Goal: Task Accomplishment & Management: Use online tool/utility

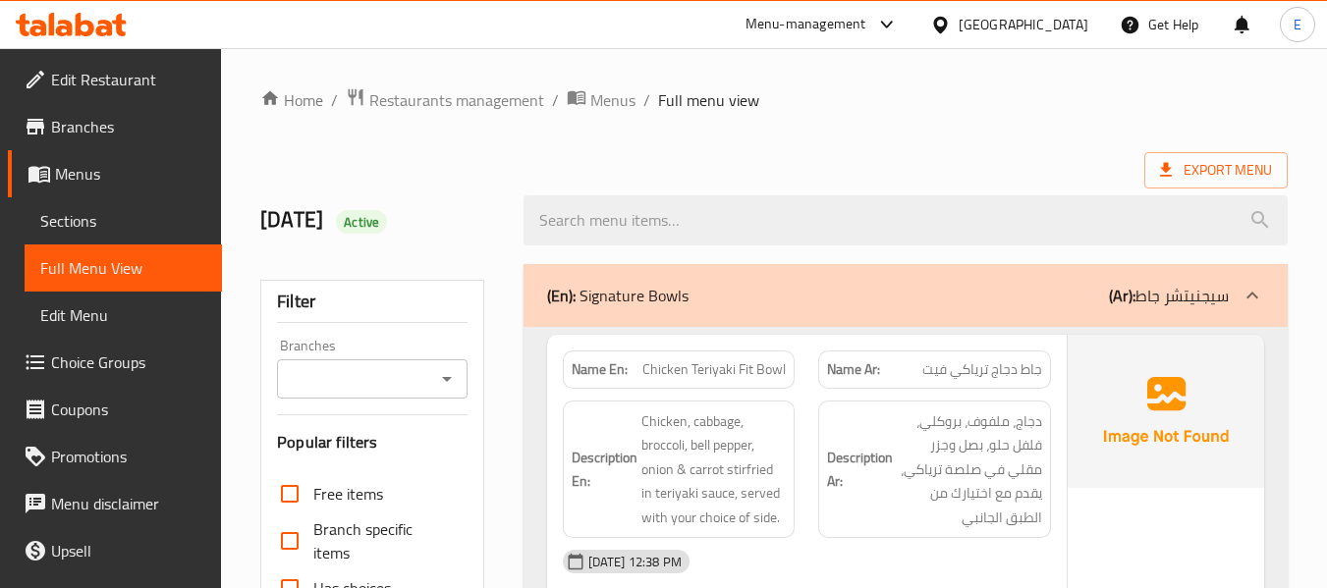
scroll to position [15821, 0]
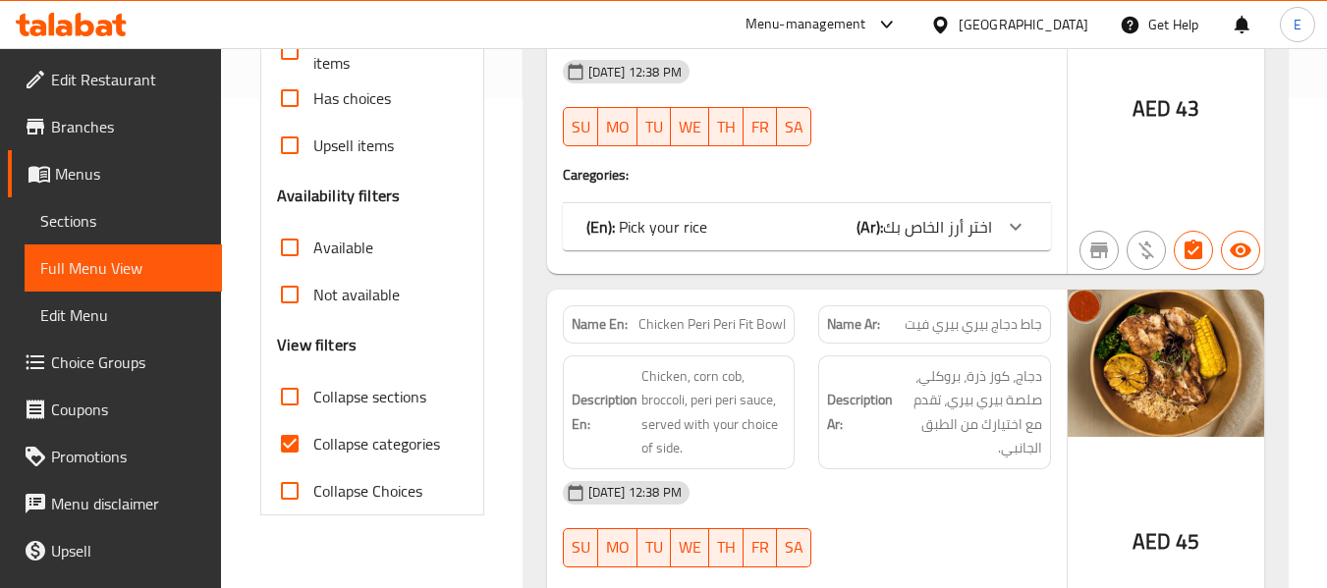
scroll to position [491, 0]
click at [293, 428] on input "Collapse categories" at bounding box center [289, 442] width 47 height 47
checkbox input "false"
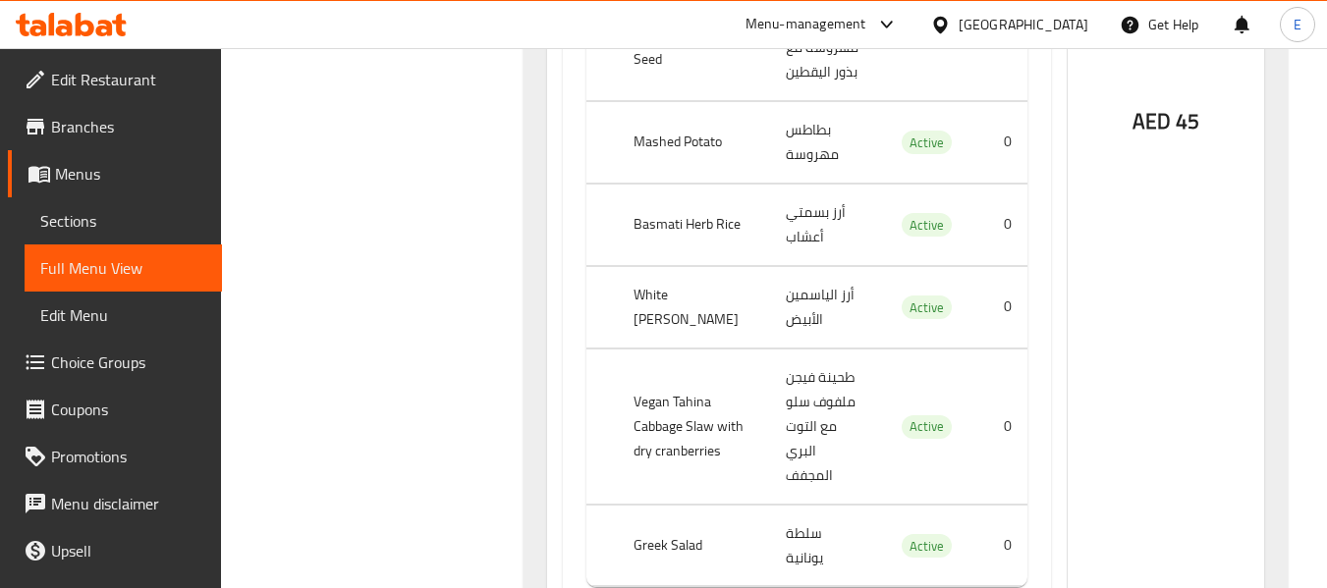
scroll to position [1277, 0]
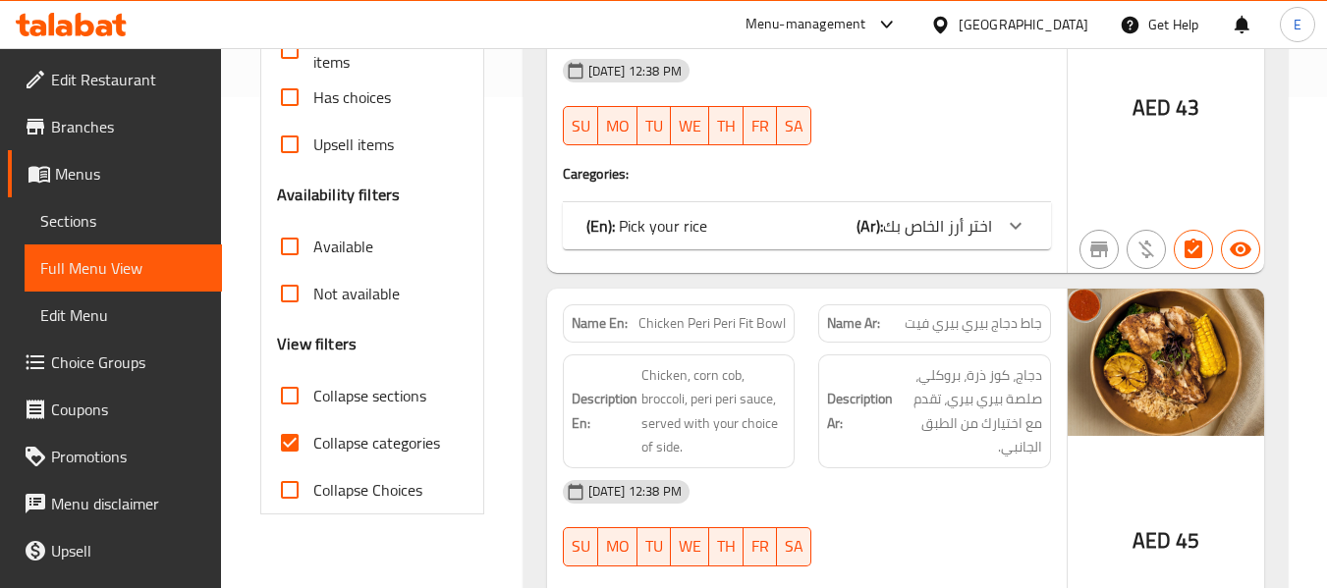
scroll to position [589, 0]
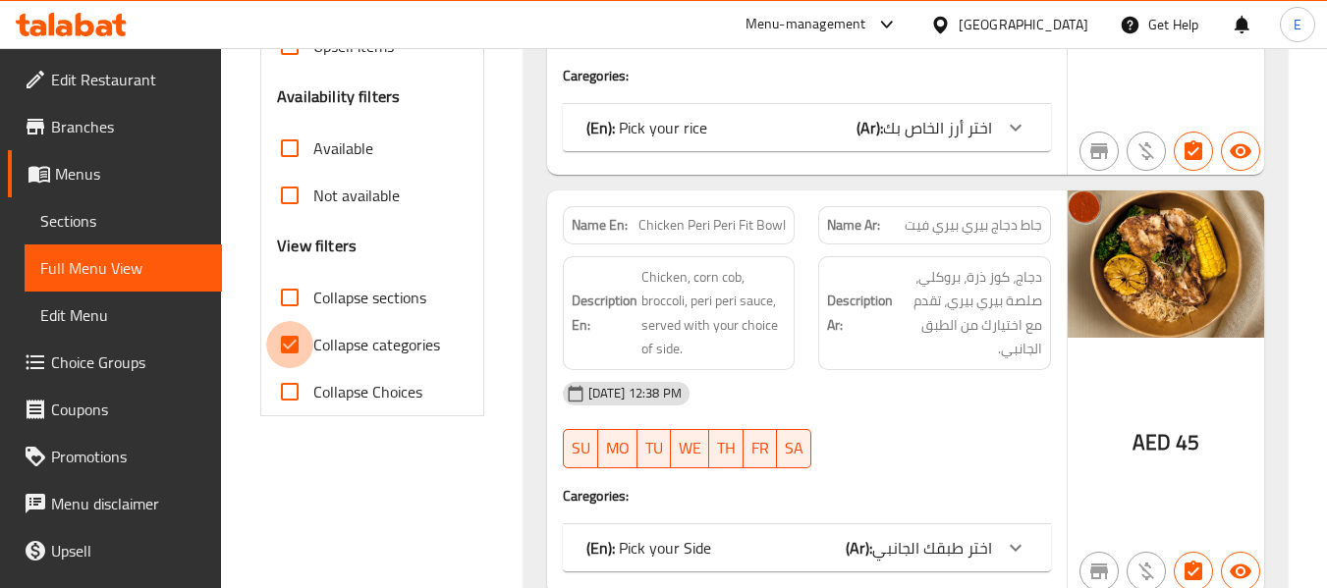
click at [297, 341] on input "Collapse categories" at bounding box center [289, 344] width 47 height 47
checkbox input "false"
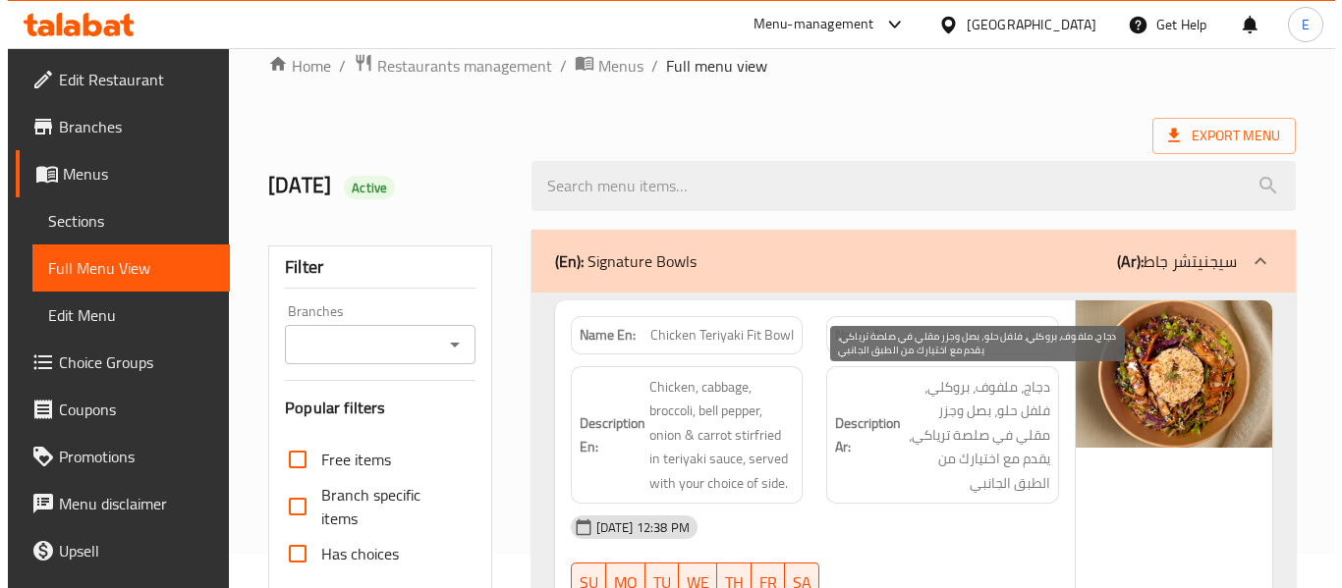
scroll to position [0, 0]
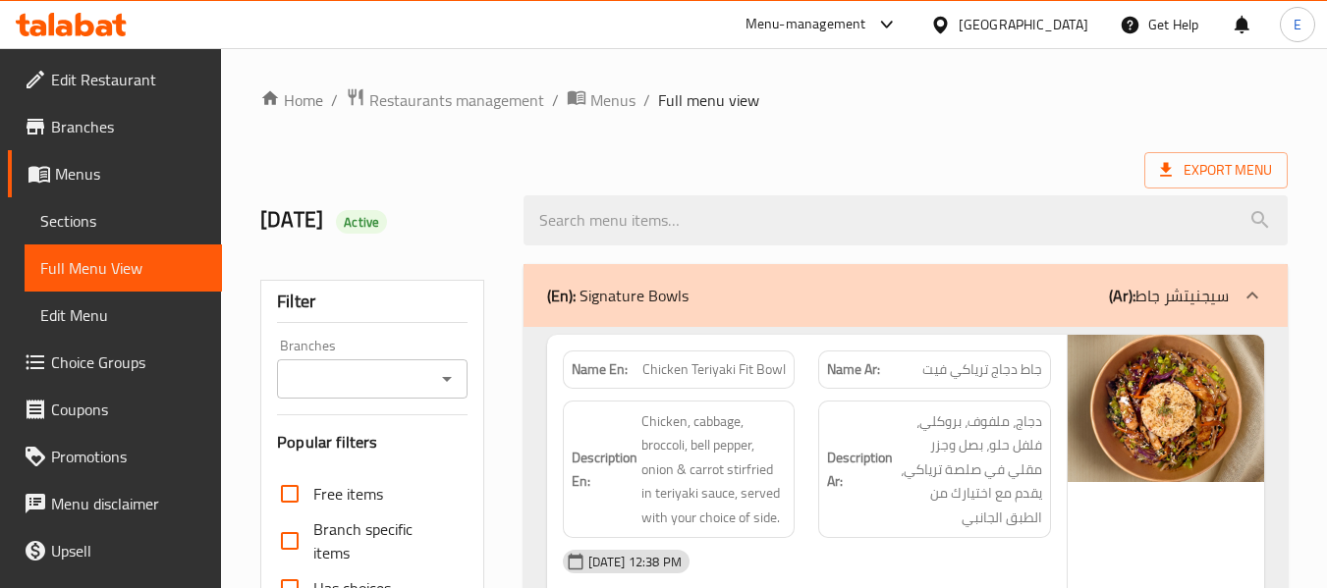
click at [1193, 173] on span "Export Menu" at bounding box center [1216, 170] width 112 height 25
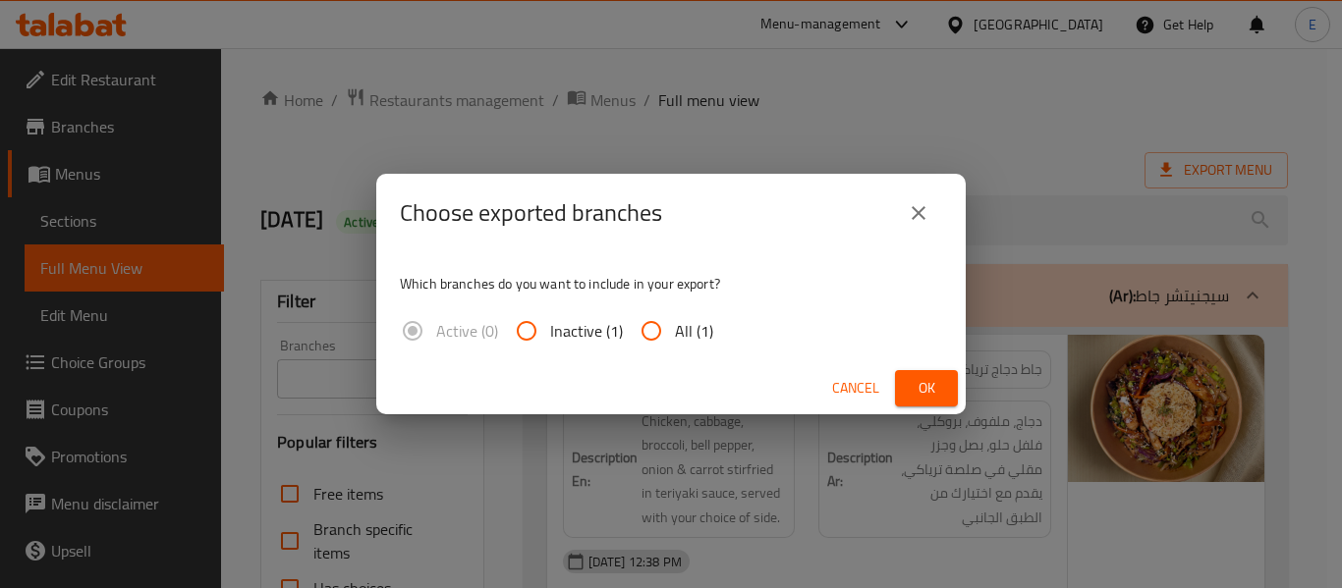
click at [649, 342] on input "All (1)" at bounding box center [651, 330] width 47 height 47
radio input "true"
click at [919, 389] on span "Ok" at bounding box center [926, 388] width 31 height 25
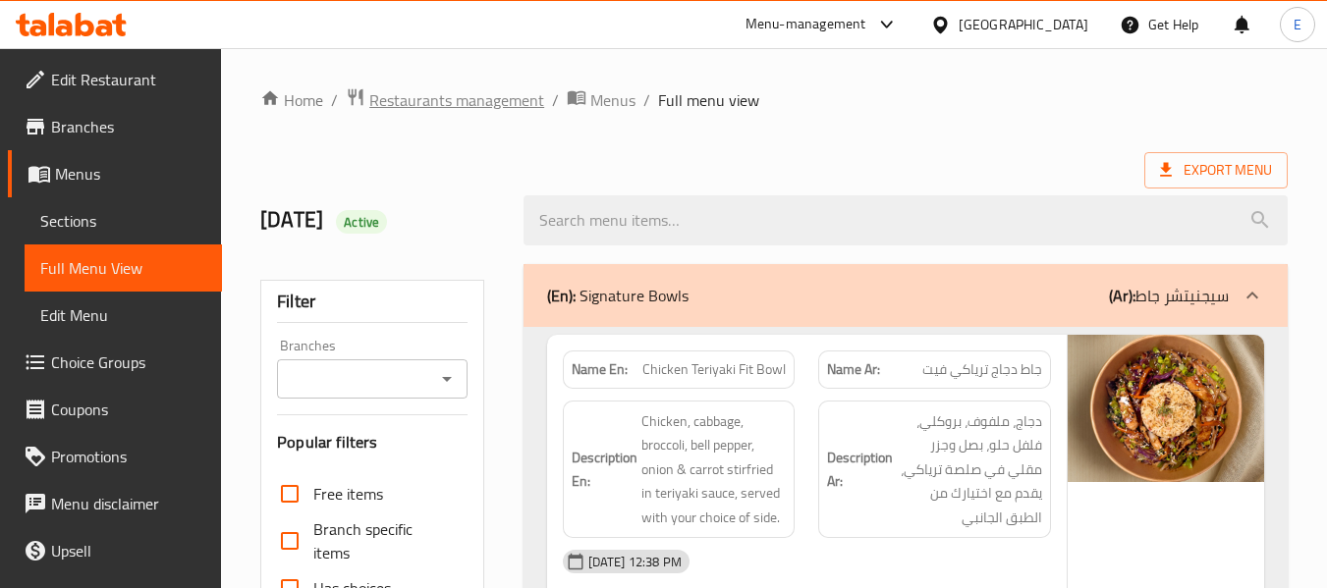
click at [481, 102] on span "Restaurants management" at bounding box center [456, 100] width 175 height 24
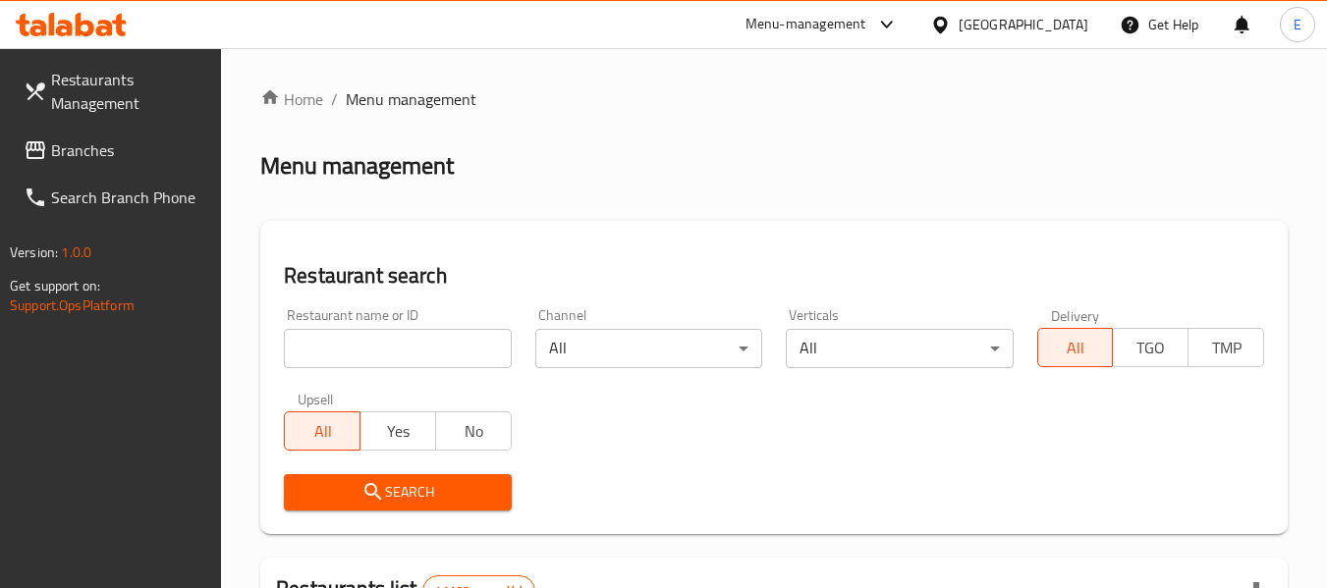
click at [49, 161] on span at bounding box center [38, 151] width 28 height 24
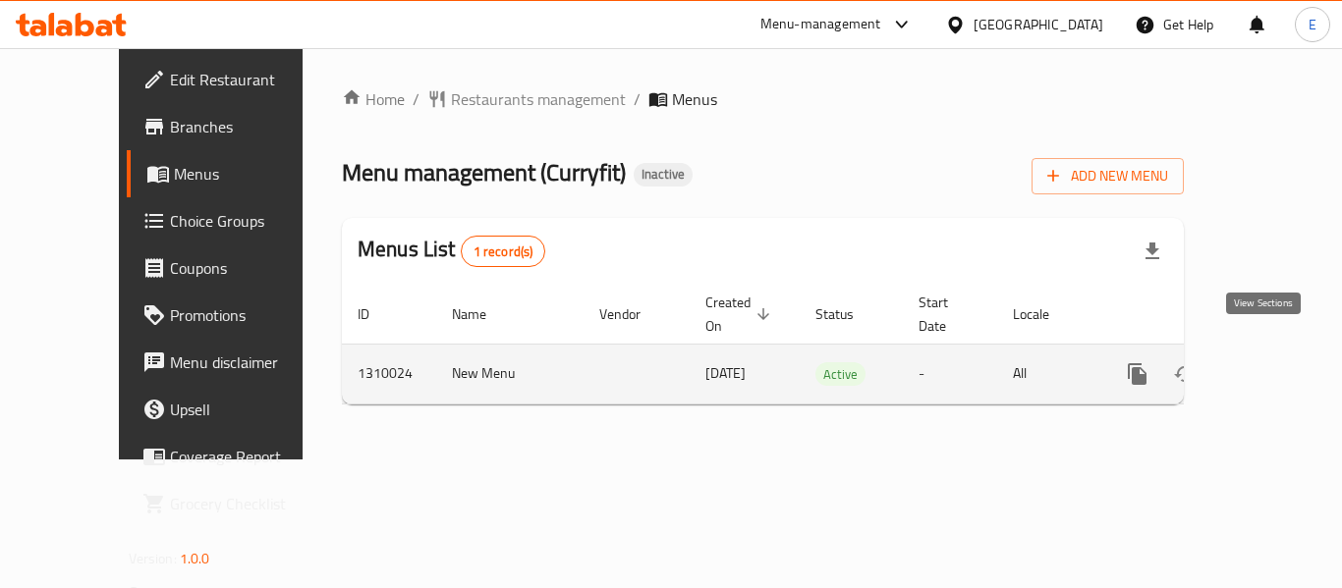
click at [1285, 351] on link "enhanced table" at bounding box center [1278, 374] width 47 height 47
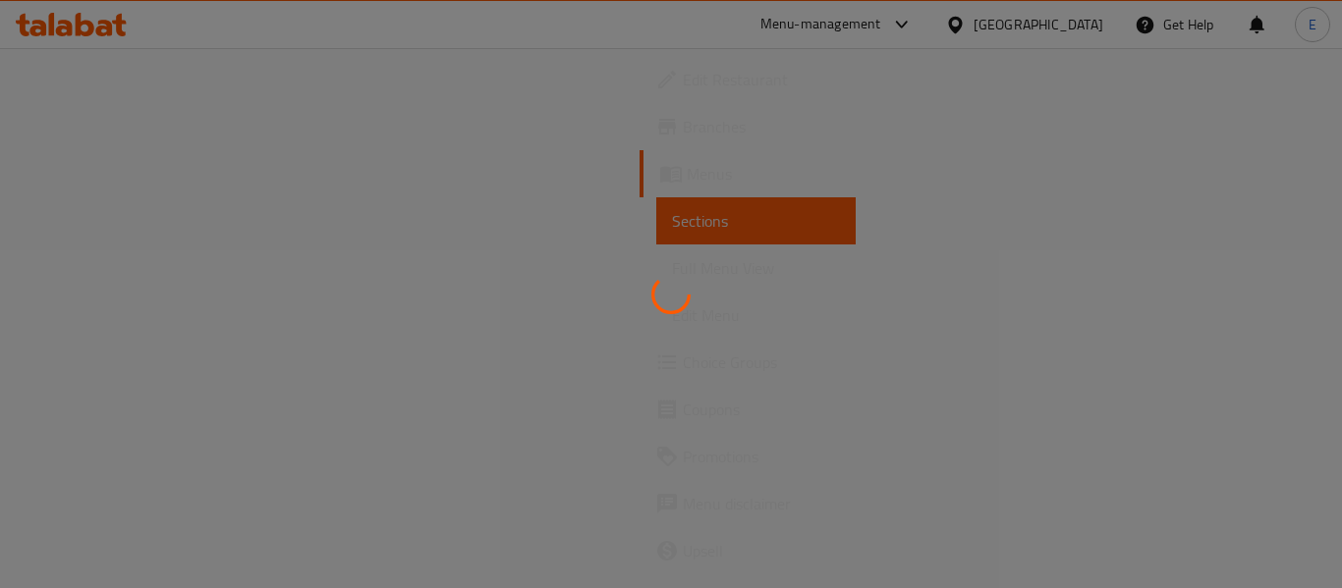
click at [1082, 183] on div at bounding box center [671, 294] width 1342 height 588
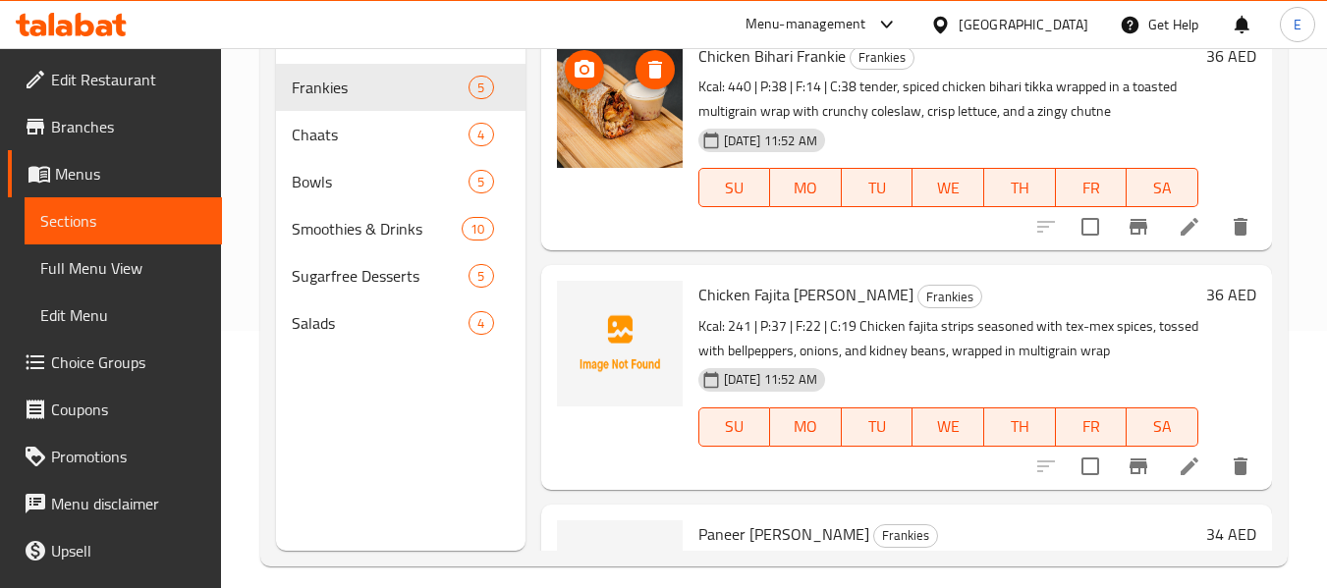
scroll to position [275, 0]
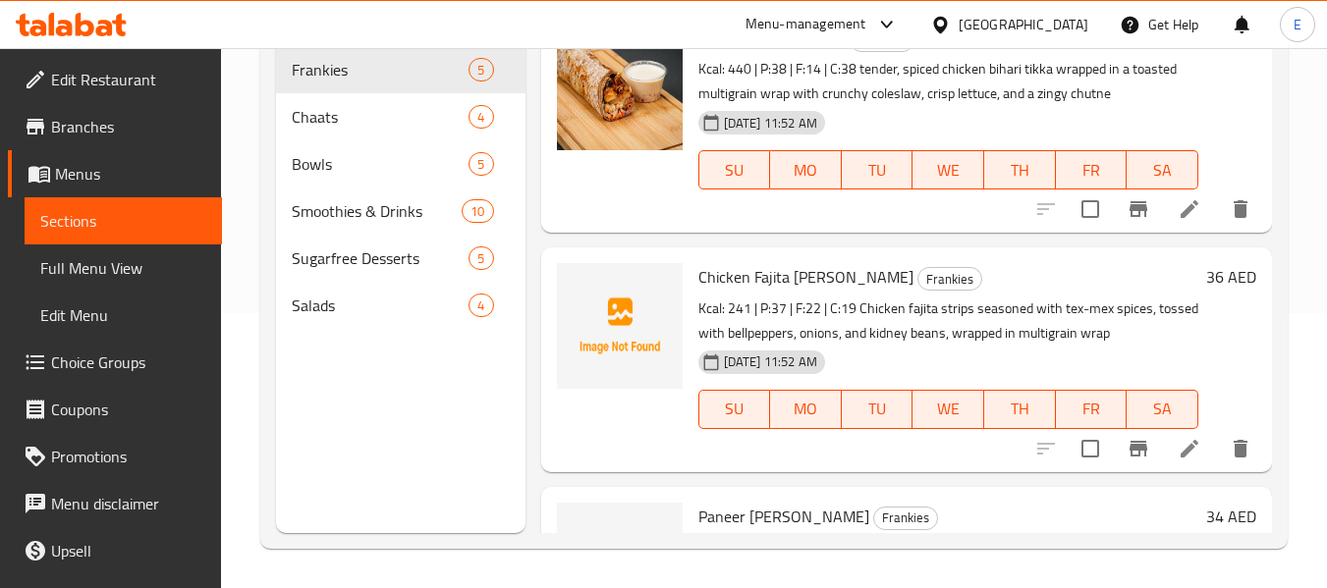
click at [78, 280] on span "Full Menu View" at bounding box center [123, 268] width 166 height 24
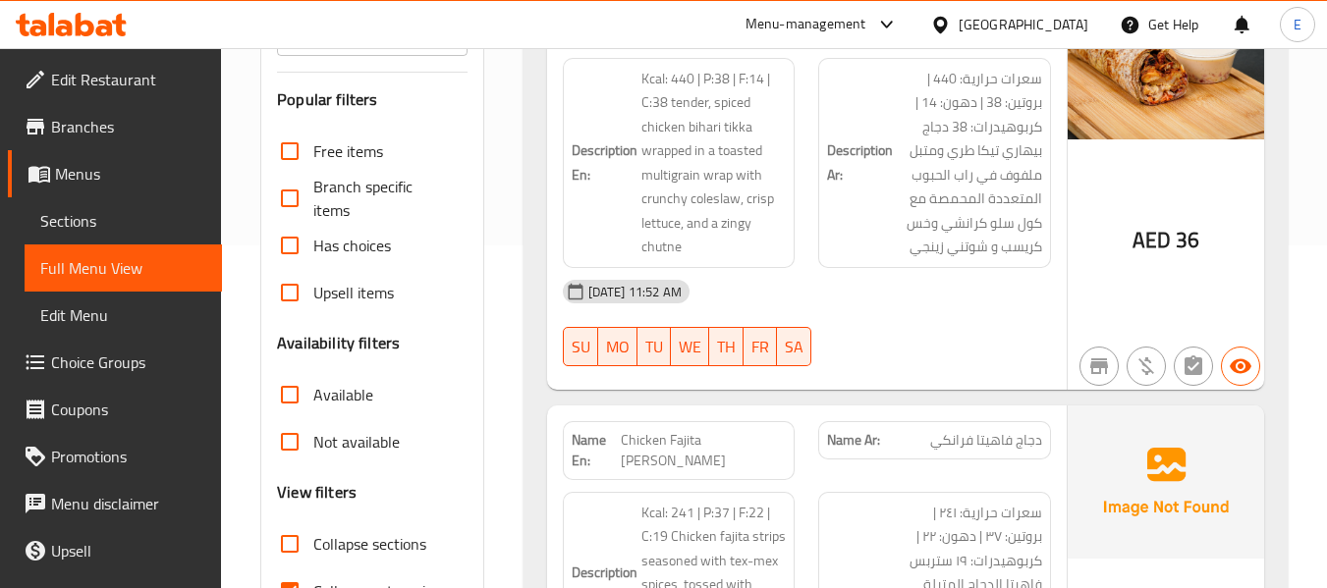
scroll to position [491, 0]
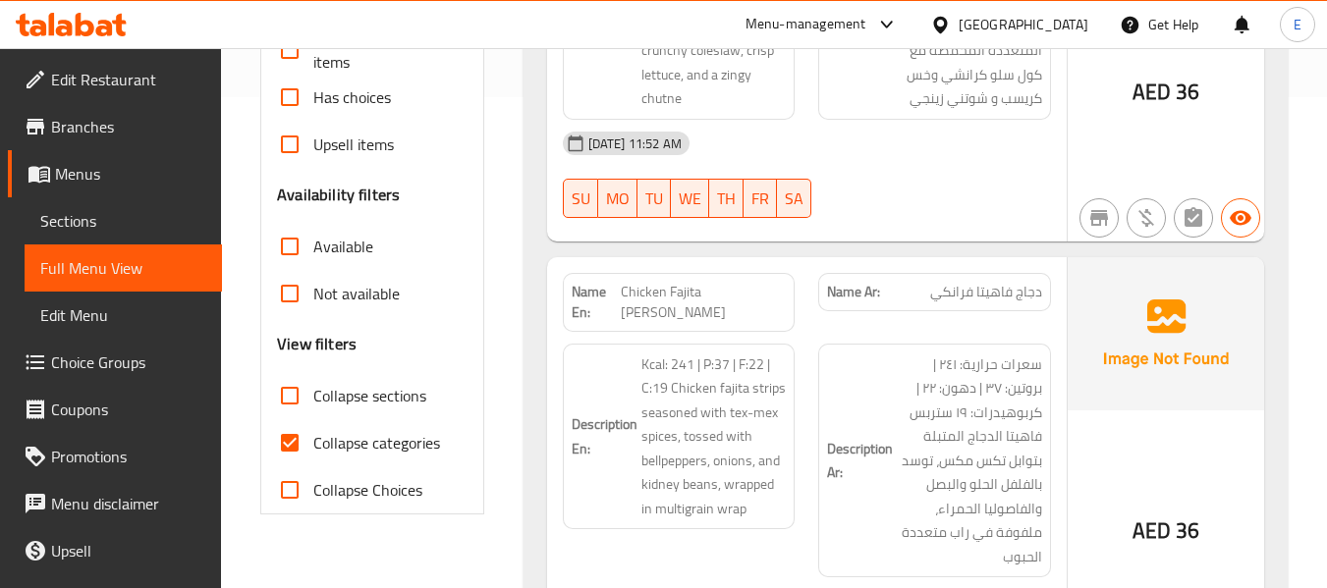
click at [298, 442] on input "Collapse categories" at bounding box center [289, 442] width 47 height 47
checkbox input "false"
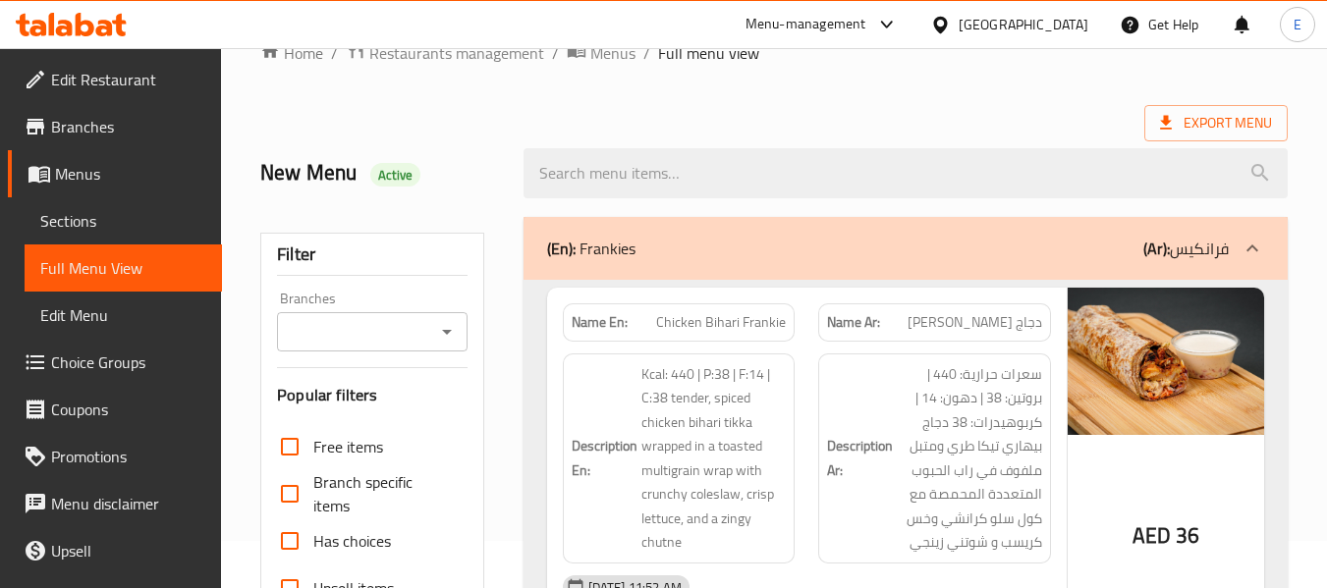
scroll to position [0, 0]
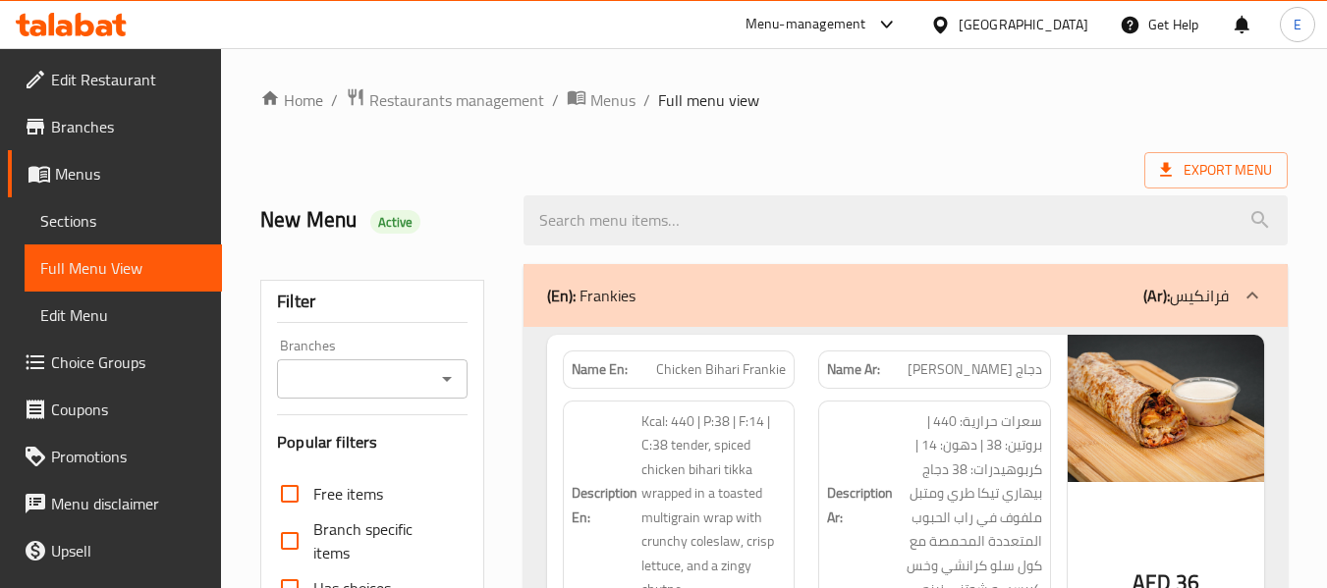
click at [956, 165] on div "Export Menu" at bounding box center [773, 170] width 1027 height 36
click at [1214, 184] on span "Export Menu" at bounding box center [1215, 170] width 143 height 36
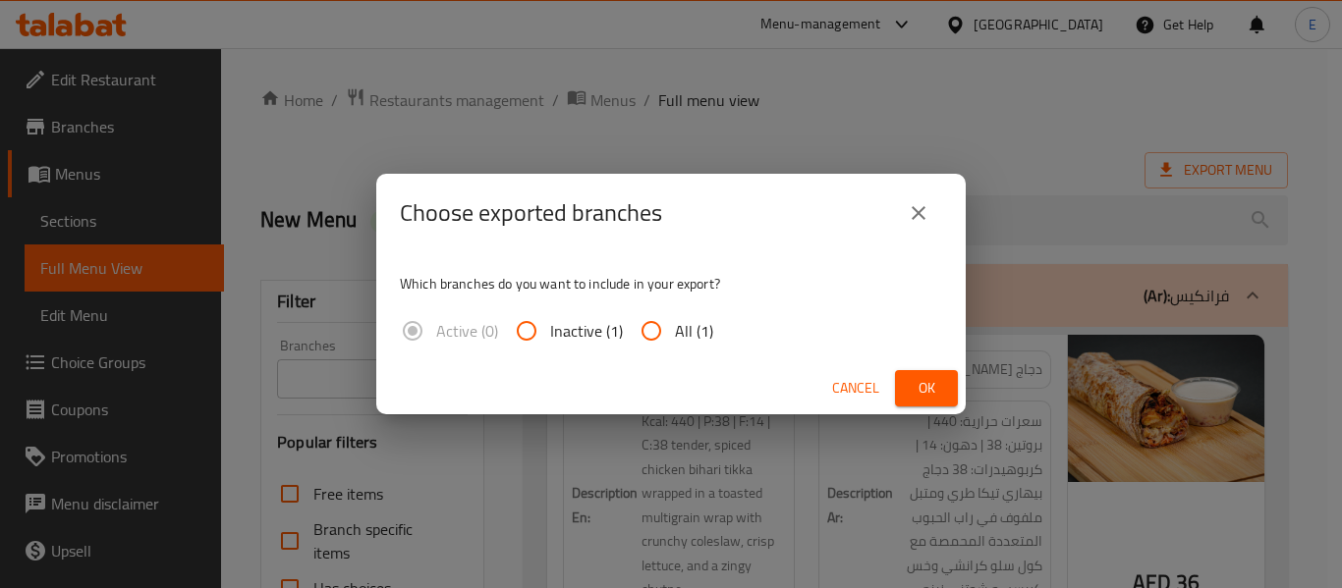
click at [675, 330] on span "All (1)" at bounding box center [694, 331] width 38 height 24
click at [675, 330] on input "All (1)" at bounding box center [651, 330] width 47 height 47
radio input "true"
click at [921, 387] on span "Ok" at bounding box center [926, 388] width 31 height 25
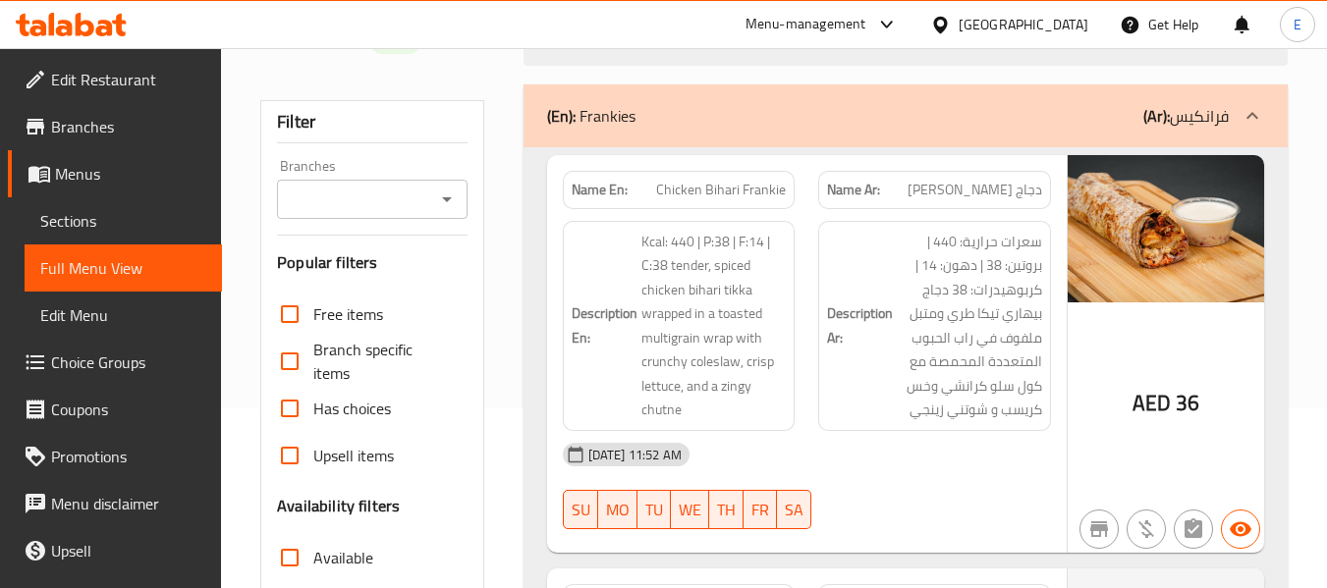
scroll to position [196, 0]
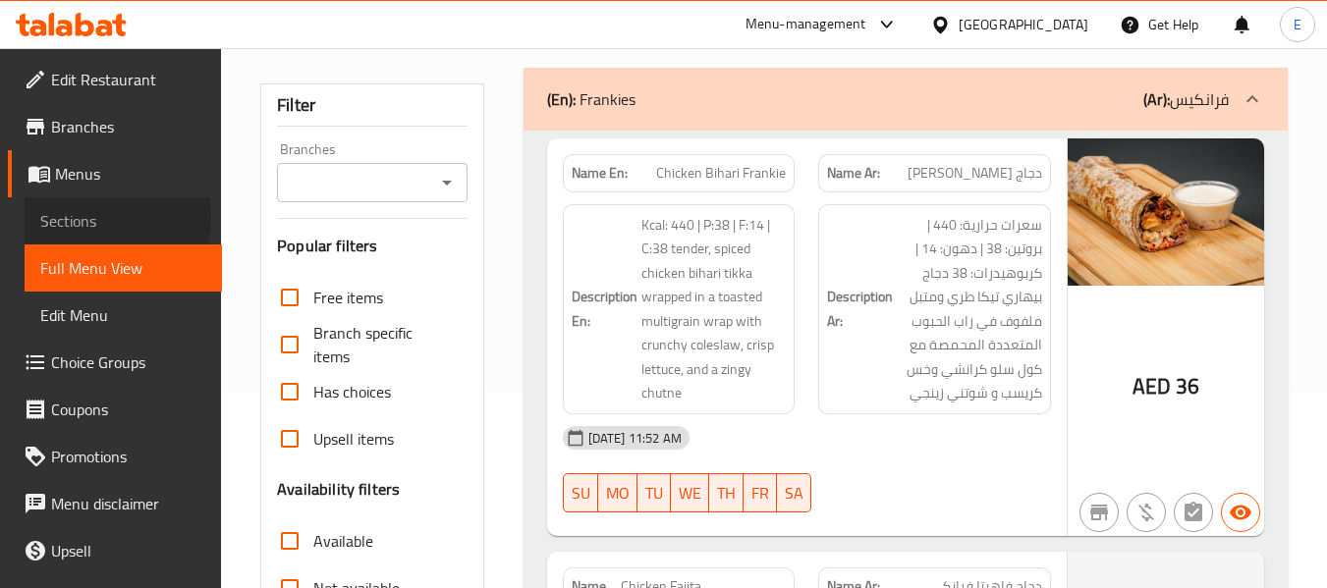
click at [57, 215] on span "Sections" at bounding box center [123, 221] width 166 height 24
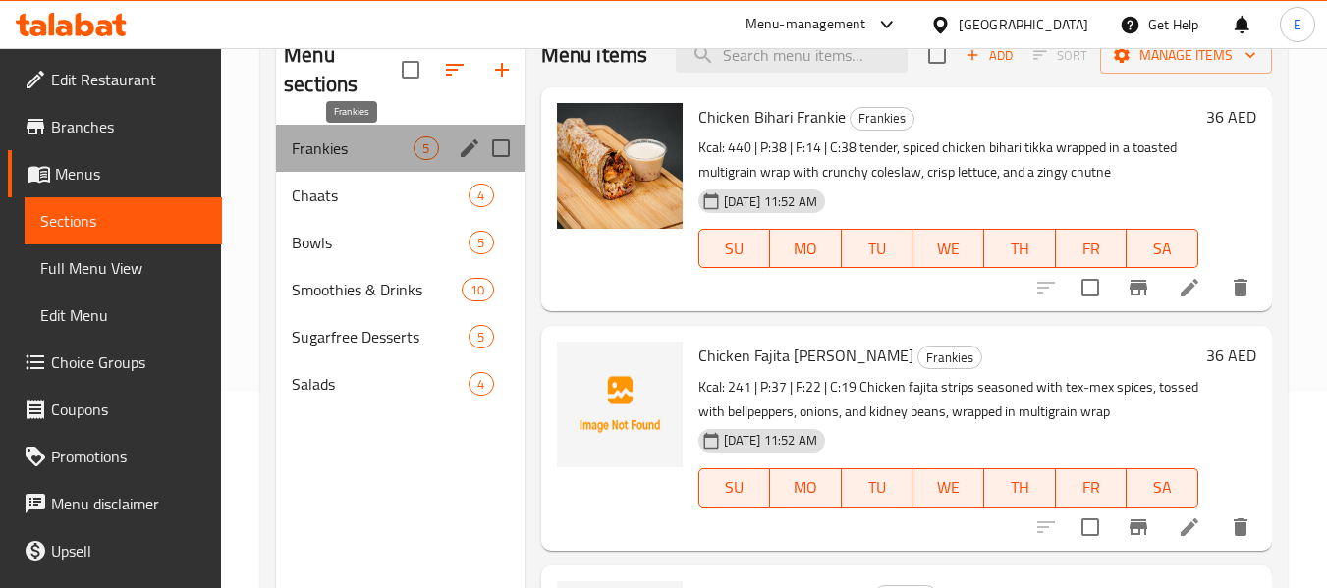
click at [366, 148] on span "Frankies" at bounding box center [353, 149] width 122 height 24
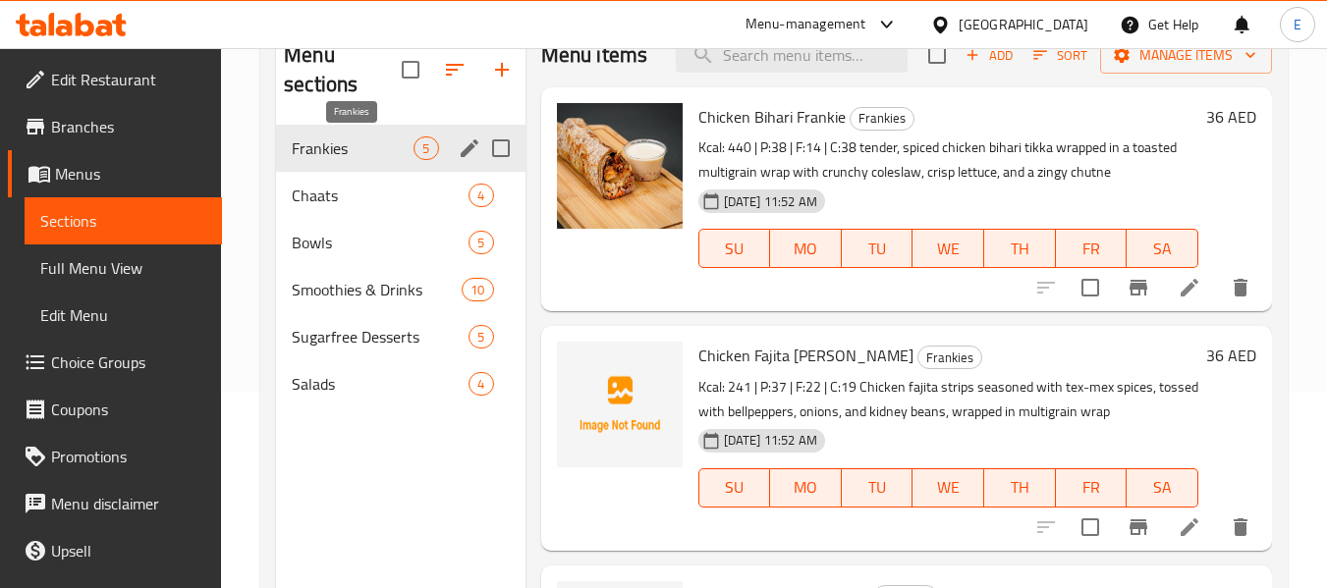
scroll to position [275, 0]
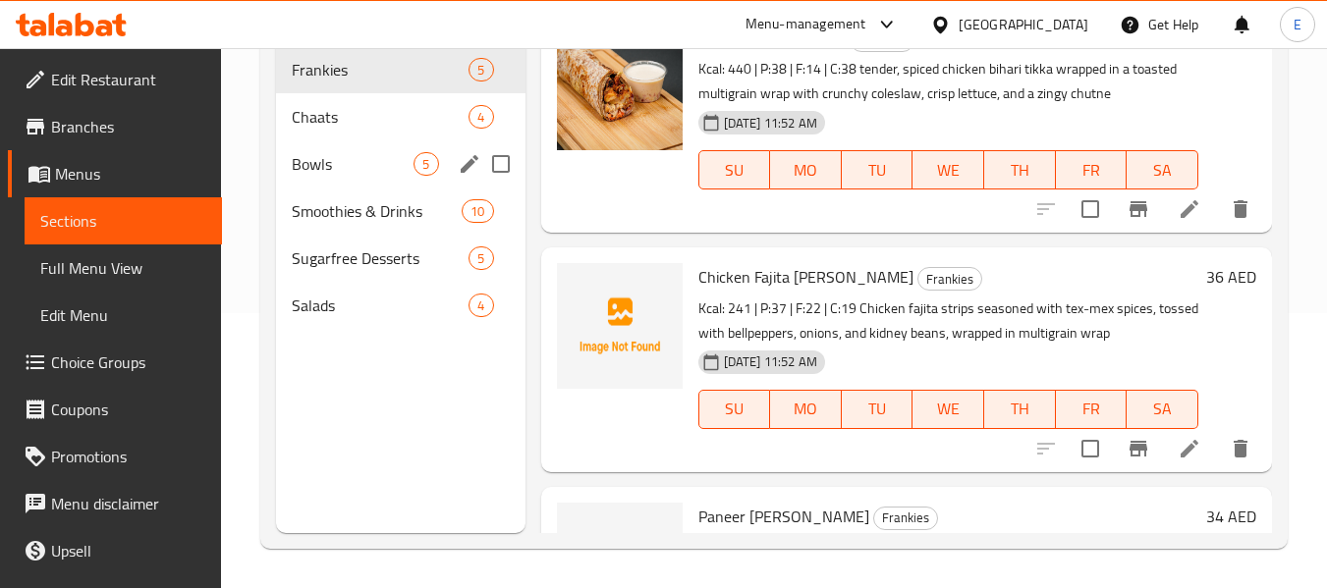
click at [367, 161] on span "Bowls" at bounding box center [353, 164] width 122 height 24
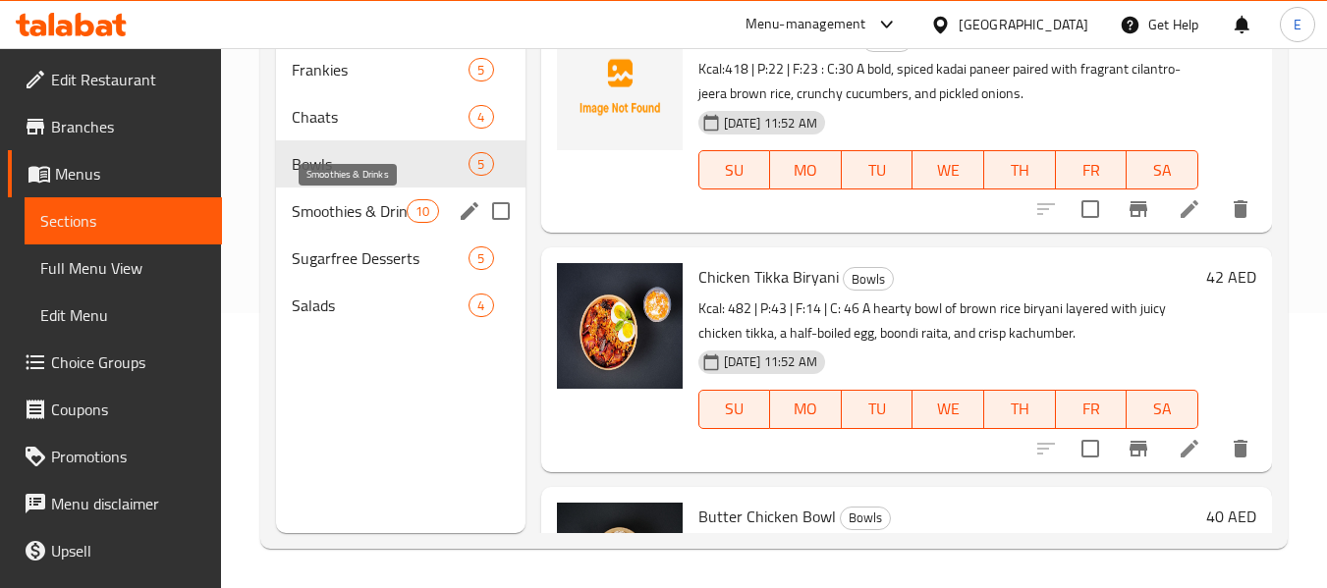
click at [355, 207] on span "Smoothies & Drinks" at bounding box center [349, 211] width 115 height 24
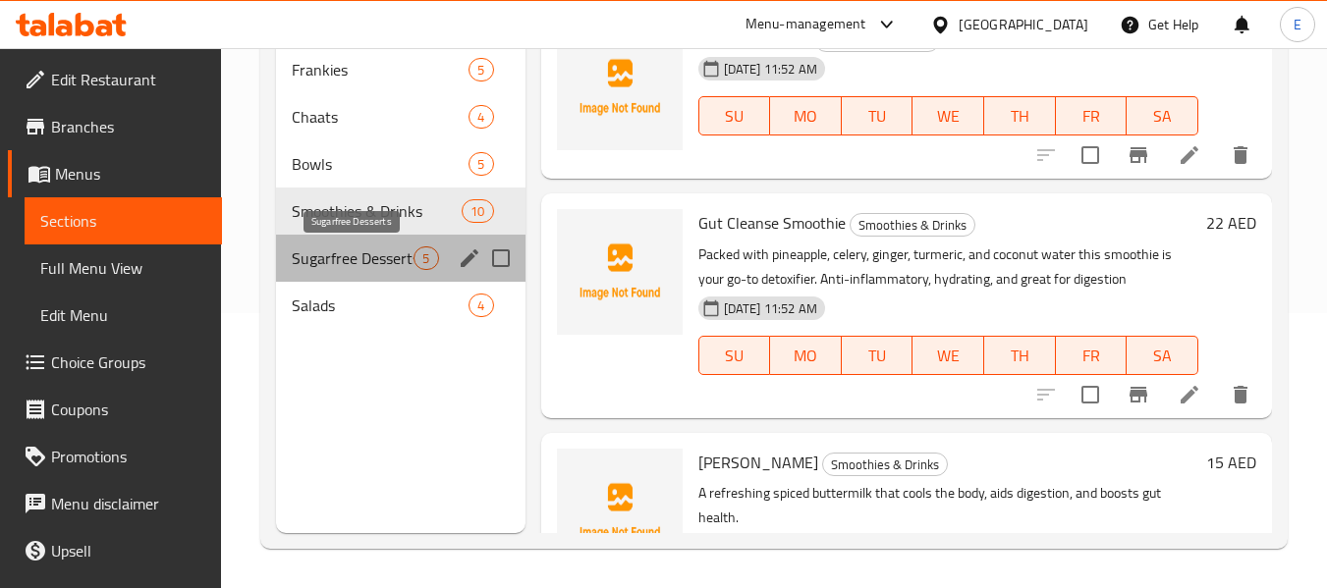
click at [352, 263] on span "Sugarfree Desserts" at bounding box center [353, 259] width 122 height 24
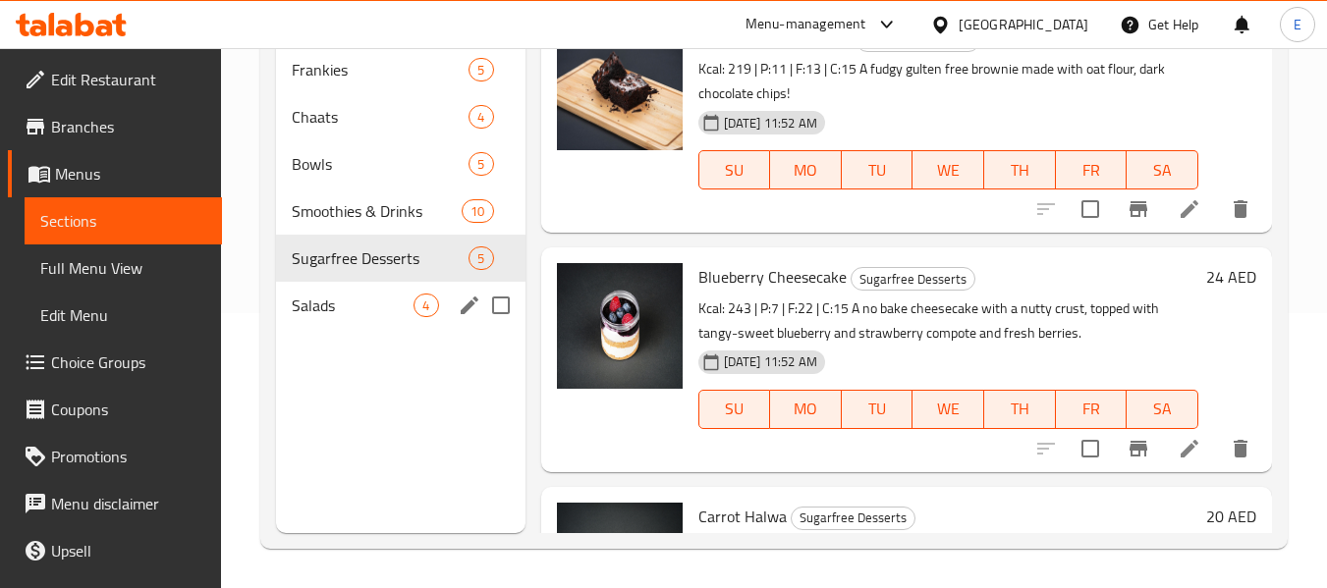
click at [345, 296] on span "Salads" at bounding box center [353, 306] width 122 height 24
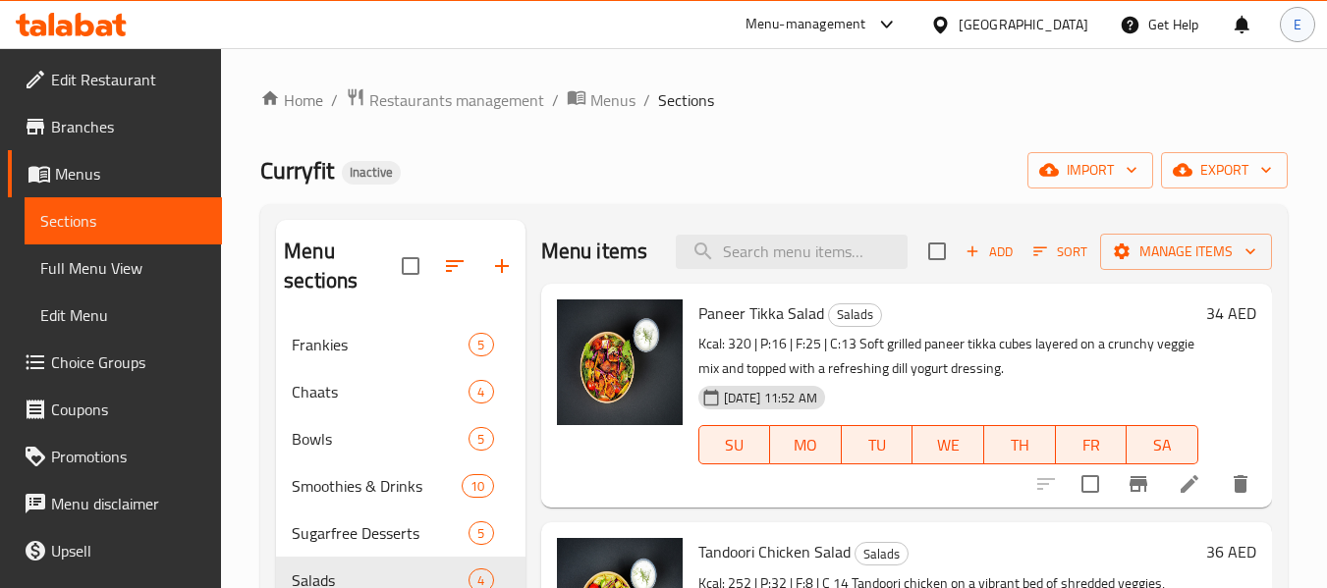
drag, startPoint x: 94, startPoint y: 264, endPoint x: 1297, endPoint y: 19, distance: 1227.2
click at [94, 264] on span "Full Menu View" at bounding box center [123, 268] width 166 height 24
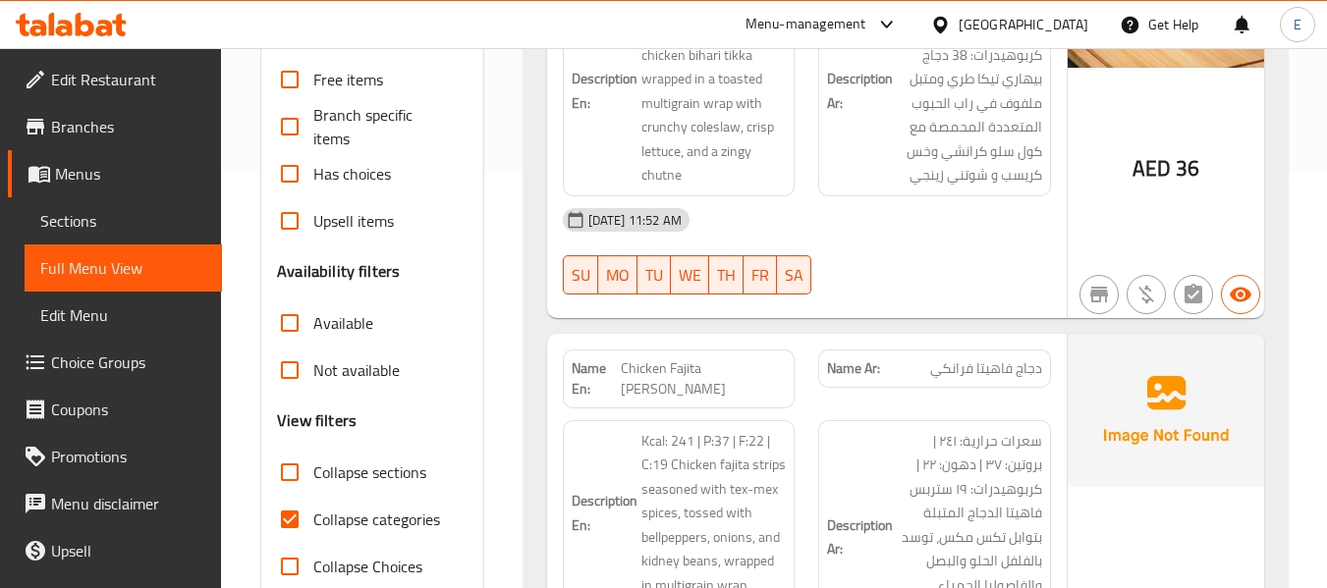
scroll to position [589, 0]
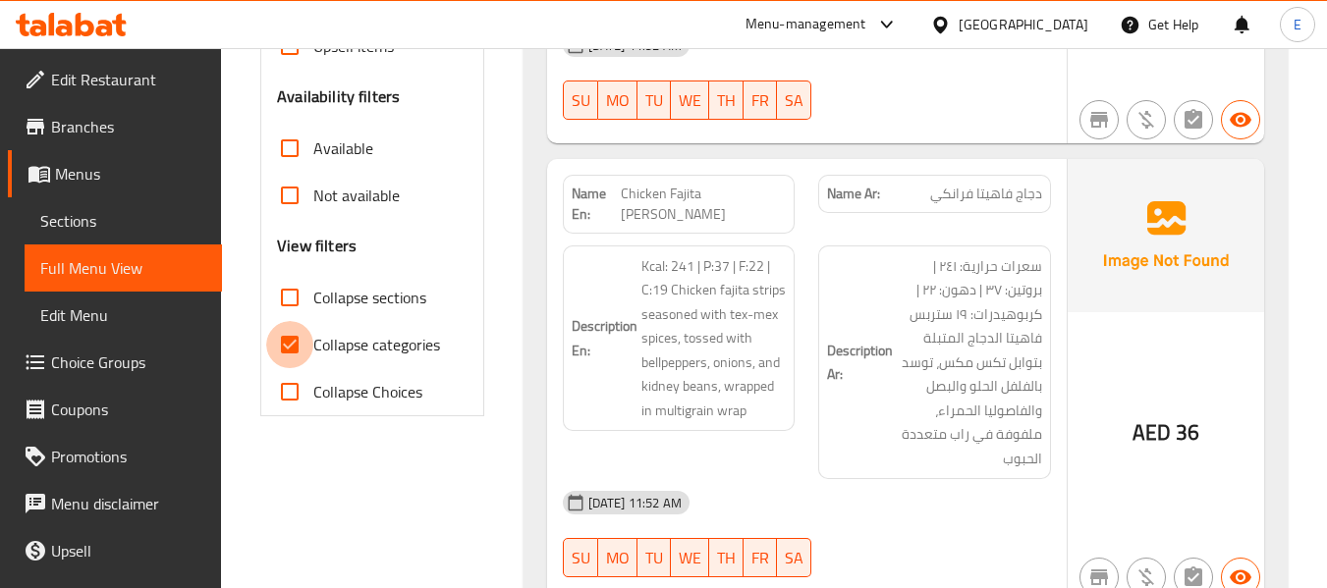
click at [286, 347] on input "Collapse categories" at bounding box center [289, 344] width 47 height 47
checkbox input "false"
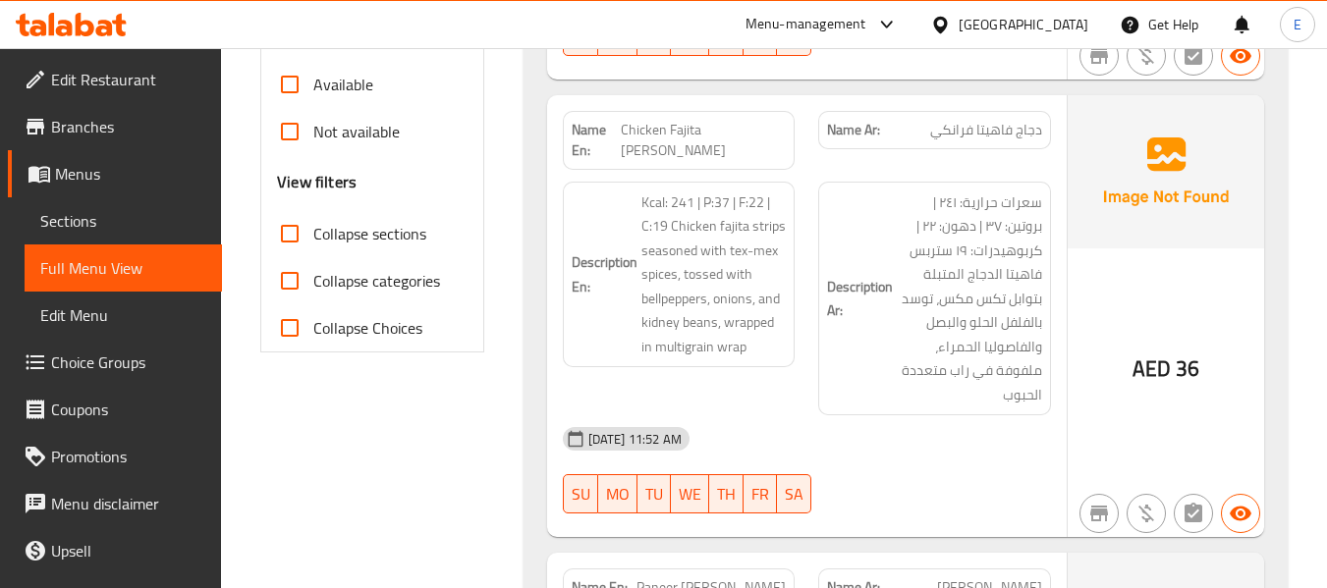
scroll to position [688, 0]
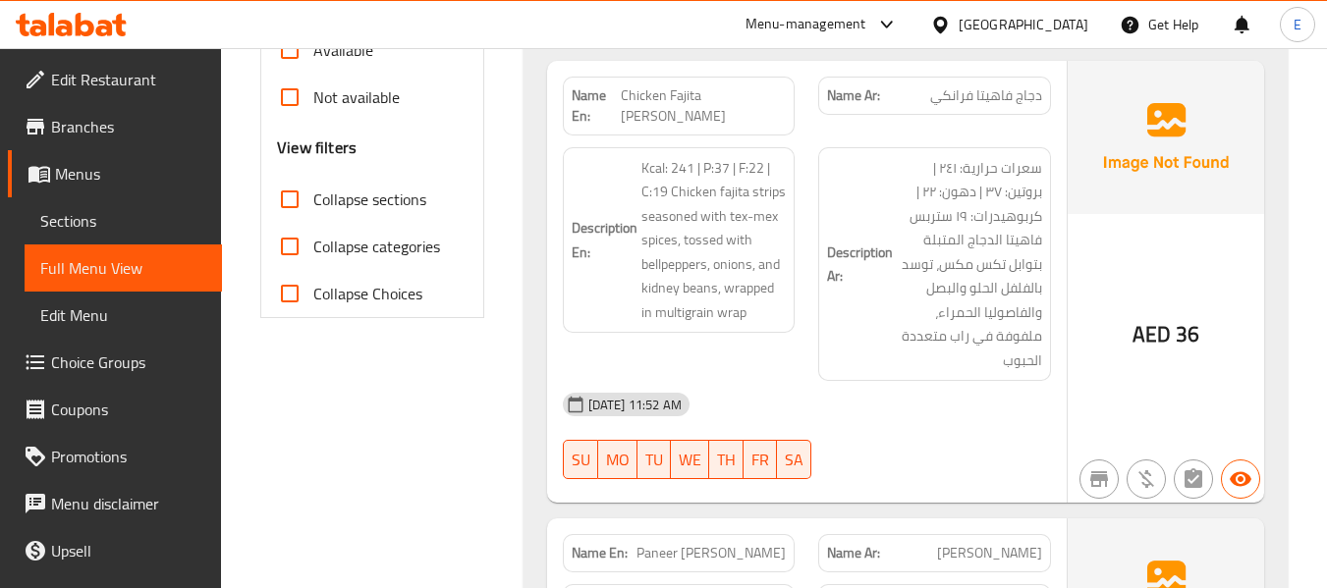
click at [290, 204] on input "Collapse sections" at bounding box center [289, 199] width 47 height 47
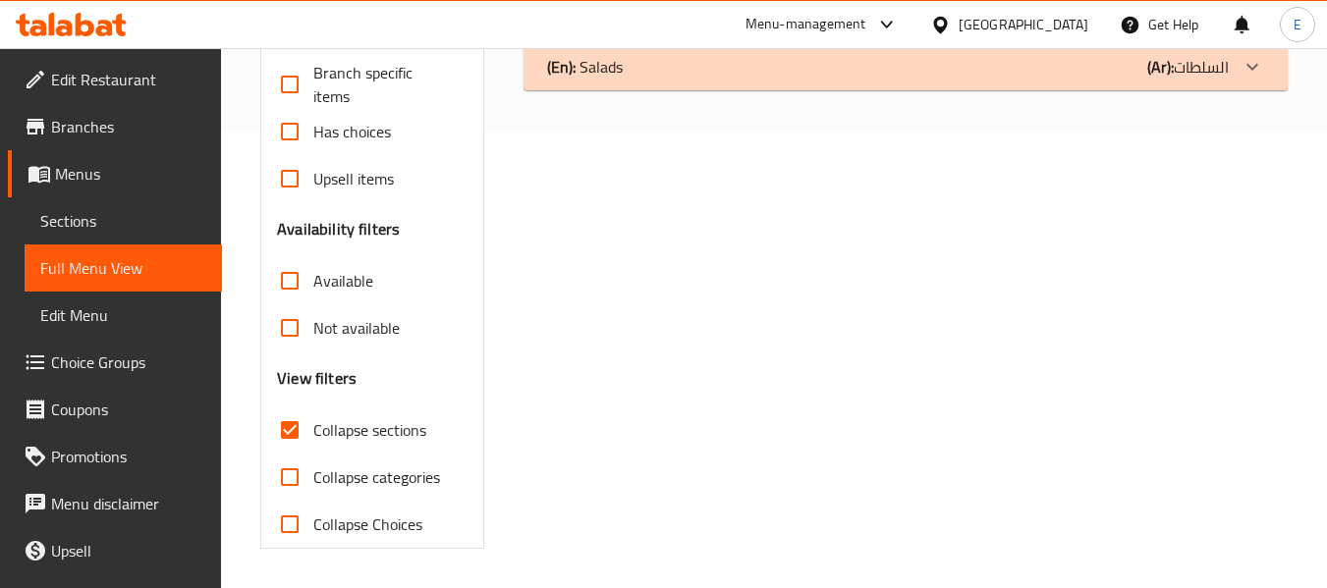
scroll to position [457, 0]
click at [978, 69] on div "(En): Salads (Ar): السلطات" at bounding box center [888, 67] width 682 height 24
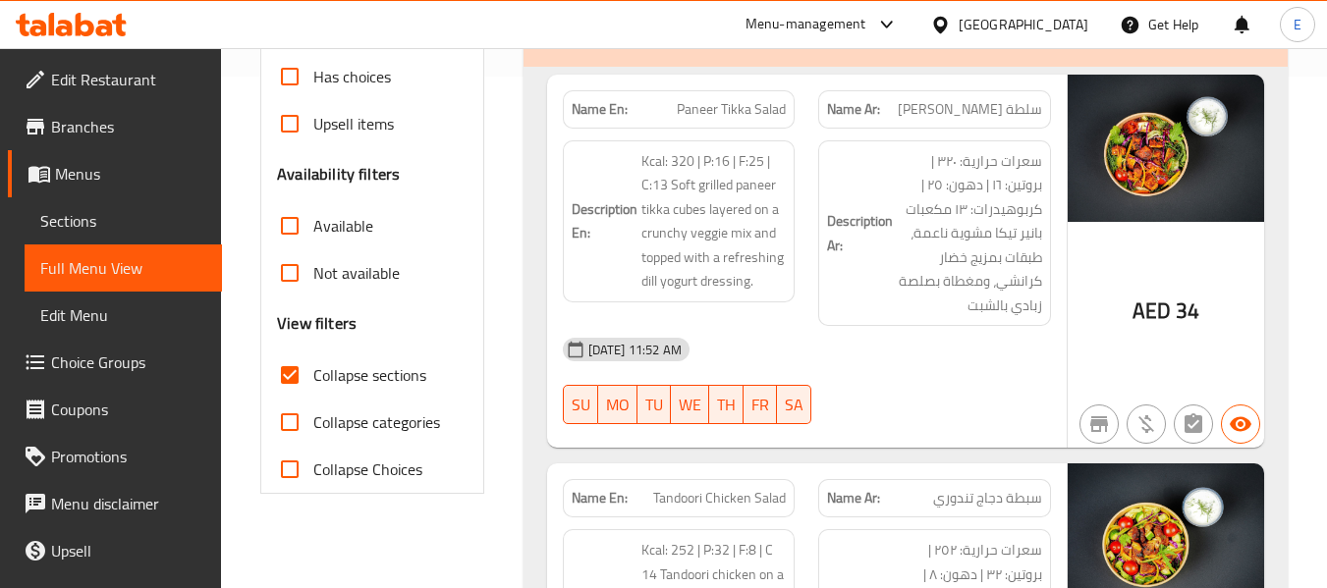
scroll to position [555, 0]
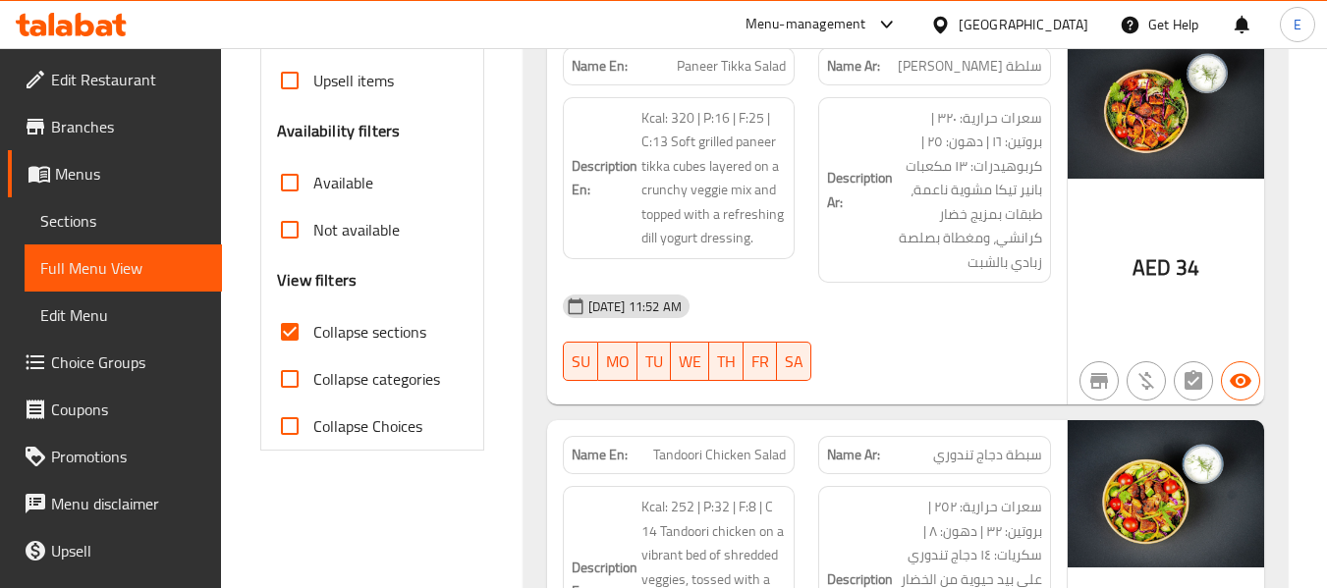
click at [989, 75] on span "سلطة بانير تيكا" at bounding box center [970, 66] width 144 height 21
click at [749, 59] on span "Paneer Tikka Salad" at bounding box center [731, 66] width 109 height 21
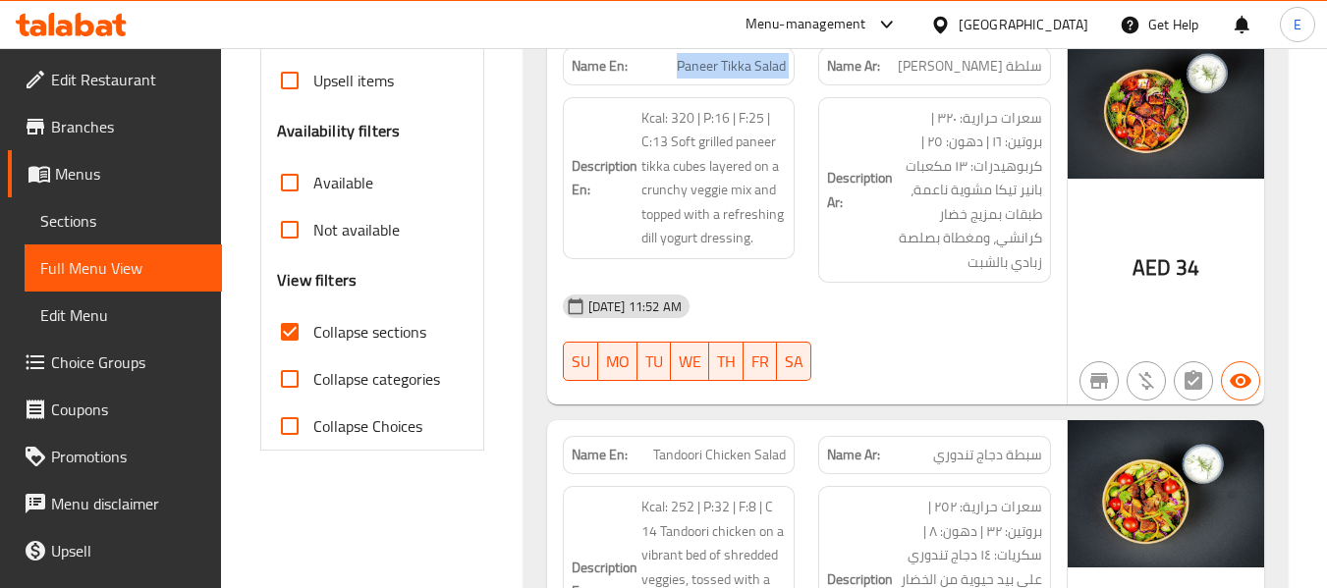
click at [749, 59] on span "Paneer Tikka Salad" at bounding box center [731, 66] width 109 height 21
click at [790, 294] on div "04-09-2025 11:52 AM" at bounding box center [807, 306] width 512 height 47
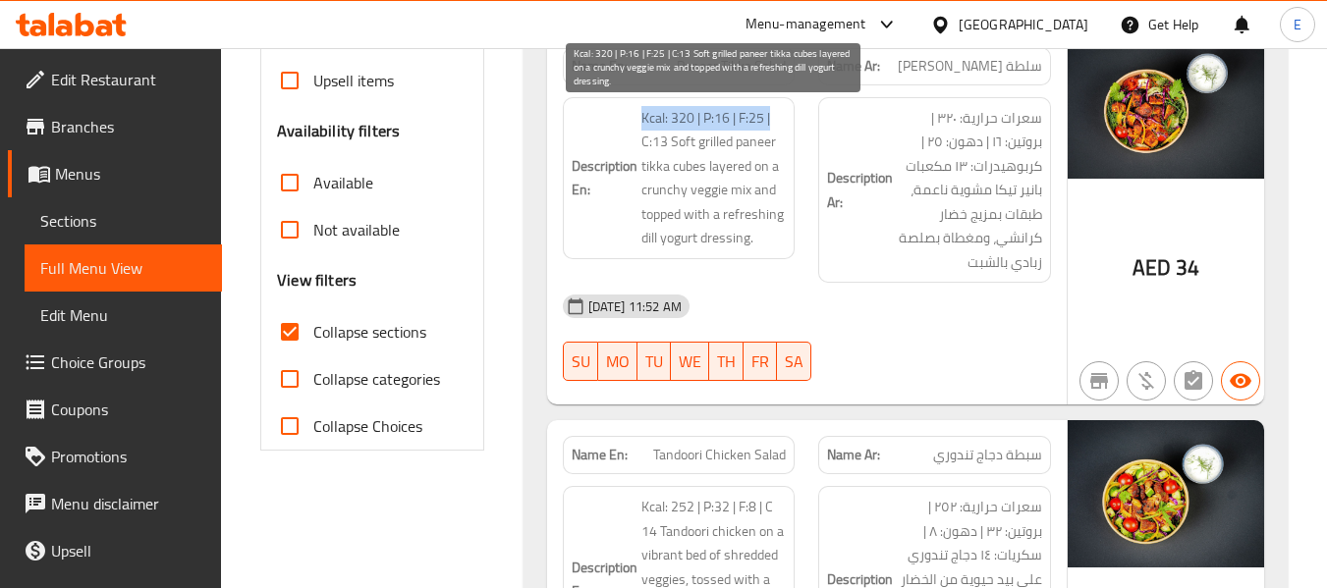
drag, startPoint x: 636, startPoint y: 114, endPoint x: 773, endPoint y: 115, distance: 137.5
click at [773, 115] on h6 "Description En: Kcal: 320 | P:16 | F:25 | C:13 Soft grilled paneer tikka cubes …" at bounding box center [679, 178] width 215 height 144
click at [773, 115] on span "Kcal: 320 | P:16 | F:25 | C:13 Soft grilled paneer tikka cubes layered on a cru…" at bounding box center [713, 178] width 145 height 144
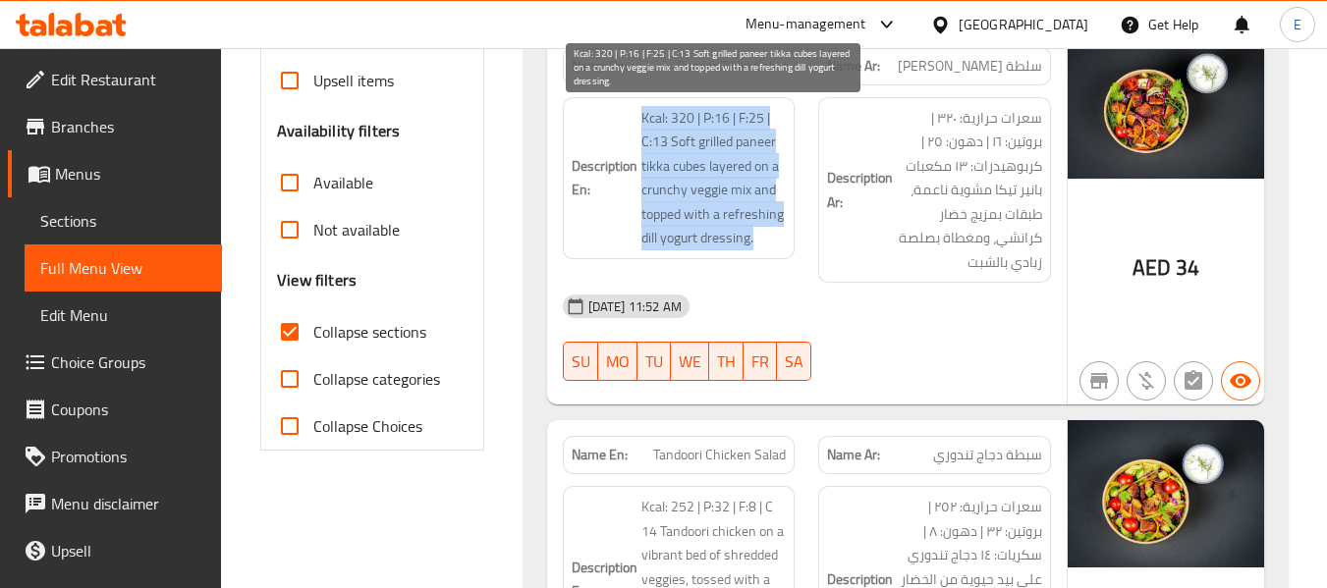
click at [773, 115] on span "Kcal: 320 | P:16 | F:25 | C:13 Soft grilled paneer tikka cubes layered on a cru…" at bounding box center [713, 178] width 145 height 144
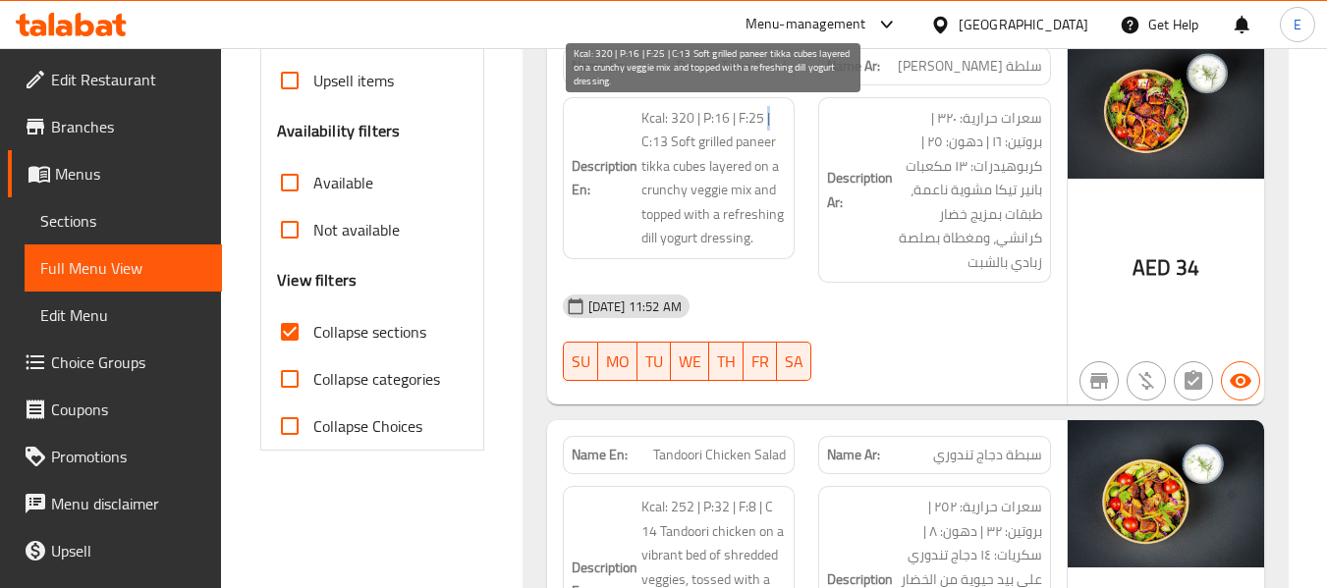
click at [773, 115] on span "Kcal: 320 | P:16 | F:25 | C:13 Soft grilled paneer tikka cubes layered on a cru…" at bounding box center [713, 178] width 145 height 144
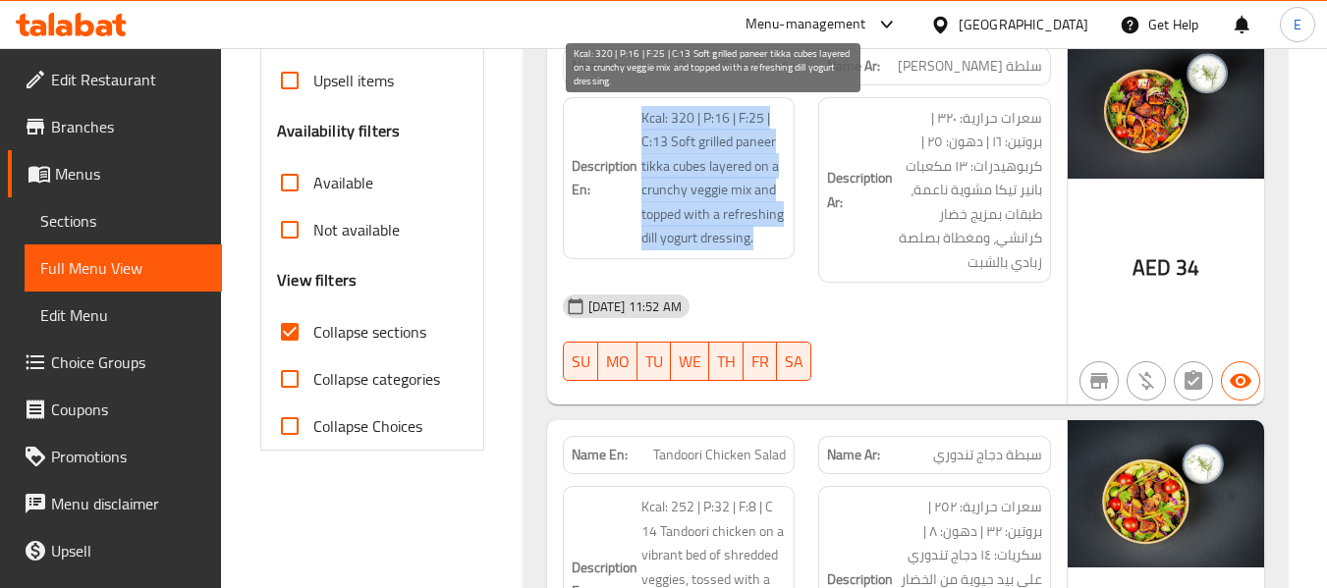
click at [773, 115] on span "Kcal: 320 | P:16 | F:25 | C:13 Soft grilled paneer tikka cubes layered on a cru…" at bounding box center [713, 178] width 145 height 144
click at [770, 181] on span "Kcal: 320 | P:16 | F:25 | C:13 Soft grilled paneer tikka cubes layered on a cru…" at bounding box center [713, 178] width 145 height 144
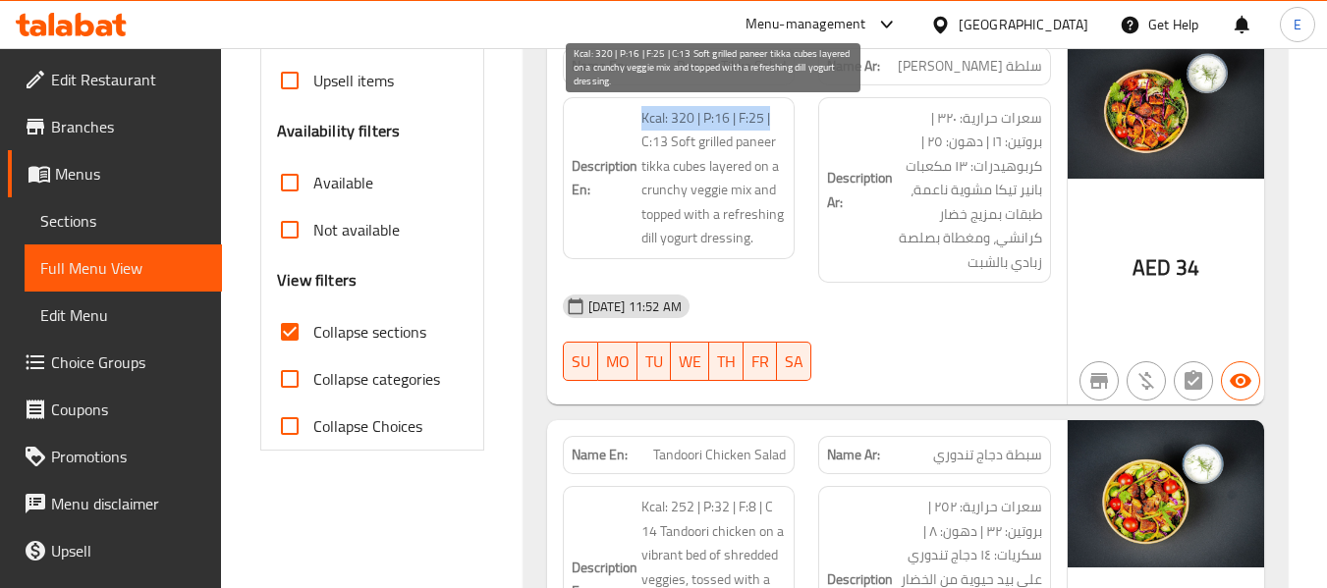
drag, startPoint x: 668, startPoint y: 113, endPoint x: 780, endPoint y: 105, distance: 112.3
click at [780, 106] on h6 "Description En: Kcal: 320 | P:16 | F:25 | C:13 Soft grilled paneer tikka cubes …" at bounding box center [679, 178] width 215 height 144
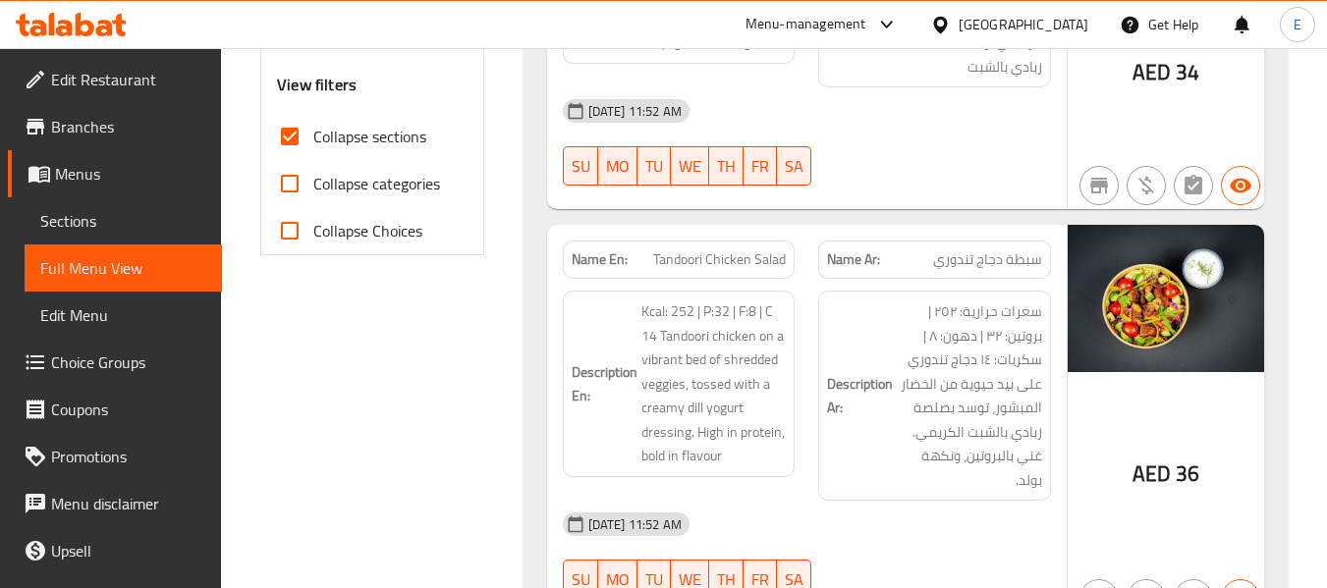
scroll to position [751, 0]
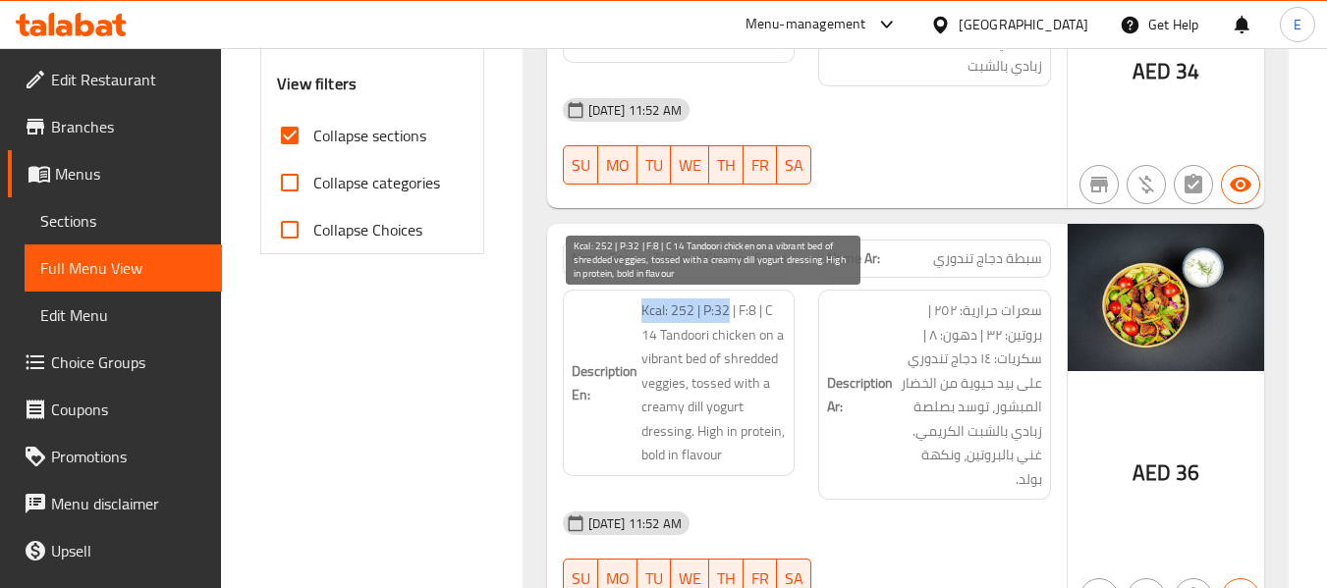
drag, startPoint x: 638, startPoint y: 307, endPoint x: 729, endPoint y: 306, distance: 91.4
click at [729, 306] on h6 "Description En: Kcal: 252 | P:32 | F:8 | C 14 Tandoori chicken on a vibrant bed…" at bounding box center [679, 383] width 215 height 169
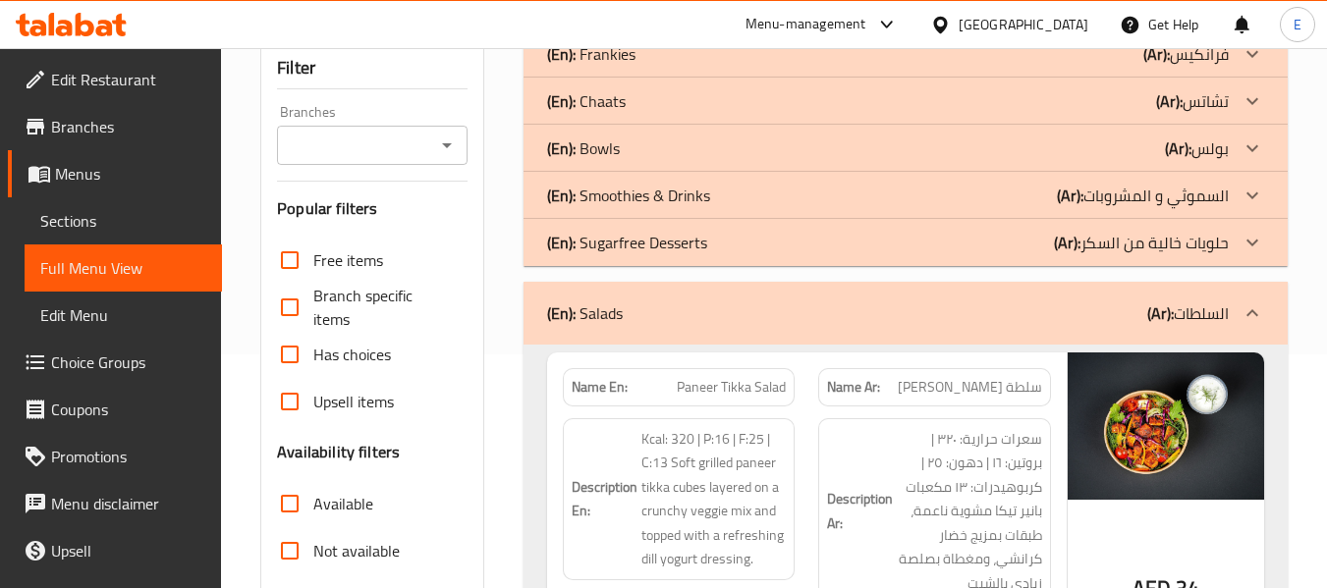
scroll to position [457, 0]
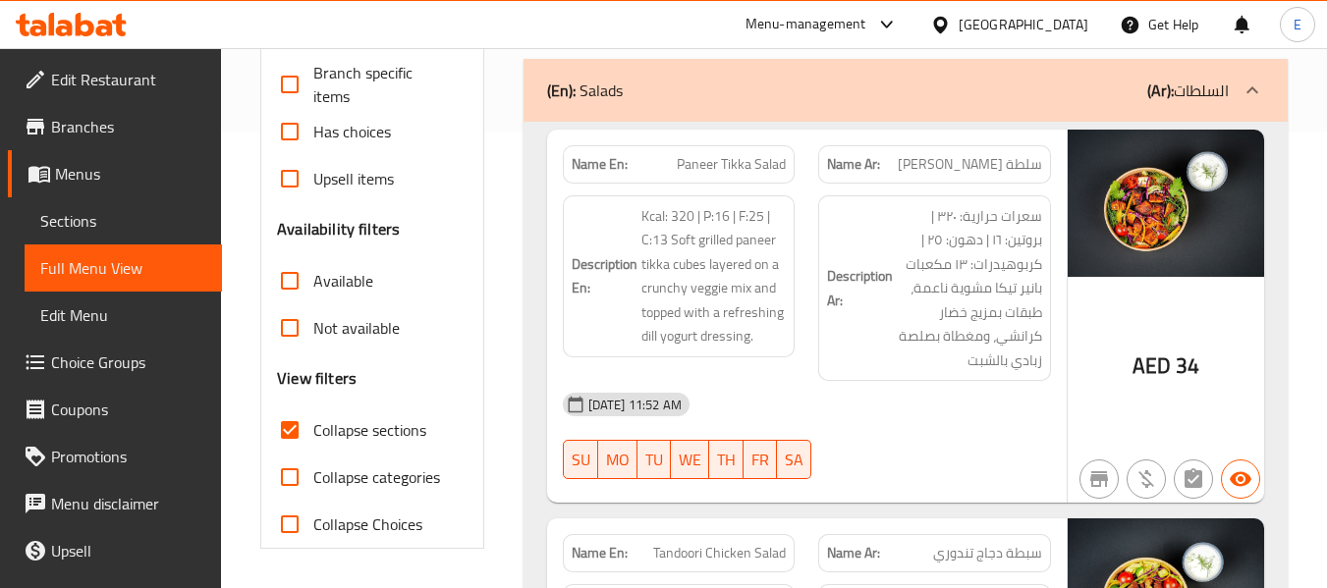
click at [295, 417] on input "Collapse sections" at bounding box center [289, 430] width 47 height 47
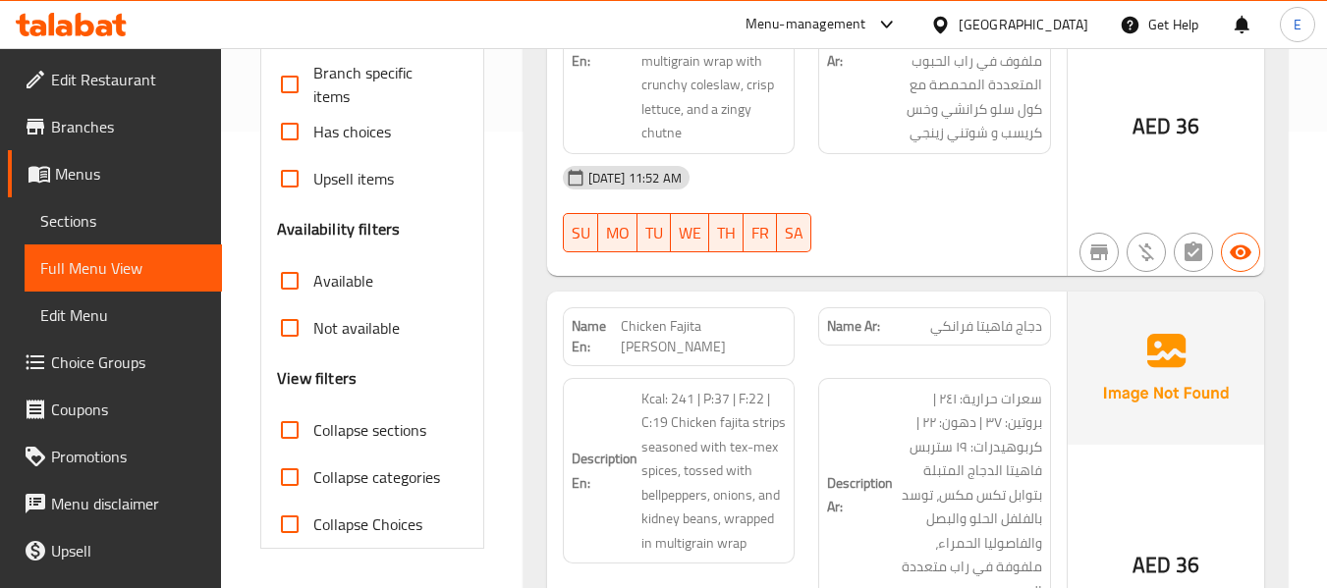
click at [294, 425] on input "Collapse sections" at bounding box center [289, 430] width 47 height 47
checkbox input "true"
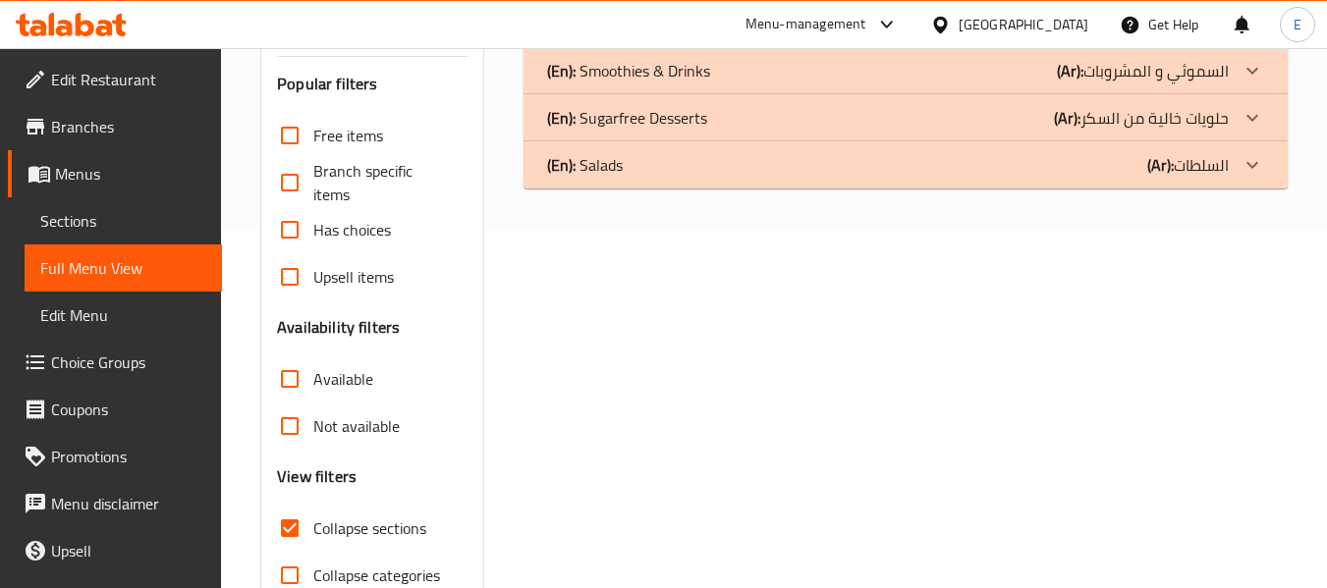
scroll to position [0, 0]
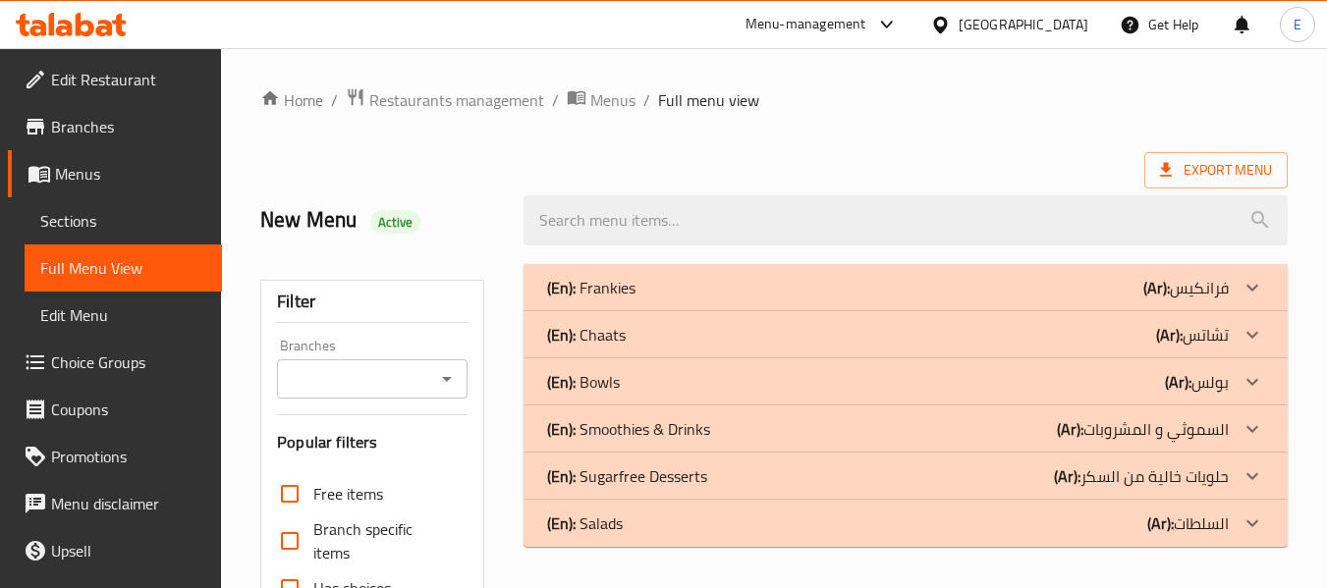
click at [1053, 293] on div "(En): Frankies (Ar): فرانكيس" at bounding box center [888, 288] width 682 height 24
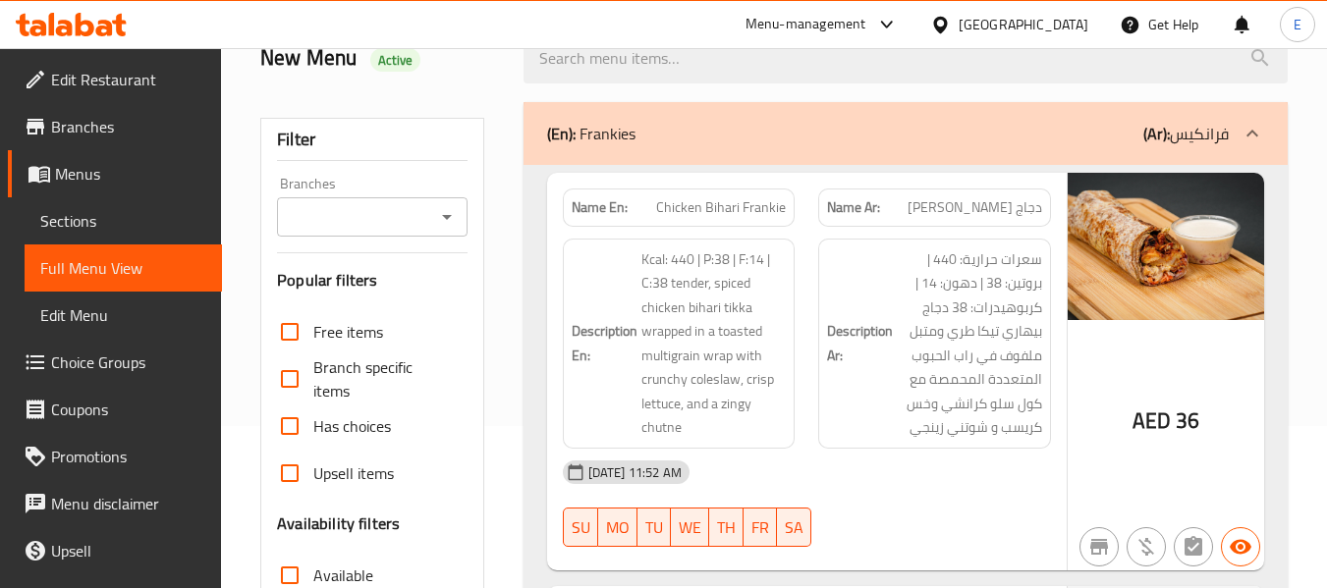
scroll to position [196, 0]
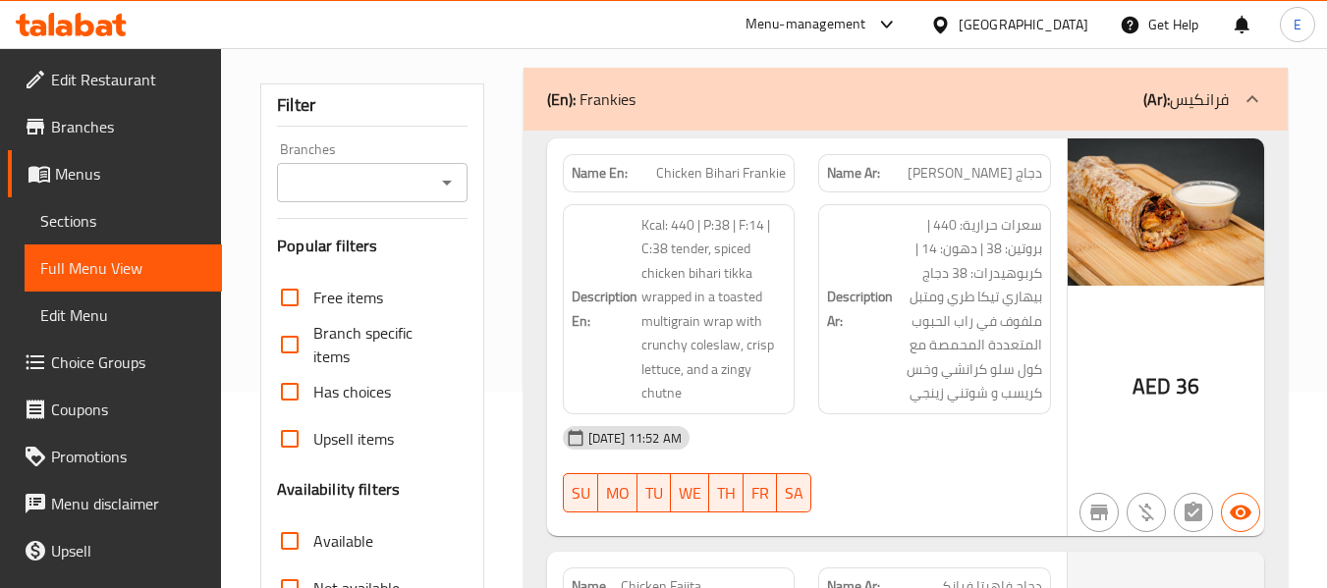
click at [741, 175] on span "Chicken Bihari Frankie" at bounding box center [721, 173] width 130 height 21
click at [994, 166] on span "دجاج بيهاري فرانكي" at bounding box center [975, 173] width 135 height 21
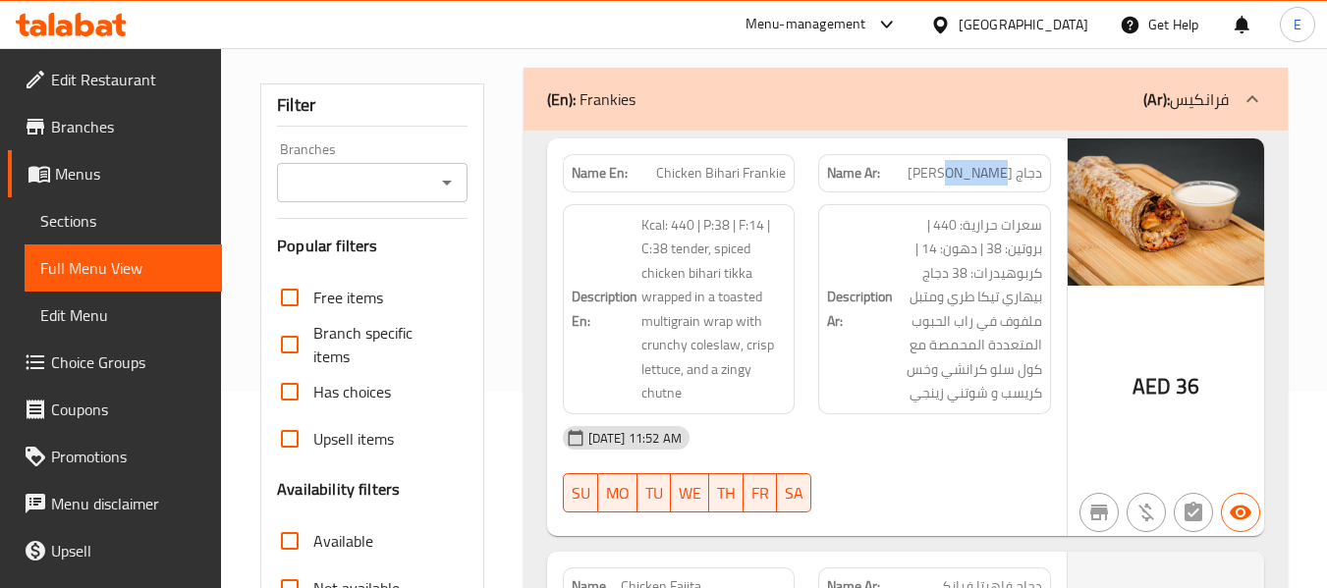
click at [994, 166] on span "دجاج بيهاري فرانكي" at bounding box center [975, 173] width 135 height 21
click at [995, 166] on span "دجاج بيهاري فرانكي" at bounding box center [975, 173] width 135 height 21
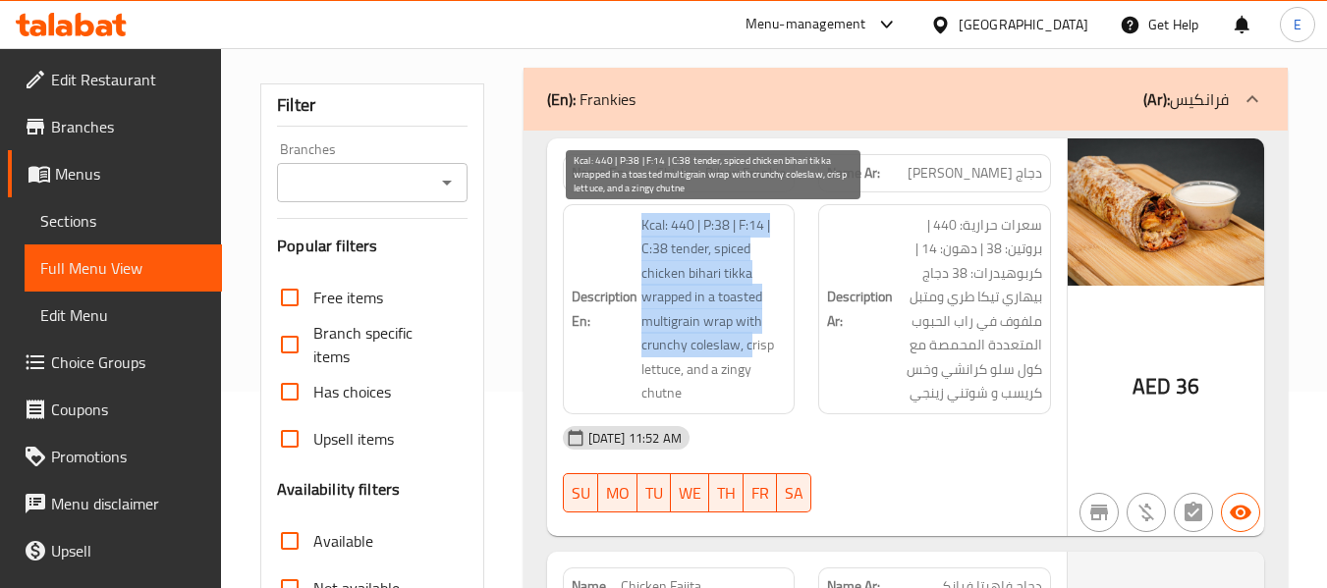
drag, startPoint x: 636, startPoint y: 226, endPoint x: 752, endPoint y: 352, distance: 171.7
click at [752, 352] on h6 "Description En: Kcal: 440 | P:38 | F:14 | C:38 tender, spiced chicken bihari ti…" at bounding box center [679, 309] width 215 height 193
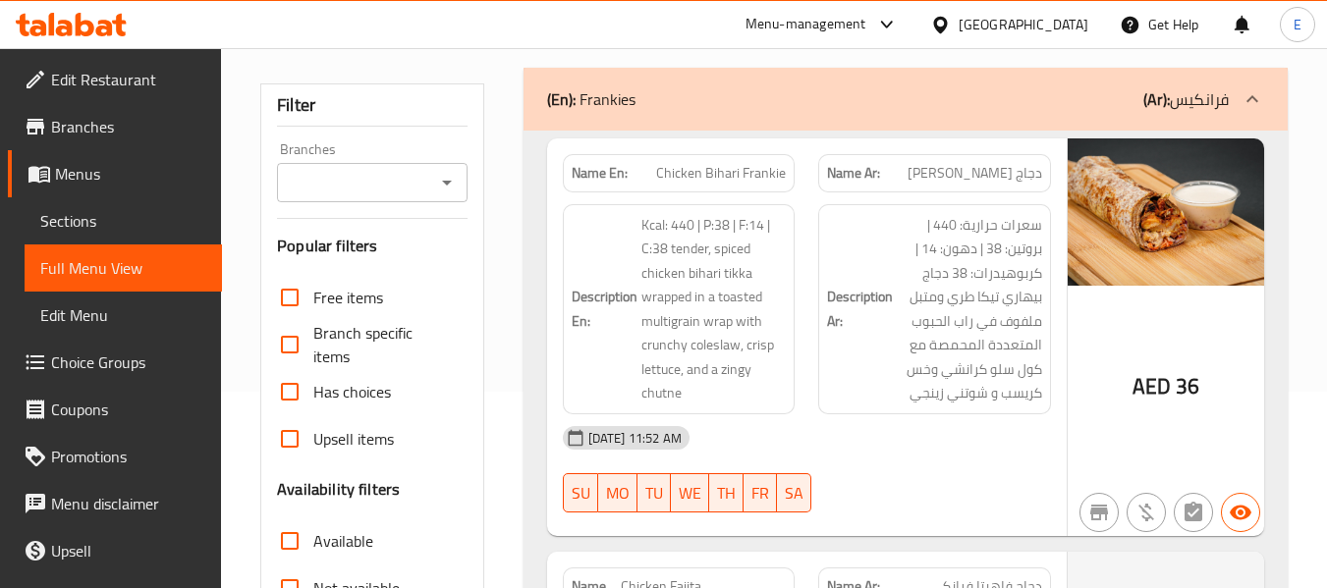
click at [931, 442] on div "04-09-2025 11:52 AM" at bounding box center [807, 438] width 512 height 47
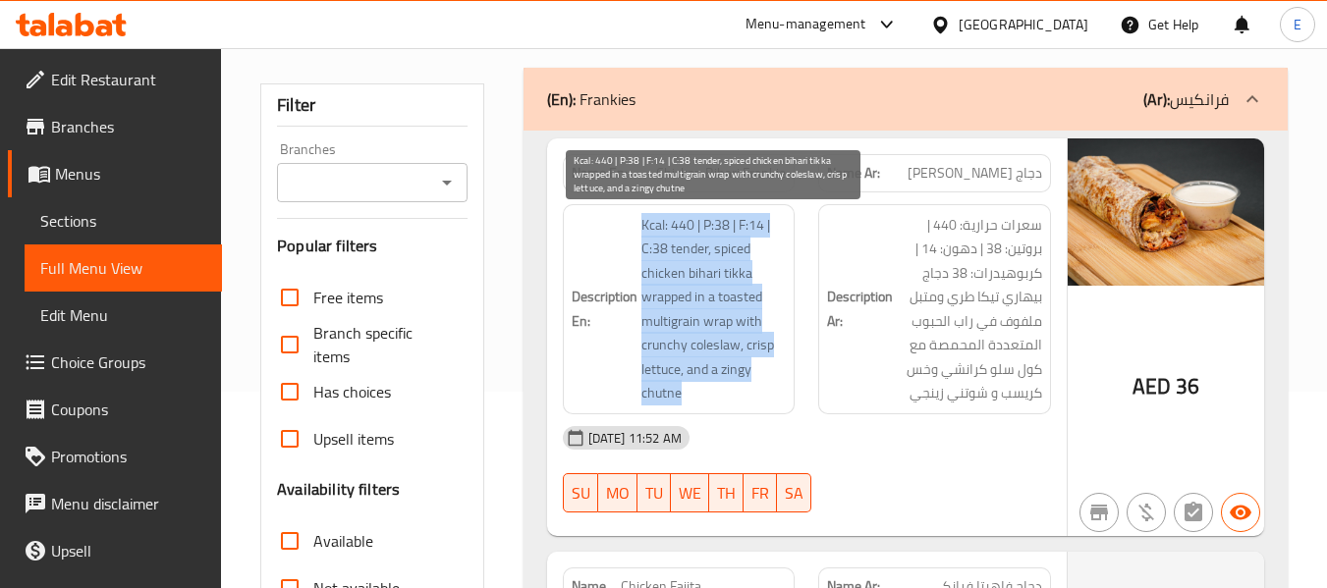
drag, startPoint x: 641, startPoint y: 226, endPoint x: 774, endPoint y: 386, distance: 207.9
click at [774, 386] on span "Kcal: 440 | P:38 | F:14 | C:38 tender, spiced chicken bihari tikka wrapped in a…" at bounding box center [713, 309] width 145 height 193
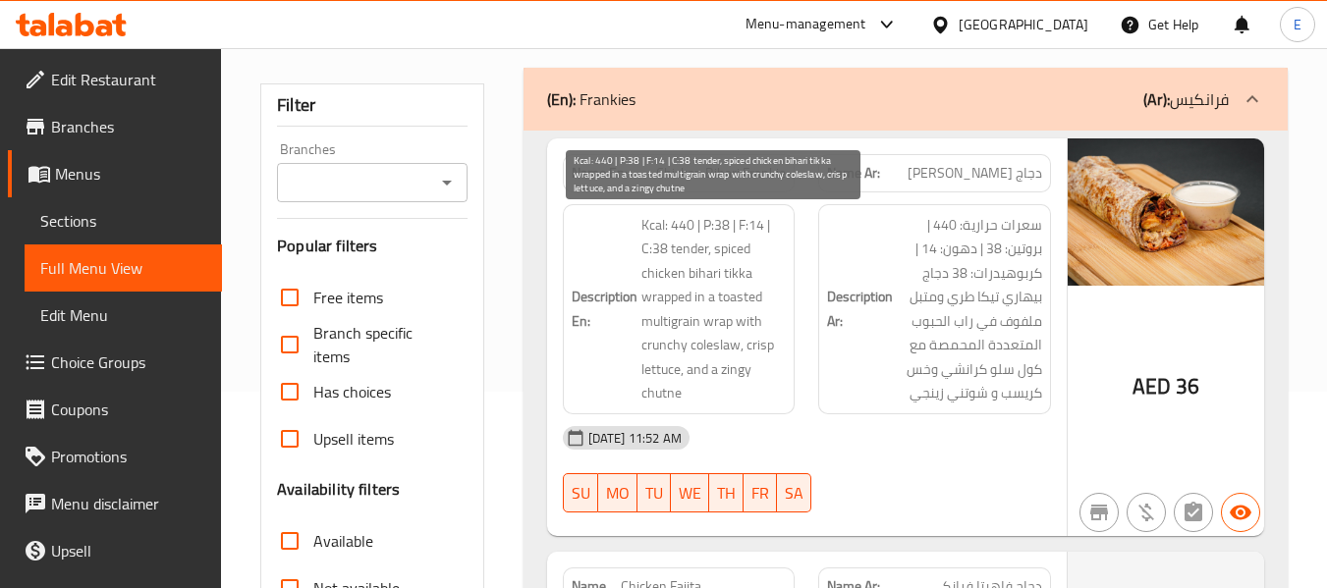
click at [774, 386] on span "Kcal: 440 | P:38 | F:14 | C:38 tender, spiced chicken bihari tikka wrapped in a…" at bounding box center [713, 309] width 145 height 193
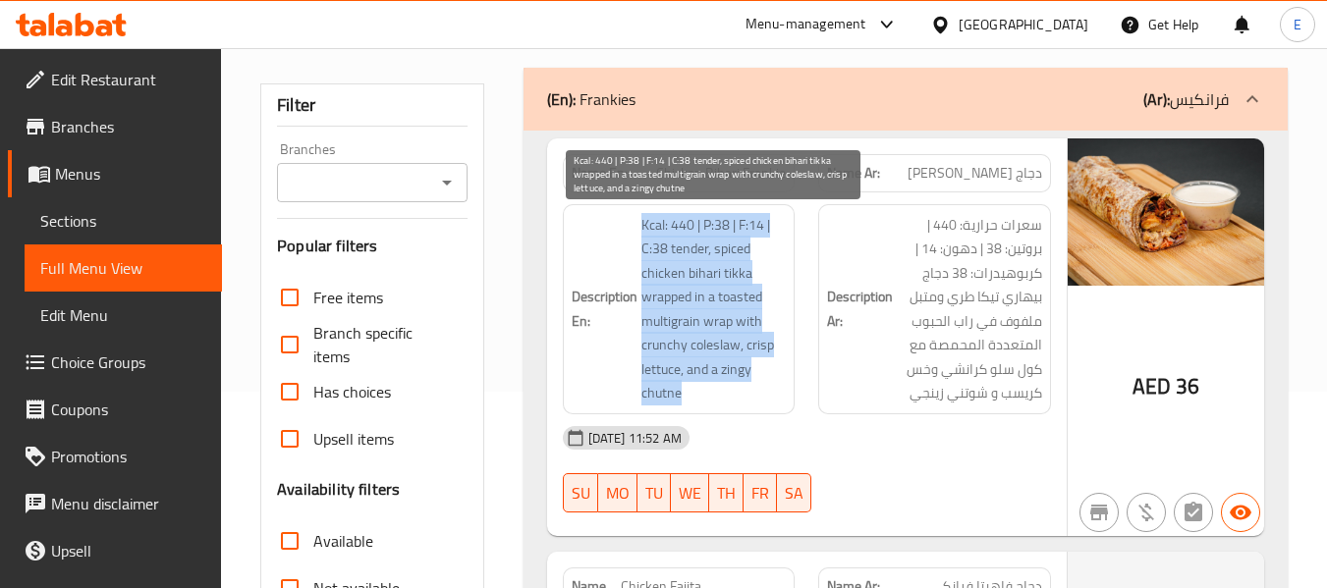
click at [774, 386] on span "Kcal: 440 | P:38 | F:14 | C:38 tender, spiced chicken bihari tikka wrapped in a…" at bounding box center [713, 309] width 145 height 193
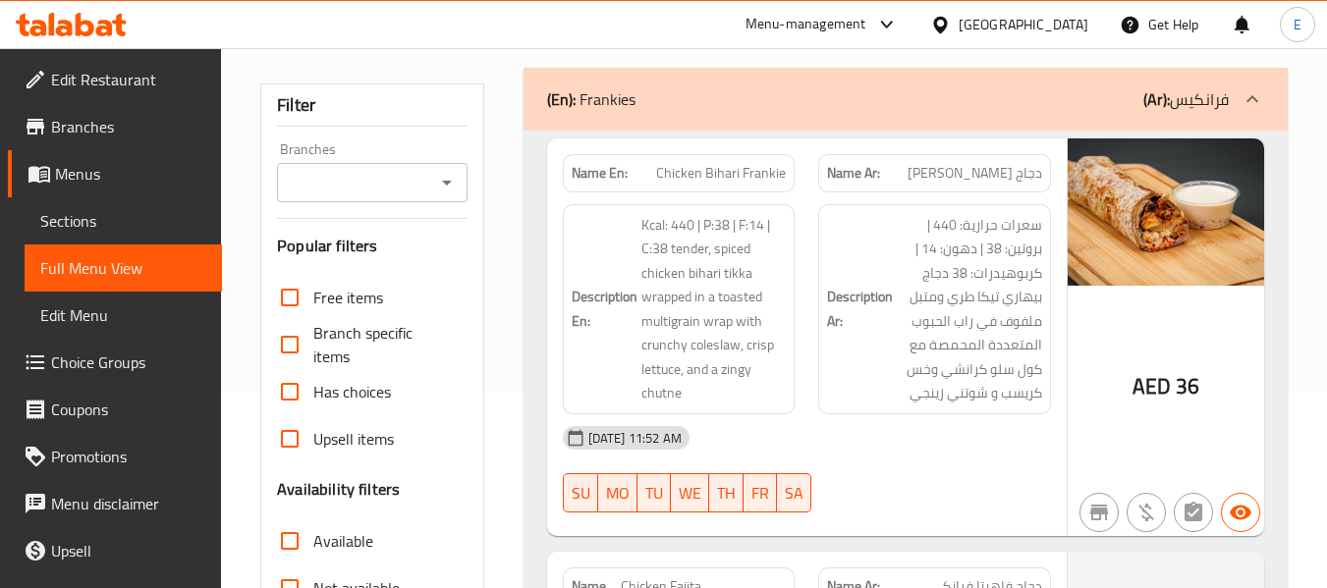
click at [876, 443] on div "04-09-2025 11:52 AM" at bounding box center [807, 438] width 512 height 47
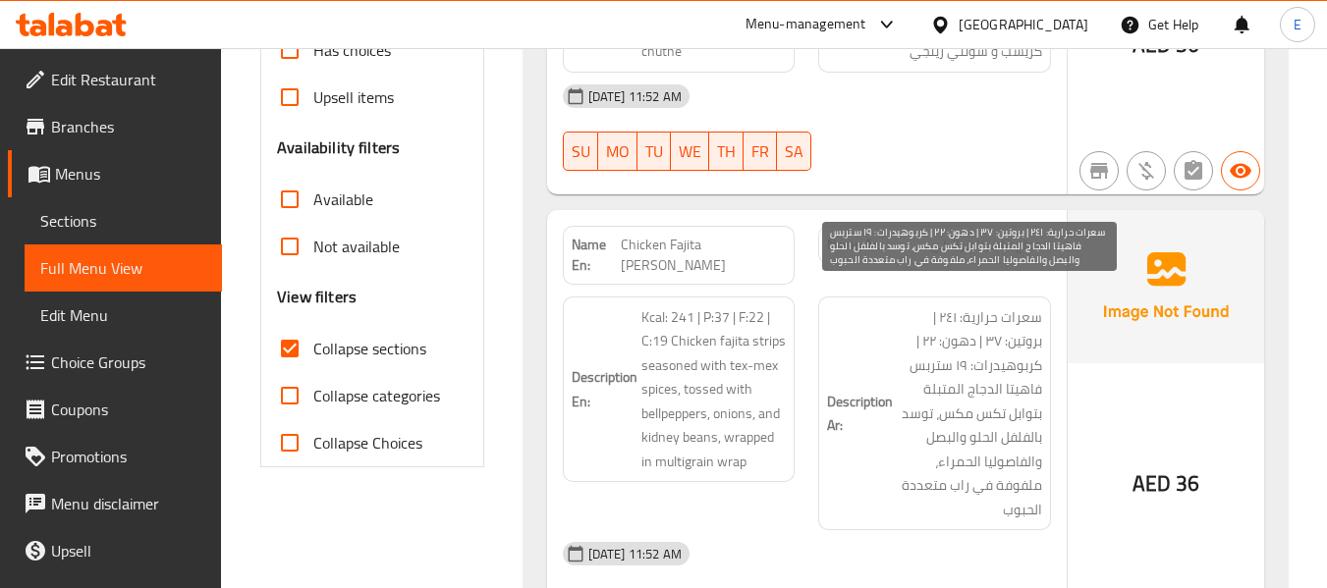
scroll to position [589, 0]
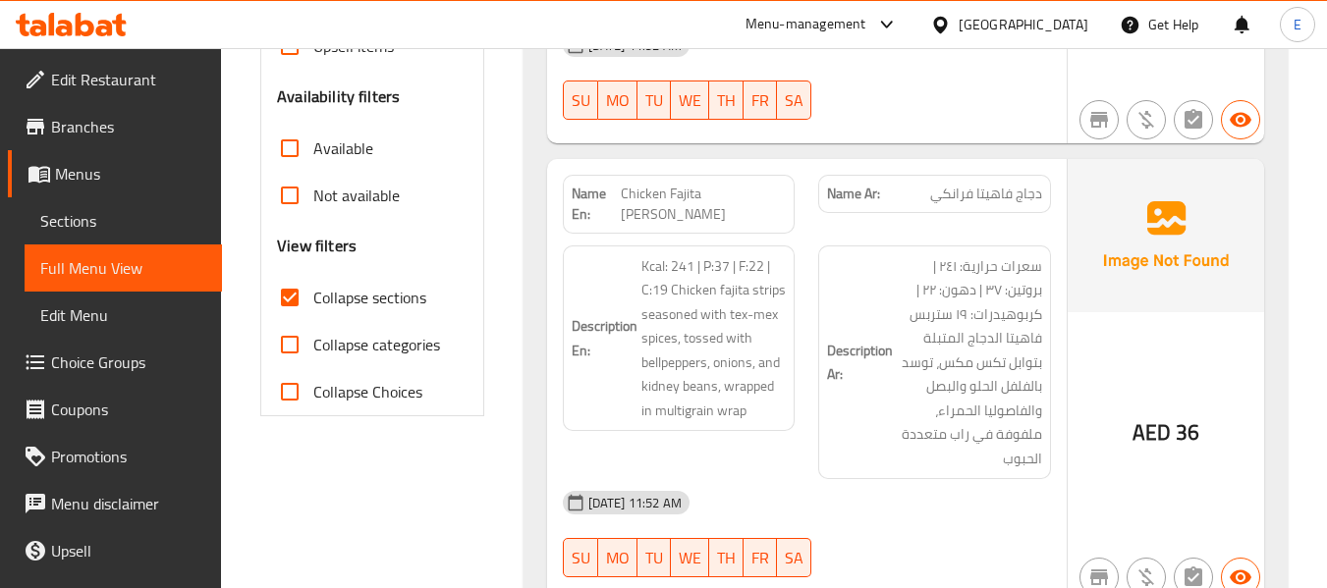
click at [726, 191] on span "Chicken Fajita Frankie" at bounding box center [704, 204] width 166 height 41
click at [994, 185] on span "دجاج فاهيتا فرانكي" at bounding box center [986, 194] width 112 height 21
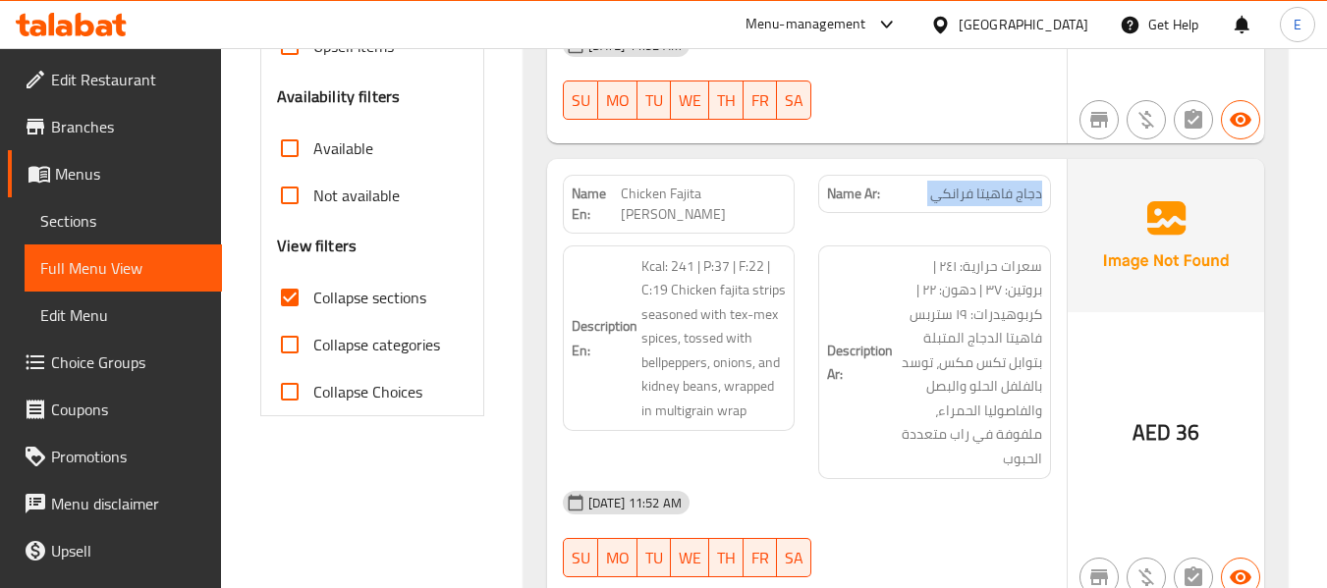
click at [994, 185] on span "دجاج فاهيتا فرانكي" at bounding box center [986, 194] width 112 height 21
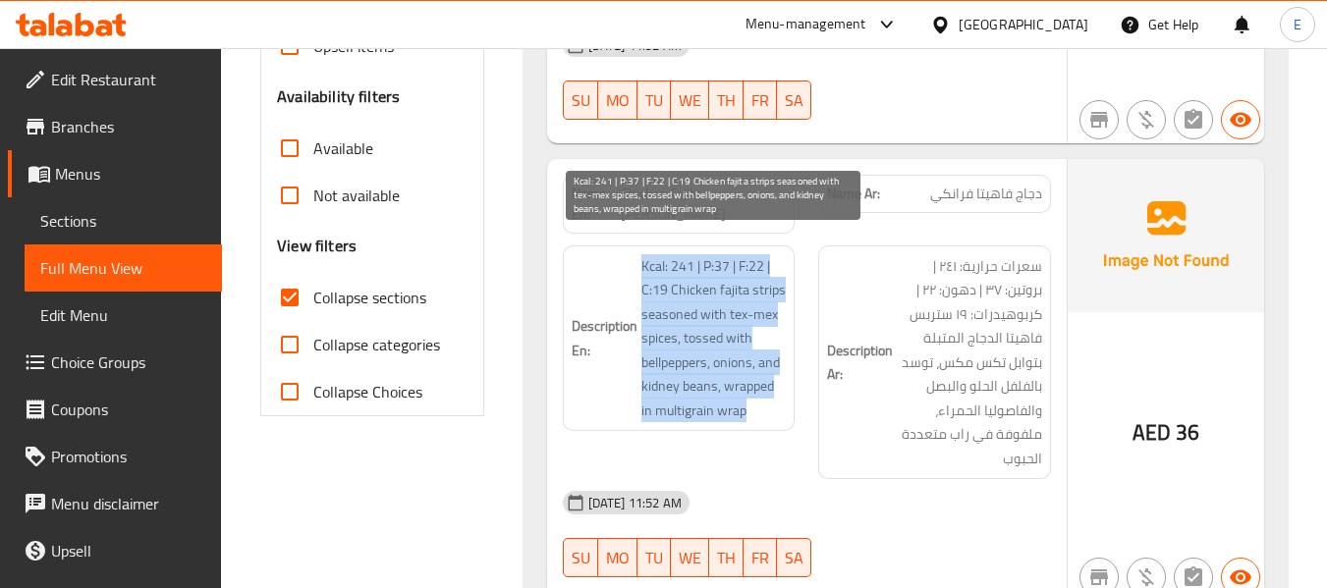
drag, startPoint x: 639, startPoint y: 247, endPoint x: 778, endPoint y: 388, distance: 198.7
click at [778, 388] on h6 "Description En: Kcal: 241 | P:37 | F:22 | C:19 Chicken fajita strips seasoned w…" at bounding box center [679, 338] width 215 height 169
click at [778, 388] on span "Kcal: 241 | P:37 | F:22 | C:19 Chicken fajita strips seasoned with tex-mex spic…" at bounding box center [713, 338] width 145 height 169
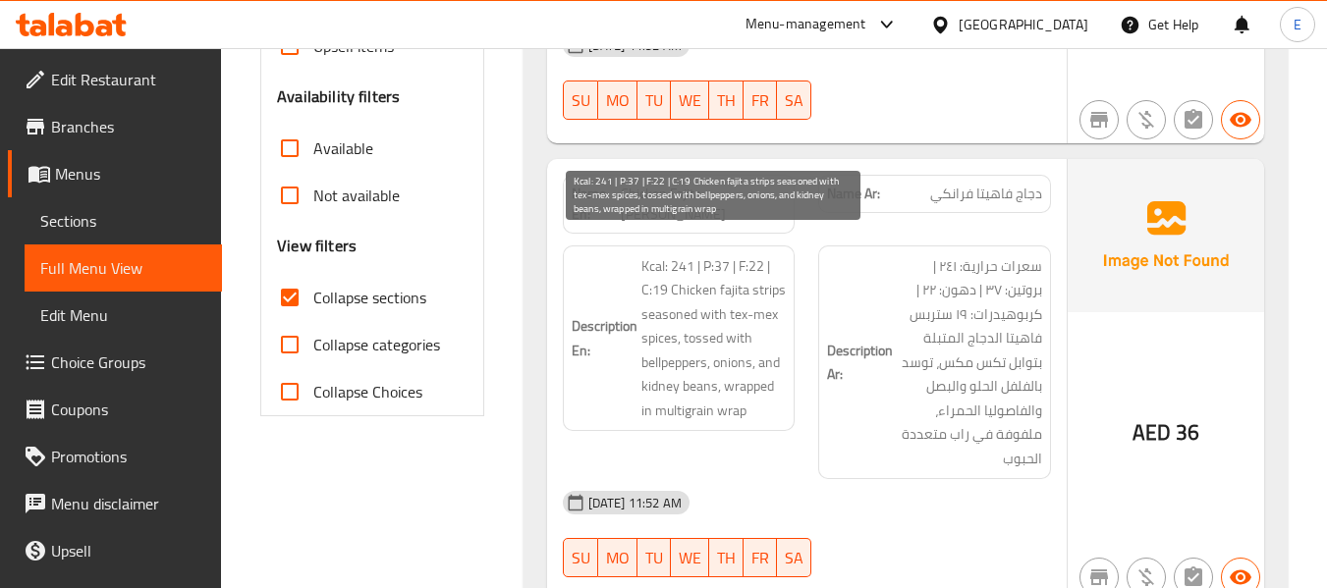
click at [778, 388] on span "Kcal: 241 | P:37 | F:22 | C:19 Chicken fajita strips seasoned with tex-mex spic…" at bounding box center [713, 338] width 145 height 169
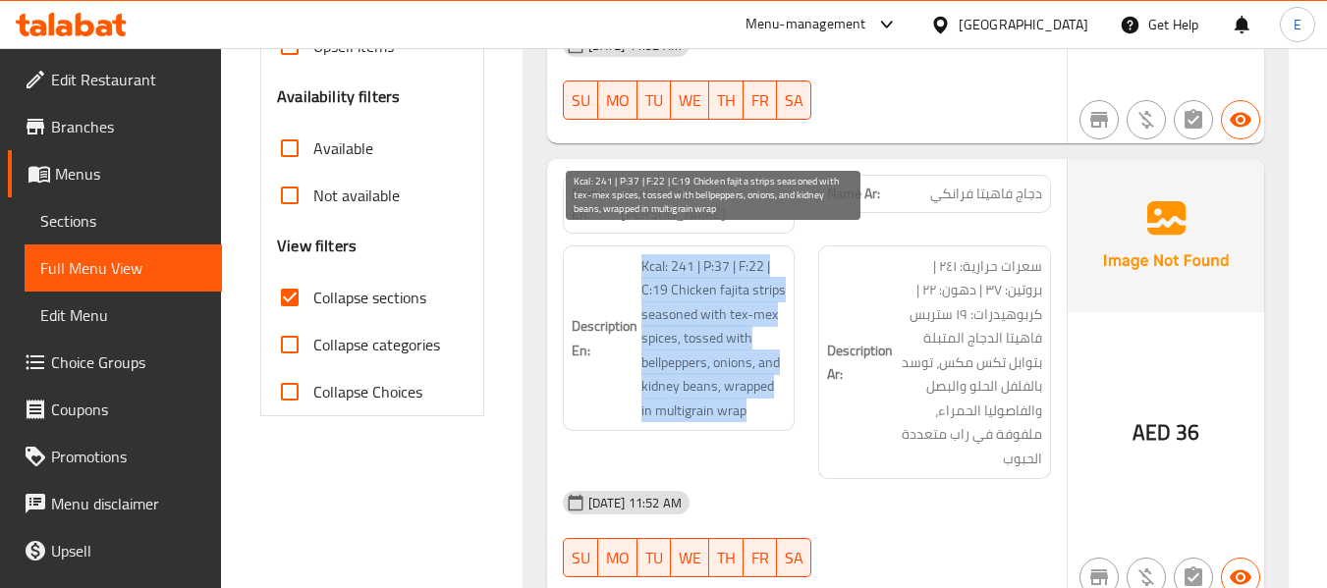
click at [778, 388] on span "Kcal: 241 | P:37 | F:22 | C:19 Chicken fajita strips seasoned with tex-mex spic…" at bounding box center [713, 338] width 145 height 169
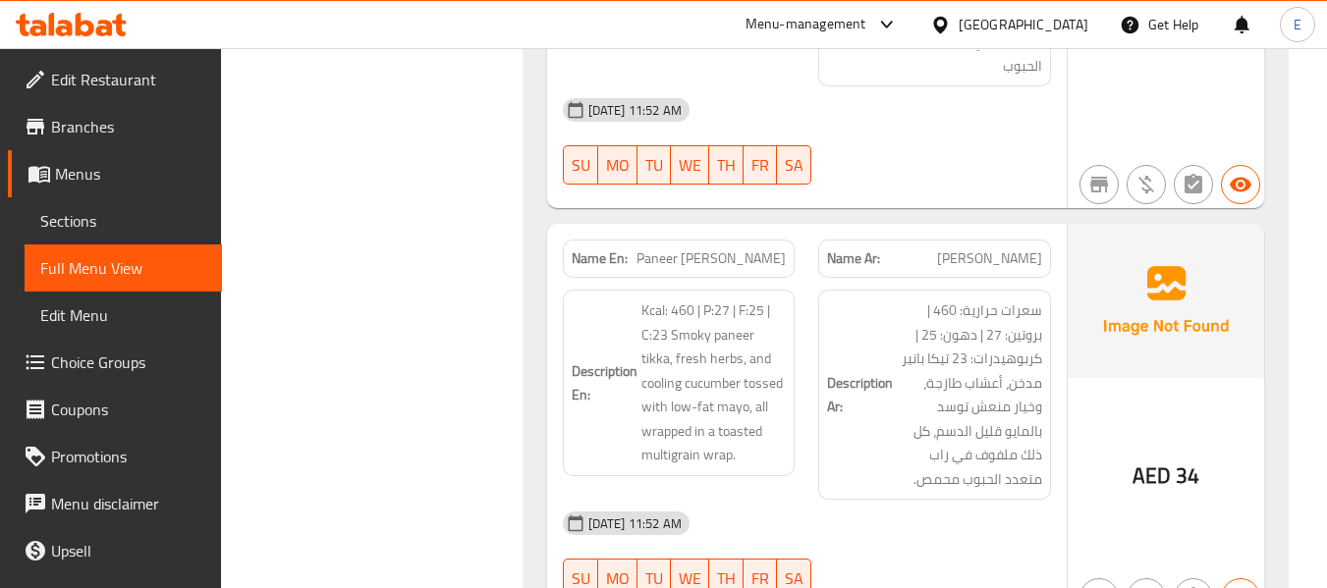
scroll to position [1081, 0]
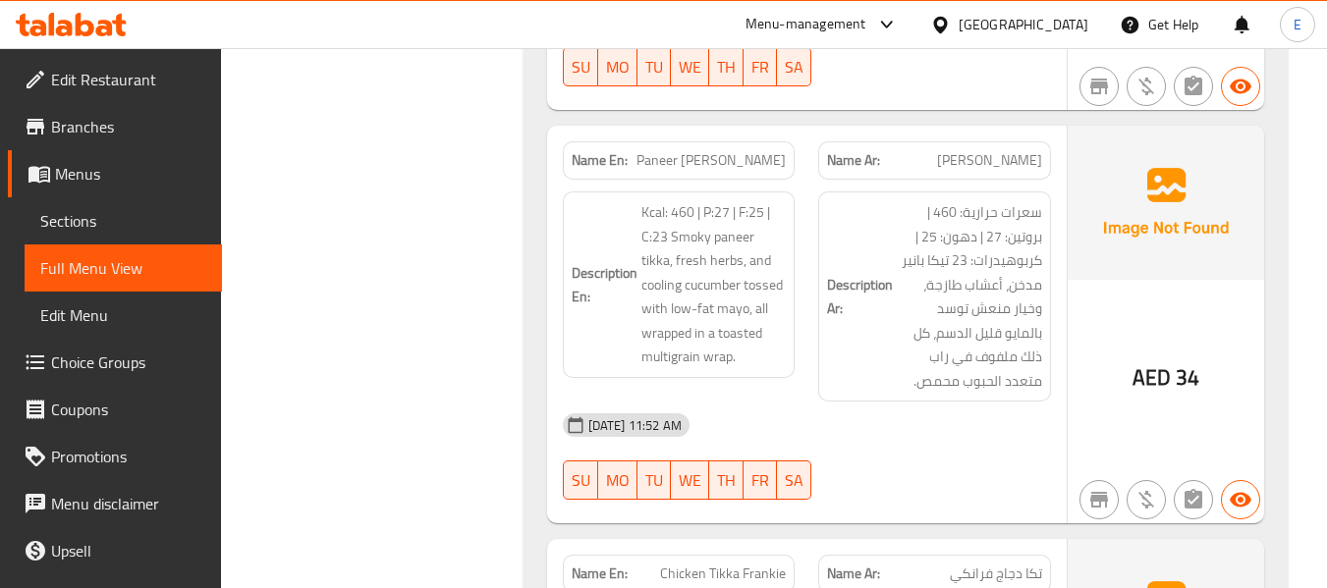
click at [1013, 150] on span "بانير تكا فرانكي" at bounding box center [989, 160] width 105 height 21
click at [767, 141] on div "Name En: Paneer Tikka Frankie" at bounding box center [679, 160] width 233 height 38
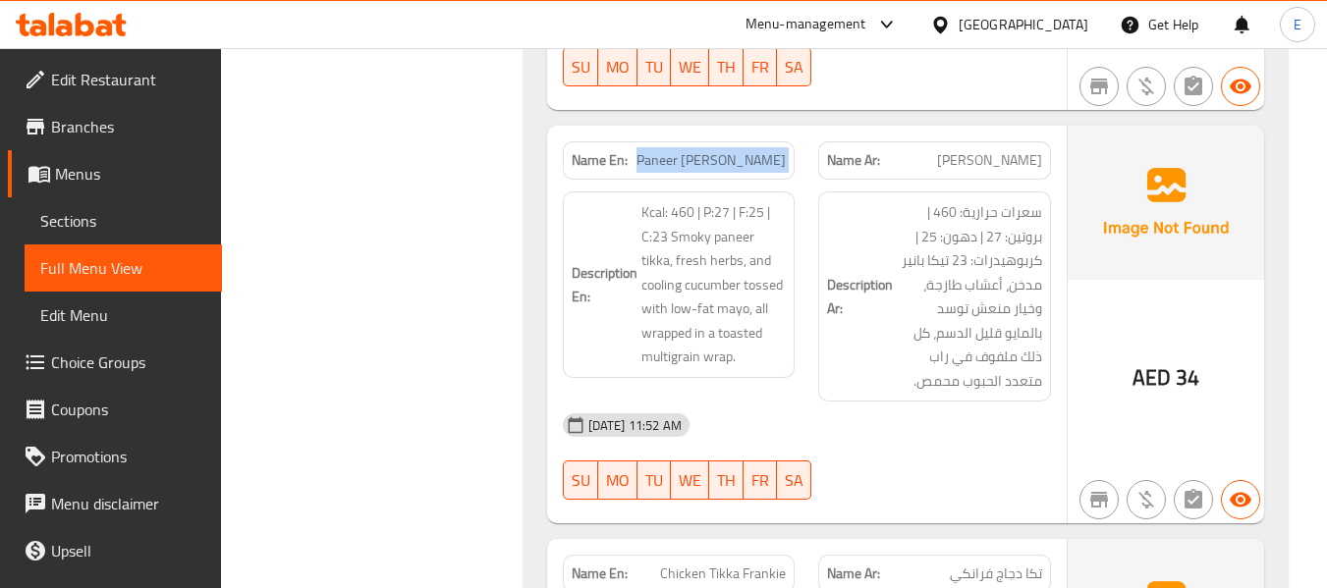
click at [767, 141] on div "Name En: Paneer Tikka Frankie" at bounding box center [679, 160] width 233 height 38
click at [926, 403] on div "04-09-2025 11:52 AM" at bounding box center [807, 425] width 512 height 47
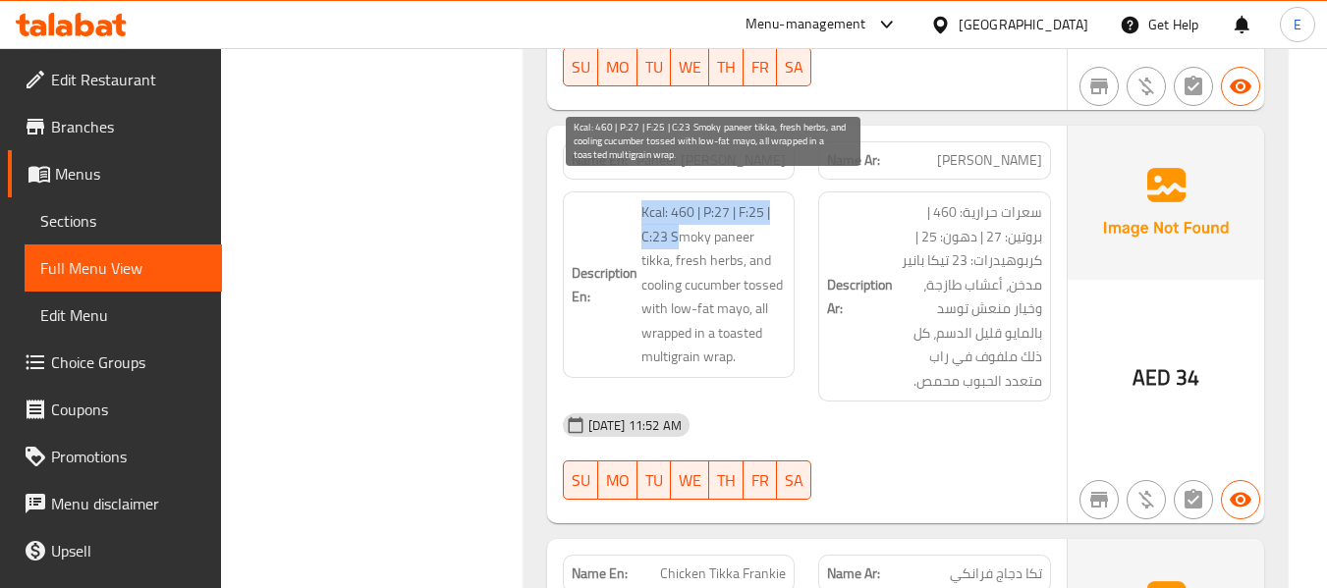
drag, startPoint x: 634, startPoint y: 187, endPoint x: 676, endPoint y: 216, distance: 51.5
click at [676, 216] on h6 "Description En: Kcal: 460 | P:27 | F:25 | C:23 Smoky paneer tikka, fresh herbs,…" at bounding box center [679, 284] width 215 height 169
click at [662, 203] on span "Kcal: 460 | P:27 | F:25 | C:23 Smoky paneer tikka, fresh herbs, and cooling cuc…" at bounding box center [713, 284] width 145 height 169
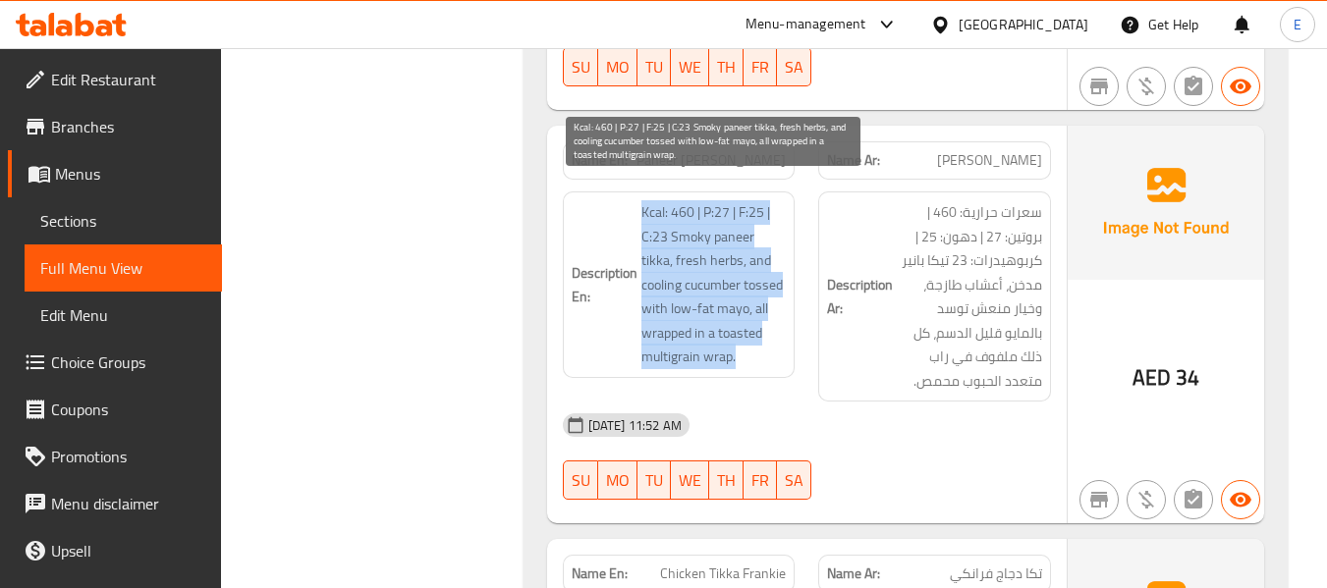
drag, startPoint x: 631, startPoint y: 189, endPoint x: 765, endPoint y: 337, distance: 200.3
click at [765, 337] on h6 "Description En: Kcal: 460 | P:27 | F:25 | C:23 Smoky paneer tikka, fresh herbs,…" at bounding box center [679, 284] width 215 height 169
click at [765, 337] on span "Kcal: 460 | P:27 | F:25 | C:23 Smoky paneer tikka, fresh herbs, and cooling cuc…" at bounding box center [713, 284] width 145 height 169
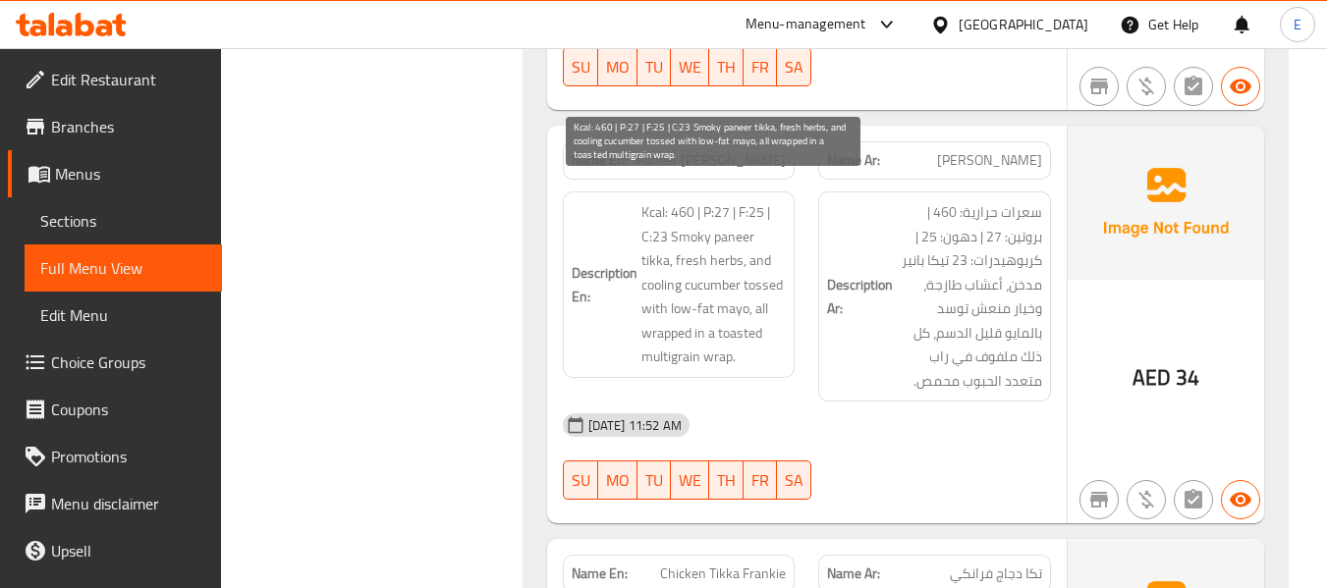
click at [765, 337] on span "Kcal: 460 | P:27 | F:25 | C:23 Smoky paneer tikka, fresh herbs, and cooling cuc…" at bounding box center [713, 284] width 145 height 169
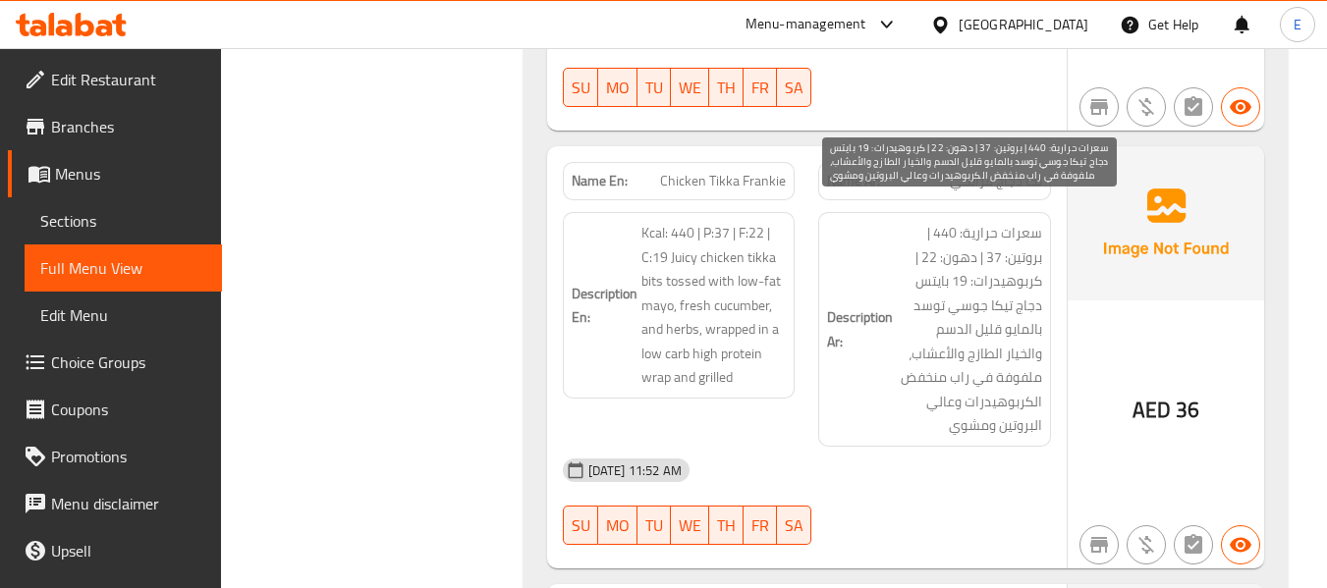
scroll to position [1572, 0]
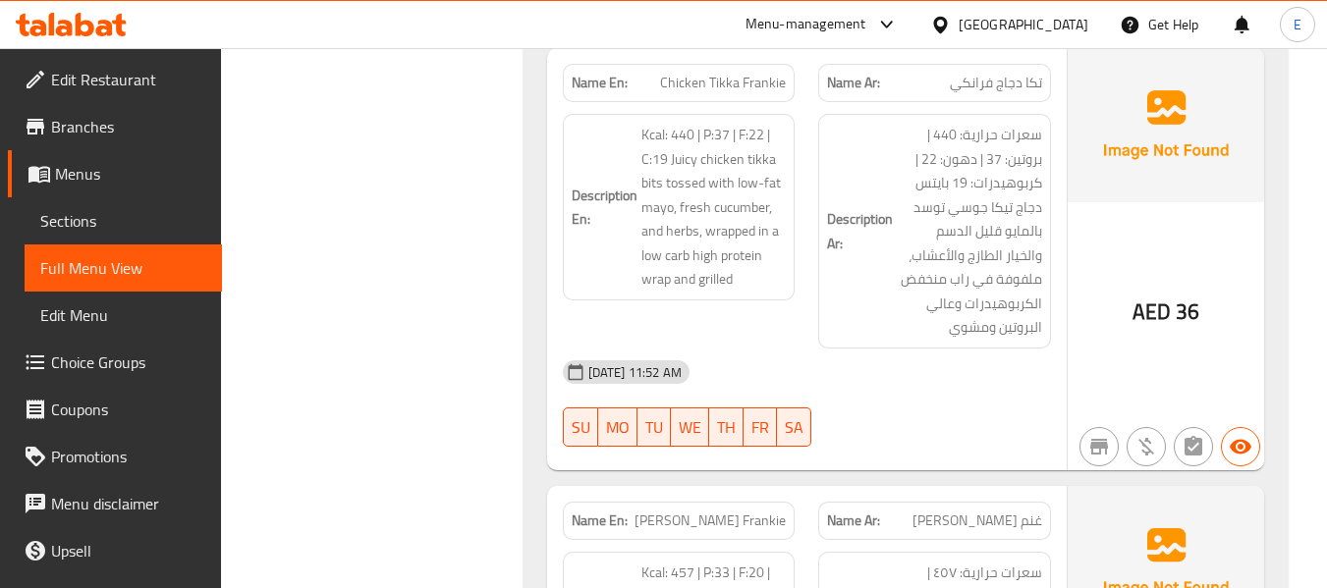
click at [961, 73] on span "تكا دجاج فرانكي" at bounding box center [996, 83] width 92 height 21
click at [761, 73] on span "Chicken Tikka Frankie" at bounding box center [723, 83] width 126 height 21
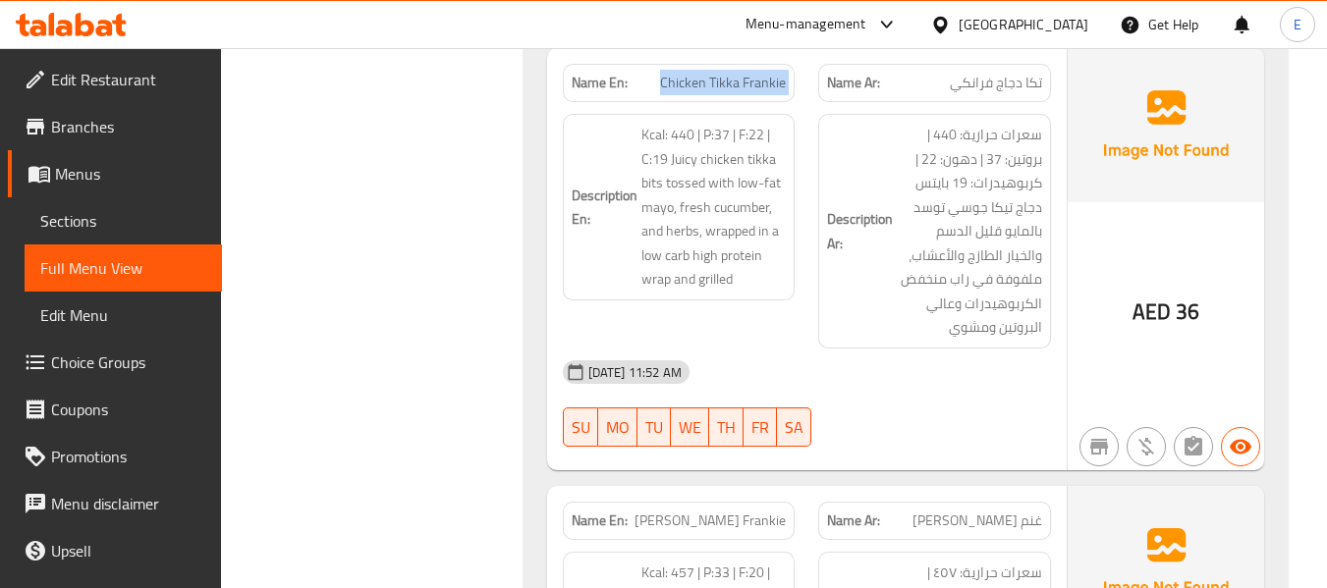
click at [761, 73] on span "Chicken Tikka Frankie" at bounding box center [723, 83] width 126 height 21
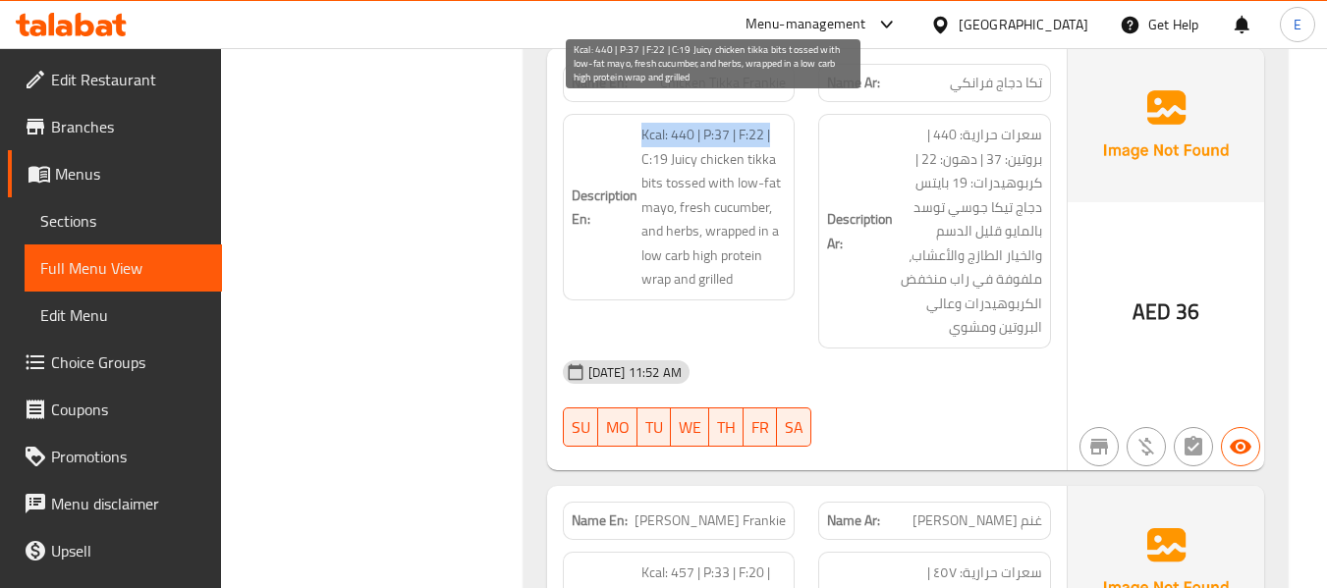
drag, startPoint x: 631, startPoint y: 110, endPoint x: 784, endPoint y: 112, distance: 153.3
click at [784, 123] on h6 "Description En: Kcal: 440 | P:37 | F:22 | C:19 Juicy chicken tikka bits tossed …" at bounding box center [679, 207] width 215 height 169
click at [784, 123] on span "Kcal: 440 | P:37 | F:22 | C:19 Juicy chicken tikka bits tossed with low-fat may…" at bounding box center [713, 207] width 145 height 169
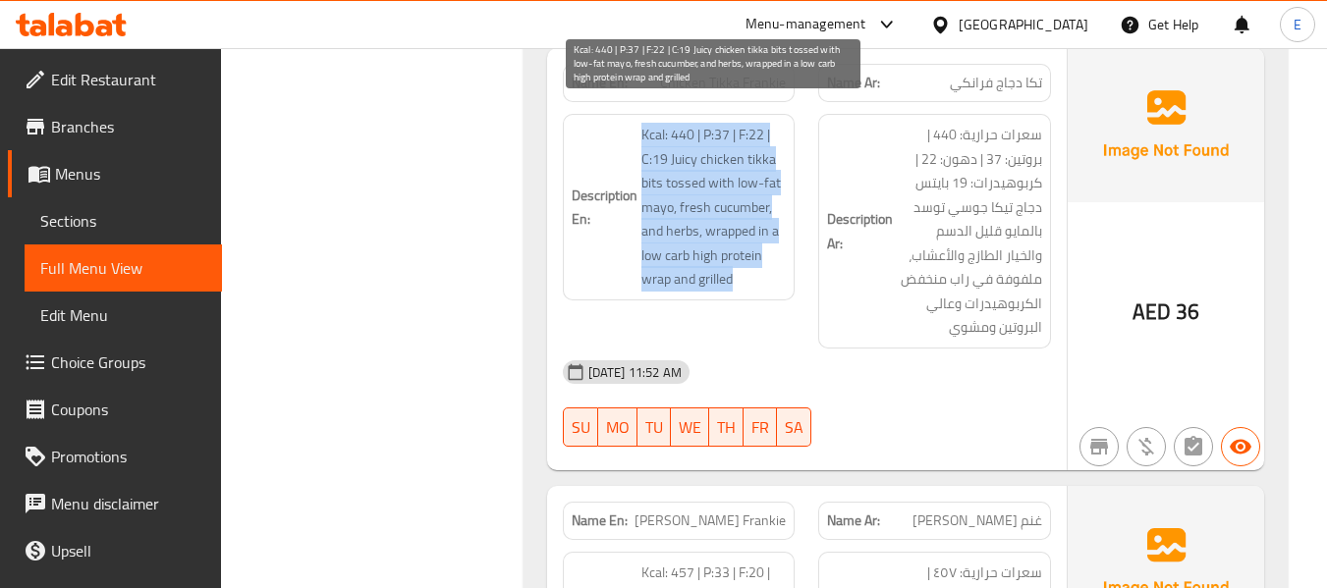
drag, startPoint x: 634, startPoint y: 113, endPoint x: 742, endPoint y: 257, distance: 180.4
click at [742, 257] on h6 "Description En: Kcal: 440 | P:37 | F:22 | C:19 Juicy chicken tikka bits tossed …" at bounding box center [679, 207] width 215 height 169
click at [742, 257] on span "Kcal: 440 | P:37 | F:22 | C:19 Juicy chicken tikka bits tossed with low-fat may…" at bounding box center [713, 207] width 145 height 169
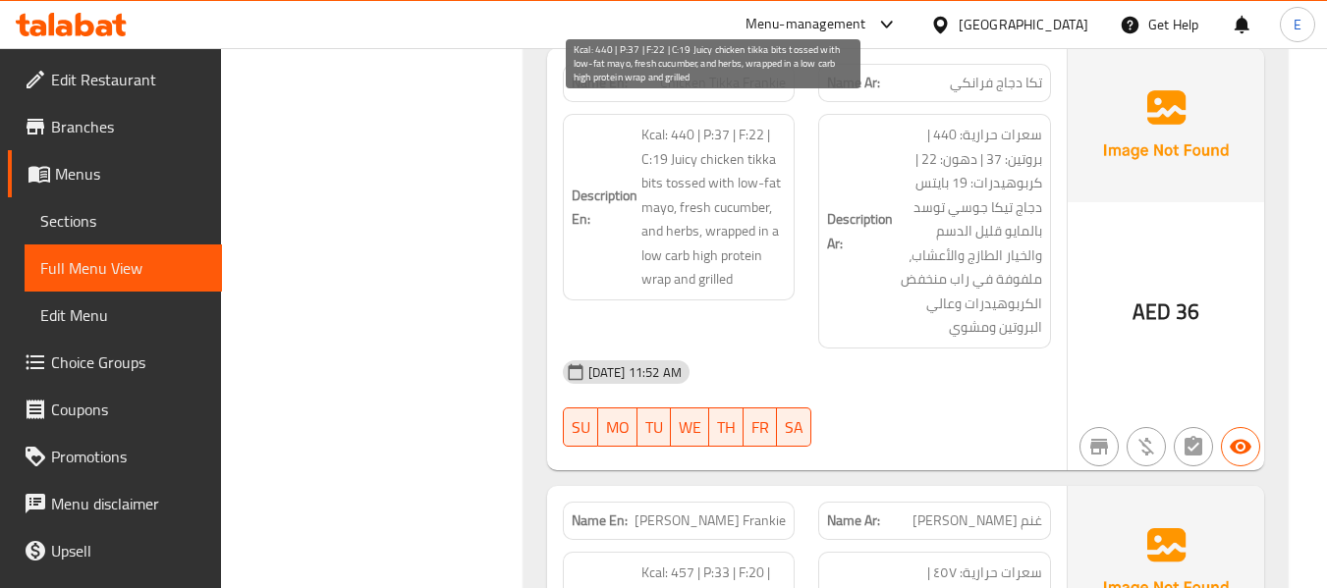
click at [742, 257] on span "Kcal: 440 | P:37 | F:22 | C:19 Juicy chicken tikka bits tossed with low-fat may…" at bounding box center [713, 207] width 145 height 169
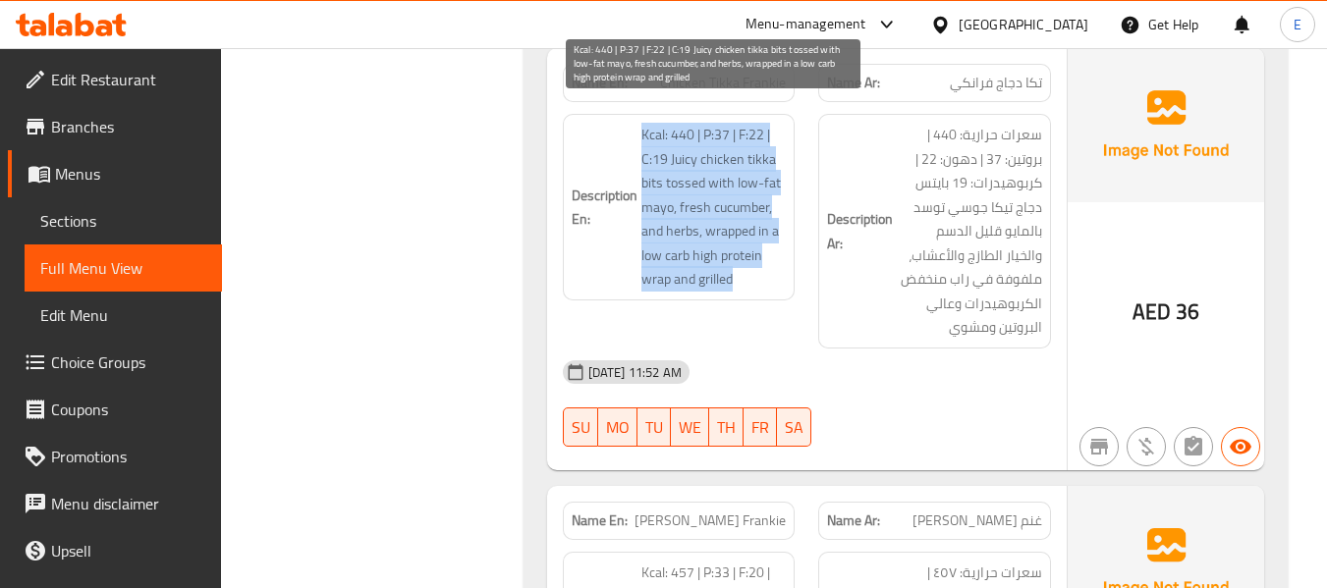
click at [742, 257] on span "Kcal: 440 | P:37 | F:22 | C:19 Juicy chicken tikka bits tossed with low-fat may…" at bounding box center [713, 207] width 145 height 169
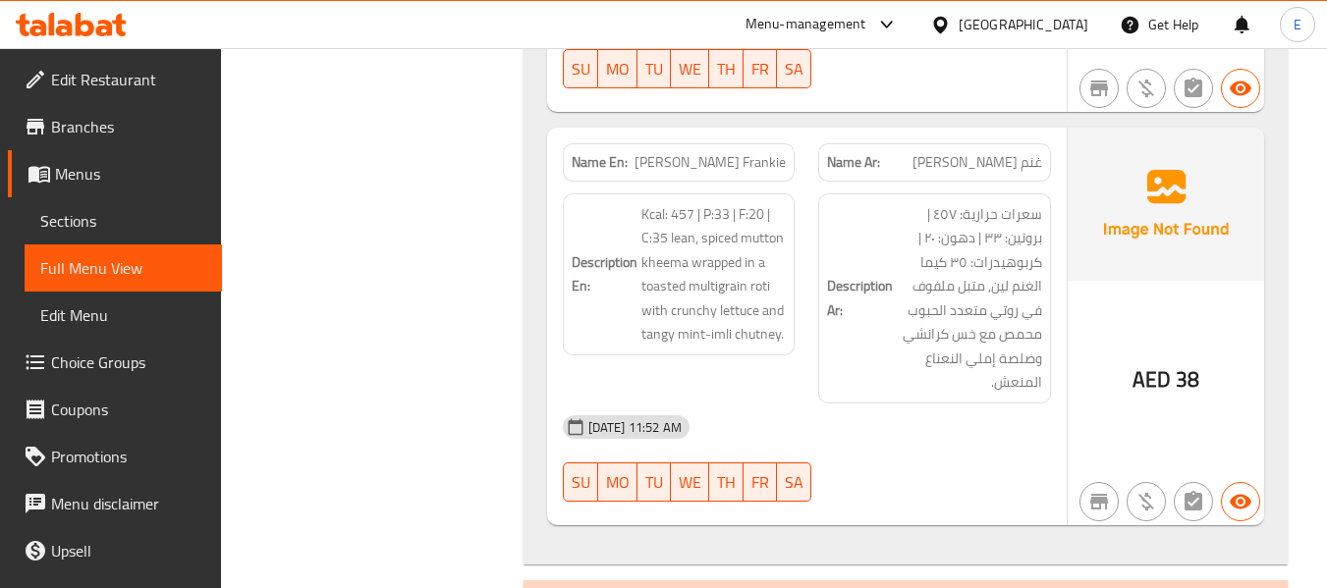
scroll to position [1965, 0]
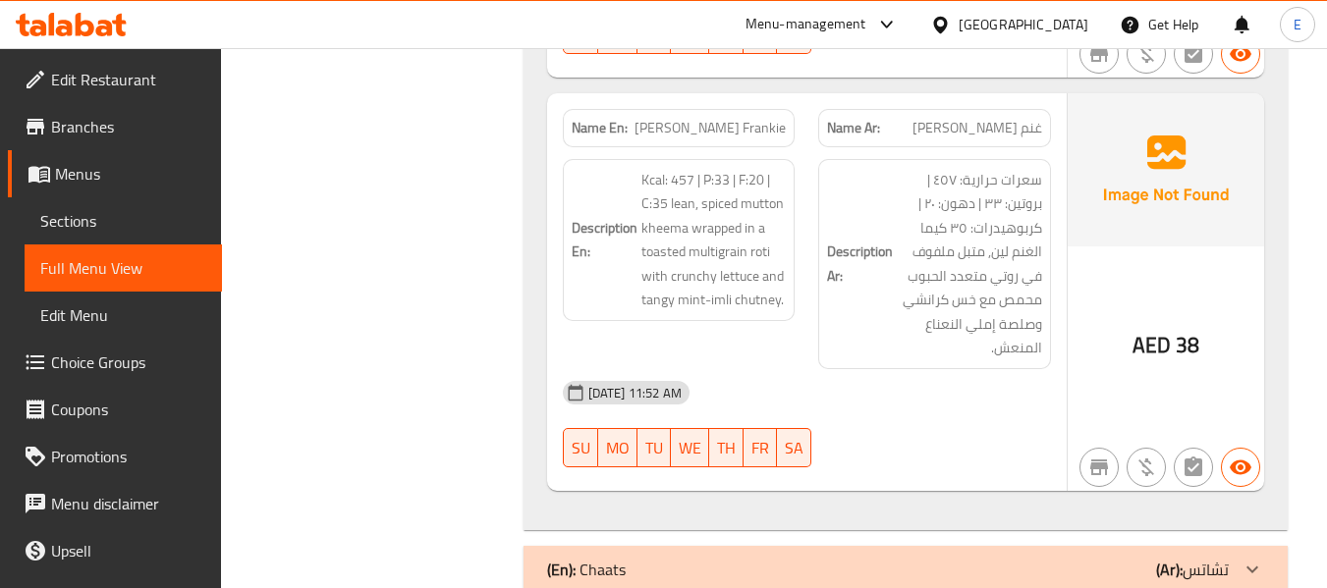
click at [762, 118] on span "Mutton Kheema Frankie" at bounding box center [710, 128] width 151 height 21
click at [982, 120] on div "Name Ar: غنم ميكا فرانكي" at bounding box center [934, 128] width 233 height 38
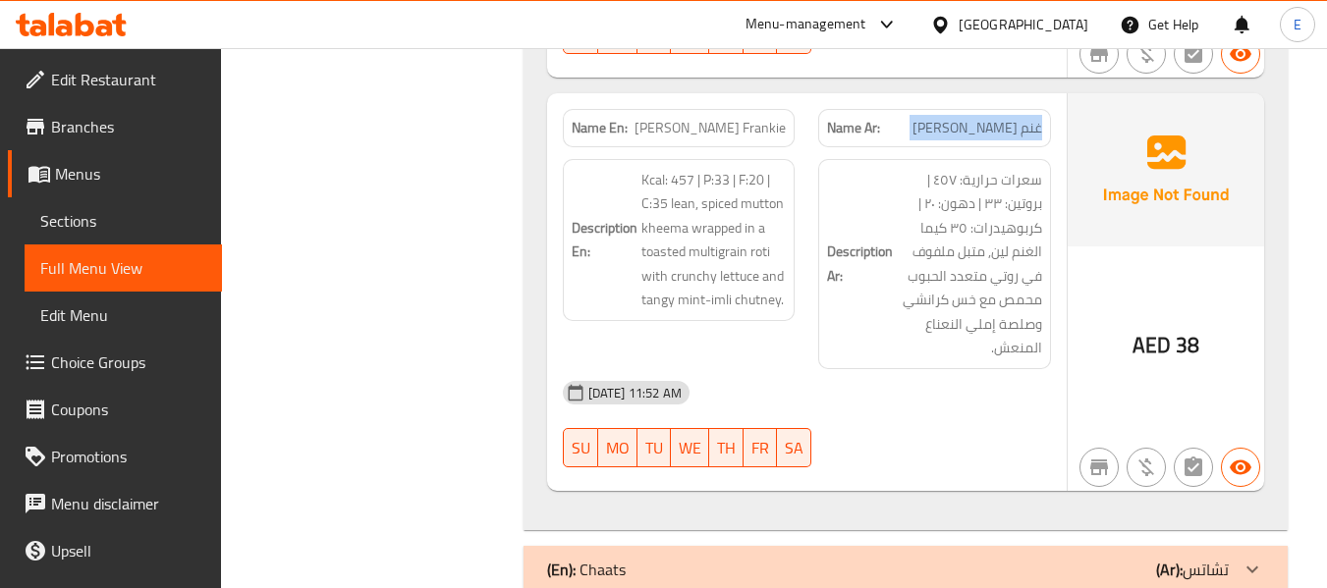
click at [982, 120] on div "Name Ar: غنم ميكا فرانكي" at bounding box center [934, 128] width 233 height 38
click at [919, 369] on div "04-09-2025 11:52 AM" at bounding box center [807, 392] width 512 height 47
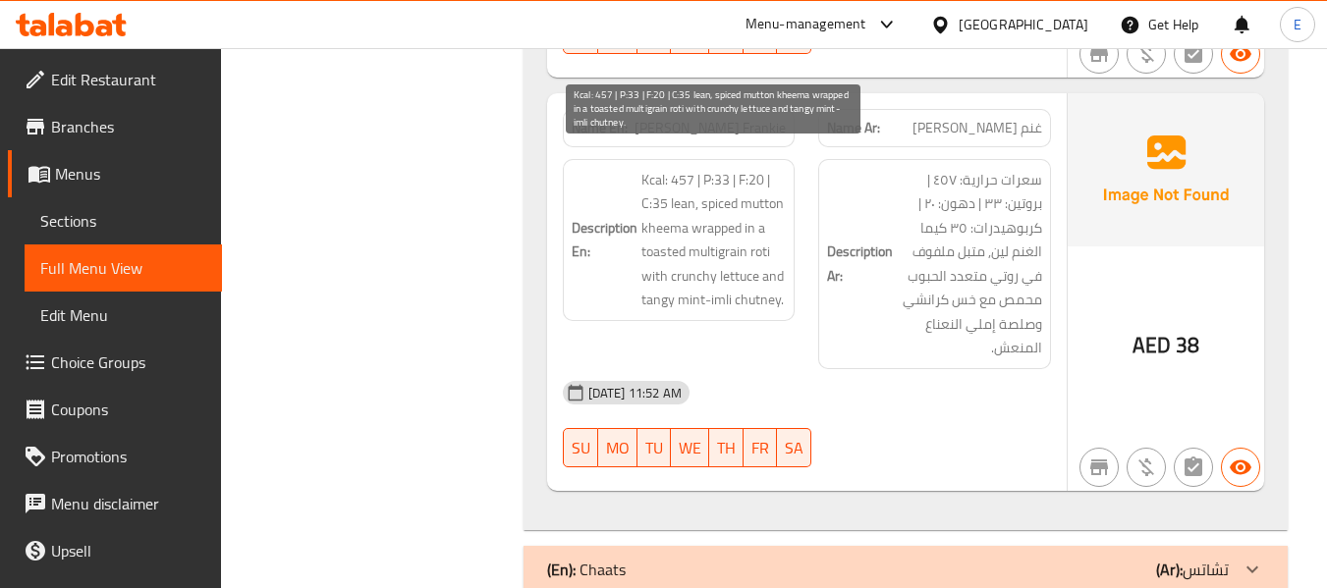
click at [669, 183] on span "Kcal: 457 | P:33 | F:20 | C:35 lean, spiced mutton kheema wrapped in a toasted …" at bounding box center [713, 240] width 145 height 144
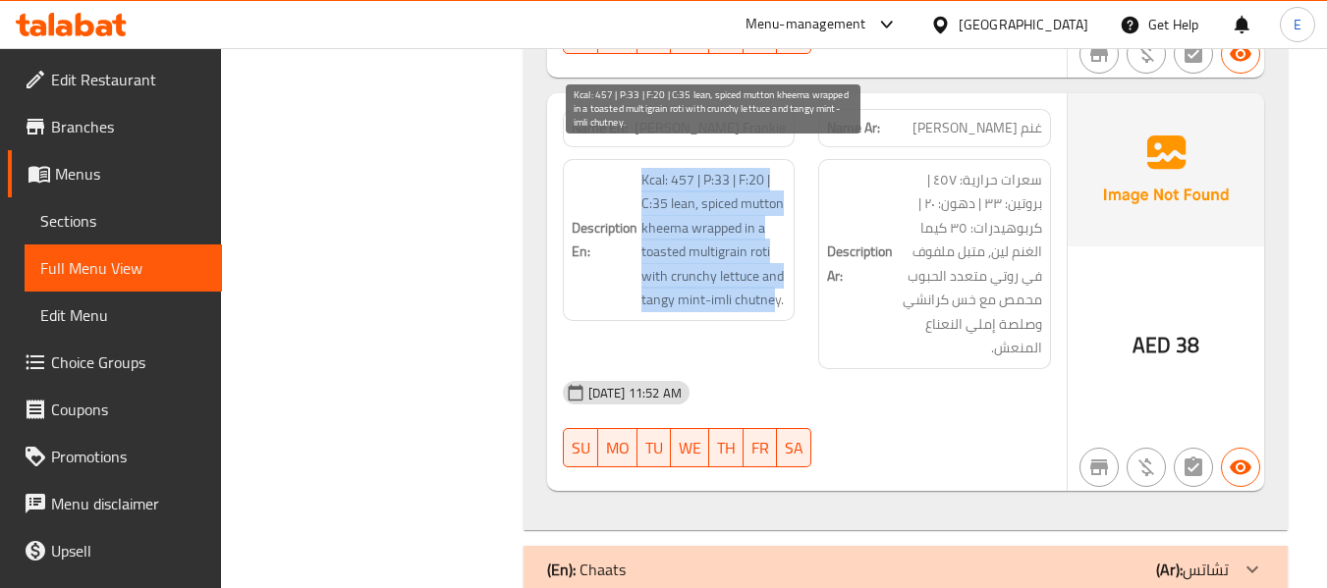
drag, startPoint x: 640, startPoint y: 157, endPoint x: 772, endPoint y: 281, distance: 180.7
click at [772, 281] on span "Kcal: 457 | P:33 | F:20 | C:35 lean, spiced mutton kheema wrapped in a toasted …" at bounding box center [713, 240] width 145 height 144
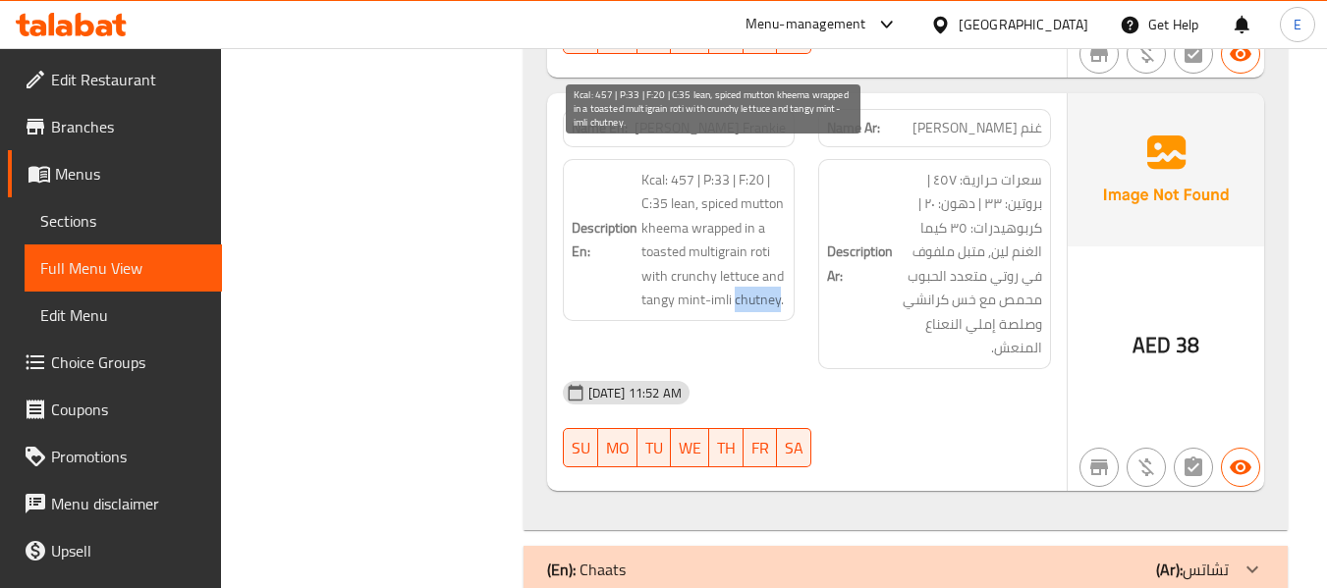
click at [772, 281] on span "Kcal: 457 | P:33 | F:20 | C:35 lean, spiced mutton kheema wrapped in a toasted …" at bounding box center [713, 240] width 145 height 144
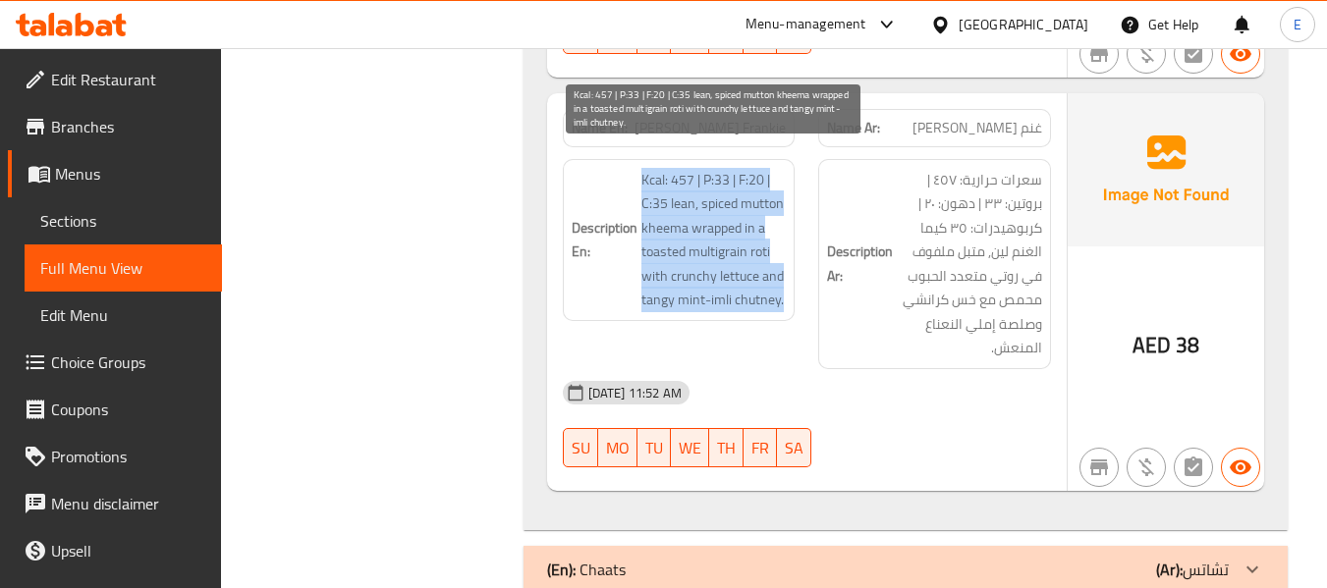
click at [772, 281] on span "Kcal: 457 | P:33 | F:20 | C:35 lean, spiced mutton kheema wrapped in a toasted …" at bounding box center [713, 240] width 145 height 144
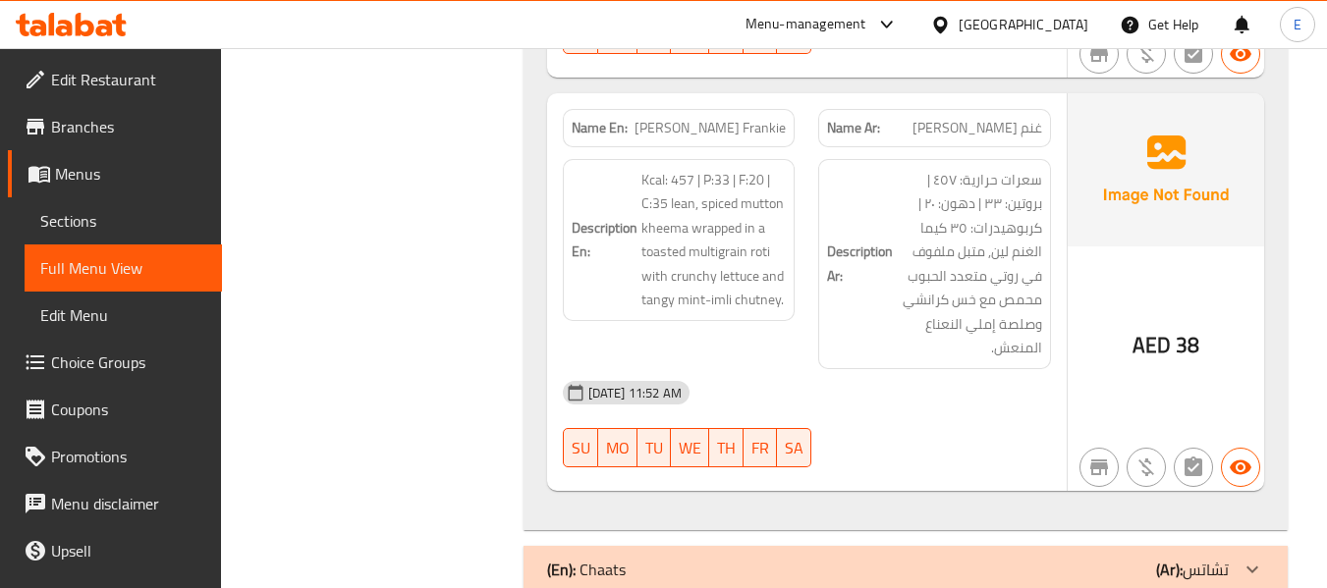
click at [749, 118] on span "Mutton Kheema Frankie" at bounding box center [710, 128] width 151 height 21
copy span "Mutton Kheema Frankie"
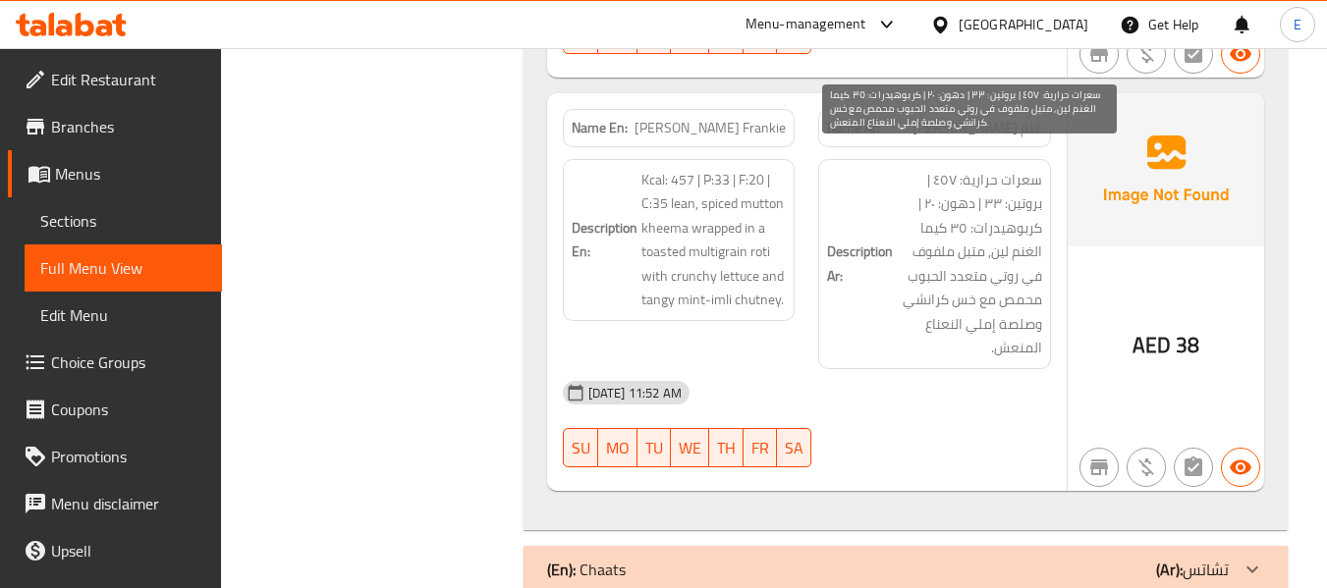
click at [998, 278] on span "سعرات حرارية: ٤٥٧ | بروتين: ٣٣ | دهون: ٢٠ | كربوهيدرات: ٣٥ كيما الغنم لين, متبل…" at bounding box center [969, 264] width 145 height 193
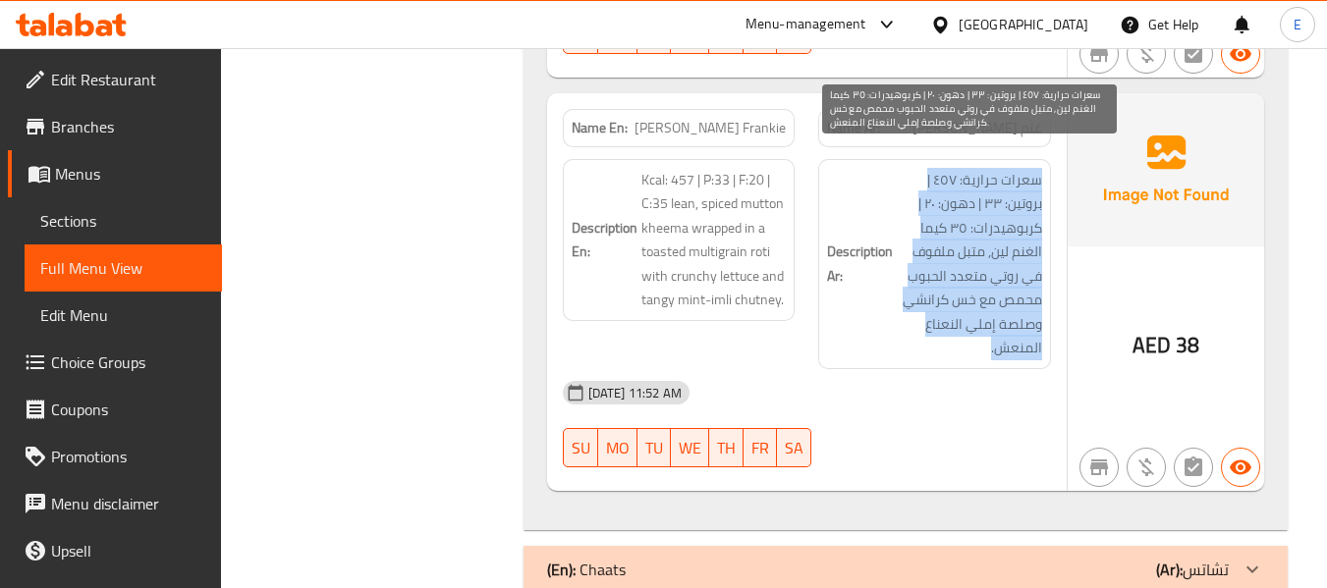
click at [998, 278] on span "سعرات حرارية: ٤٥٧ | بروتين: ٣٣ | دهون: ٢٠ | كربوهيدرات: ٣٥ كيما الغنم لين, متبل…" at bounding box center [969, 264] width 145 height 193
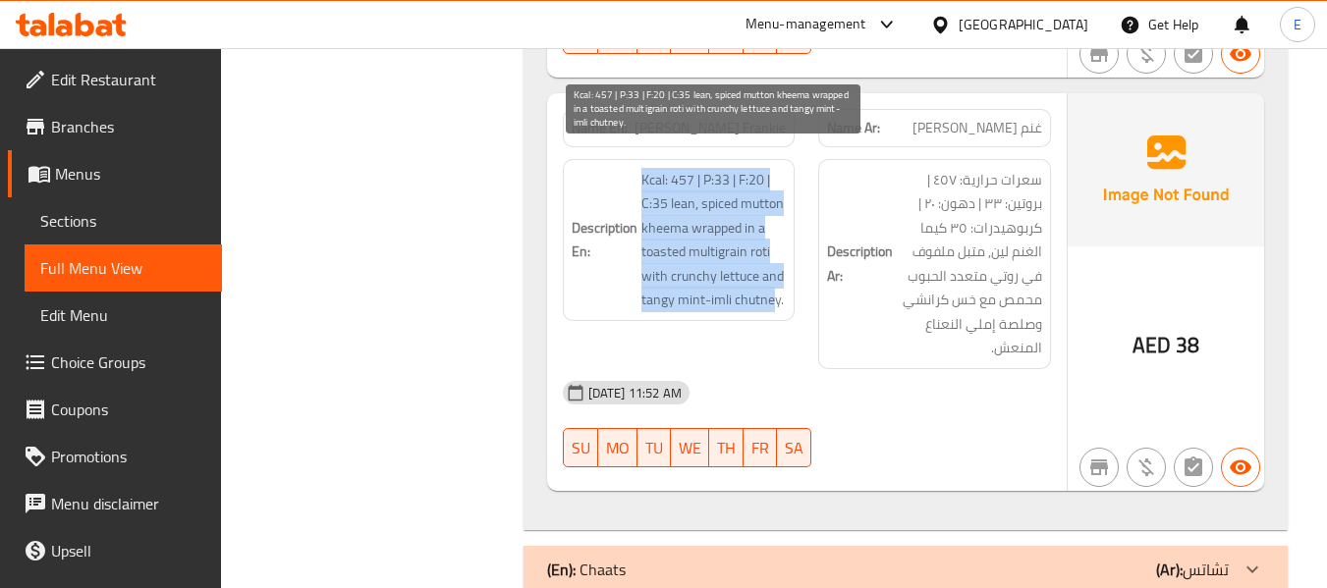
drag, startPoint x: 639, startPoint y: 155, endPoint x: 773, endPoint y: 273, distance: 178.9
click at [773, 273] on h6 "Description En: Kcal: 457 | P:33 | F:20 | C:35 lean, spiced mutton kheema wrapp…" at bounding box center [679, 240] width 215 height 144
click at [773, 273] on span "Kcal: 457 | P:33 | F:20 | C:35 lean, spiced mutton kheema wrapped in a toasted …" at bounding box center [713, 240] width 145 height 144
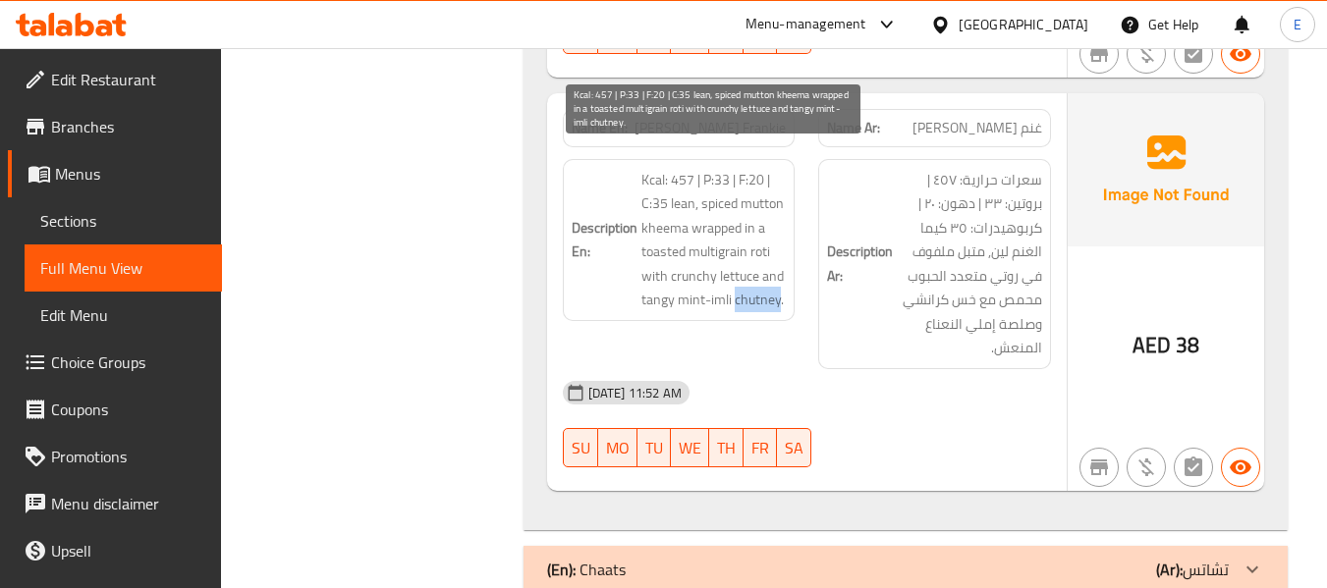
click at [773, 273] on span "Kcal: 457 | P:33 | F:20 | C:35 lean, spiced mutton kheema wrapped in a toasted …" at bounding box center [713, 240] width 145 height 144
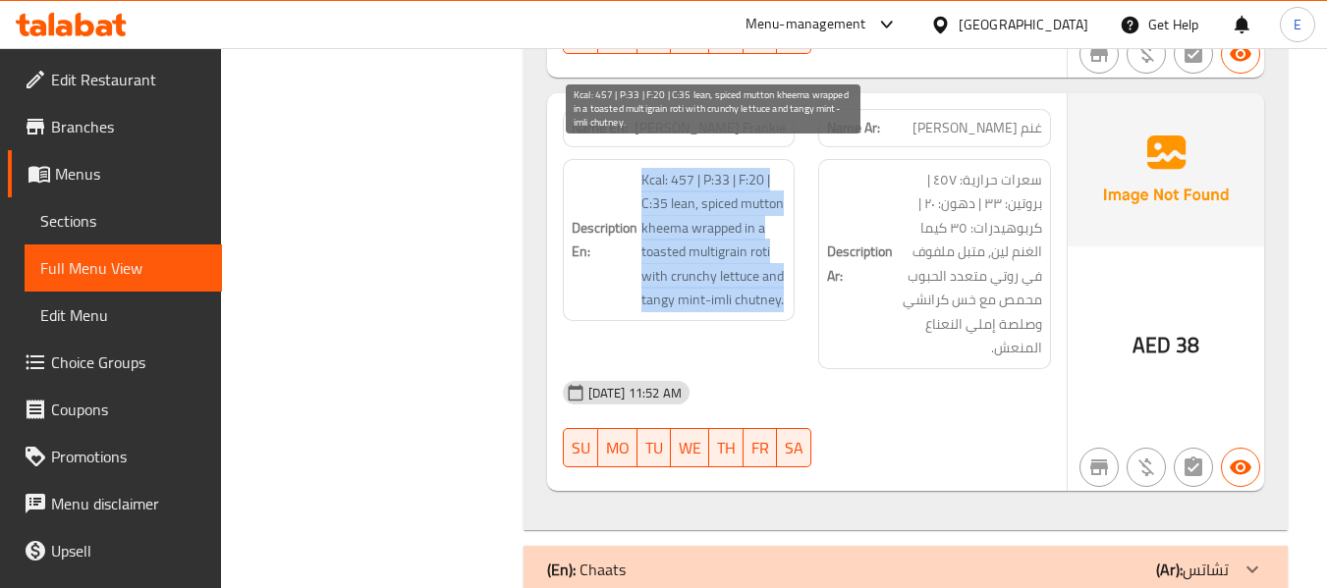
click at [773, 273] on span "Kcal: 457 | P:33 | F:20 | C:35 lean, spiced mutton kheema wrapped in a toasted …" at bounding box center [713, 240] width 145 height 144
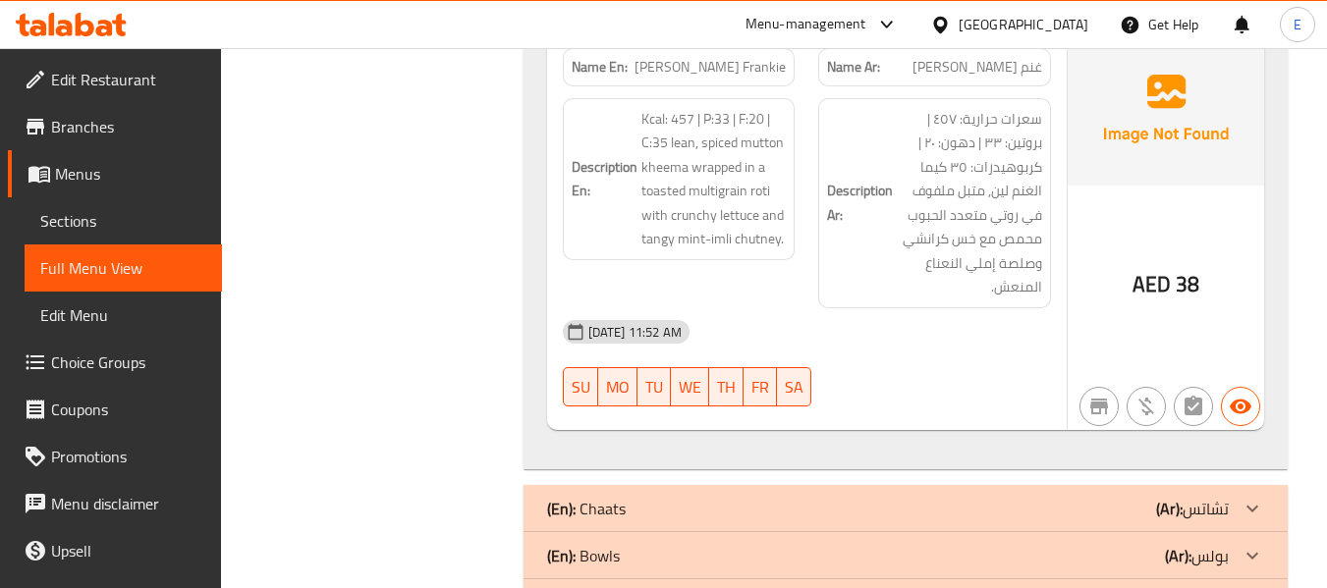
scroll to position [2177, 0]
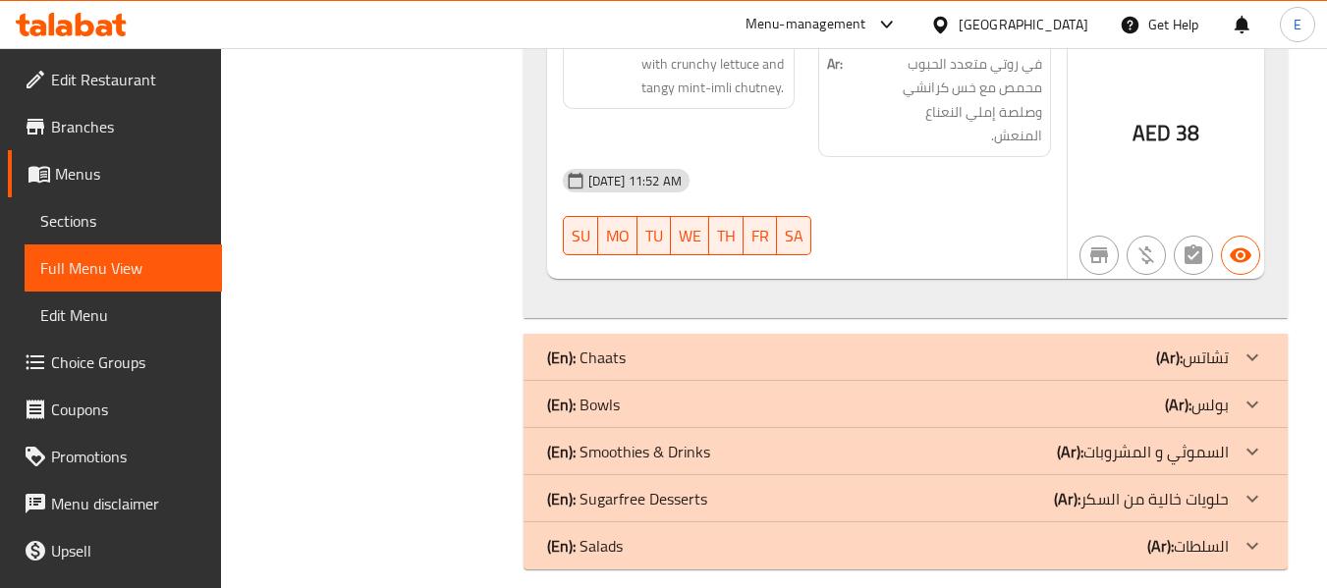
click at [1046, 346] on div "(En): Chaats (Ar): تشاتس" at bounding box center [888, 358] width 682 height 24
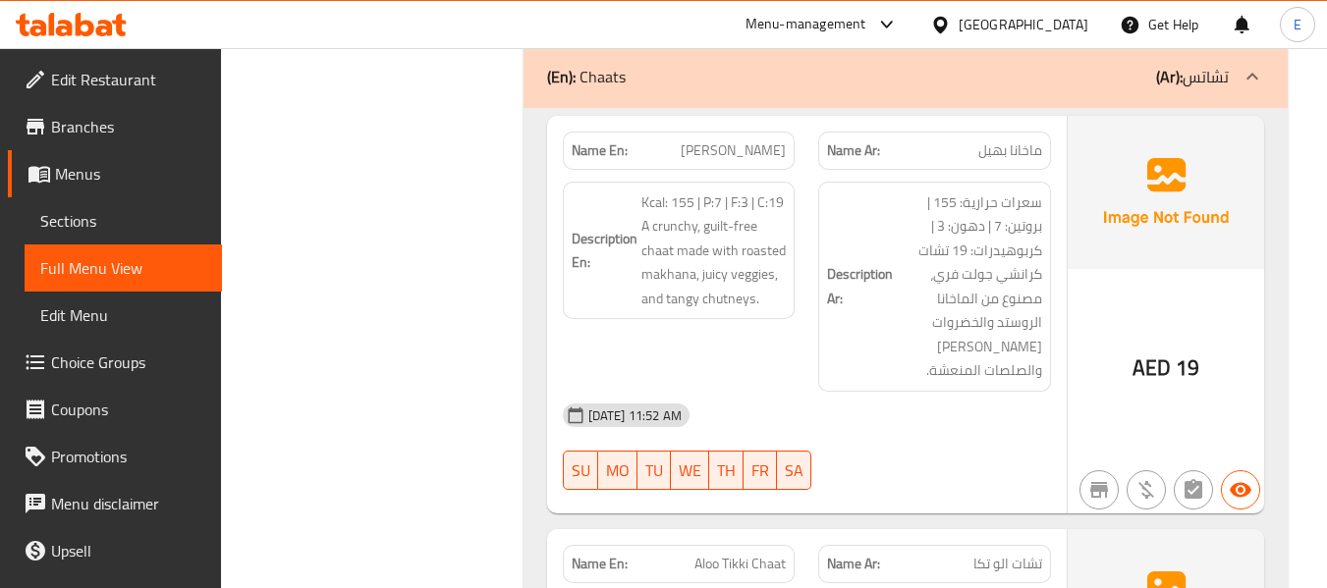
scroll to position [2471, 0]
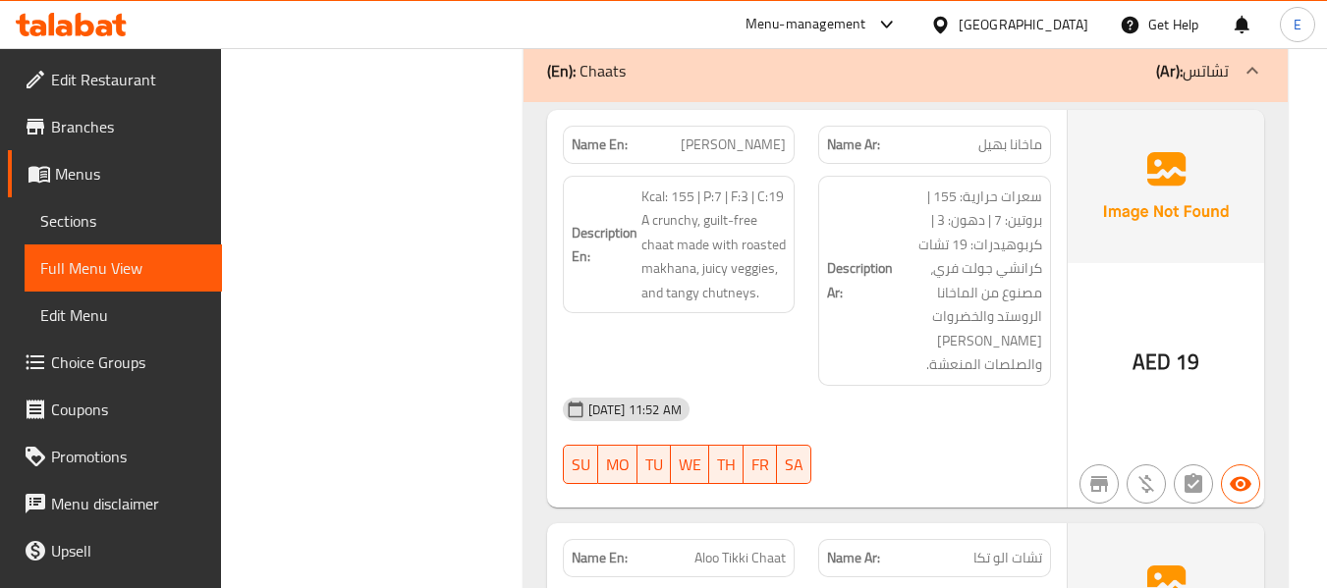
click at [1146, 349] on span "AED" at bounding box center [1152, 362] width 38 height 38
click at [752, 135] on span "Makhana Bhel" at bounding box center [733, 145] width 105 height 21
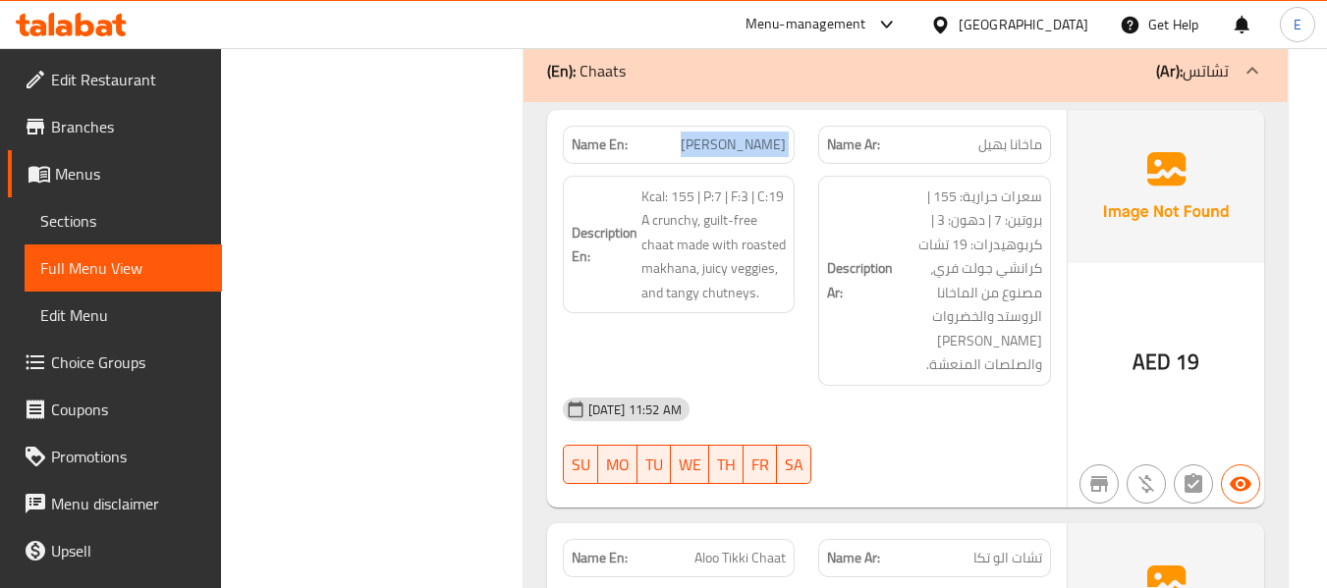
click at [752, 135] on span "Makhana Bhel" at bounding box center [733, 145] width 105 height 21
click at [978, 135] on span "ماخانا بهيل" at bounding box center [1010, 145] width 64 height 21
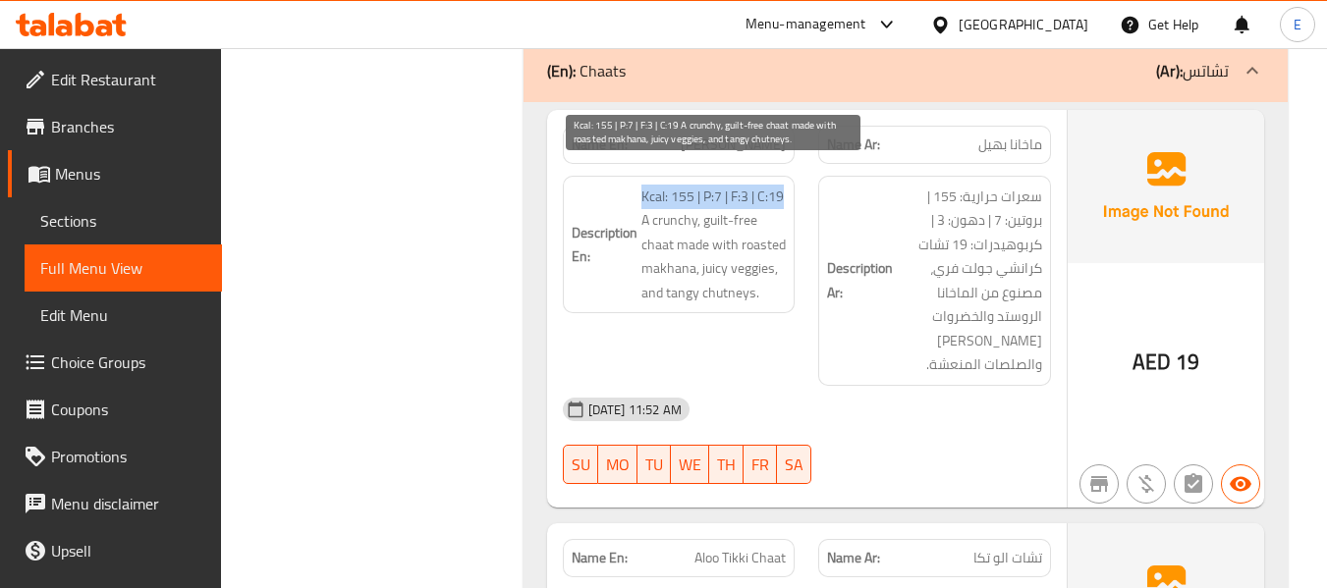
drag, startPoint x: 638, startPoint y: 166, endPoint x: 786, endPoint y: 166, distance: 148.3
click at [786, 185] on h6 "Description En: Kcal: 155 | P:7 | F:3 | C:19 A crunchy, guilt-free chaat made w…" at bounding box center [679, 245] width 215 height 121
click at [786, 185] on span "Kcal: 155 | P:7 | F:3 | C:19 A crunchy, guilt-free chaat made with roasted makh…" at bounding box center [713, 245] width 145 height 121
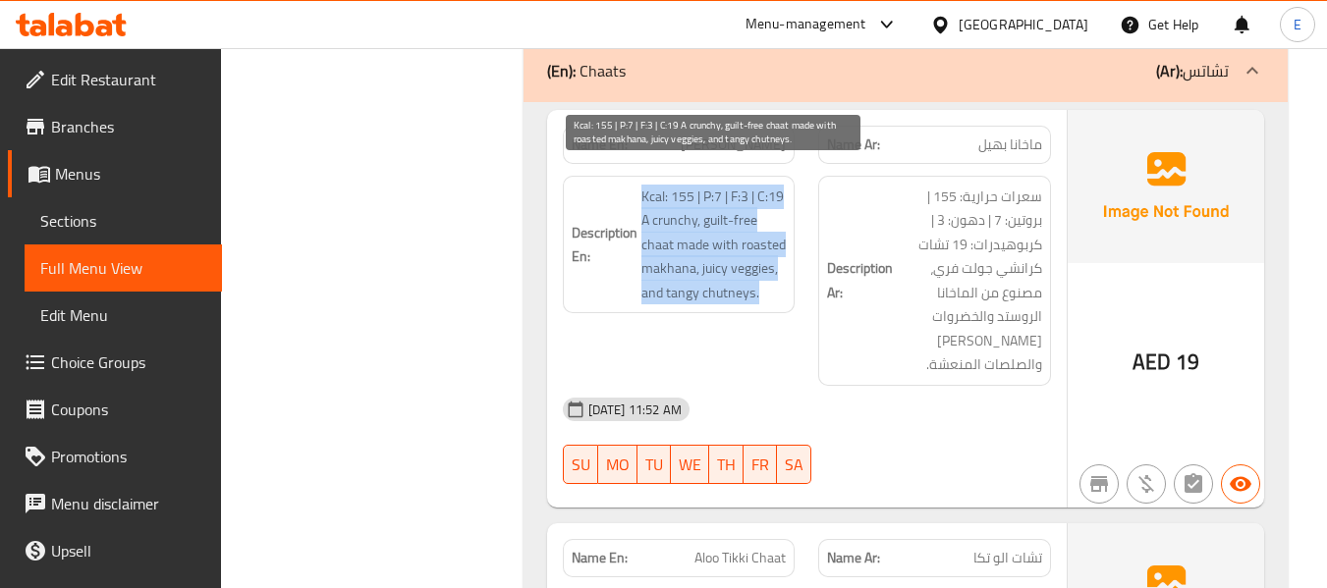
drag, startPoint x: 648, startPoint y: 168, endPoint x: 773, endPoint y: 274, distance: 163.8
click at [773, 274] on h6 "Description En: Kcal: 155 | P:7 | F:3 | C:19 A crunchy, guilt-free chaat made w…" at bounding box center [679, 245] width 215 height 121
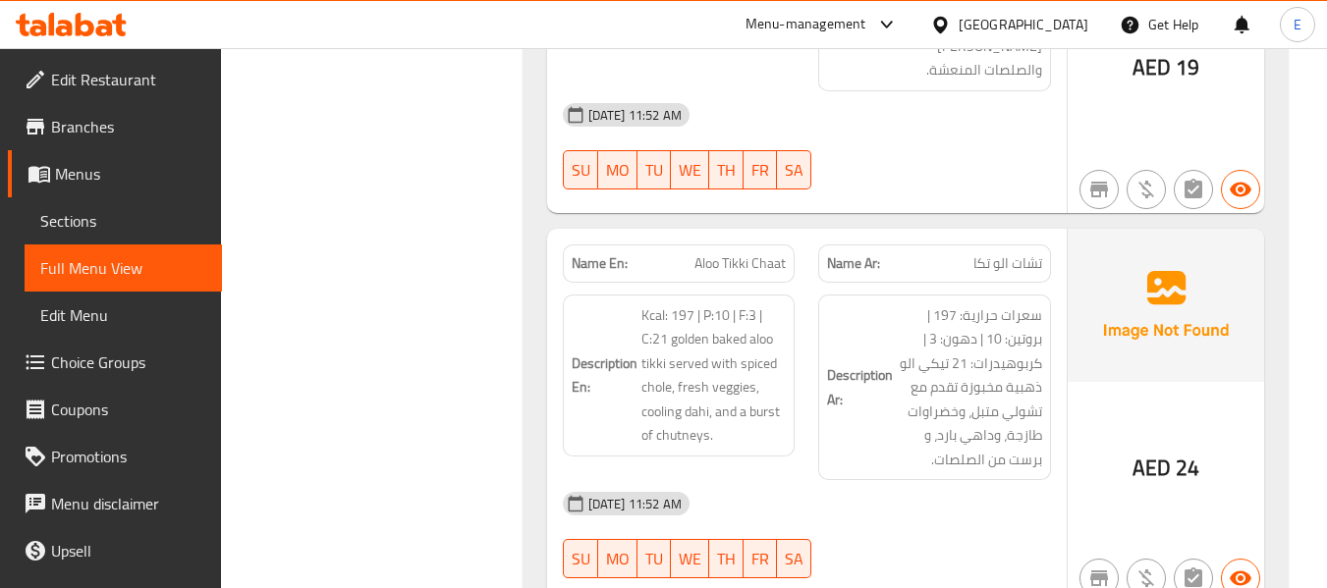
scroll to position [2864, 0]
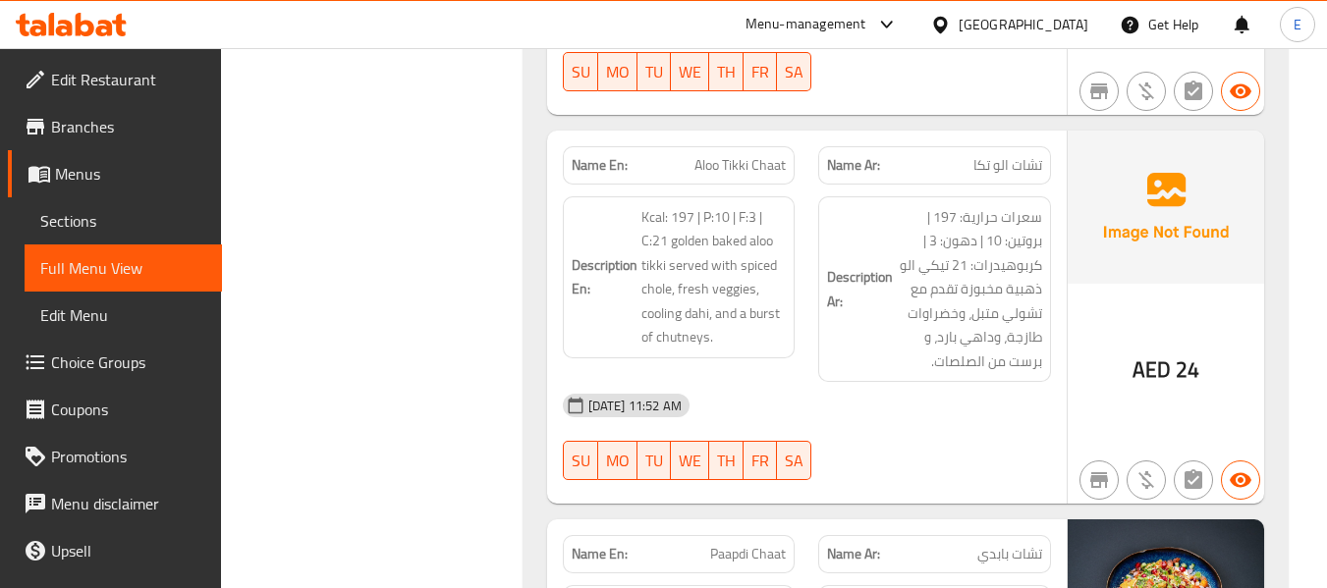
click at [731, 155] on span "Aloo Tikki Chaat" at bounding box center [739, 165] width 91 height 21
click at [1004, 158] on div "Name Ar: تشات الو تكا" at bounding box center [934, 165] width 233 height 38
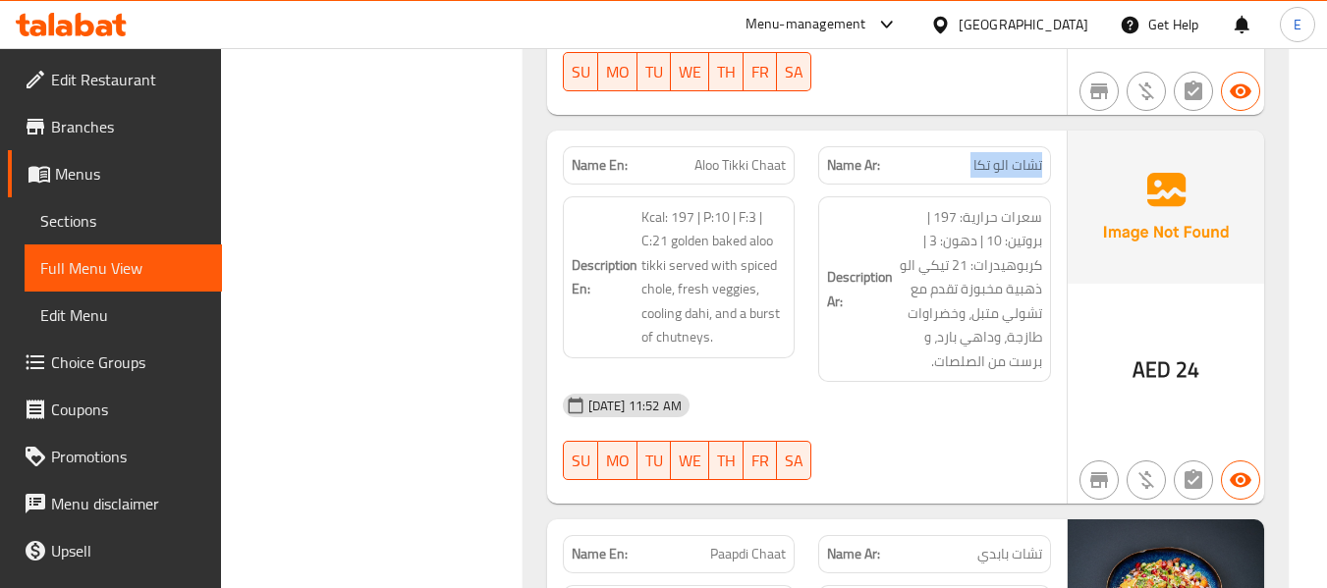
click at [1004, 158] on div "Name Ar: تشات الو تكا" at bounding box center [934, 165] width 233 height 38
click at [970, 384] on div "04-09-2025 11:52 AM" at bounding box center [807, 405] width 512 height 47
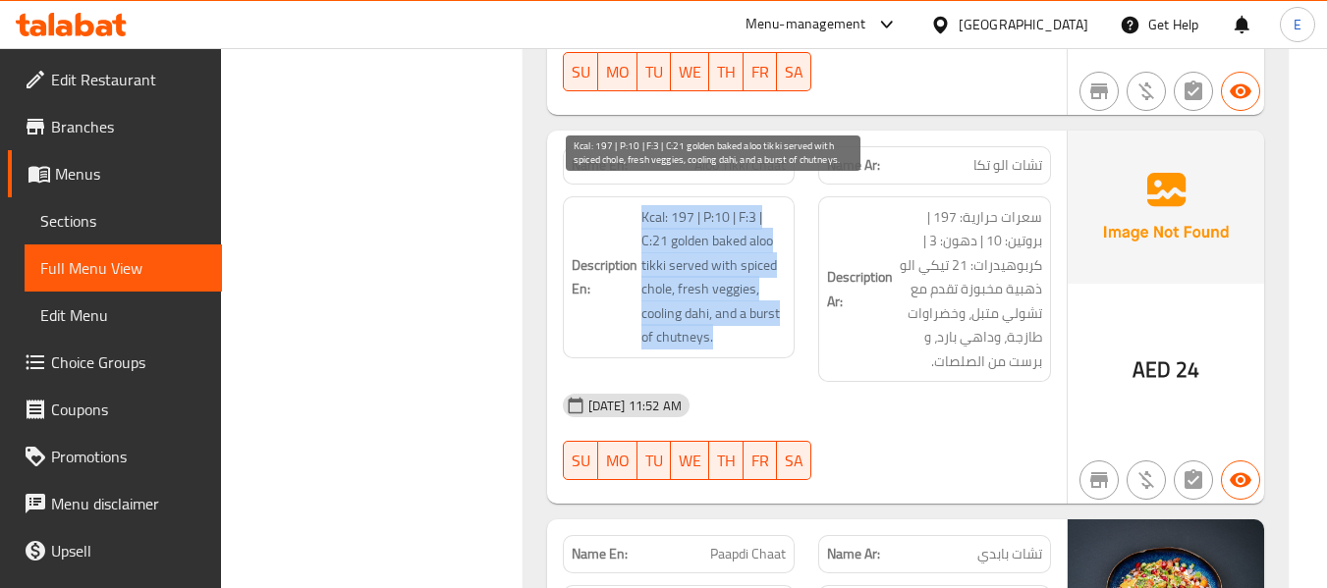
drag, startPoint x: 635, startPoint y: 193, endPoint x: 784, endPoint y: 305, distance: 187.2
click at [784, 305] on h6 "Description En: Kcal: 197 | P:10 | F:3 | C:21 golden baked aloo tikki served wi…" at bounding box center [679, 277] width 215 height 144
click at [784, 305] on span "Kcal: 197 | P:10 | F:3 | C:21 golden baked aloo tikki served with spiced chole,…" at bounding box center [713, 277] width 145 height 144
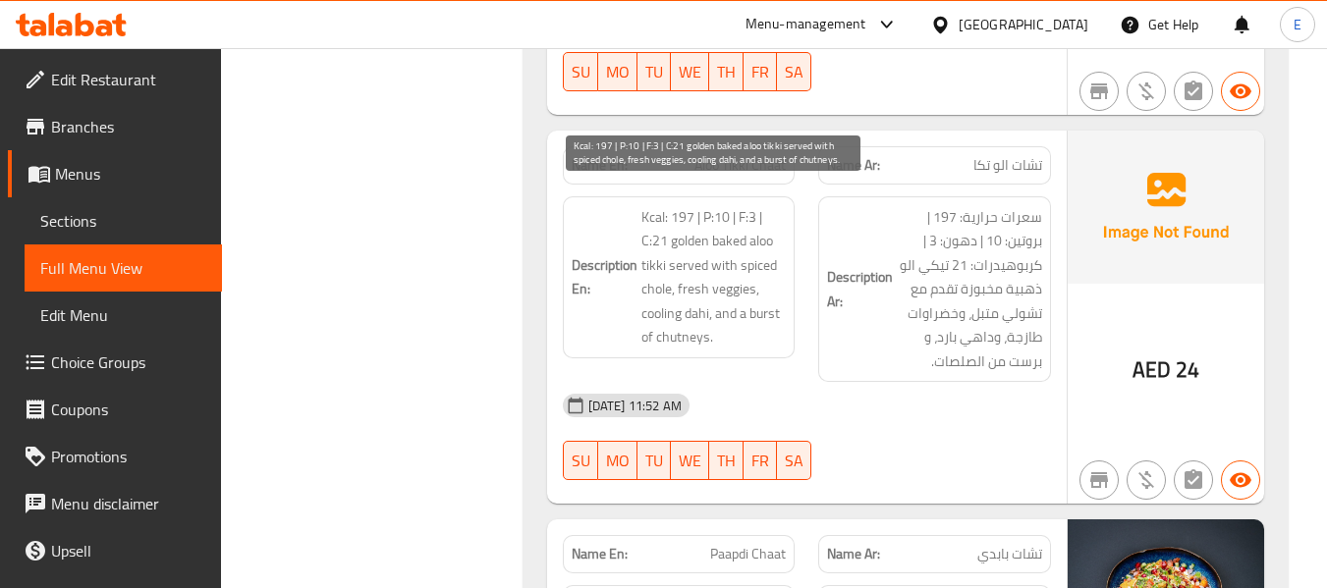
click at [784, 305] on span "Kcal: 197 | P:10 | F:3 | C:21 golden baked aloo tikki served with spiced chole,…" at bounding box center [713, 277] width 145 height 144
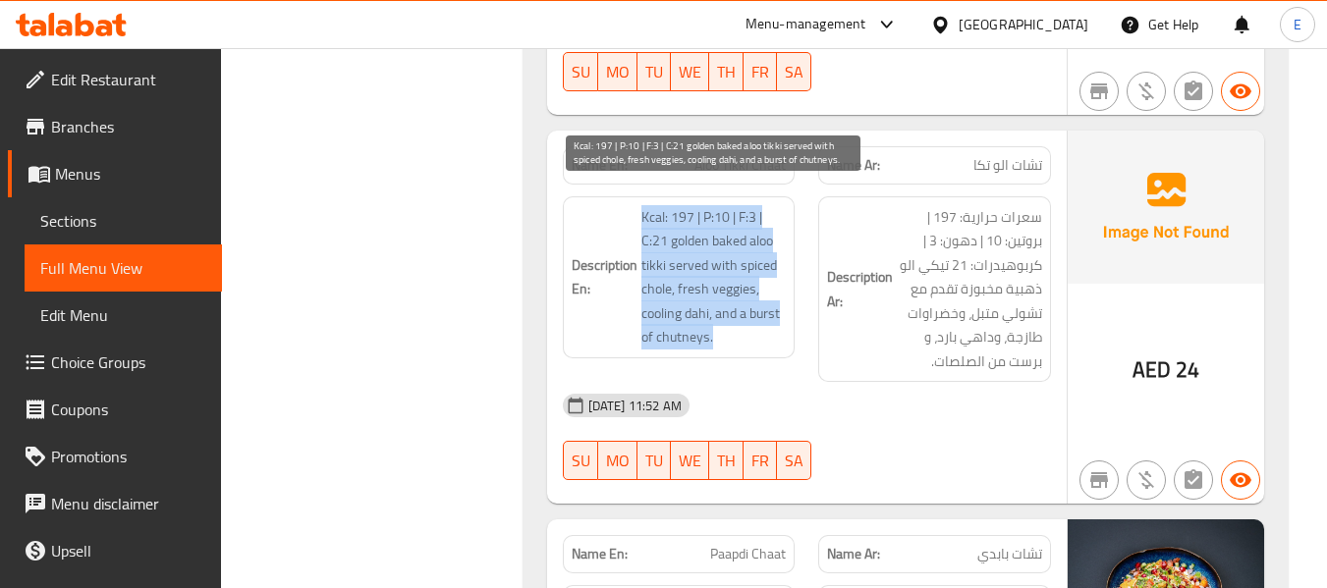
click at [784, 305] on span "Kcal: 197 | P:10 | F:3 | C:21 golden baked aloo tikki served with spiced chole,…" at bounding box center [713, 277] width 145 height 144
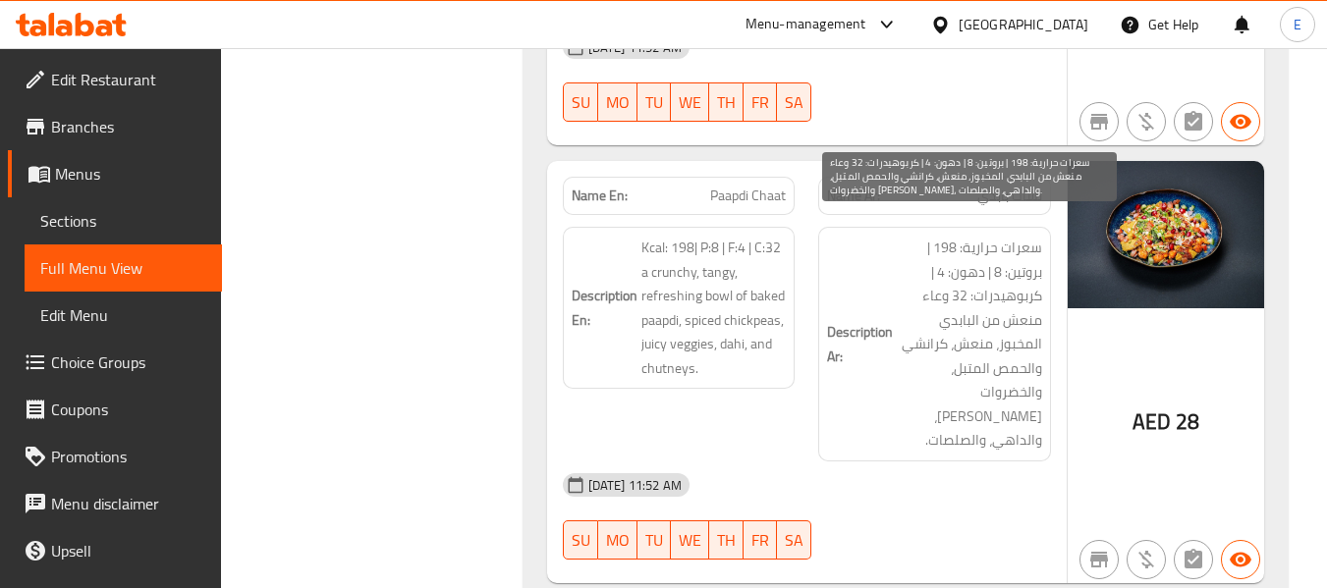
scroll to position [3257, 0]
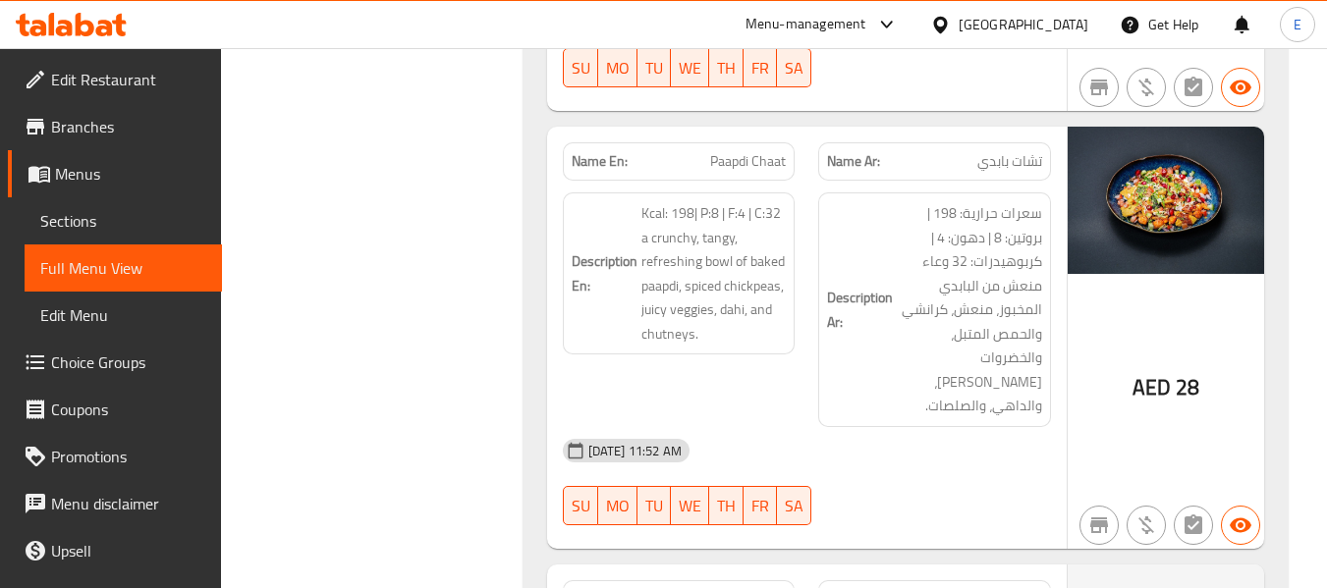
click at [766, 151] on span "Paapdi Chaat" at bounding box center [748, 161] width 76 height 21
click at [997, 151] on span "تشات بابدي" at bounding box center [1009, 161] width 65 height 21
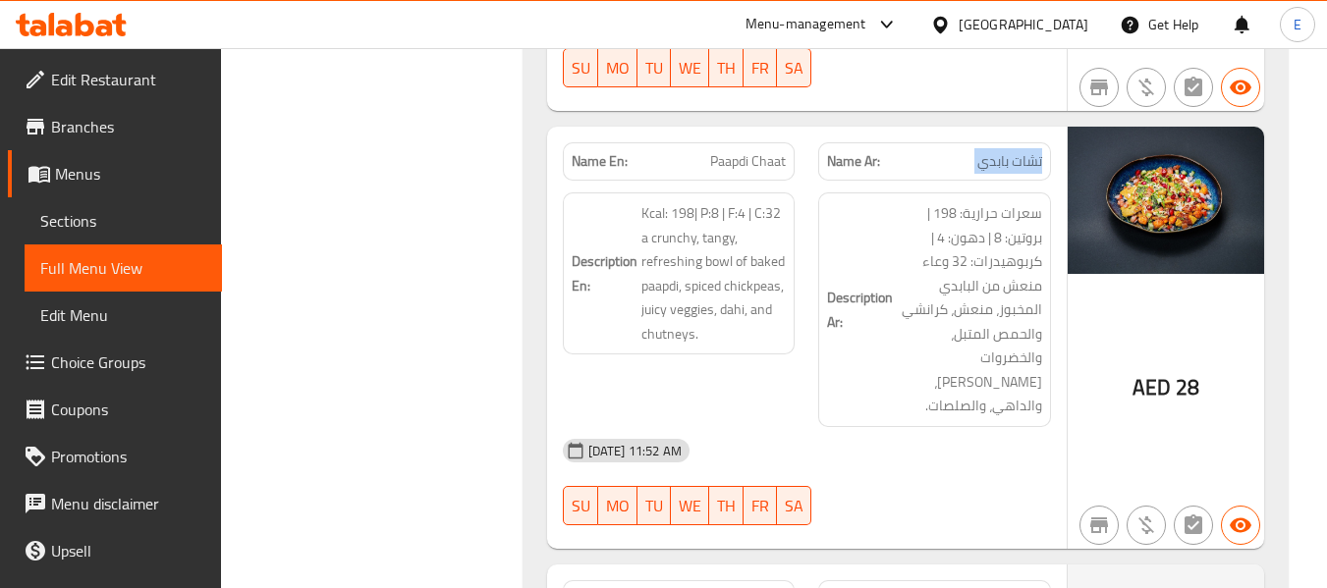
click at [997, 151] on span "تشات بابدي" at bounding box center [1009, 161] width 65 height 21
click at [722, 151] on span "Paapdi Chaat" at bounding box center [748, 161] width 76 height 21
click at [722, 201] on span "Kcal: 198| P:8 | F:4 | C:32 a crunchy, tangy, refreshing bowl of baked paapdi, …" at bounding box center [713, 273] width 145 height 144
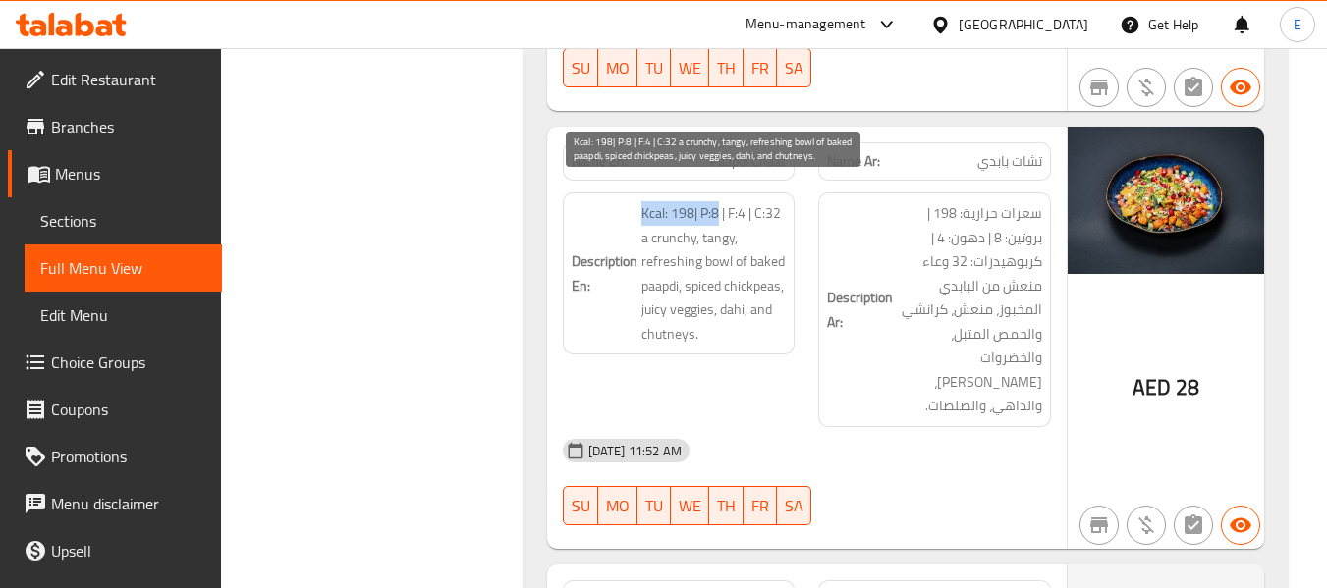
drag, startPoint x: 634, startPoint y: 189, endPoint x: 720, endPoint y: 185, distance: 86.5
click at [720, 201] on h6 "Description En: Kcal: 198| P:8 | F:4 | C:32 a crunchy, tangy, refreshing bowl o…" at bounding box center [679, 273] width 215 height 144
click at [720, 201] on span "Kcal: 198| P:8 | F:4 | C:32 a crunchy, tangy, refreshing bowl of baked paapdi, …" at bounding box center [713, 273] width 145 height 144
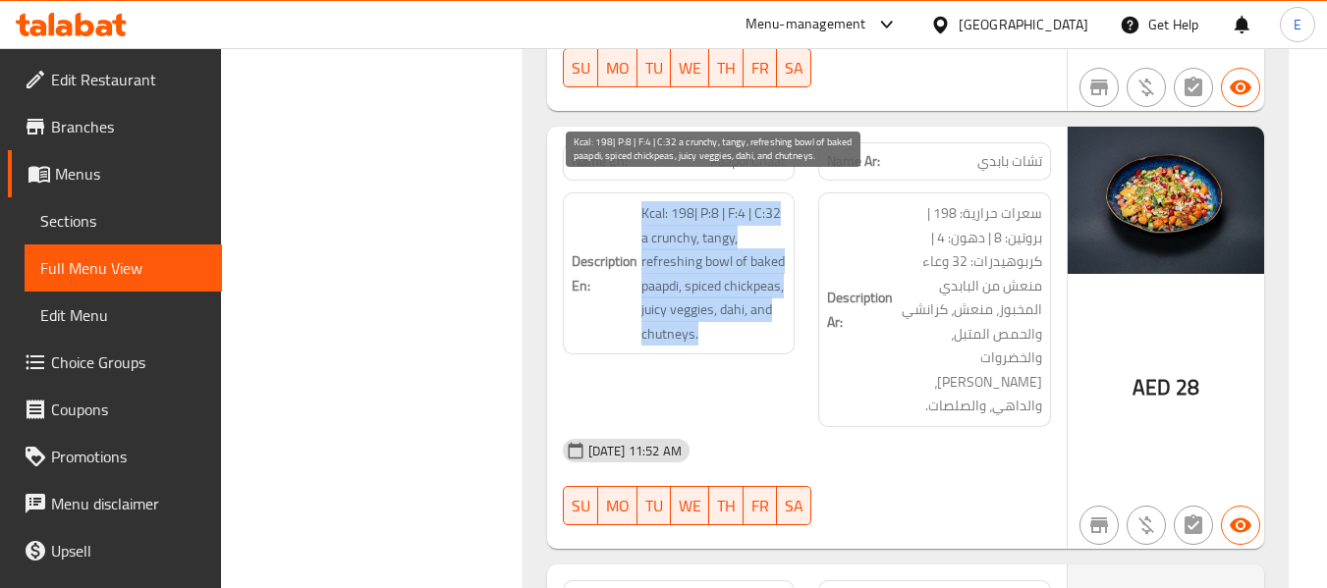
drag, startPoint x: 637, startPoint y: 186, endPoint x: 769, endPoint y: 313, distance: 184.1
click at [769, 313] on h6 "Description En: Kcal: 198| P:8 | F:4 | C:32 a crunchy, tangy, refreshing bowl o…" at bounding box center [679, 273] width 215 height 144
click at [769, 313] on span "Kcal: 198| P:8 | F:4 | C:32 a crunchy, tangy, refreshing bowl of baked paapdi, …" at bounding box center [713, 273] width 145 height 144
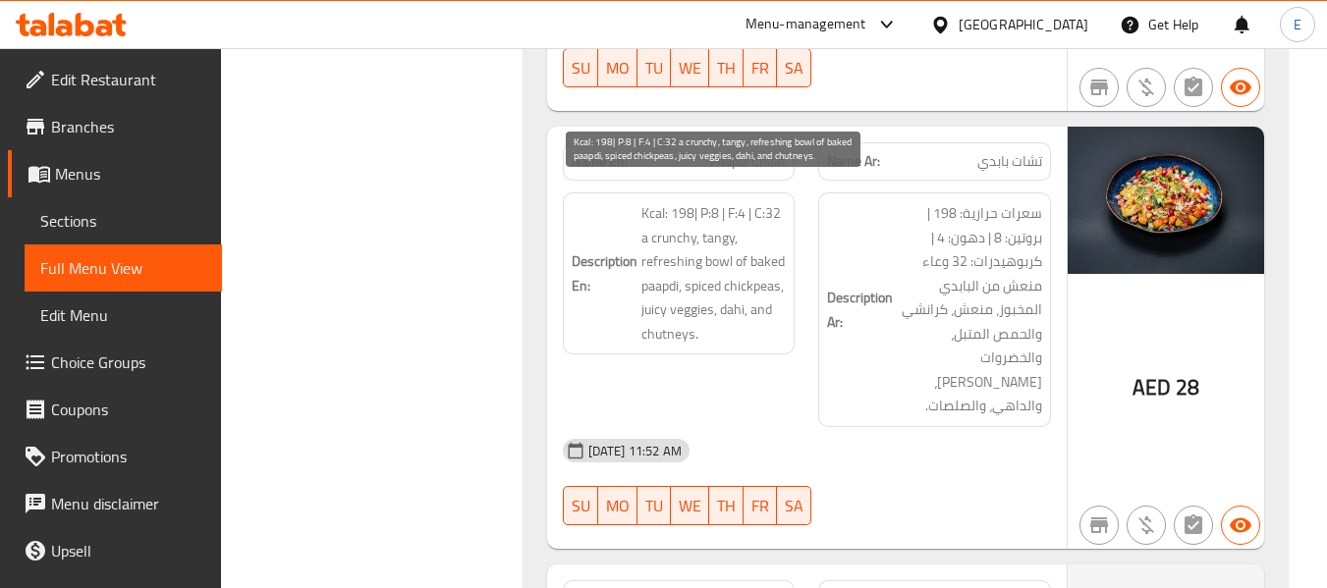
click at [769, 313] on span "Kcal: 198| P:8 | F:4 | C:32 a crunchy, tangy, refreshing bowl of baked paapdi, …" at bounding box center [713, 273] width 145 height 144
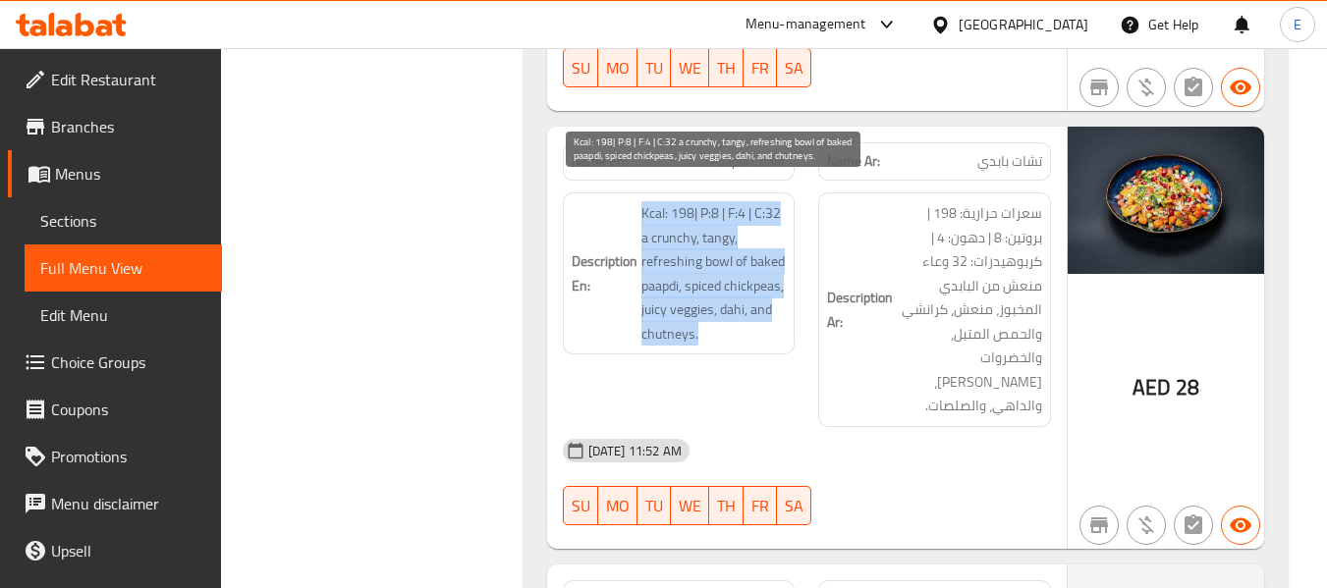
click at [769, 313] on span "Kcal: 198| P:8 | F:4 | C:32 a crunchy, tangy, refreshing bowl of baked paapdi, …" at bounding box center [713, 273] width 145 height 144
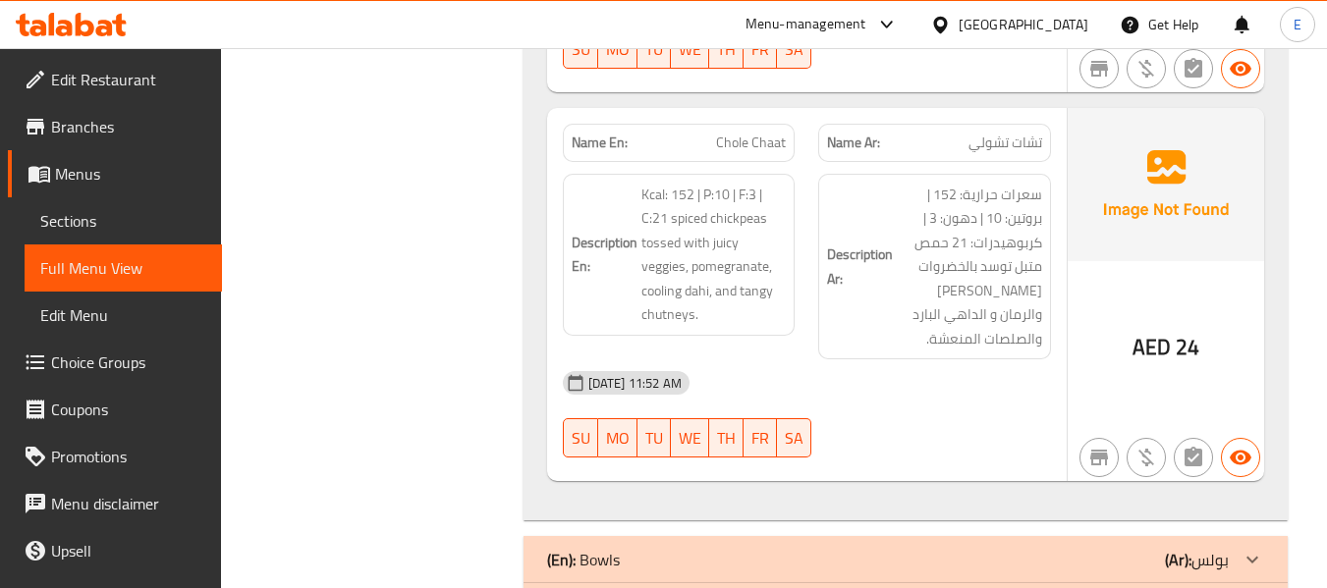
scroll to position [3749, 0]
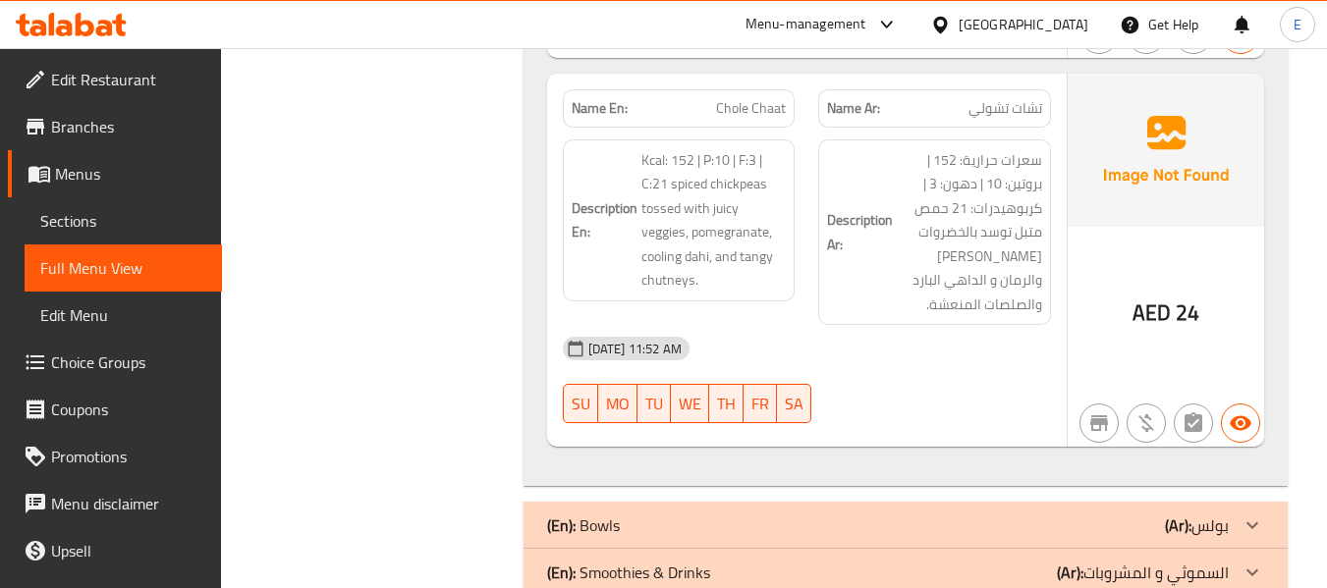
click at [738, 98] on span "Chole Chaat" at bounding box center [751, 108] width 70 height 21
click at [999, 98] on span "تشات تشولي" at bounding box center [1006, 108] width 74 height 21
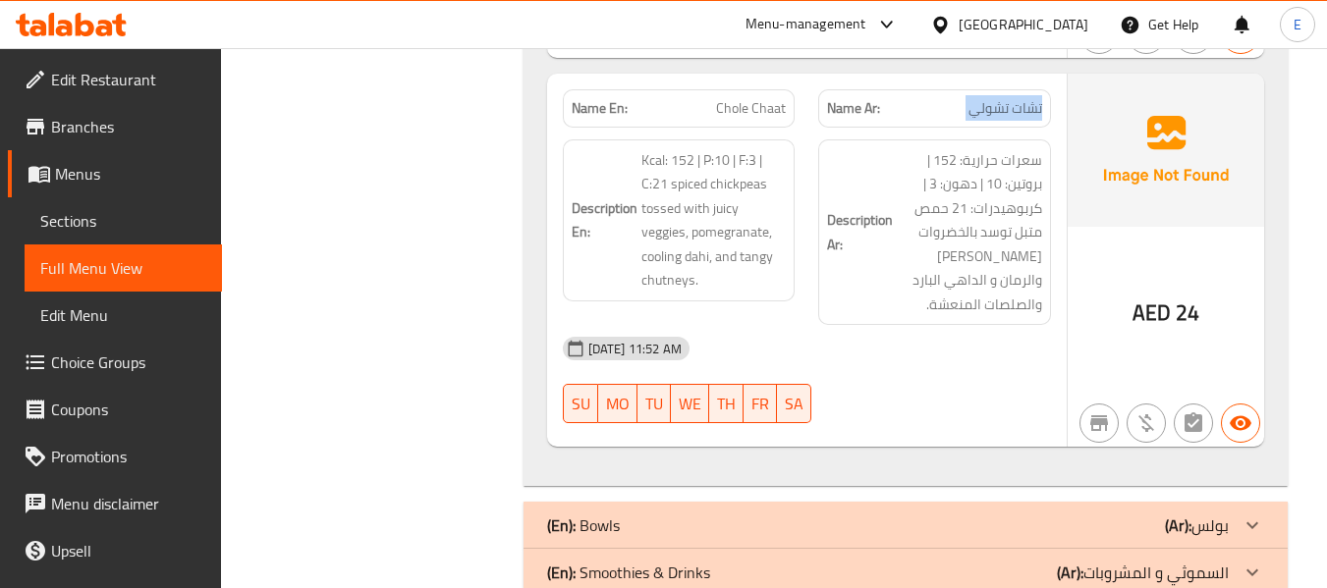
click at [999, 98] on span "تشات تشولي" at bounding box center [1006, 108] width 74 height 21
click at [934, 325] on div "04-09-2025 11:52 AM" at bounding box center [807, 348] width 512 height 47
click at [745, 89] on div "Name En: Chole Chaat" at bounding box center [679, 108] width 233 height 38
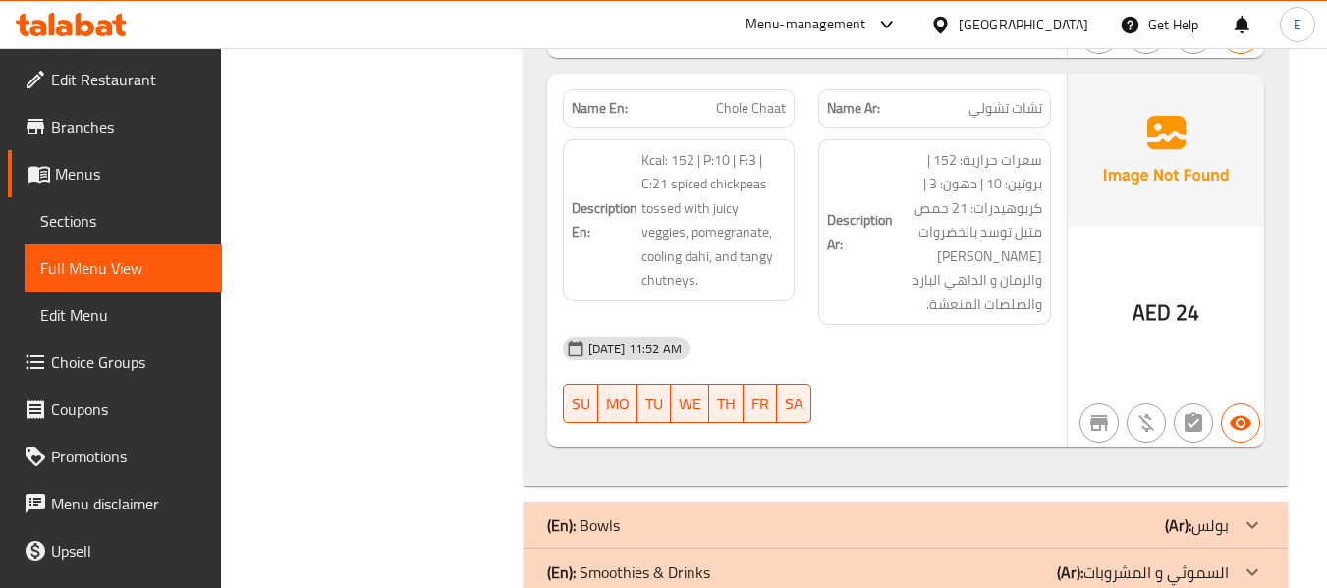
click at [953, 325] on div "04-09-2025 11:52 AM" at bounding box center [807, 348] width 512 height 47
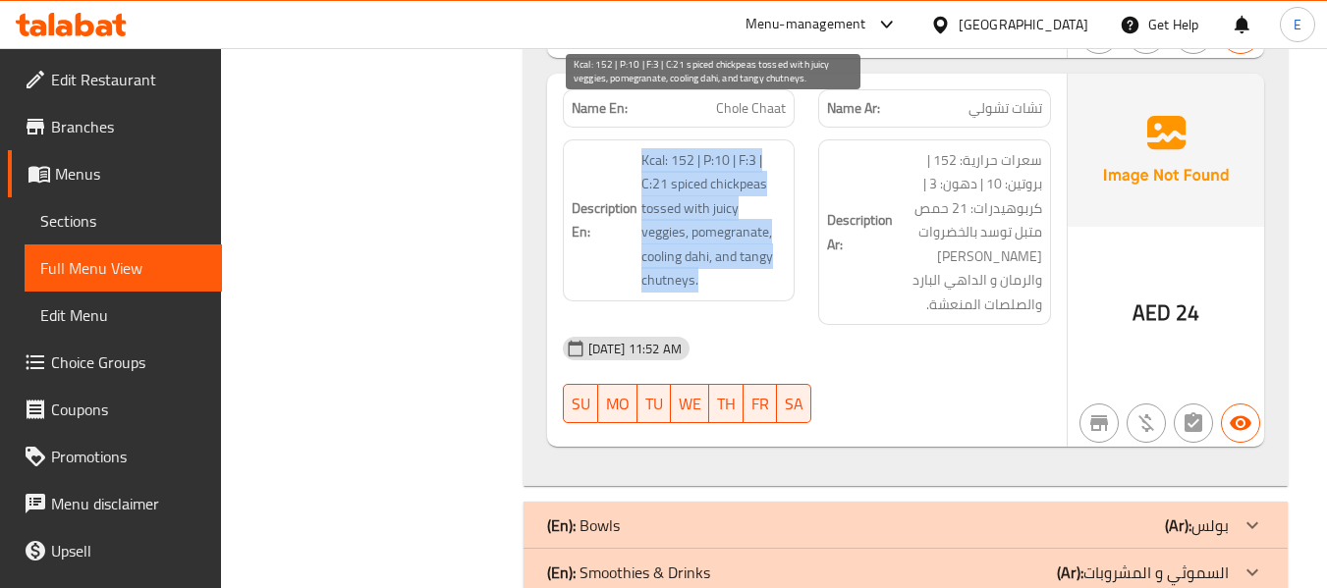
drag, startPoint x: 638, startPoint y: 113, endPoint x: 757, endPoint y: 230, distance: 167.4
click at [757, 230] on h6 "Description En: Kcal: 152 | P:10 | F:3 | C:21 spiced chickpeas tossed with juic…" at bounding box center [679, 220] width 215 height 144
click at [757, 230] on span "Kcal: 152 | P:10 | F:3 | C:21 spiced chickpeas tossed with juicy veggies, pomeg…" at bounding box center [713, 220] width 145 height 144
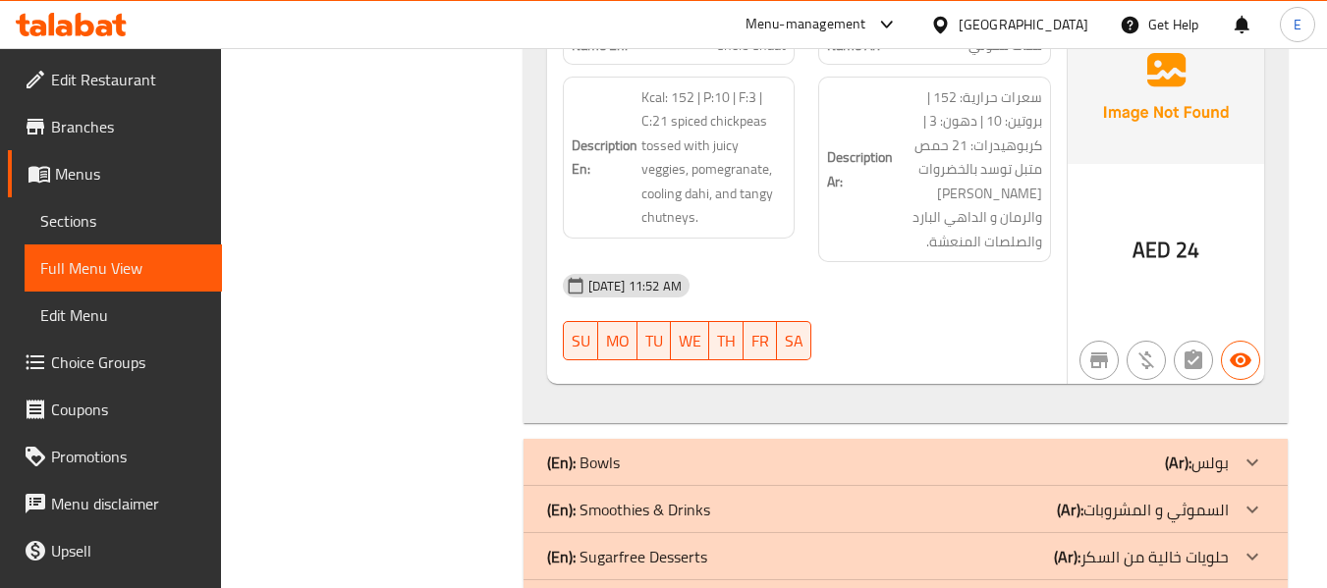
scroll to position [3846, 0]
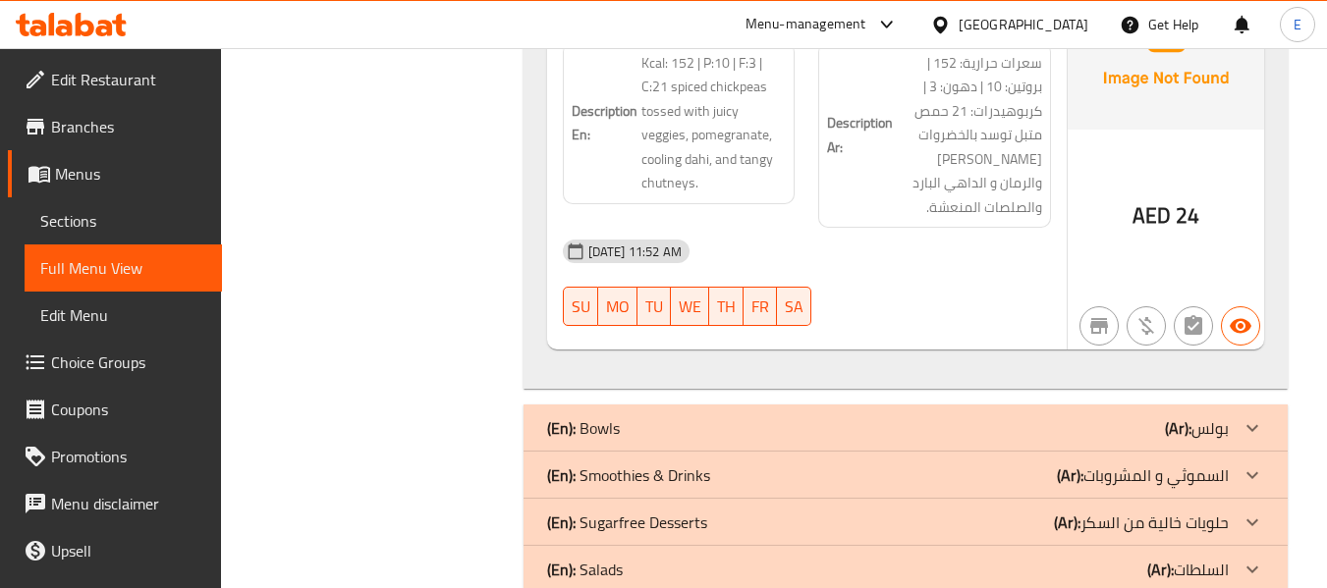
click at [1061, 405] on div "(En): Bowls (Ar): بولس" at bounding box center [906, 428] width 764 height 47
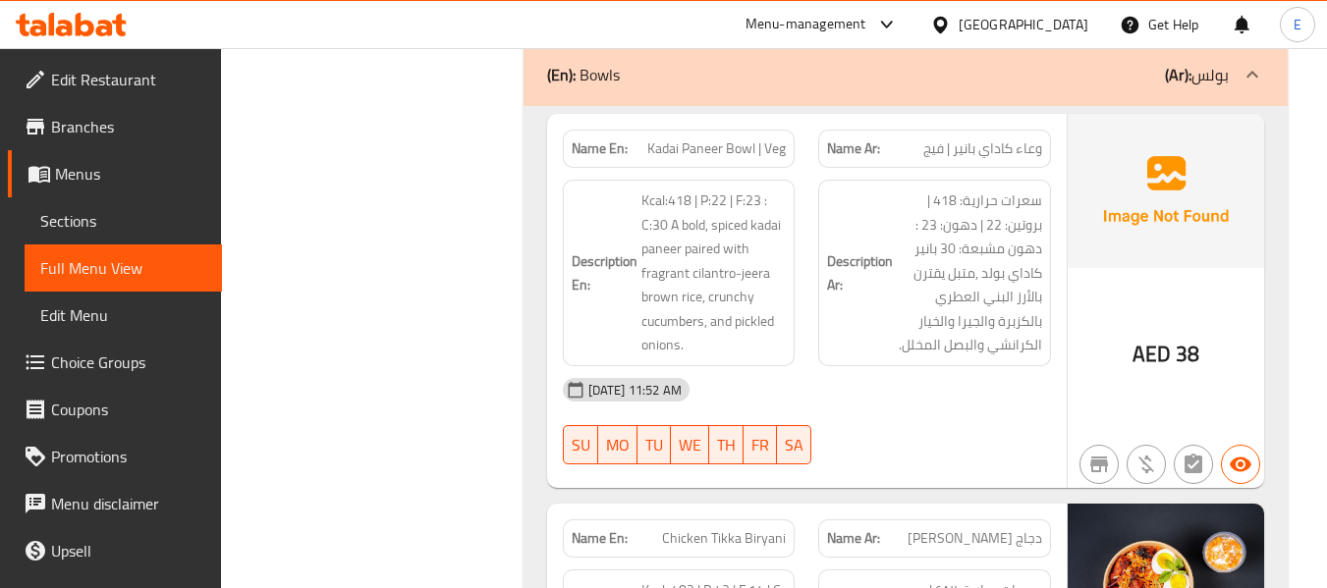
scroll to position [4239, 0]
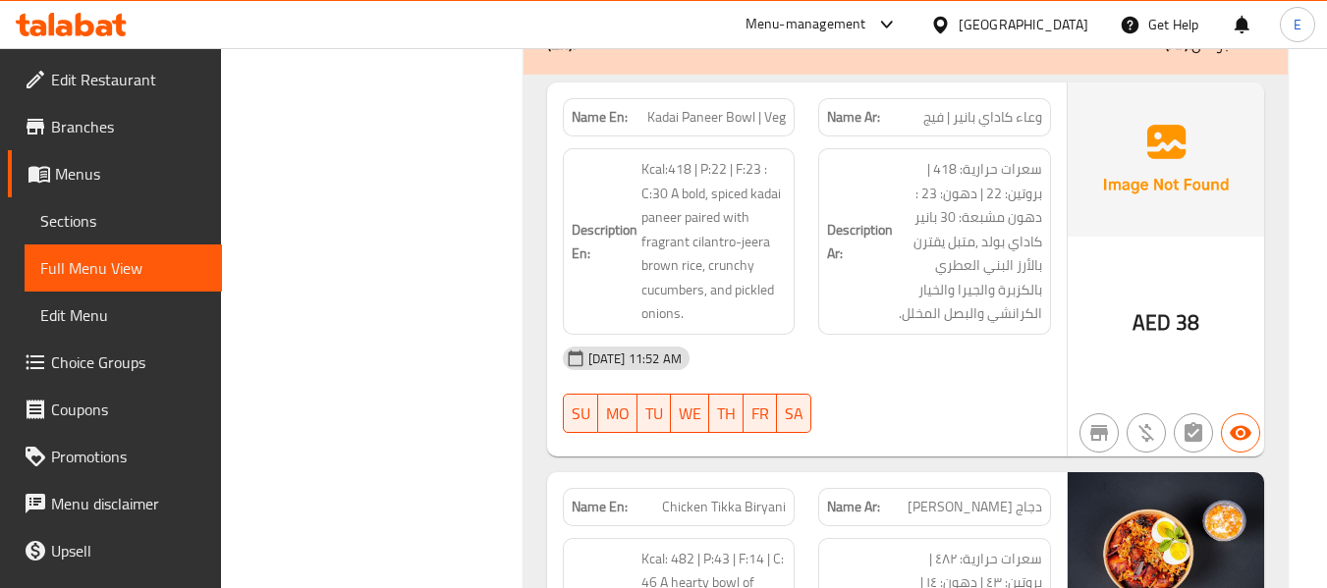
click at [693, 107] on span "Kadai Paneer Bowl | Veg" at bounding box center [716, 117] width 139 height 21
click at [902, 346] on div "04-09-2025 11:52 AM SU MO TU WE TH FR SA" at bounding box center [807, 390] width 512 height 110
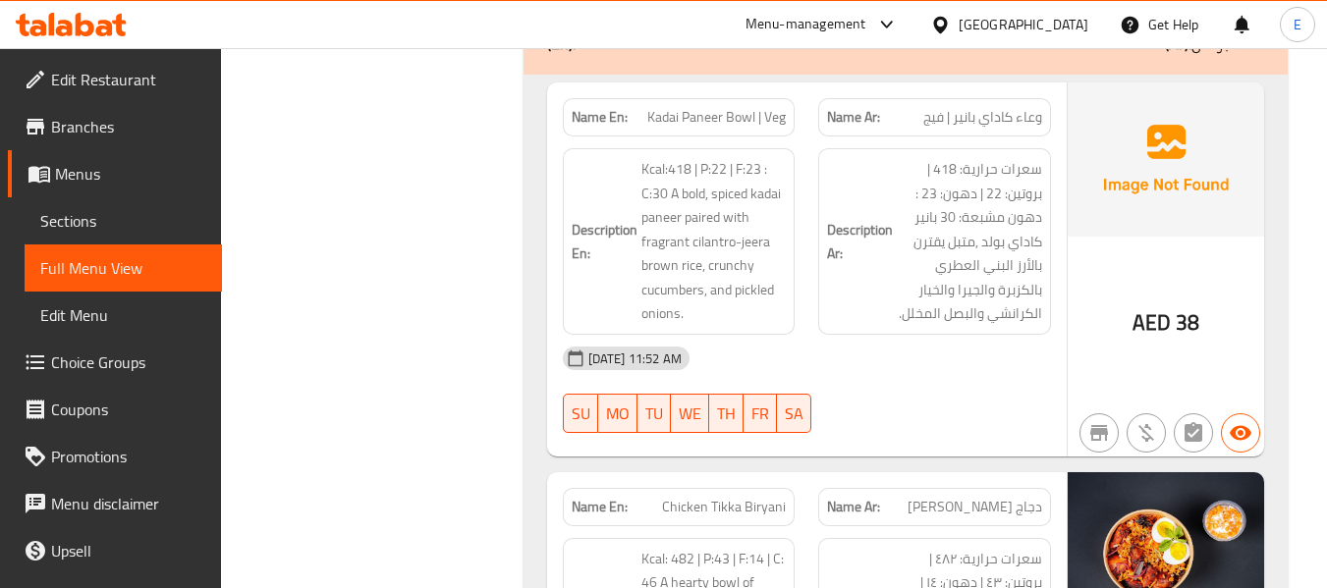
click at [902, 346] on div "04-09-2025 11:52 AM SU MO TU WE TH FR SA" at bounding box center [807, 390] width 512 height 110
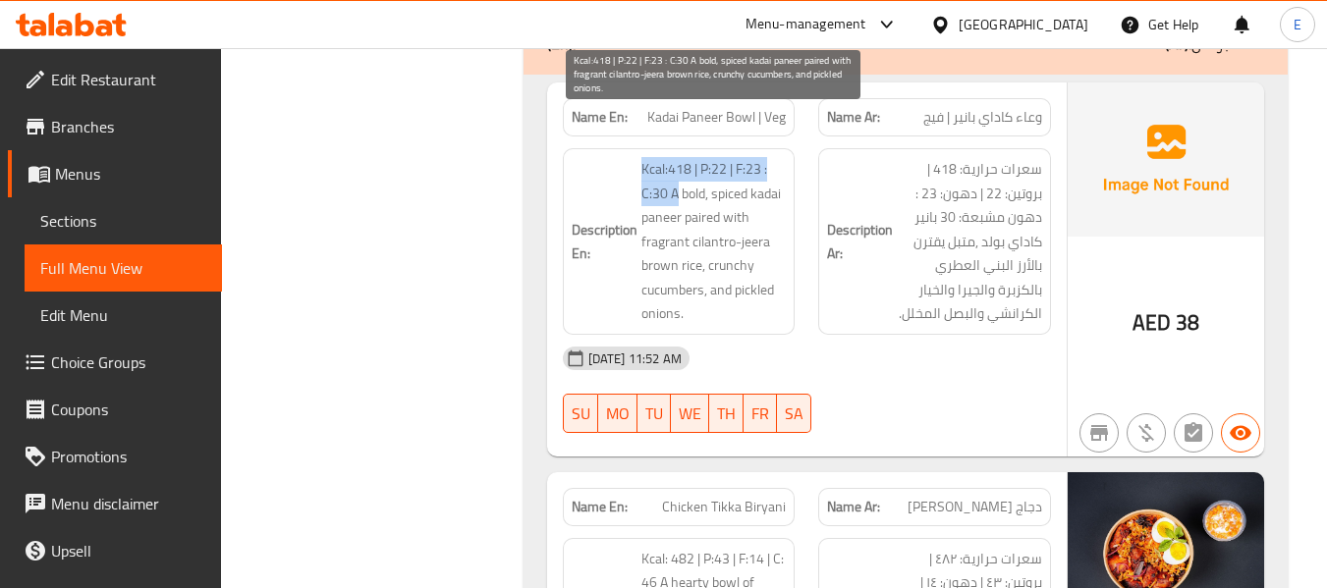
drag, startPoint x: 629, startPoint y: 117, endPoint x: 678, endPoint y: 143, distance: 55.8
click at [678, 157] on h6 "Description En: Kcal:418 | P:22 | F:23 : C:30 A bold, spiced kadai paneer paire…" at bounding box center [679, 241] width 215 height 169
click at [678, 157] on span "Kcal:418 | P:22 | F:23 : C:30 A bold, spiced kadai paneer paired with fragrant …" at bounding box center [713, 241] width 145 height 169
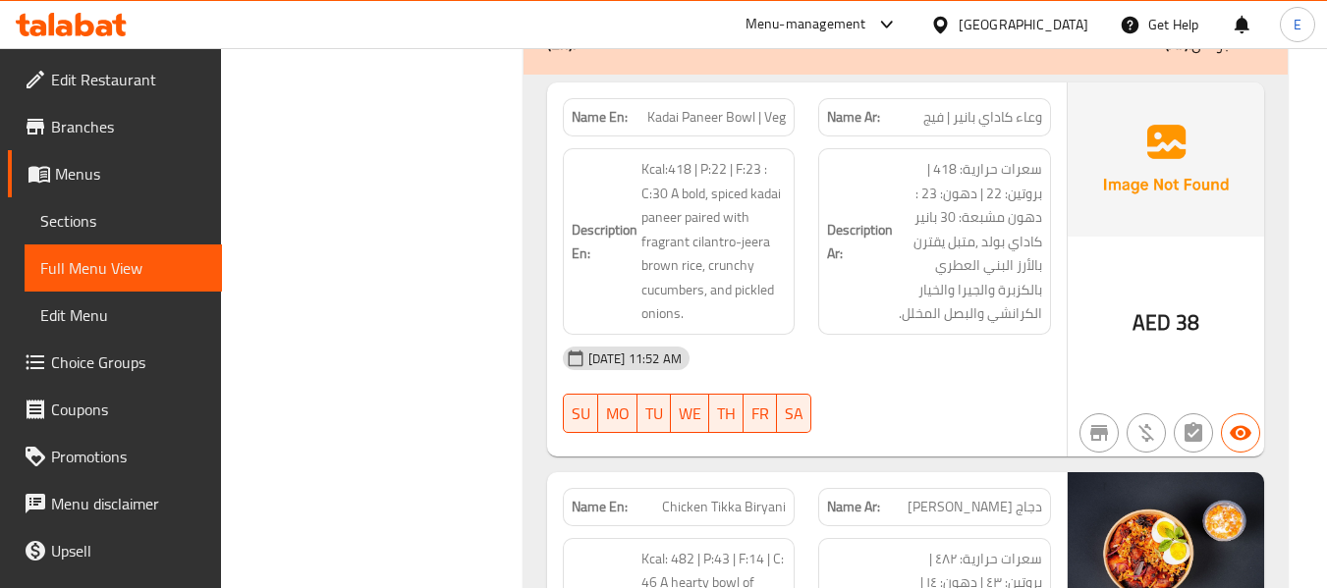
click at [632, 157] on h6 "Description En: Kcal:418 | P:22 | F:23 : C:30 A bold, spiced kadai paneer paire…" at bounding box center [679, 241] width 215 height 169
click at [861, 335] on div "04-09-2025 11:52 AM" at bounding box center [807, 358] width 512 height 47
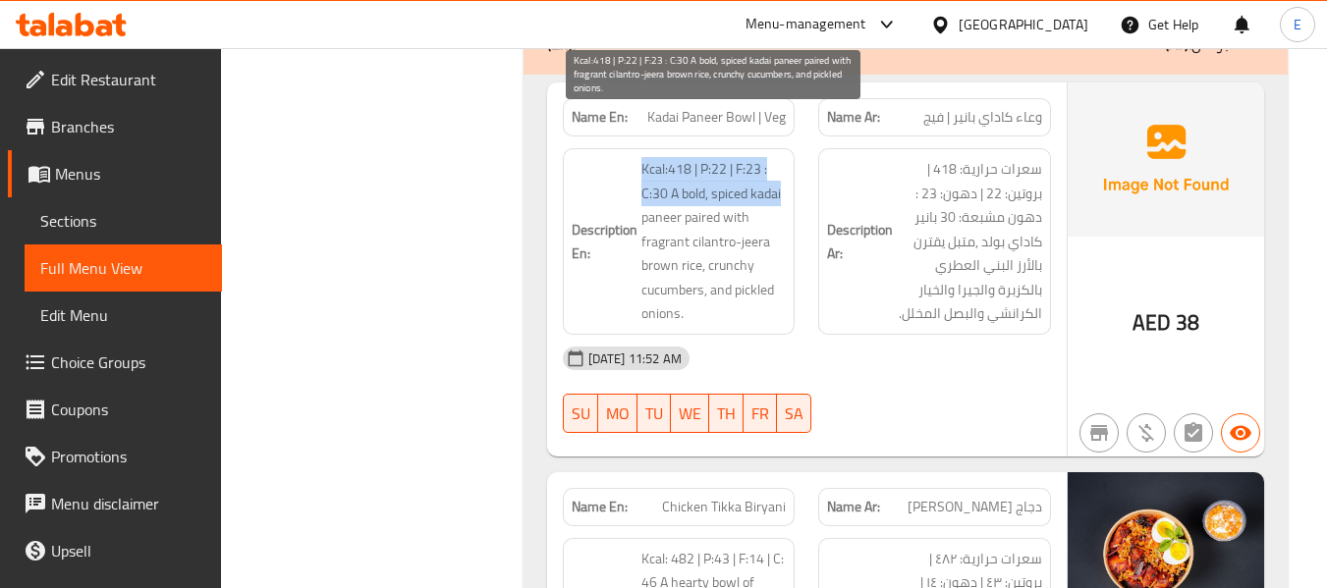
drag, startPoint x: 632, startPoint y: 117, endPoint x: 782, endPoint y: 152, distance: 154.4
click at [782, 157] on h6 "Description En: Kcal:418 | P:22 | F:23 : C:30 A bold, spiced kadai paneer paire…" at bounding box center [679, 241] width 215 height 169
click at [782, 157] on span "Kcal:418 | P:22 | F:23 : C:30 A bold, spiced kadai paneer paired with fragrant …" at bounding box center [713, 241] width 145 height 169
drag, startPoint x: 640, startPoint y: 120, endPoint x: 776, endPoint y: 148, distance: 138.5
click at [776, 157] on span "Kcal:418 | P:22 | F:23 : C:30 A bold, spiced kadai paneer paired with fragrant …" at bounding box center [713, 241] width 145 height 169
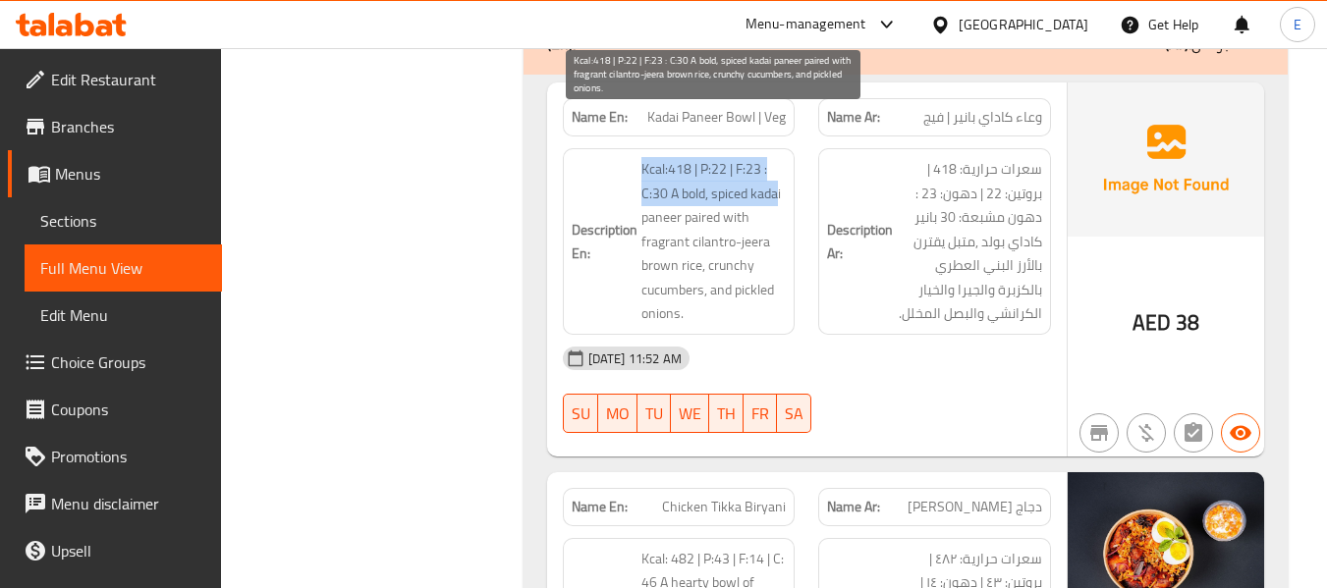
click at [776, 157] on span "Kcal:418 | P:22 | F:23 : C:30 A bold, spiced kadai paneer paired with fragrant …" at bounding box center [713, 241] width 145 height 169
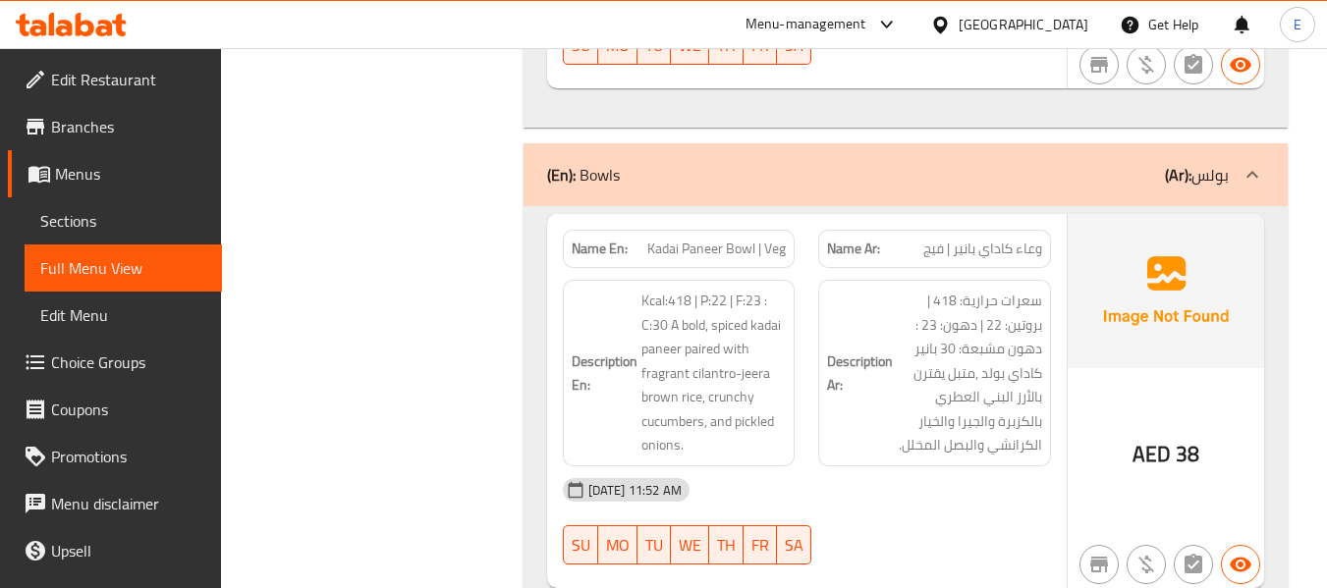
scroll to position [4140, 0]
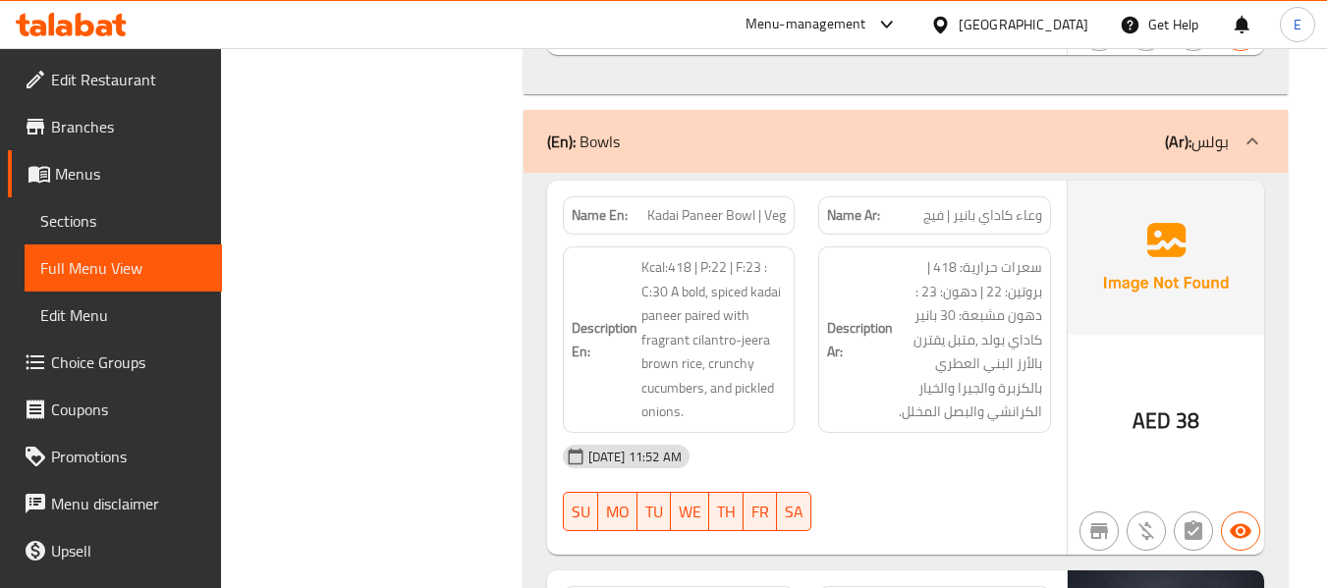
click at [763, 196] on div "Name En: Kadai Paneer Bowl | Veg" at bounding box center [679, 215] width 233 height 38
copy span "Kadai Paneer Bowl | Veg"
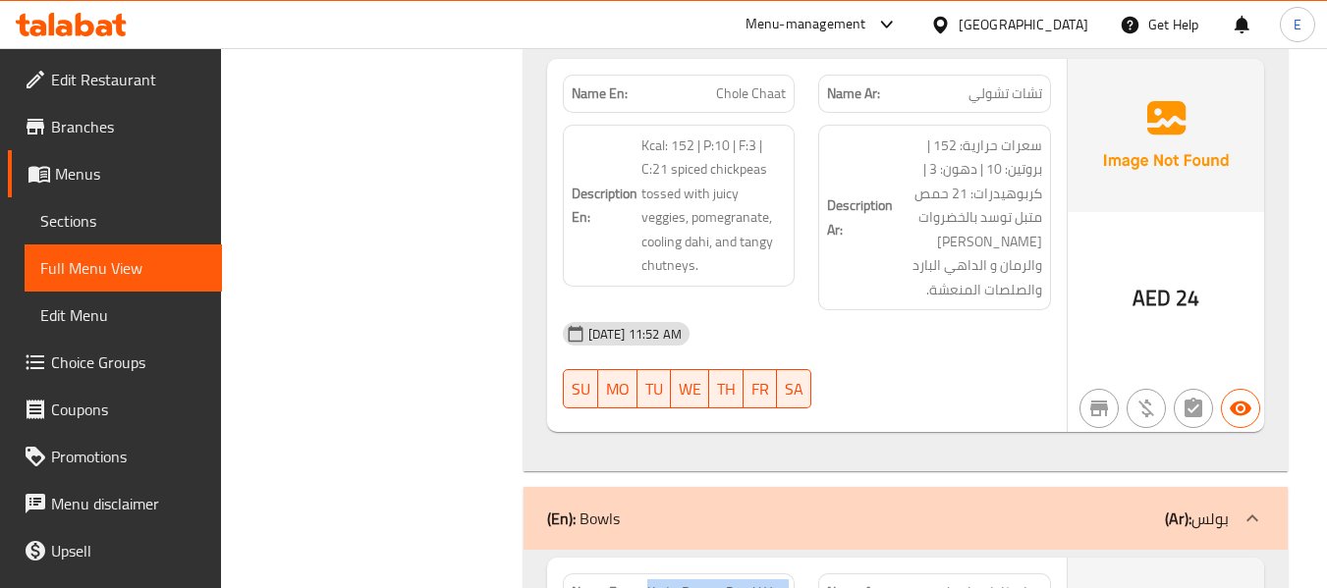
scroll to position [3748, 0]
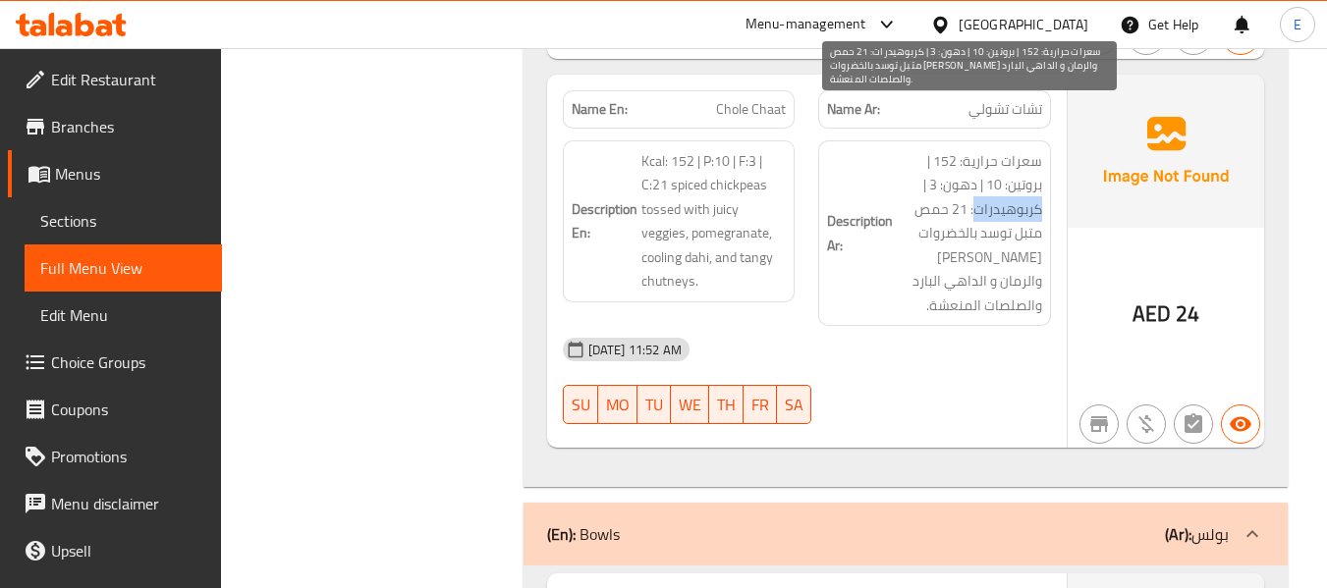
drag, startPoint x: 977, startPoint y: 172, endPoint x: 1040, endPoint y: 168, distance: 63.0
click at [1040, 168] on span "سعرات حرارية: 152 | بروتين: 10 | دهون: 3 | كربوهيدرات: 21 حمص متبل توسد بالخضرو…" at bounding box center [969, 233] width 145 height 169
copy span "كربوهيدرات"
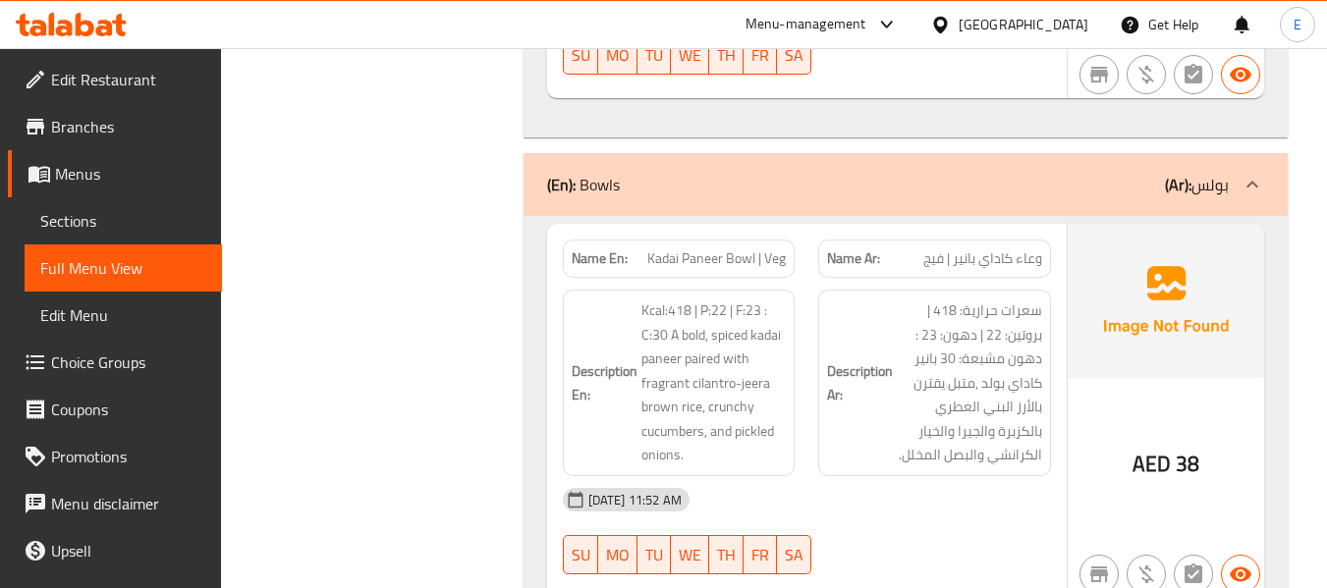
scroll to position [4140, 0]
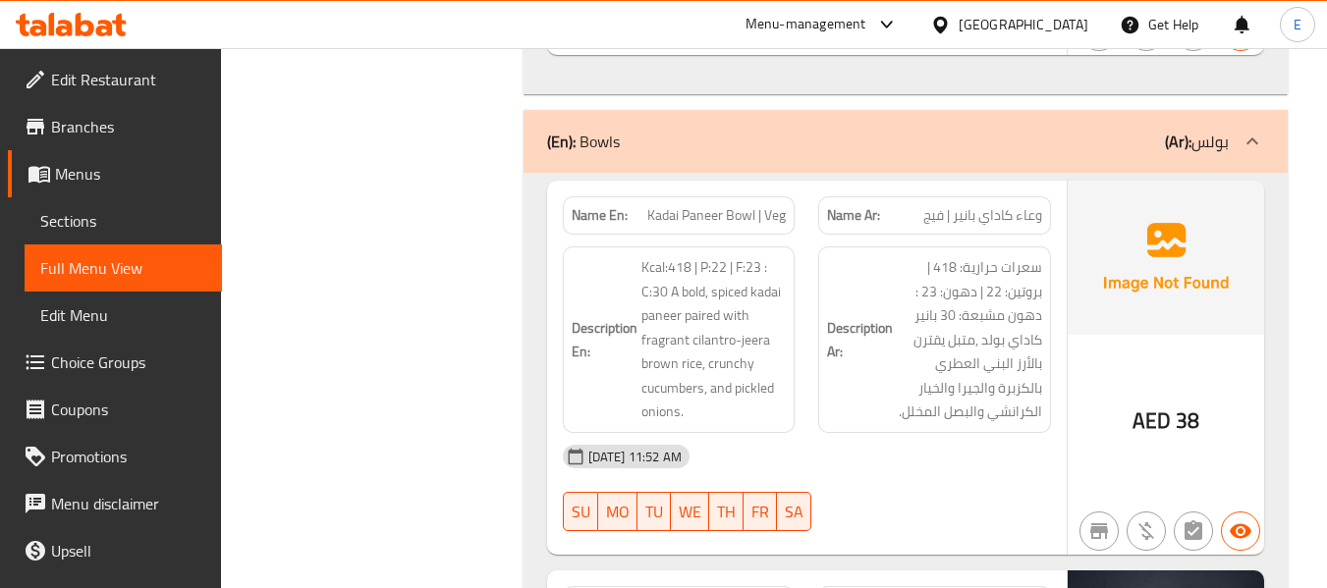
click at [960, 468] on div "04-09-2025 11:52 AM SU MO TU WE TH FR SA" at bounding box center [807, 488] width 512 height 110
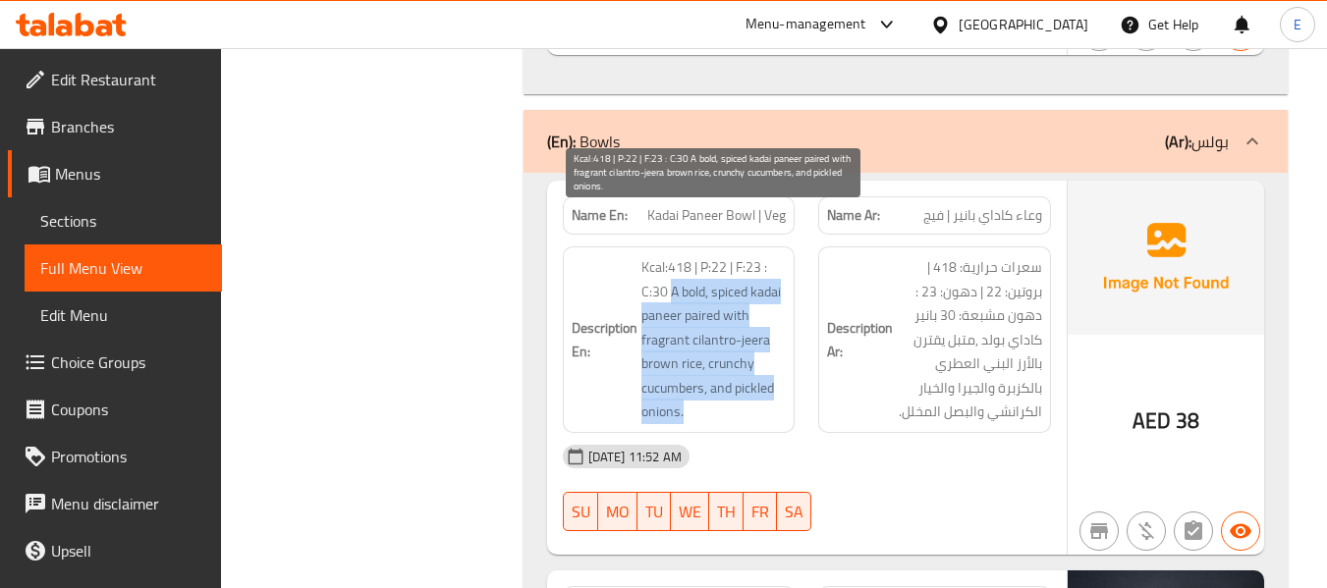
drag, startPoint x: 672, startPoint y: 252, endPoint x: 760, endPoint y: 366, distance: 144.2
click at [760, 366] on span "Kcal:418 | P:22 | F:23 : C:30 A bold, spiced kadai paneer paired with fragrant …" at bounding box center [713, 339] width 145 height 169
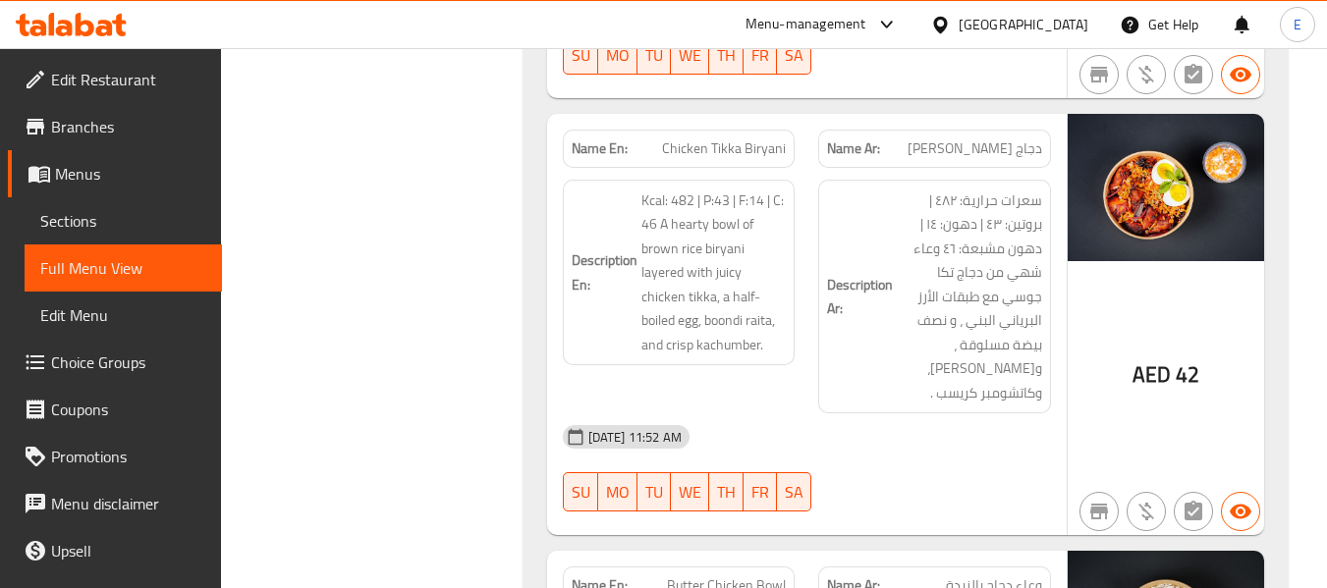
scroll to position [4632, 0]
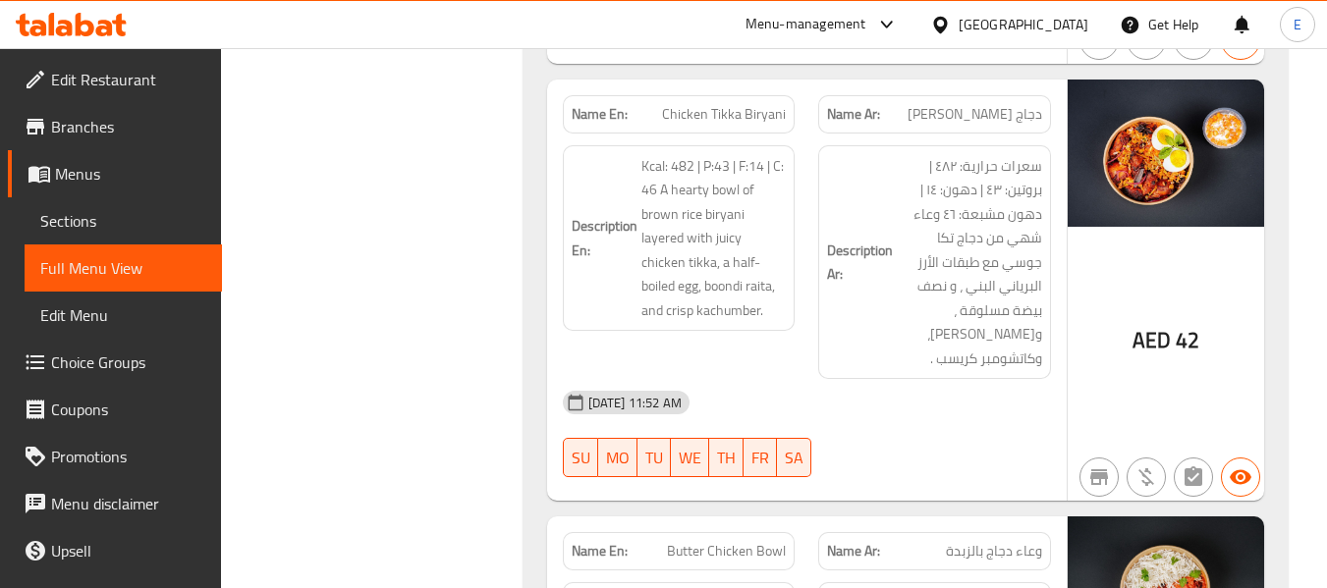
click at [717, 104] on span "Chicken Tikka Biryani" at bounding box center [724, 114] width 124 height 21
click at [983, 104] on span "دجاج تكا برياني" at bounding box center [975, 114] width 135 height 21
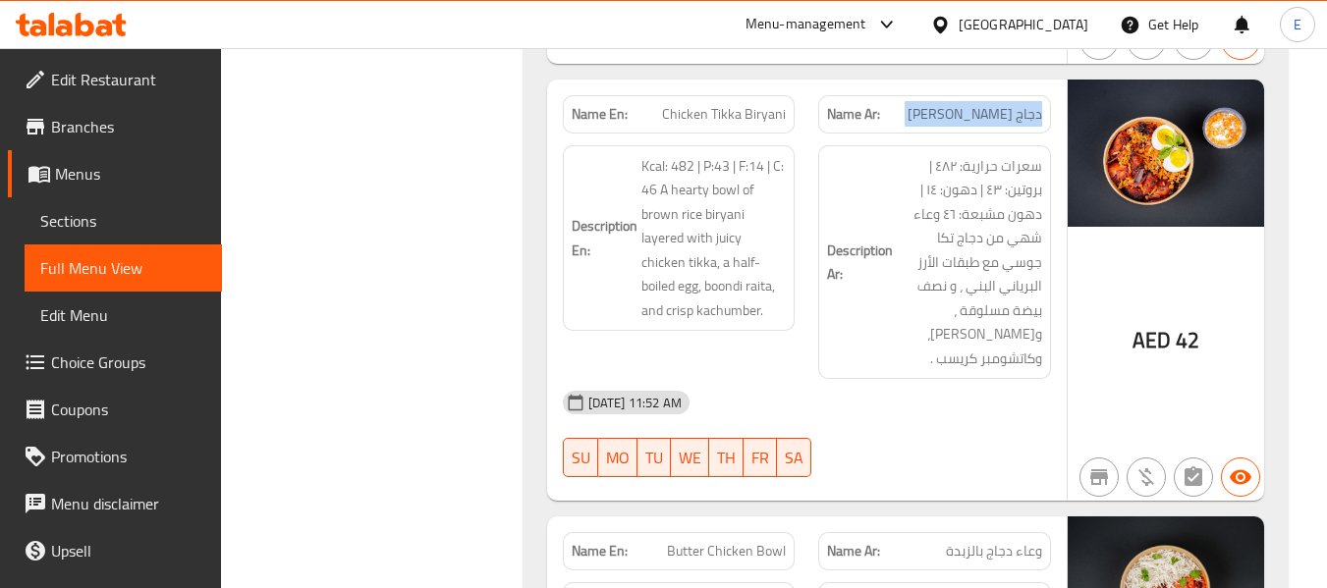
click at [983, 104] on span "دجاج تكا برياني" at bounding box center [975, 114] width 135 height 21
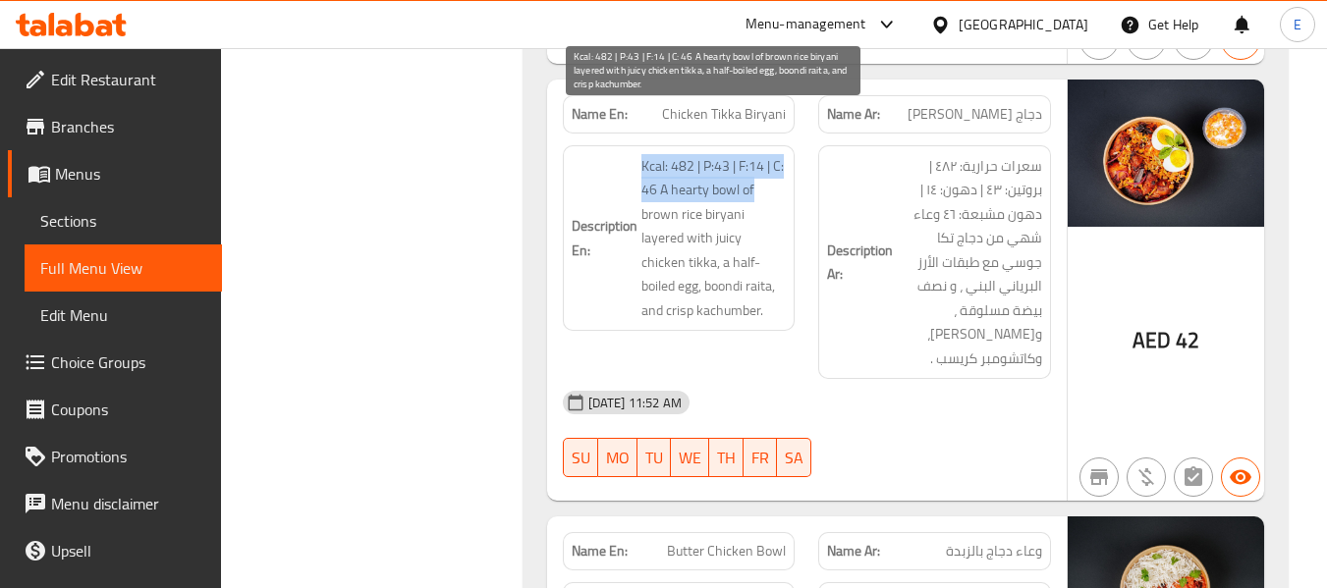
drag, startPoint x: 629, startPoint y: 115, endPoint x: 767, endPoint y: 155, distance: 144.2
click at [767, 155] on h6 "Description En: Kcal: 482 | P:43 | F:14 | C: 46 A hearty bowl of brown rice bir…" at bounding box center [679, 238] width 215 height 169
drag, startPoint x: 733, startPoint y: 214, endPoint x: 660, endPoint y: 124, distance: 116.0
click at [730, 214] on span "Kcal: 482 | P:43 | F:14 | C: 46 A hearty bowl of brown rice biryani layered wit…" at bounding box center [713, 238] width 145 height 169
drag, startPoint x: 634, startPoint y: 112, endPoint x: 750, endPoint y: 166, distance: 128.8
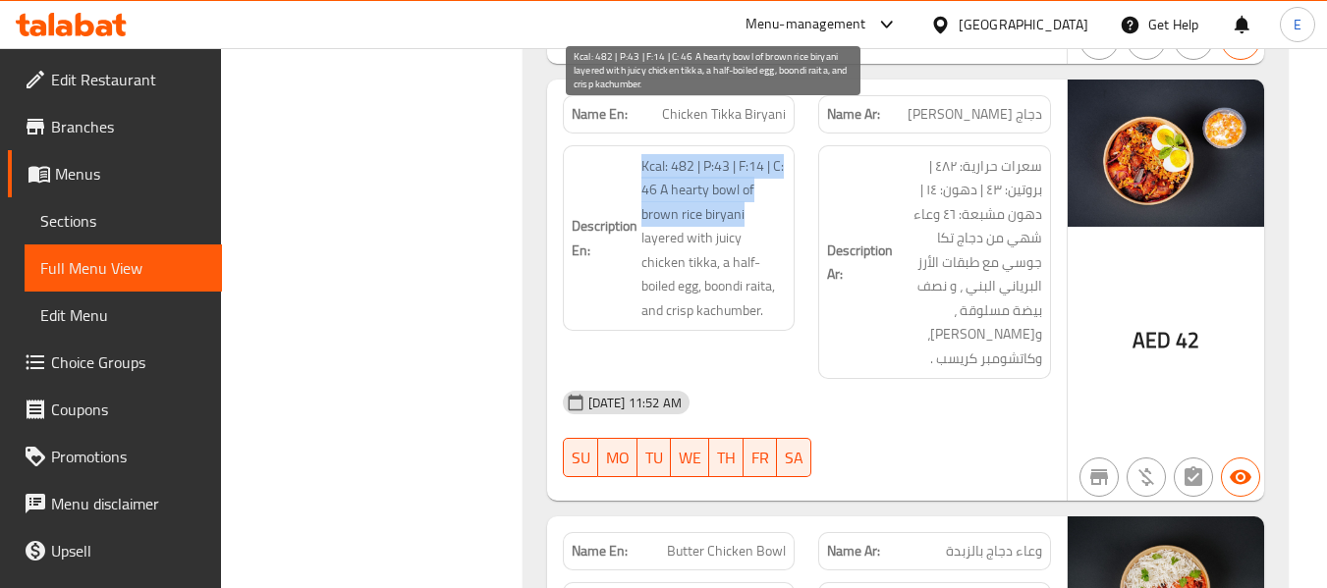
click at [750, 166] on h6 "Description En: Kcal: 482 | P:43 | F:14 | C: 46 A hearty bowl of brown rice bir…" at bounding box center [679, 238] width 215 height 169
click at [750, 166] on span "Kcal: 482 | P:43 | F:14 | C: 46 A hearty bowl of brown rice biryani layered wit…" at bounding box center [713, 238] width 145 height 169
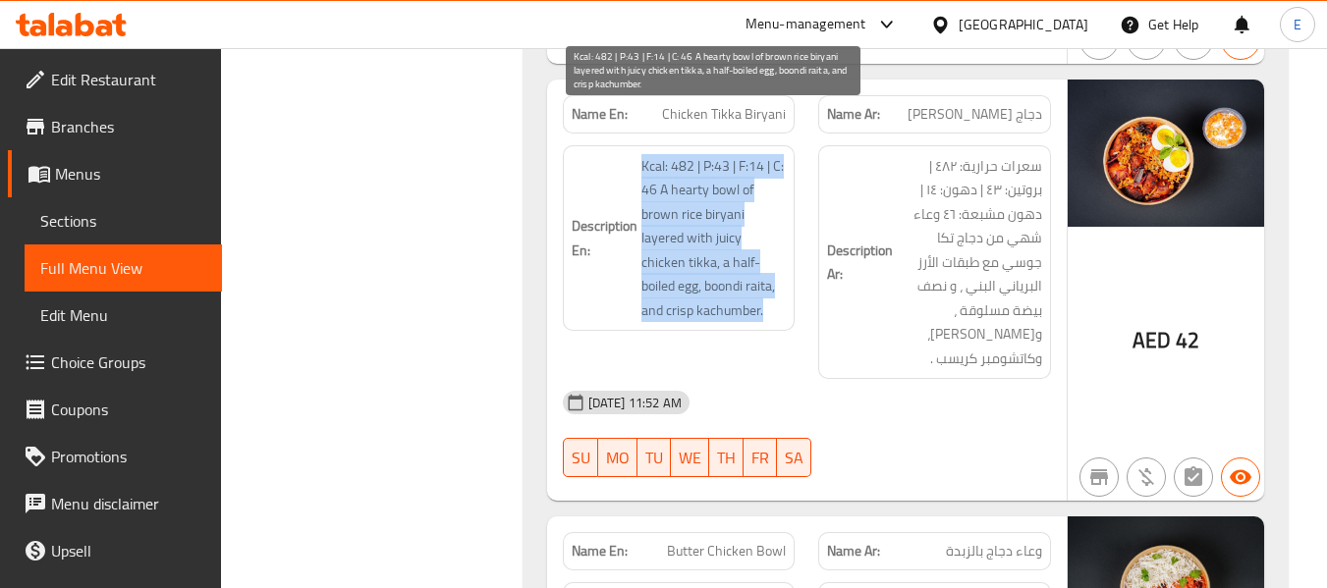
drag, startPoint x: 633, startPoint y: 113, endPoint x: 772, endPoint y: 258, distance: 201.5
click at [772, 258] on h6 "Description En: Kcal: 482 | P:43 | F:14 | C: 46 A hearty bowl of brown rice bir…" at bounding box center [679, 238] width 215 height 169
click at [772, 258] on span "Kcal: 482 | P:43 | F:14 | C: 46 A hearty bowl of brown rice biryani layered wit…" at bounding box center [713, 238] width 145 height 169
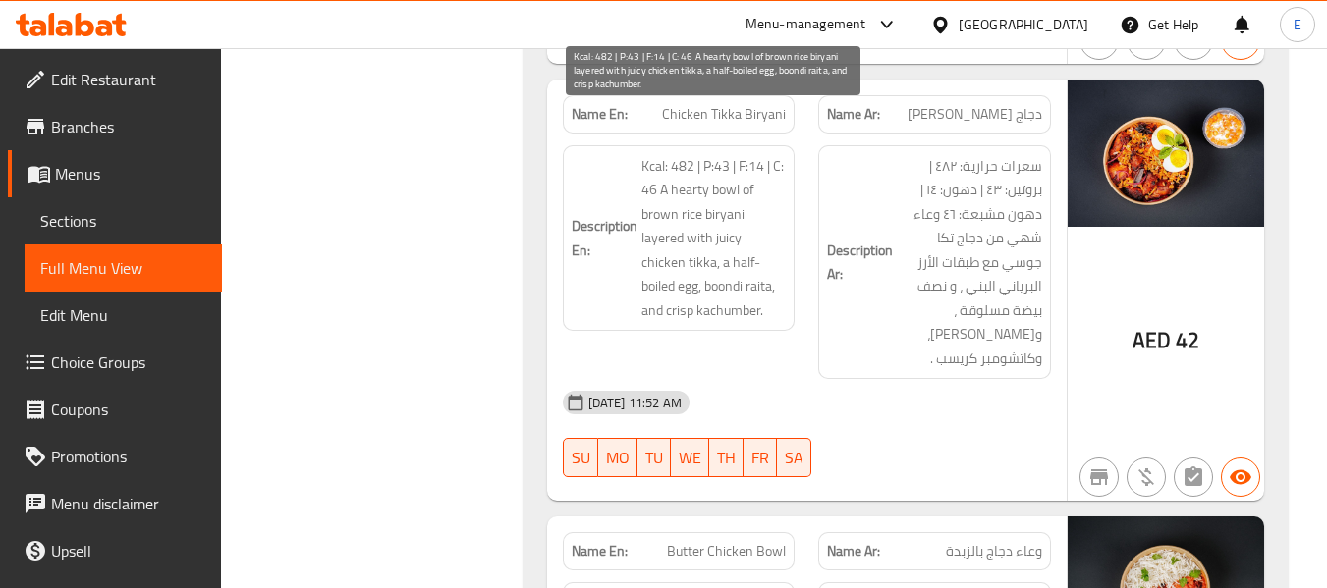
click at [772, 258] on span "Kcal: 482 | P:43 | F:14 | C: 46 A hearty bowl of brown rice biryani layered wit…" at bounding box center [713, 238] width 145 height 169
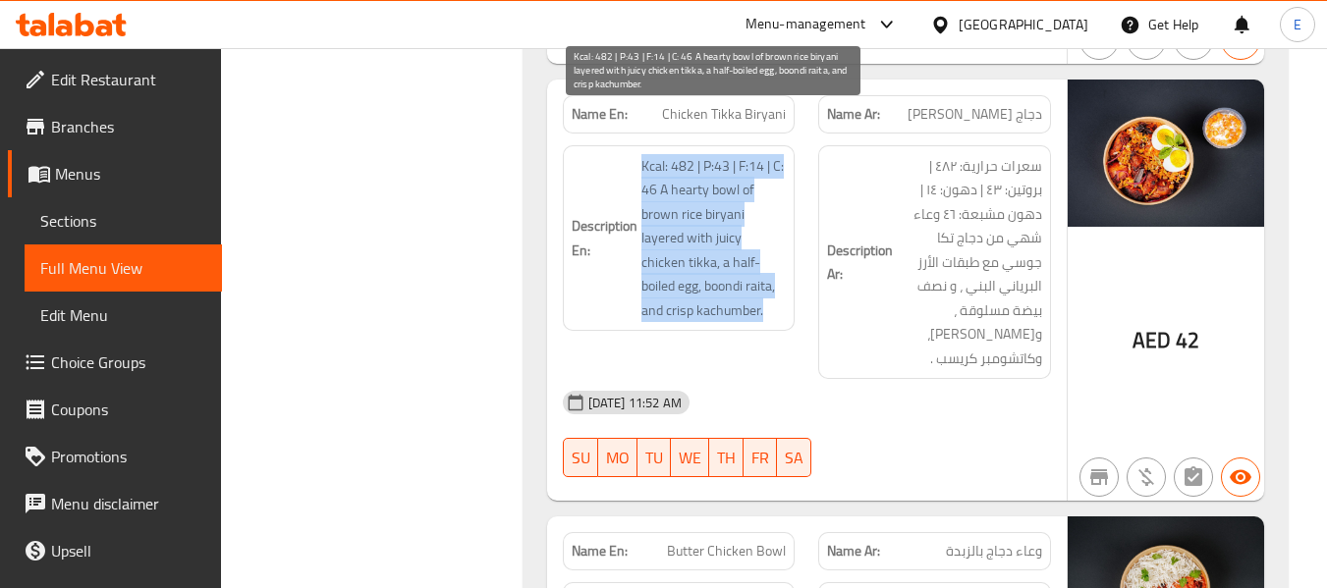
click at [772, 259] on span "Kcal: 482 | P:43 | F:14 | C: 46 A hearty bowl of brown rice biryani layered wit…" at bounding box center [713, 238] width 145 height 169
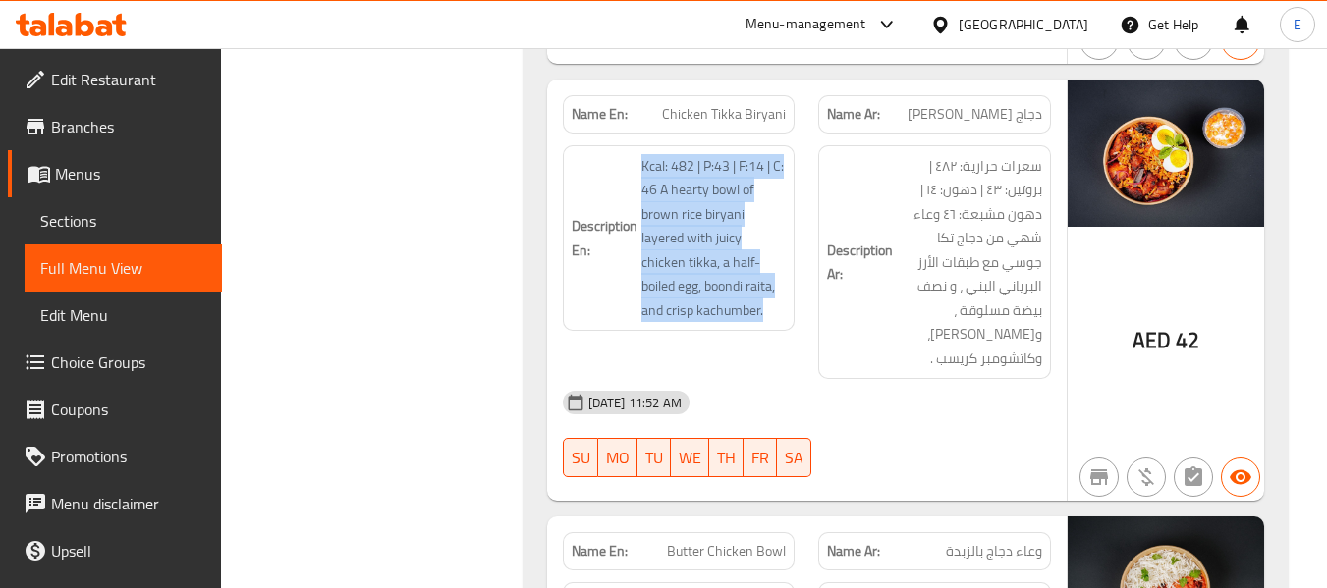
click at [942, 379] on div "04-09-2025 11:52 AM" at bounding box center [807, 402] width 512 height 47
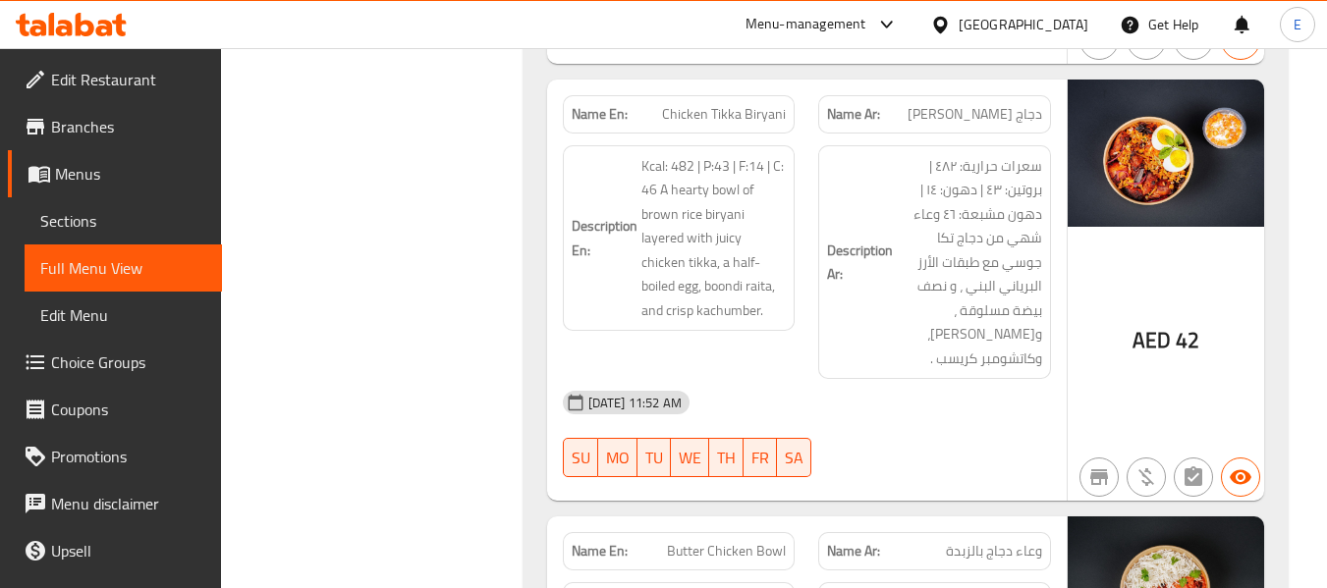
click at [754, 104] on span "Chicken Tikka Biryani" at bounding box center [724, 114] width 124 height 21
copy span "Chicken Tikka Biryani"
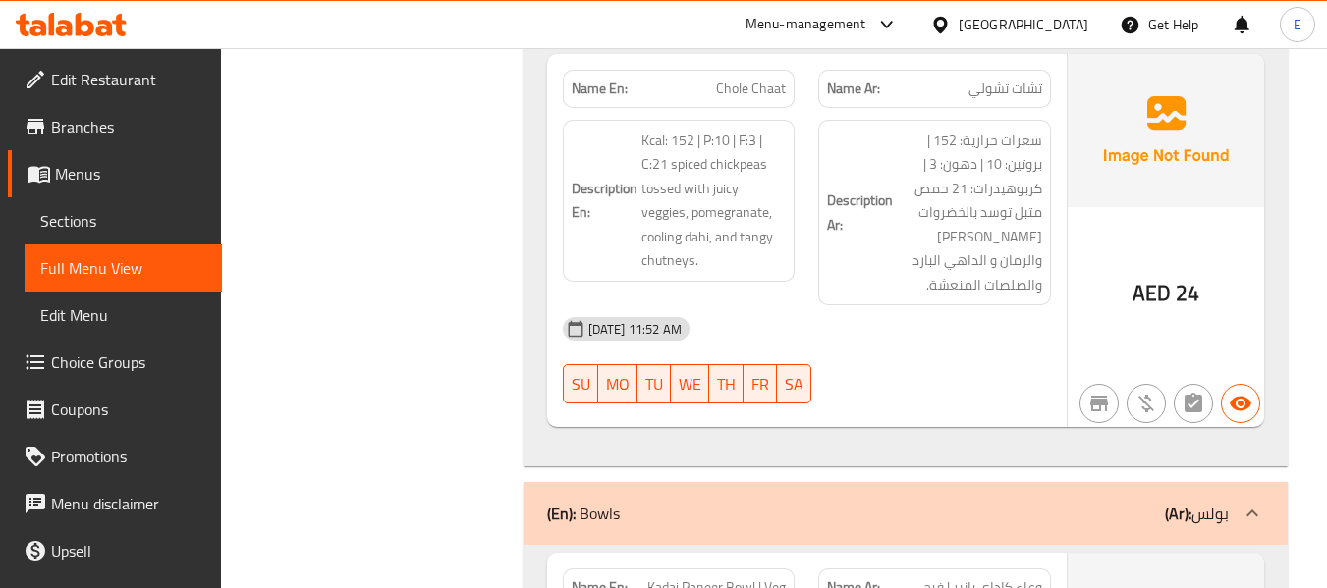
scroll to position [3649, 0]
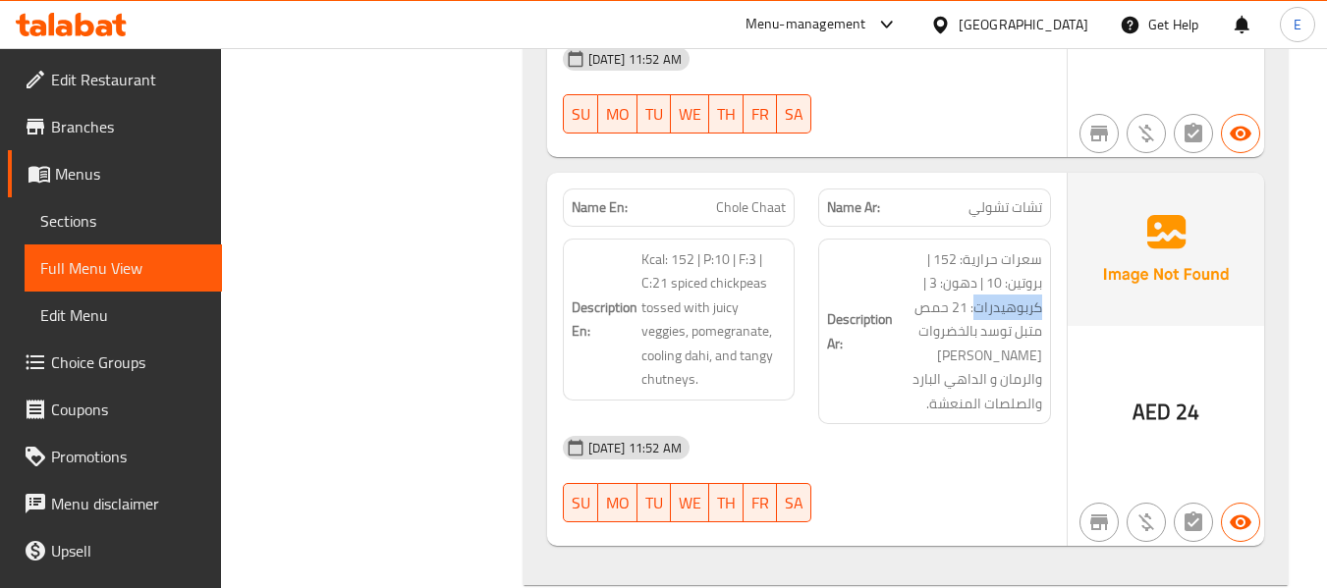
drag, startPoint x: 975, startPoint y: 265, endPoint x: 1045, endPoint y: 266, distance: 69.8
click at [1045, 266] on div "Description Ar: سعرات حرارية: 152 | بروتين: 10 | دهون: 3 | كربوهيدرات: 21 حمص م…" at bounding box center [934, 332] width 233 height 187
copy span "كربوهيدرات"
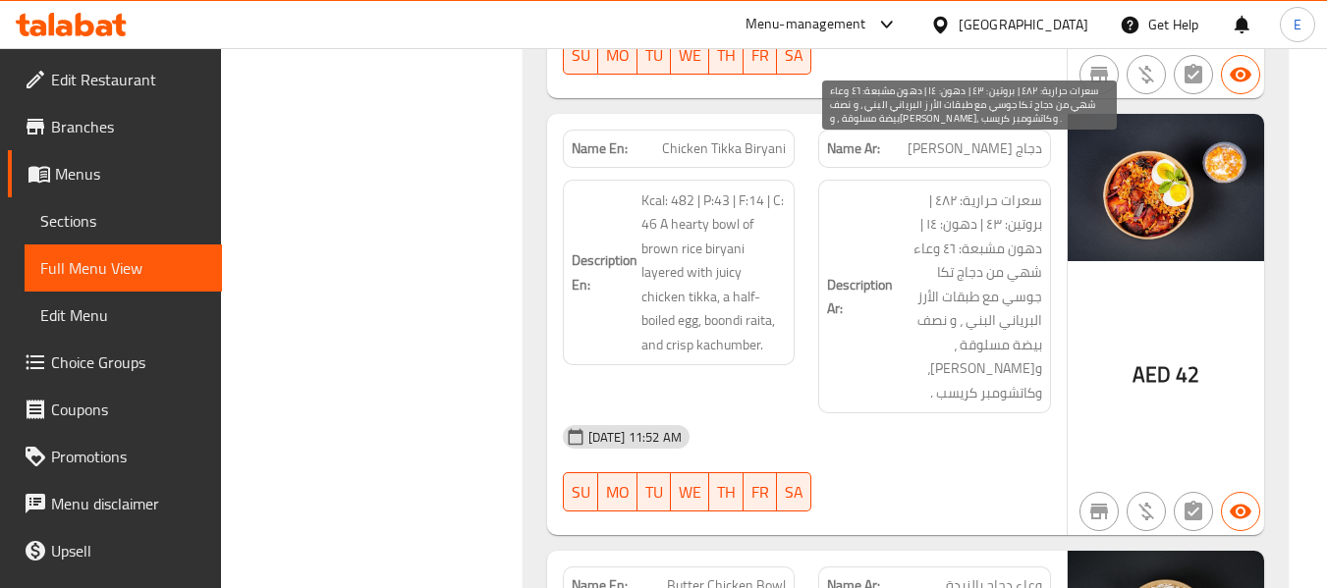
scroll to position [4632, 0]
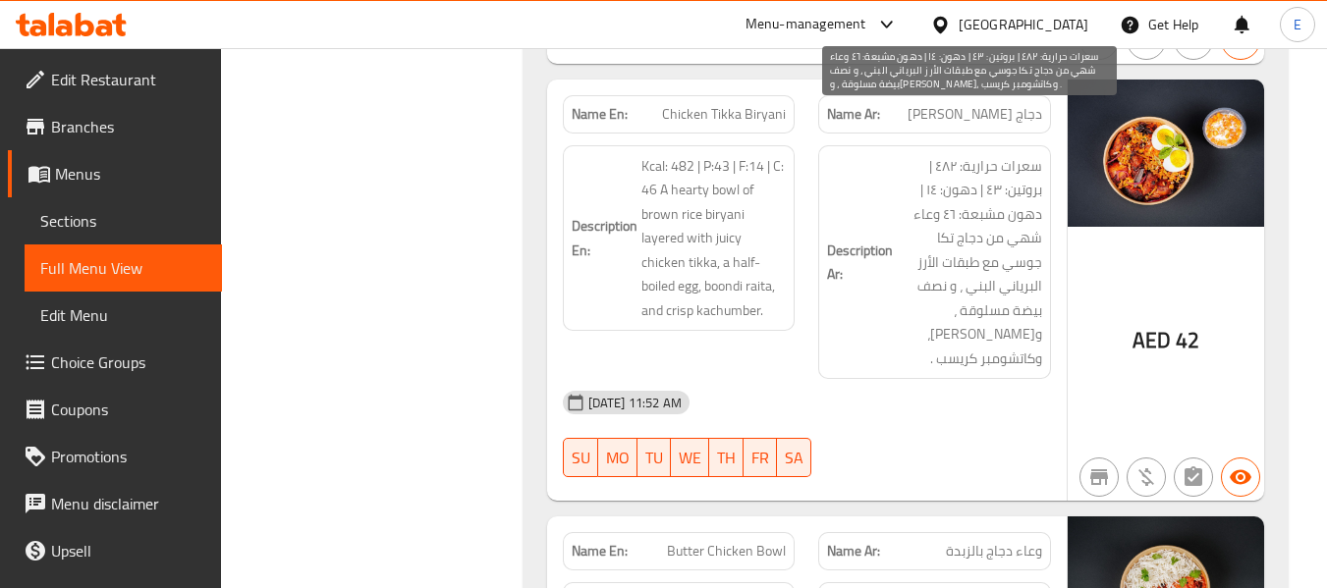
click at [981, 224] on span "سعرات حرارية: ٤٨٢ | بروتين: ٤٣ | دهون: ١٤ | دهون مشبعة: ٤٦ وعاء شهي من دجاج تكا…" at bounding box center [969, 262] width 145 height 217
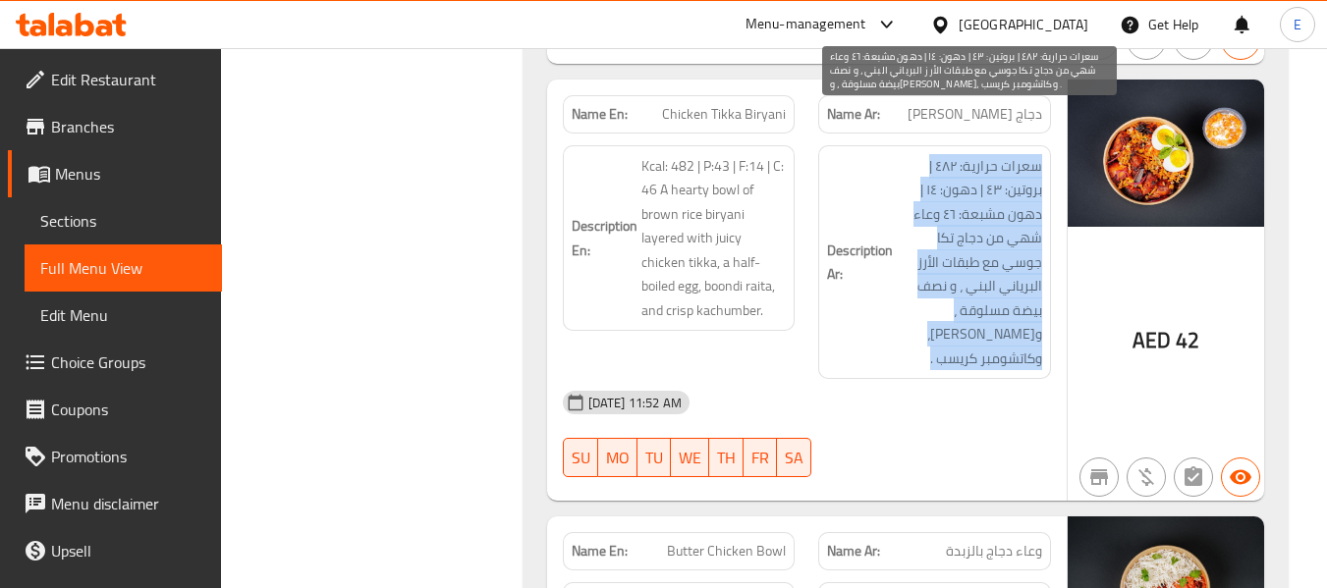
click at [981, 224] on span "سعرات حرارية: ٤٨٢ | بروتين: ٤٣ | دهون: ١٤ | دهون مشبعة: ٤٦ وعاء شهي من دجاج تكا…" at bounding box center [969, 262] width 145 height 217
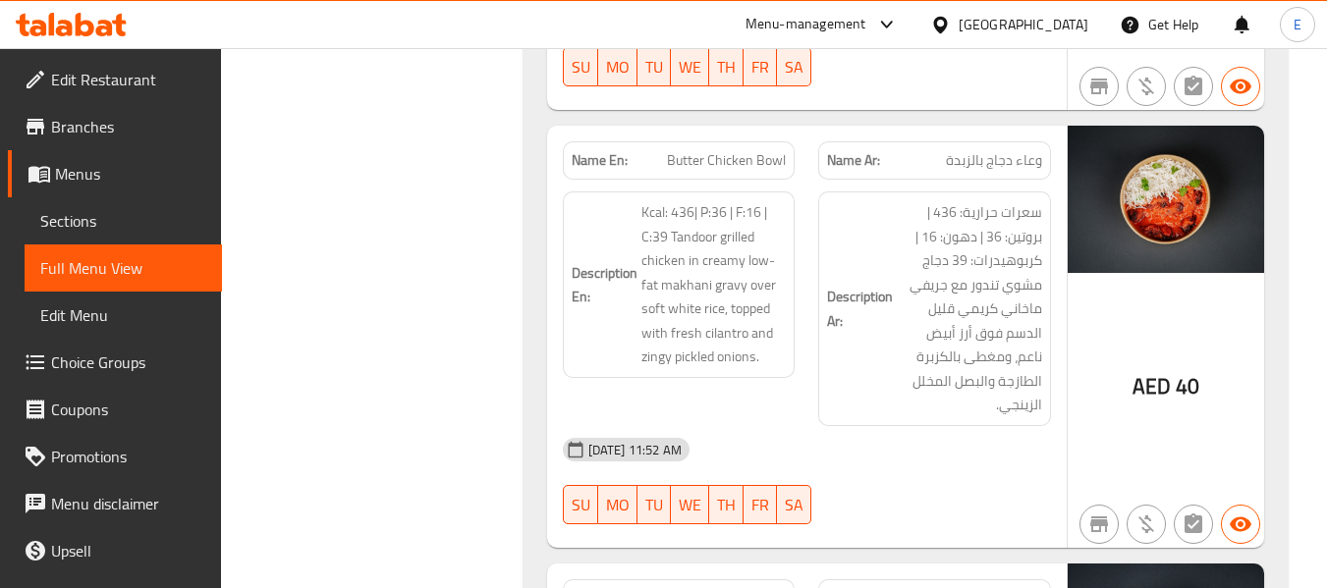
scroll to position [5025, 0]
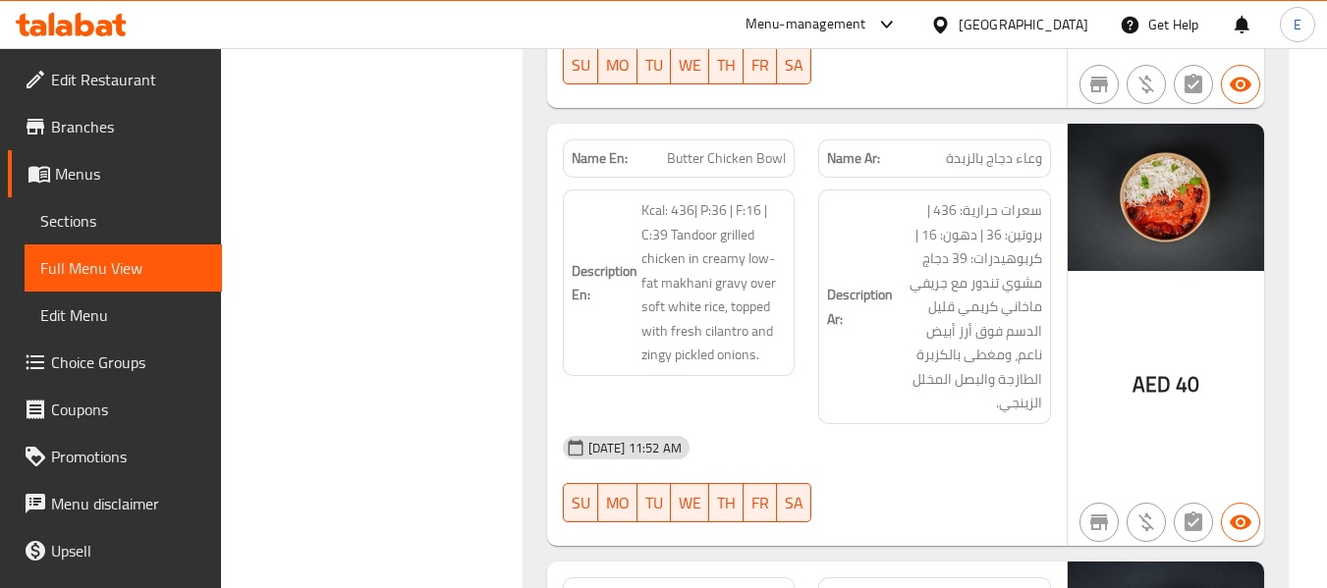
click at [962, 148] on span "وعاء دجاج بالزبدة" at bounding box center [994, 158] width 96 height 21
click at [763, 148] on span "Butter Chicken Bowl" at bounding box center [726, 158] width 119 height 21
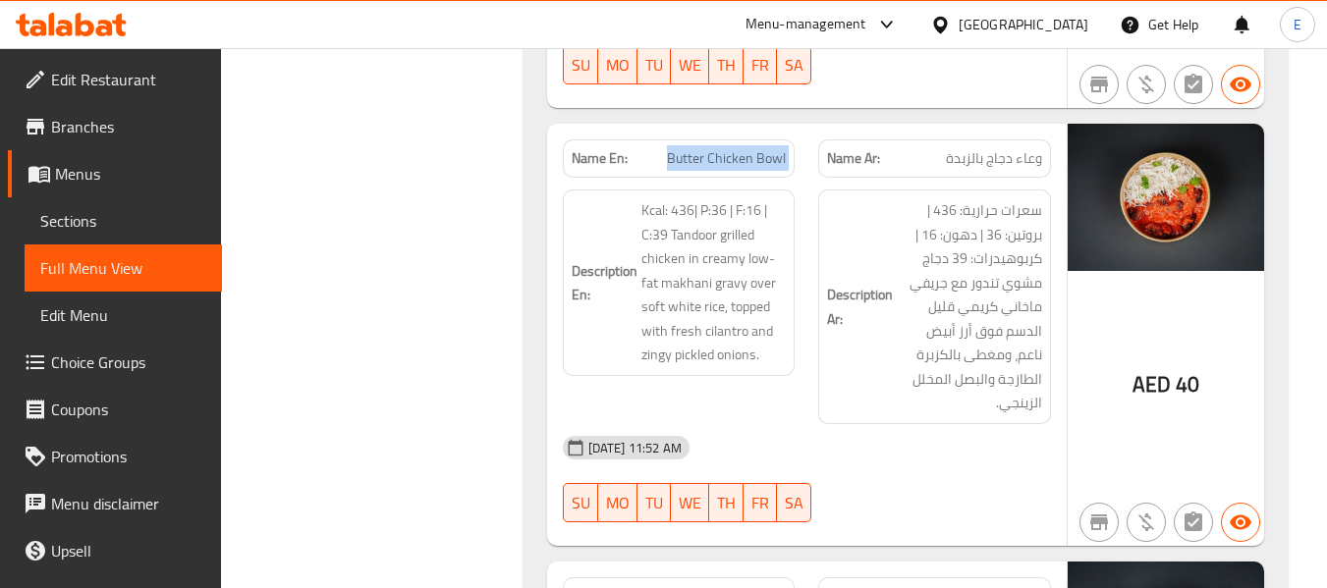
click at [763, 148] on span "Butter Chicken Bowl" at bounding box center [726, 158] width 119 height 21
click at [992, 148] on span "وعاء دجاج بالزبدة" at bounding box center [994, 158] width 96 height 21
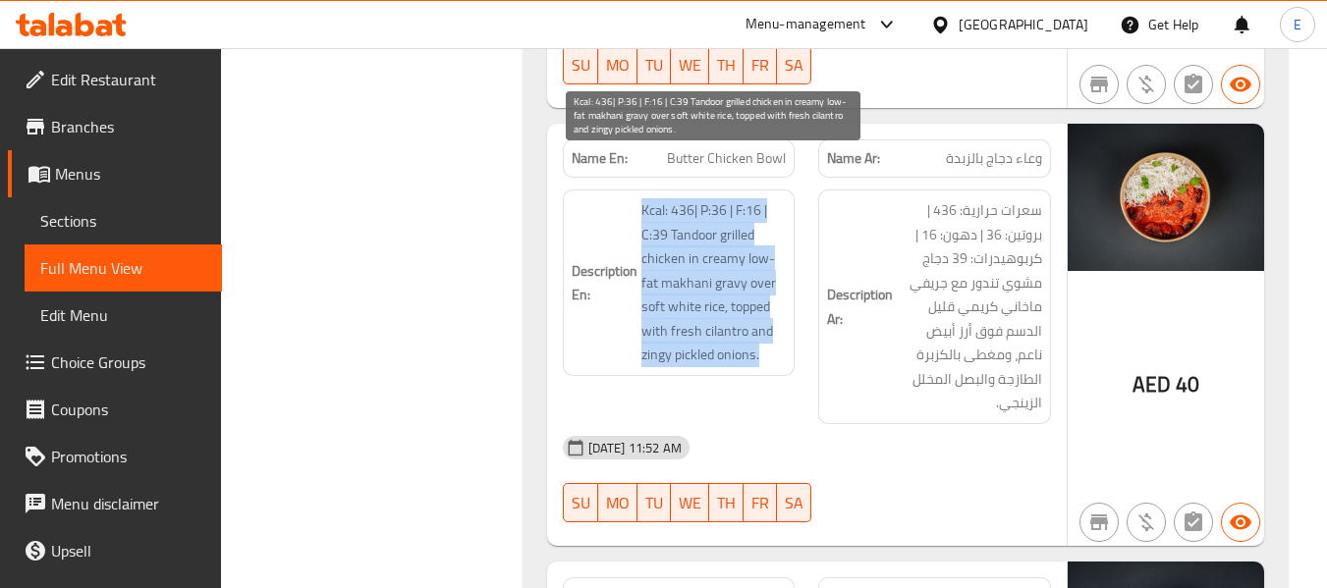
drag, startPoint x: 638, startPoint y: 160, endPoint x: 769, endPoint y: 308, distance: 198.3
click at [769, 308] on h6 "Description En: Kcal: 436| P:36 | F:16 | C:39 Tandoor grilled chicken in creamy…" at bounding box center [679, 282] width 215 height 169
click at [769, 308] on span "Kcal: 436| P:36 | F:16 | C:39 Tandoor grilled chicken in creamy low-fat makhani…" at bounding box center [713, 282] width 145 height 169
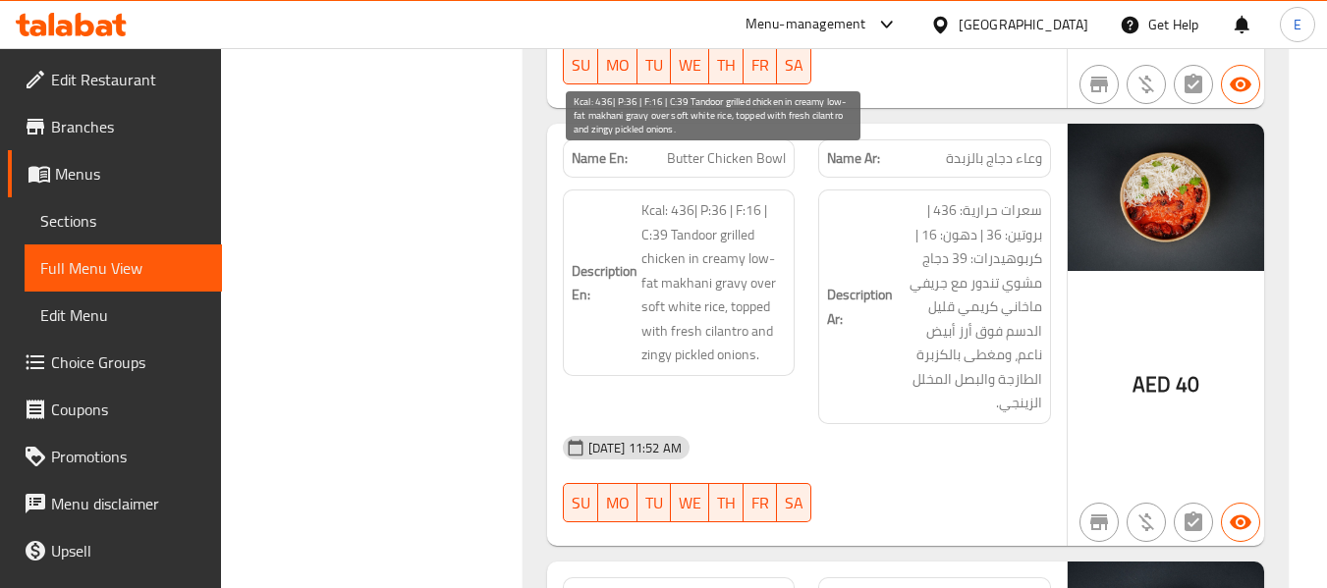
click at [769, 308] on span "Kcal: 436| P:36 | F:16 | C:39 Tandoor grilled chicken in creamy low-fat makhani…" at bounding box center [713, 282] width 145 height 169
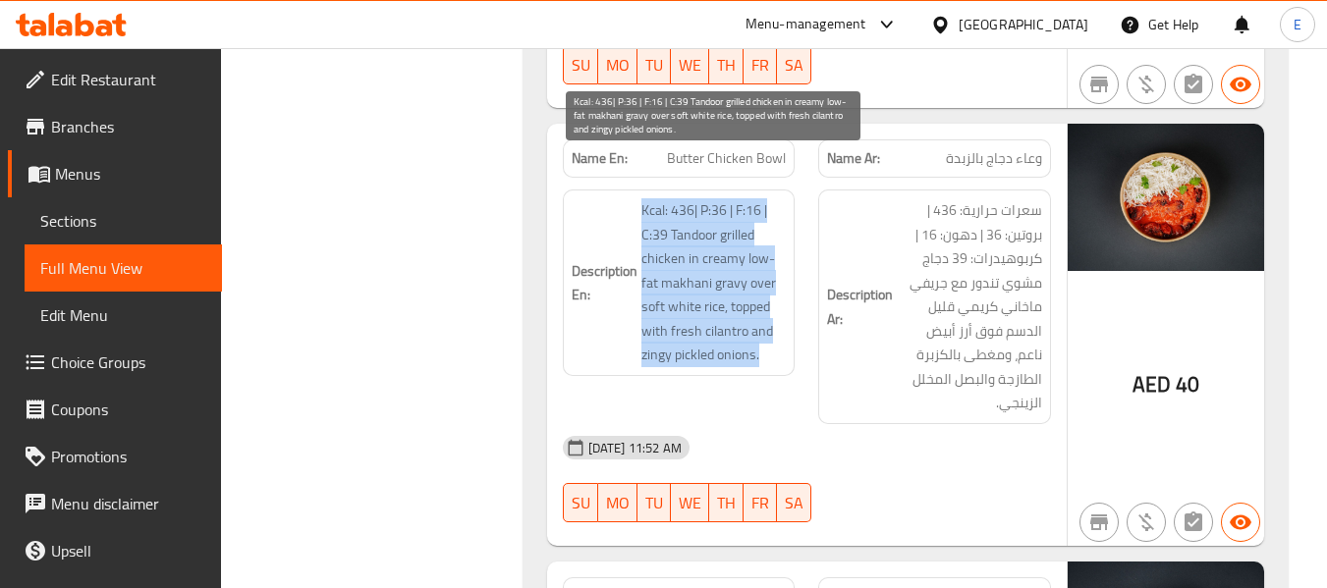
click at [769, 308] on span "Kcal: 436| P:36 | F:16 | C:39 Tandoor grilled chicken in creamy low-fat makhani…" at bounding box center [713, 282] width 145 height 169
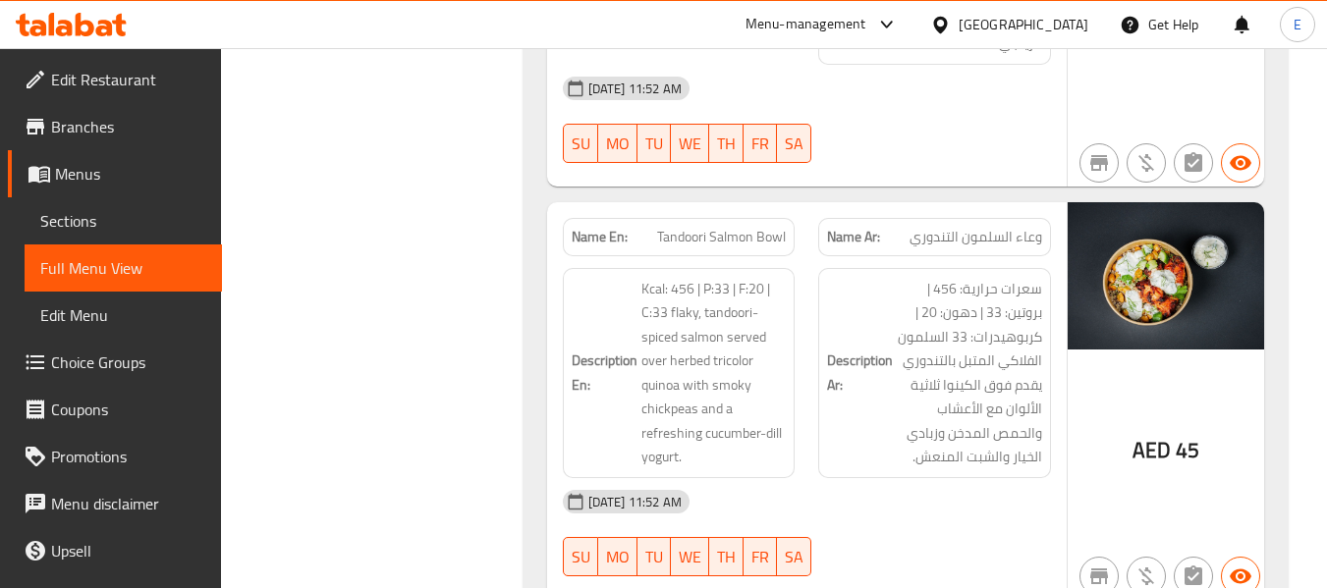
scroll to position [5417, 0]
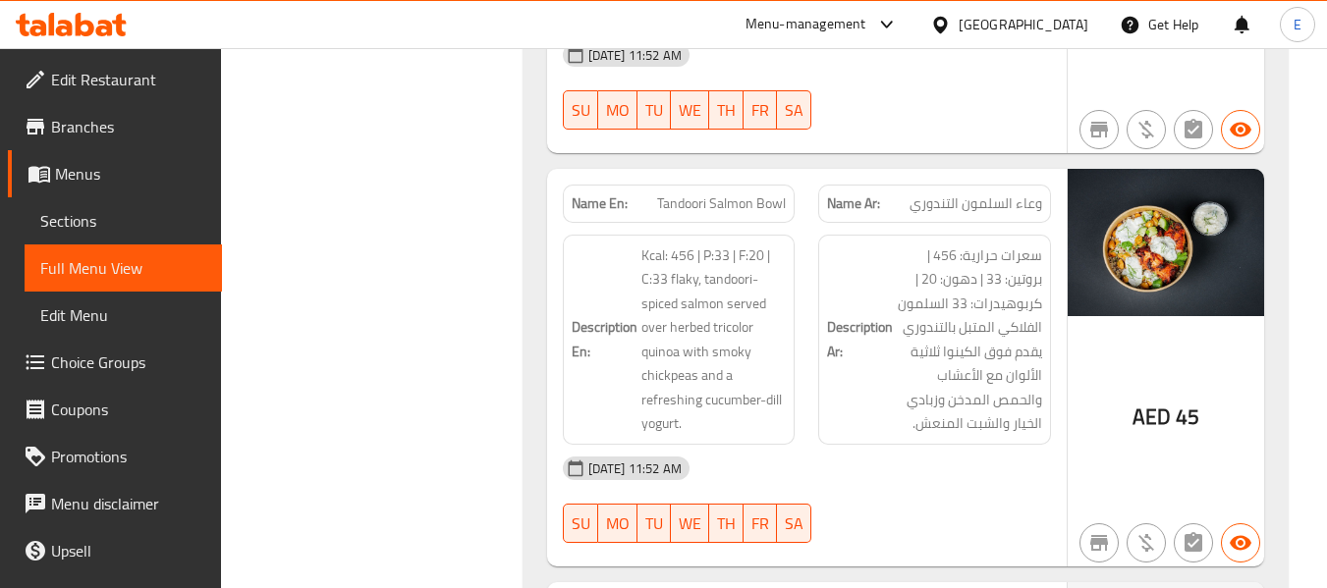
click at [1010, 194] on span "وعاء السلمون التندوري" at bounding box center [976, 204] width 133 height 21
click at [756, 194] on span "Tandoori Salmon Bowl" at bounding box center [721, 204] width 129 height 21
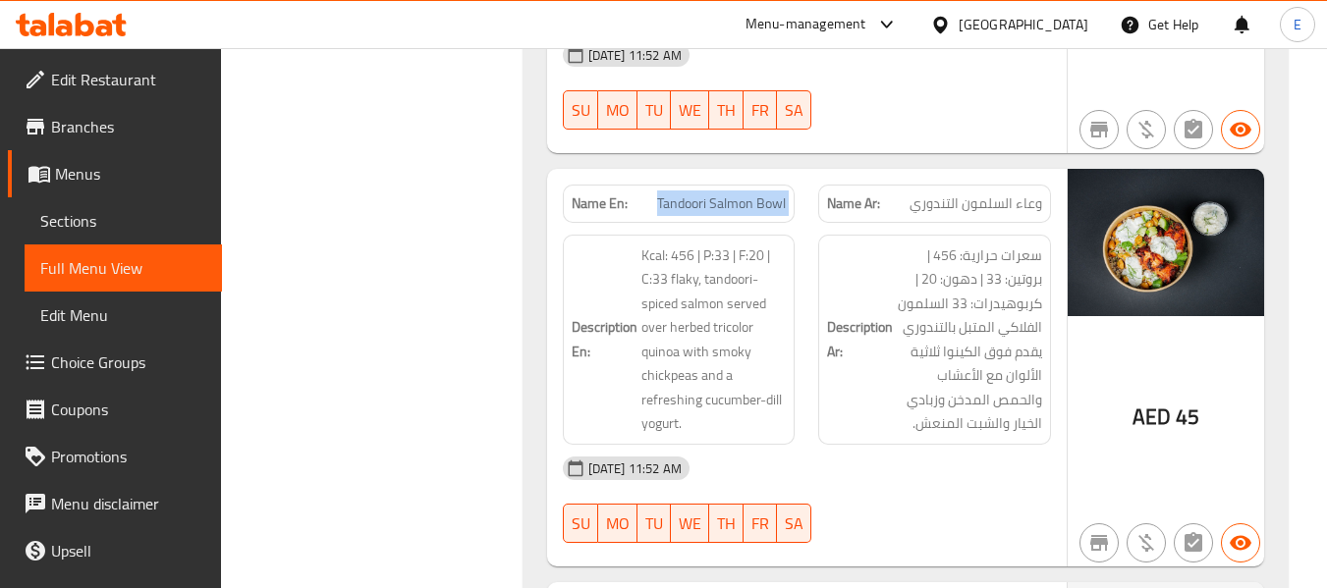
click at [756, 194] on span "Tandoori Salmon Bowl" at bounding box center [721, 204] width 129 height 21
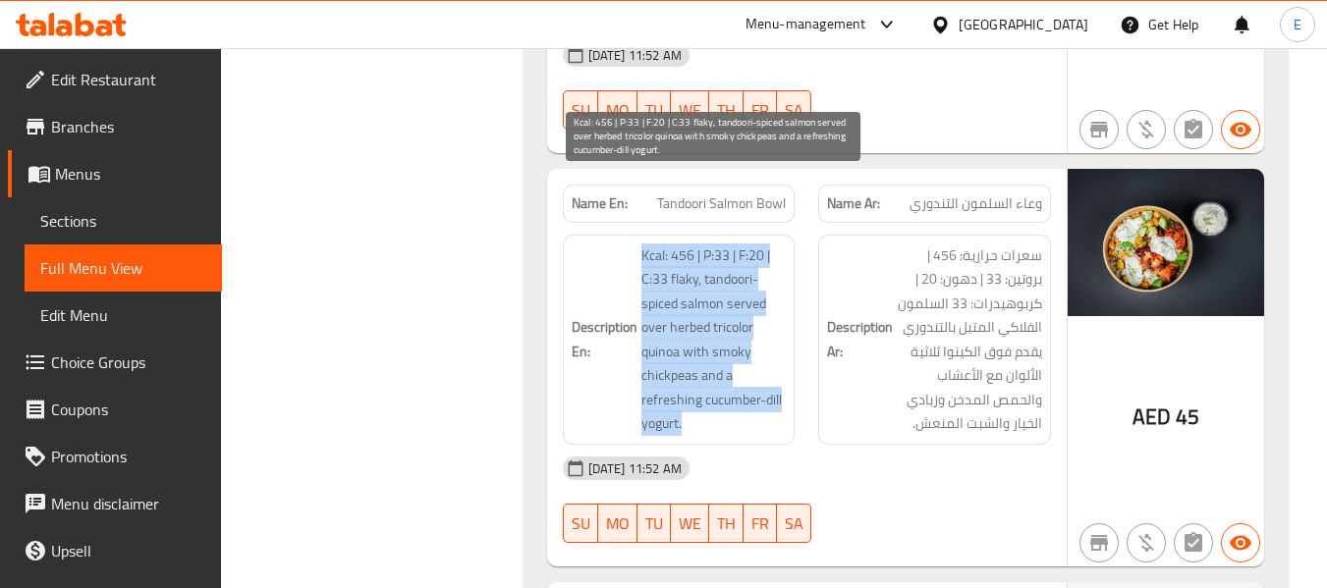
drag, startPoint x: 651, startPoint y: 187, endPoint x: 769, endPoint y: 345, distance: 197.2
click at [769, 345] on h6 "Description En: Kcal: 456 | P:33 | F:20 | C:33 flaky, tandoori-spiced salmon se…" at bounding box center [679, 340] width 215 height 193
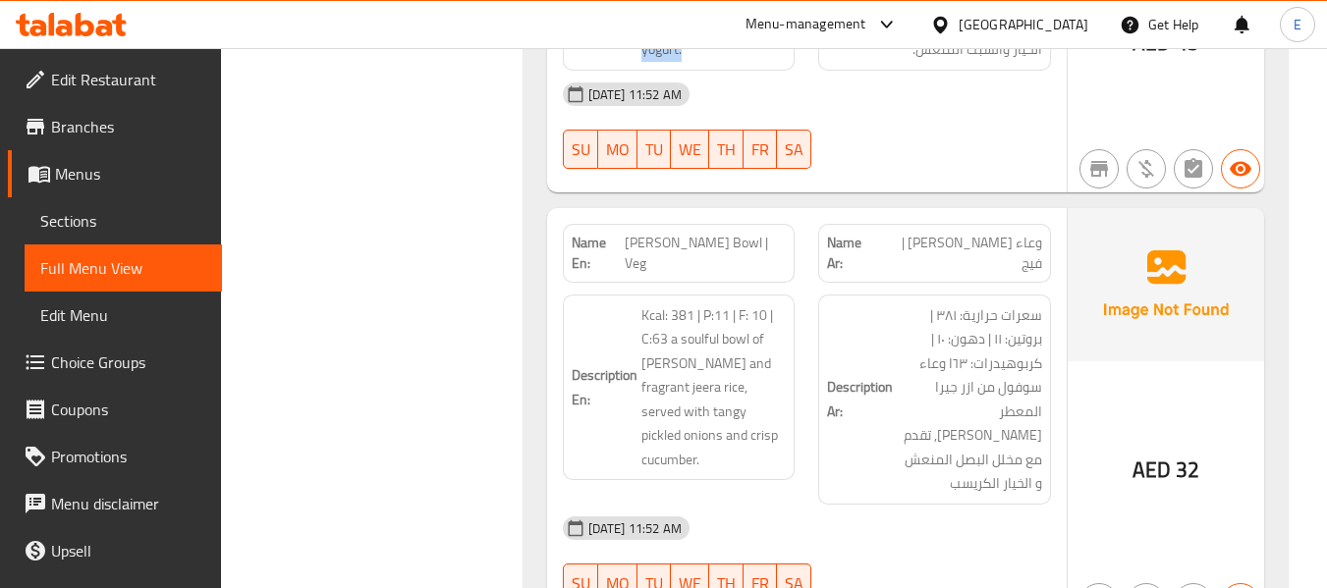
scroll to position [5810, 0]
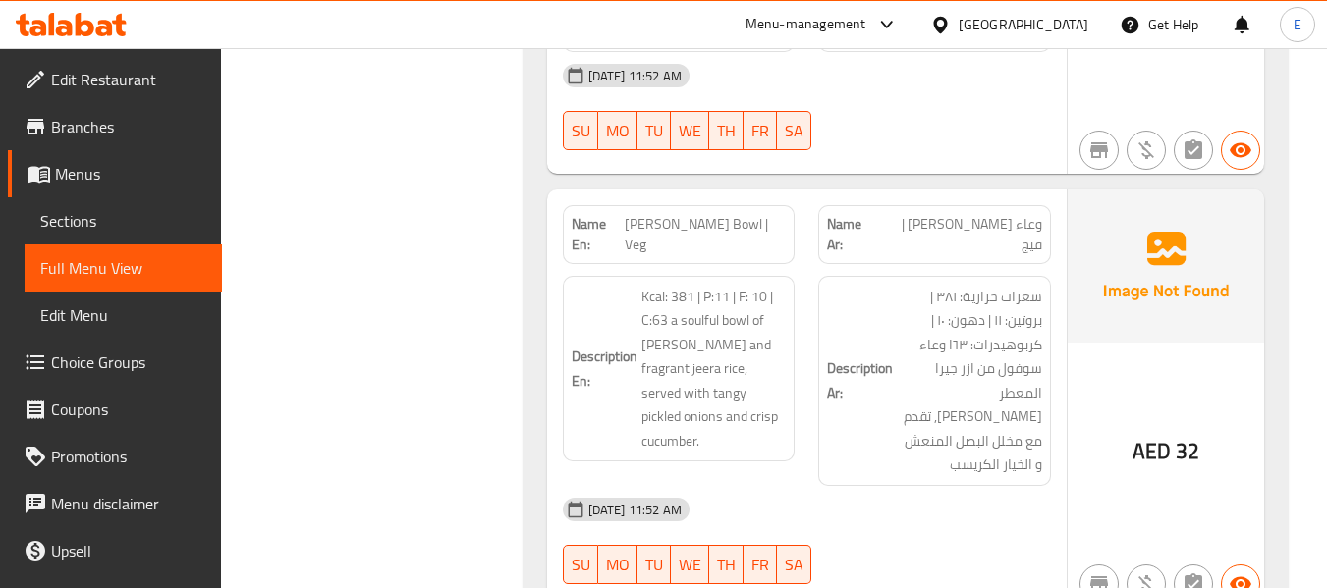
click at [1012, 205] on div "Name Ar: وعاء راجما تشاوال | فيج" at bounding box center [934, 234] width 233 height 59
click at [717, 214] on span "Rajma Chawal Bowl | Veg" at bounding box center [705, 234] width 161 height 41
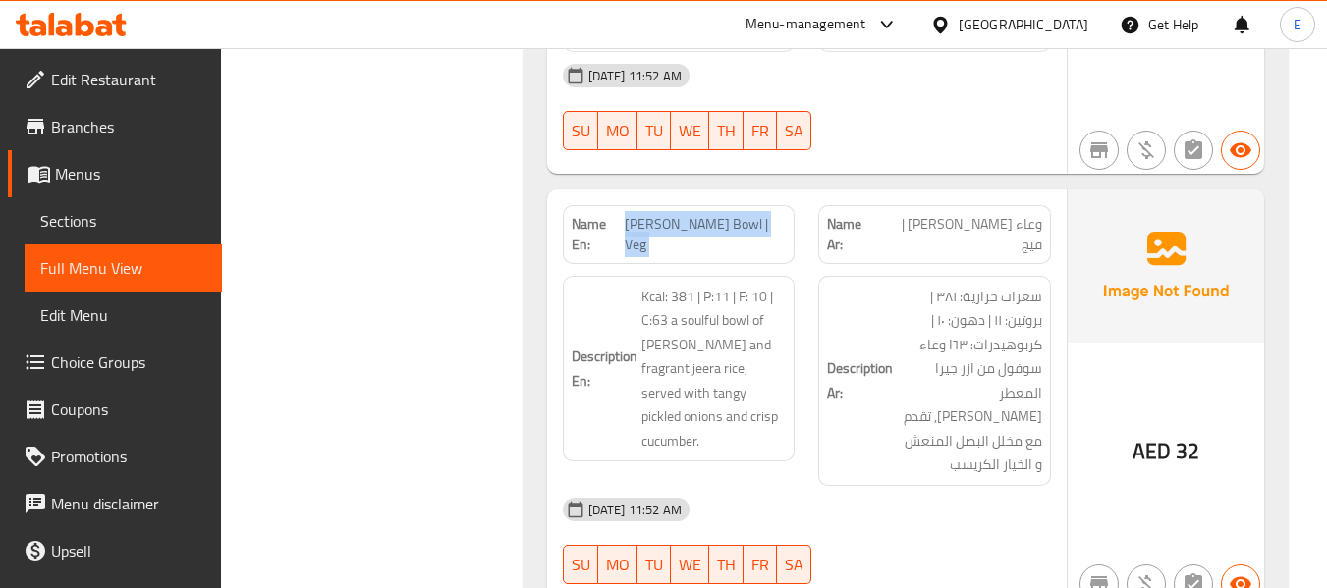
click at [717, 214] on span "Rajma Chawal Bowl | Veg" at bounding box center [705, 234] width 161 height 41
click at [1029, 214] on span "وعاء راجما تشاوال | فيج" at bounding box center [961, 234] width 162 height 41
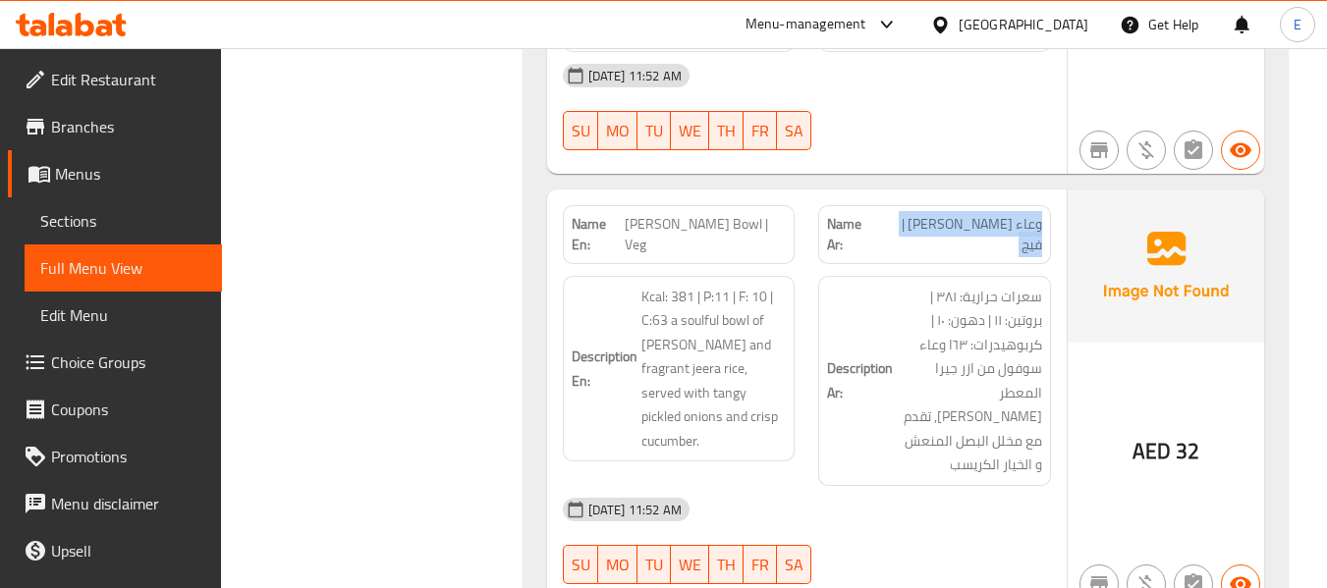
click at [1029, 214] on span "وعاء راجما تشاوال | فيج" at bounding box center [961, 234] width 162 height 41
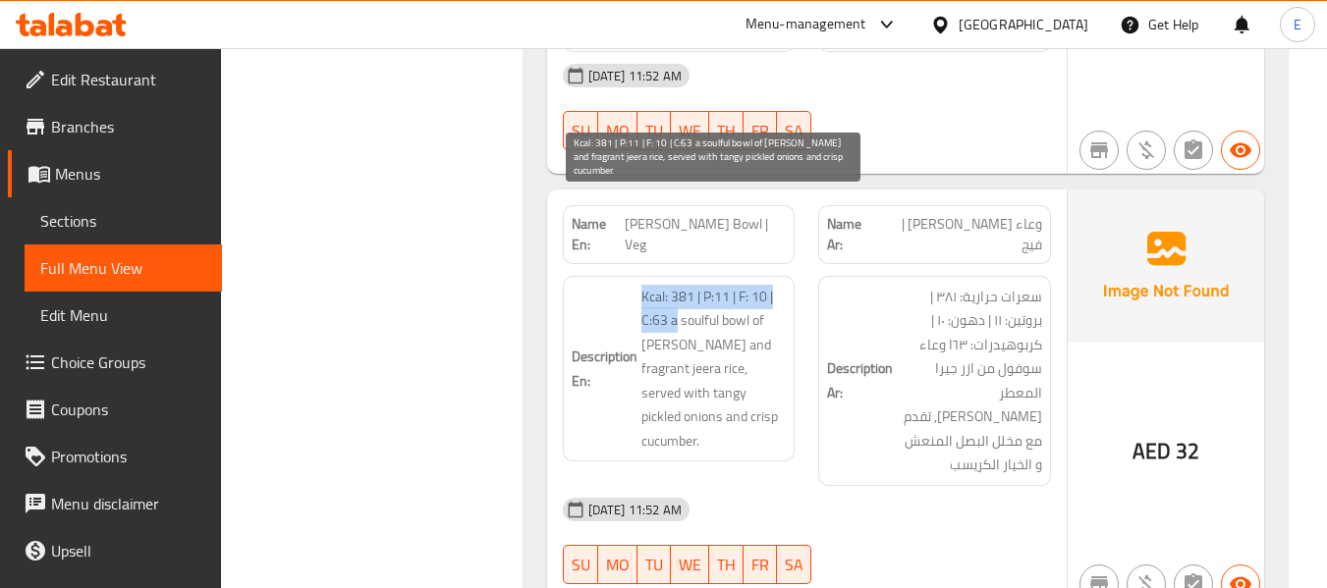
drag, startPoint x: 632, startPoint y: 201, endPoint x: 677, endPoint y: 239, distance: 58.6
click at [677, 285] on h6 "Description En: Kcal: 381 | P:11 | F: 10 | C:63 a soulful bowl of rajma masala …" at bounding box center [679, 369] width 215 height 169
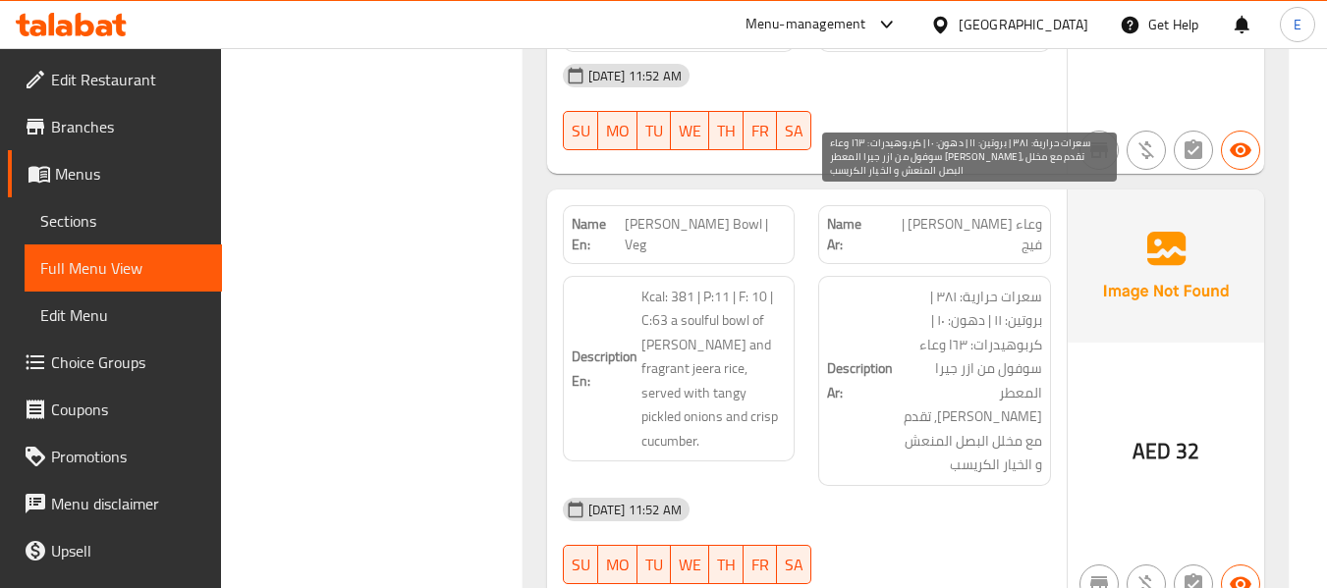
click at [964, 285] on span "سعرات حرارية: ٣٨١ | بروتين: ١١ | دهون: ١٠ | كربوهيدرات: ٦٣ا وعاء سوفول من ازر ج…" at bounding box center [969, 381] width 145 height 193
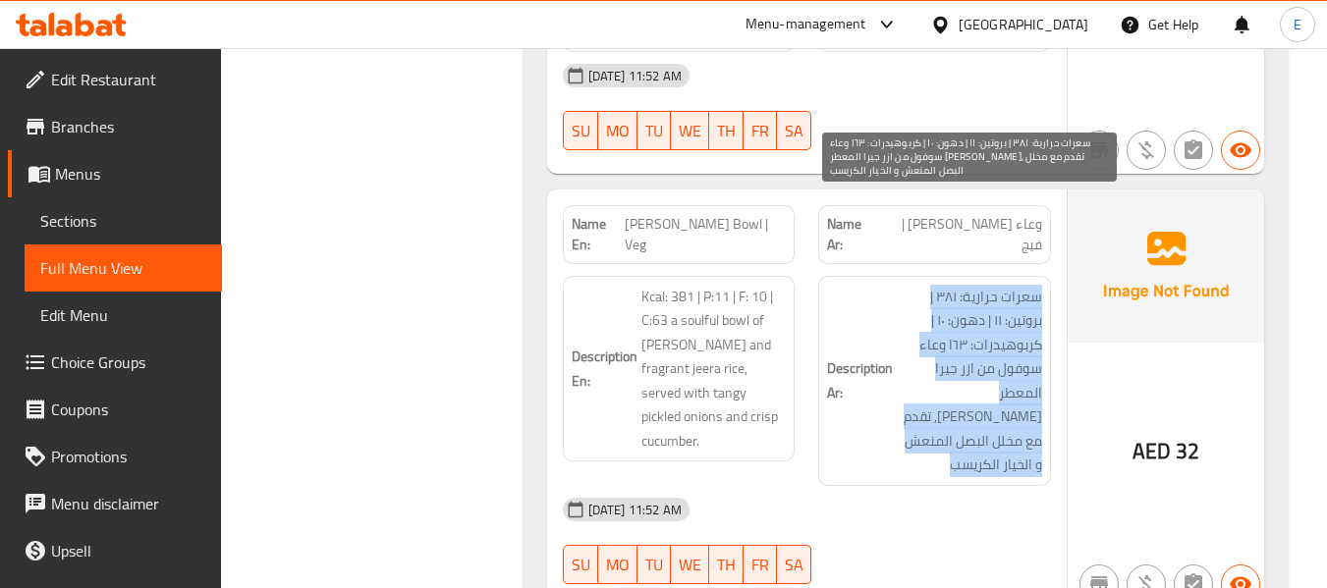
click at [964, 285] on span "سعرات حرارية: ٣٨١ | بروتين: ١١ | دهون: ١٠ | كربوهيدرات: ٦٣ا وعاء سوفول من ازر ج…" at bounding box center [969, 381] width 145 height 193
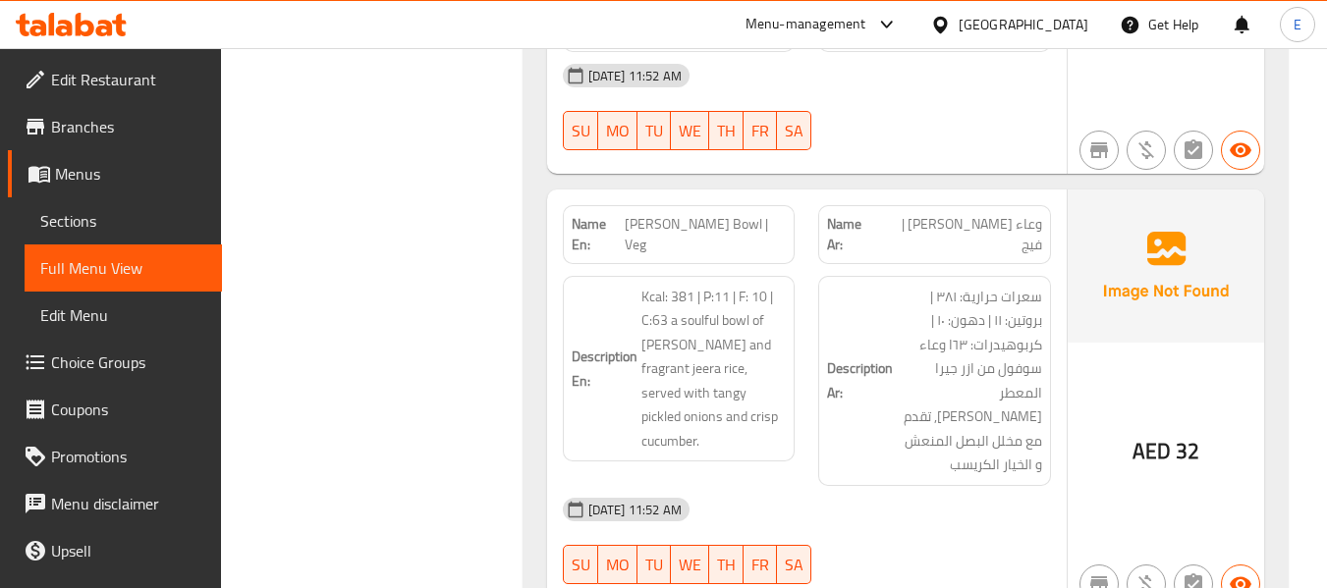
click at [892, 357] on strong "Description Ar:" at bounding box center [860, 381] width 66 height 48
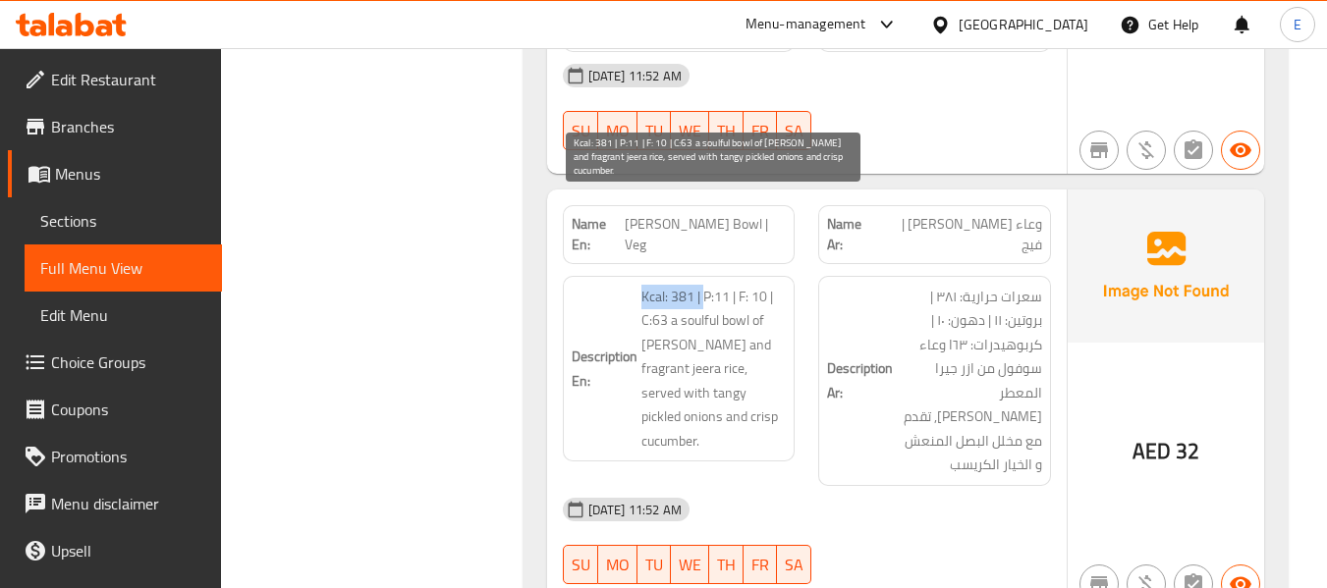
drag, startPoint x: 628, startPoint y: 200, endPoint x: 702, endPoint y: 203, distance: 74.7
click at [702, 285] on h6 "Description En: Kcal: 381 | P:11 | F: 10 | C:63 a soulful bowl of rajma masala …" at bounding box center [679, 369] width 215 height 169
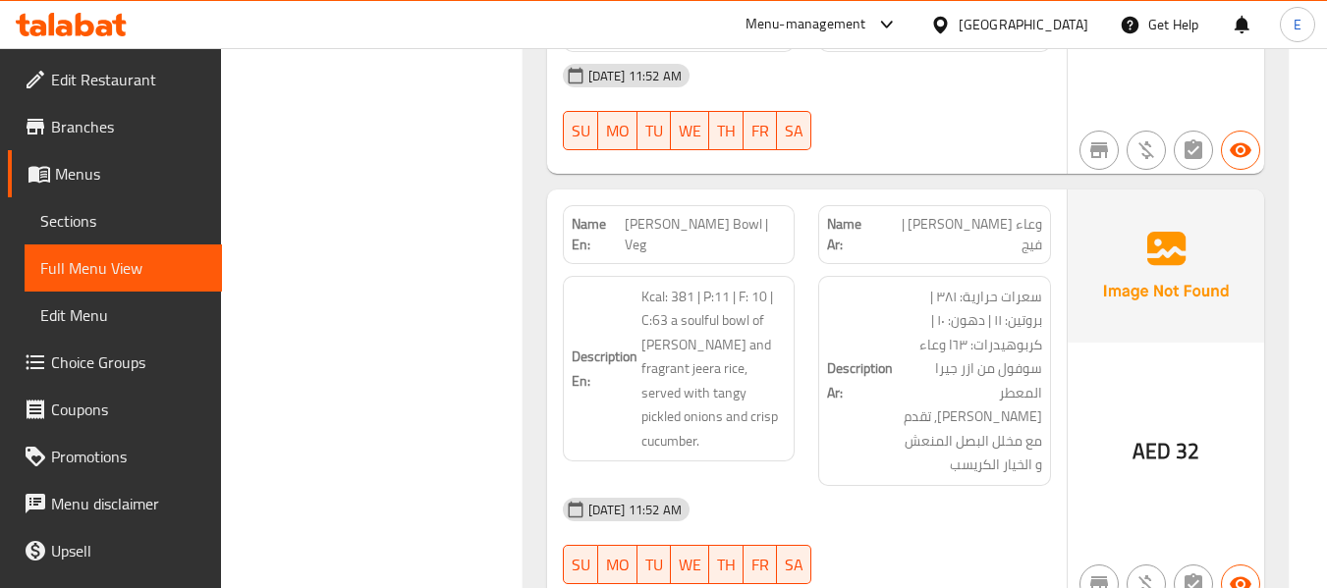
click at [736, 214] on span "Rajma Chawal Bowl | Veg" at bounding box center [705, 234] width 161 height 41
copy span "Rajma Chawal Bowl | Veg"
drag, startPoint x: 949, startPoint y: 252, endPoint x: 1056, endPoint y: 252, distance: 107.1
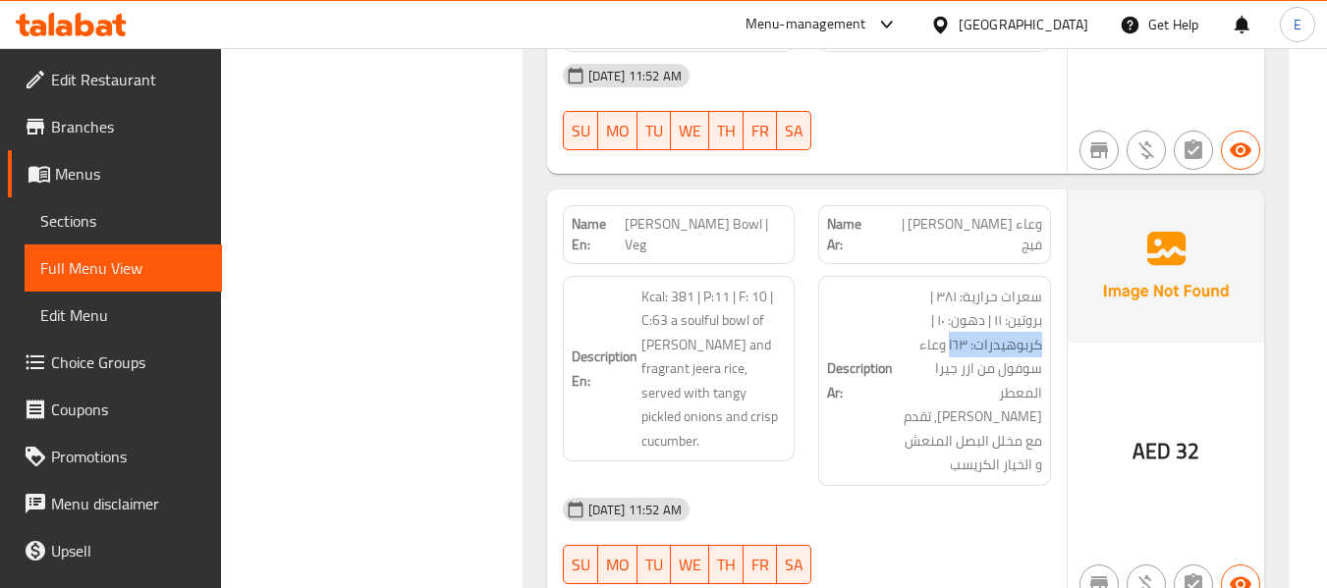
click at [1056, 264] on div "Description Ar: سعرات حرارية: ٣٨١ | بروتين: ١١ | دهون: ١٠ | كربوهيدرات: ٦٣ا وعا…" at bounding box center [934, 381] width 256 height 234
copy span "كربوهيدرات: ٦٣ا"
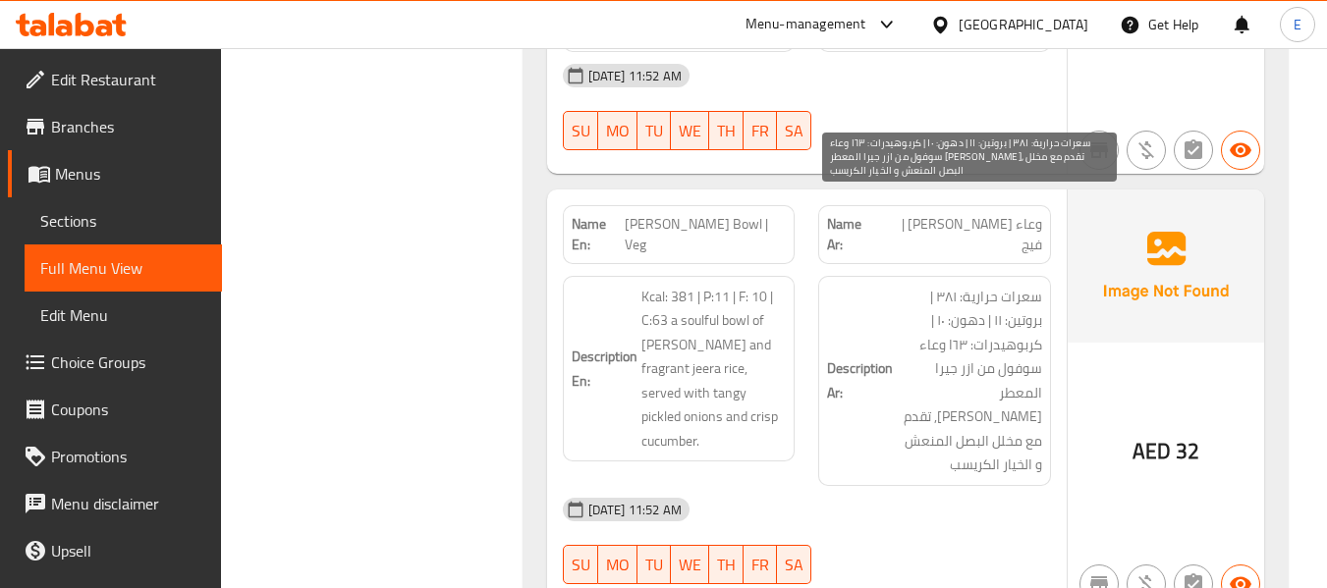
click at [979, 355] on span "سعرات حرارية: ٣٨١ | بروتين: ١١ | دهون: ١٠ | كربوهيدرات: ٦٣ا وعاء سوفول من ازر ج…" at bounding box center [969, 381] width 145 height 193
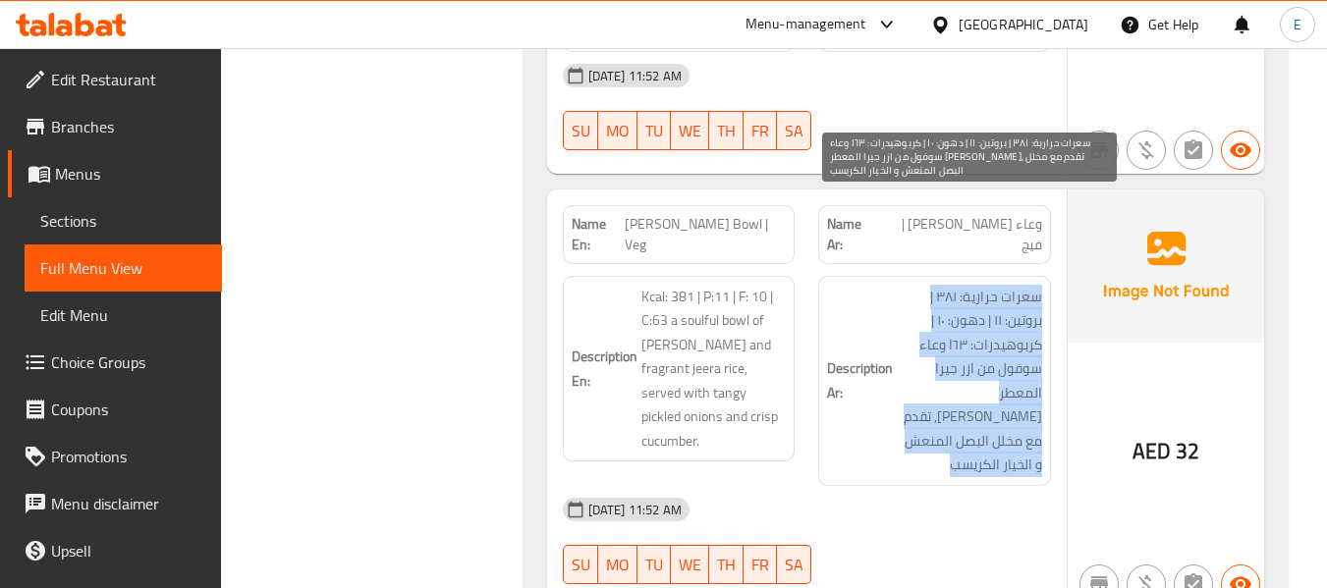
click at [979, 355] on span "سعرات حرارية: ٣٨١ | بروتين: ١١ | دهون: ١٠ | كربوهيدرات: ٦٣ا وعاء سوفول من ازر ج…" at bounding box center [969, 381] width 145 height 193
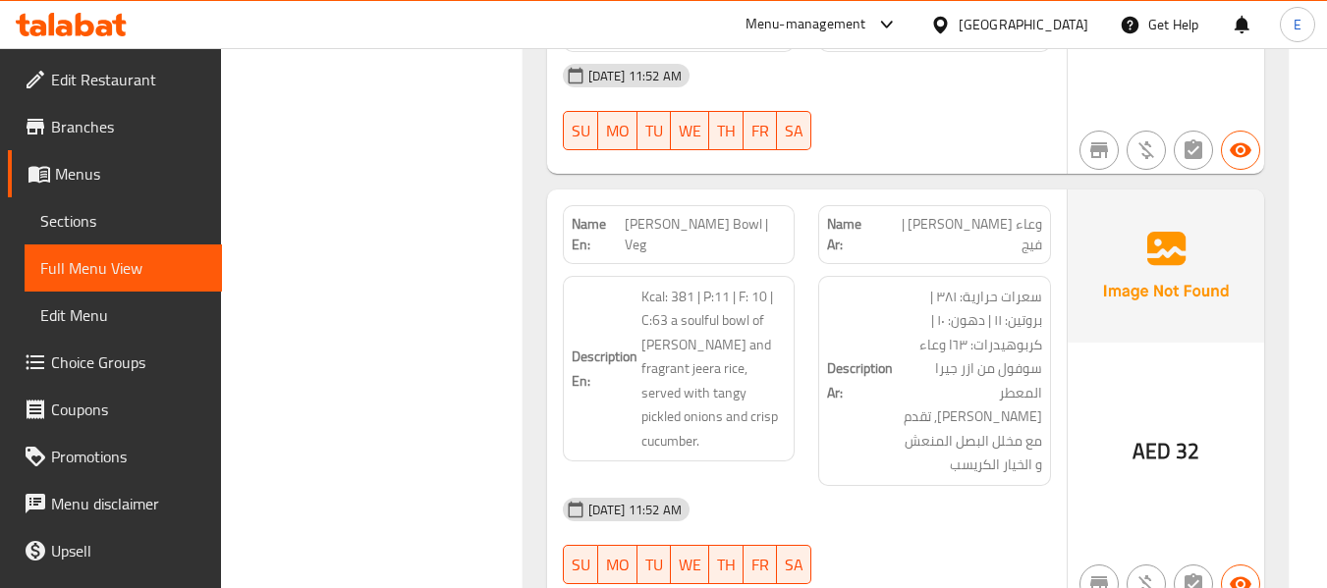
click at [895, 486] on div "04-09-2025 11:52 AM" at bounding box center [807, 509] width 512 height 47
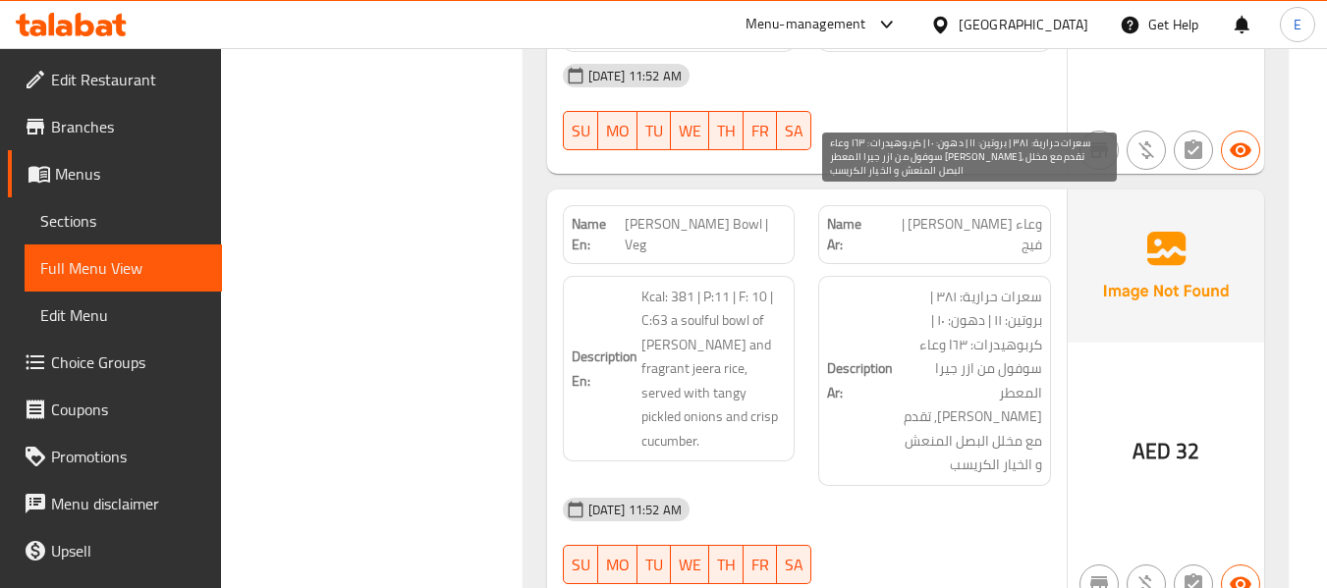
click at [938, 285] on span "سعرات حرارية: ٣٨١ | بروتين: ١١ | دهون: ١٠ | كربوهيدرات: ٦٣ا وعاء سوفول من ازر ج…" at bounding box center [969, 381] width 145 height 193
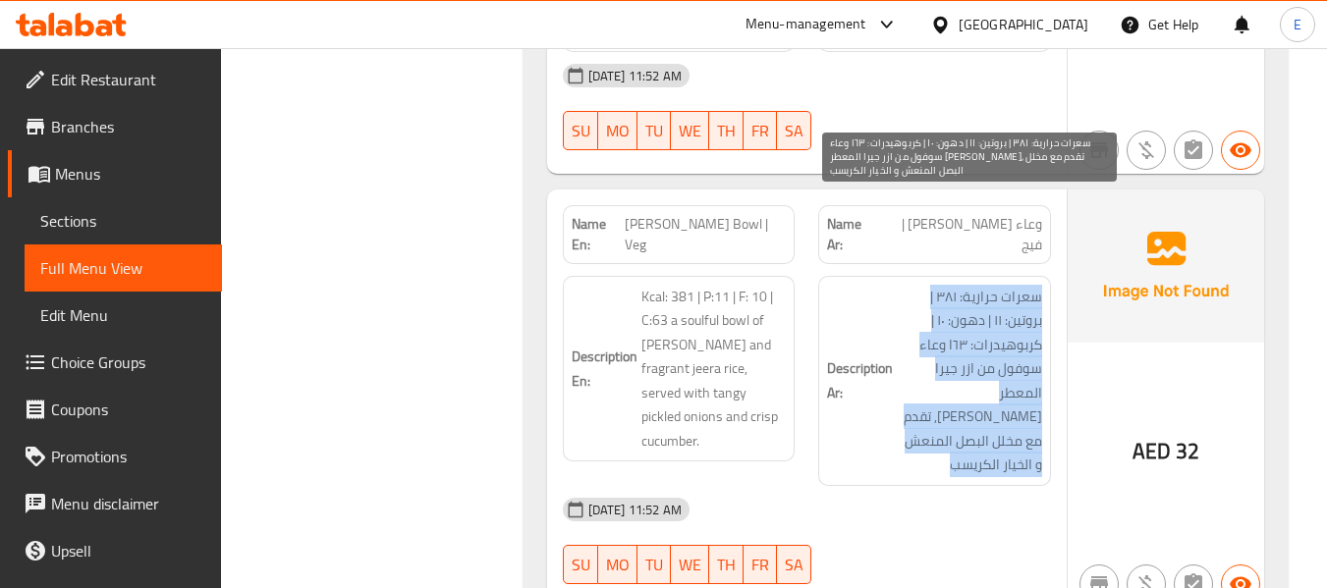
click at [938, 285] on span "سعرات حرارية: ٣٨١ | بروتين: ١١ | دهون: ١٠ | كربوهيدرات: ٦٣ا وعاء سوفول من ازر ج…" at bounding box center [969, 381] width 145 height 193
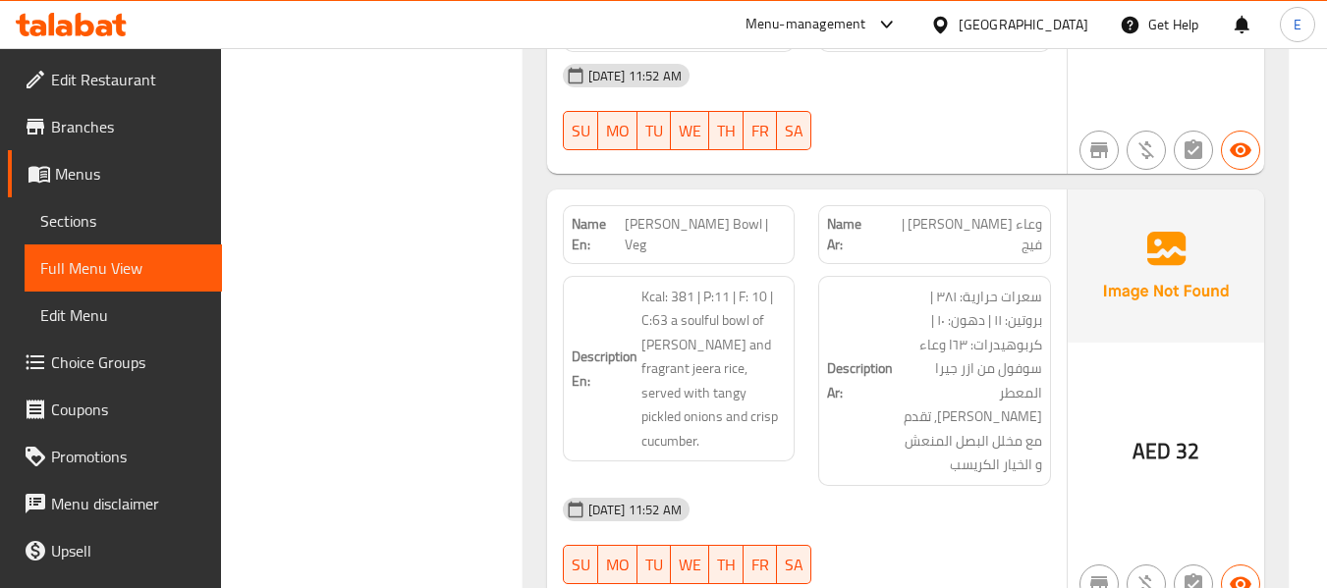
click at [953, 486] on div "04-09-2025 11:52 AM" at bounding box center [807, 509] width 512 height 47
drag, startPoint x: 657, startPoint y: 207, endPoint x: 787, endPoint y: 195, distance: 130.2
click at [787, 276] on div "Description En: Kcal: 381 | P:11 | F: 10 | C:63 a soulful bowl of rajma masala …" at bounding box center [679, 369] width 233 height 187
click at [763, 194] on div "Name En: Rajma Chawal Bowl | Veg" at bounding box center [679, 235] width 256 height 83
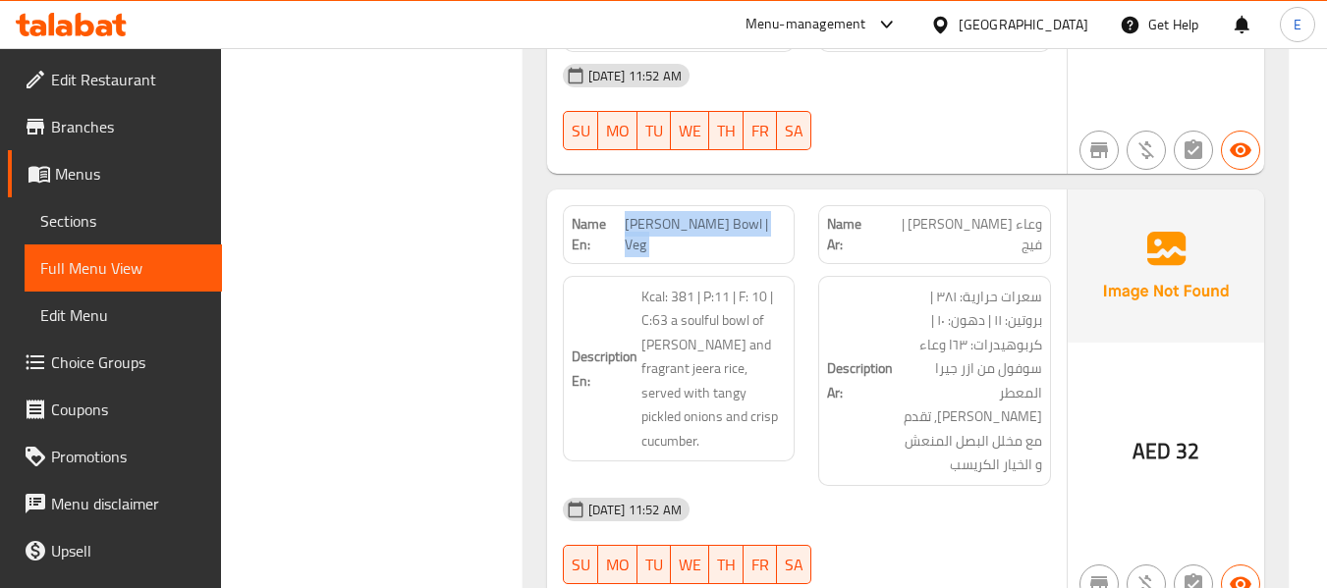
click at [763, 194] on div "Name En: Rajma Chawal Bowl | Veg" at bounding box center [679, 235] width 256 height 83
copy span "Rajma Chawal Bowl | Veg"
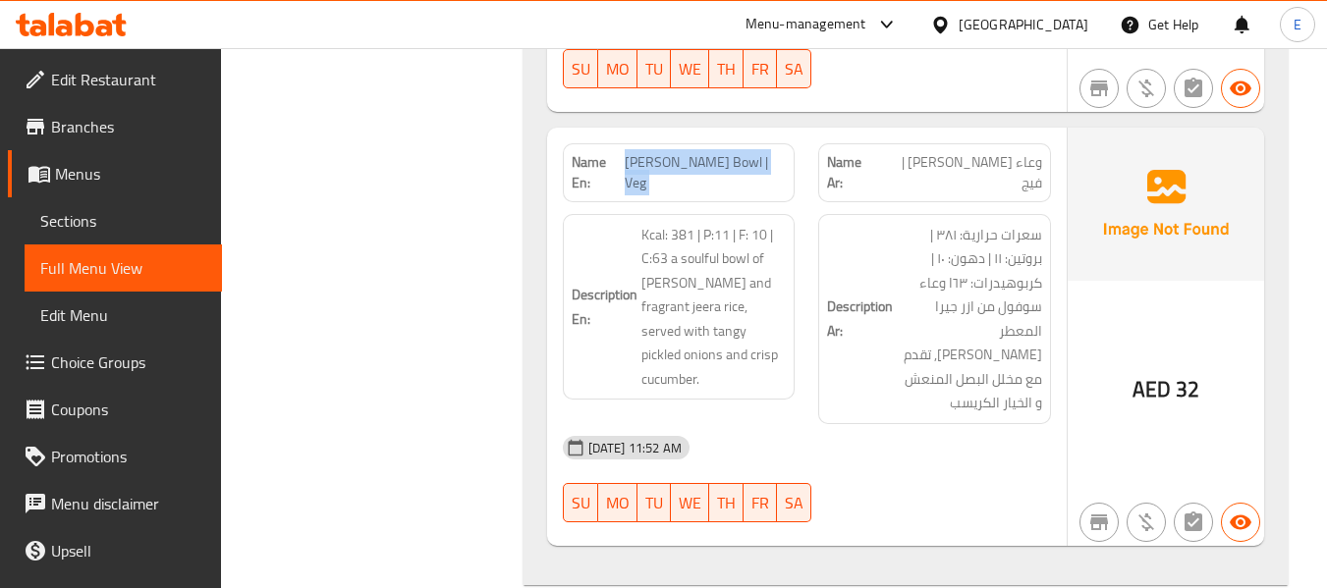
scroll to position [5952, 0]
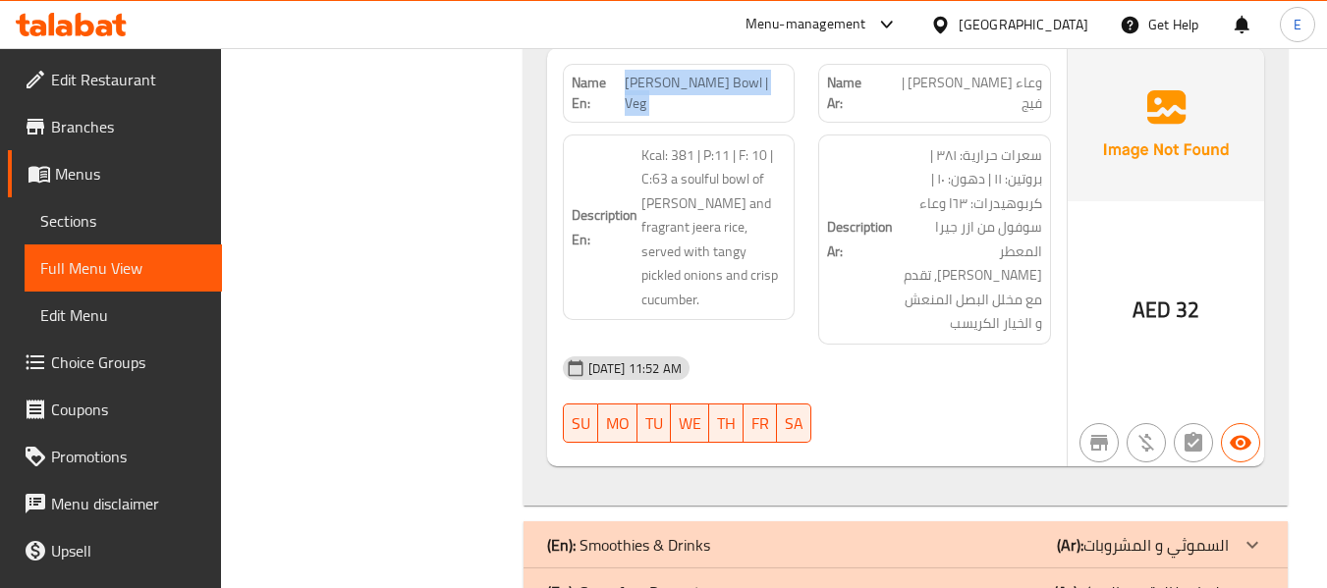
click at [1043, 533] on div "(En): Smoothies & Drinks (Ar): السموثي و المشروبات" at bounding box center [888, 545] width 682 height 24
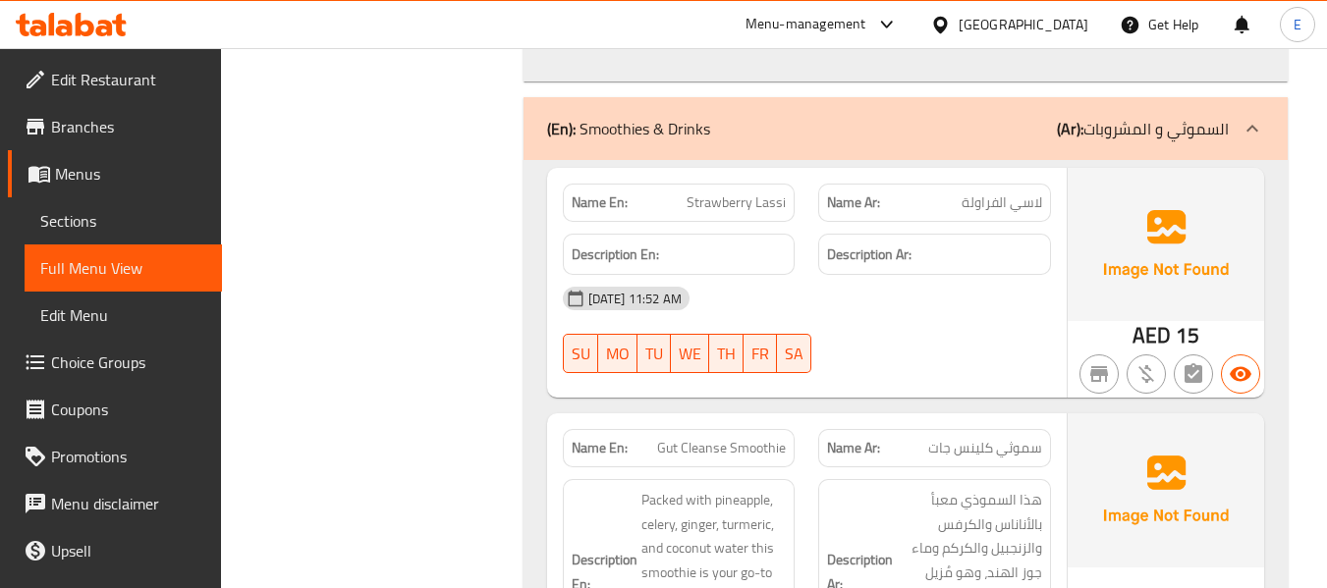
scroll to position [6345, 0]
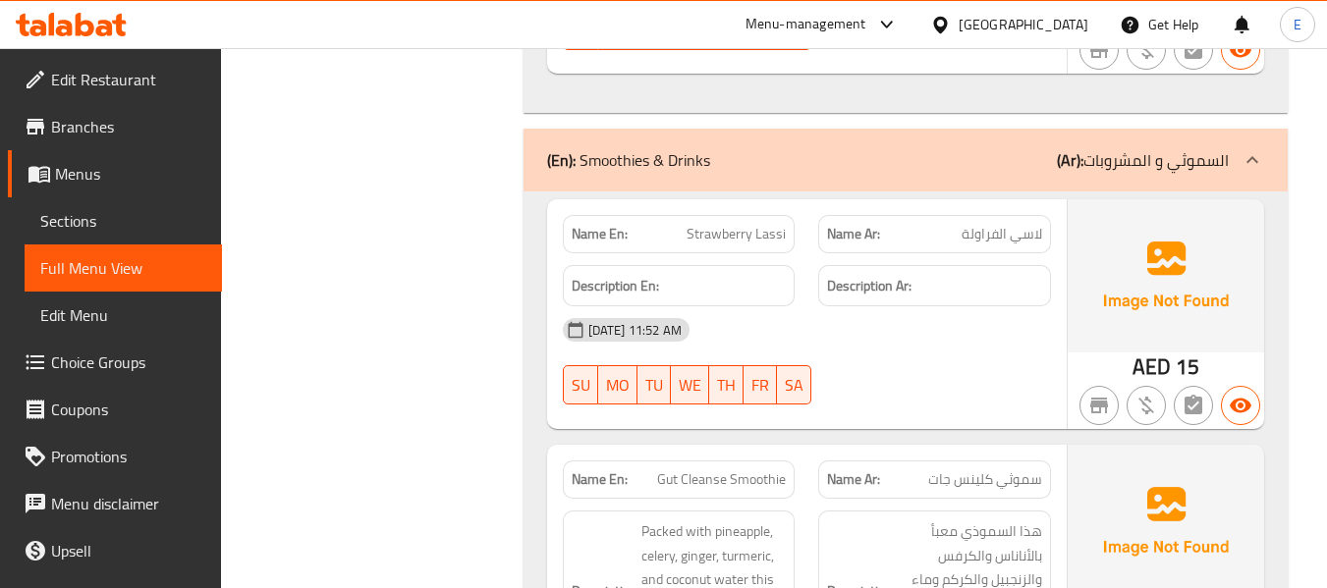
click at [1014, 224] on span "لاسي الفراولة" at bounding box center [1002, 234] width 81 height 21
click at [771, 224] on span "Strawberry Lassi" at bounding box center [736, 234] width 99 height 21
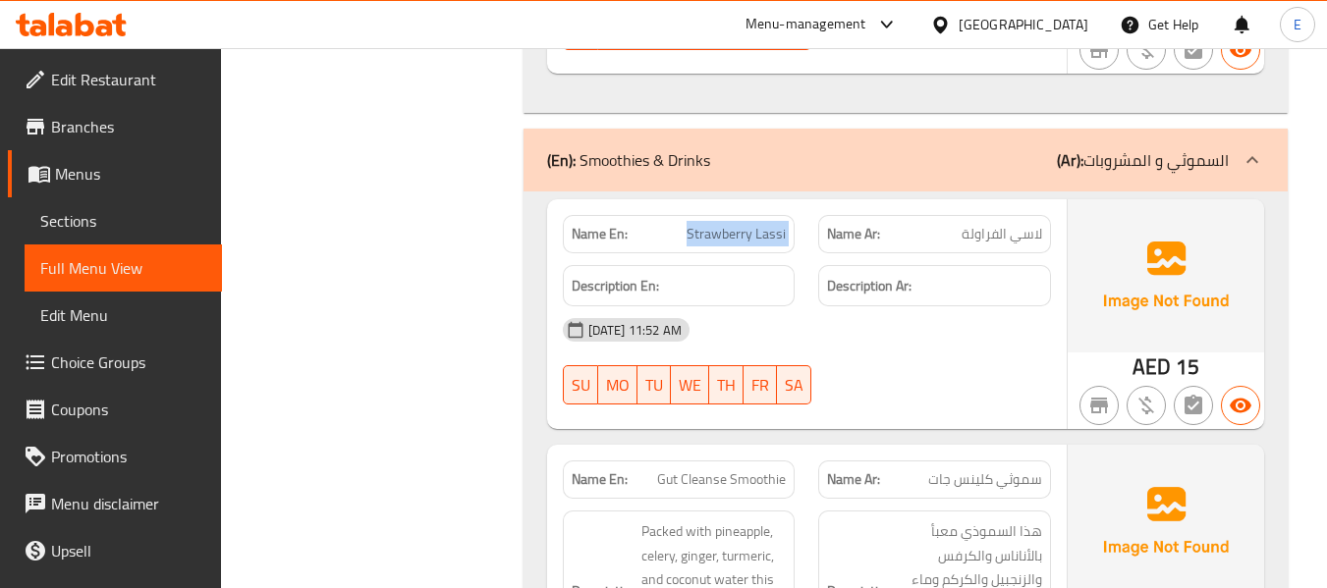
click at [771, 224] on span "Strawberry Lassi" at bounding box center [736, 234] width 99 height 21
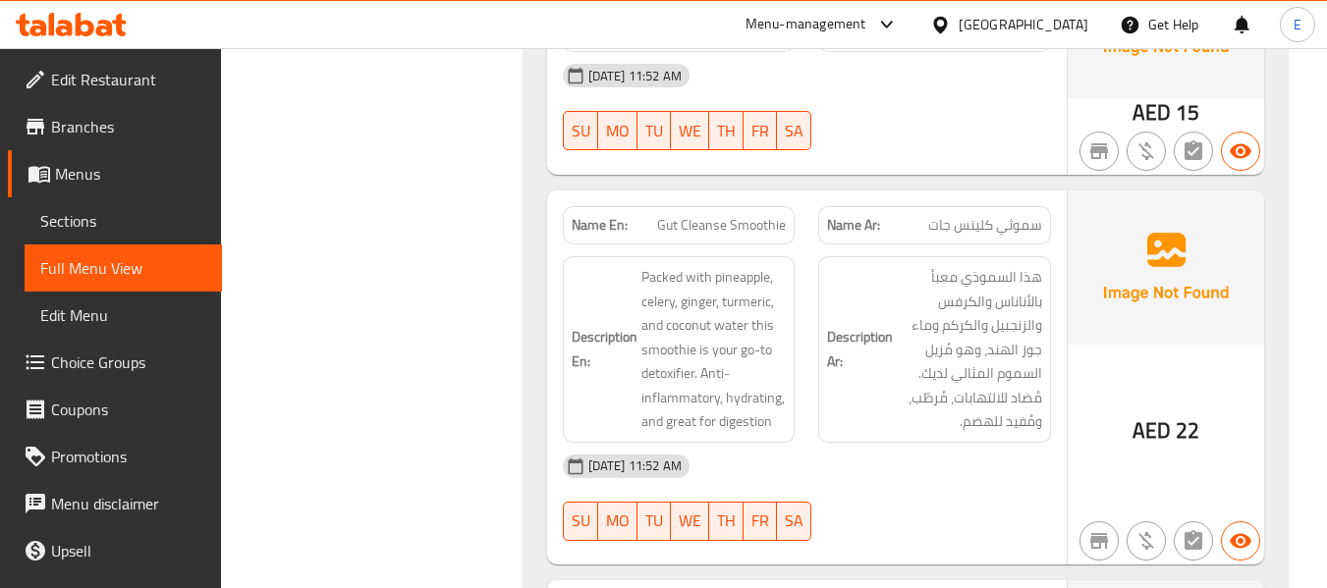
scroll to position [6639, 0]
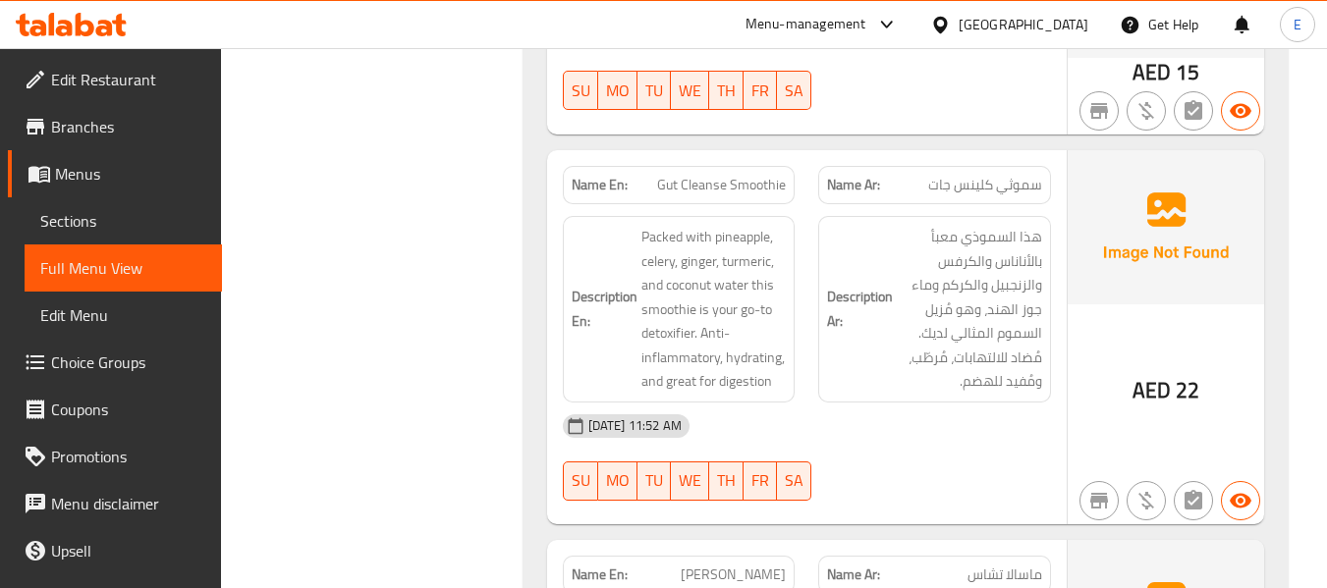
click at [1143, 371] on span "AED" at bounding box center [1152, 390] width 38 height 38
click at [729, 175] on span "Gut Cleanse Smoothie" at bounding box center [721, 185] width 129 height 21
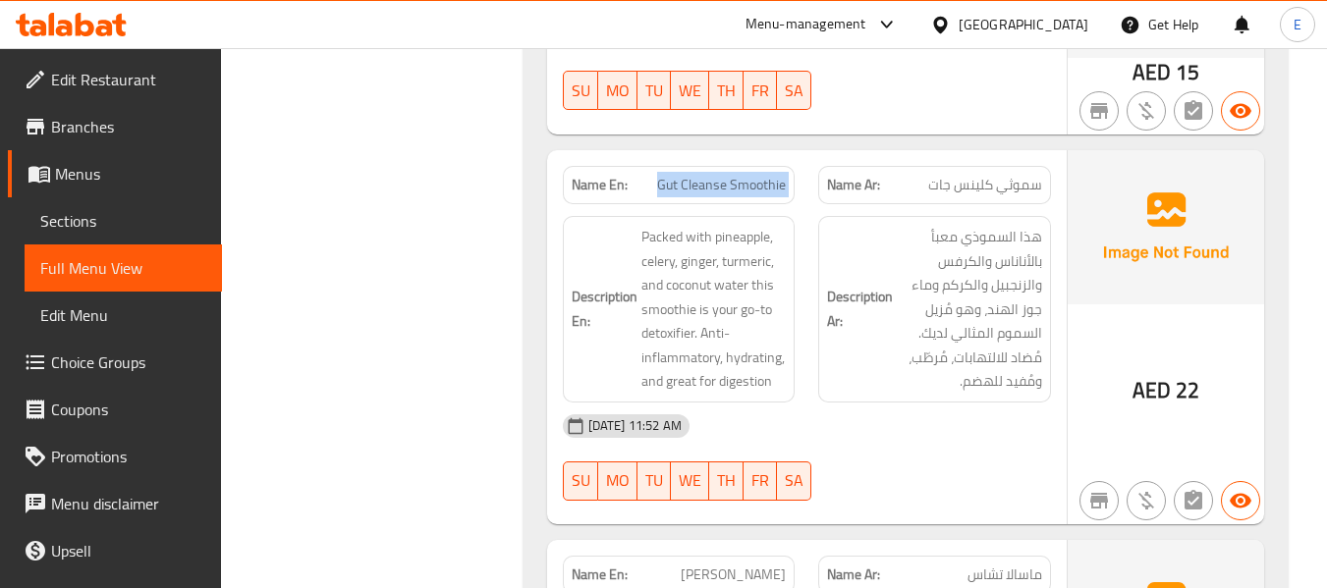
click at [729, 175] on span "Gut Cleanse Smoothie" at bounding box center [721, 185] width 129 height 21
click at [963, 175] on span "سموثي كلينس جات" at bounding box center [985, 185] width 114 height 21
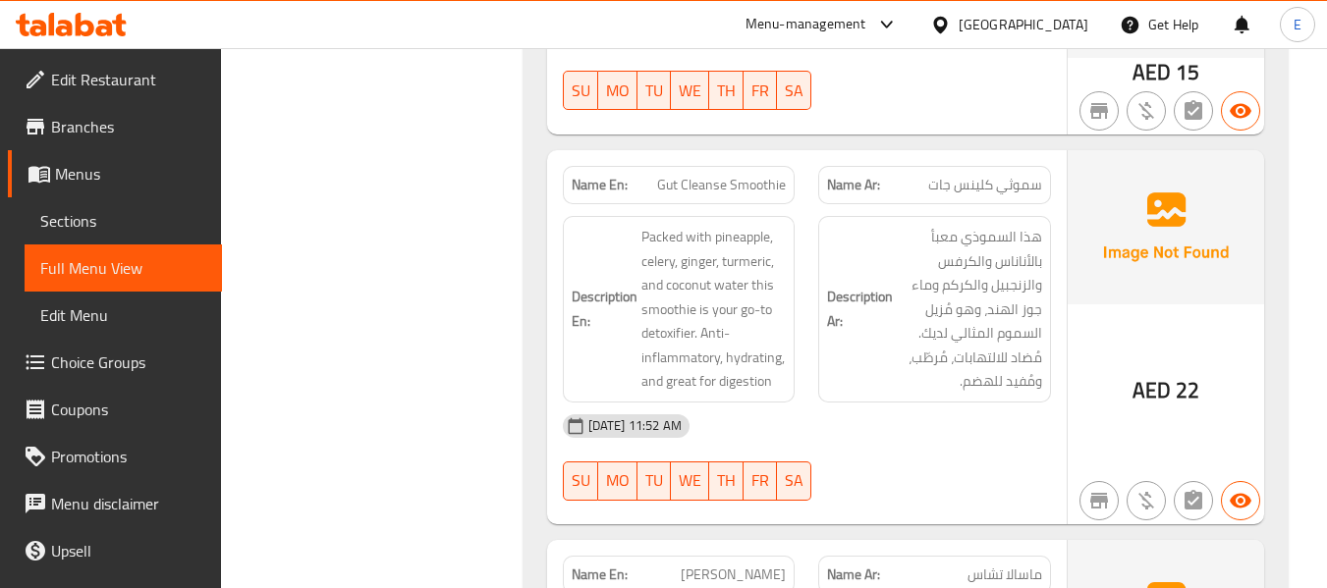
click at [1009, 403] on div "04-09-2025 11:52 AM" at bounding box center [807, 426] width 512 height 47
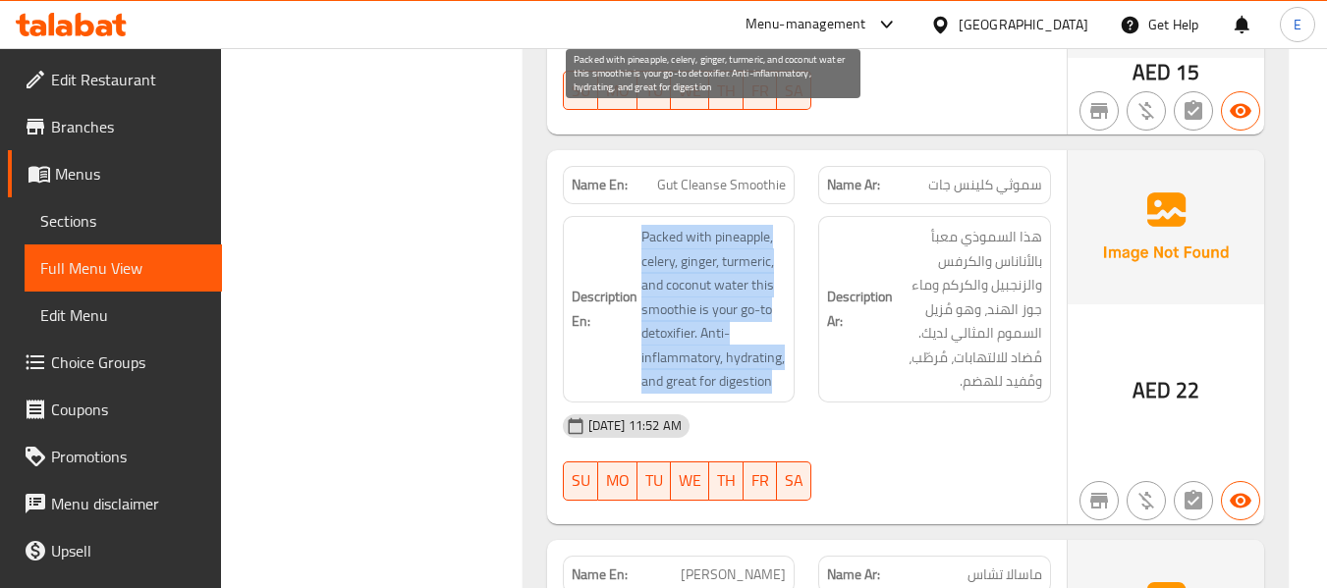
drag, startPoint x: 631, startPoint y: 119, endPoint x: 776, endPoint y: 267, distance: 207.7
click at [776, 267] on h6 "Description En: Packed with pineapple, celery, ginger, turmeric, and coconut wa…" at bounding box center [679, 309] width 215 height 169
click at [776, 267] on span "Packed with pineapple, celery, ginger, turmeric, and coconut water this smoothi…" at bounding box center [713, 309] width 145 height 169
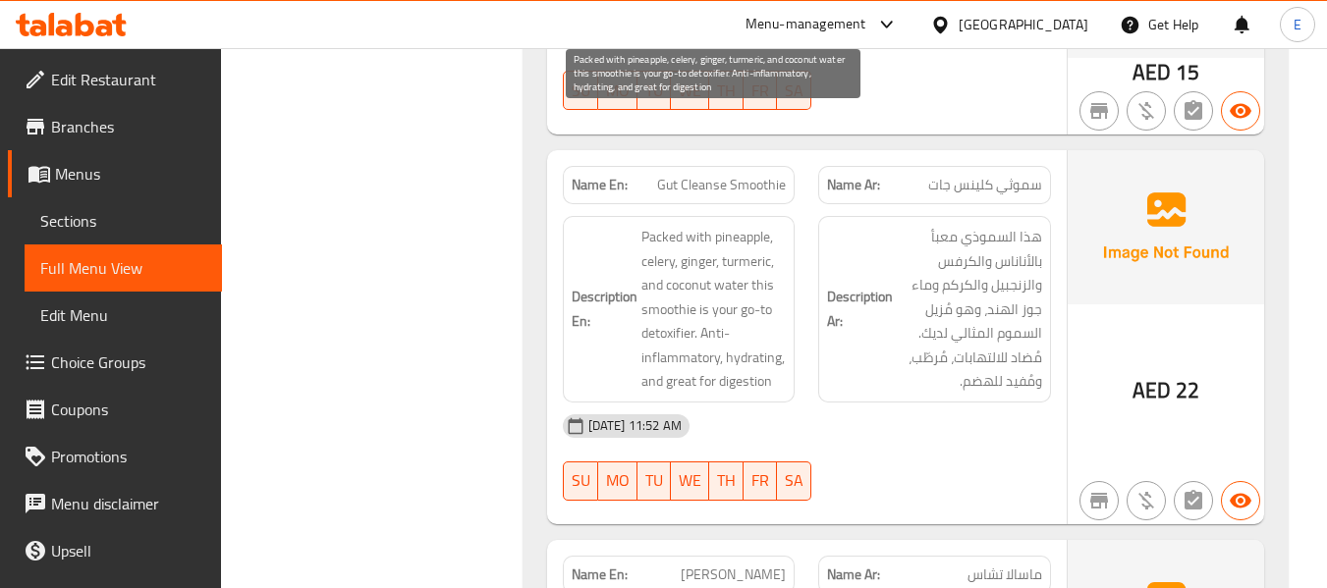
click at [776, 267] on span "Packed with pineapple, celery, ginger, turmeric, and coconut water this smoothi…" at bounding box center [713, 309] width 145 height 169
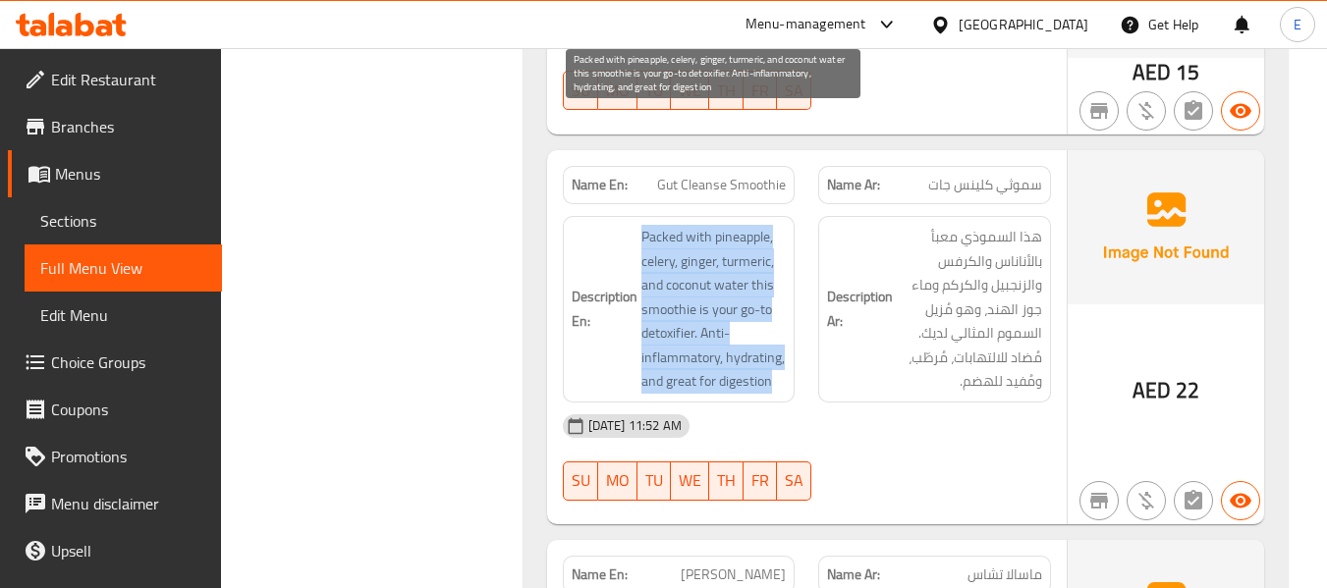
click at [776, 267] on span "Packed with pineapple, celery, ginger, turmeric, and coconut water this smoothi…" at bounding box center [713, 309] width 145 height 169
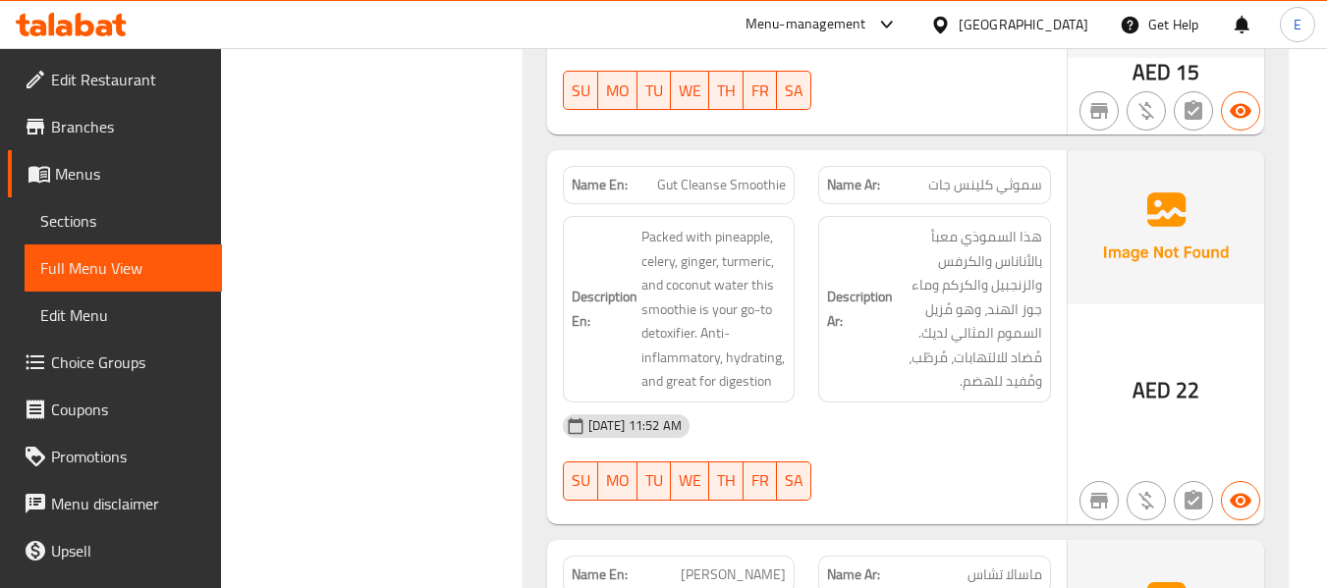
click at [858, 403] on div "04-09-2025 11:52 AM" at bounding box center [807, 426] width 512 height 47
click at [949, 403] on div "04-09-2025 11:52 AM SU MO TU WE TH FR SA" at bounding box center [807, 458] width 512 height 110
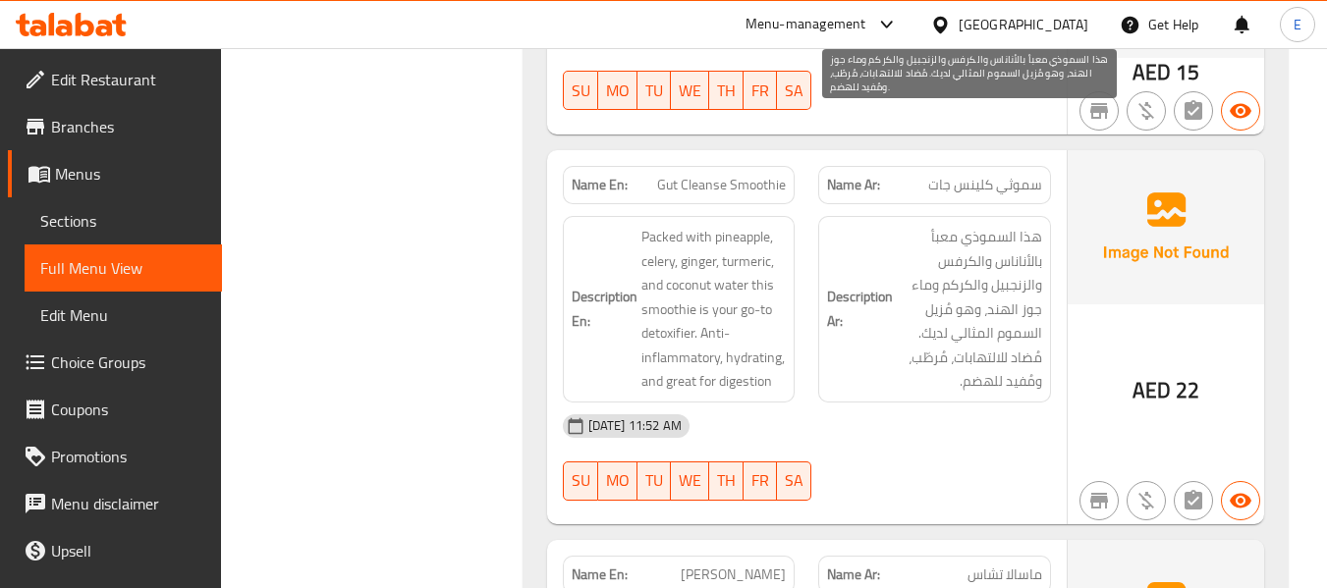
click at [974, 255] on span "هذا السموذي معبأ بالأناناس والكرفس والزنجبيل والكركم وماء جوز الهند، وهو مُزيل …" at bounding box center [969, 309] width 145 height 169
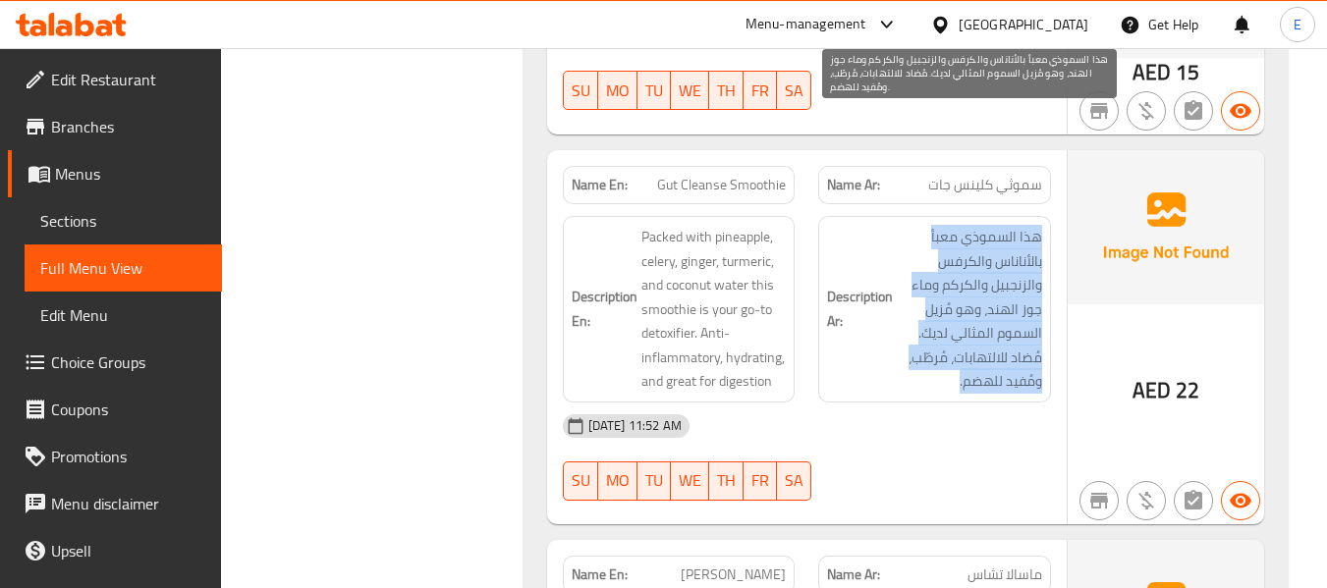
click at [974, 255] on span "هذا السموذي معبأ بالأناناس والكرفس والزنجبيل والكركم وماء جوز الهند، وهو مُزيل …" at bounding box center [969, 309] width 145 height 169
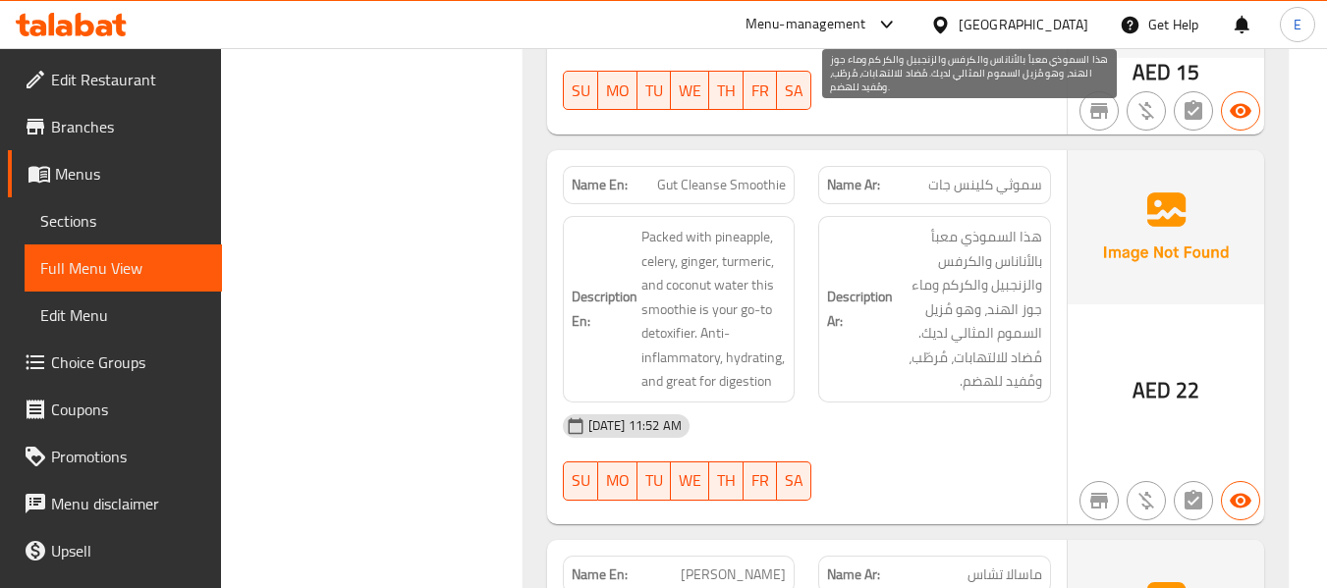
drag, startPoint x: 923, startPoint y: 332, endPoint x: 871, endPoint y: 324, distance: 52.7
click at [916, 403] on div "04-09-2025 11:52 AM" at bounding box center [807, 426] width 512 height 47
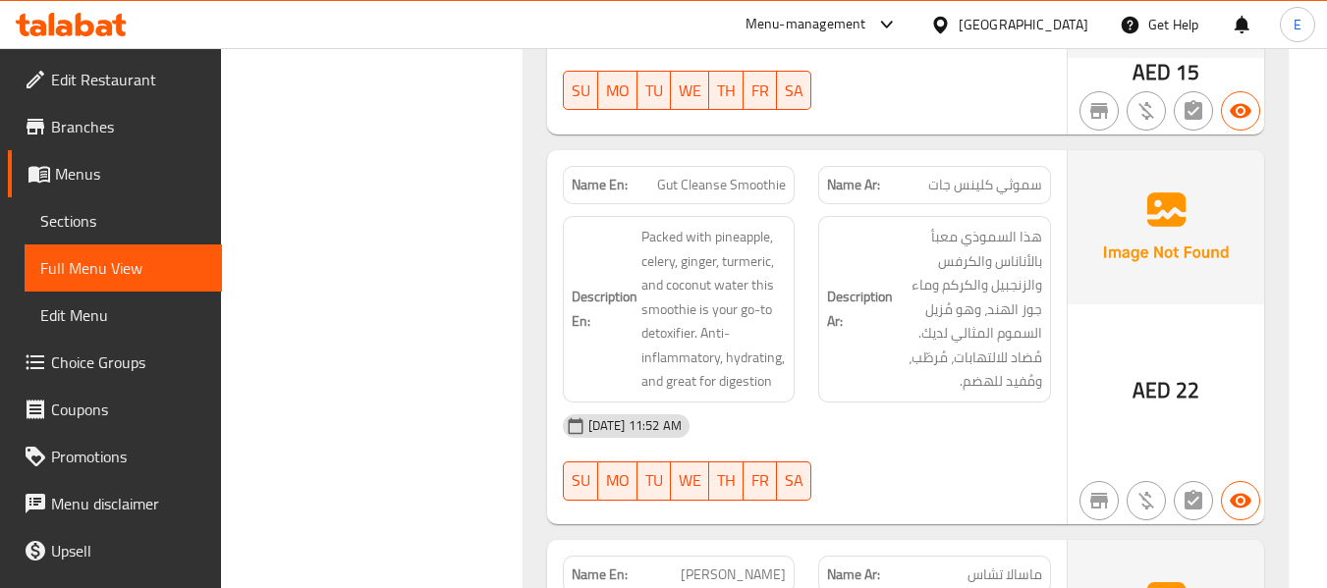
click at [737, 284] on div "Description En: Packed with pineapple, celery, ginger, turmeric, and coconut wa…" at bounding box center [679, 309] width 233 height 187
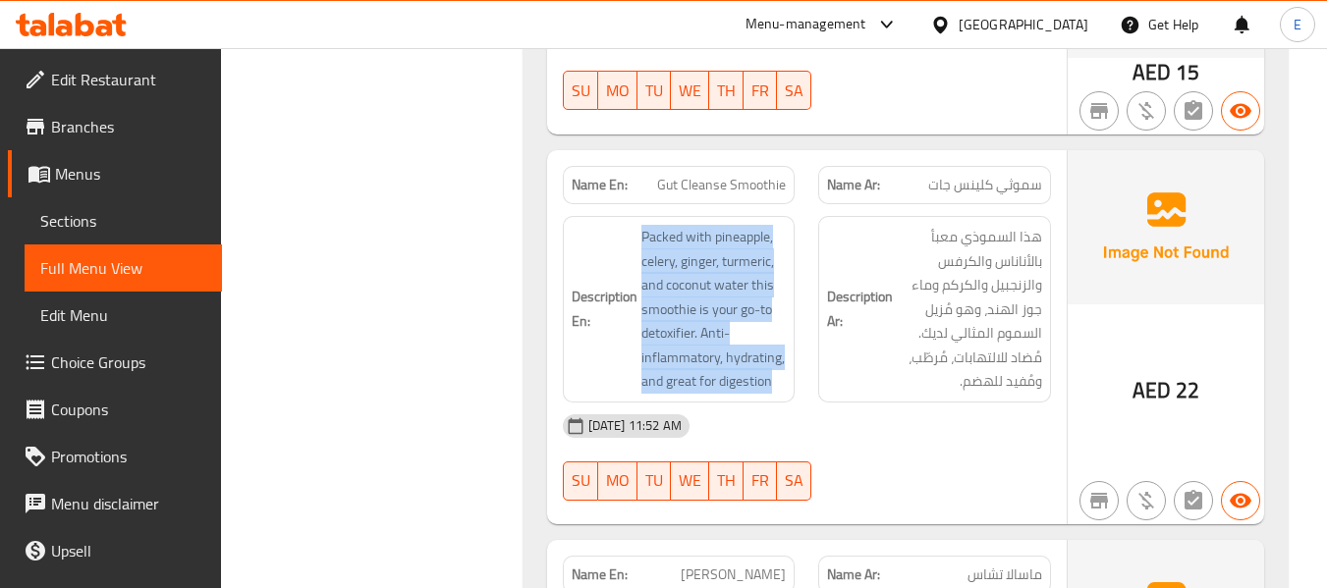
click at [737, 284] on div "Description En: Packed with pineapple, celery, ginger, turmeric, and coconut wa…" at bounding box center [679, 309] width 233 height 187
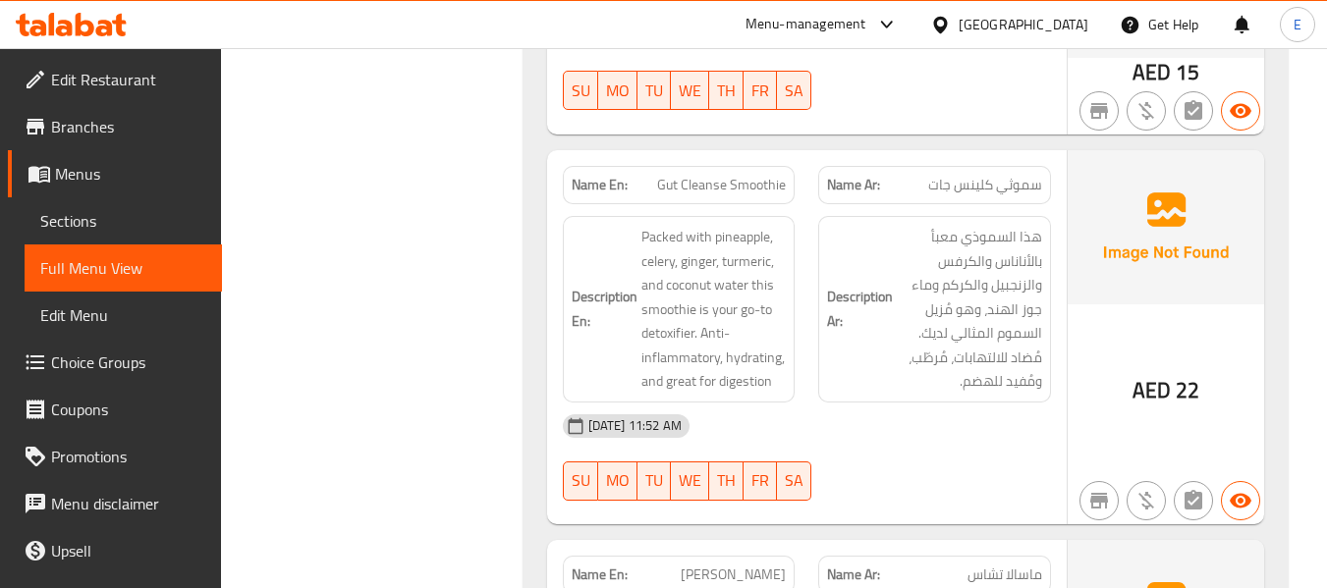
click at [909, 403] on div "04-09-2025 11:52 AM SU MO TU WE TH FR SA" at bounding box center [807, 458] width 512 height 110
click at [953, 403] on div "04-09-2025 11:52 AM SU MO TU WE TH FR SA" at bounding box center [807, 458] width 512 height 110
click at [737, 175] on span "Gut Cleanse Smoothie" at bounding box center [721, 185] width 129 height 21
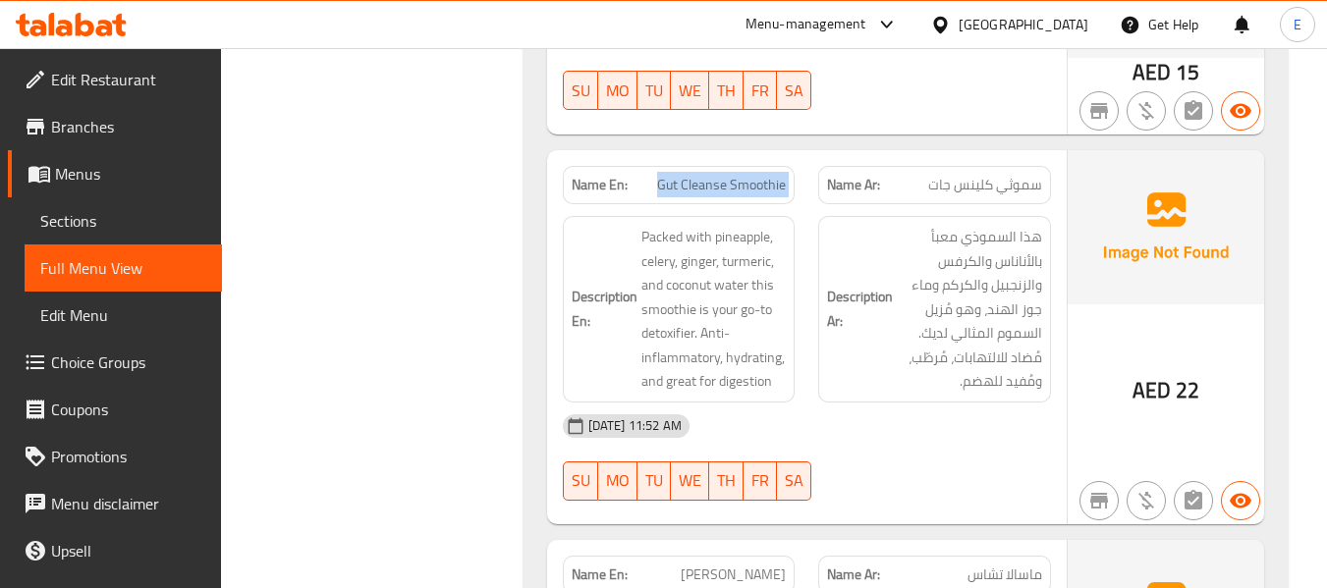
copy span "Gut Cleanse Smoothie"
click at [785, 225] on span "Packed with pineapple, celery, ginger, turmeric, and coconut water this smoothi…" at bounding box center [713, 309] width 145 height 169
drag, startPoint x: 709, startPoint y: 192, endPoint x: 787, endPoint y: 196, distance: 77.8
click at [787, 216] on div "Description En: Packed with pineapple, celery, ginger, turmeric, and coconut wa…" at bounding box center [679, 309] width 233 height 187
copy span "your go-to"
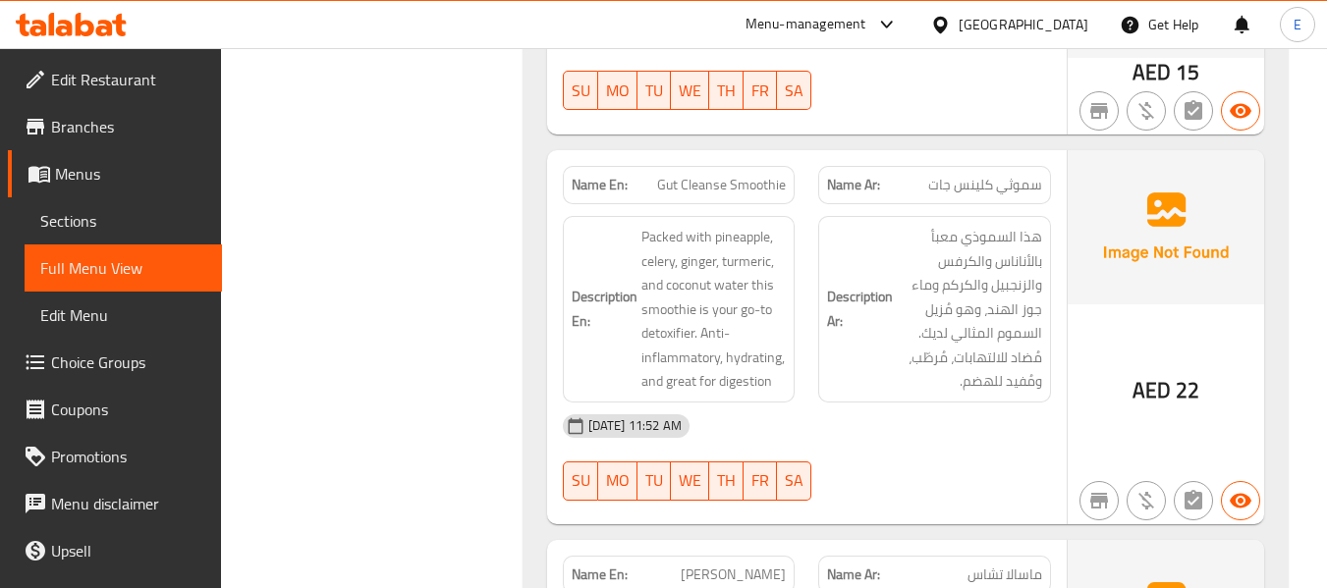
click at [696, 175] on span "Gut Cleanse Smoothie" at bounding box center [721, 185] width 129 height 21
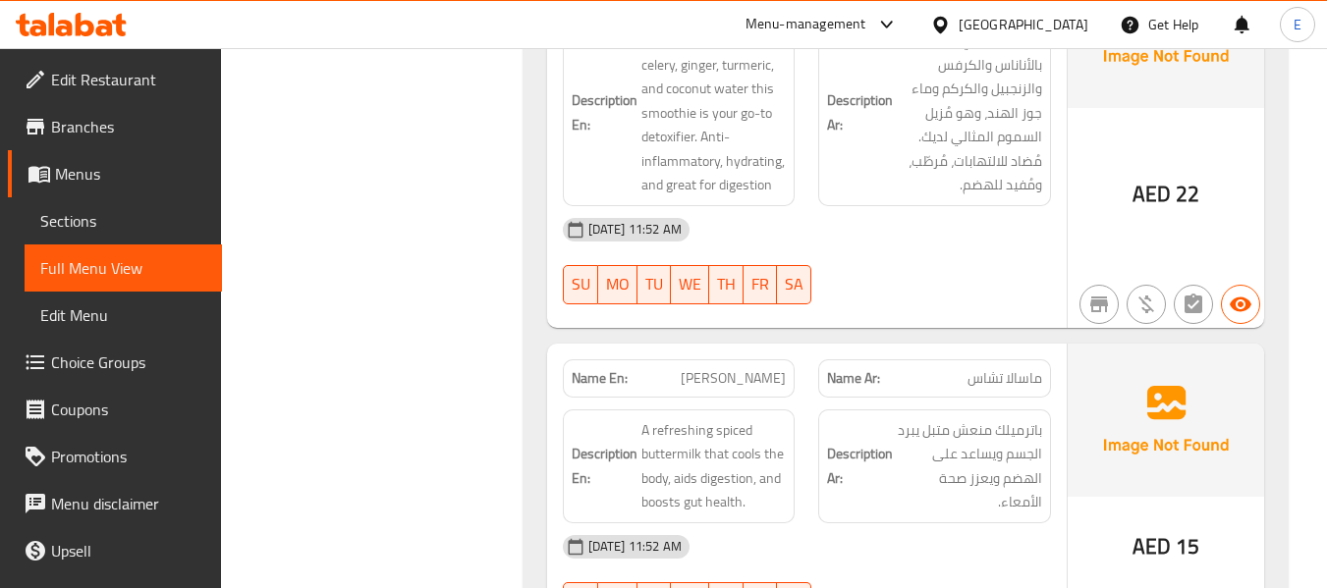
scroll to position [6934, 0]
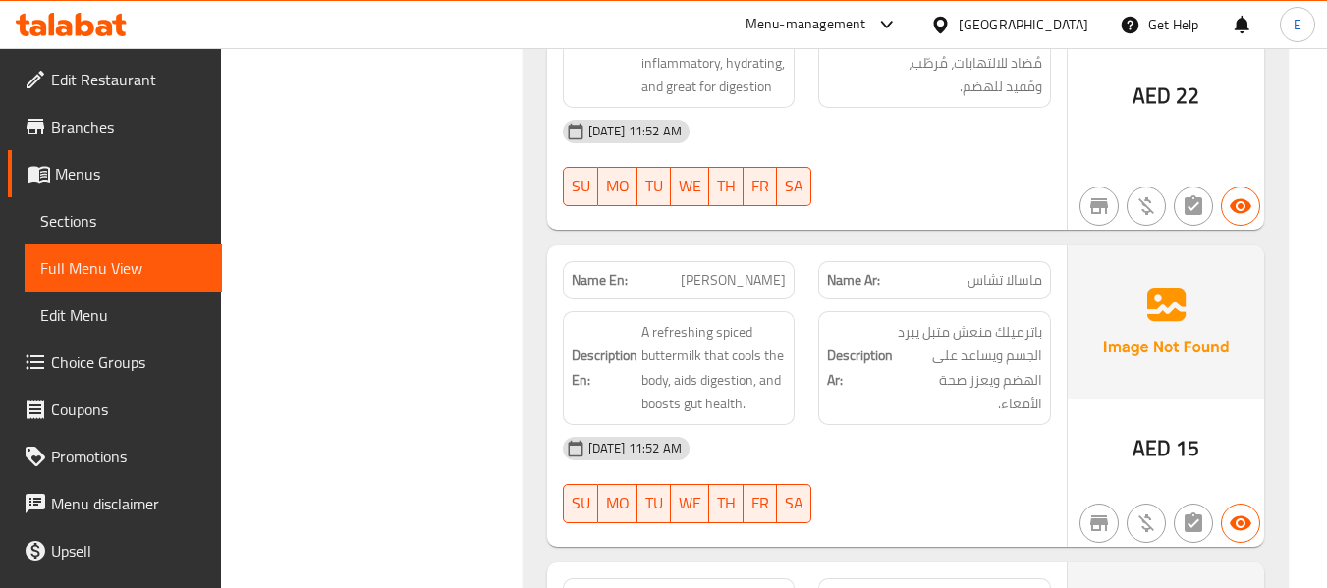
click at [758, 270] on span "Masala Chaas" at bounding box center [733, 280] width 105 height 21
click at [1000, 270] on span "ماسالا تشاس" at bounding box center [1005, 280] width 75 height 21
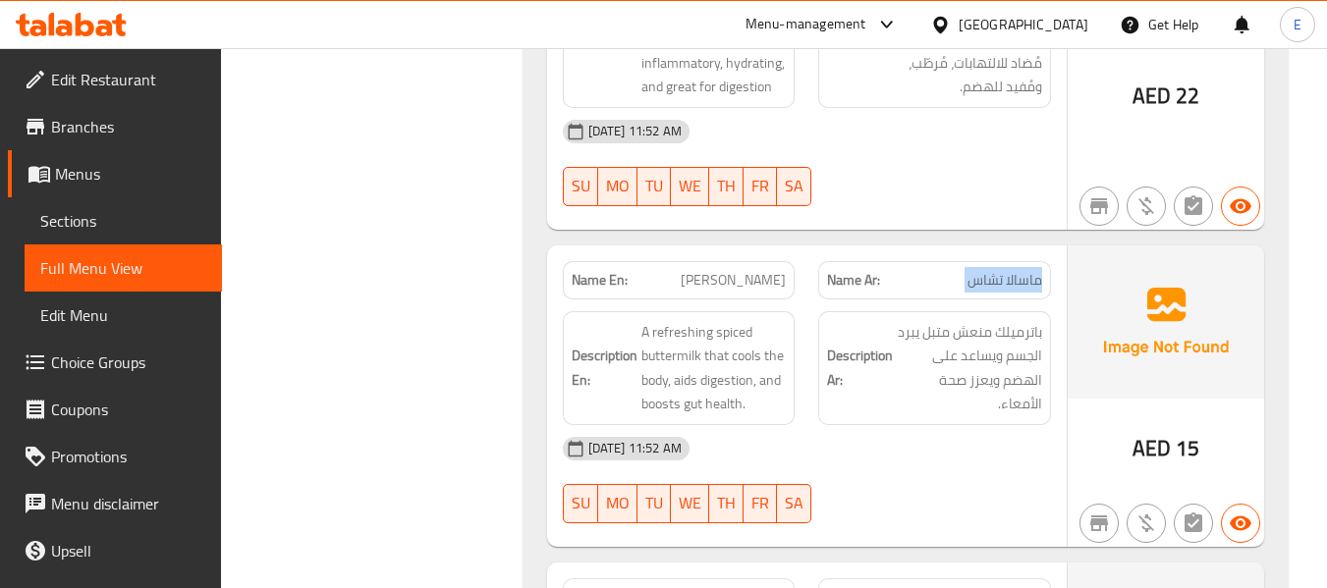
click at [1000, 270] on span "ماسالا تشاس" at bounding box center [1005, 280] width 75 height 21
drag, startPoint x: 909, startPoint y: 369, endPoint x: 675, endPoint y: 233, distance: 270.7
click at [908, 425] on div "04-09-2025 11:52 AM SU MO TU WE TH FR SA" at bounding box center [807, 480] width 512 height 110
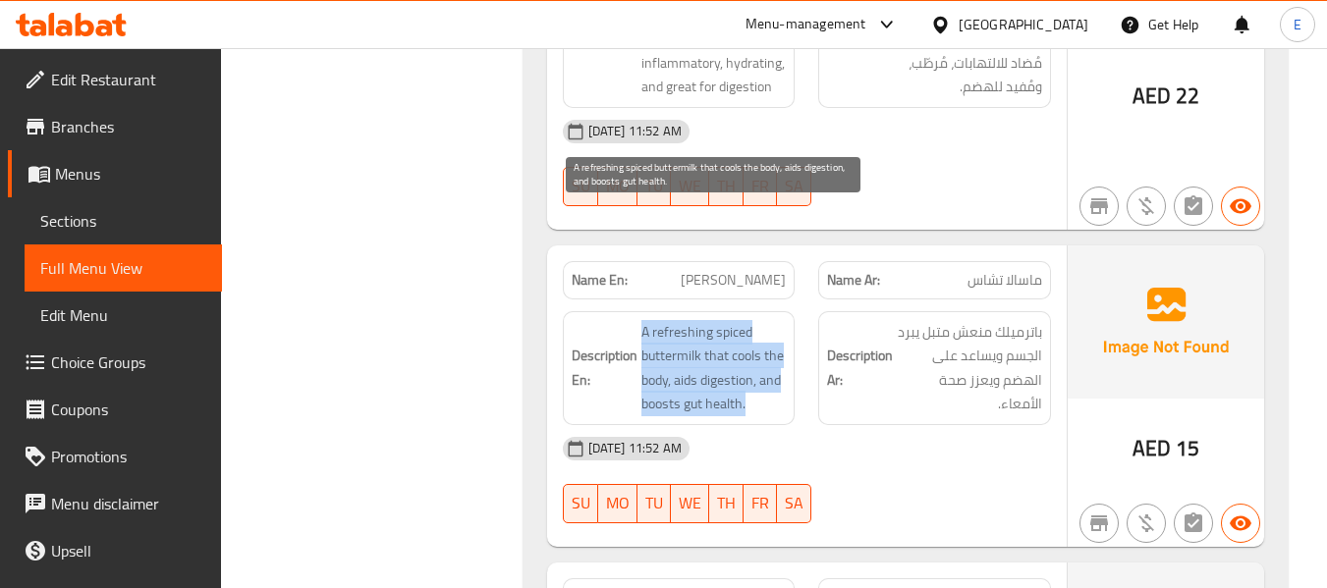
drag, startPoint x: 638, startPoint y: 209, endPoint x: 781, endPoint y: 296, distance: 167.5
click at [781, 320] on h6 "Description En: A refreshing spiced buttermilk that cools the body, aids digest…" at bounding box center [679, 368] width 215 height 96
click at [781, 320] on span "A refreshing spiced buttermilk that cools the body, aids digestion, and boosts …" at bounding box center [713, 368] width 145 height 96
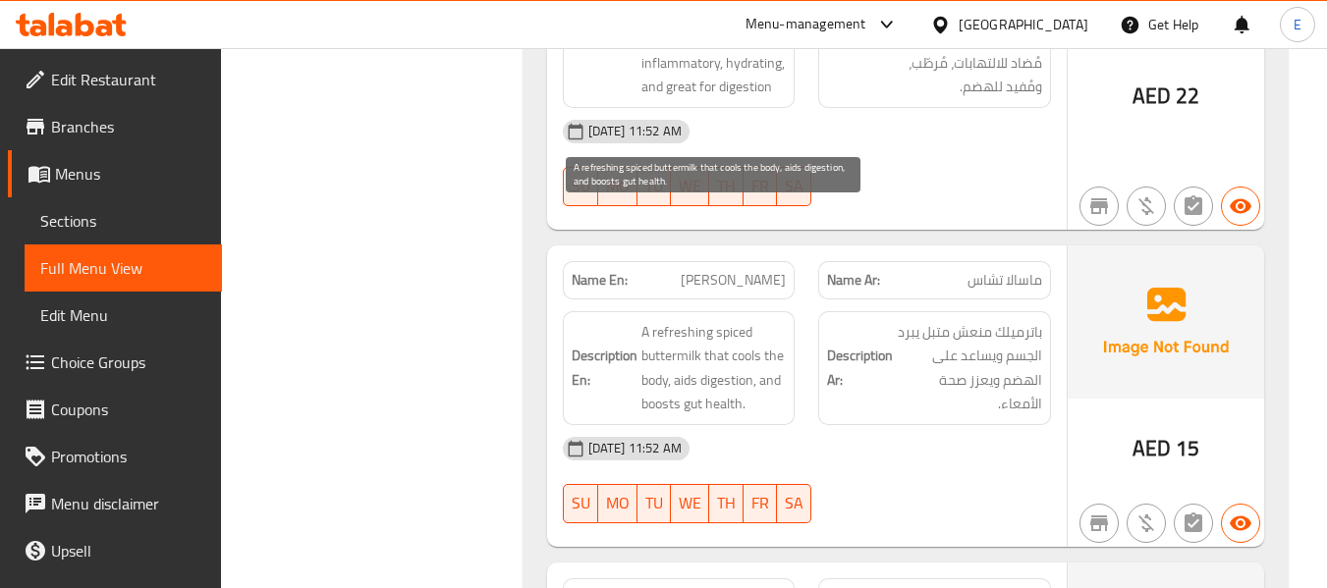
click at [781, 320] on span "A refreshing spiced buttermilk that cools the body, aids digestion, and boosts …" at bounding box center [713, 368] width 145 height 96
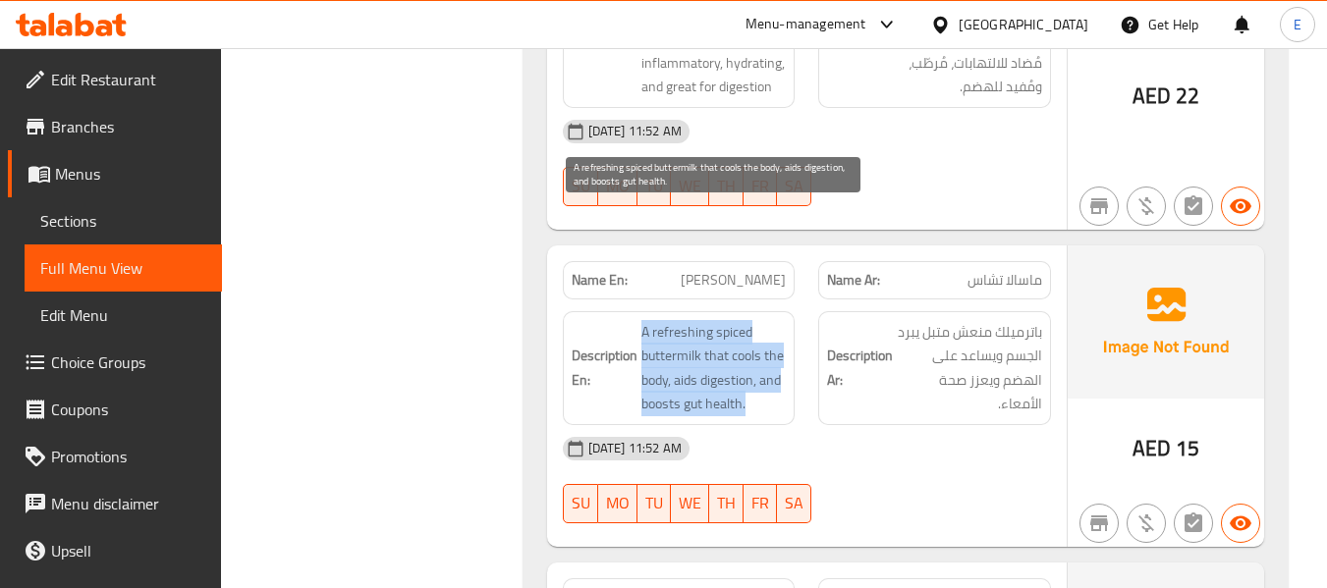
click at [781, 320] on span "A refreshing spiced buttermilk that cools the body, aids digestion, and boosts …" at bounding box center [713, 368] width 145 height 96
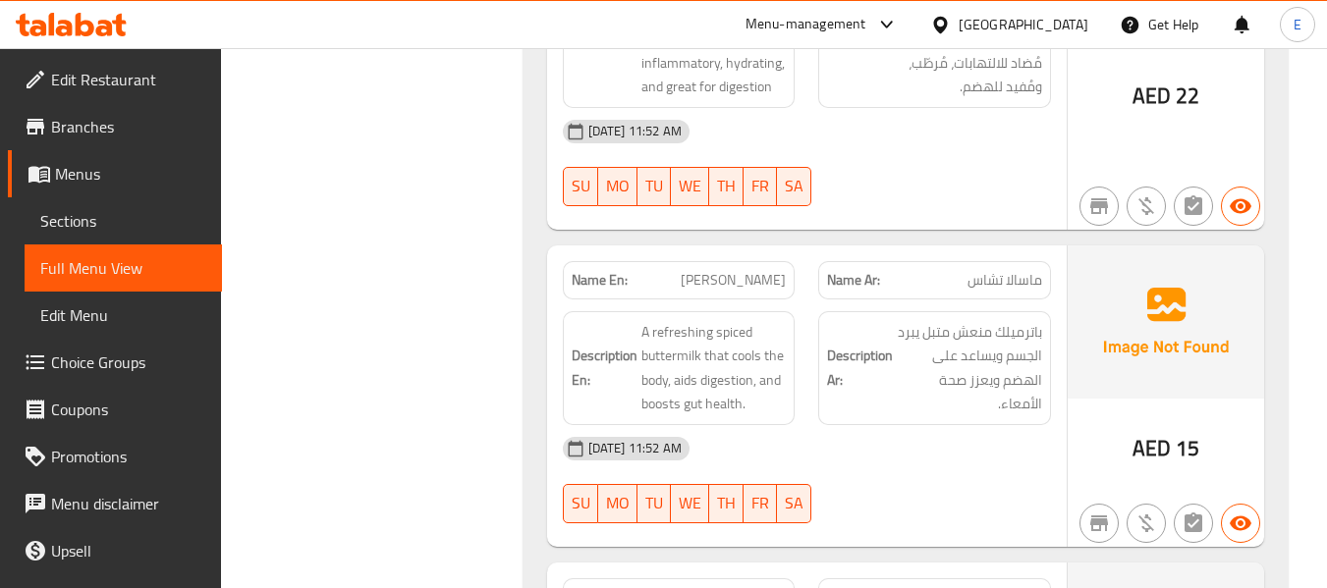
click at [967, 425] on div "04-09-2025 11:52 AM SU MO TU WE TH FR SA" at bounding box center [807, 480] width 512 height 110
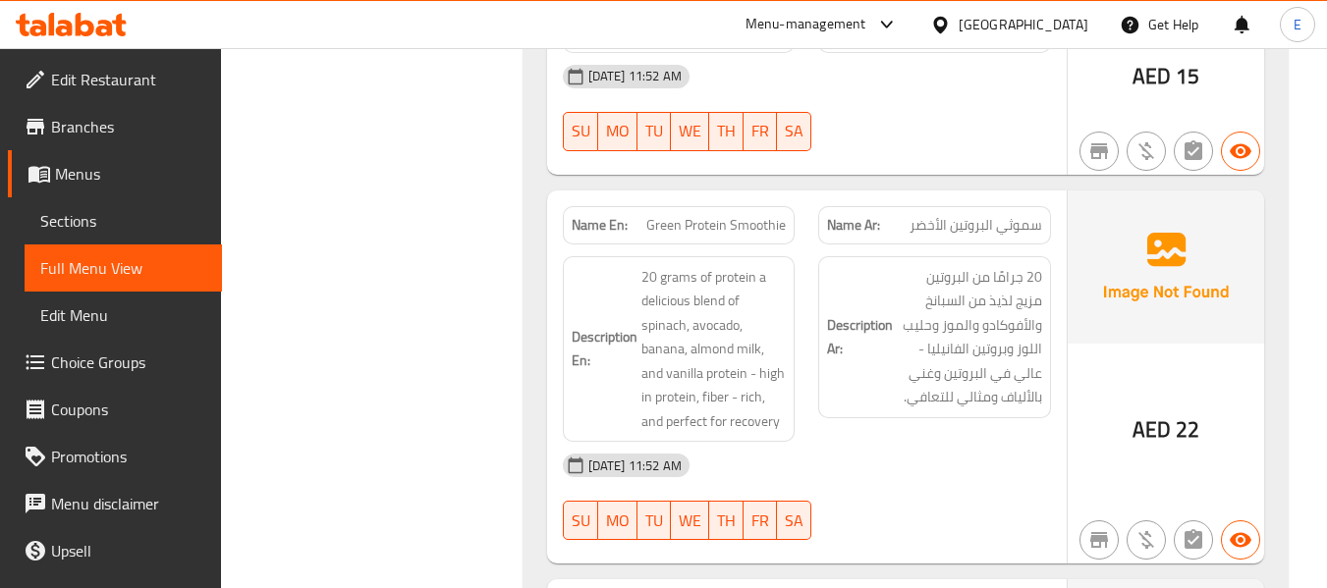
scroll to position [7327, 0]
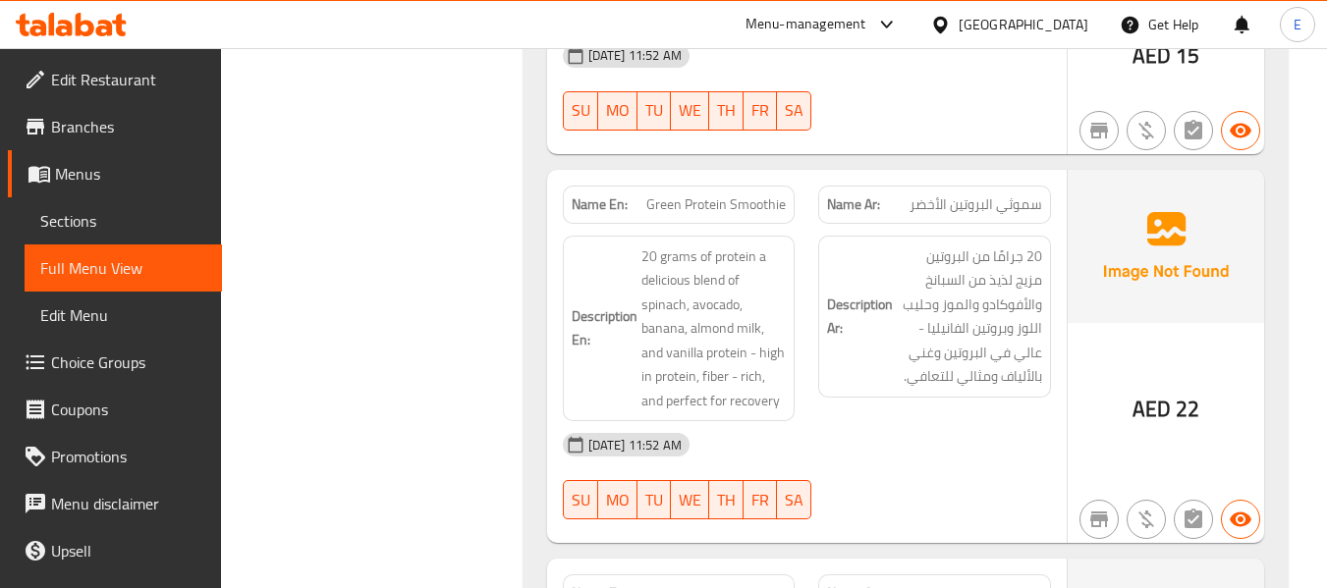
click at [672, 194] on span "Green Protein Smoothie" at bounding box center [715, 204] width 139 height 21
click at [962, 186] on div "Name Ar: سموثي البروتين الأخضر" at bounding box center [934, 205] width 233 height 38
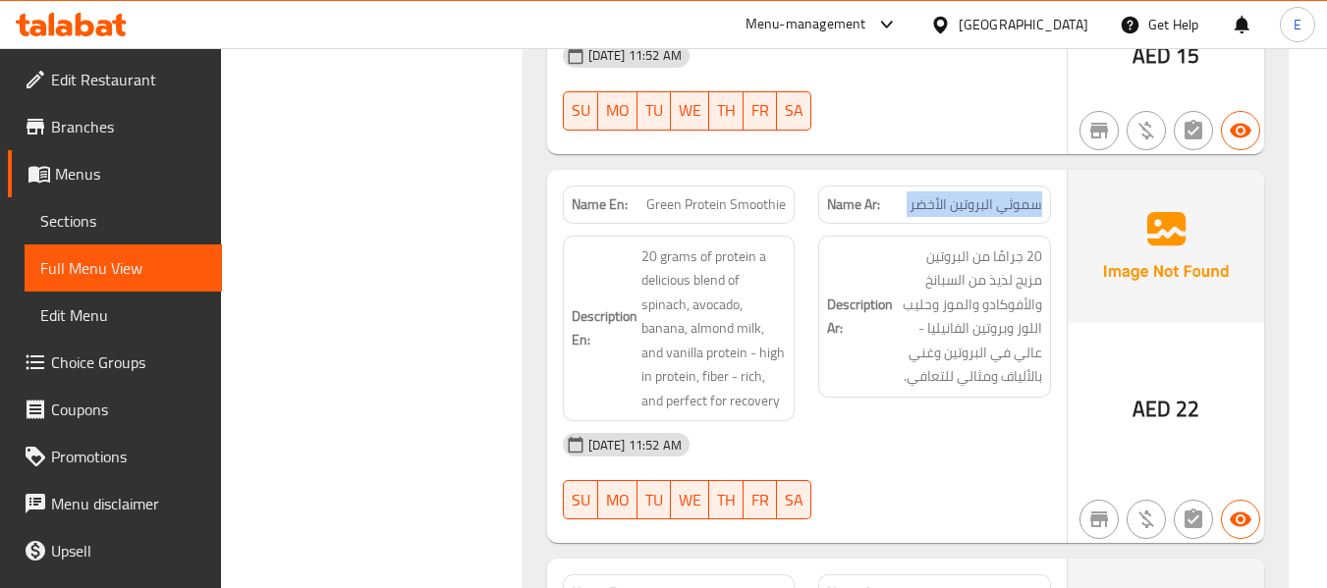
click at [962, 186] on div "Name Ar: سموثي البروتين الأخضر" at bounding box center [934, 205] width 233 height 38
drag, startPoint x: 955, startPoint y: 304, endPoint x: 698, endPoint y: 194, distance: 278.6
click at [949, 304] on div "Description Ar: 20 جرامًا من البروتين مزيج لذيذ من السبانخ والأفوكادو والموز وح…" at bounding box center [934, 329] width 256 height 210
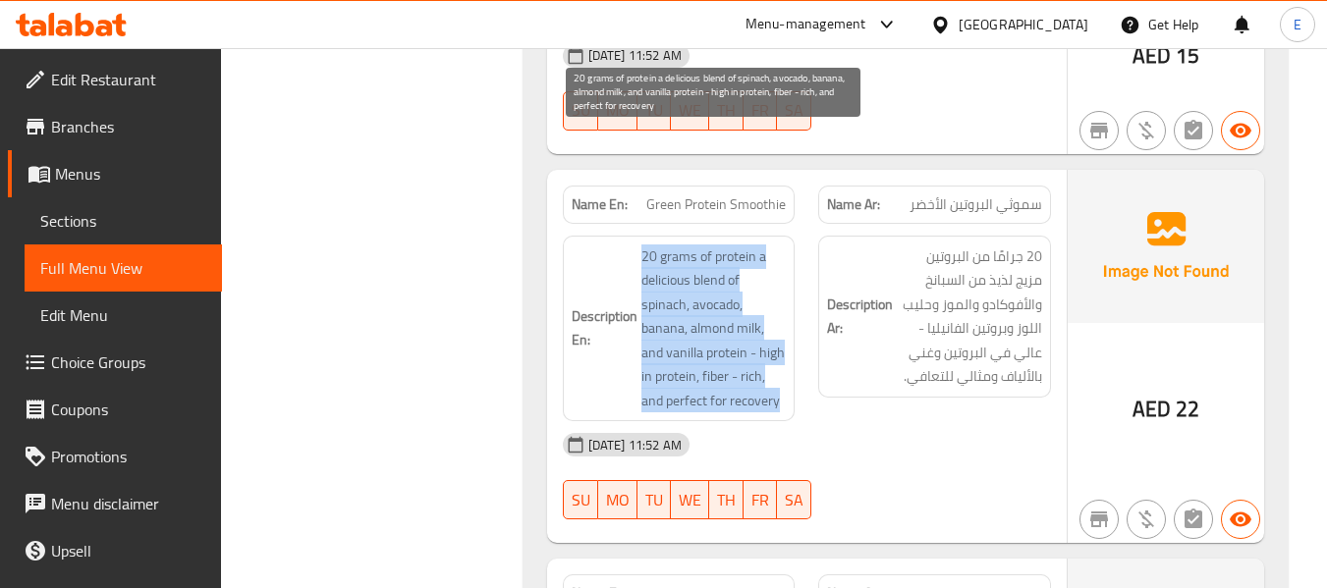
drag, startPoint x: 637, startPoint y: 143, endPoint x: 785, endPoint y: 286, distance: 205.6
click at [785, 286] on h6 "Description En: 20 grams of protein a delicious blend of spinach, avocado, bana…" at bounding box center [679, 329] width 215 height 169
click at [785, 286] on span "20 grams of protein a delicious blend of spinach, avocado, banana, almond milk,…" at bounding box center [713, 329] width 145 height 169
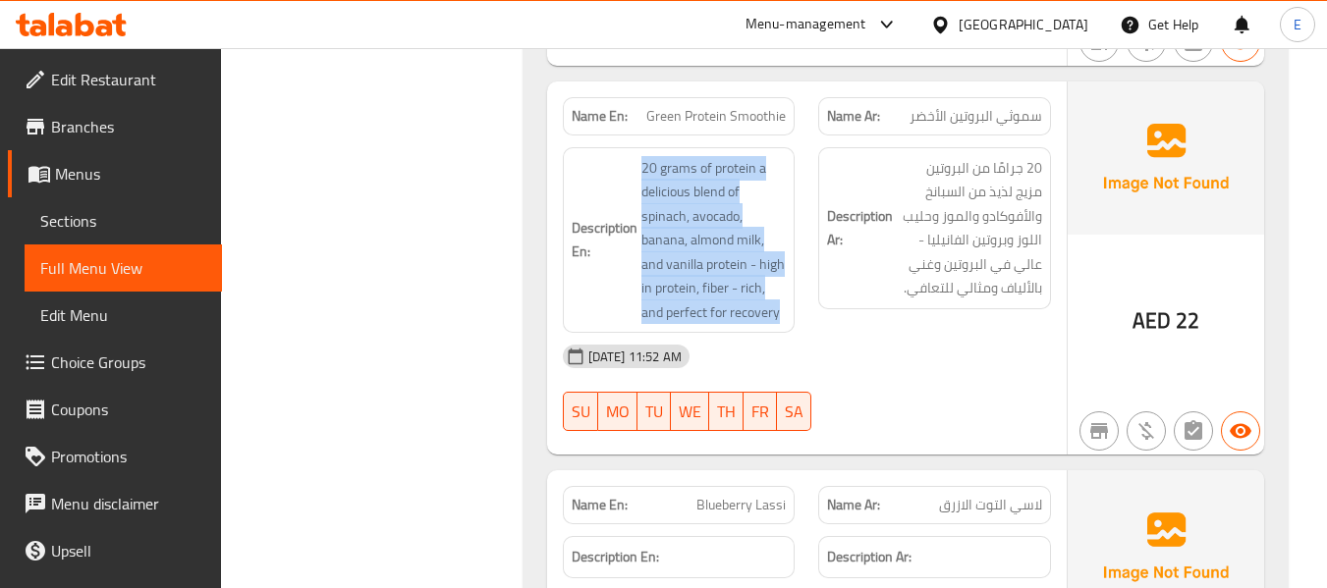
scroll to position [7622, 0]
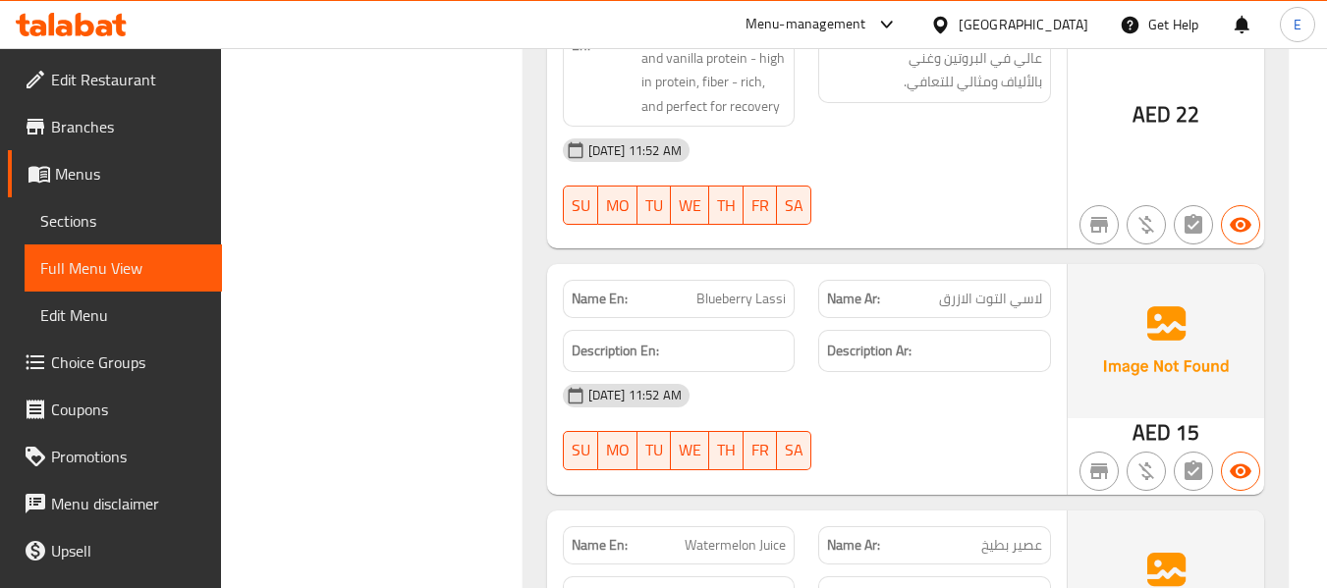
click at [750, 289] on span "Blueberry Lassi" at bounding box center [740, 299] width 89 height 21
click at [979, 289] on span "لاسي التوت الازرق" at bounding box center [990, 299] width 103 height 21
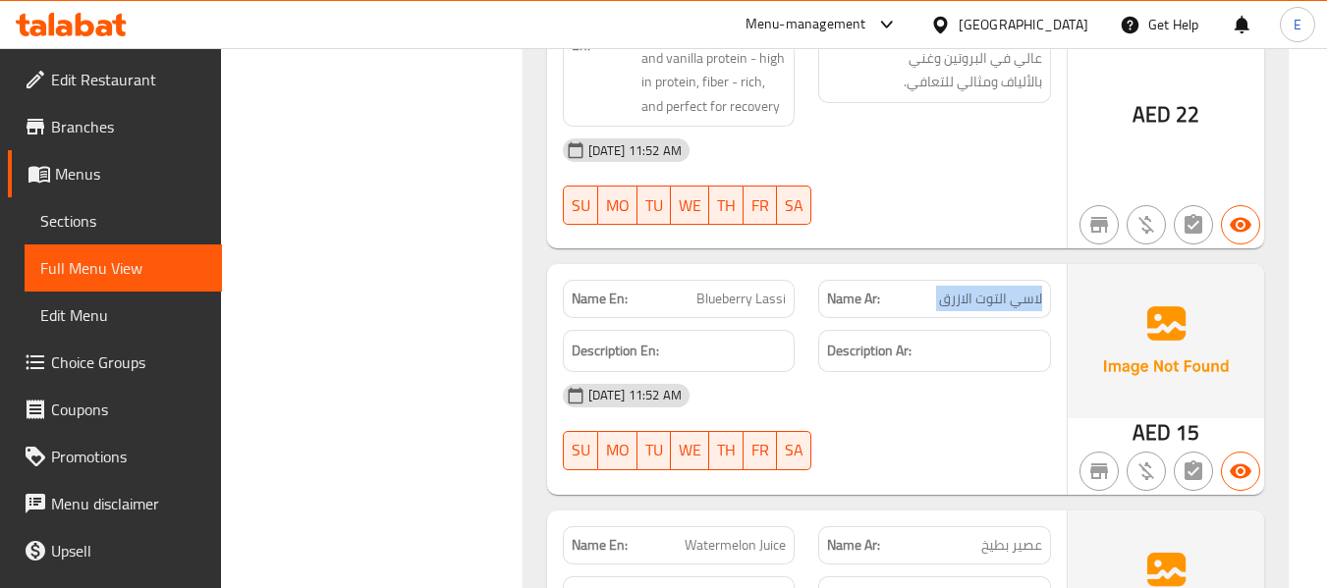
click at [979, 289] on span "لاسي التوت الازرق" at bounding box center [990, 299] width 103 height 21
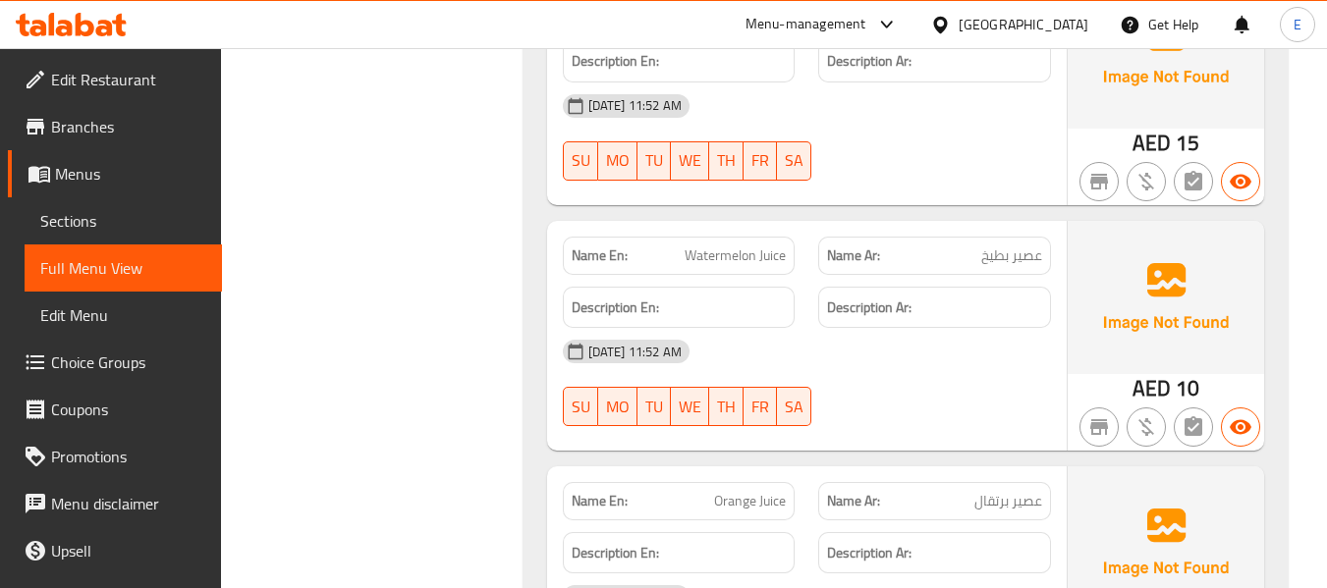
scroll to position [7916, 0]
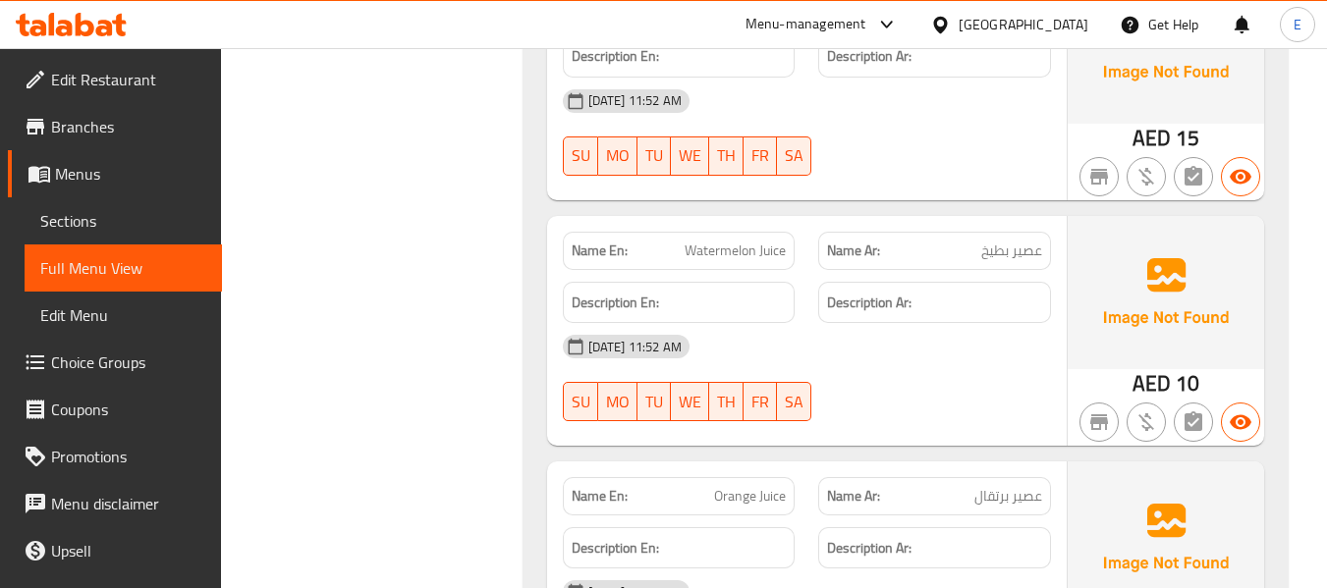
click at [973, 241] on p "Name Ar: عصير بطيخ" at bounding box center [934, 251] width 215 height 21
click at [743, 241] on span "Watermelon Juice" at bounding box center [735, 251] width 101 height 21
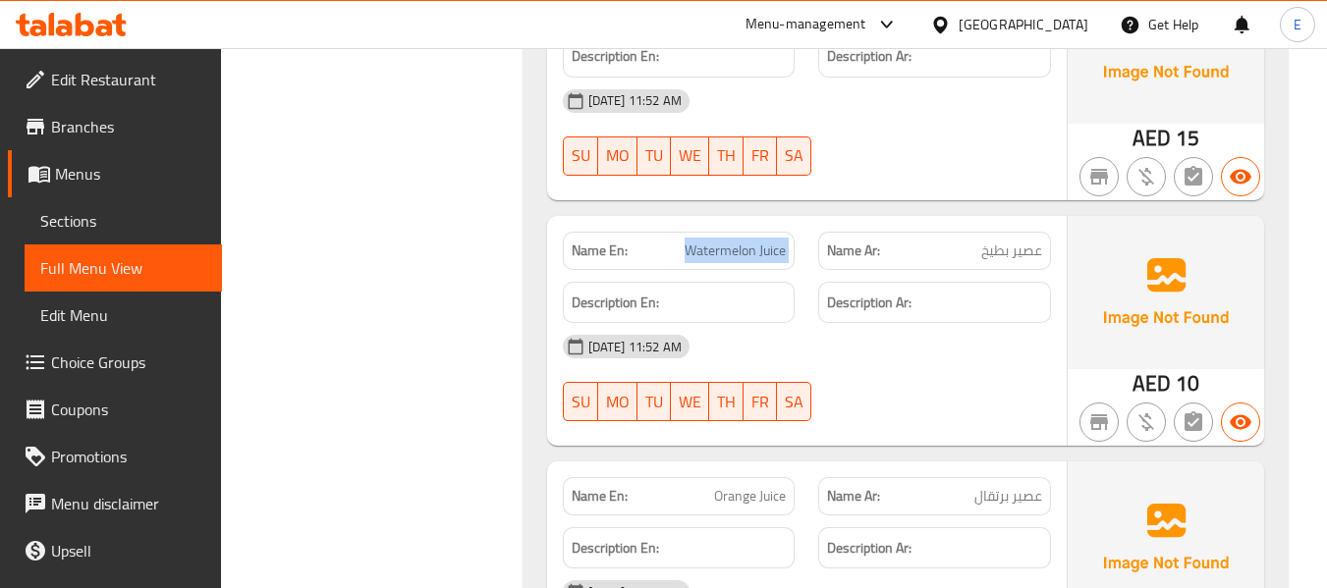
click at [743, 241] on span "Watermelon Juice" at bounding box center [735, 251] width 101 height 21
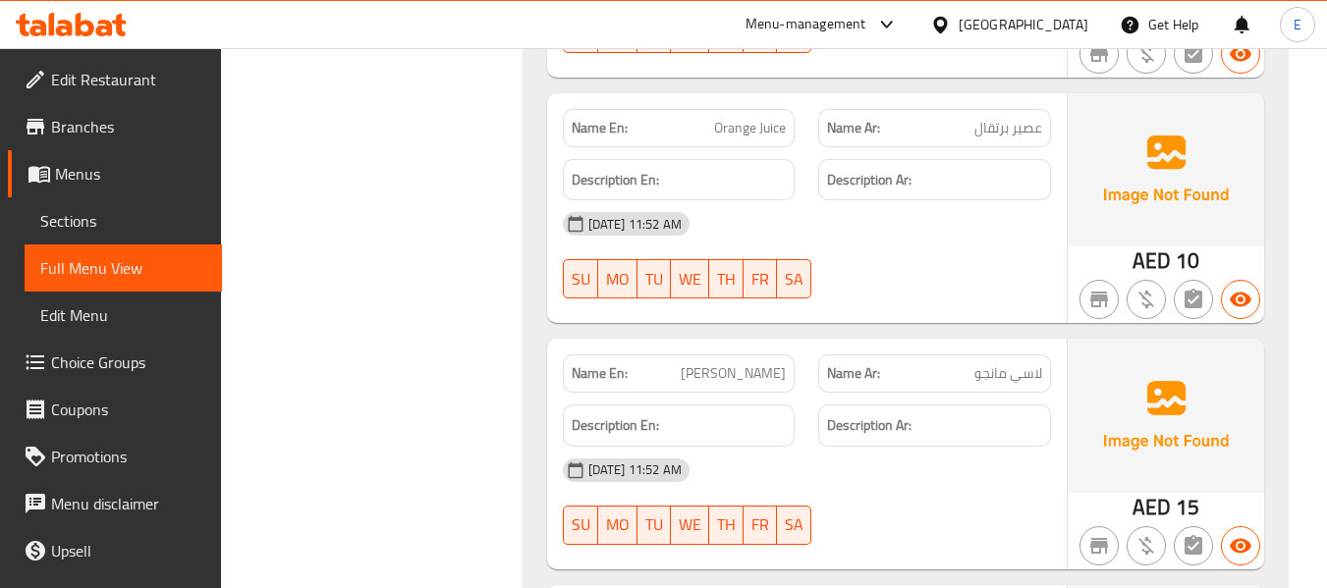
scroll to position [8309, 0]
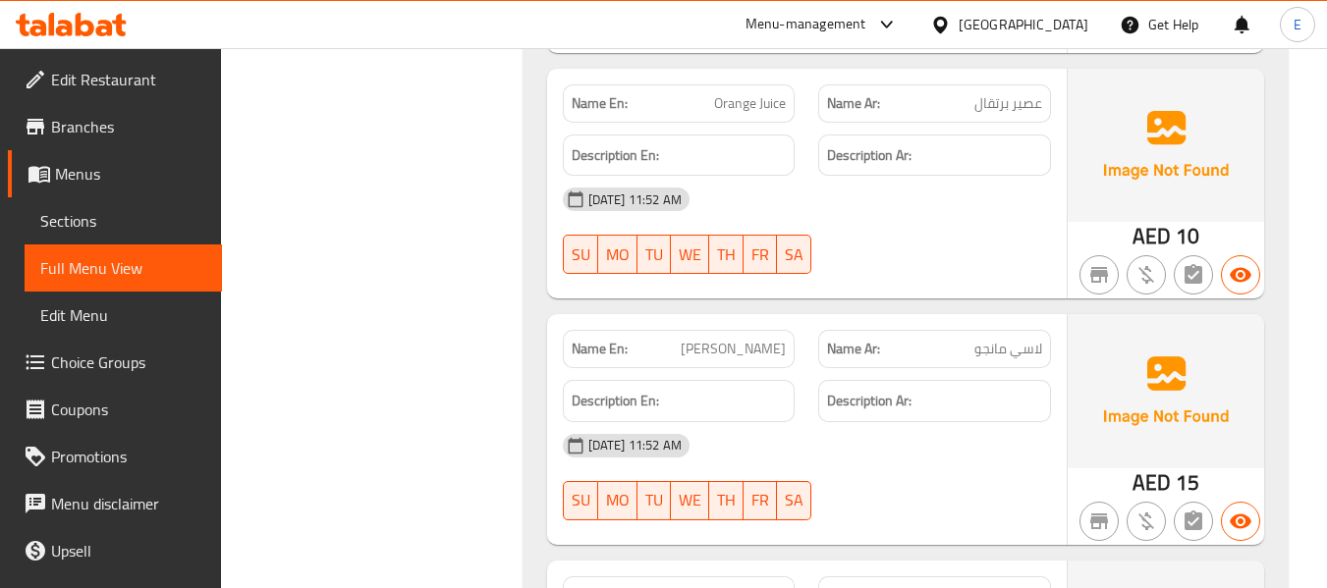
click at [1008, 339] on span "لاسي مانجو" at bounding box center [1008, 349] width 68 height 21
click at [757, 339] on span "Mango Lassi" at bounding box center [733, 349] width 105 height 21
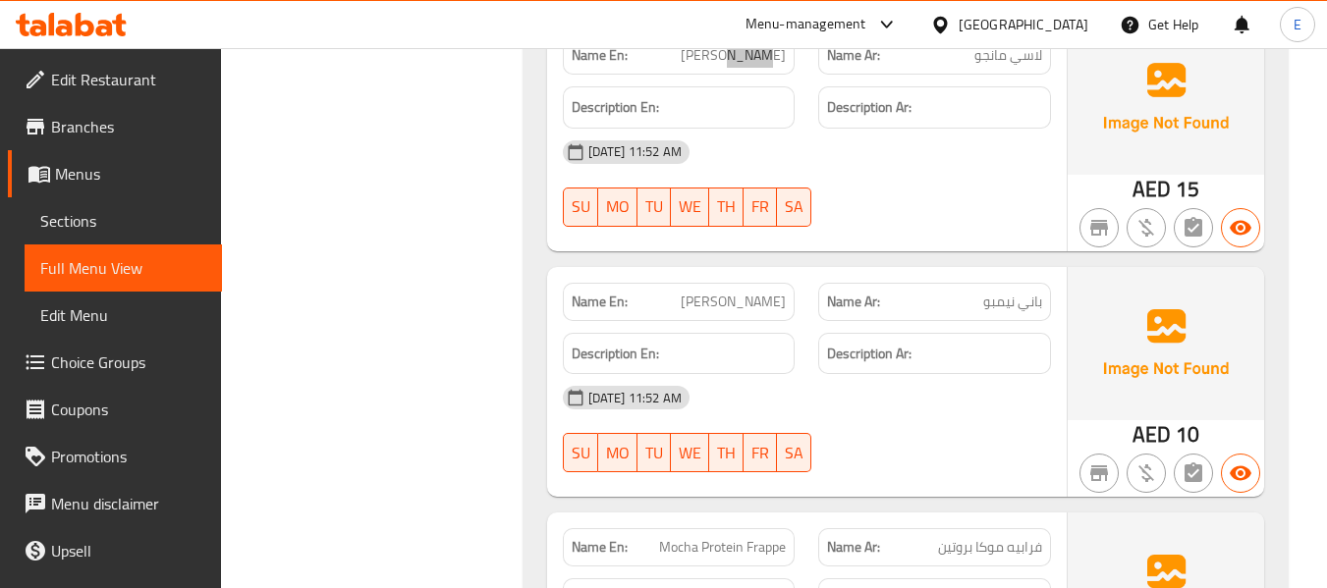
scroll to position [8604, 0]
click at [1023, 291] on span "باني نيمبو" at bounding box center [1012, 301] width 59 height 21
click at [782, 291] on span "Nimbu Paani" at bounding box center [733, 301] width 105 height 21
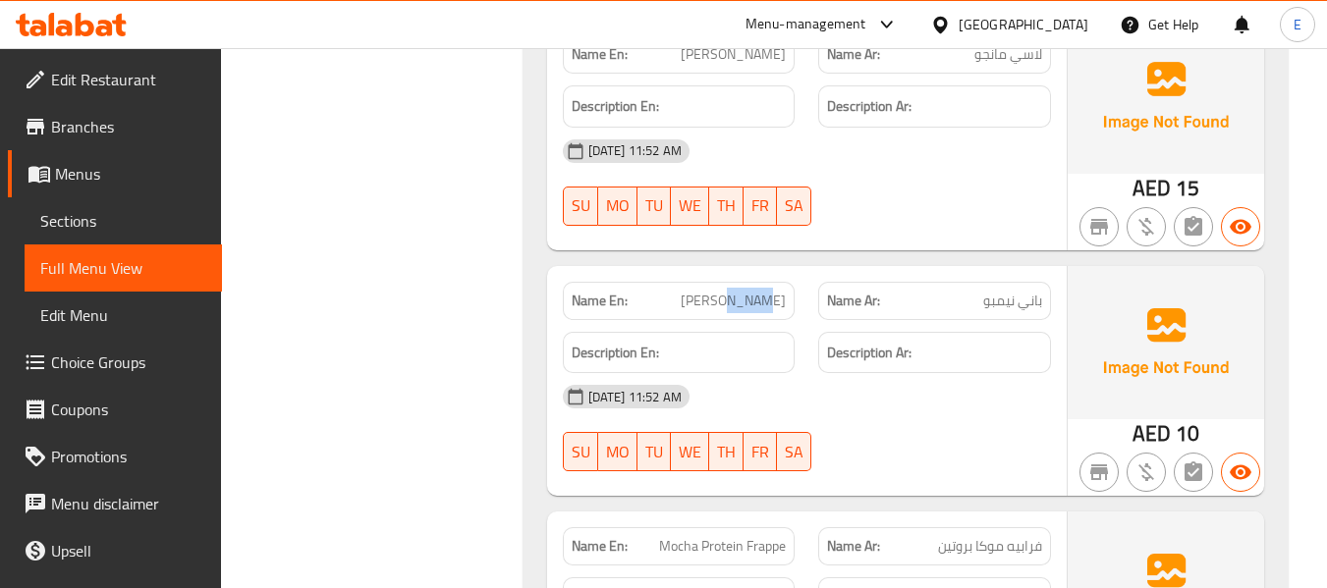
click at [782, 291] on span "Nimbu Paani" at bounding box center [733, 301] width 105 height 21
drag, startPoint x: 968, startPoint y: 481, endPoint x: 943, endPoint y: 270, distance: 212.6
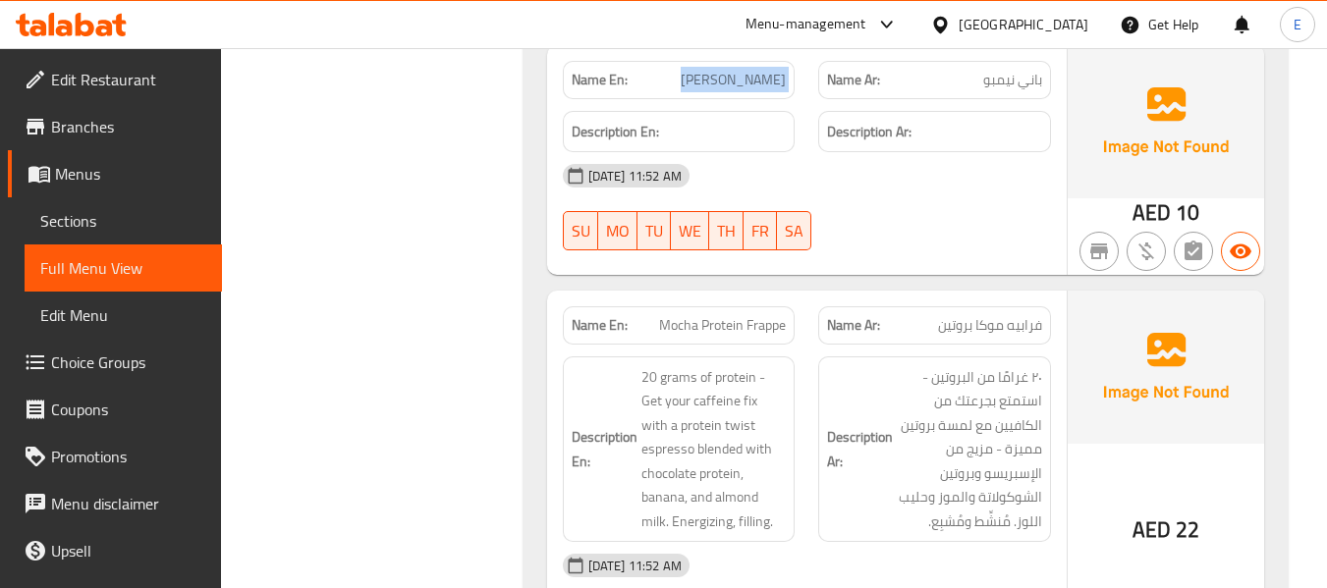
scroll to position [8899, 0]
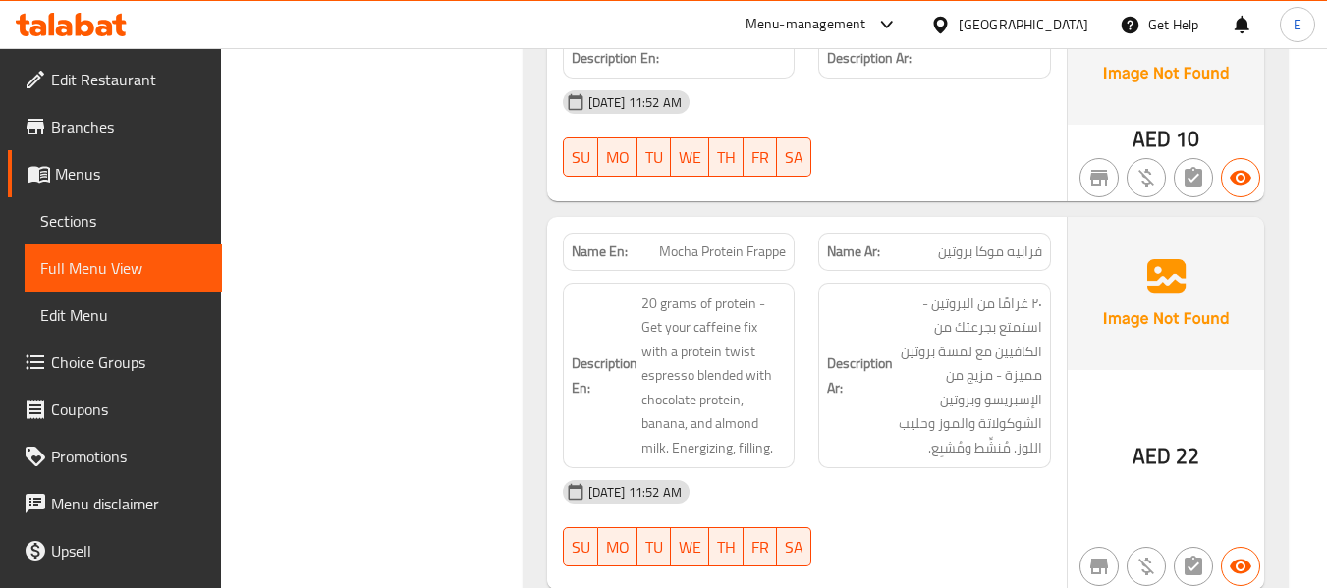
click at [719, 242] on span "Mocha Protein Frappe" at bounding box center [722, 252] width 127 height 21
click at [972, 233] on div "Name Ar: فرابيه موكا بروتين" at bounding box center [934, 252] width 233 height 38
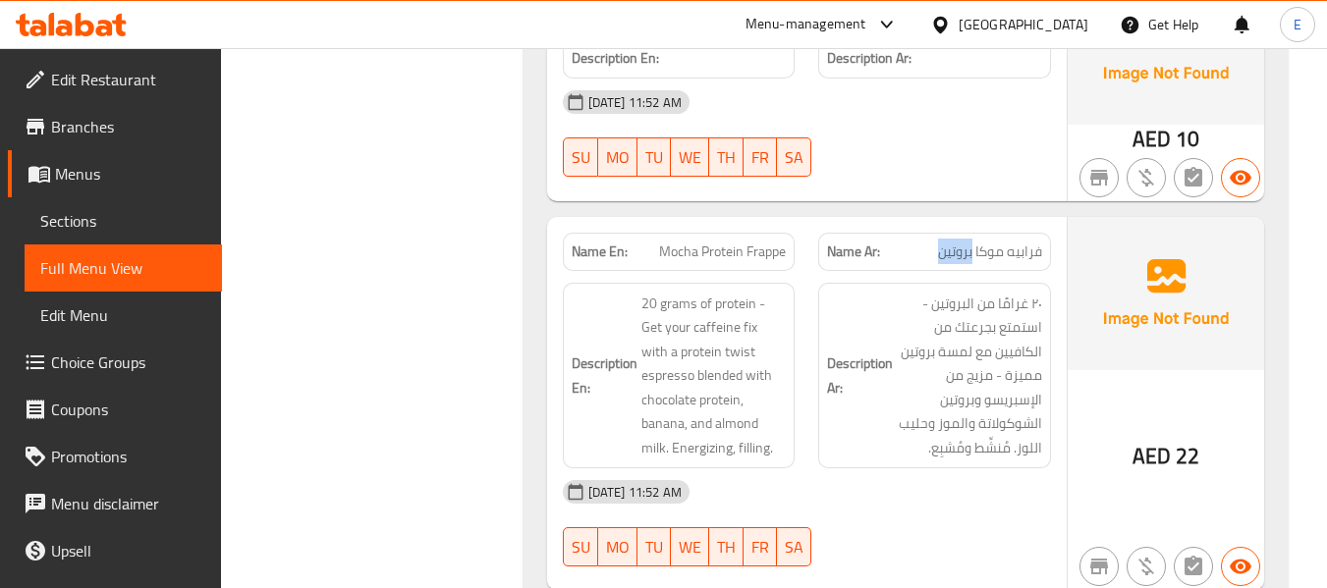
click at [972, 233] on div "Name Ar: فرابيه موكا بروتين" at bounding box center [934, 252] width 233 height 38
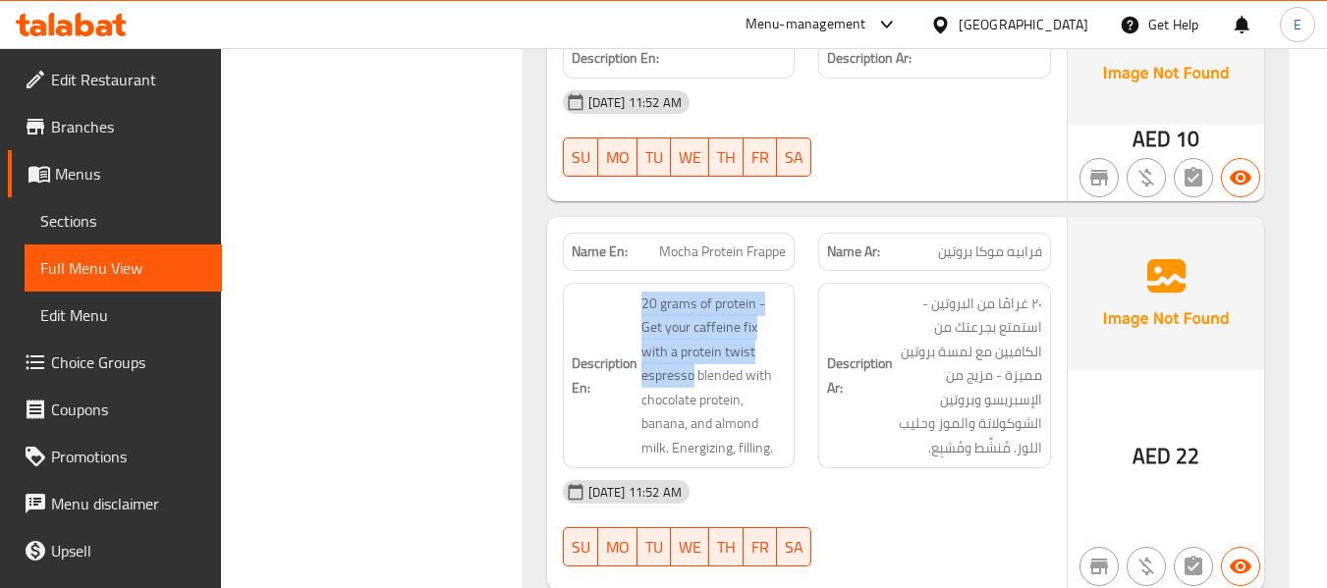
drag, startPoint x: 642, startPoint y: 180, endPoint x: 788, endPoint y: 241, distance: 157.6
click at [788, 283] on div "Description En: 20 grams of protein - Get your caffeine fix with a protein twis…" at bounding box center [679, 376] width 233 height 187
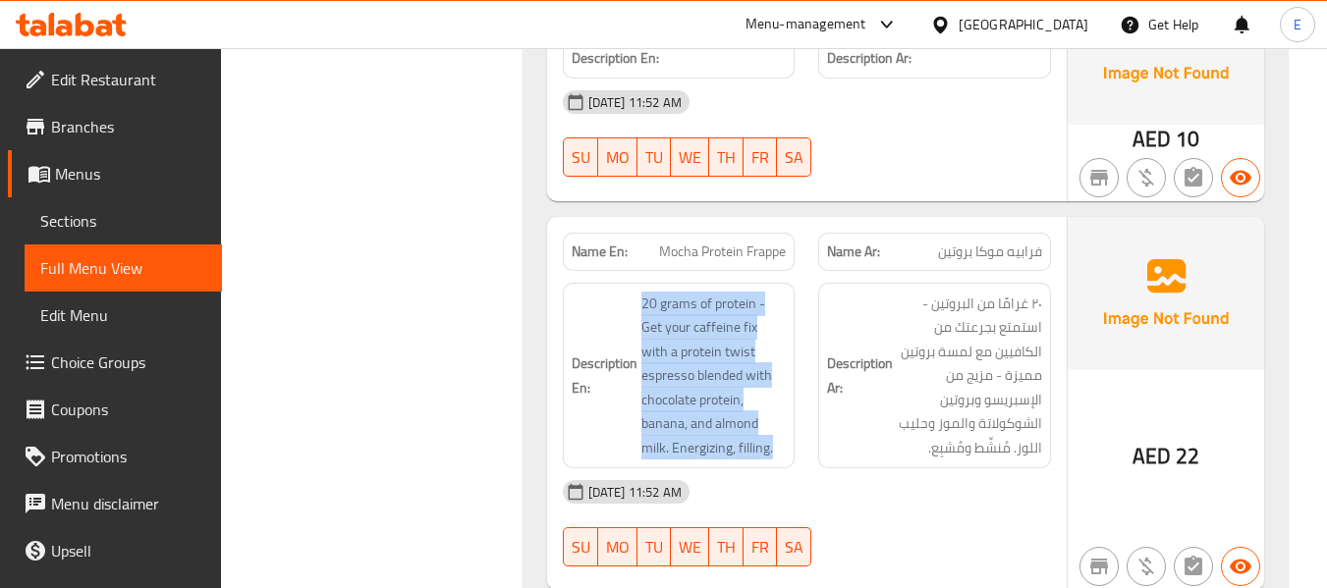
drag, startPoint x: 788, startPoint y: 241, endPoint x: 374, endPoint y: 22, distance: 468.0
click at [786, 283] on div "Description En: 20 grams of protein - Get your caffeine fix with a protein twis…" at bounding box center [679, 376] width 233 height 187
click at [567, 271] on div "Description En: 20 grams of protein - Get your caffeine fix with a protein twis…" at bounding box center [679, 376] width 256 height 210
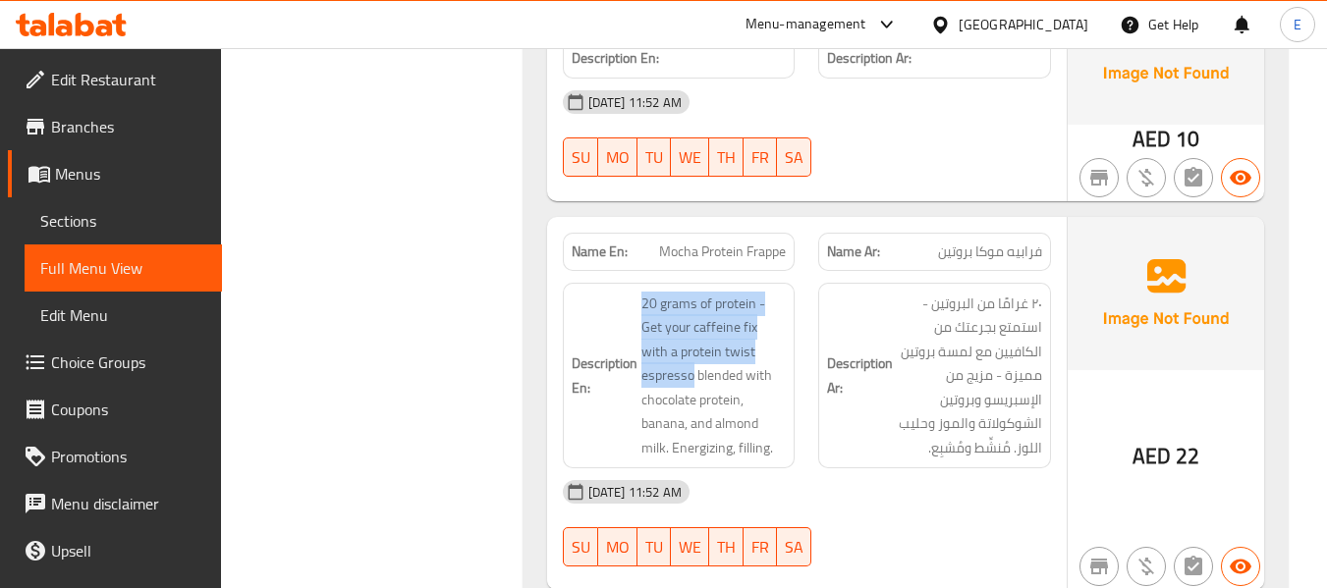
drag, startPoint x: 632, startPoint y: 184, endPoint x: 787, endPoint y: 238, distance: 164.3
click at [787, 283] on div "Description En: 20 grams of protein - Get your caffeine fix with a protein twis…" at bounding box center [679, 376] width 233 height 187
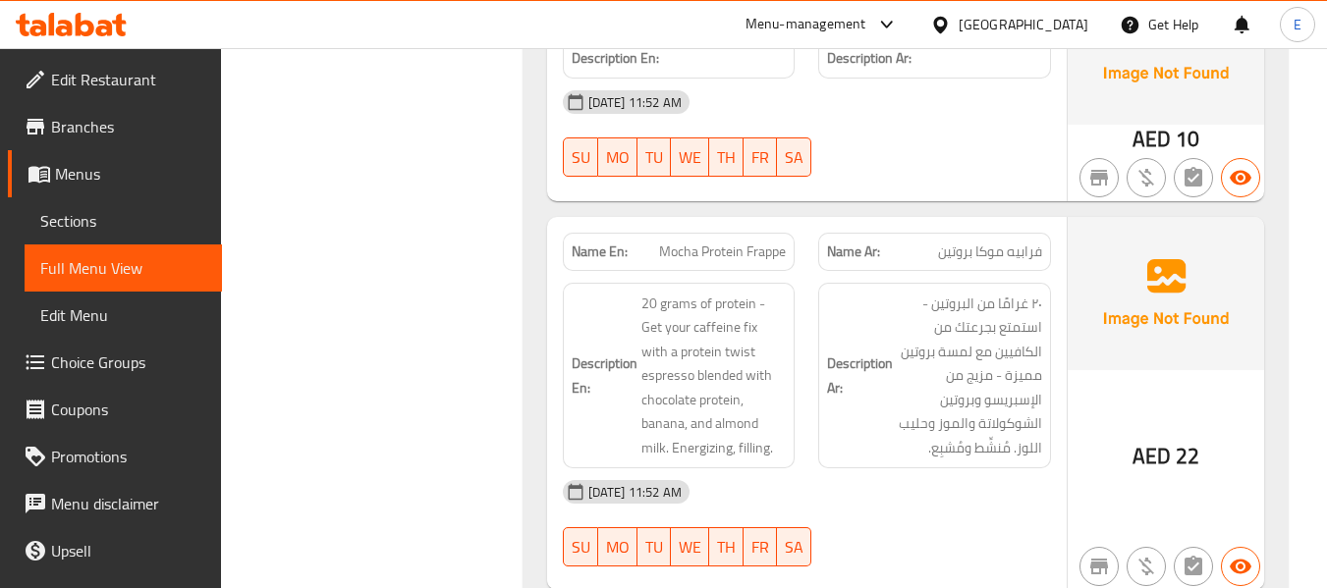
click at [731, 242] on span "Mocha Protein Frappe" at bounding box center [722, 252] width 127 height 21
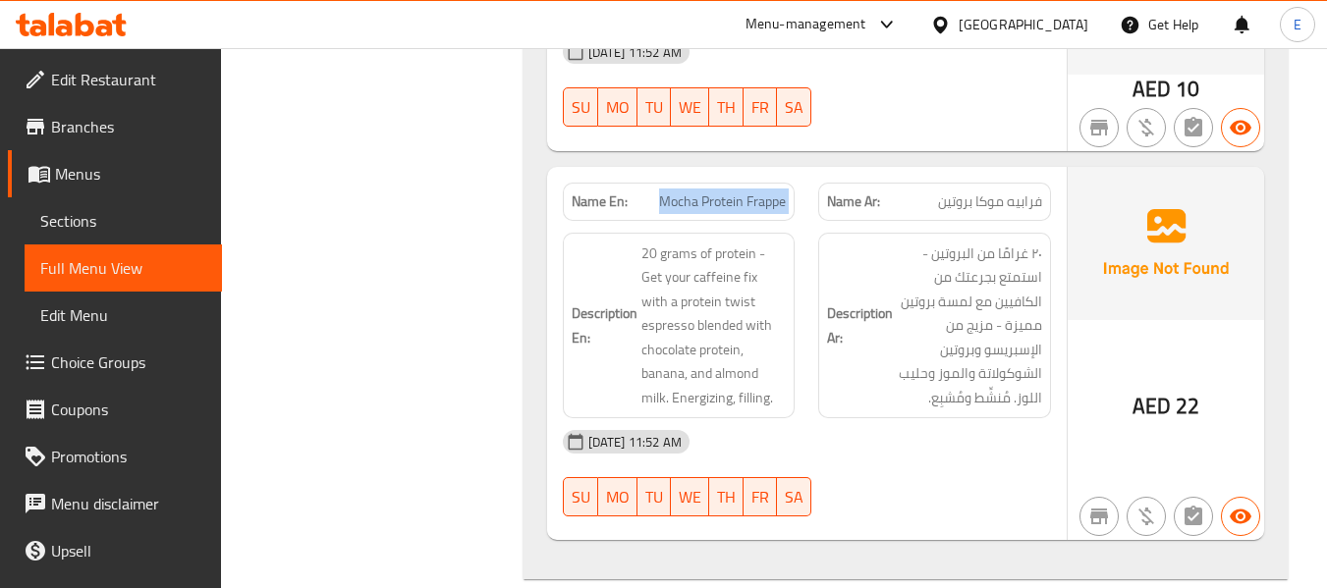
scroll to position [8976, 0]
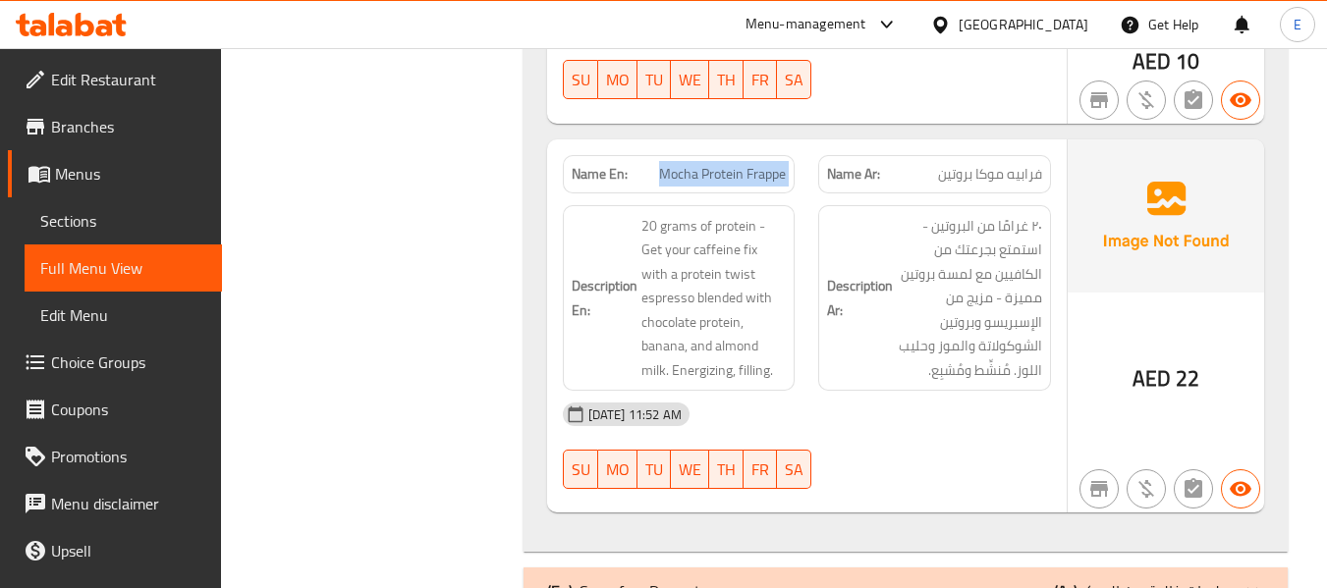
click at [1025, 580] on div "(En): Sugarfree Desserts (Ar): حلويات خالية من السكر" at bounding box center [888, 592] width 682 height 24
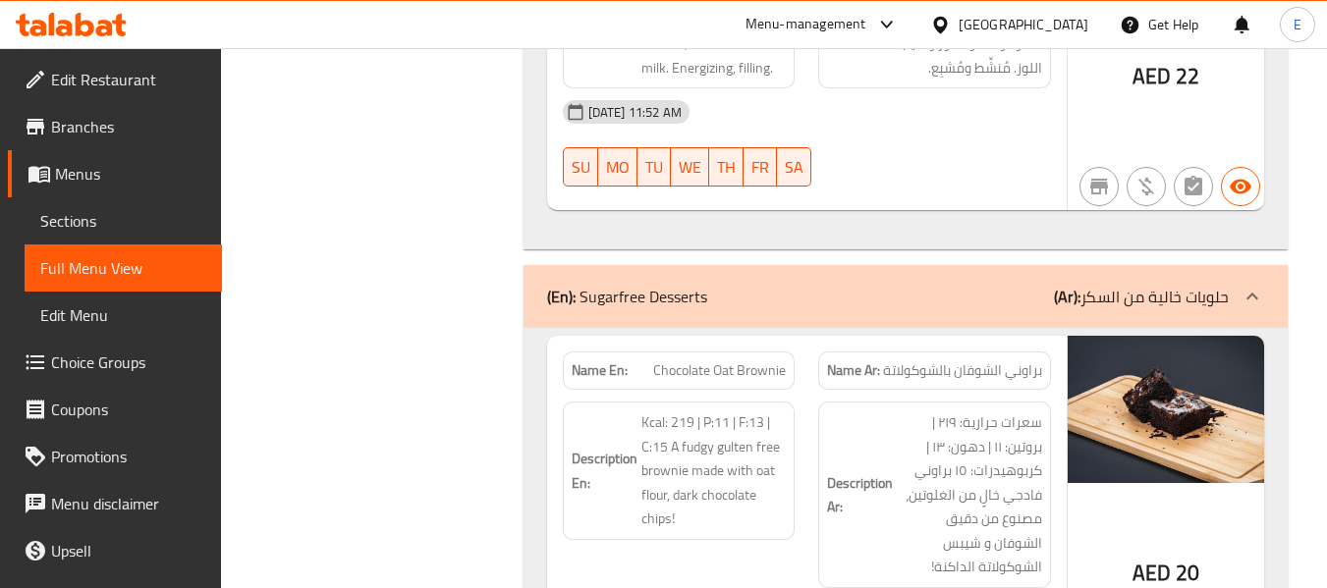
scroll to position [9369, 0]
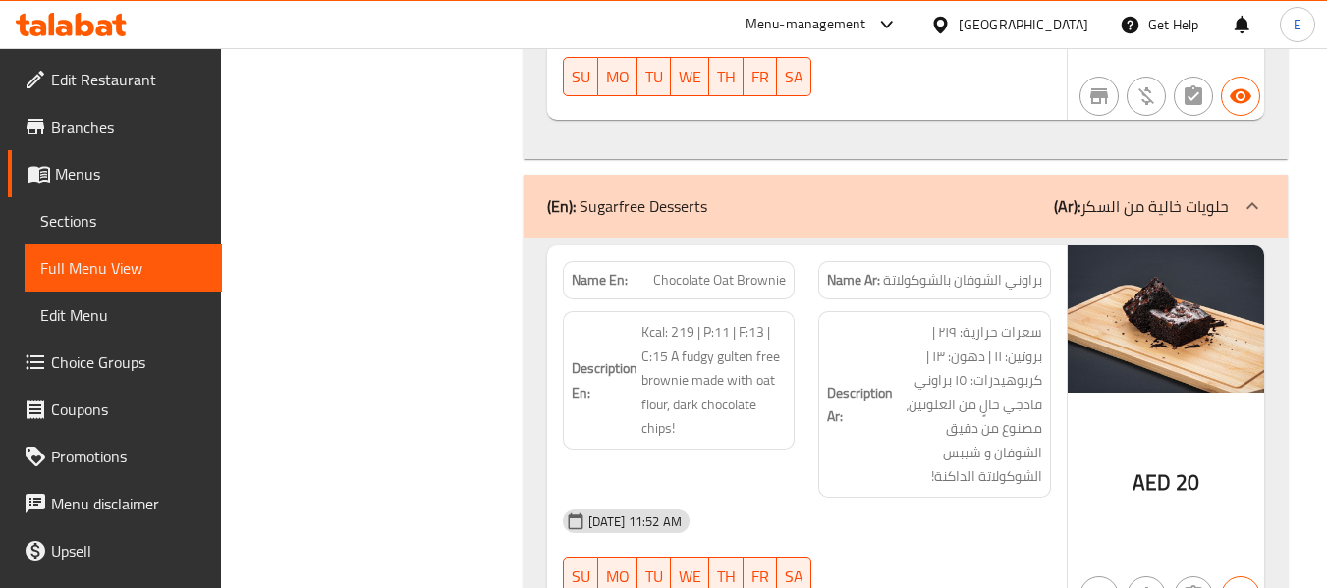
click at [1011, 270] on span "براوني الشوفان بالشوكولاتة" at bounding box center [962, 280] width 159 height 21
click at [764, 270] on span "Chocolate Oat Brownie" at bounding box center [719, 280] width 133 height 21
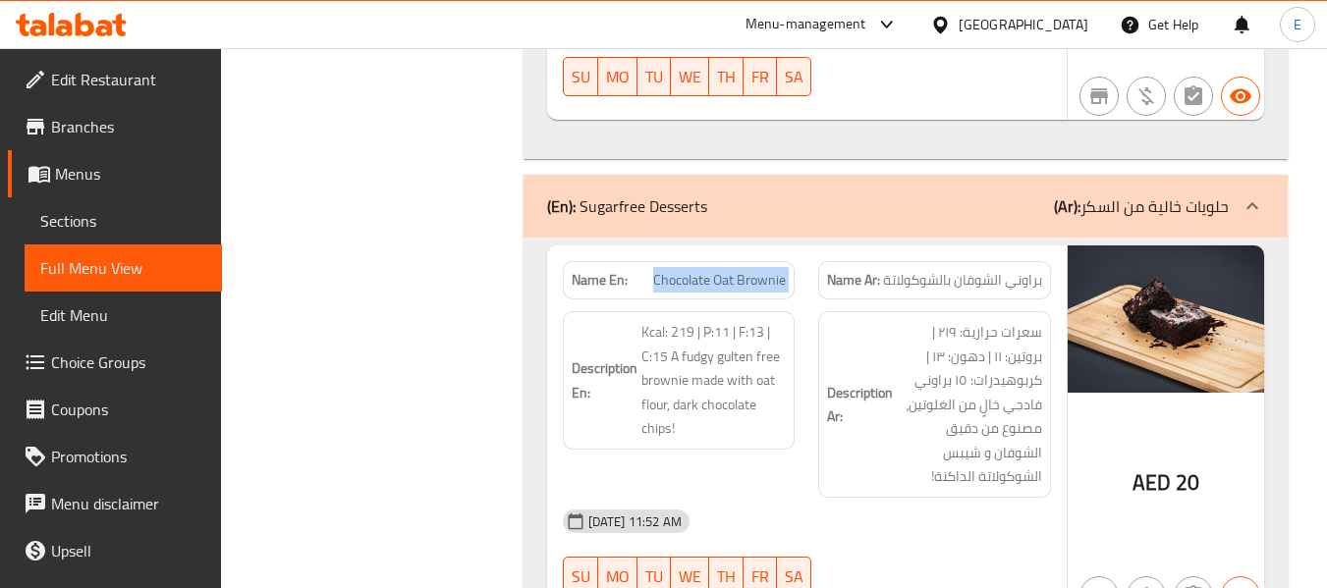
click at [764, 270] on span "Chocolate Oat Brownie" at bounding box center [719, 280] width 133 height 21
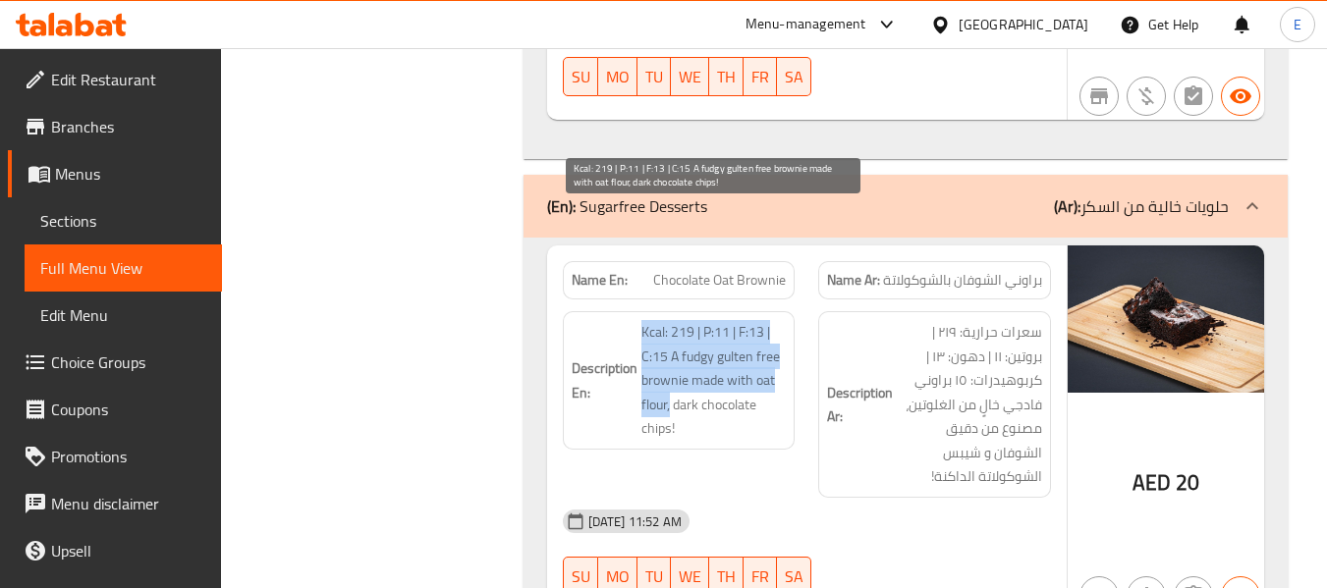
drag, startPoint x: 633, startPoint y: 213, endPoint x: 671, endPoint y: 301, distance: 95.5
click at [671, 320] on h6 "Description En: Kcal: 219 | P:11 | F:13 | C:15 A fudgy gulten free brownie made…" at bounding box center [679, 380] width 215 height 121
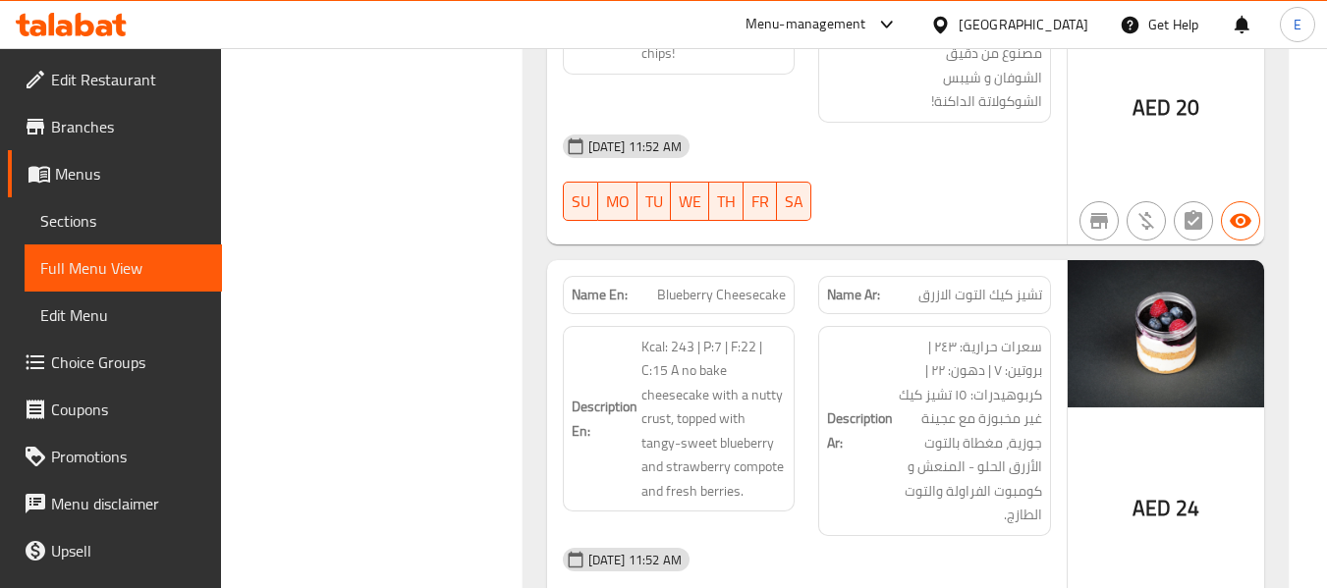
scroll to position [9762, 0]
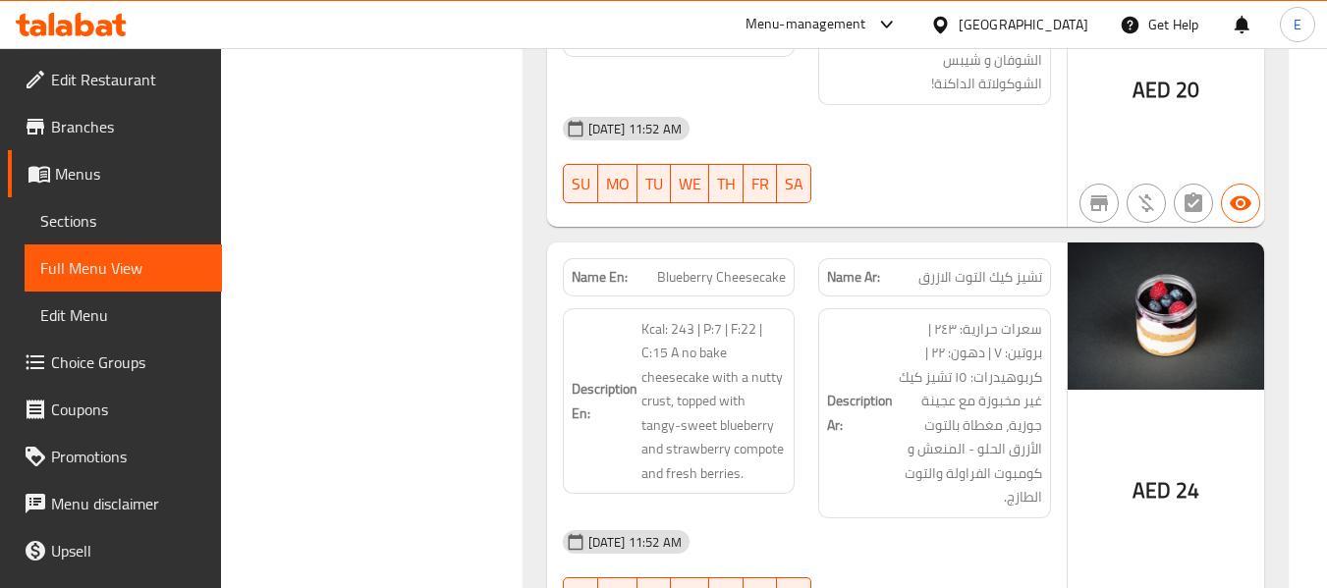
click at [732, 258] on div "Name En: Blueberry Cheesecake" at bounding box center [679, 277] width 233 height 38
click at [1065, 243] on div "Name En: Blueberry Cheesecake Name Ar: تشيز كيك التوت الازرق Description En: Kc…" at bounding box center [807, 442] width 520 height 398
click at [1019, 267] on span "تشيز كيك التوت الازرق" at bounding box center [980, 277] width 124 height 21
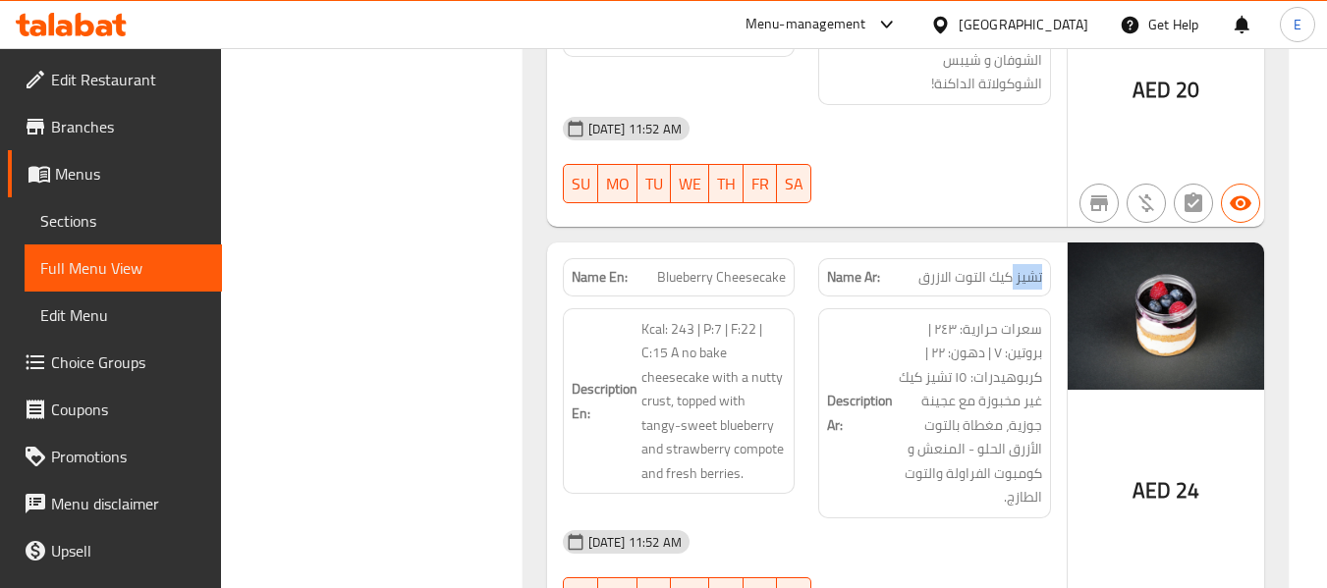
click at [1019, 267] on span "تشيز كيك التوت الازرق" at bounding box center [980, 277] width 124 height 21
click at [912, 519] on div "04-09-2025 11:52 AM" at bounding box center [807, 542] width 512 height 47
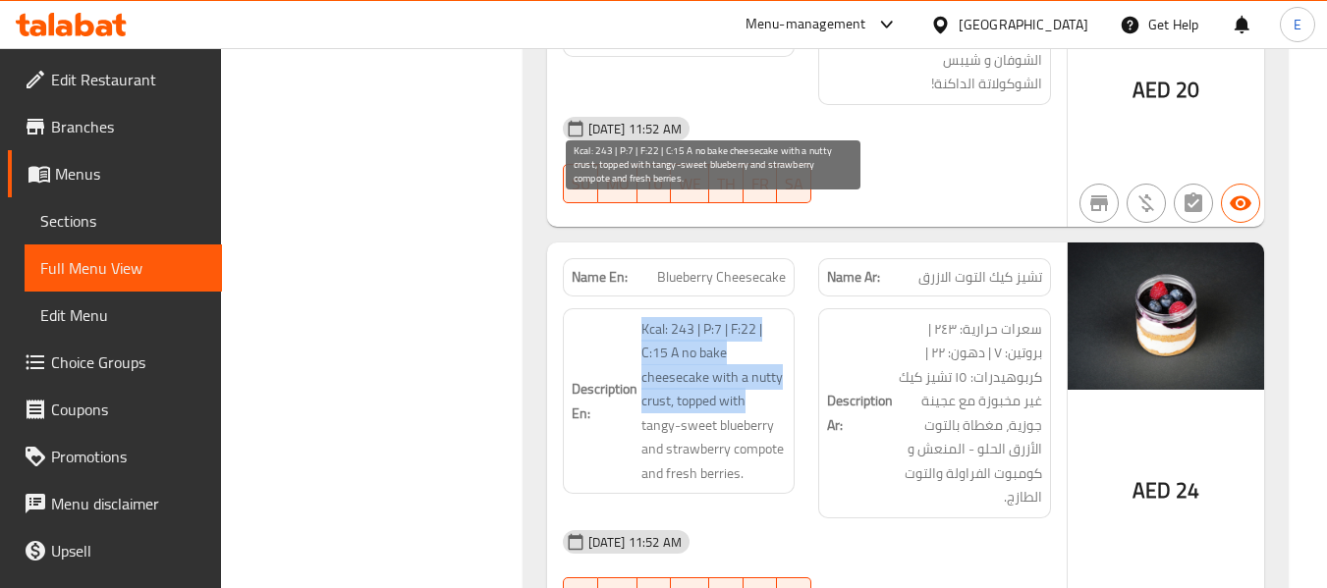
drag, startPoint x: 637, startPoint y: 213, endPoint x: 746, endPoint y: 295, distance: 136.1
click at [746, 317] on h6 "Description En: Kcal: 243 | P:7 | F:22 | C:15 A no bake cheesecake with a nutty…" at bounding box center [679, 401] width 215 height 169
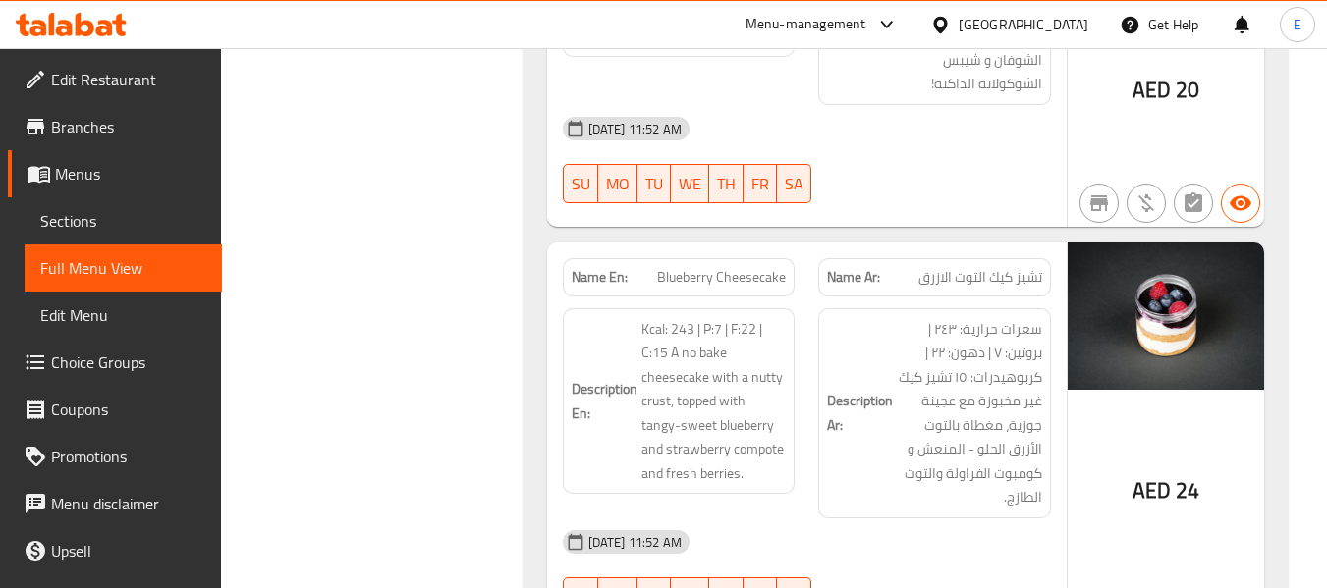
click at [857, 519] on div "04-09-2025 11:52 AM" at bounding box center [807, 542] width 512 height 47
click at [754, 323] on span "Kcal: 243 | P:7 | F:22 | C:15 A no bake cheesecake with a nutty crust, topped w…" at bounding box center [713, 401] width 145 height 169
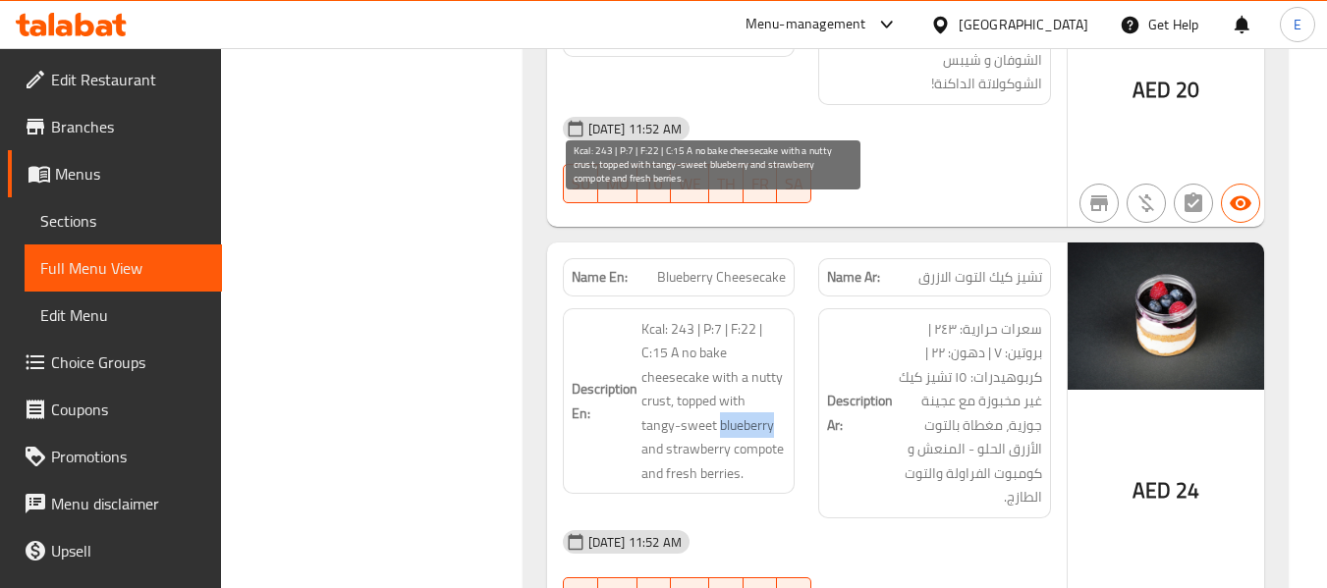
click at [754, 323] on span "Kcal: 243 | P:7 | F:22 | C:15 A no bake cheesecake with a nutty crust, topped w…" at bounding box center [713, 401] width 145 height 169
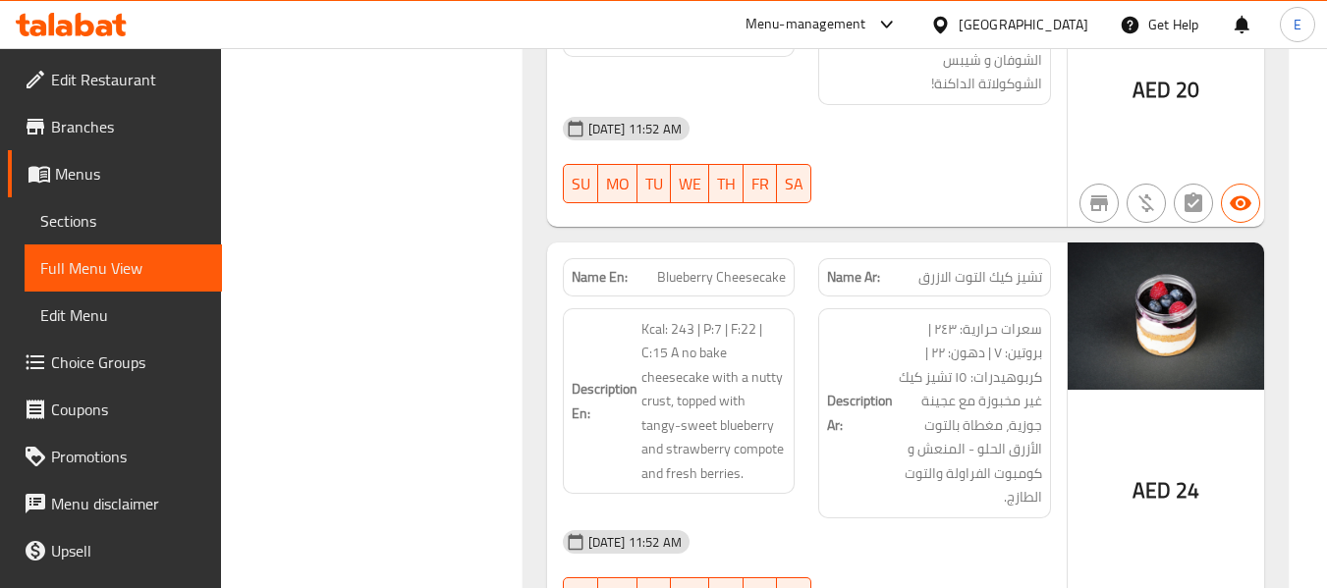
click at [833, 519] on div "04-09-2025 11:52 AM" at bounding box center [807, 542] width 512 height 47
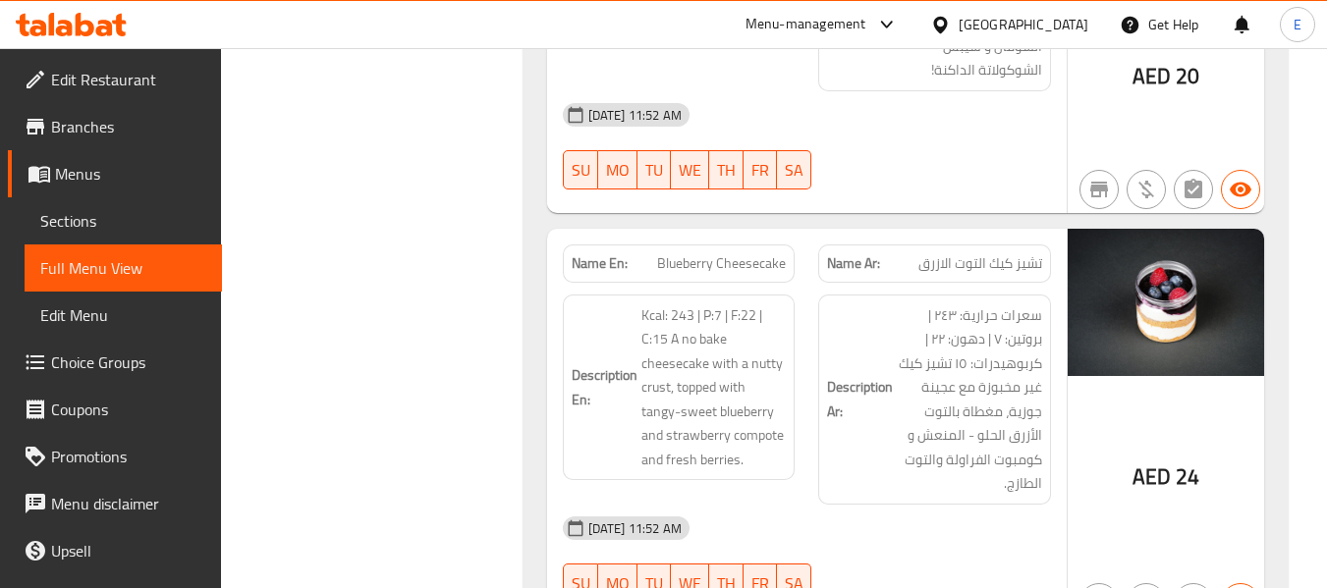
scroll to position [9860, 0]
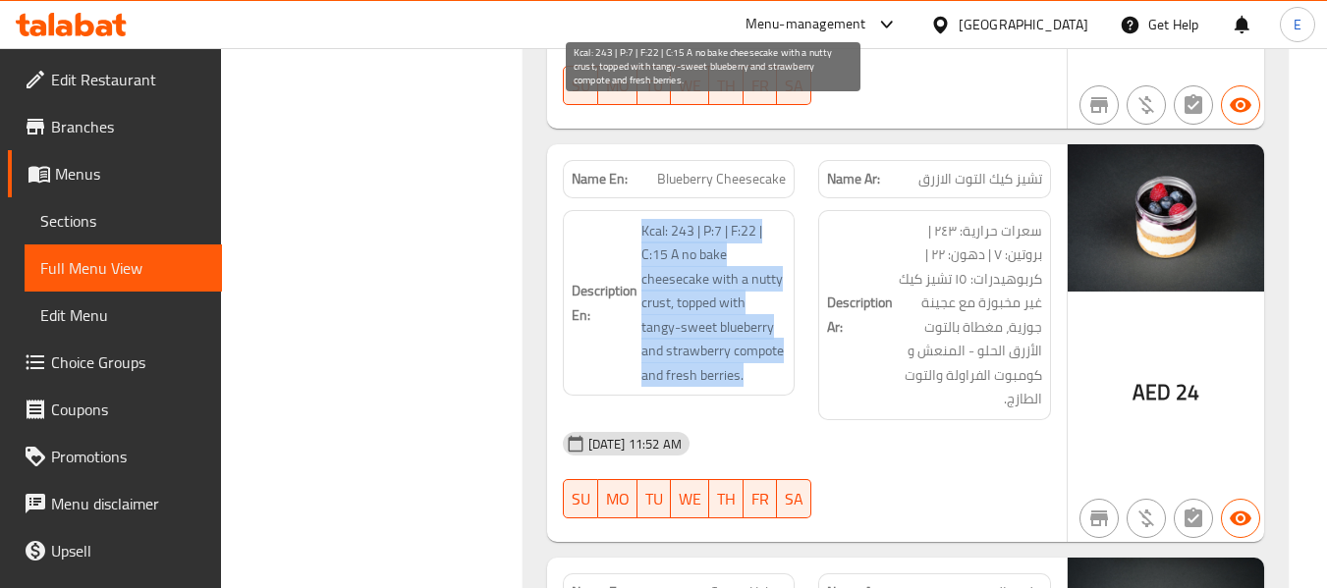
drag, startPoint x: 631, startPoint y: 117, endPoint x: 774, endPoint y: 254, distance: 198.7
click at [774, 254] on h6 "Description En: Kcal: 243 | P:7 | F:22 | C:15 A no bake cheesecake with a nutty…" at bounding box center [679, 303] width 215 height 169
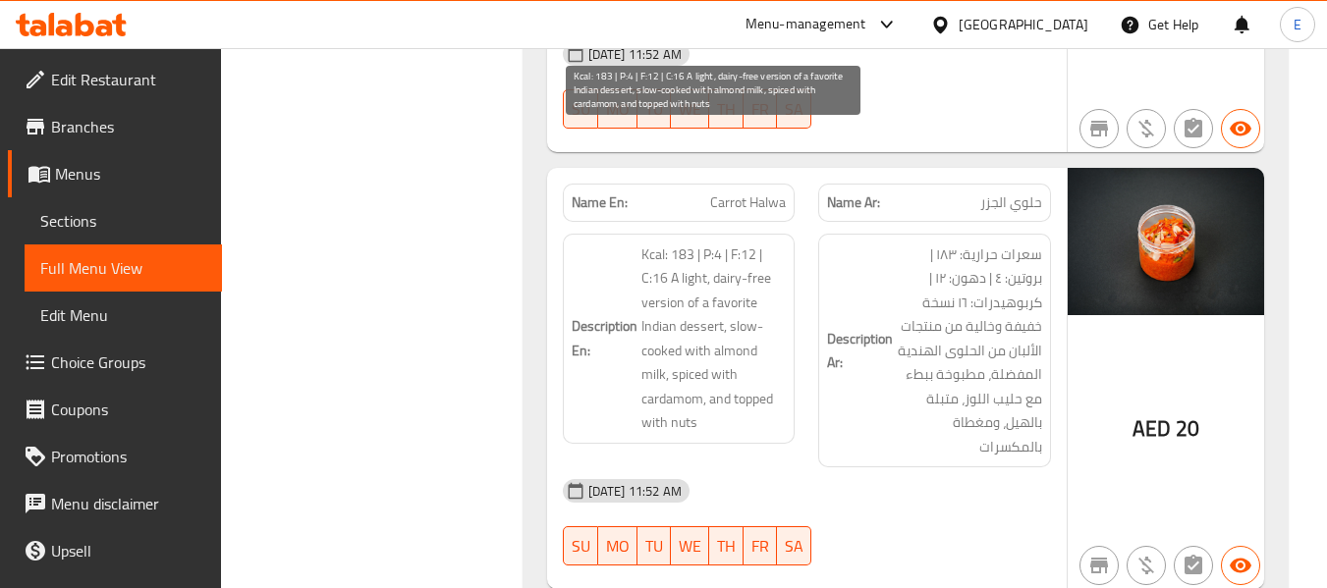
scroll to position [10253, 0]
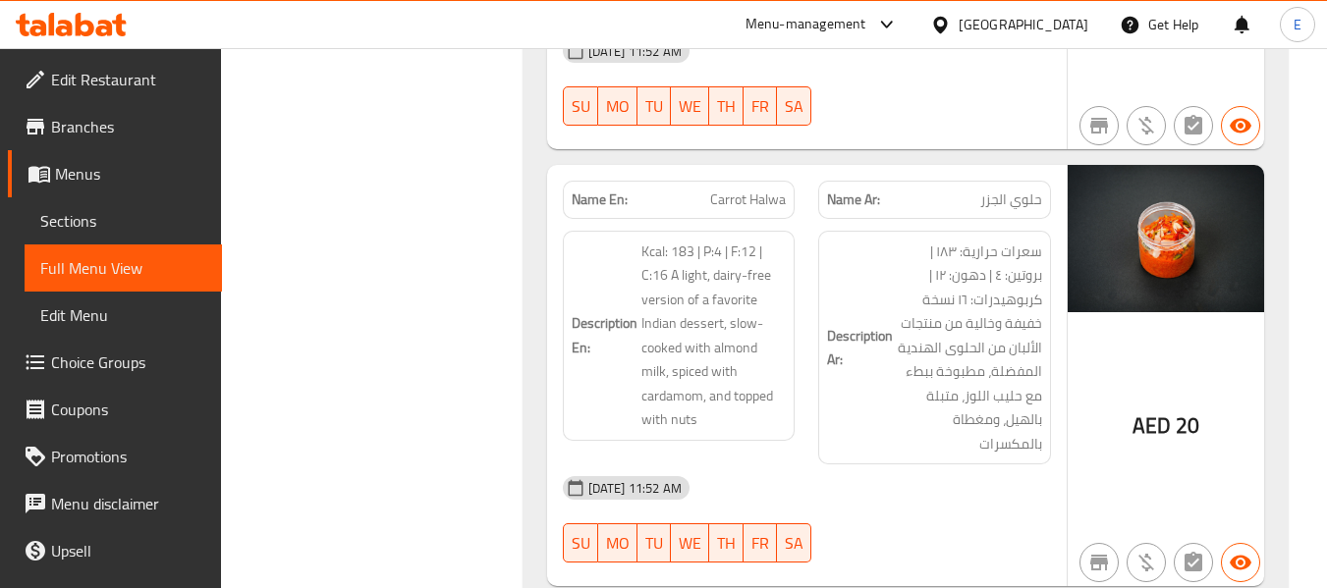
click at [1016, 181] on div "Name Ar: حلوي الجزر" at bounding box center [934, 200] width 233 height 38
click at [1025, 190] on span "حلوي الجزر" at bounding box center [1011, 200] width 62 height 21
click at [753, 190] on span "Carrot Halwa" at bounding box center [748, 200] width 76 height 21
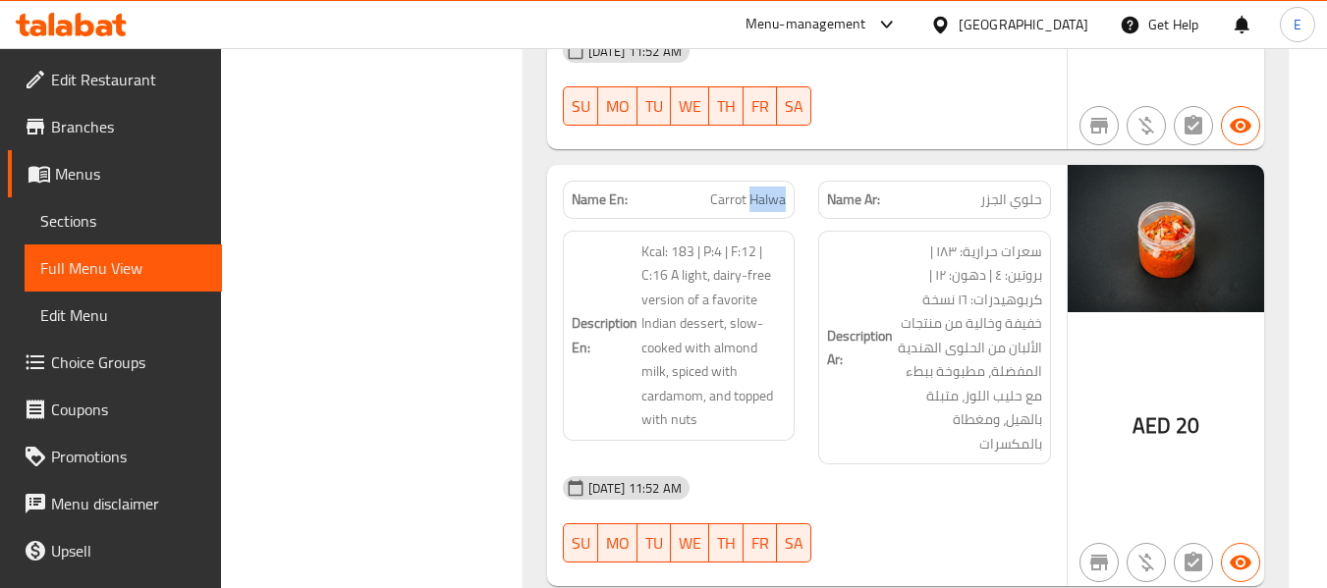
click at [753, 190] on span "Carrot Halwa" at bounding box center [748, 200] width 76 height 21
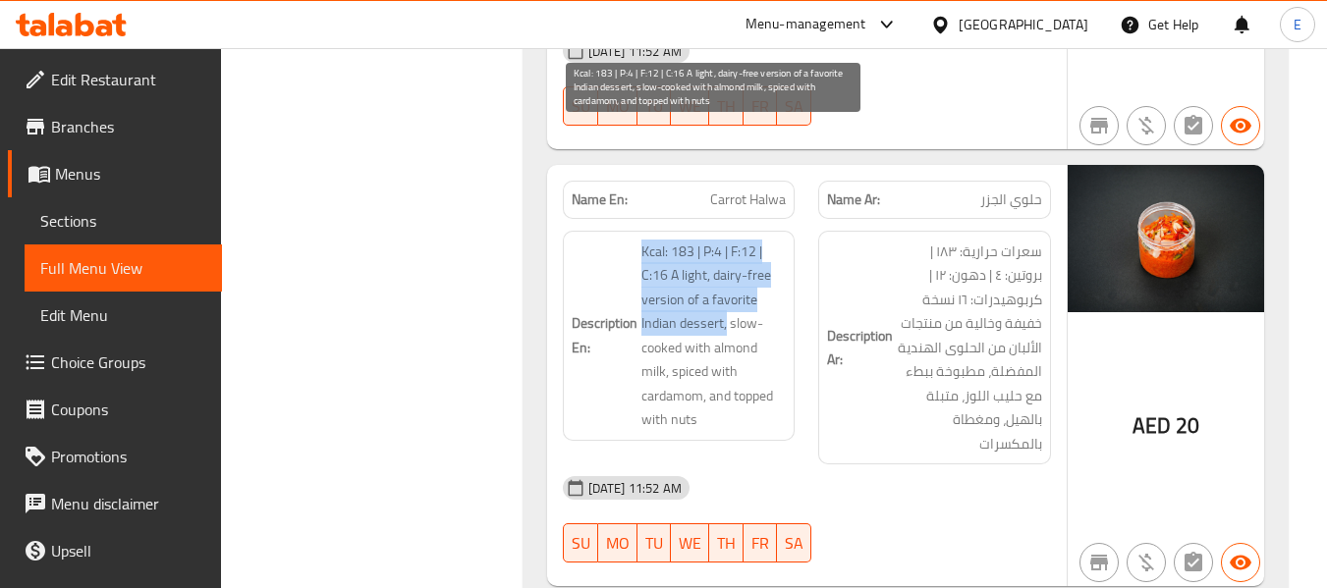
drag, startPoint x: 631, startPoint y: 131, endPoint x: 727, endPoint y: 206, distance: 122.4
click at [727, 240] on h6 "Description En: Kcal: 183 | P:4 | F:12 | C:16 A light, dairy-free version of a …" at bounding box center [679, 336] width 215 height 193
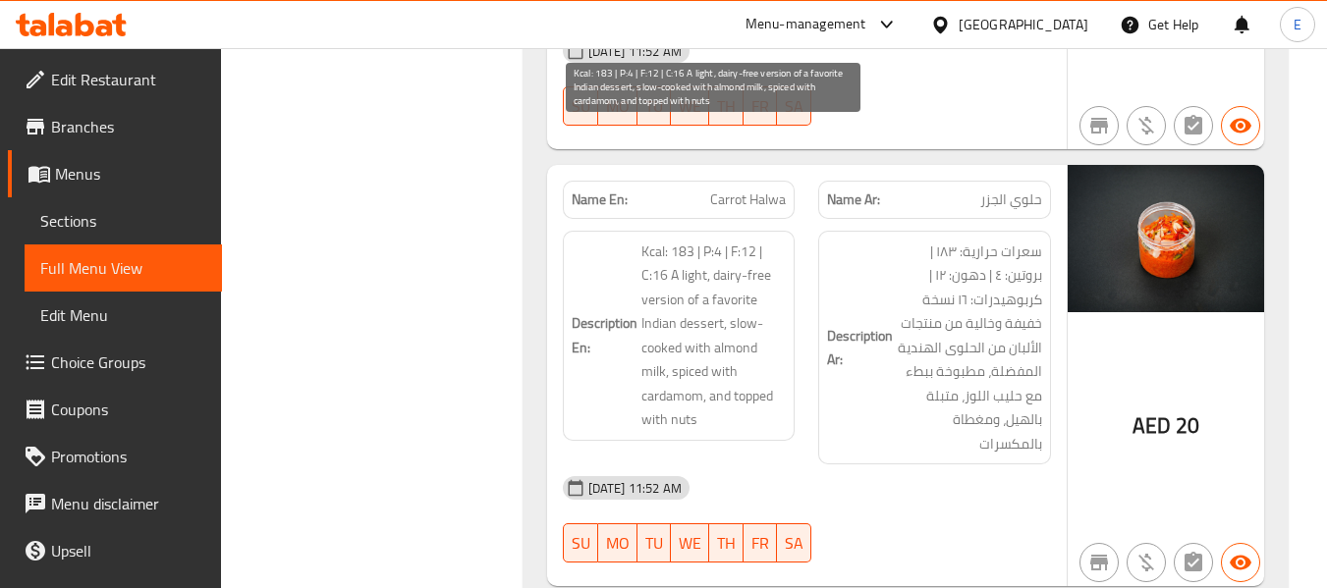
click at [721, 240] on span "Kcal: 183 | P:4 | F:12 | C:16 A light, dairy-free version of a favorite Indian …" at bounding box center [713, 336] width 145 height 193
drag, startPoint x: 724, startPoint y: 214, endPoint x: 743, endPoint y: 291, distance: 78.9
click at [743, 291] on span "Kcal: 183 | P:4 | F:12 | C:16 A light, dairy-free version of a favorite Indian …" at bounding box center [713, 336] width 145 height 193
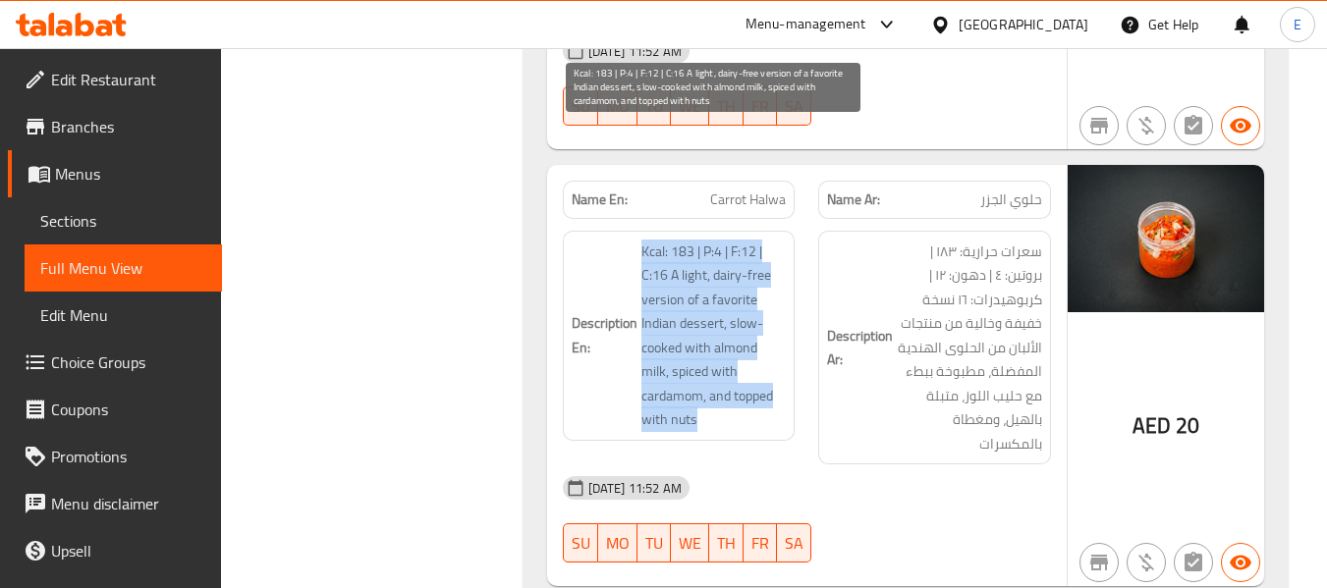
click at [743, 291] on span "Kcal: 183 | P:4 | F:12 | C:16 A light, dairy-free version of a favorite Indian …" at bounding box center [713, 336] width 145 height 193
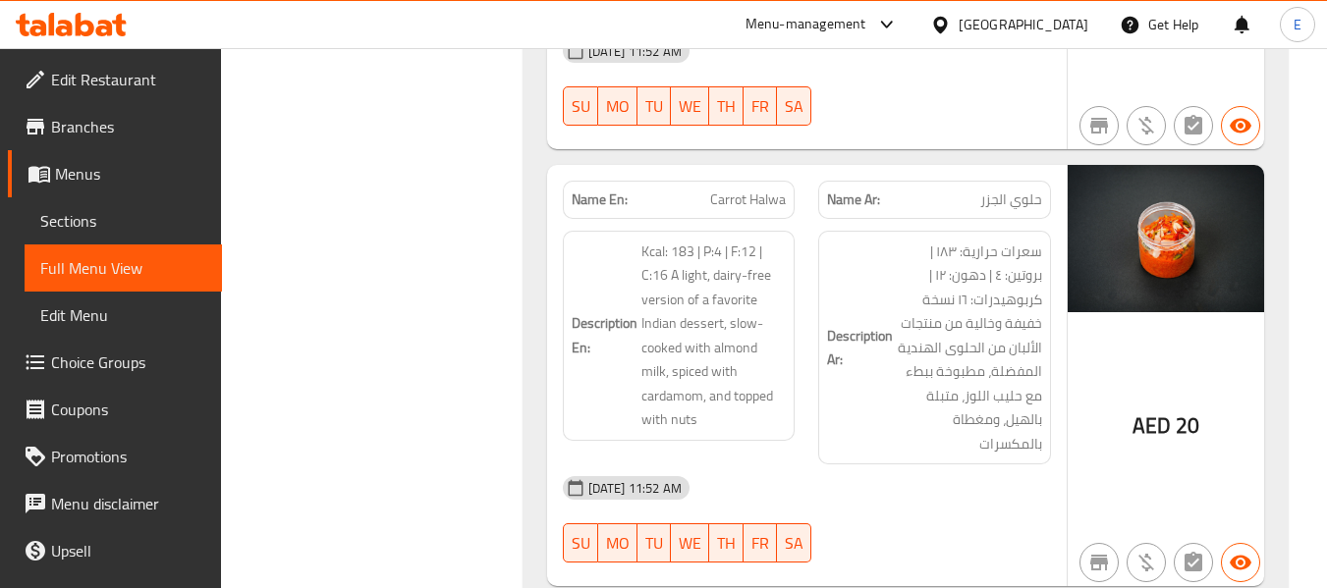
click at [897, 325] on span "سعرات حرارية: ١٨٣ | بروتين: ٤ | دهون: ١٢ | كربوهيدرات: ١٦ نسخة خفيفة وخالية من …" at bounding box center [969, 348] width 145 height 217
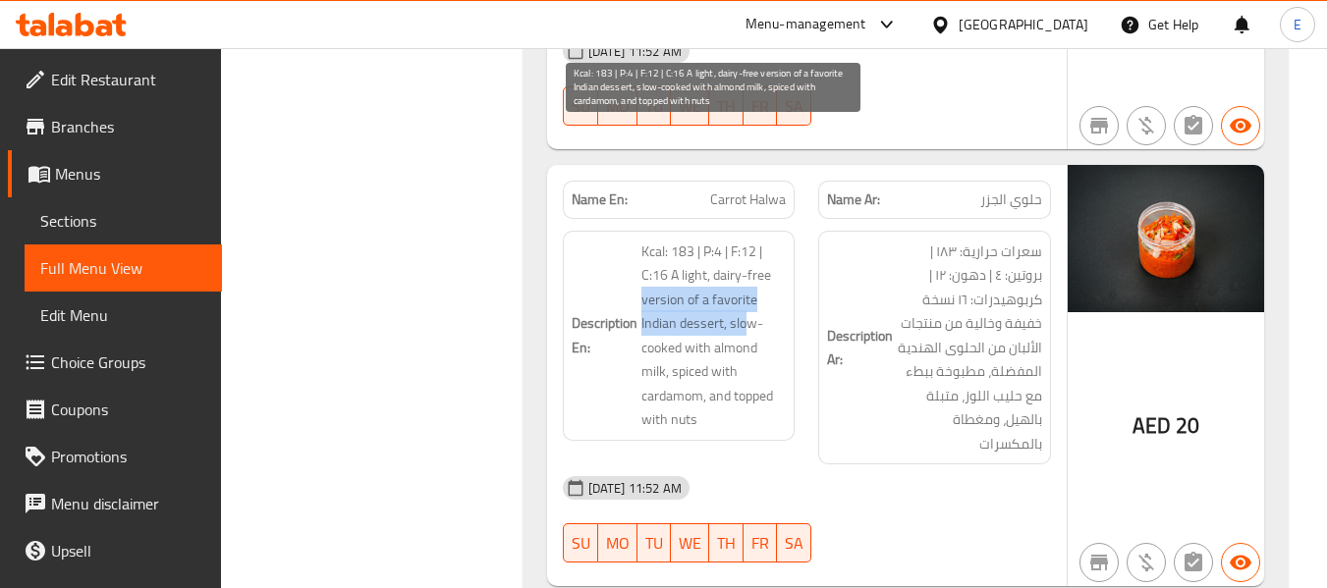
drag, startPoint x: 632, startPoint y: 184, endPoint x: 750, endPoint y: 209, distance: 120.6
click at [750, 240] on h6 "Description En: Kcal: 183 | P:4 | F:12 | C:16 A light, dairy-free version of a …" at bounding box center [679, 336] width 215 height 193
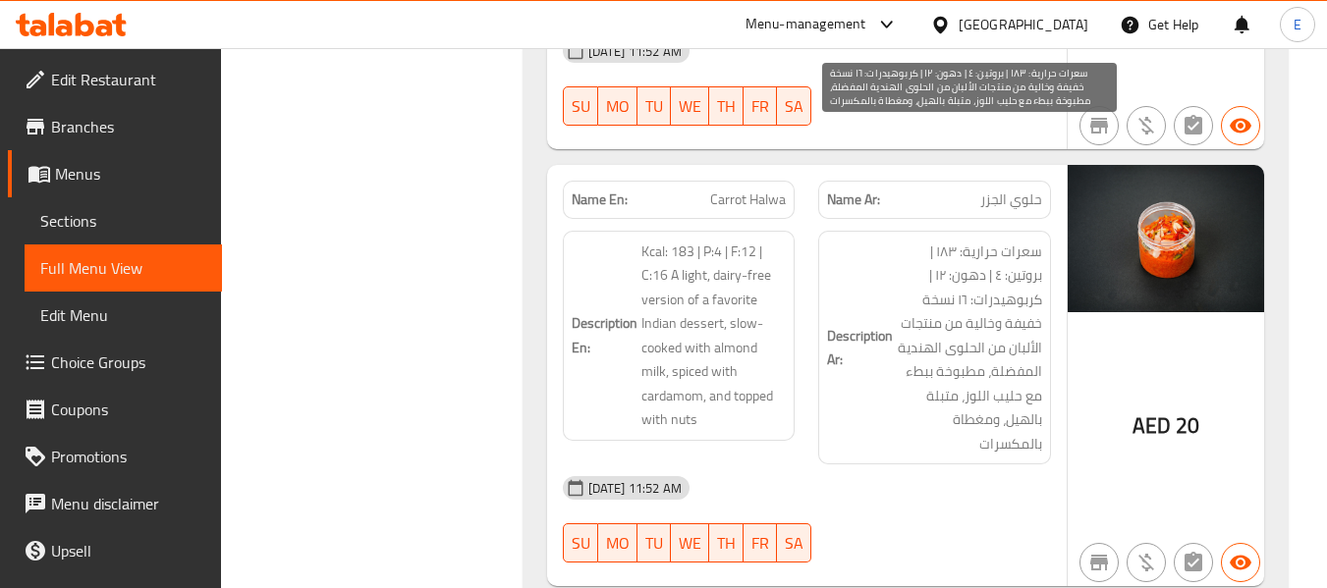
click at [1011, 300] on span "سعرات حرارية: ١٨٣ | بروتين: ٤ | دهون: ١٢ | كربوهيدرات: ١٦ نسخة خفيفة وخالية من …" at bounding box center [969, 348] width 145 height 217
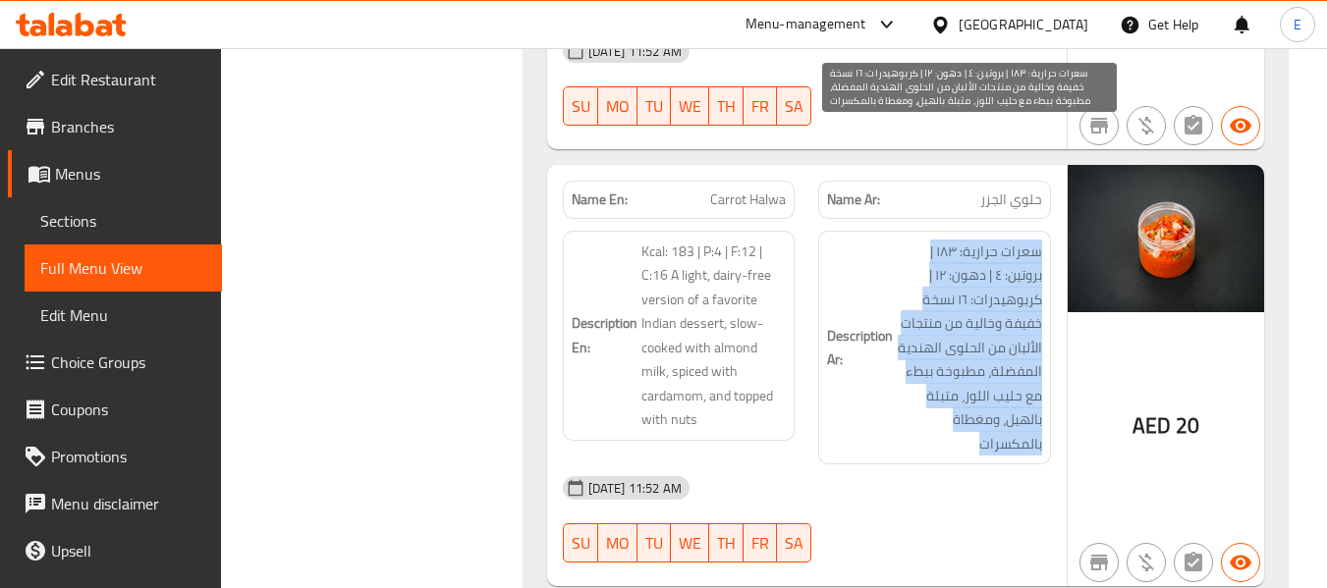
click at [1011, 300] on span "سعرات حرارية: ١٨٣ | بروتين: ٤ | دهون: ١٢ | كربوهيدرات: ١٦ نسخة خفيفة وخالية من …" at bounding box center [969, 348] width 145 height 217
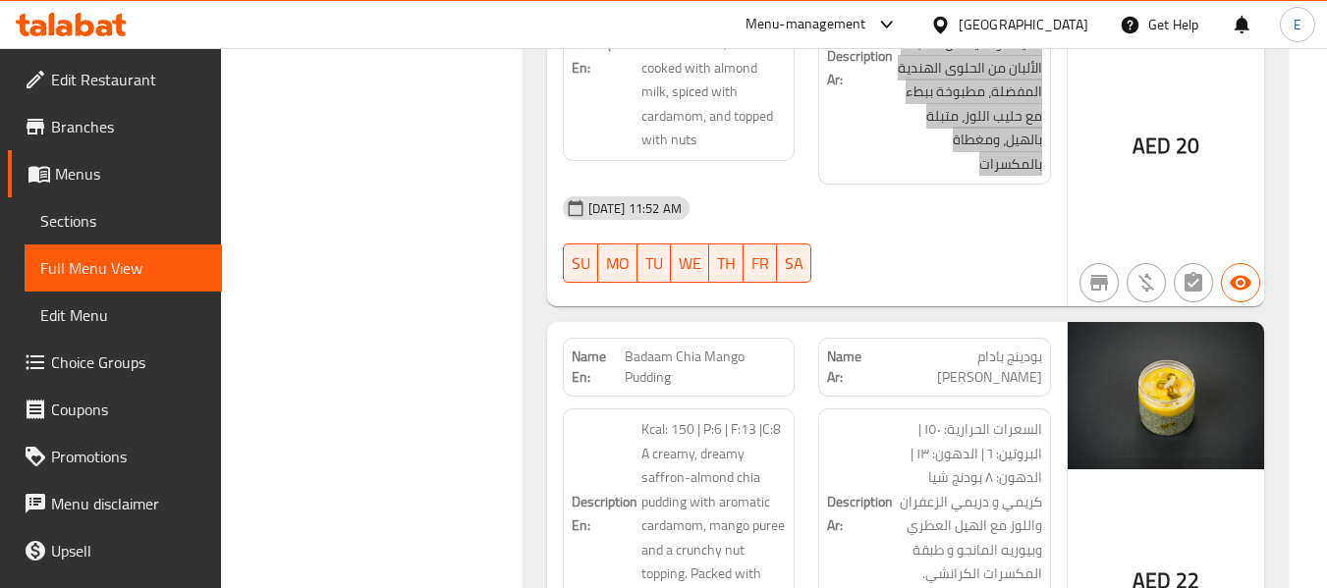
scroll to position [10548, 0]
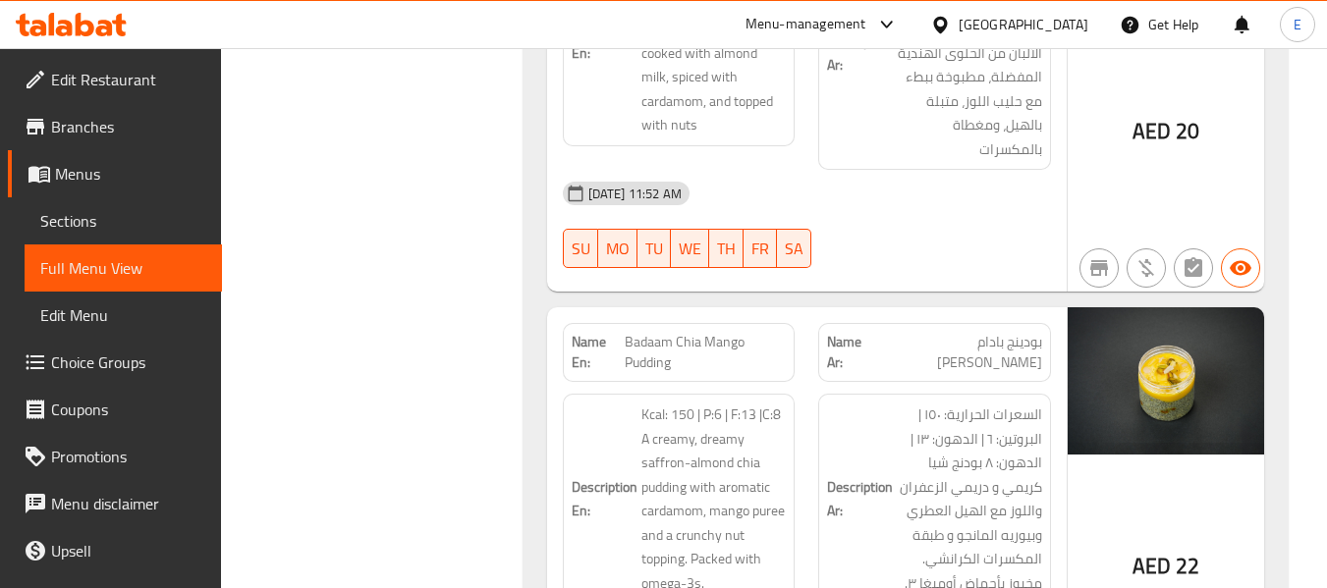
click at [1024, 323] on div "Name Ar: بودينج بادام شيا مانجو" at bounding box center [934, 352] width 233 height 59
click at [708, 332] on span "Badaam Chia Mango Pudding" at bounding box center [705, 352] width 161 height 41
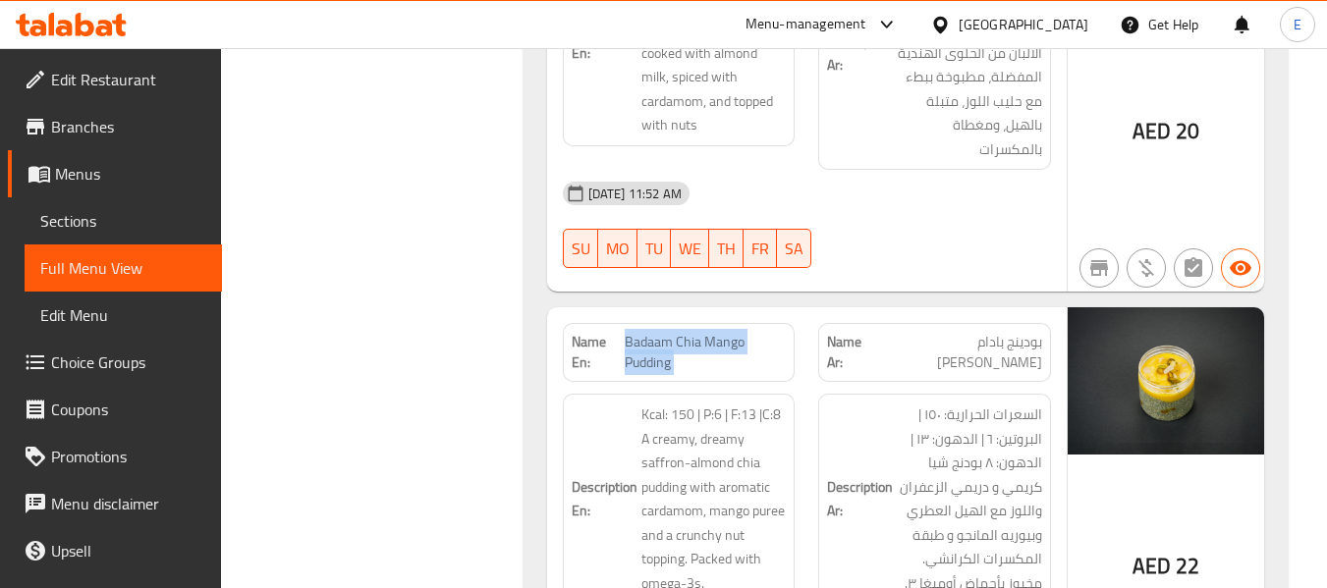
click at [708, 332] on span "Badaam Chia Mango Pudding" at bounding box center [705, 352] width 161 height 41
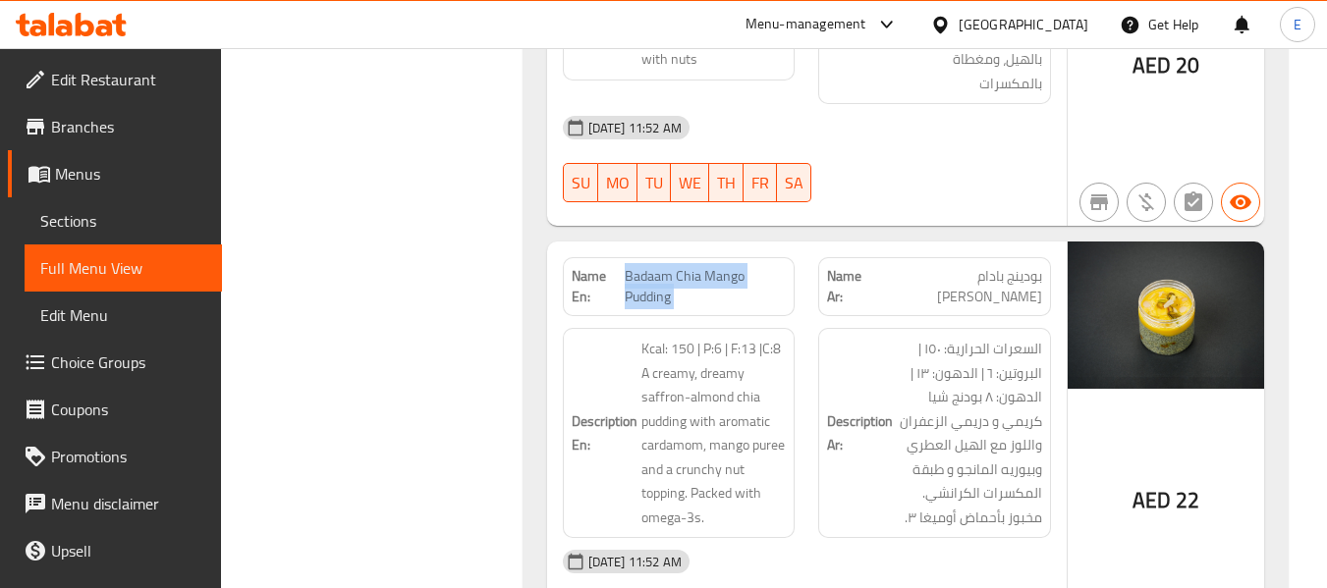
scroll to position [10646, 0]
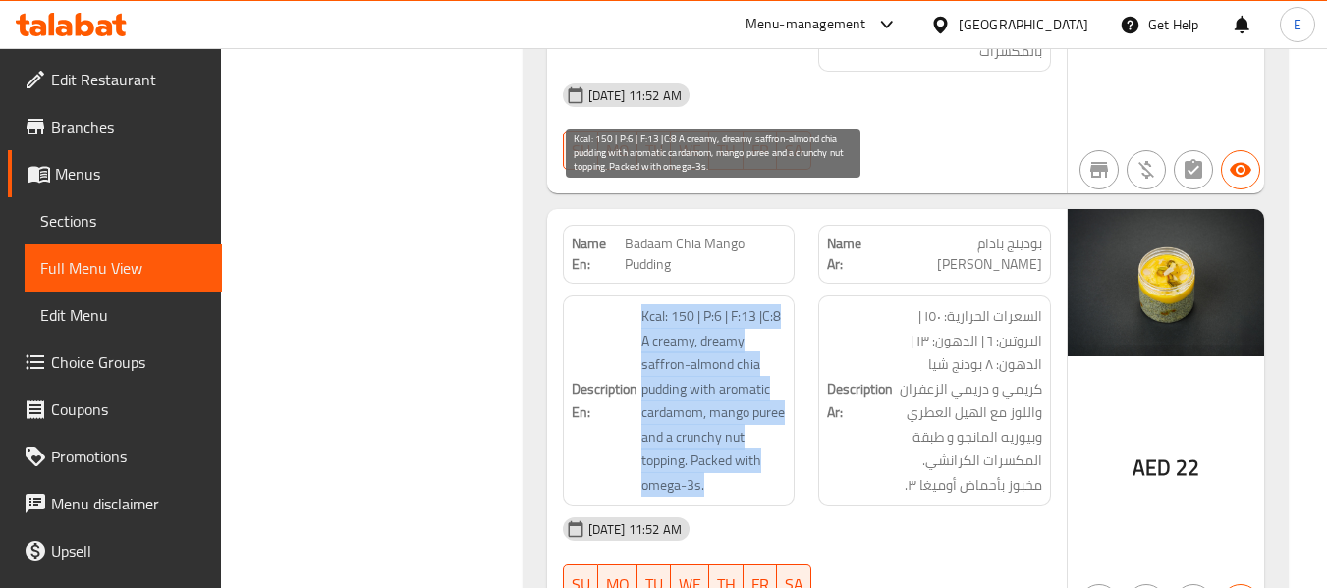
drag, startPoint x: 642, startPoint y: 203, endPoint x: 765, endPoint y: 366, distance: 204.1
click at [765, 366] on h6 "Description En: Kcal: 150 | P:6 | F:13 |C:8 A creamy, dreamy saffron-almond chi…" at bounding box center [679, 401] width 215 height 193
click at [765, 366] on span "Kcal: 150 | P:6 | F:13 |C:8 A creamy, dreamy saffron-almond chia pudding with a…" at bounding box center [713, 401] width 145 height 193
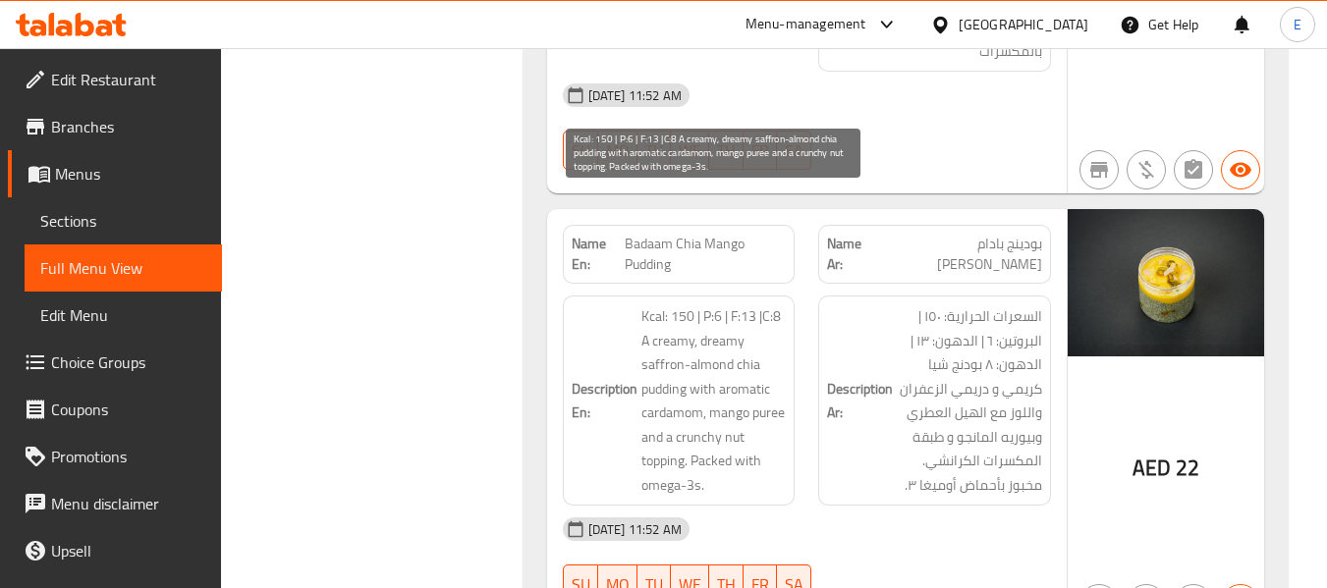
click at [765, 366] on span "Kcal: 150 | P:6 | F:13 |C:8 A creamy, dreamy saffron-almond chia pudding with a…" at bounding box center [713, 401] width 145 height 193
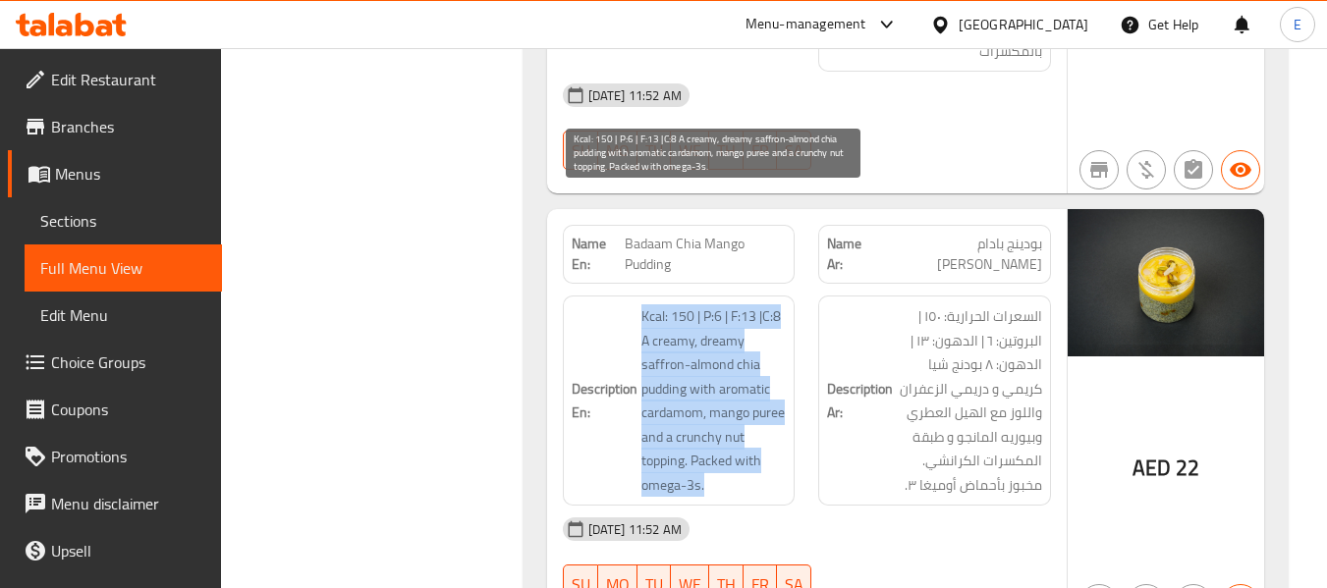
click at [765, 366] on span "Kcal: 150 | P:6 | F:13 |C:8 A creamy, dreamy saffron-almond chia pudding with a…" at bounding box center [713, 401] width 145 height 193
click at [695, 357] on span "Kcal: 150 | P:6 | F:13 |C:8 A creamy, dreamy saffron-almond chia pudding with a…" at bounding box center [713, 401] width 145 height 193
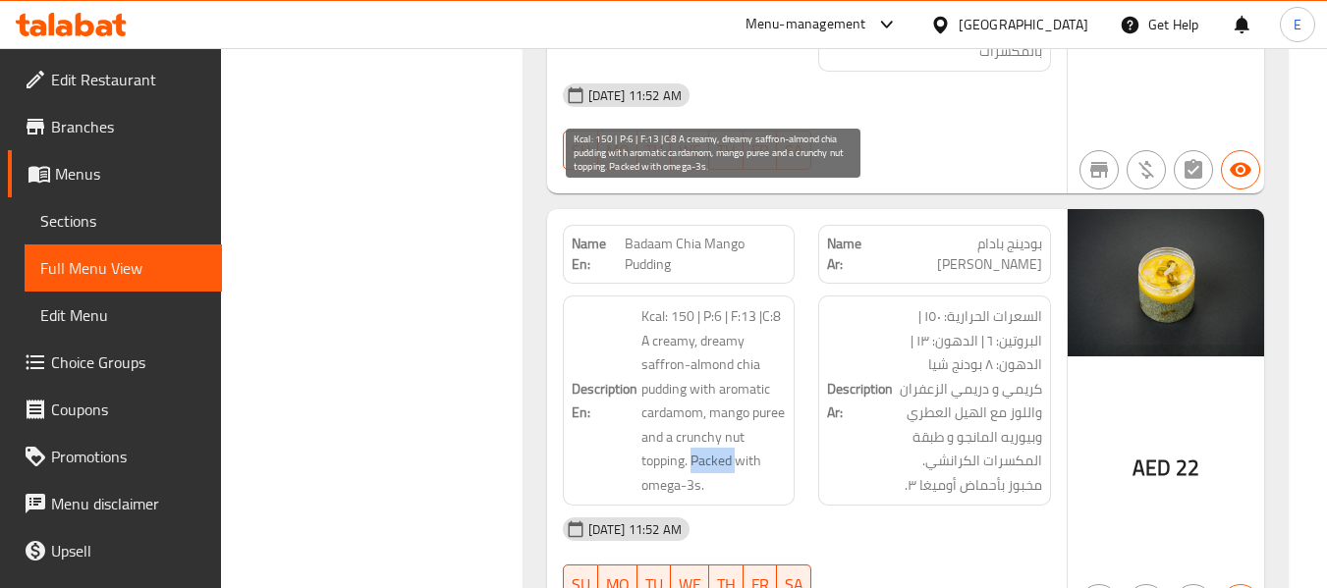
click at [695, 357] on span "Kcal: 150 | P:6 | F:13 |C:8 A creamy, dreamy saffron-almond chia pudding with a…" at bounding box center [713, 401] width 145 height 193
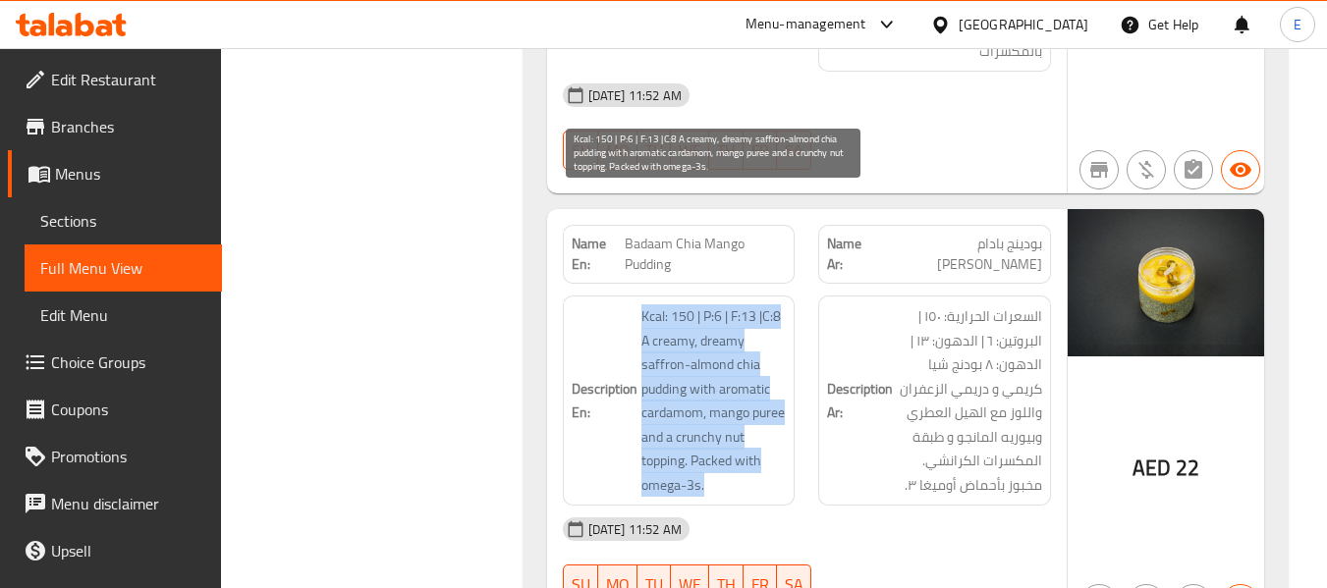
click at [695, 357] on span "Kcal: 150 | P:6 | F:13 |C:8 A creamy, dreamy saffron-almond chia pudding with a…" at bounding box center [713, 401] width 145 height 193
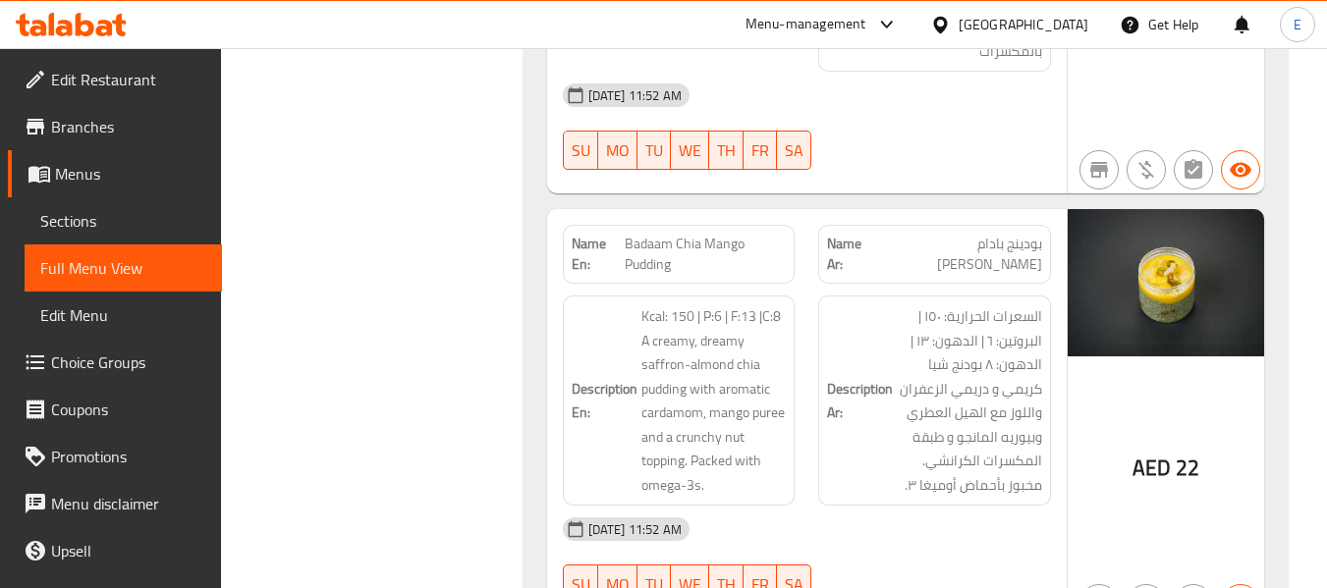
click at [805, 506] on div "04-09-2025 11:52 AM" at bounding box center [807, 529] width 512 height 47
click at [694, 234] on span "Badaam Chia Mango Pudding" at bounding box center [705, 254] width 161 height 41
click at [627, 234] on span "Badaam Chia Mango Pudding" at bounding box center [705, 254] width 161 height 41
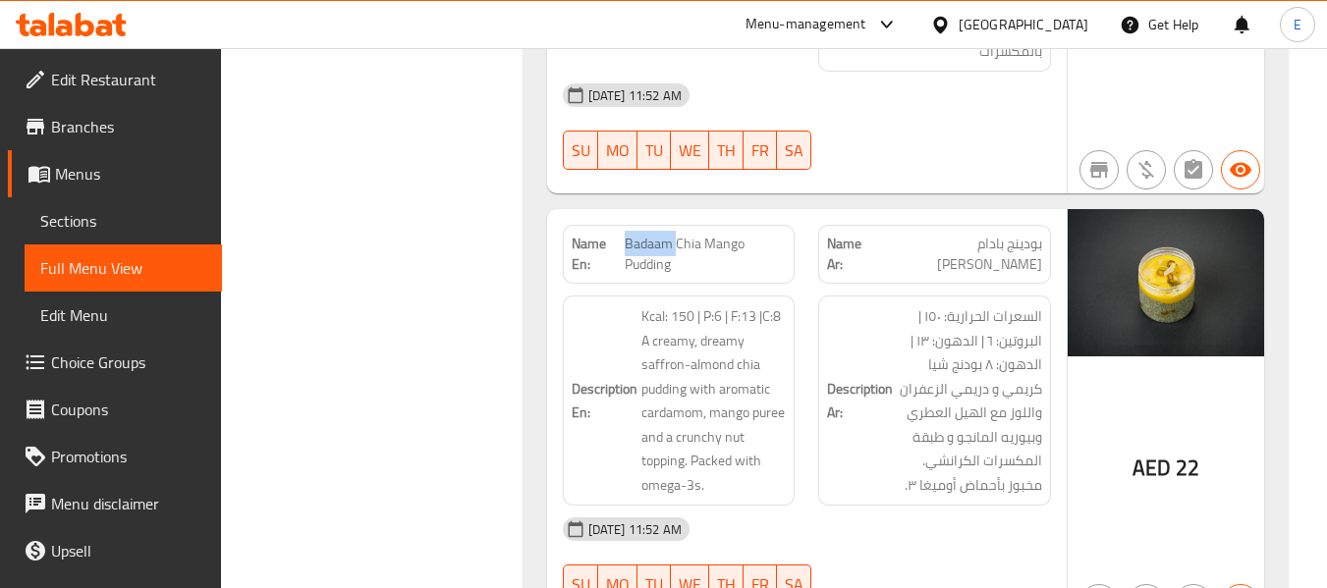
click at [627, 234] on span "Badaam Chia Mango Pudding" at bounding box center [705, 254] width 161 height 41
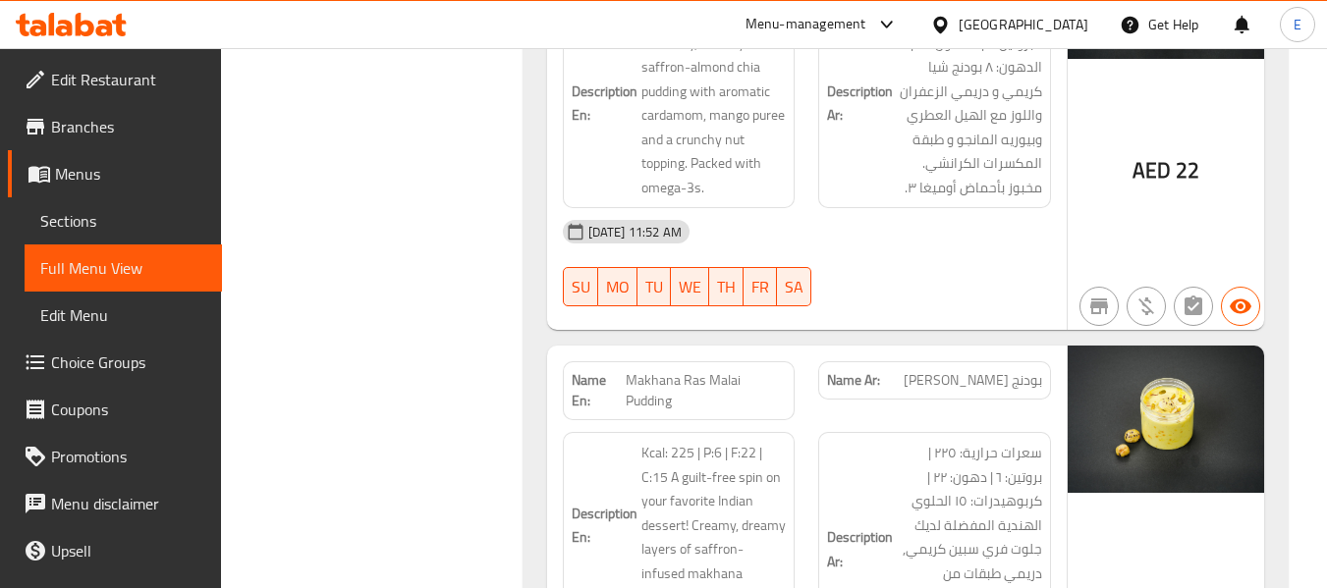
scroll to position [11039, 0]
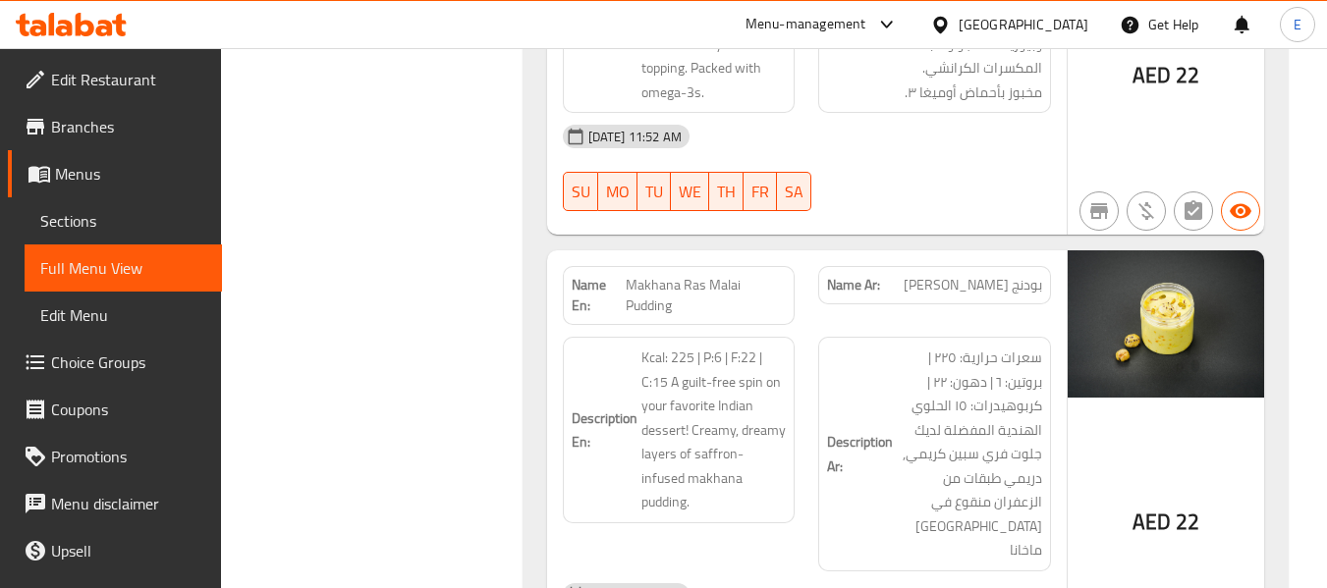
click at [705, 275] on span "Makhana Ras Malai Pudding" at bounding box center [706, 295] width 160 height 41
click at [960, 275] on span "بودنج ماخانا راس مالاي" at bounding box center [973, 285] width 139 height 21
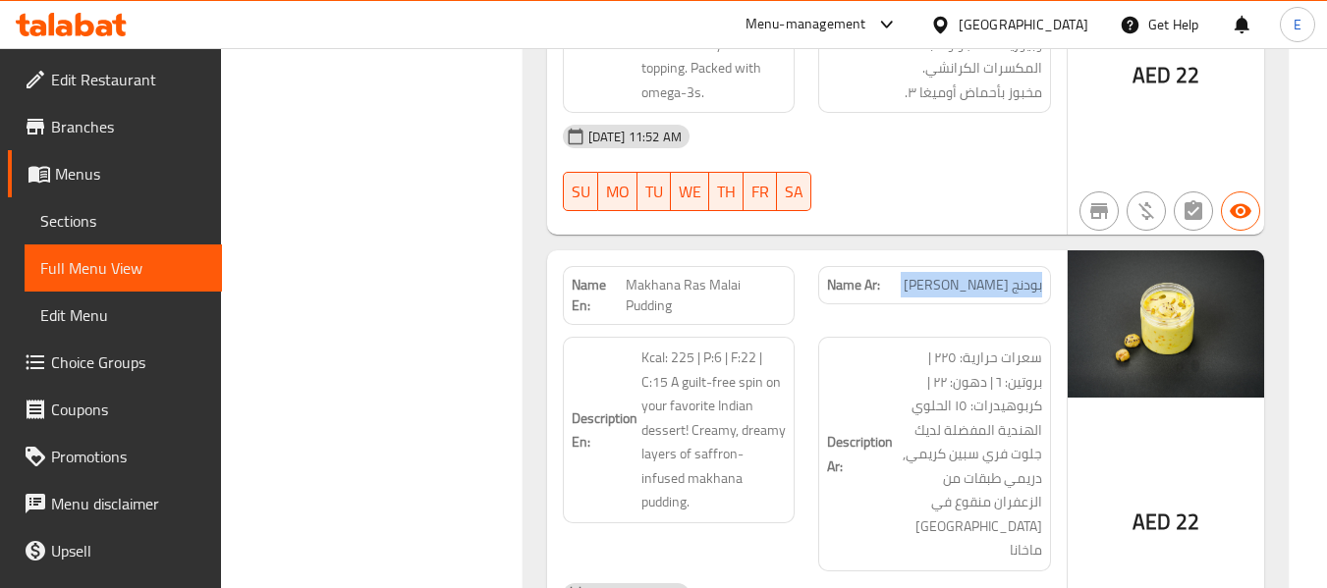
click at [960, 275] on span "بودنج ماخانا راس مالاي" at bounding box center [973, 285] width 139 height 21
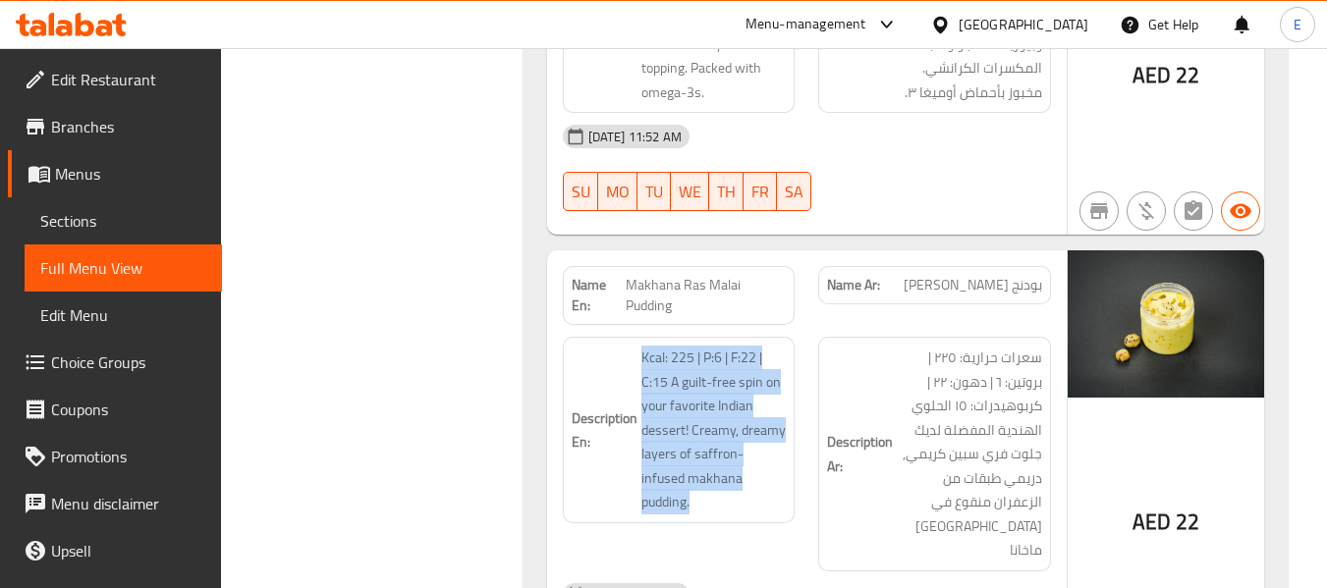
drag, startPoint x: 639, startPoint y: 244, endPoint x: 790, endPoint y: 360, distance: 189.8
click at [790, 360] on div "Description En: Kcal: 225 | P:6 | F:22 | C:15 A guilt-free spin on your favorit…" at bounding box center [679, 430] width 233 height 187
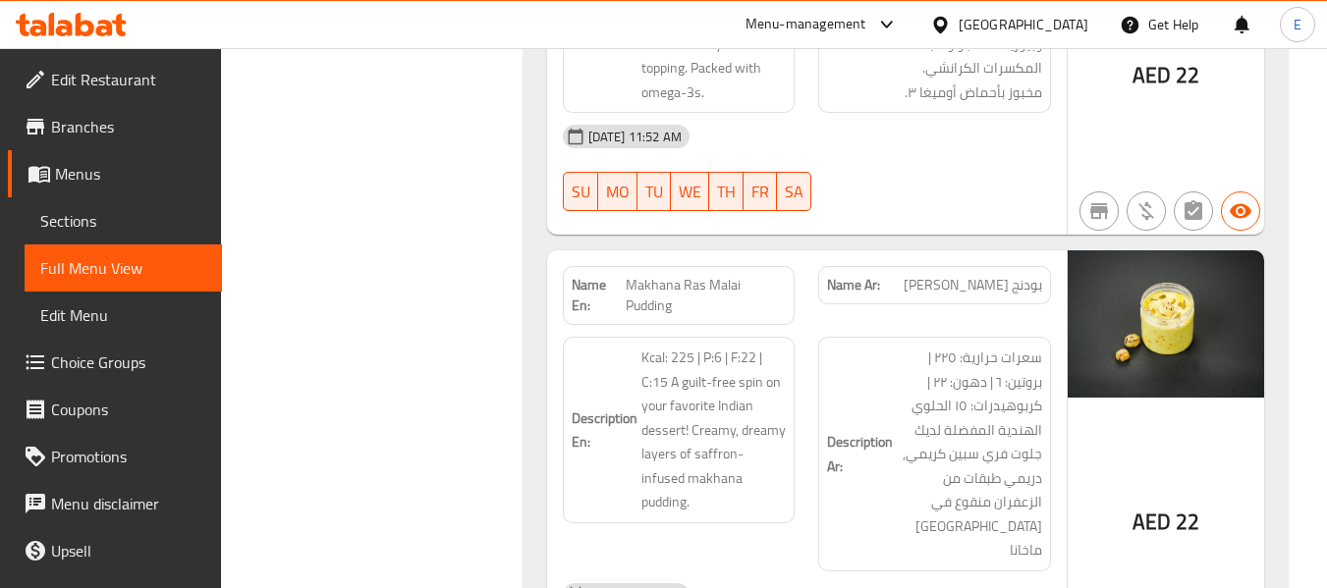
click at [790, 360] on div "Description En: Kcal: 225 | P:6 | F:22 | C:15 A guilt-free spin on your favorit…" at bounding box center [679, 430] width 233 height 187
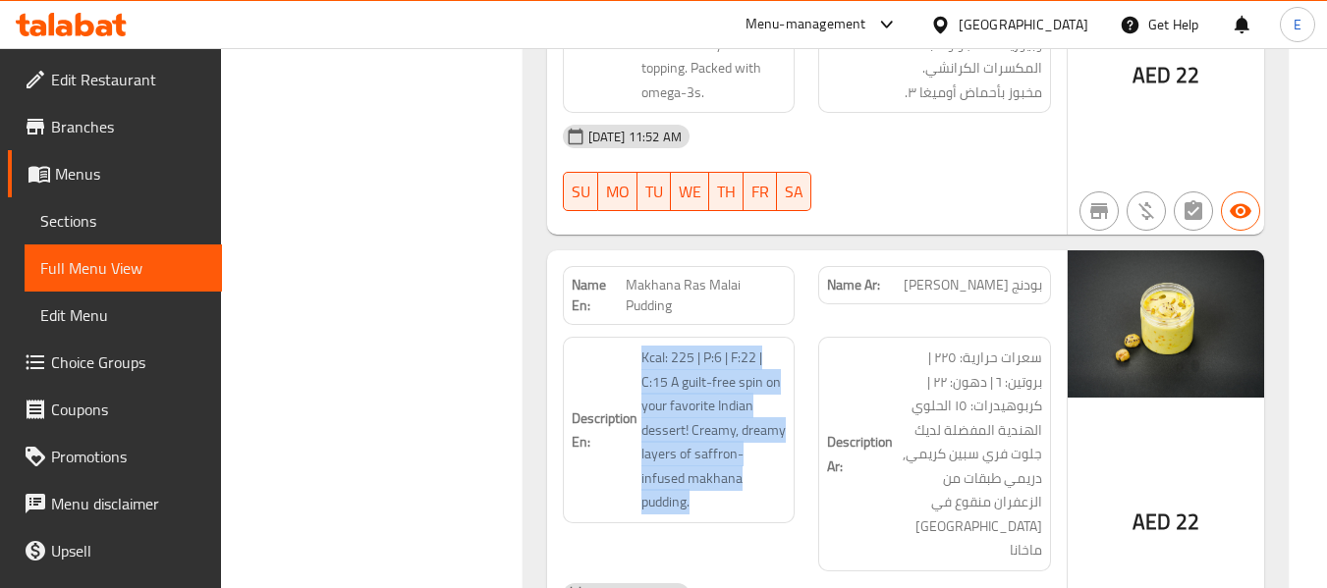
click at [790, 360] on div "Description En: Kcal: 225 | P:6 | F:22 | C:15 A guilt-free spin on your favorit…" at bounding box center [679, 430] width 233 height 187
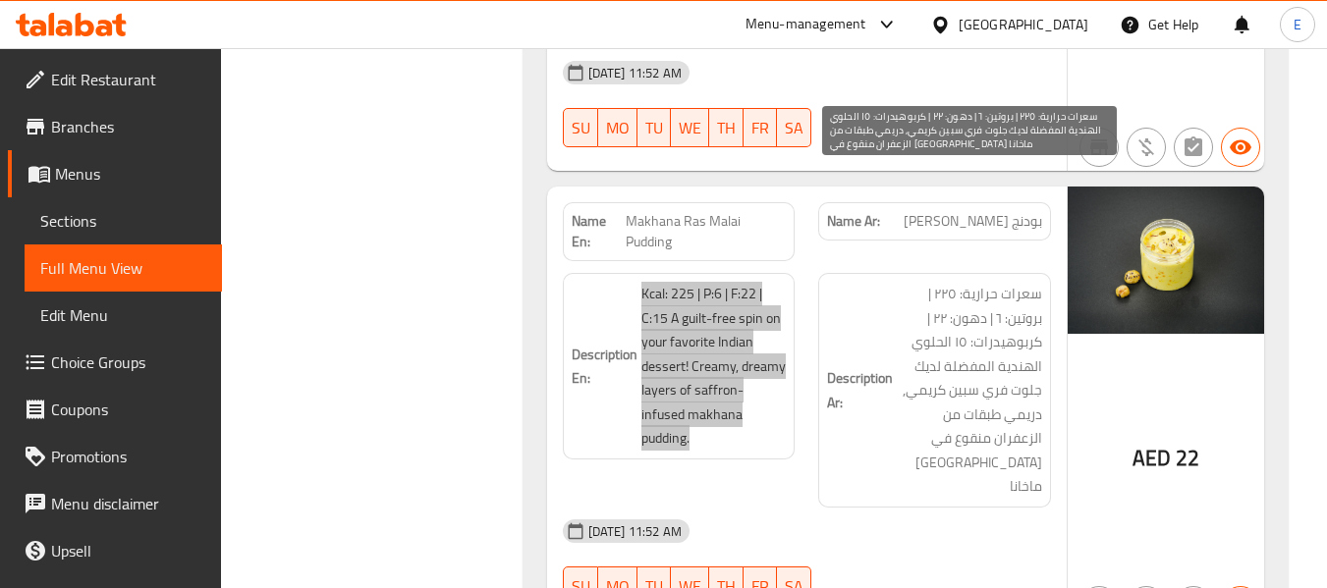
scroll to position [11148, 0]
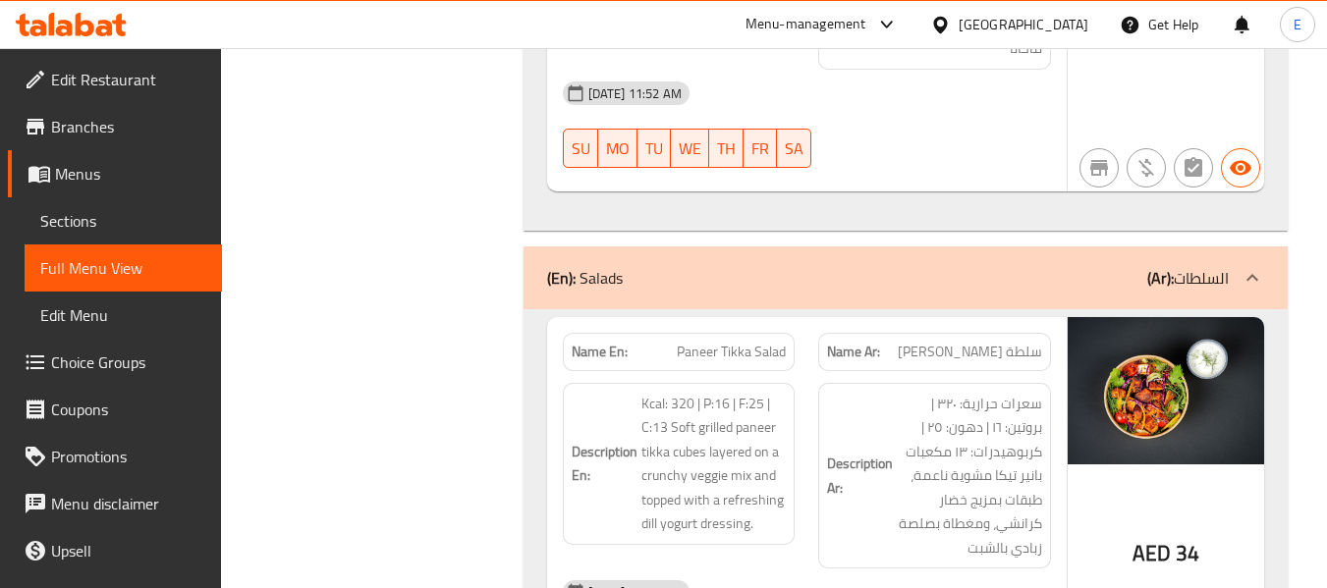
scroll to position [11639, 0]
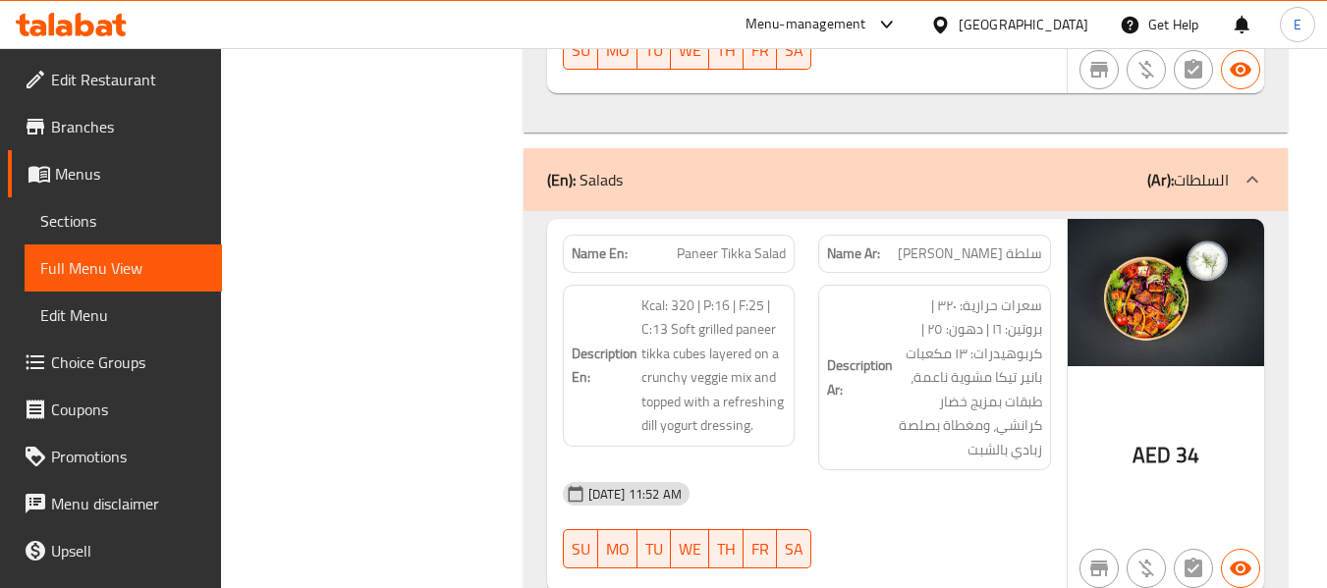
click at [1174, 441] on div "AED 34" at bounding box center [1166, 455] width 67 height 29
click at [1176, 436] on span "34" at bounding box center [1188, 455] width 24 height 38
click at [981, 244] on span "سلطة بانير تيكا" at bounding box center [970, 254] width 144 height 21
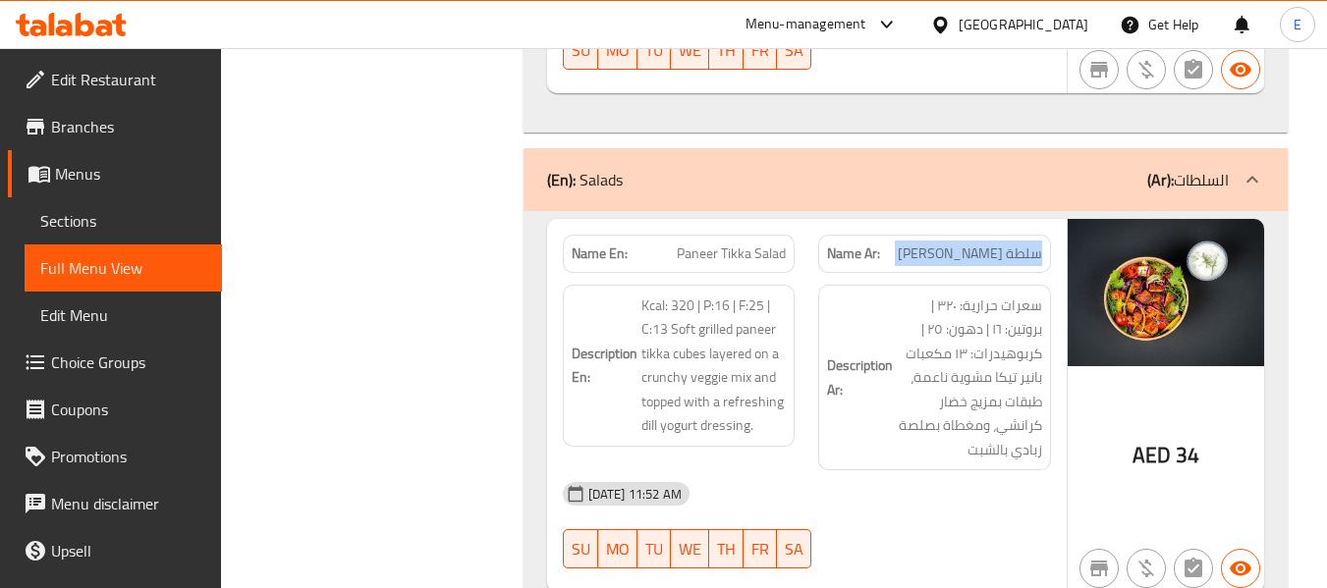
click at [981, 244] on span "سلطة بانير تيكا" at bounding box center [970, 254] width 144 height 21
click at [741, 244] on span "Paneer Tikka Salad" at bounding box center [731, 254] width 109 height 21
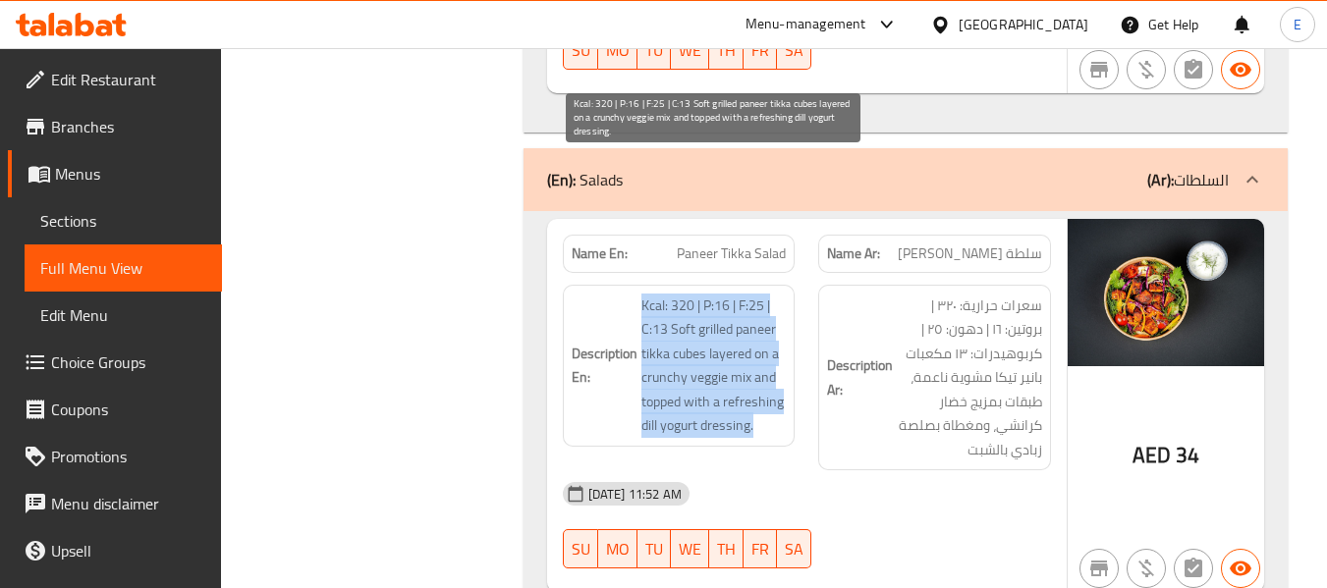
drag, startPoint x: 637, startPoint y: 157, endPoint x: 763, endPoint y: 287, distance: 181.3
click at [763, 294] on h6 "Description En: Kcal: 320 | P:16 | F:25 | C:13 Soft grilled paneer tikka cubes …" at bounding box center [679, 366] width 215 height 144
click at [763, 294] on span "Kcal: 320 | P:16 | F:25 | C:13 Soft grilled paneer tikka cubes layered on a cru…" at bounding box center [713, 366] width 145 height 144
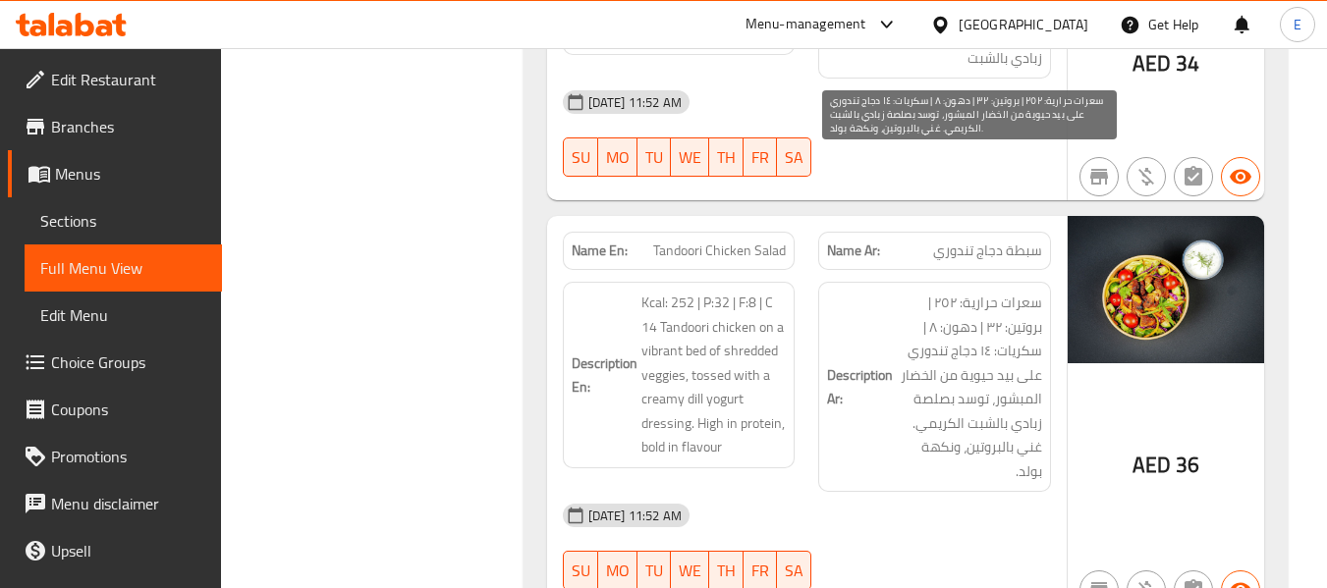
scroll to position [12032, 0]
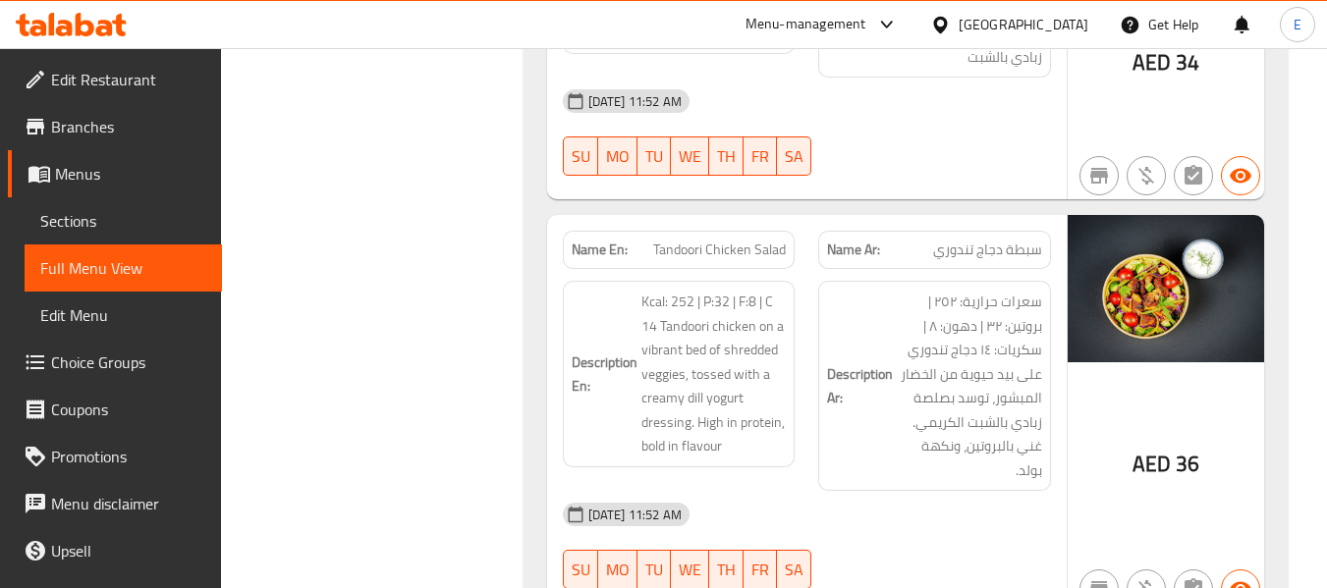
click at [689, 269] on div "Description En: Kcal: 252 | P:32 | F:8 | C 14 Tandoori chicken on a vibrant bed…" at bounding box center [679, 386] width 256 height 234
click at [977, 240] on span "سبطة دجاج تندوري" at bounding box center [987, 250] width 109 height 21
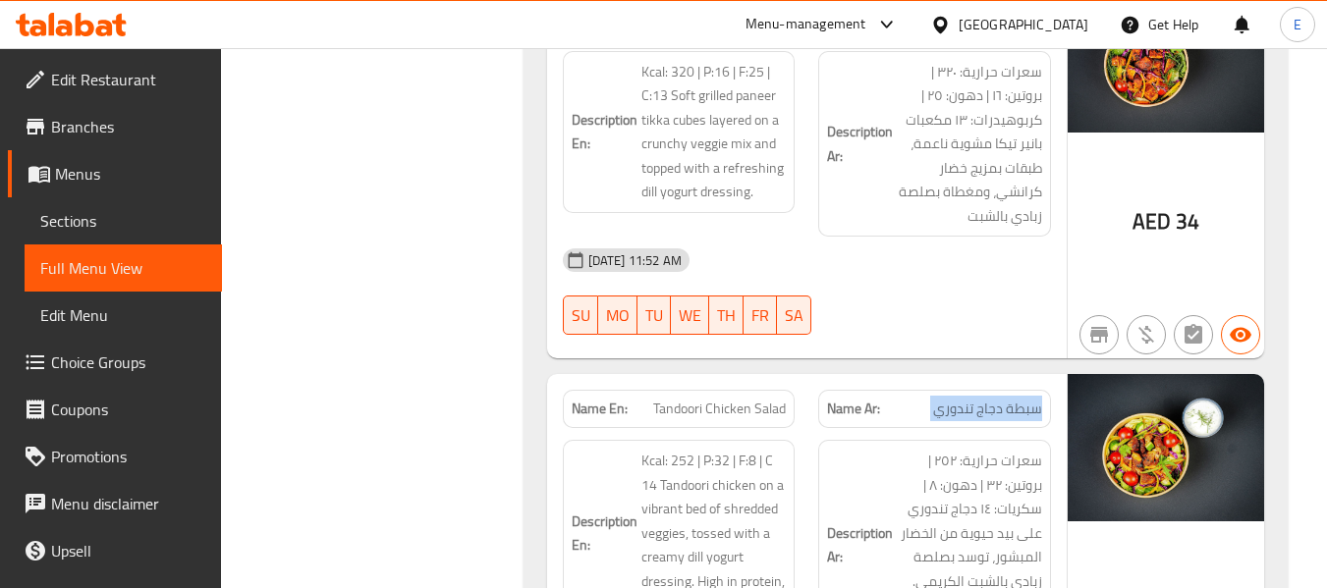
scroll to position [11934, 0]
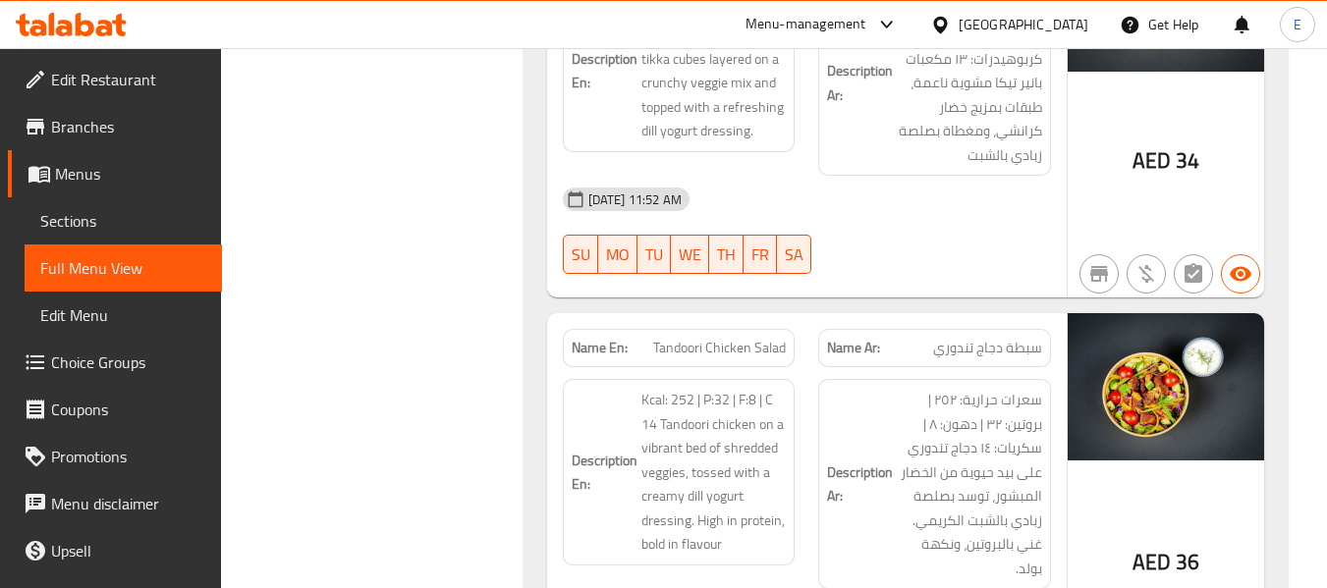
click at [710, 338] on span "Tandoori Chicken Salad" at bounding box center [719, 348] width 133 height 21
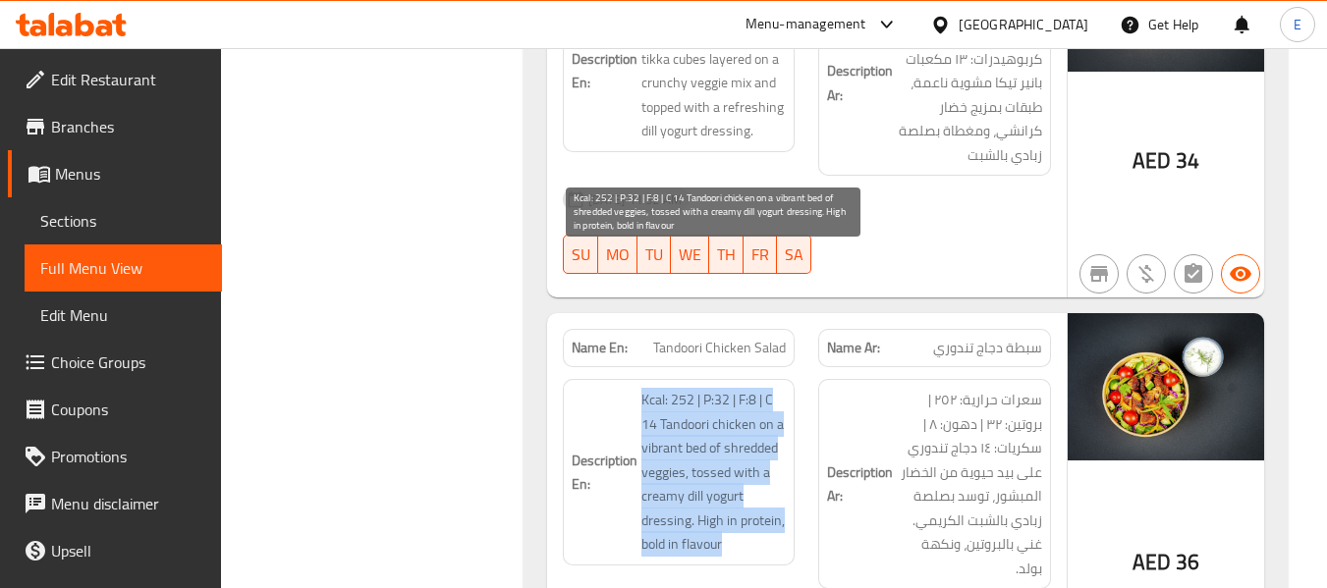
drag, startPoint x: 631, startPoint y: 260, endPoint x: 782, endPoint y: 407, distance: 210.5
click at [782, 407] on h6 "Description En: Kcal: 252 | P:32 | F:8 | C 14 Tandoori chicken on a vibrant bed…" at bounding box center [679, 472] width 215 height 169
click at [782, 407] on span "Kcal: 252 | P:32 | F:8 | C 14 Tandoori chicken on a vibrant bed of shredded veg…" at bounding box center [713, 472] width 145 height 169
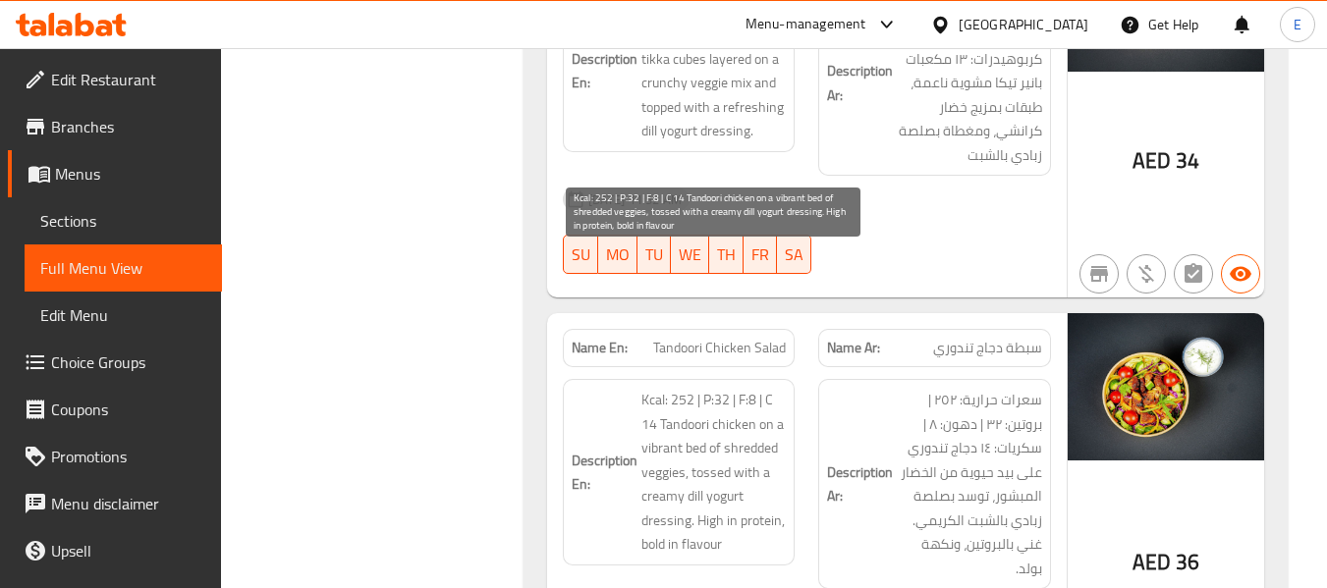
click at [782, 407] on span "Kcal: 252 | P:32 | F:8 | C 14 Tandoori chicken on a vibrant bed of shredded veg…" at bounding box center [713, 472] width 145 height 169
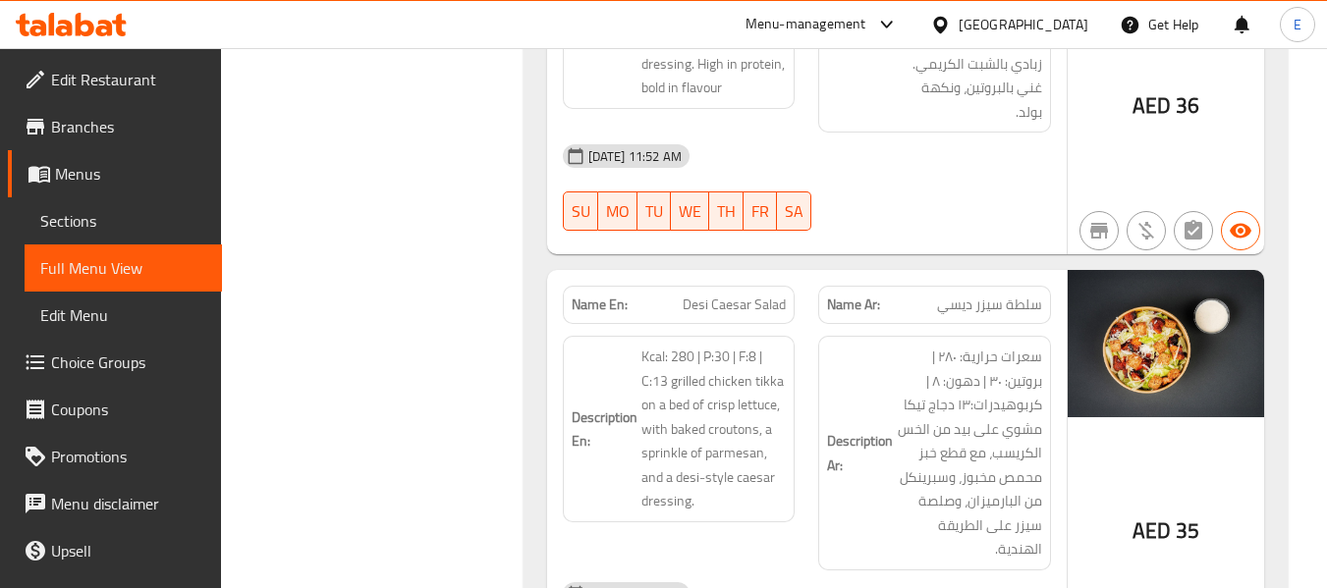
scroll to position [12425, 0]
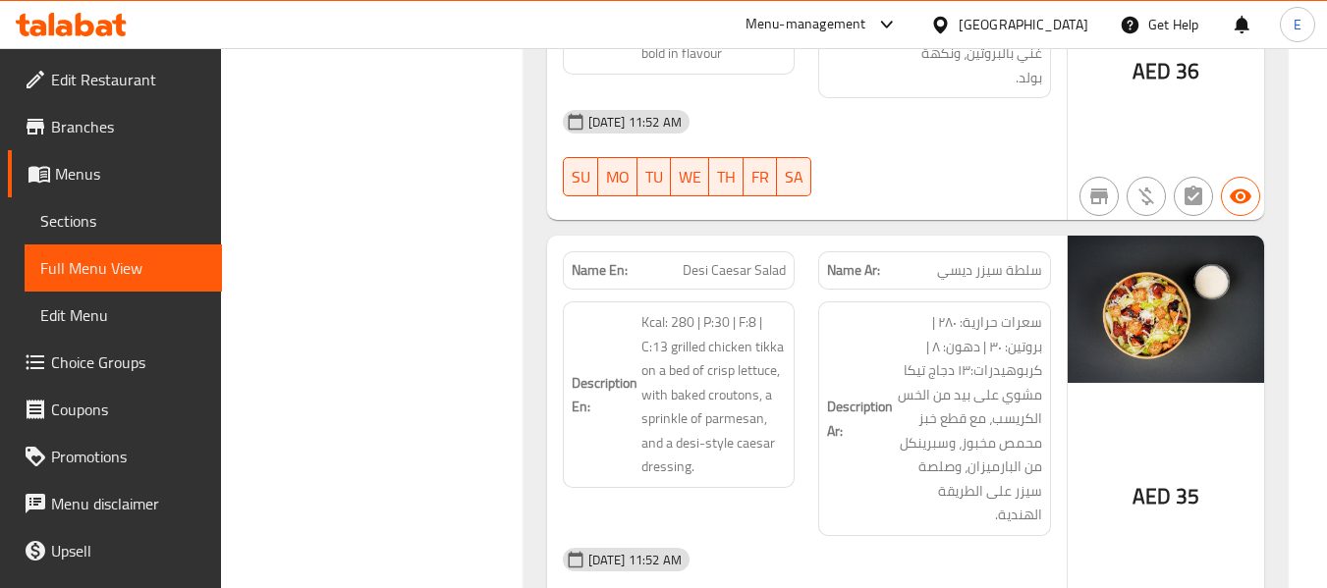
click at [1012, 260] on span "سلطة سيزر ديسي" at bounding box center [989, 270] width 105 height 21
click at [722, 260] on span "Desi Caesar Salad" at bounding box center [734, 270] width 103 height 21
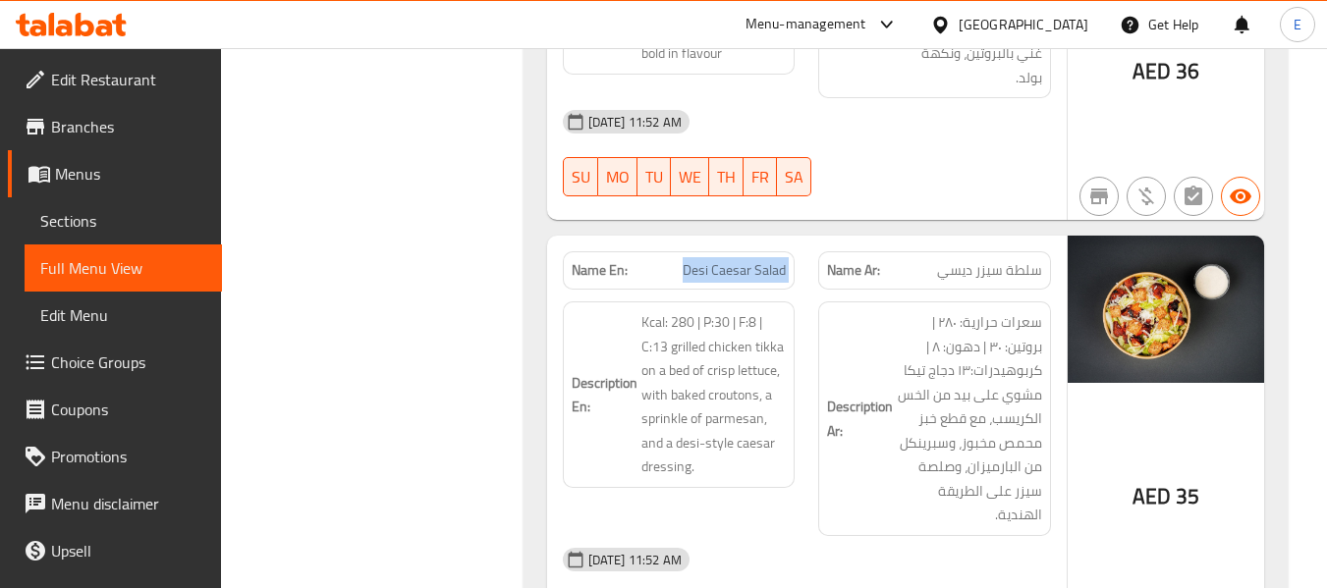
click at [722, 260] on span "Desi Caesar Salad" at bounding box center [734, 270] width 103 height 21
click at [922, 536] on div "04-09-2025 11:52 AM" at bounding box center [807, 559] width 512 height 47
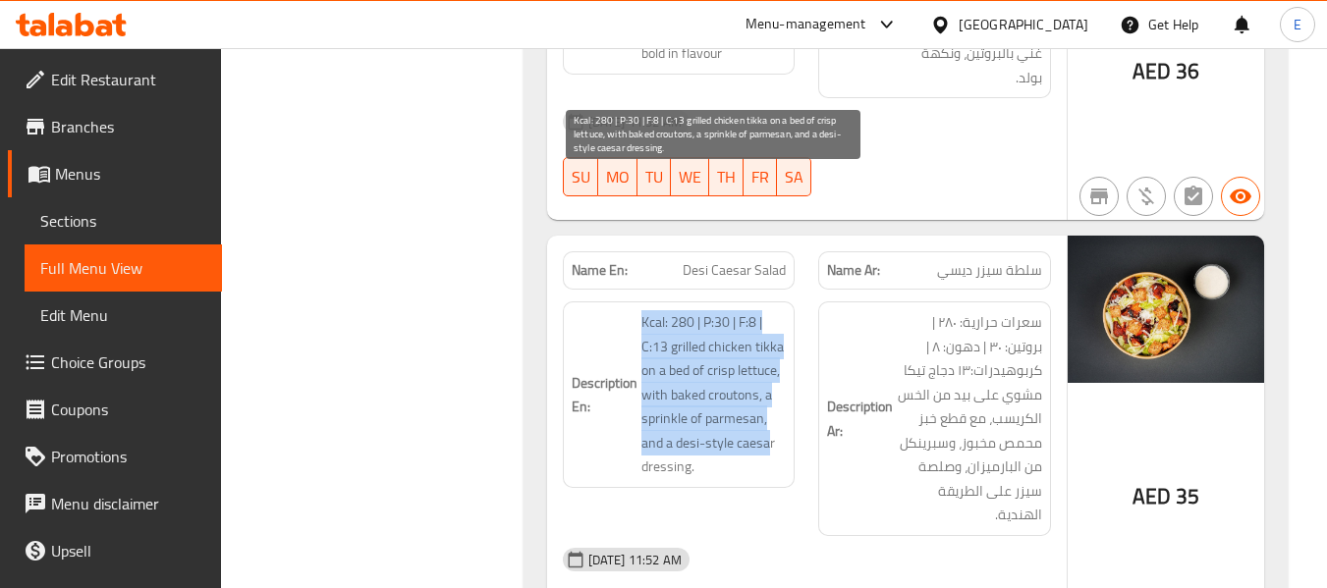
drag, startPoint x: 636, startPoint y: 182, endPoint x: 770, endPoint y: 316, distance: 190.3
click at [770, 316] on h6 "Description En: Kcal: 280 | P:30 | F:8 | C:13 grilled chicken tikka on a bed of…" at bounding box center [679, 394] width 215 height 169
click at [770, 316] on span "Kcal: 280 | P:30 | F:8 | C:13 grilled chicken tikka on a bed of crisp lettuce, …" at bounding box center [713, 394] width 145 height 169
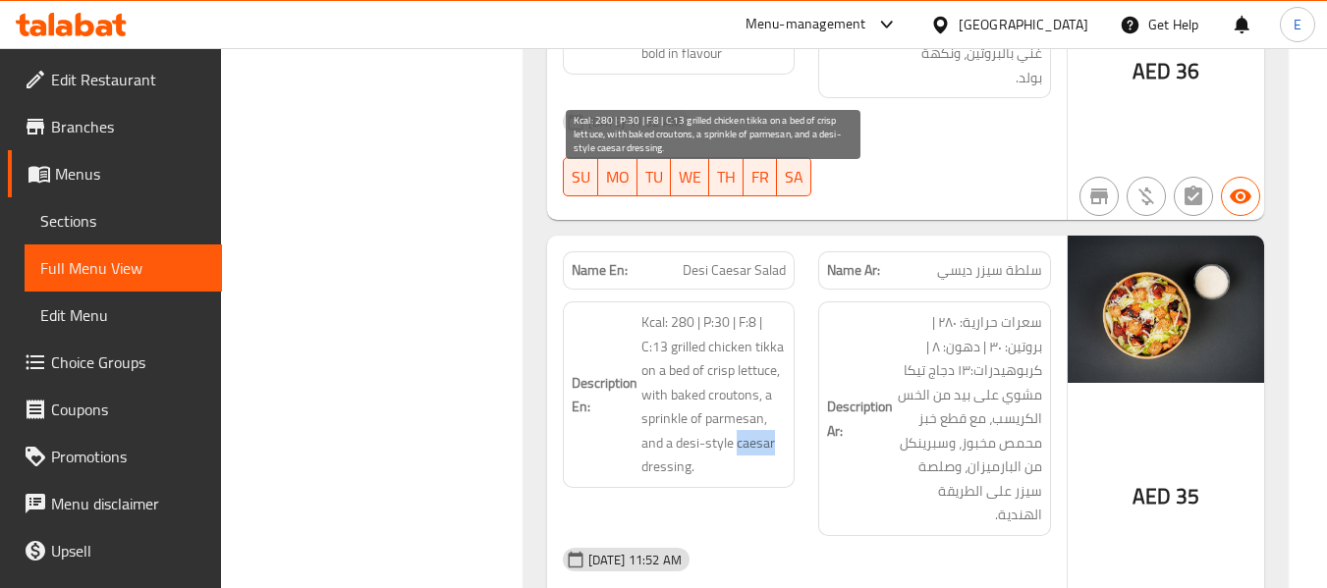
click at [770, 316] on span "Kcal: 280 | P:30 | F:8 | C:13 grilled chicken tikka on a bed of crisp lettuce, …" at bounding box center [713, 394] width 145 height 169
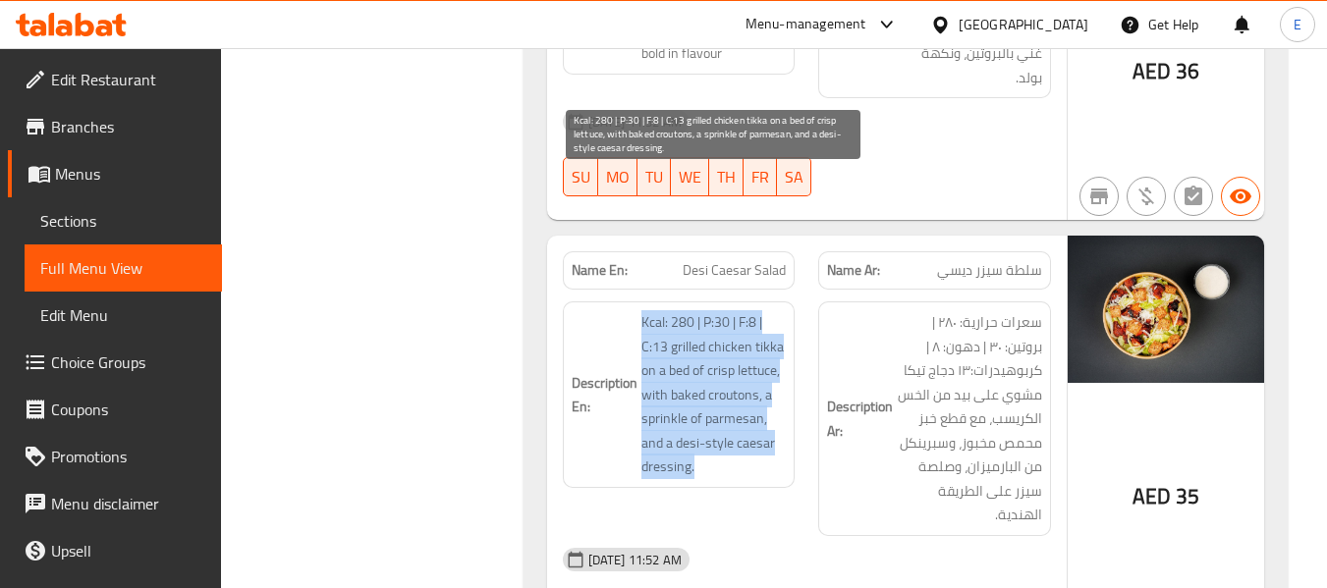
click at [770, 316] on span "Kcal: 280 | P:30 | F:8 | C:13 grilled chicken tikka on a bed of crisp lettuce, …" at bounding box center [713, 394] width 145 height 169
click at [701, 310] on span "Kcal: 280 | P:30 | F:8 | C:13 grilled chicken tikka on a bed of crisp lettuce, …" at bounding box center [713, 394] width 145 height 169
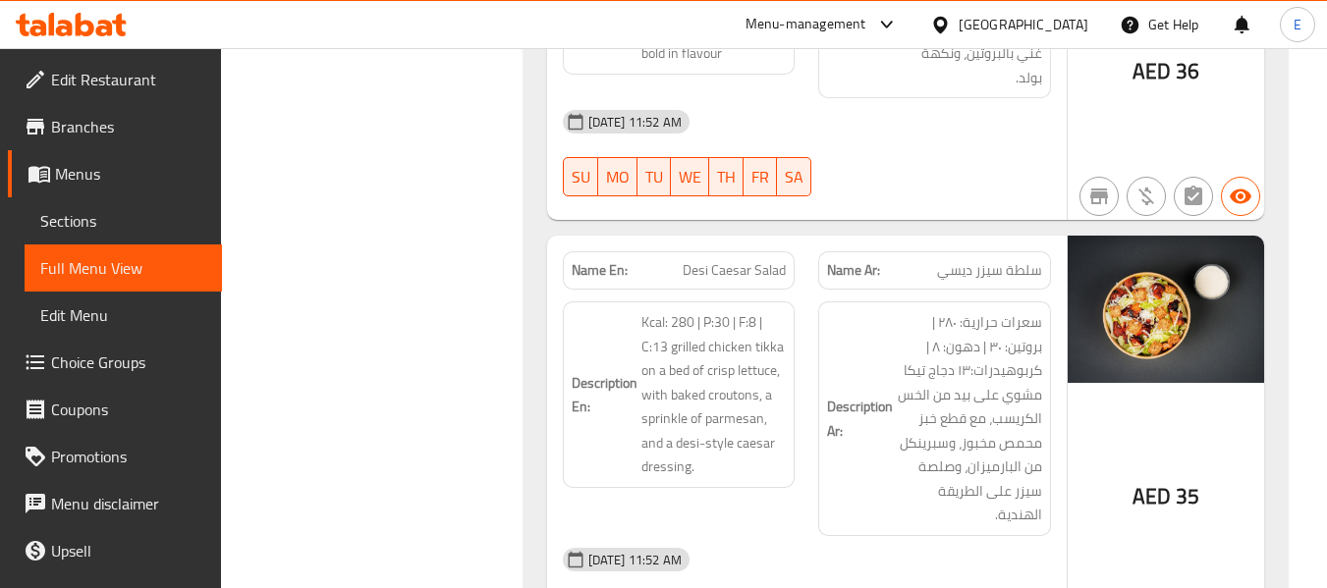
click at [706, 251] on div "Name En: Desi Caesar Salad" at bounding box center [679, 270] width 233 height 38
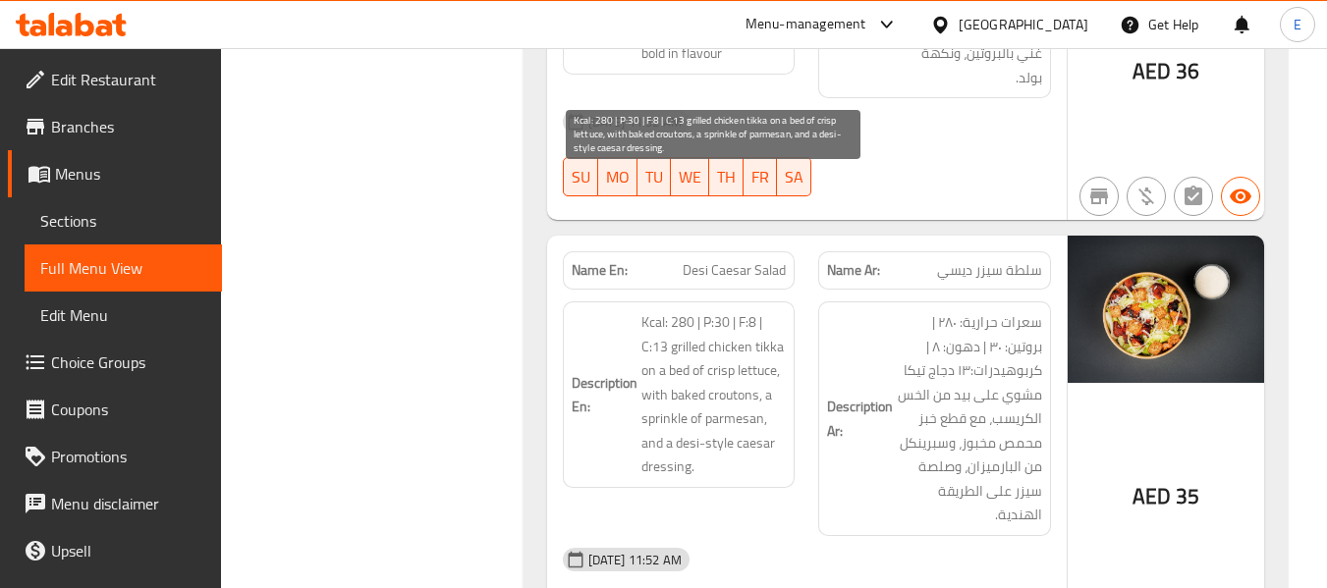
click at [727, 310] on span "Kcal: 280 | P:30 | F:8 | C:13 grilled chicken tikka on a bed of crisp lettuce, …" at bounding box center [713, 394] width 145 height 169
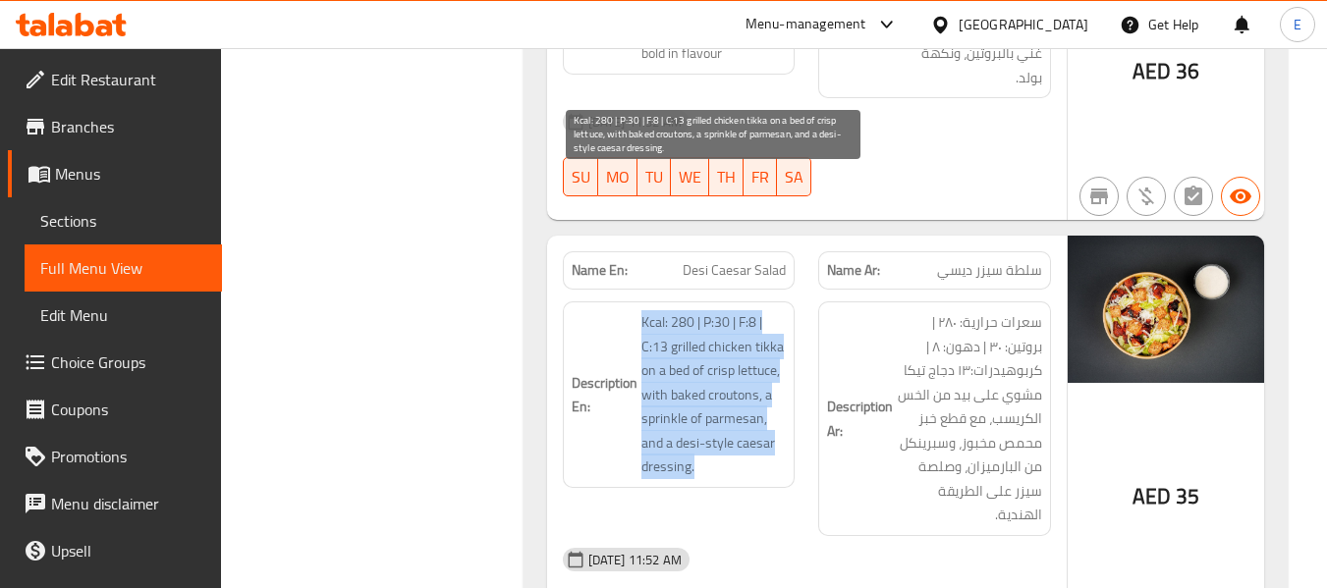
click at [727, 310] on span "Kcal: 280 | P:30 | F:8 | C:13 grilled chicken tikka on a bed of crisp lettuce, …" at bounding box center [713, 394] width 145 height 169
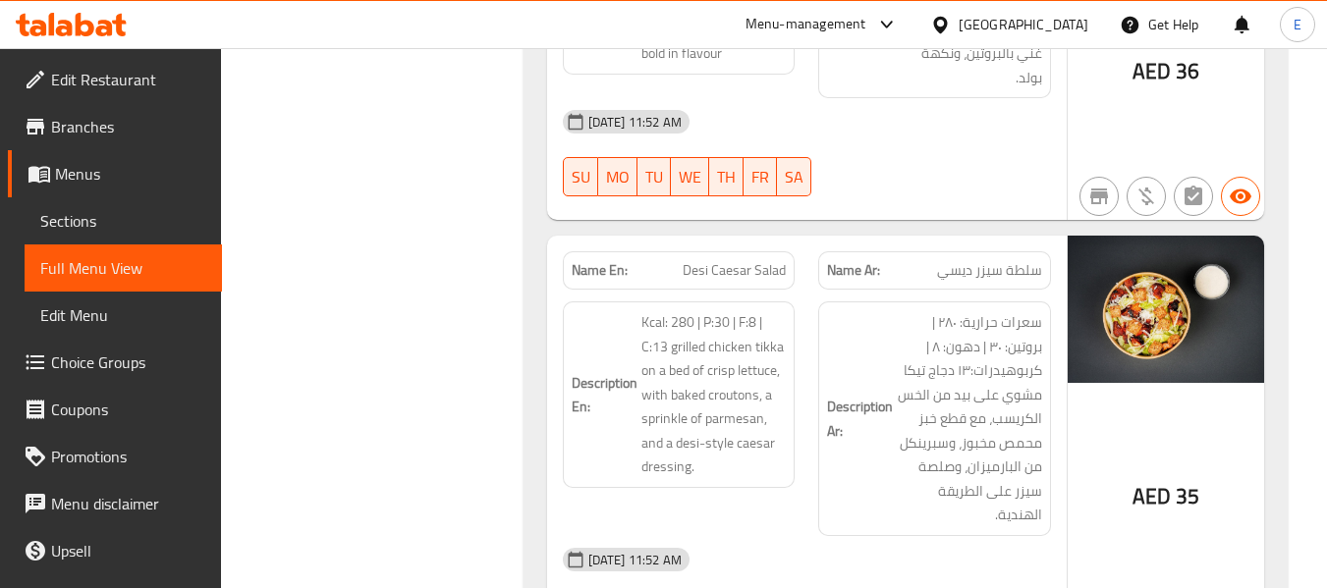
click at [739, 260] on span "Desi Caesar Salad" at bounding box center [734, 270] width 103 height 21
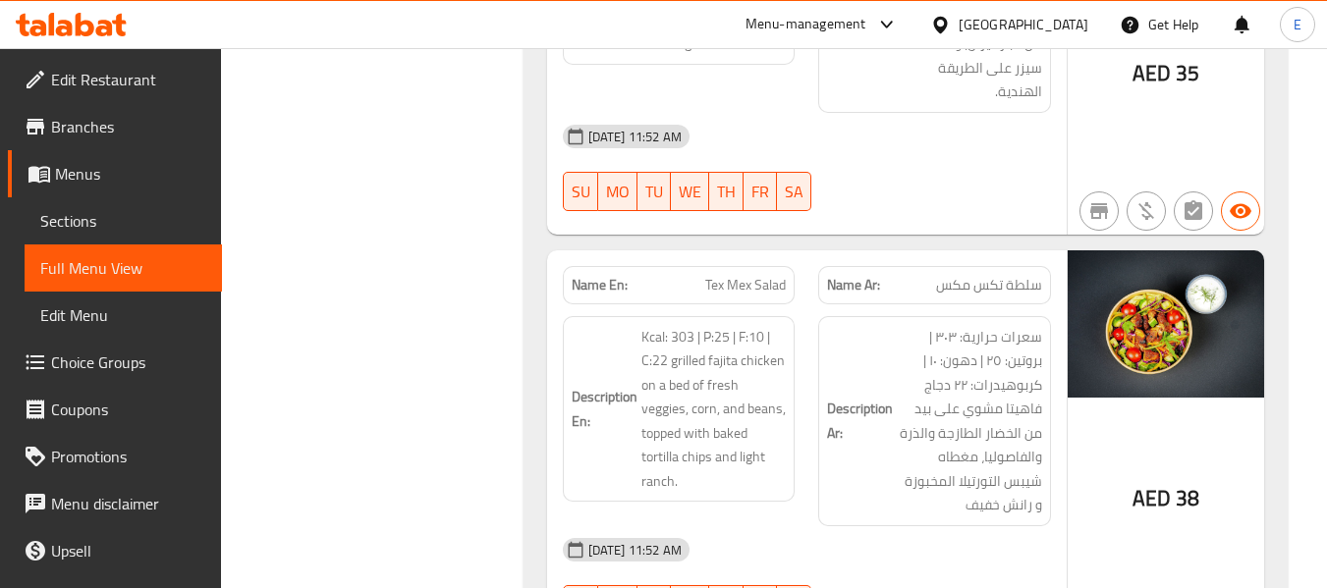
scroll to position [12850, 0]
click at [746, 274] on span "Tex Mex Salad" at bounding box center [745, 284] width 81 height 21
click at [983, 274] on span "سلطة تكس مكس" at bounding box center [989, 284] width 106 height 21
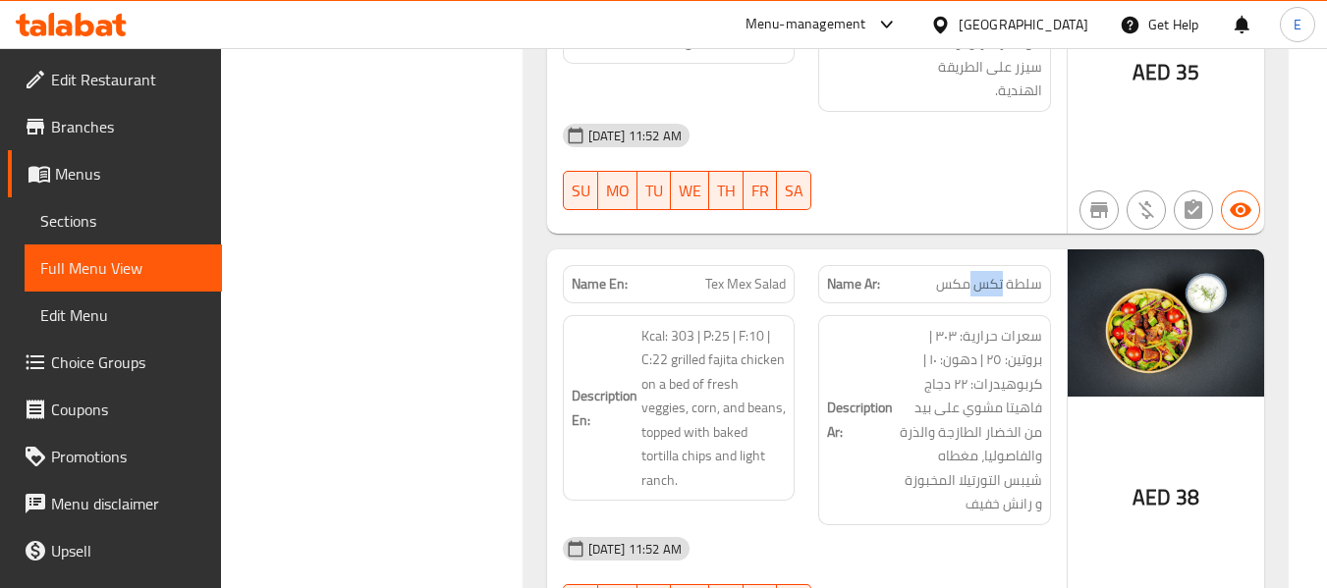
click at [983, 274] on span "سلطة تكس مكس" at bounding box center [989, 284] width 106 height 21
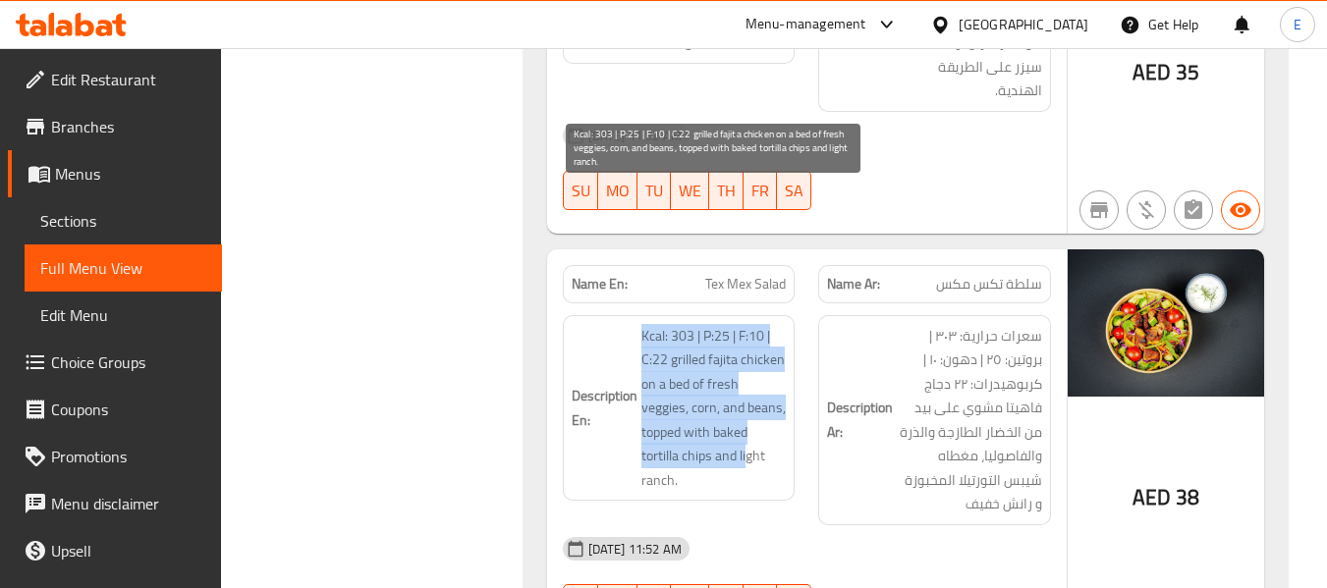
drag, startPoint x: 678, startPoint y: 198, endPoint x: 749, endPoint y: 330, distance: 149.4
click at [749, 330] on span "Kcal: 303 | P:25 | F:10 | C:22 grilled fajita chicken on a bed of fresh veggies…" at bounding box center [713, 408] width 145 height 169
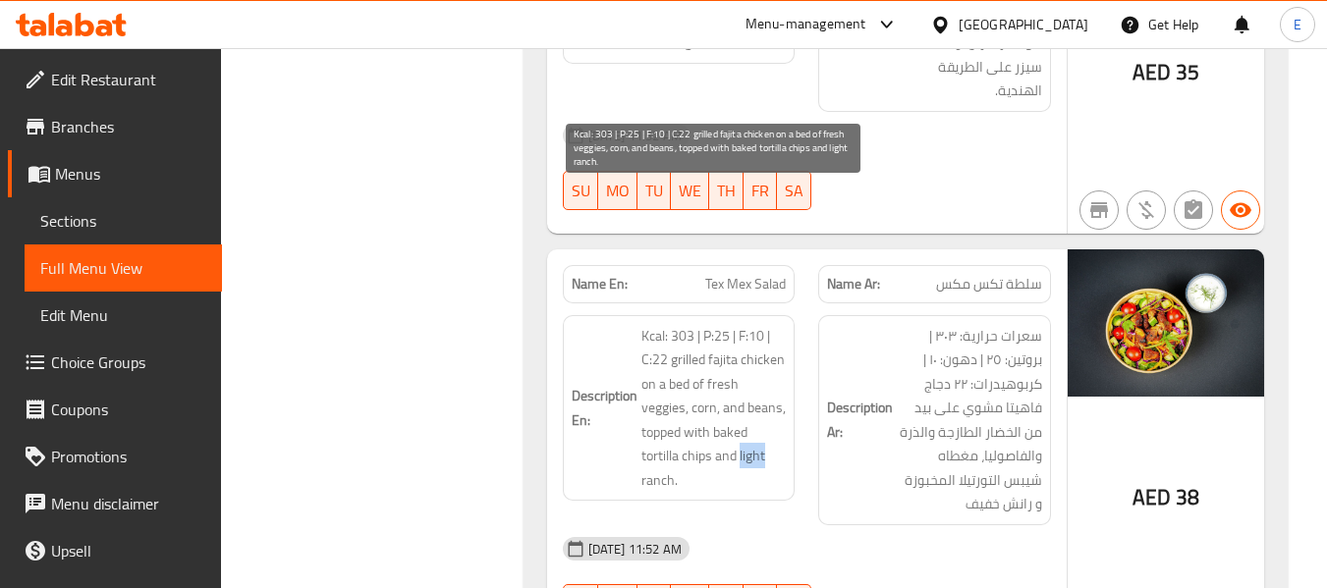
click at [749, 330] on span "Kcal: 303 | P:25 | F:10 | C:22 grilled fajita chicken on a bed of fresh veggies…" at bounding box center [713, 408] width 145 height 169
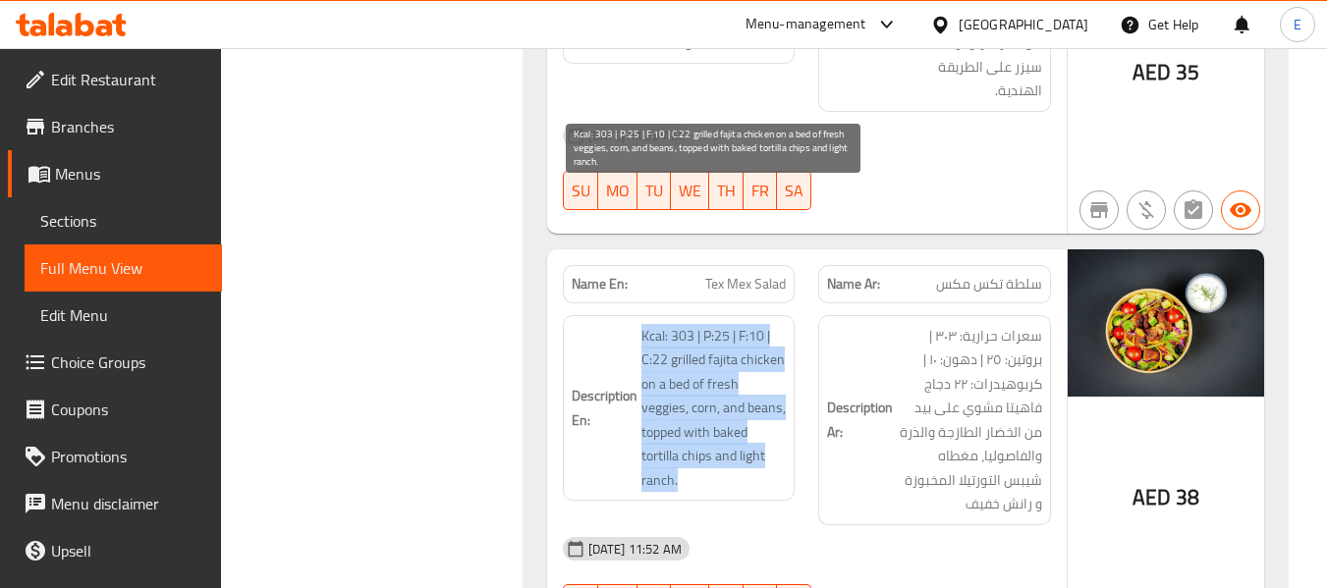
click at [749, 330] on span "Kcal: 303 | P:25 | F:10 | C:22 grilled fajita chicken on a bed of fresh veggies…" at bounding box center [713, 408] width 145 height 169
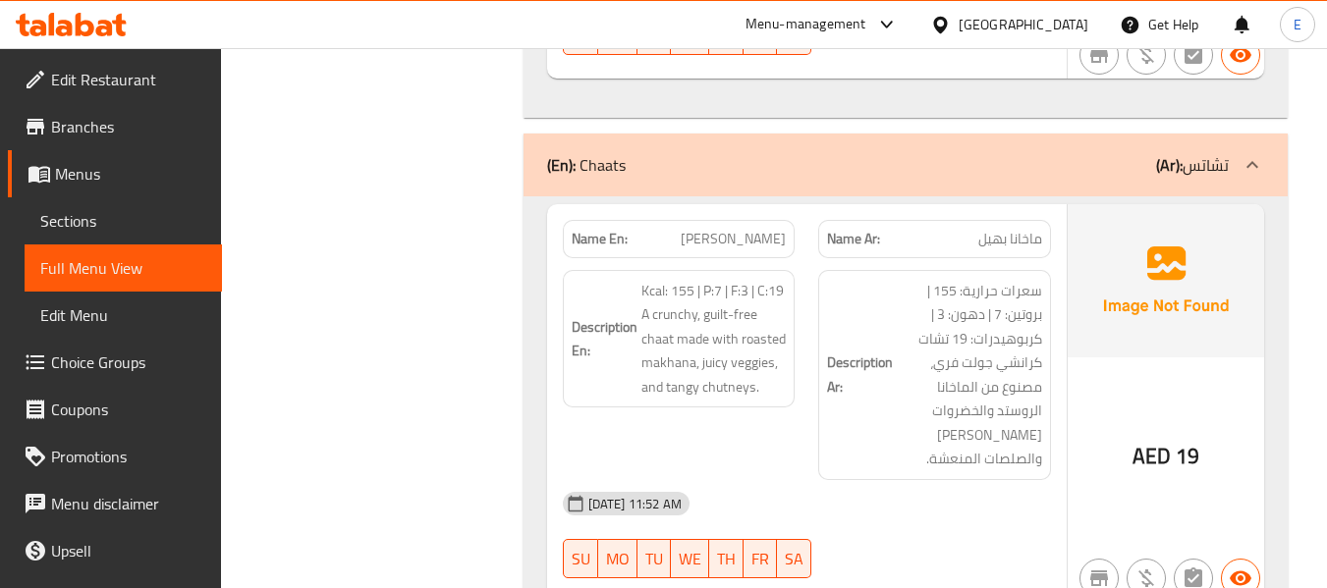
click at [722, 229] on span "Makhana Bhel" at bounding box center [733, 239] width 105 height 21
click at [723, 229] on span "Makhana Bhel" at bounding box center [733, 239] width 105 height 21
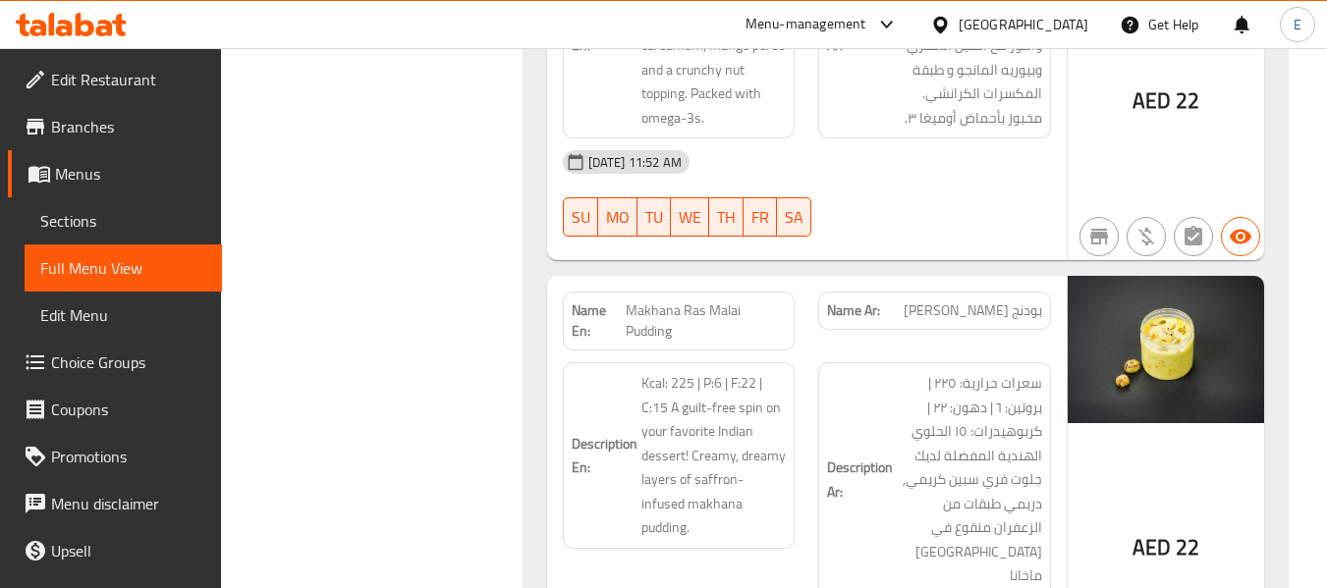
click at [676, 301] on span "Makhana Ras Malai Pudding" at bounding box center [706, 321] width 160 height 41
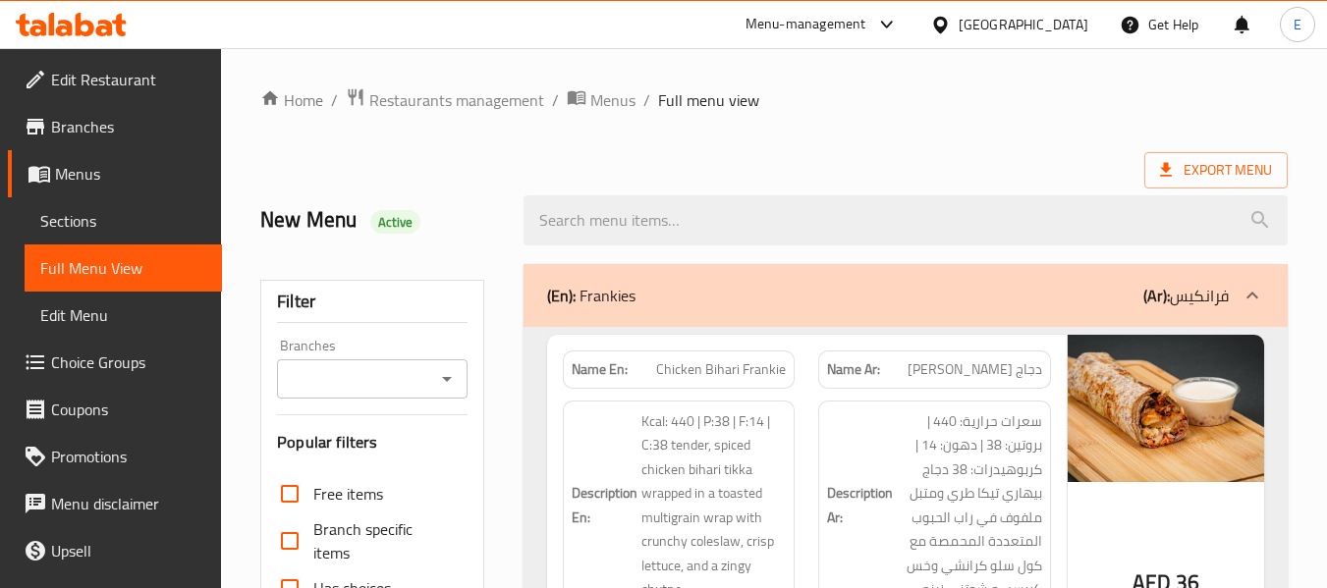
click at [101, 226] on span "Sections" at bounding box center [123, 221] width 166 height 24
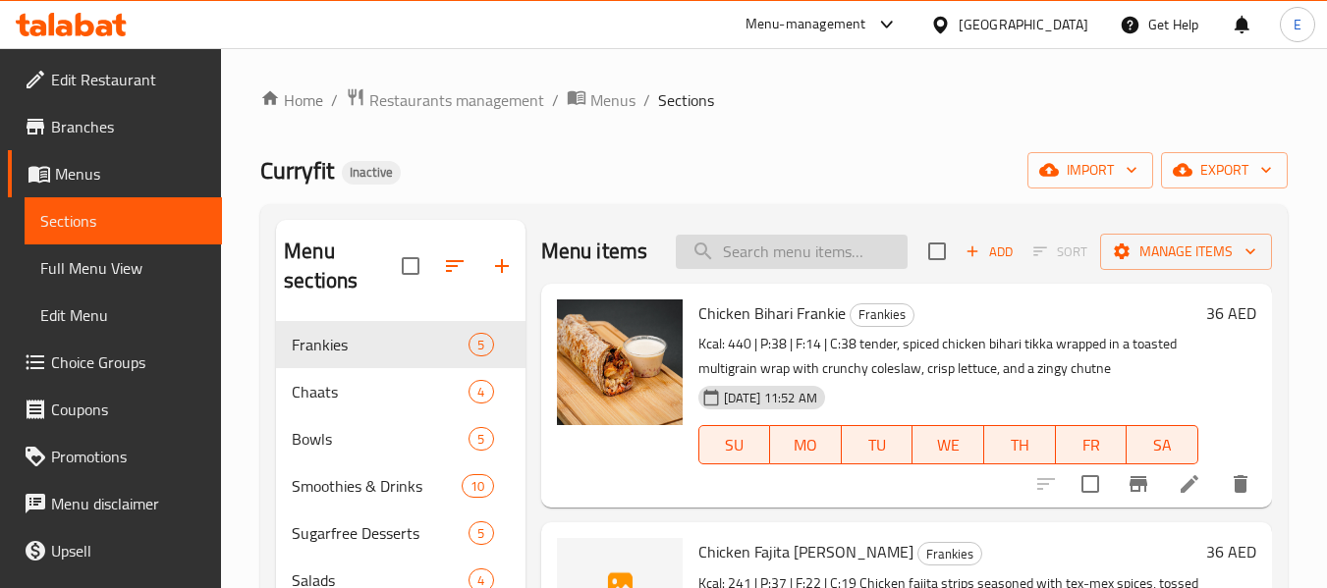
click at [744, 255] on input "search" at bounding box center [792, 252] width 232 height 34
paste input "[PERSON_NAME] Frankie"
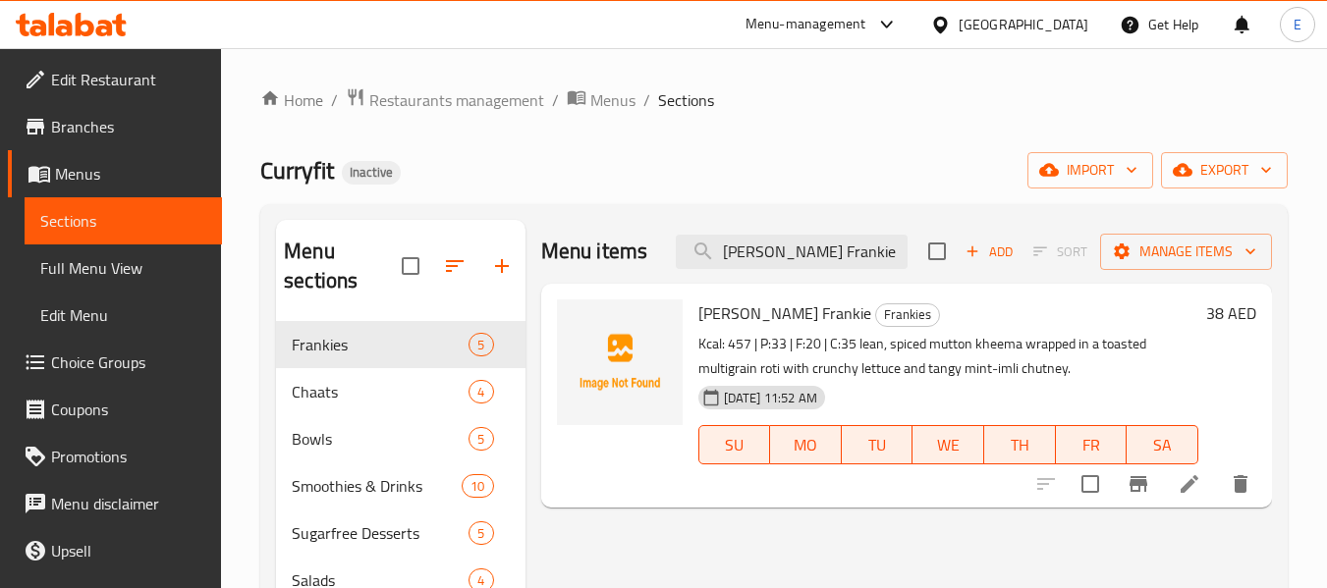
type input "[PERSON_NAME] Frankie"
click at [1184, 485] on icon at bounding box center [1190, 484] width 24 height 24
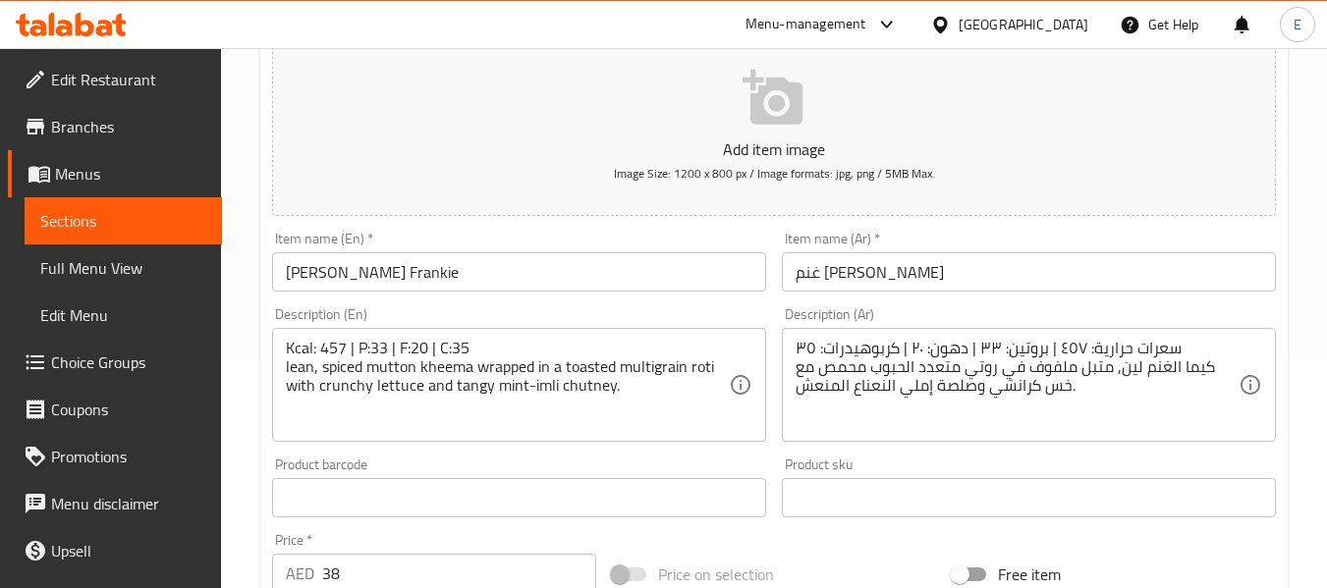
scroll to position [295, 0]
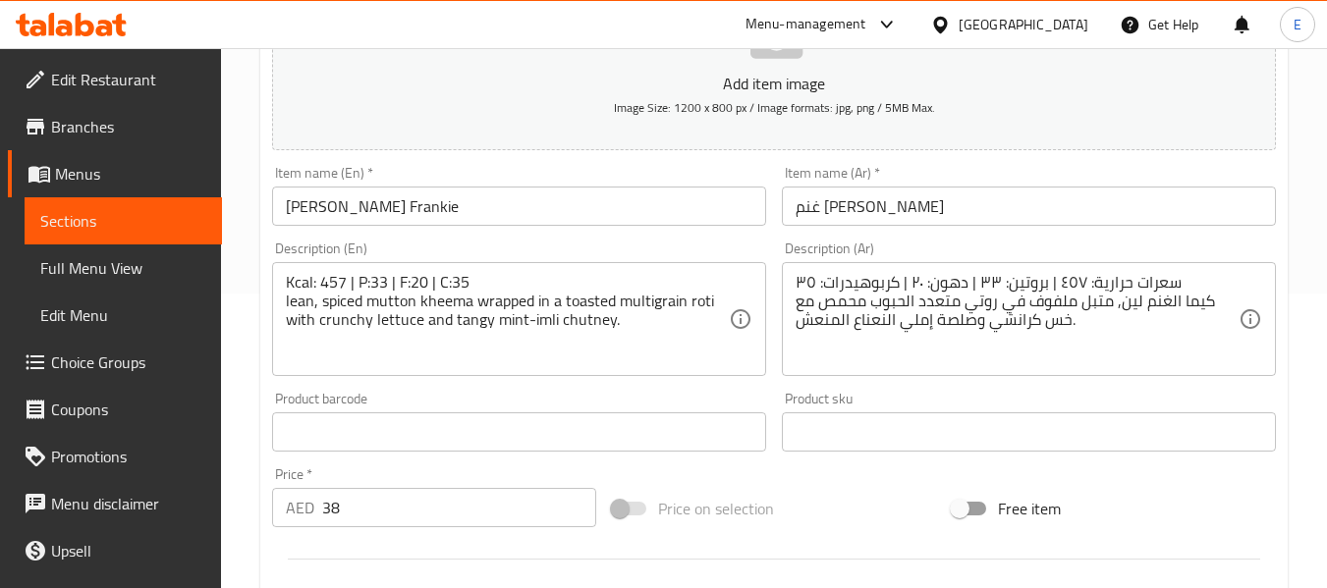
click at [980, 370] on div "سعرات حرارية: ٤٥٧ | بروتين: ٣٣ | دهون: ٢٠ | كربوهيدرات: ٣٥ كيما الغنم لين, متبل…" at bounding box center [1029, 319] width 494 height 114
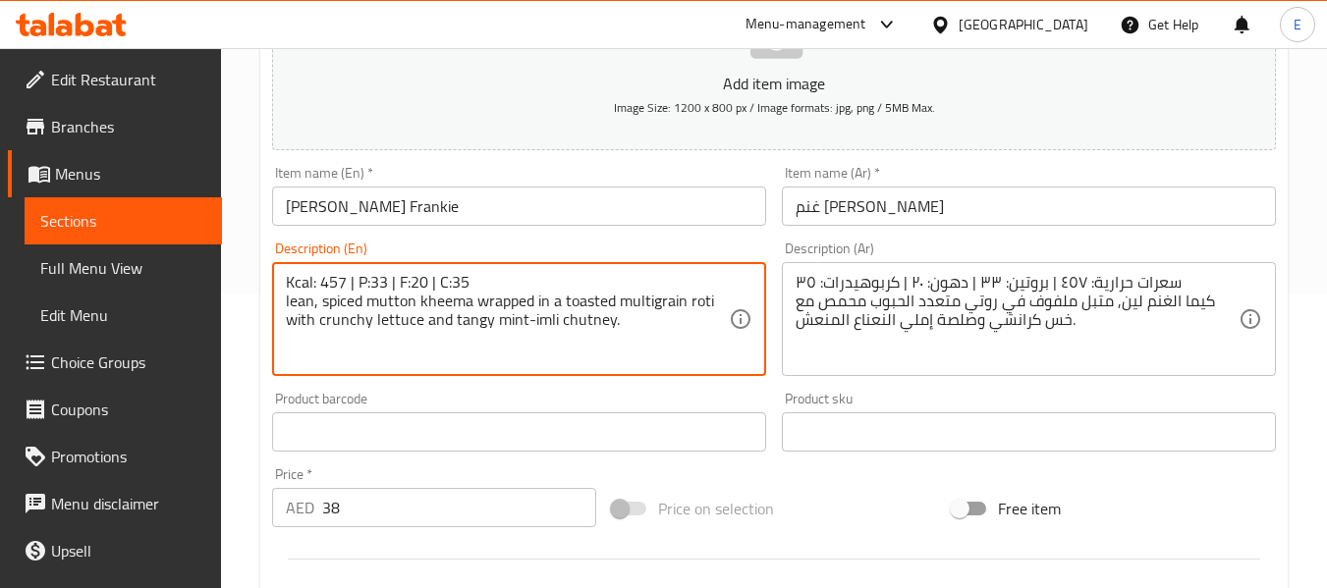
click at [301, 297] on textarea "Kcal: 457 | P:33 | F:20 | C:35 lean, spiced mutton kheema wrapped in a toasted …" at bounding box center [507, 319] width 443 height 93
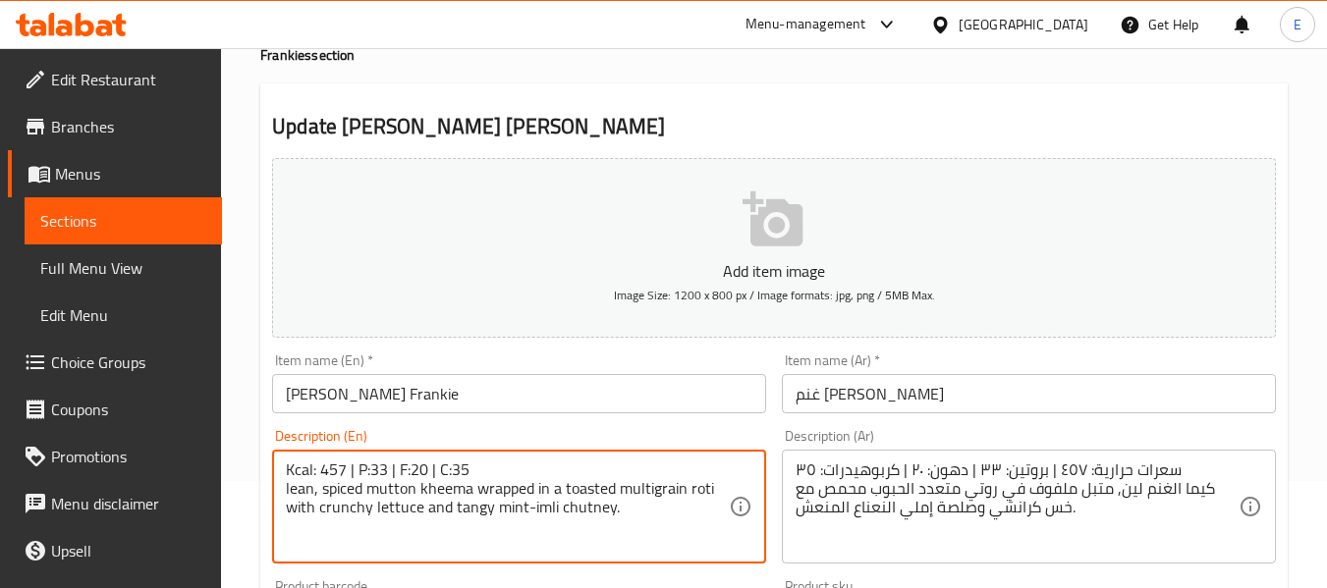
scroll to position [0, 0]
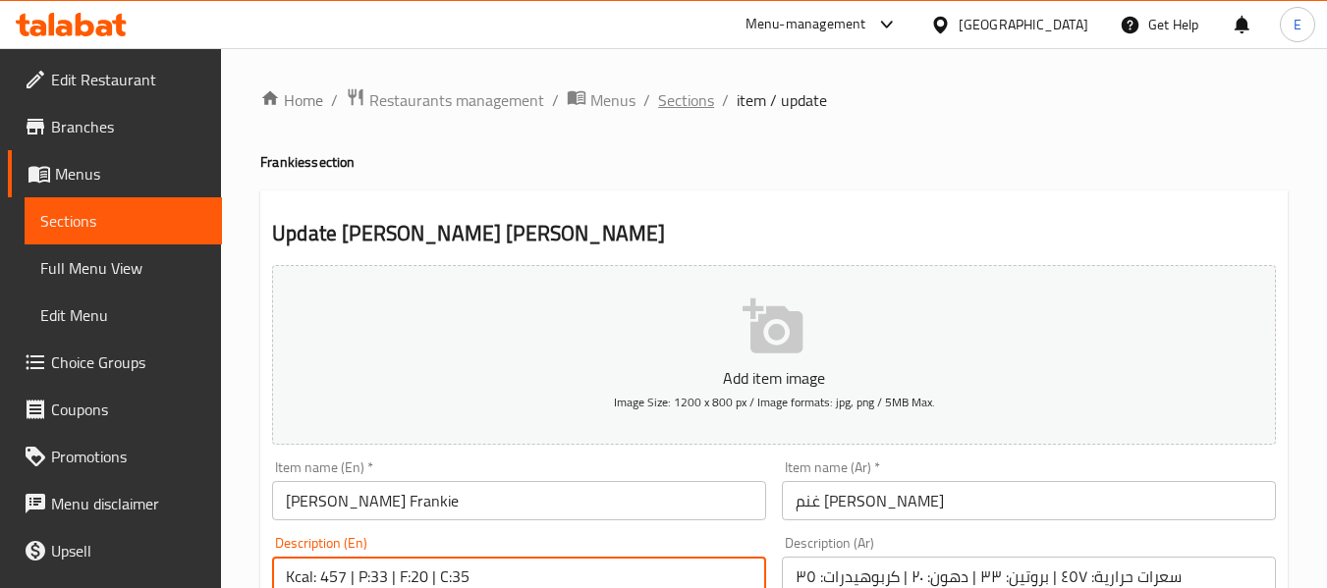
click at [685, 97] on span "Sections" at bounding box center [686, 100] width 56 height 24
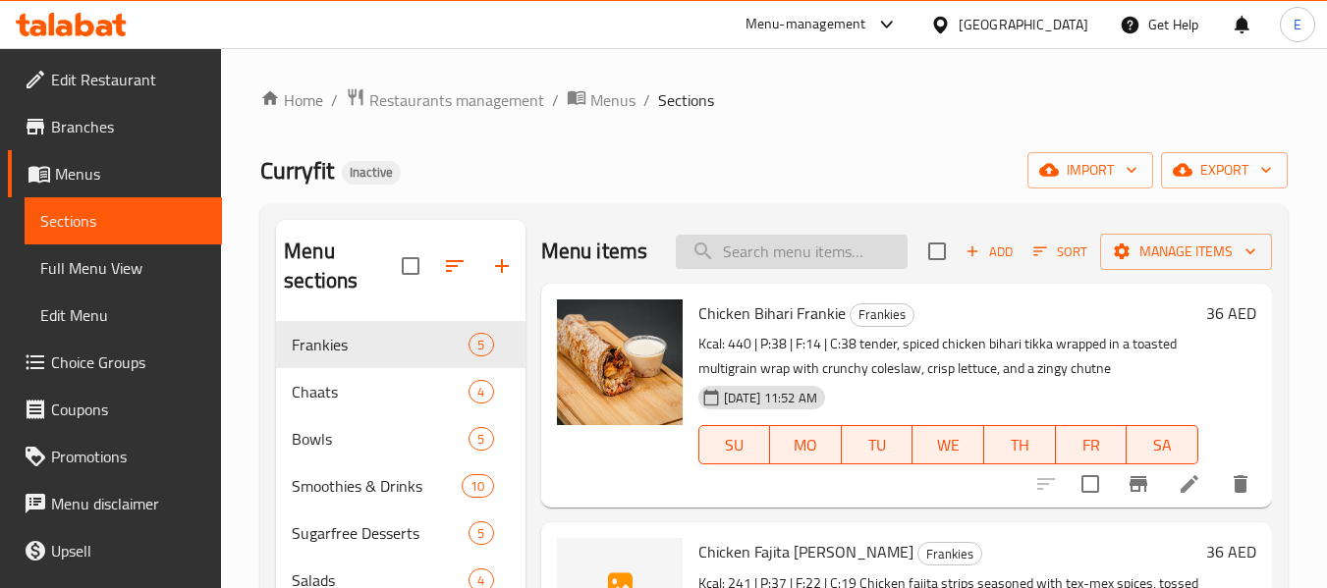
click at [766, 268] on input "search" at bounding box center [792, 252] width 232 height 34
paste input "Kadai Paneer Bowl | Veg"
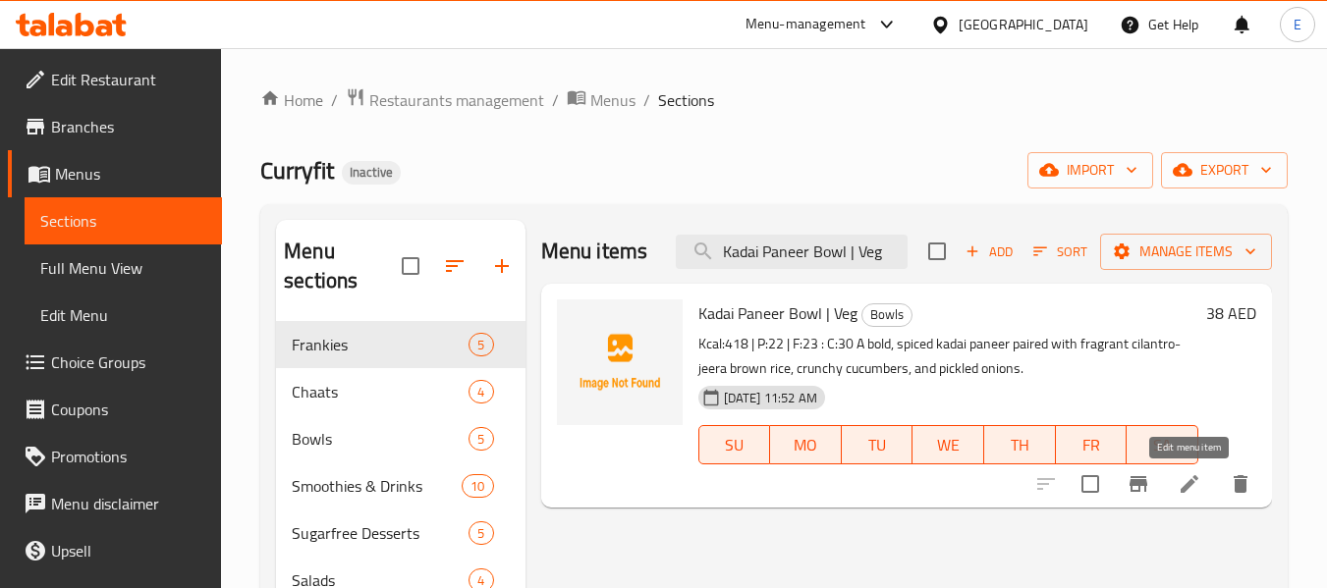
type input "Kadai Paneer Bowl | Veg"
click at [1180, 493] on icon at bounding box center [1190, 484] width 24 height 24
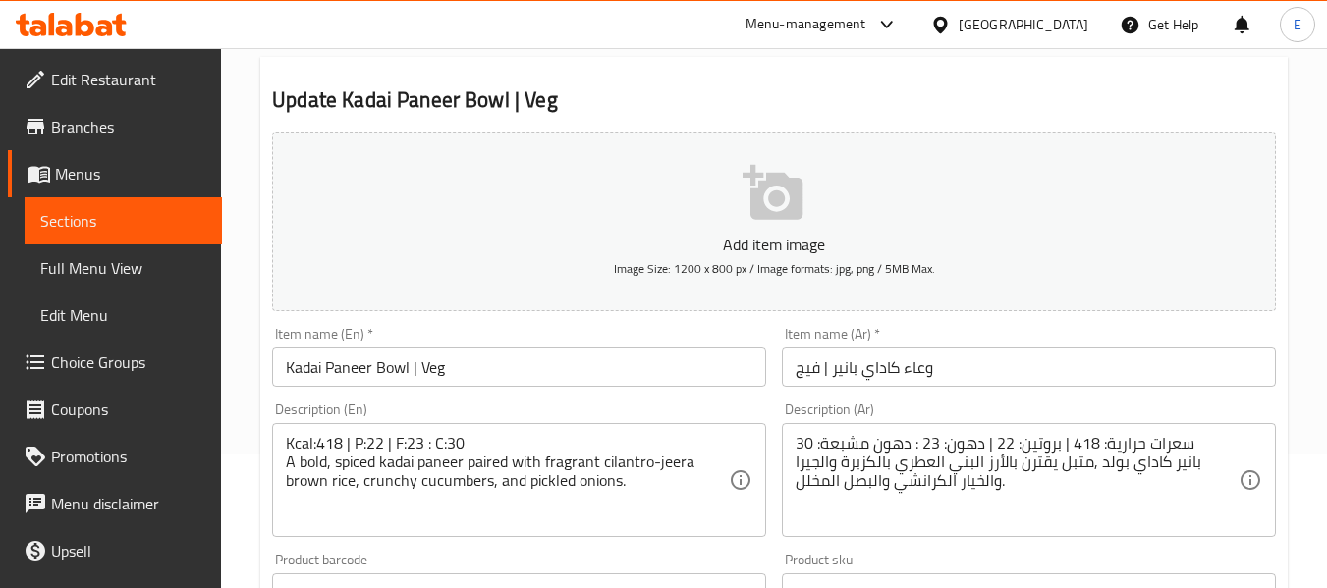
scroll to position [196, 0]
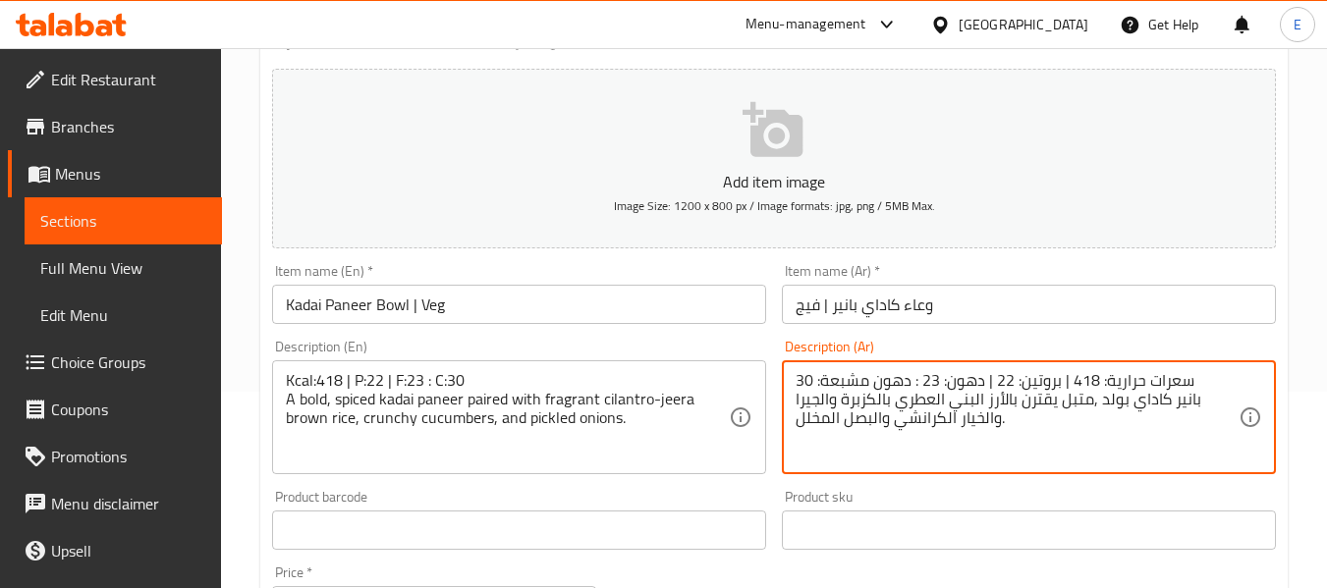
drag, startPoint x: 911, startPoint y: 382, endPoint x: 824, endPoint y: 380, distance: 86.5
paste textarea "كربوهيدرات"
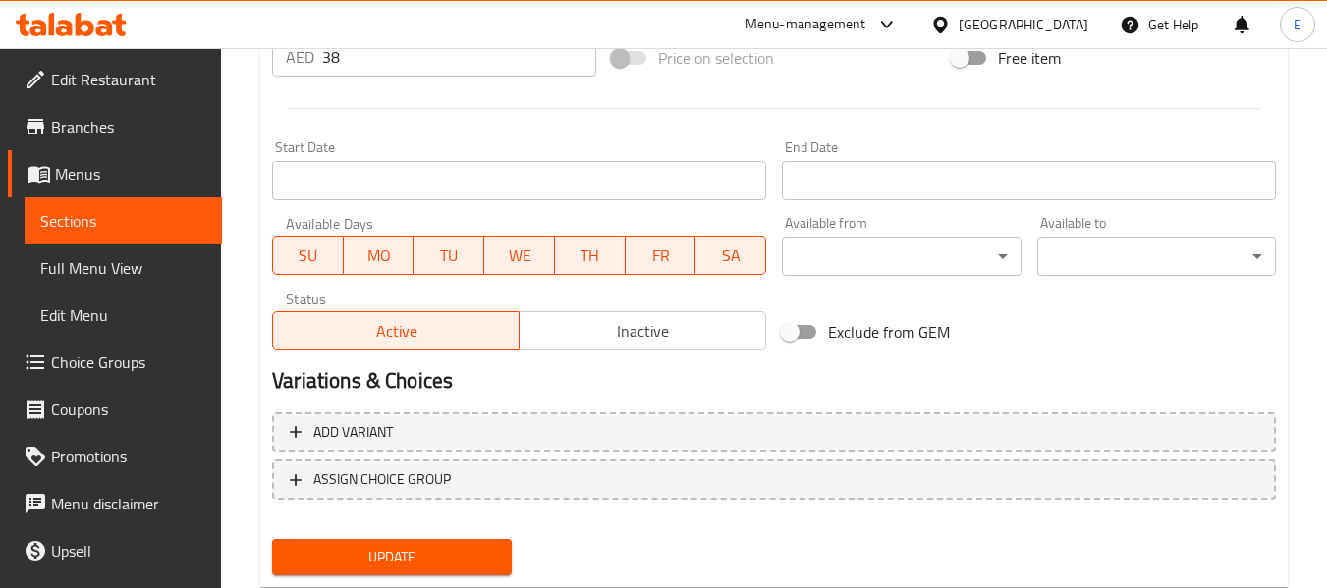
scroll to position [800, 0]
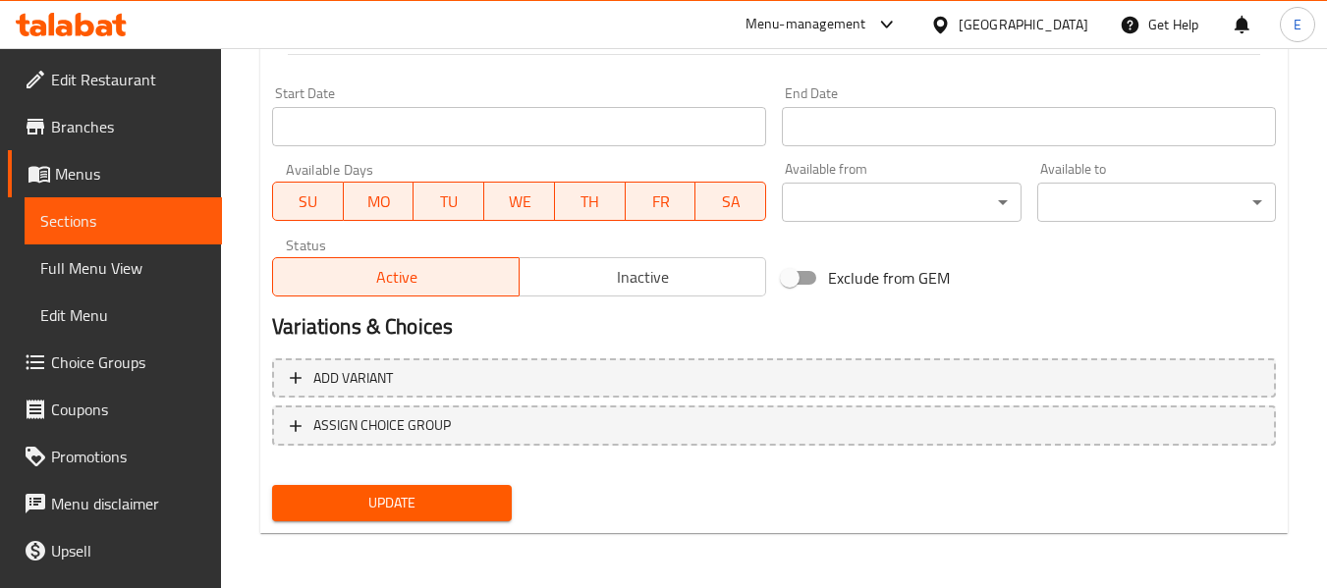
type textarea "سعرات حرارية: 418 | بروتين: 22 | دهون: 23 : كربوهيدرات: 30 بانير كاداي بولد ,مت…"
click at [472, 491] on span "Update" at bounding box center [391, 503] width 207 height 25
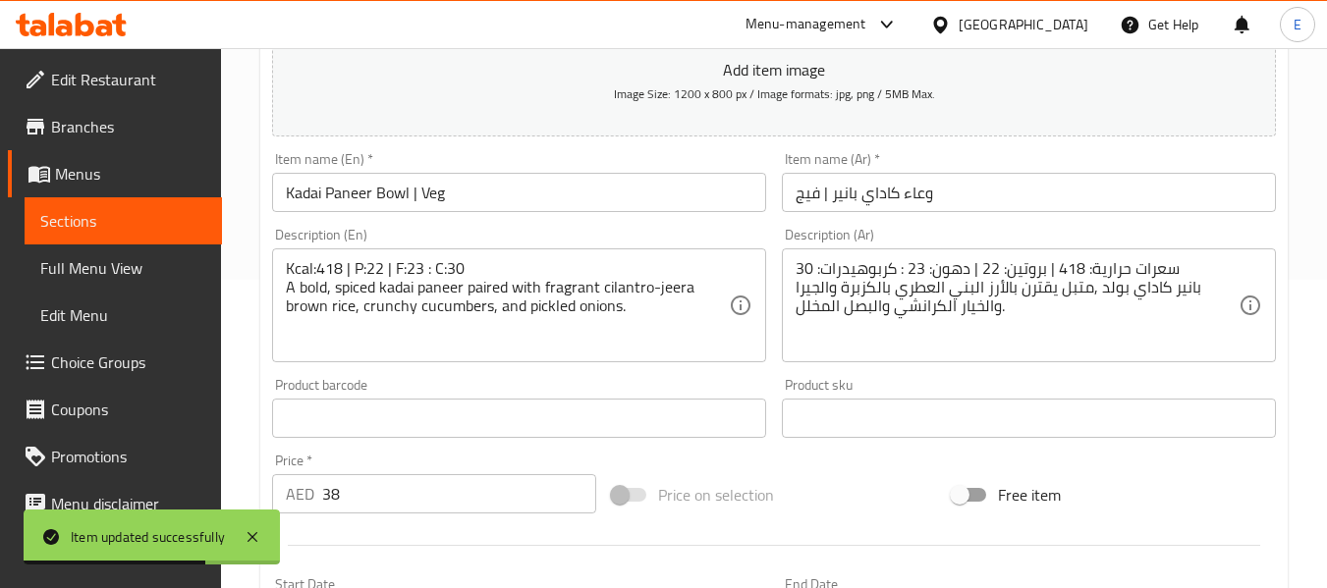
scroll to position [0, 0]
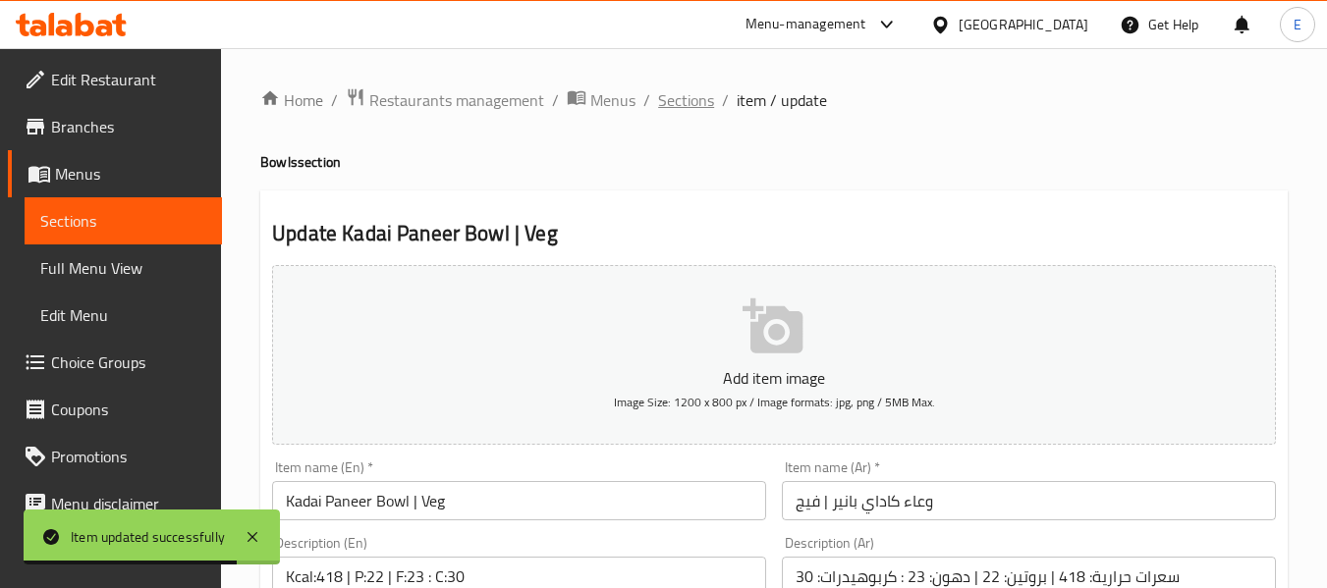
click at [694, 105] on span "Sections" at bounding box center [686, 100] width 56 height 24
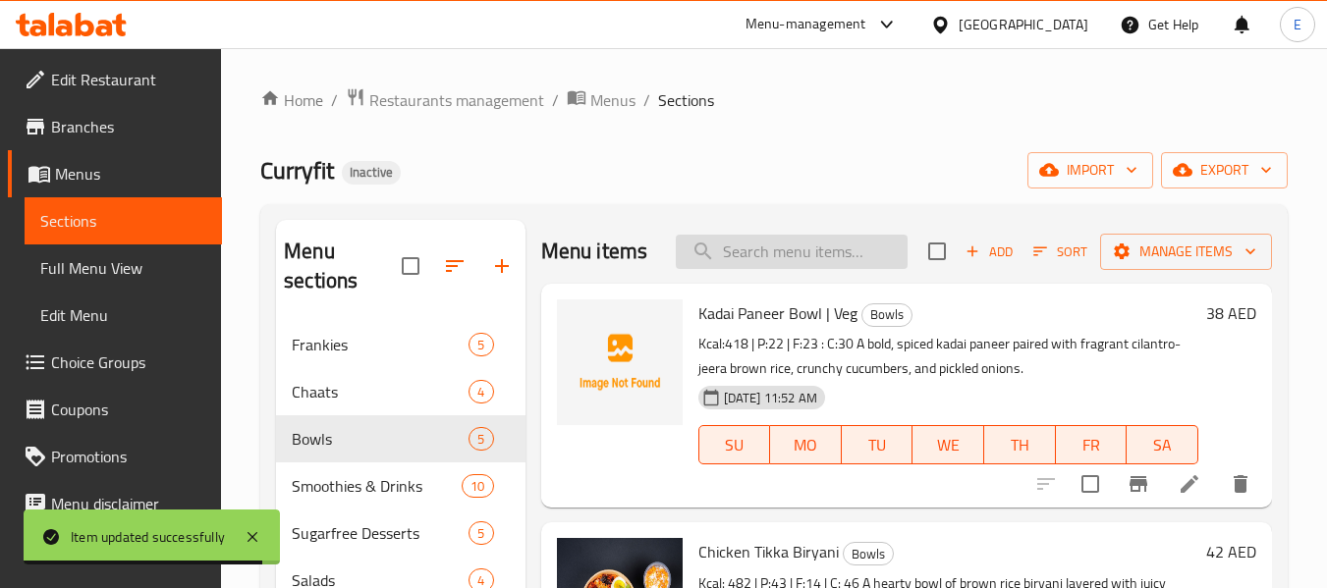
click at [825, 269] on input "search" at bounding box center [792, 252] width 232 height 34
paste input "Chicken Tikka Biryani"
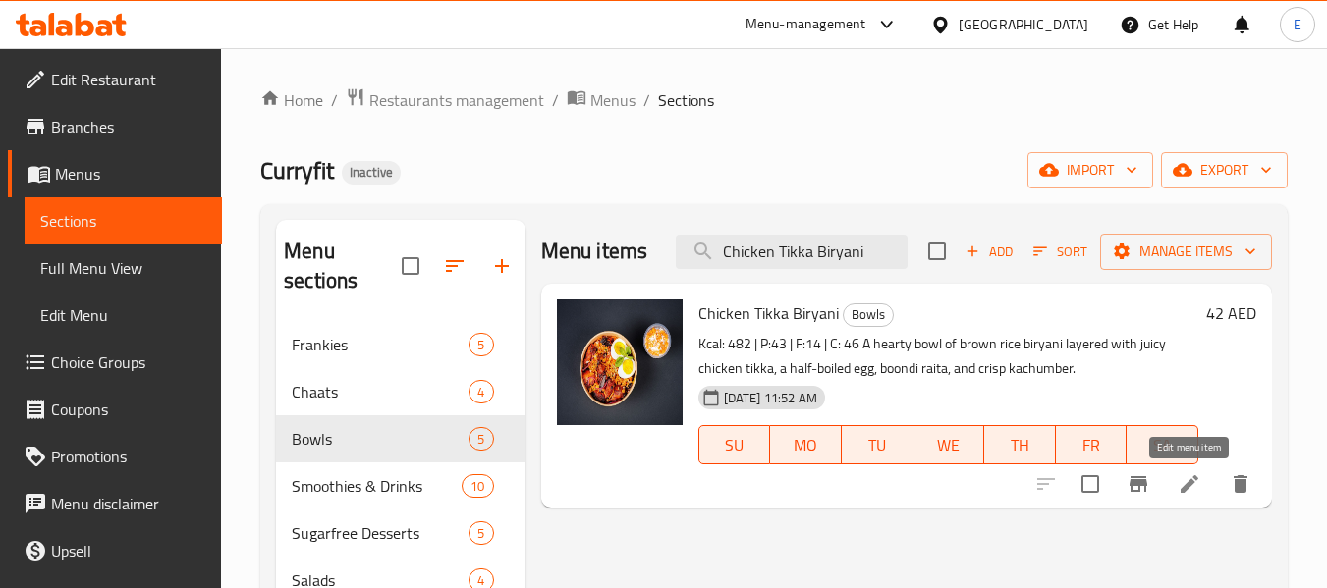
type input "Chicken Tikka Biryani"
click at [1184, 479] on icon at bounding box center [1190, 484] width 24 height 24
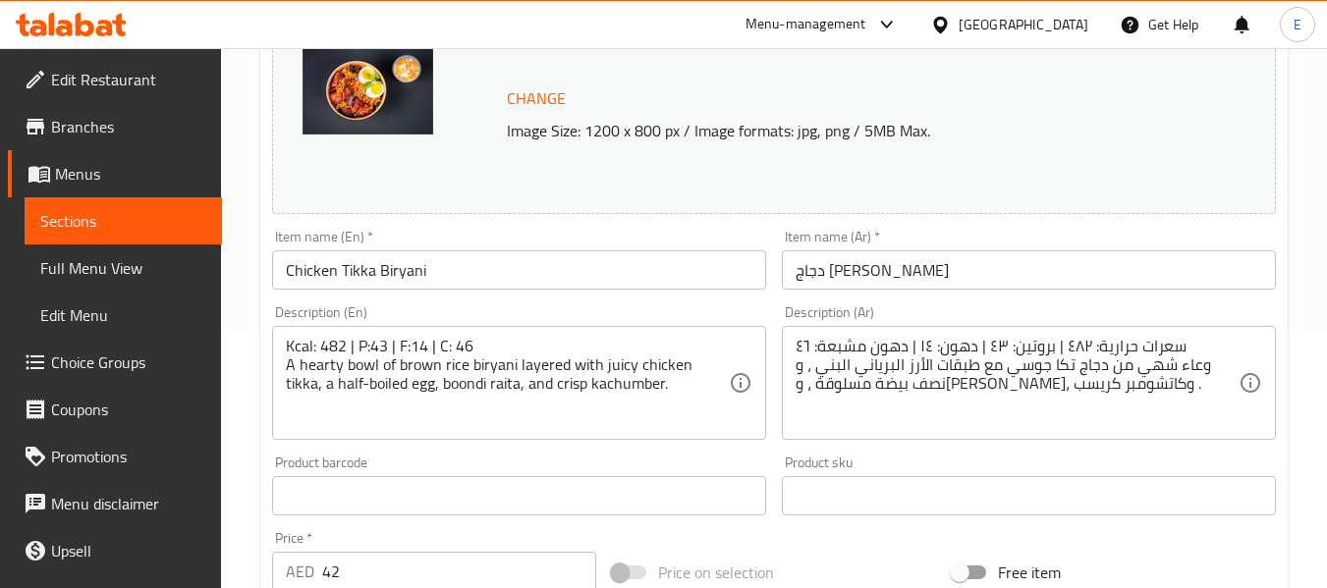
scroll to position [295, 0]
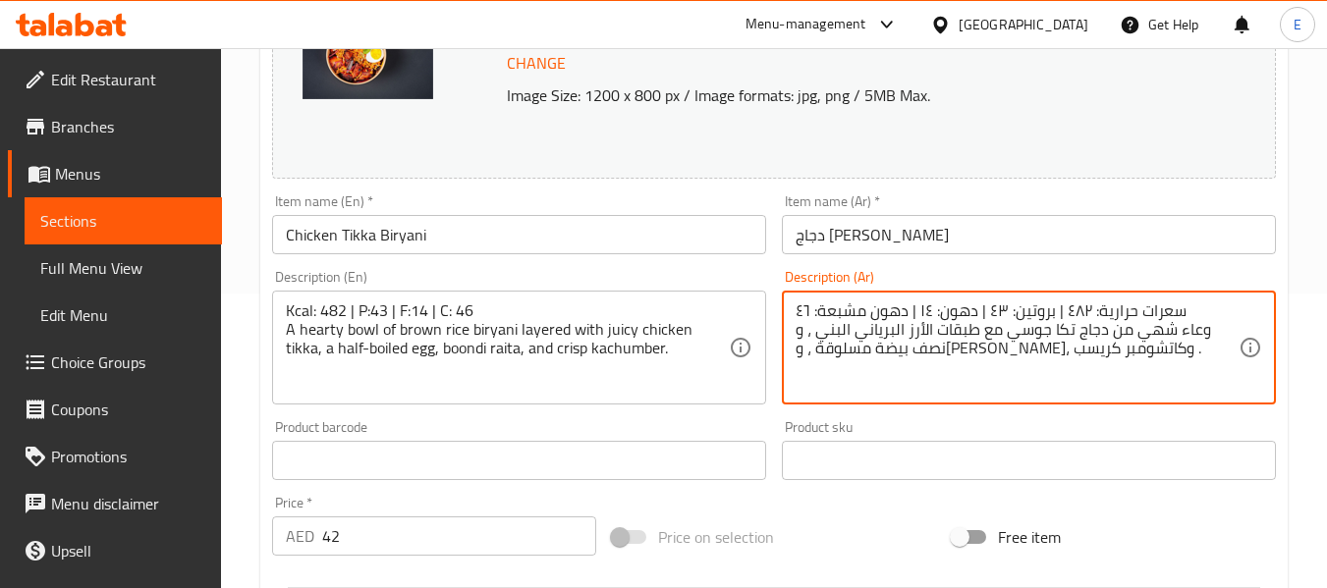
drag, startPoint x: 906, startPoint y: 312, endPoint x: 820, endPoint y: 309, distance: 85.5
paste textarea "كربوهيدرات"
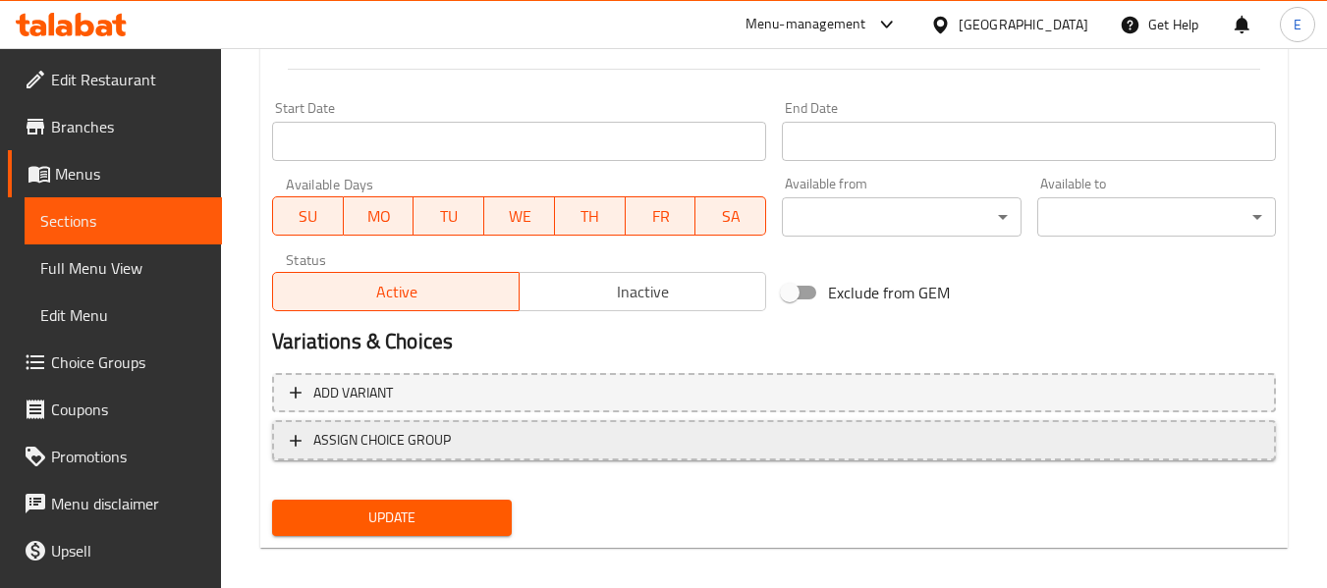
scroll to position [828, 0]
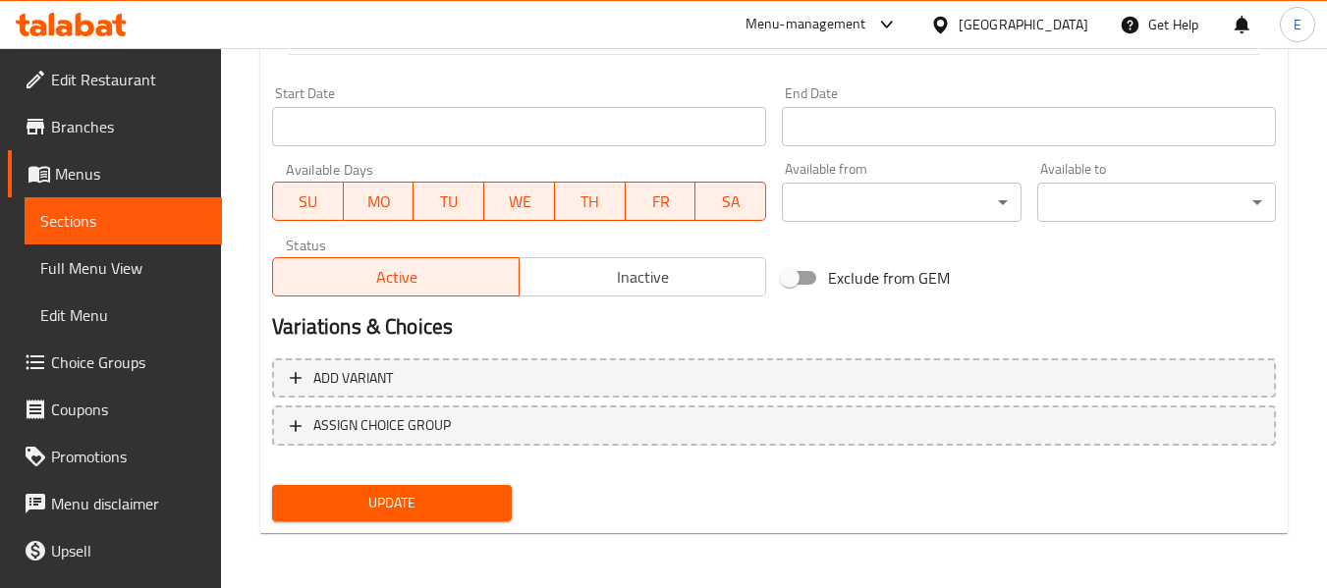
type textarea "سعرات حرارية: ٤٨٢ | بروتين: ٤٣ | دهون: ١٤ | كربوهيدرات: ٤٦ وعاء شهي من دجاج تكا…"
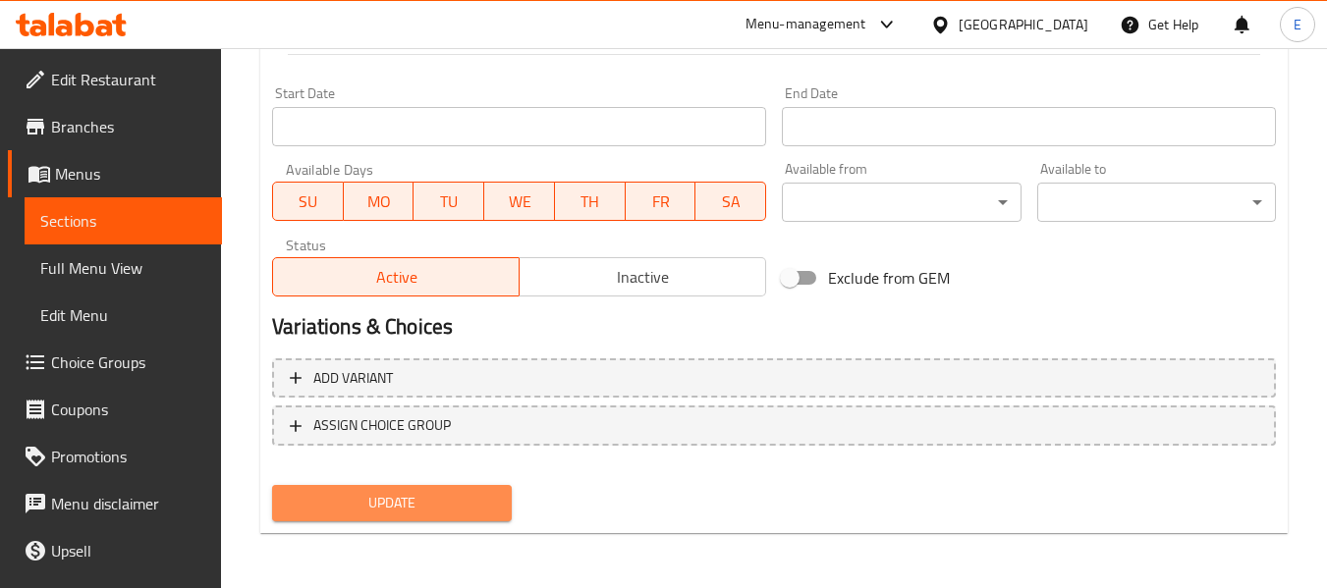
click at [500, 496] on button "Update" at bounding box center [391, 503] width 239 height 36
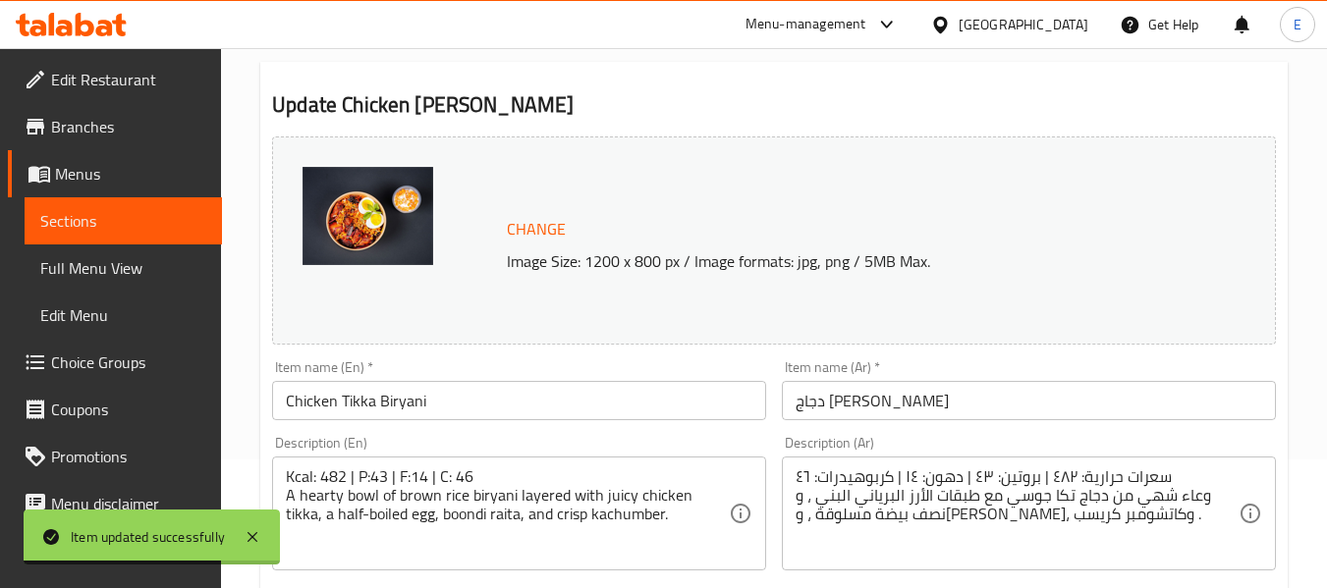
scroll to position [0, 0]
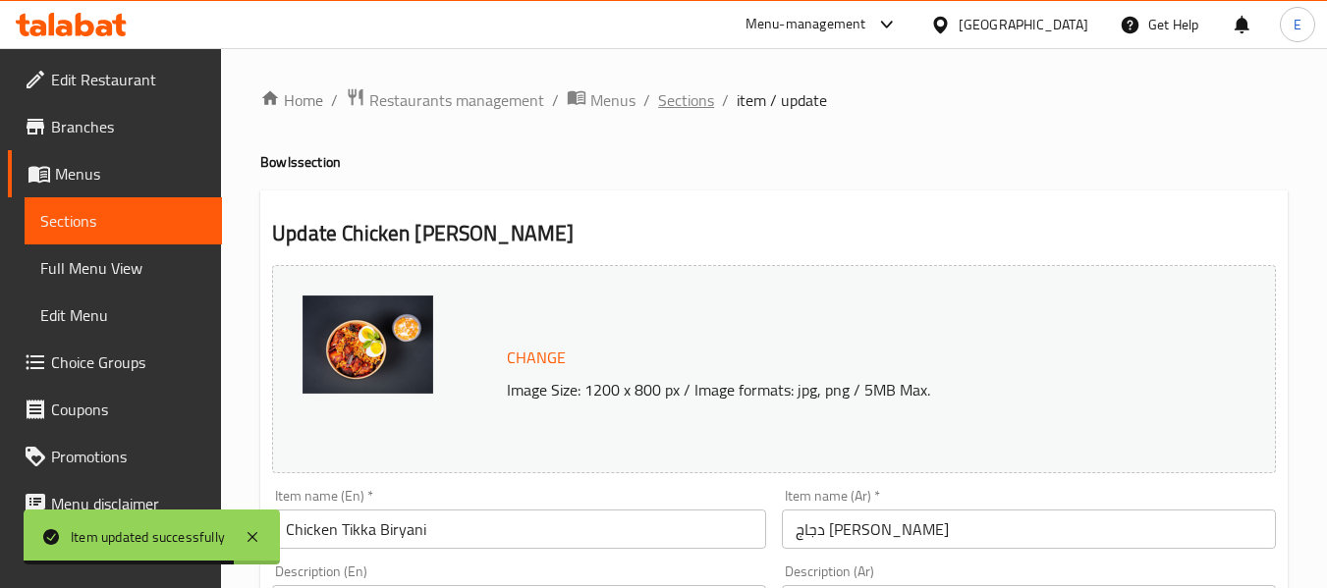
click at [691, 112] on span "Sections" at bounding box center [686, 100] width 56 height 24
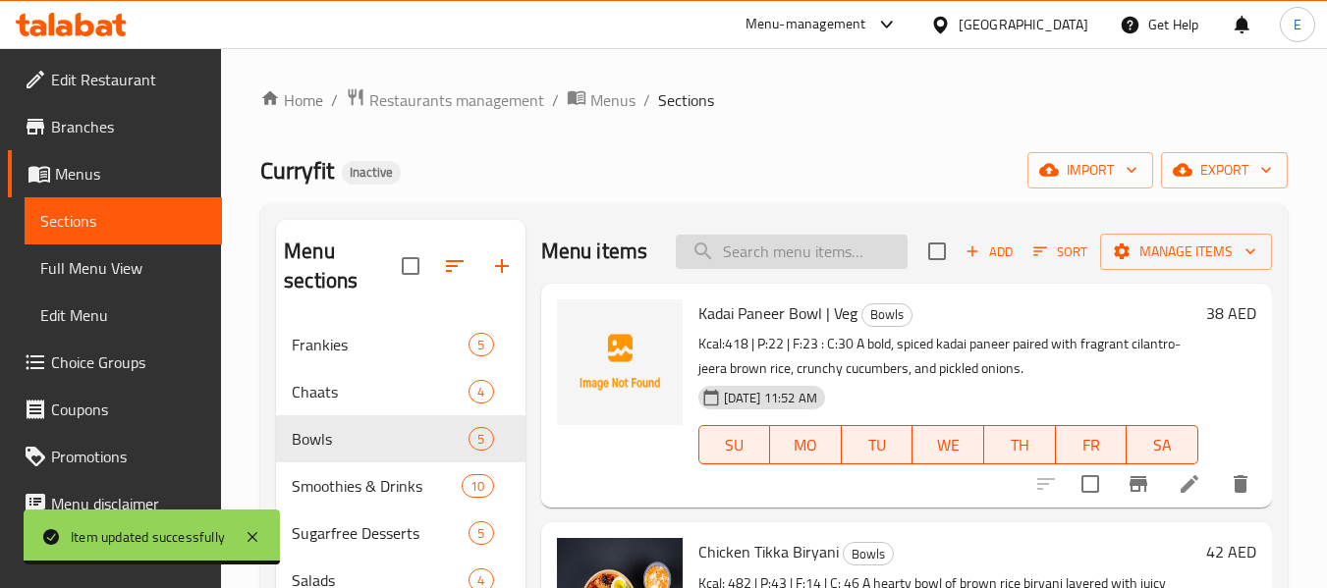
click at [819, 257] on input "search" at bounding box center [792, 252] width 232 height 34
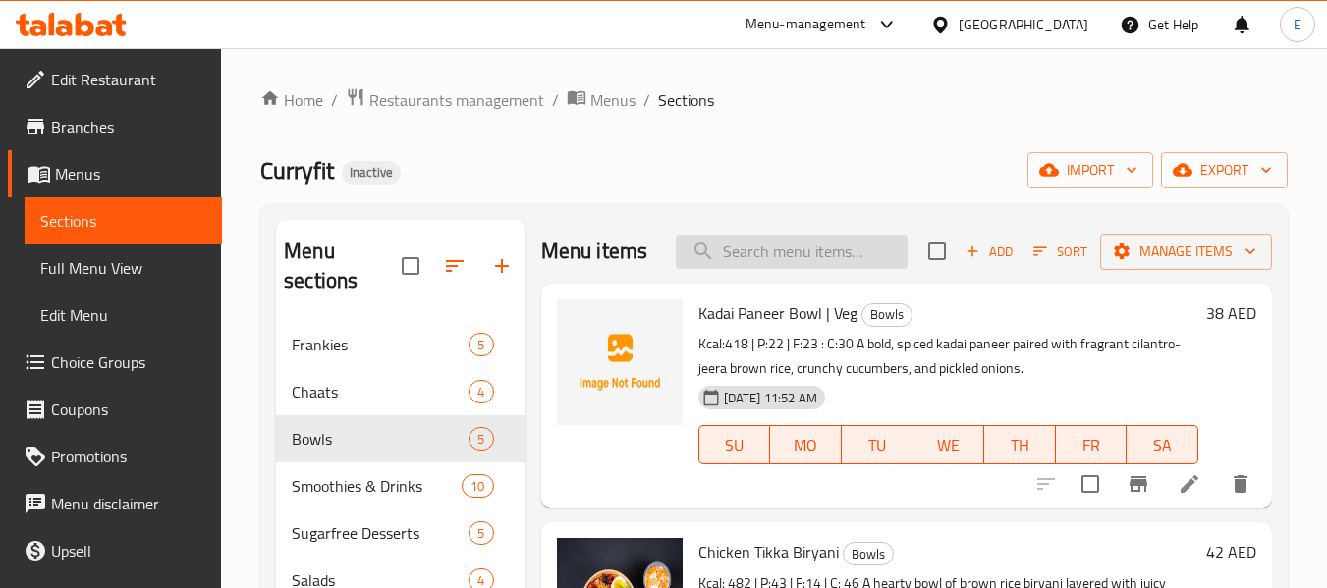
paste input "Rajma Chawal Bowl | Veg"
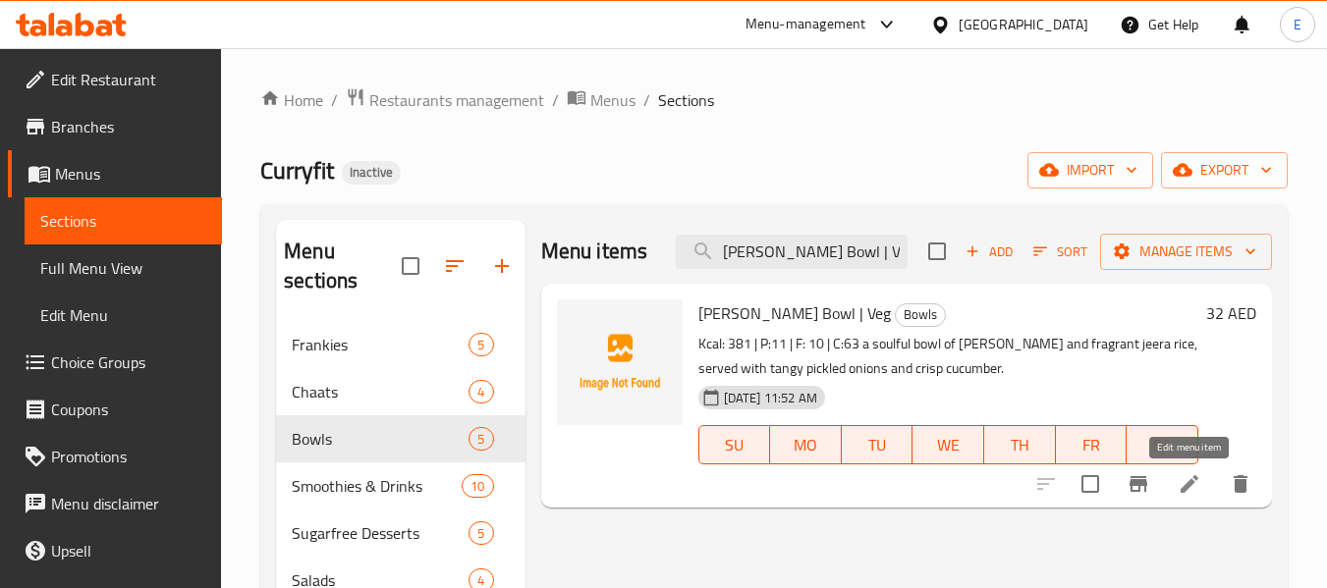
type input "Rajma Chawal Bowl | Veg"
click at [1184, 495] on icon at bounding box center [1190, 484] width 24 height 24
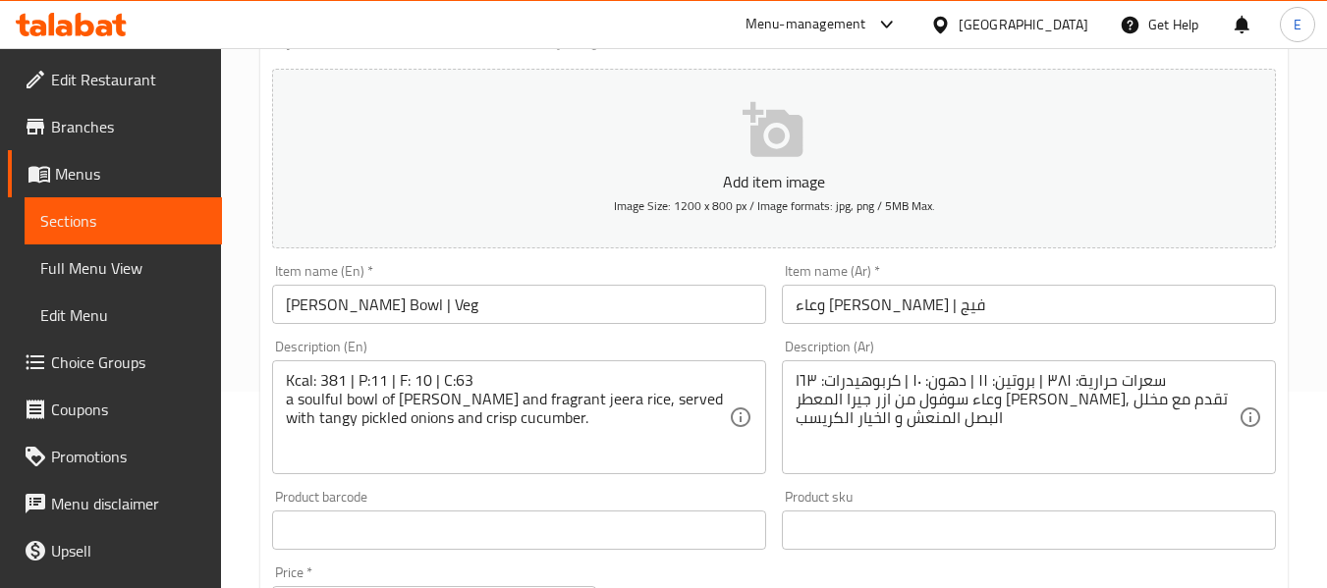
scroll to position [295, 0]
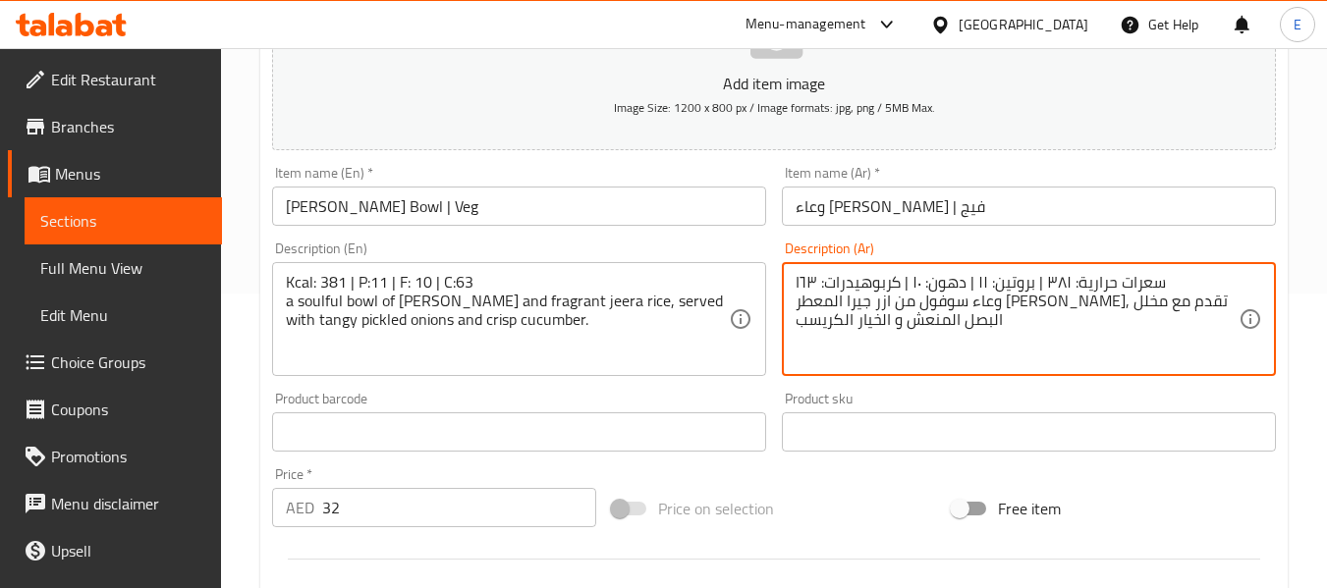
click at [794, 280] on div "سعرات حرارية: ٣٨١ | بروتين: ١١ | دهون: ١٠ | كربوهيدرات: ٦٣ا وعاء سوفول من ازر ج…" at bounding box center [1029, 319] width 494 height 114
click at [799, 282] on textarea "سعرات حرارية: ٣٨١ | بروتين: ١١ | دهون: ١٠ | كربوهيدرات: ٦٣ا وعاء سوفول من ازر ج…" at bounding box center [1017, 319] width 443 height 93
drag, startPoint x: 804, startPoint y: 282, endPoint x: 794, endPoint y: 284, distance: 10.0
click at [794, 283] on div "سعرات حرارية: ٣٨١ | بروتين: ١١ | دهون: ١٠ | كربوهيدرات: ٦٣ا وعاء سوفول من ازر ج…" at bounding box center [1029, 319] width 494 height 114
click at [794, 284] on div "سعرات حرارية: ٣٨١ | بروتين: ١١ | دهون: ١٠ | كربوهيدرات: ٦٣ا وعاء سوفول من ازر ج…" at bounding box center [1029, 319] width 494 height 114
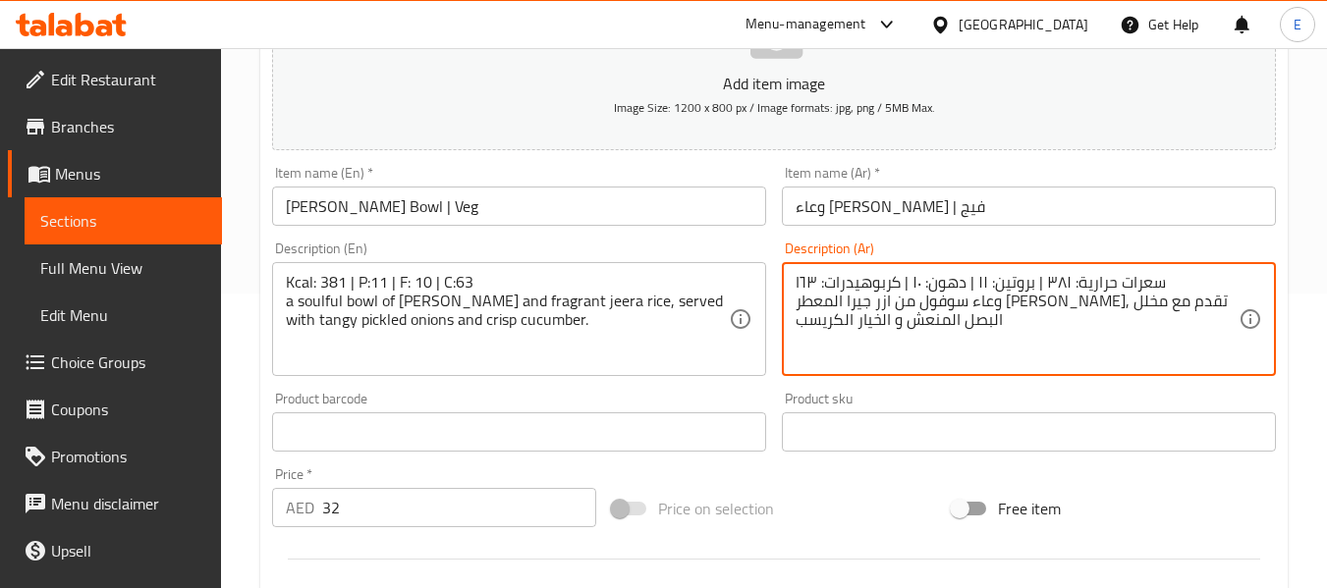
click at [799, 277] on textarea "سعرات حرارية: ٣٨١ | بروتين: ١١ | دهون: ١٠ | كربوهيدرات: ٦٣ا وعاء سوفول من ازر ج…" at bounding box center [1017, 319] width 443 height 93
click at [799, 278] on textarea "سعرات حرارية: ٣٨١ | بروتين: ١١ | دهون: ١٠ | كربوهيدرات: ٦٣ا وعاء سوفول من ازر ج…" at bounding box center [1017, 319] width 443 height 93
click at [798, 280] on textarea "سعرات حرارية: ٣٨١ | بروتين: ١١ | دهون: ١٠ | كربوهيدرات: ٦٣ا وعاء سوفول من ازر ج…" at bounding box center [1017, 319] width 443 height 93
click at [800, 282] on textarea "سعرات حرارية: ٣٨١ | بروتين: ١١ | دهون: ١٠ | كربوهيدرات: ٦٣ا وعاء سوفول من ازر ج…" at bounding box center [1017, 319] width 443 height 93
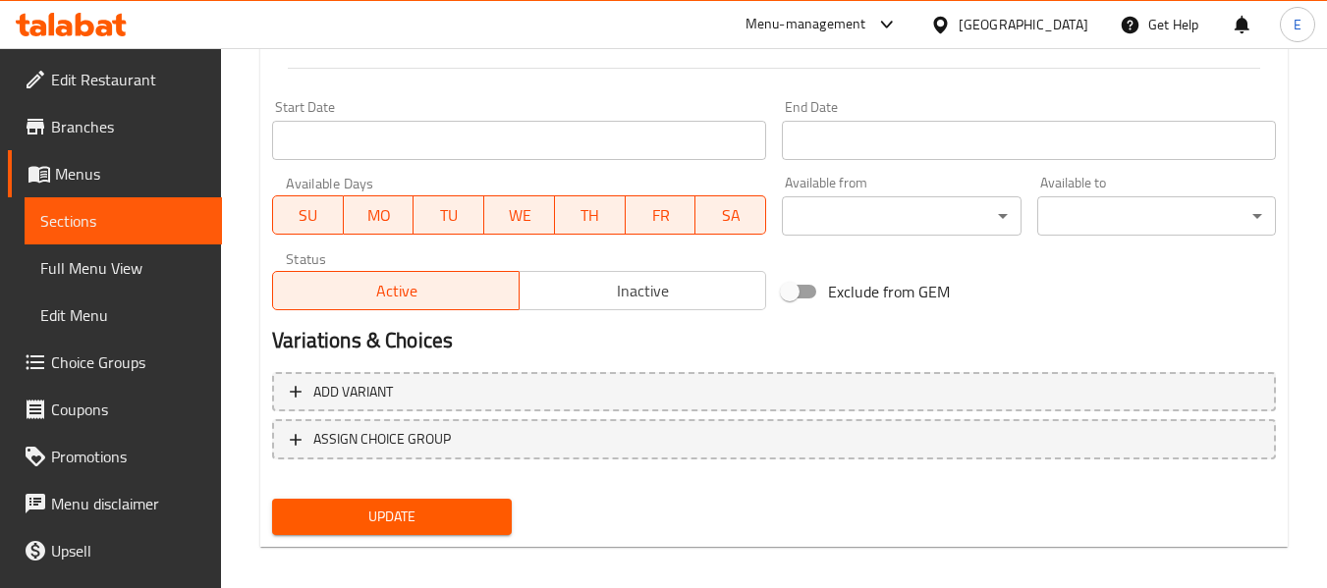
scroll to position [800, 0]
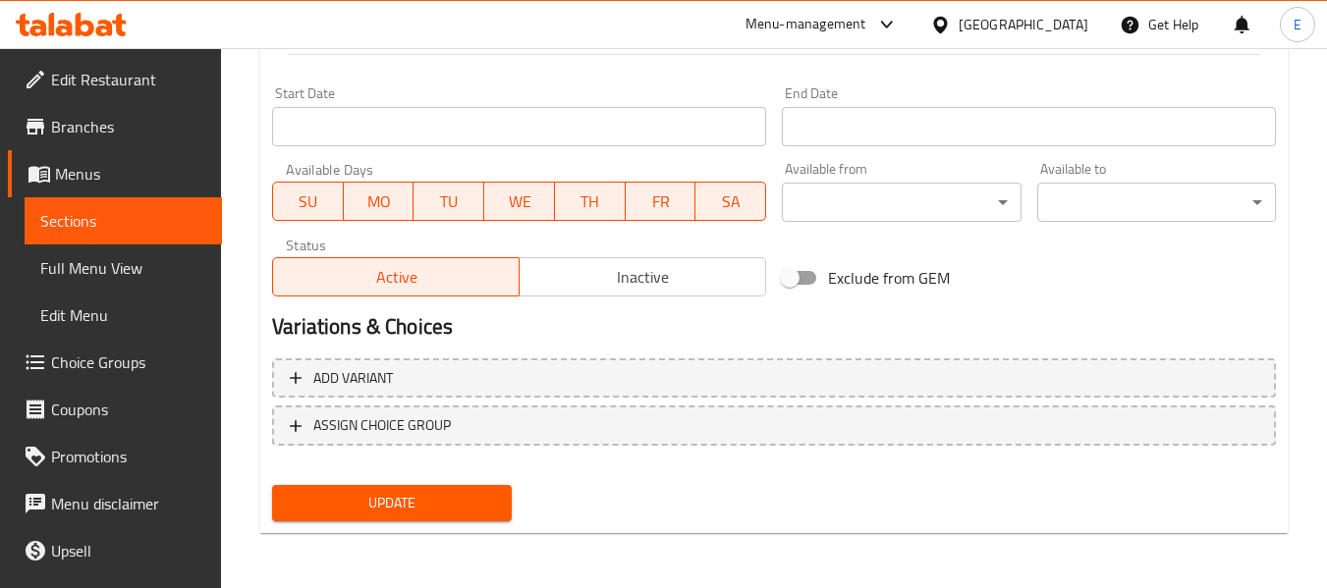
type textarea "سعرات حرارية: ٣٨١ | بروتين: ١١ | دهون: ١٠ | كربوهيدرات: 36 وعاء سوفول من ازر جي…"
click at [401, 510] on span "Update" at bounding box center [391, 503] width 207 height 25
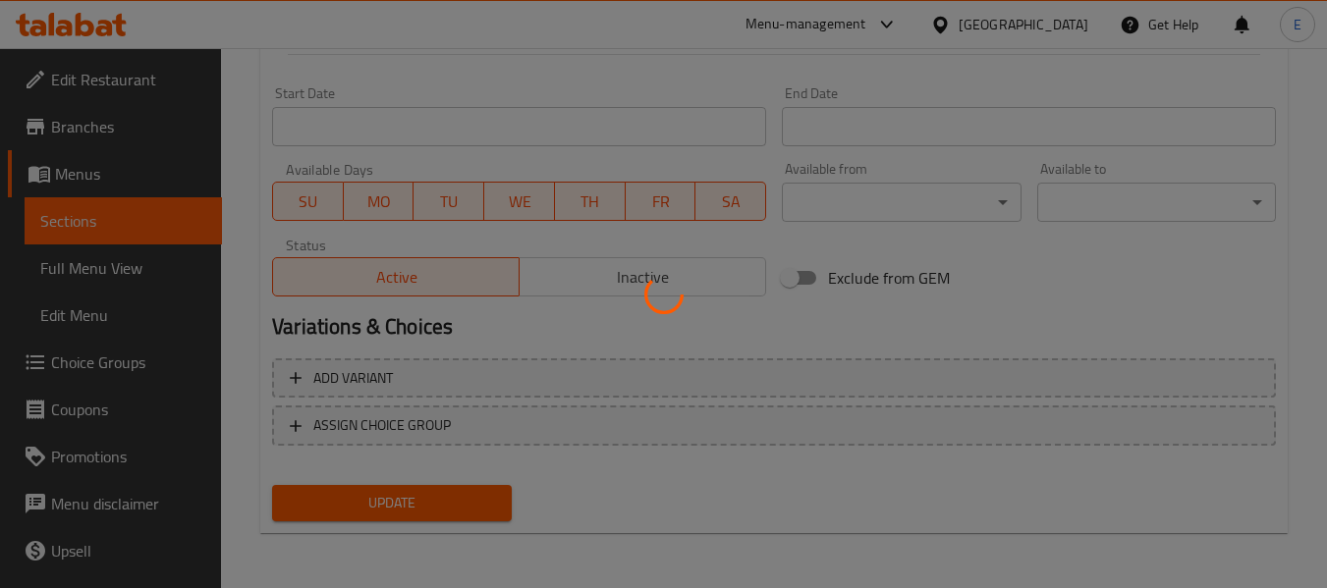
click at [401, 510] on div at bounding box center [663, 294] width 1327 height 588
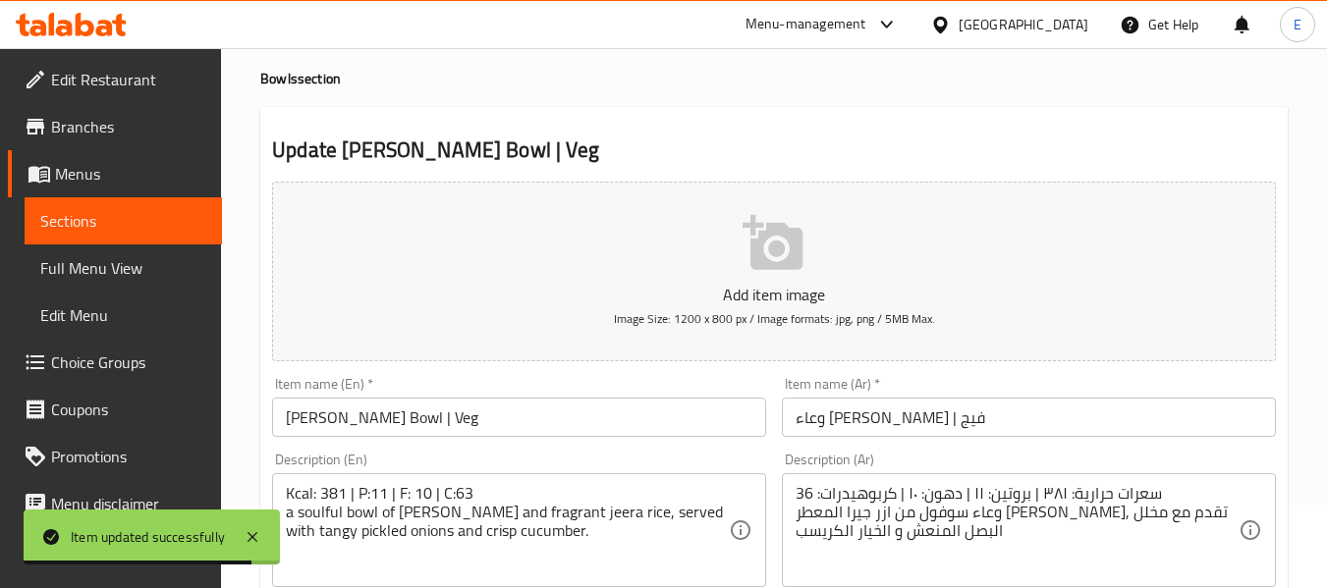
scroll to position [0, 0]
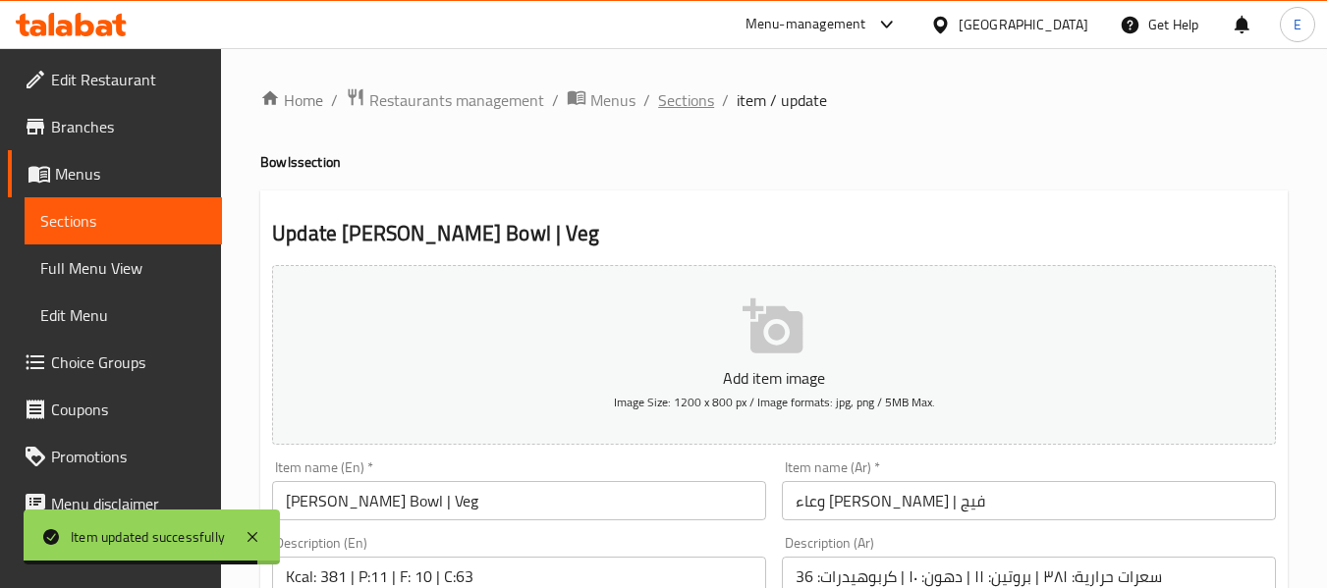
click at [695, 100] on span "Sections" at bounding box center [686, 100] width 56 height 24
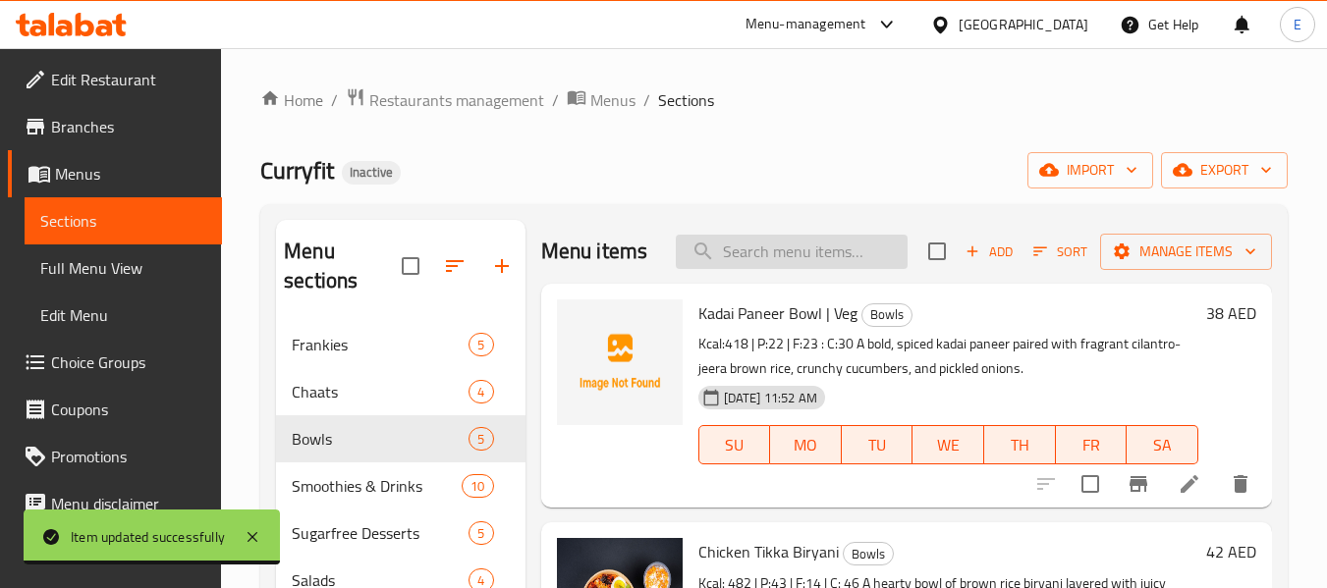
click at [785, 266] on input "search" at bounding box center [792, 252] width 232 height 34
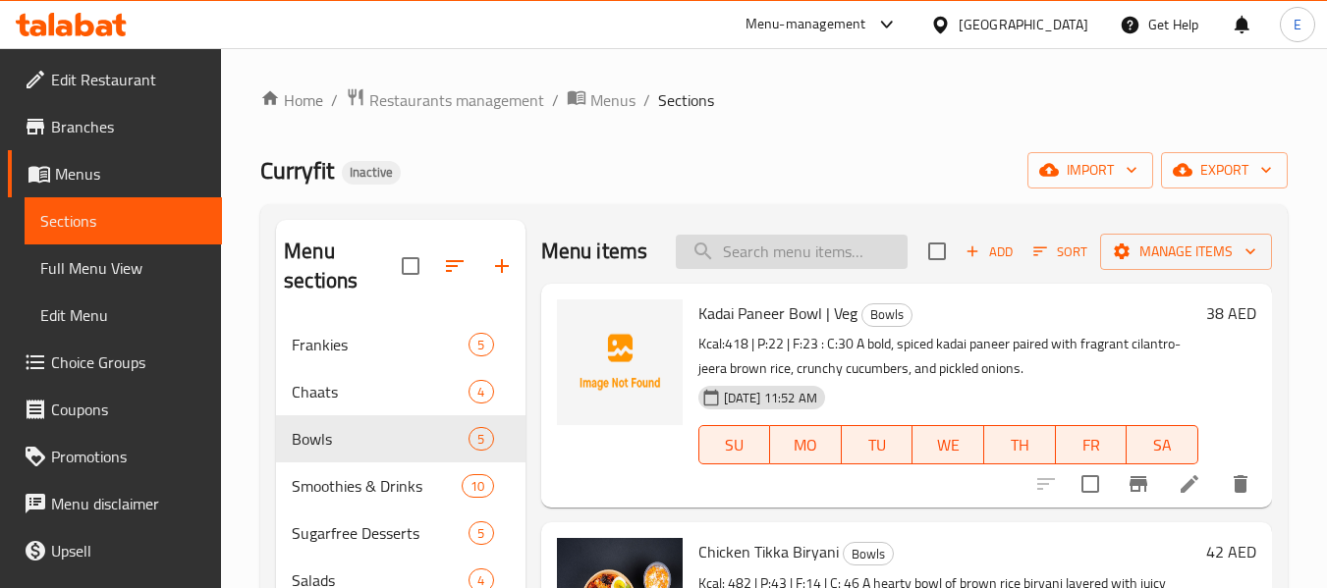
paste input "Gut Cleanse Smoothie"
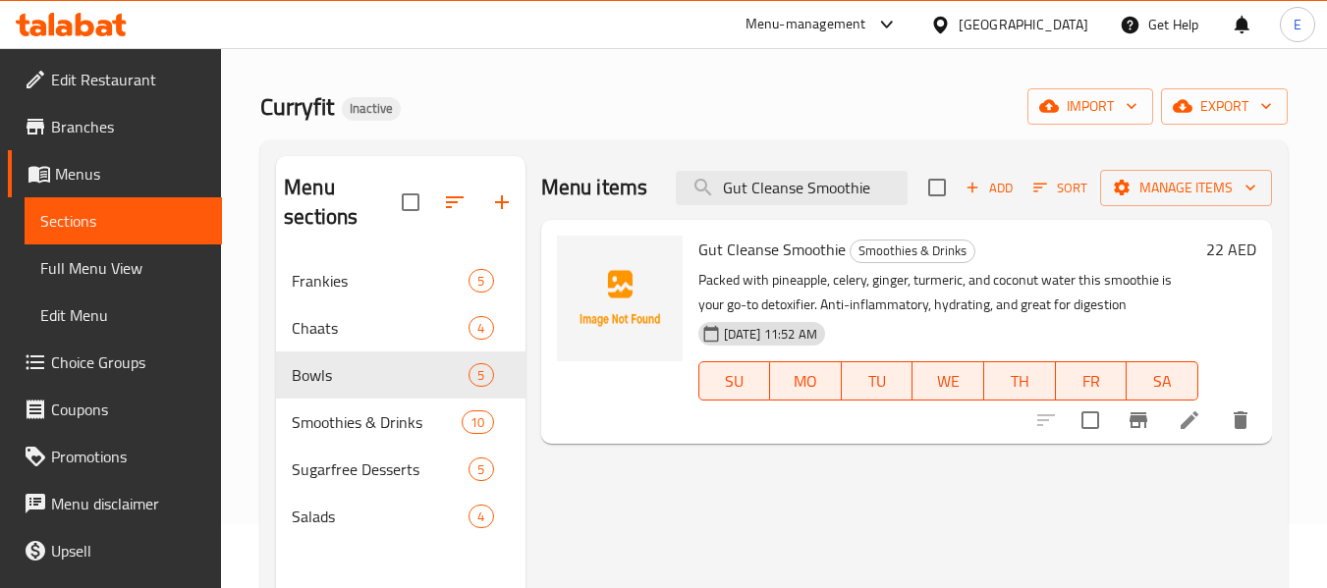
scroll to position [98, 0]
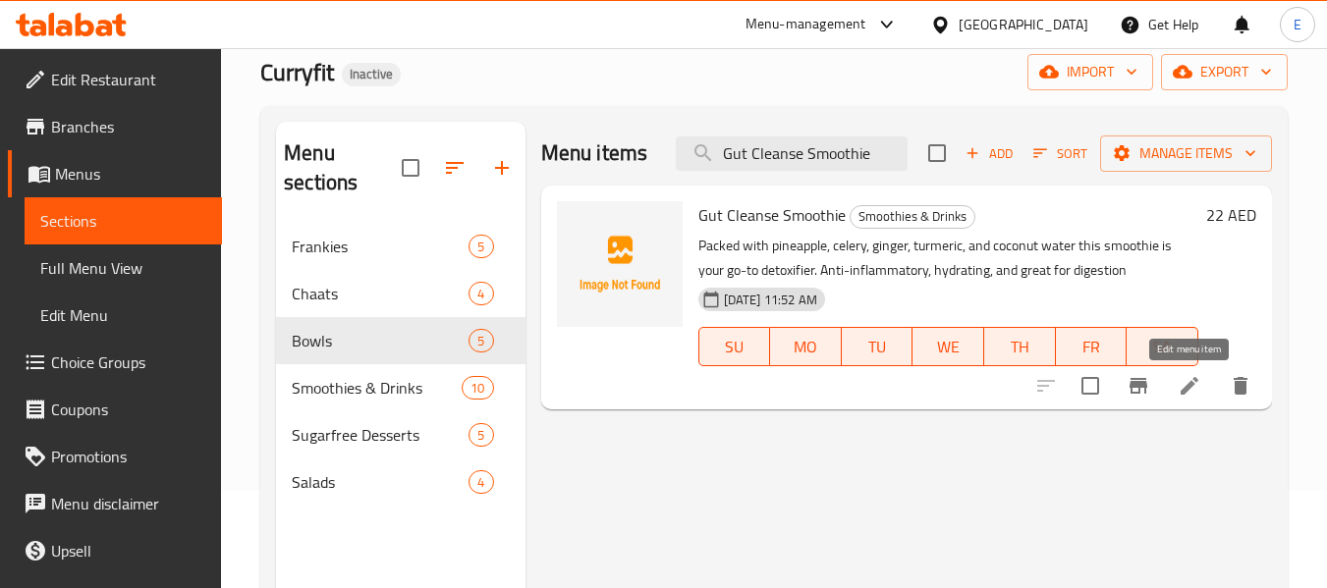
type input "Gut Cleanse Smoothie"
click at [1194, 395] on icon at bounding box center [1190, 386] width 24 height 24
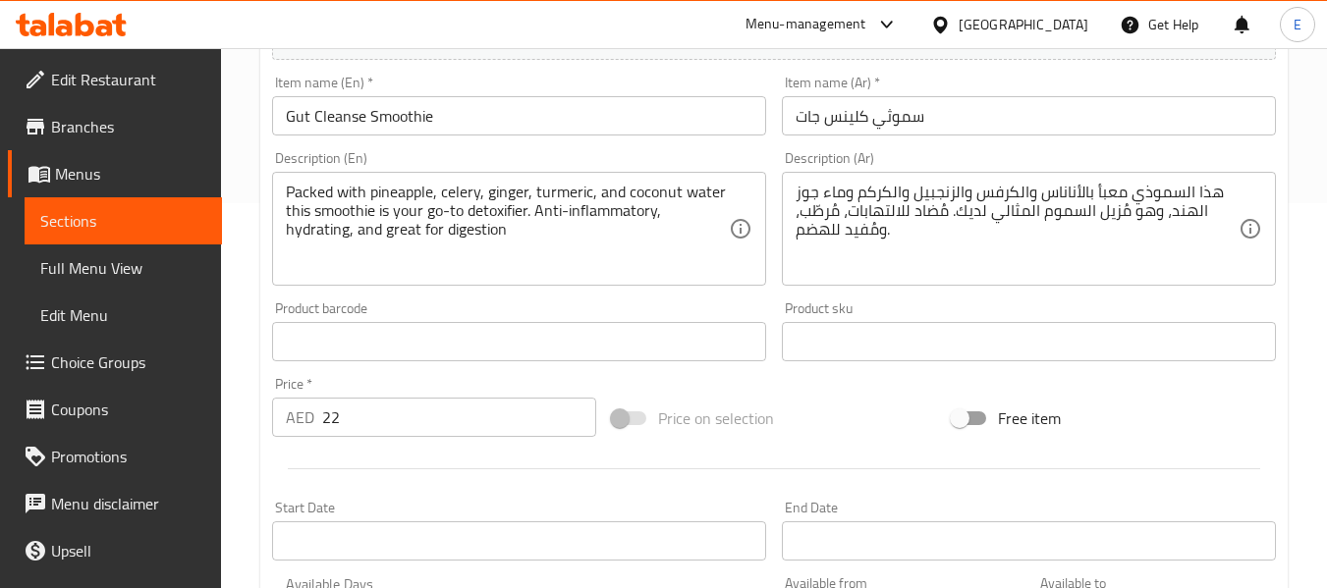
scroll to position [393, 0]
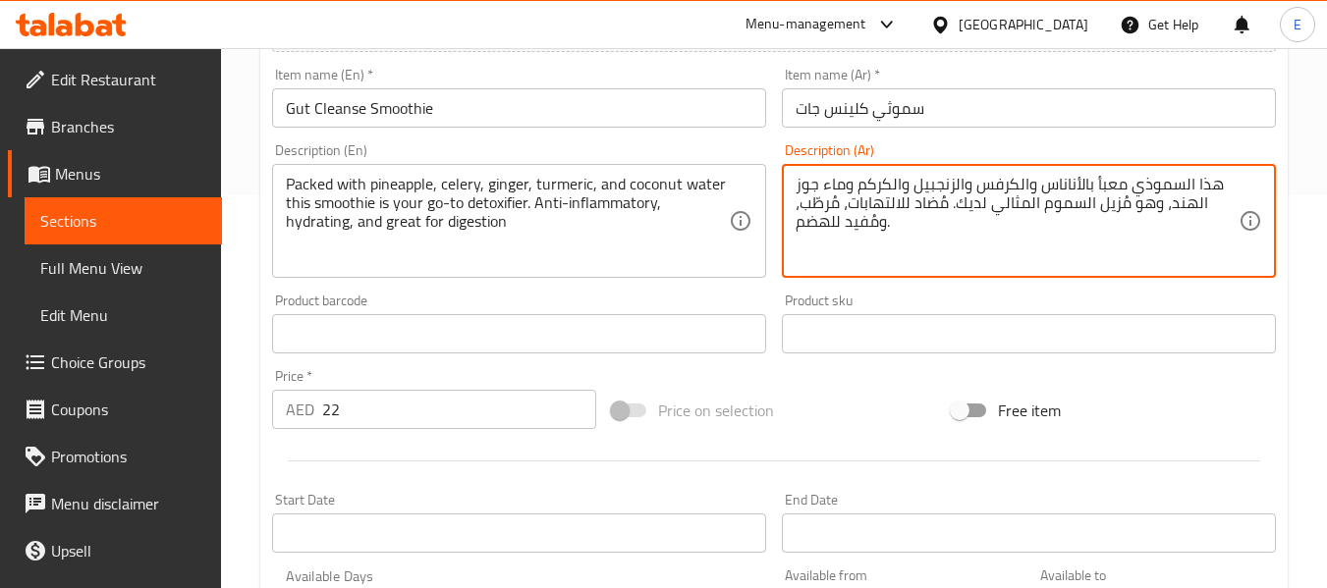
click at [1064, 230] on textarea "هذا السموذي معبأ بالأناناس والكرفس والزنجبيل والكركم وماء جوز الهند، وهو مُزيل …" at bounding box center [1017, 221] width 443 height 93
click at [987, 241] on textarea "هذا السموذي معبأ بالأناناس والكرفس والزنجبيل والكركم وماء جوز الهند، وهو مُزيل …" at bounding box center [1017, 221] width 443 height 93
click at [997, 262] on textarea "هذا السموذي معبأ بالأناناس والكرفس والزنجبيل والكركم وماء جوز الهند، وهو مُزيل …" at bounding box center [1017, 221] width 443 height 93
drag, startPoint x: 1037, startPoint y: 209, endPoint x: 991, endPoint y: 213, distance: 46.3
click at [991, 213] on textarea "هذا السموذي معبأ بالأناناس والكرفس والزنجبيل والكركم وماء جوز الهند، وهو مُزيل …" at bounding box center [1017, 221] width 443 height 93
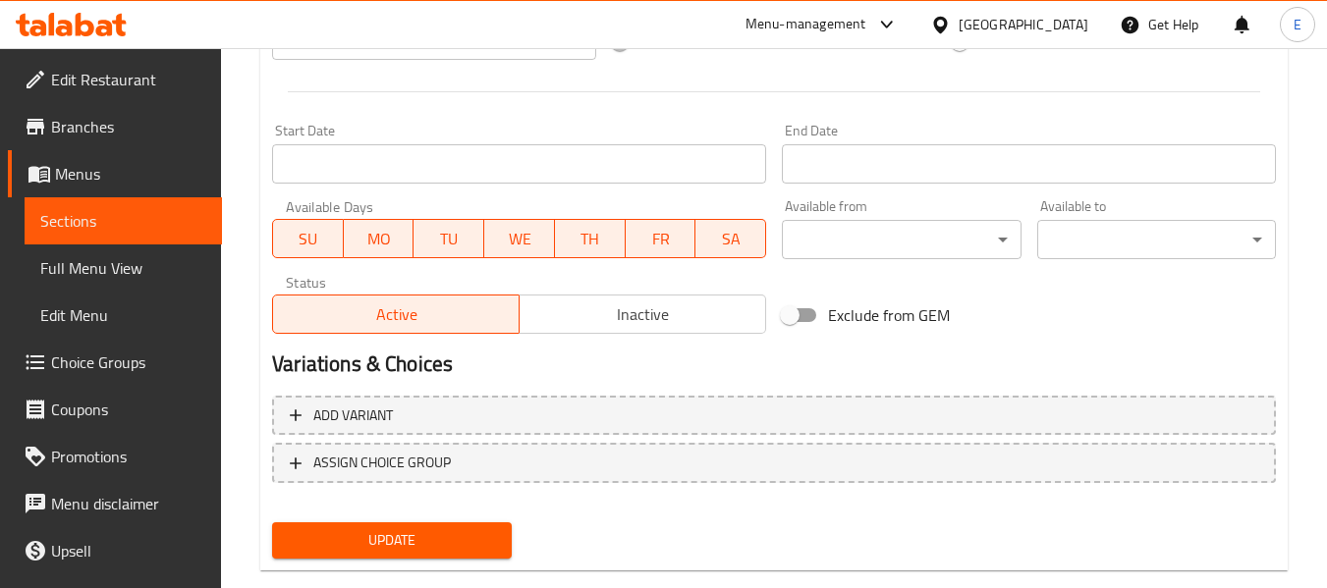
scroll to position [800, 0]
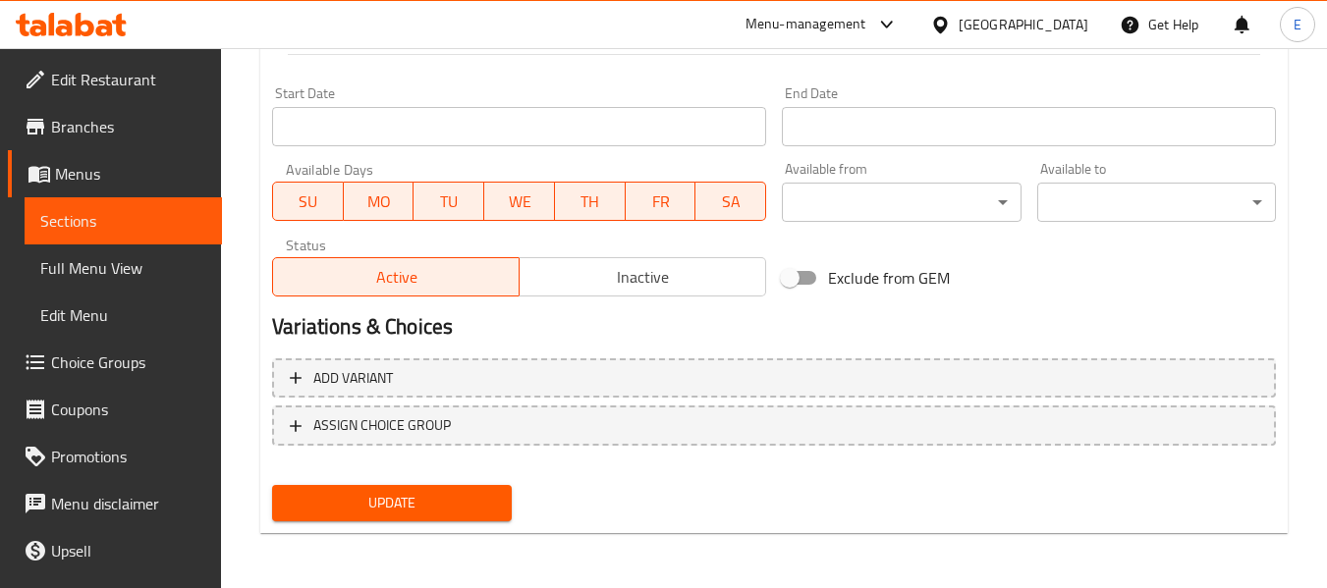
type textarea "هذا السموذي معبأ بالأناناس والكرفس والزنجبيل والكركم وماء جوز الهند، وهو مُزيل …"
click at [467, 497] on span "Update" at bounding box center [391, 503] width 207 height 25
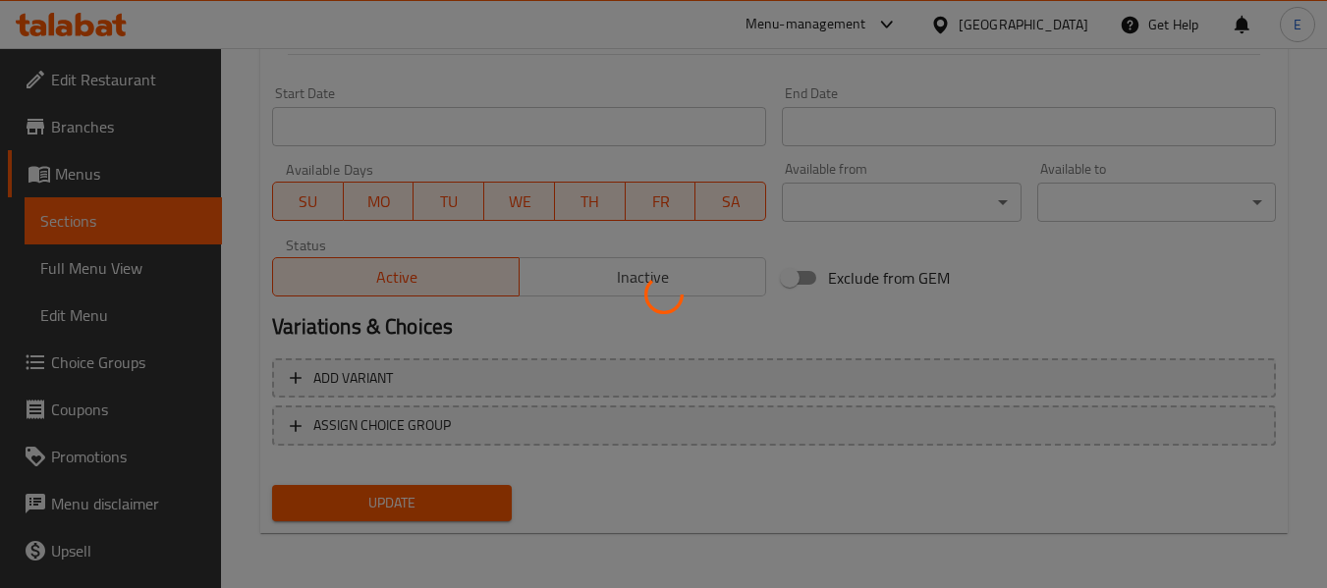
click at [467, 497] on div at bounding box center [663, 294] width 1327 height 588
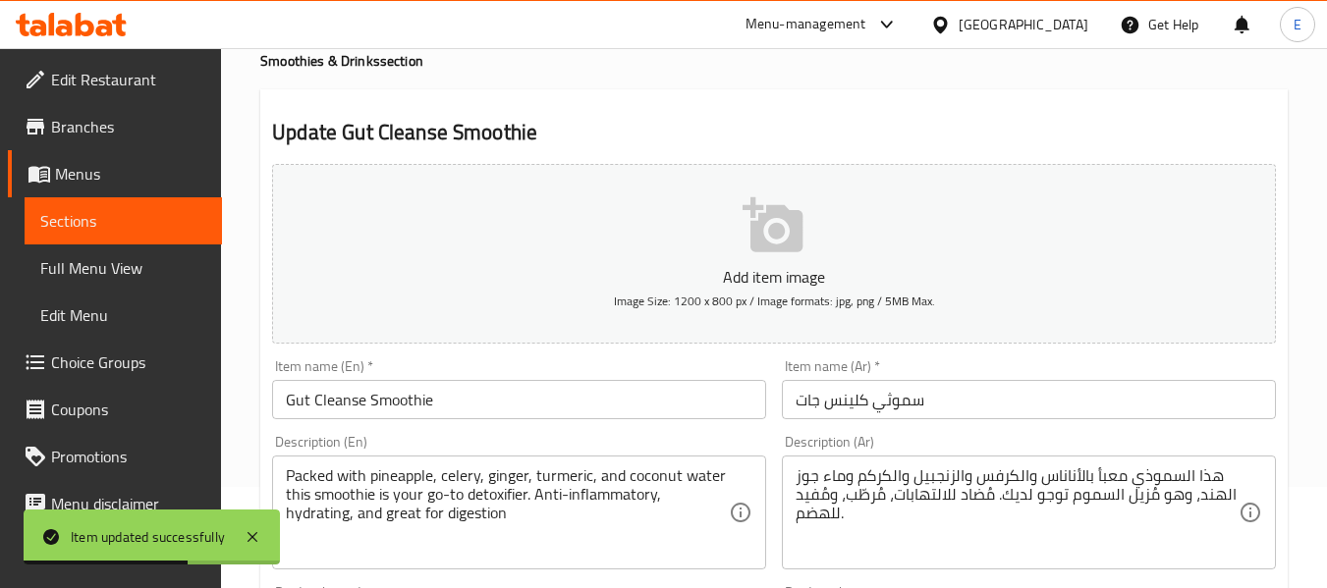
scroll to position [0, 0]
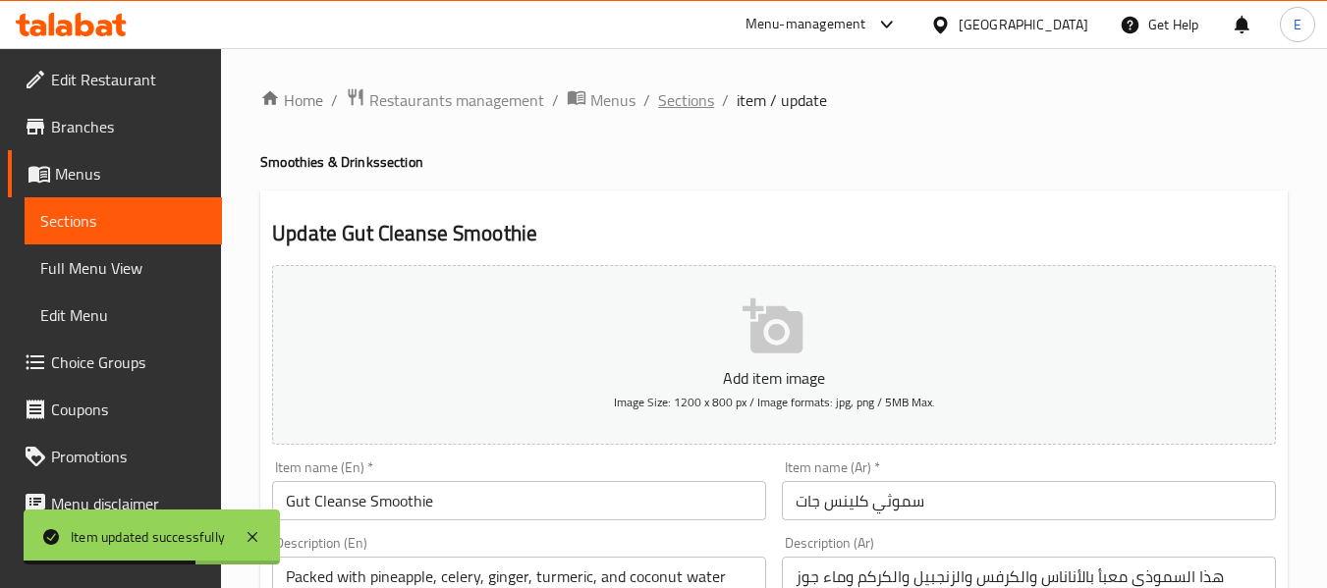
click at [696, 97] on span "Sections" at bounding box center [686, 100] width 56 height 24
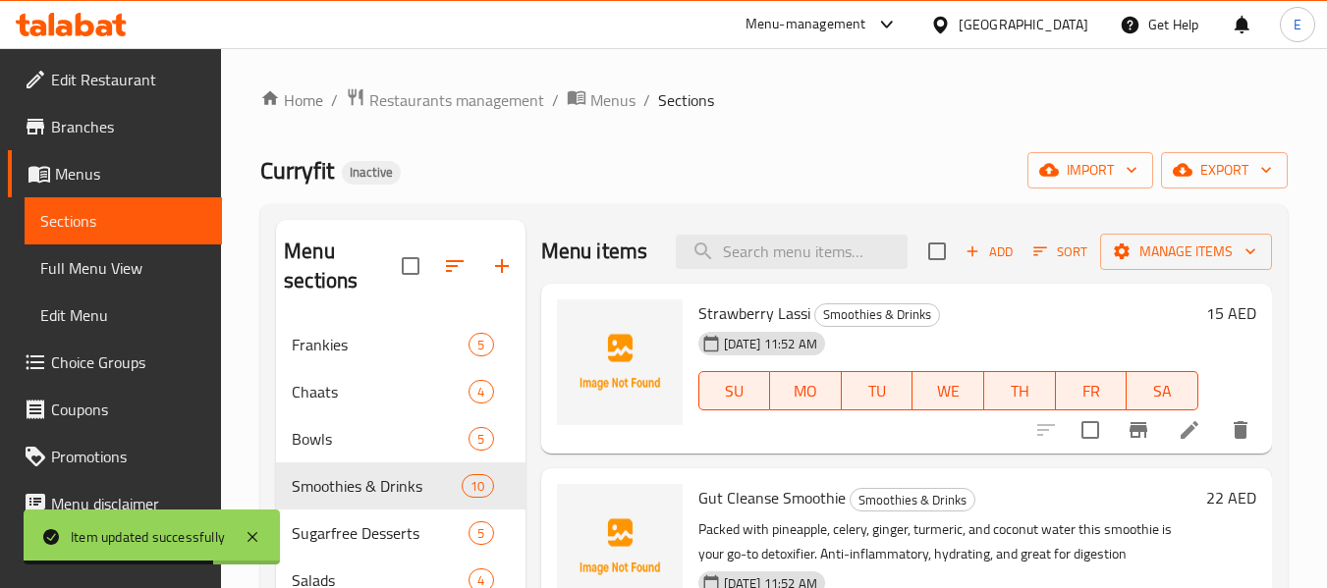
click at [772, 284] on div "Menu items Add Sort Manage items" at bounding box center [906, 252] width 731 height 64
click at [776, 284] on div "Menu items Add Sort Manage items" at bounding box center [906, 252] width 731 height 64
click at [776, 269] on input "search" at bounding box center [792, 252] width 232 height 34
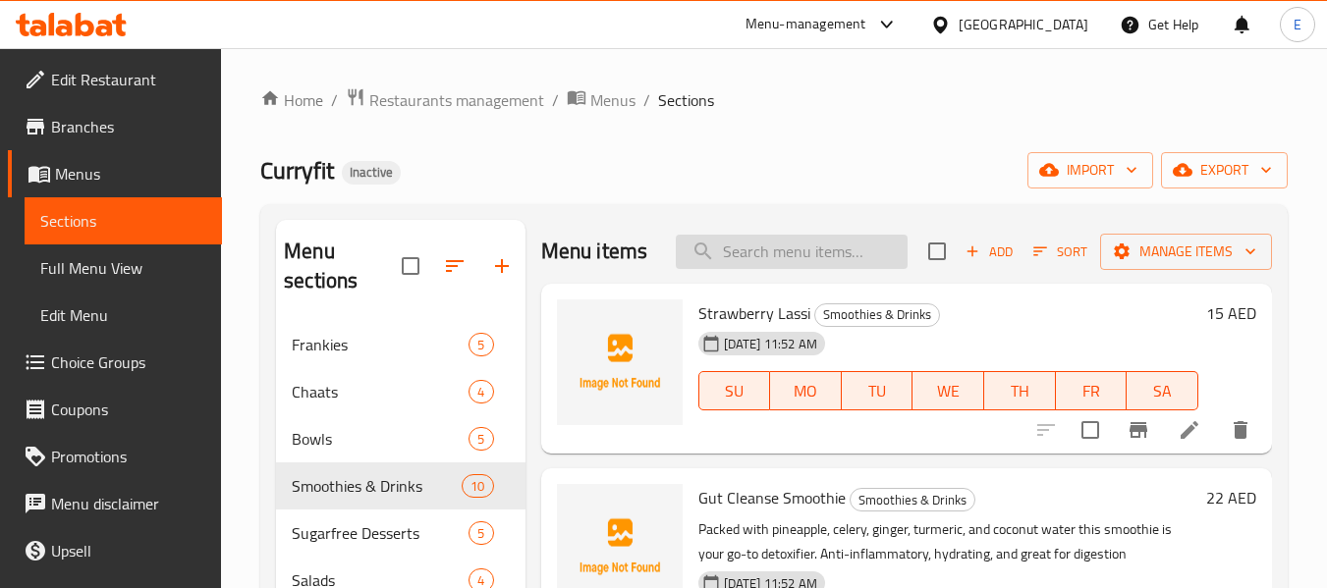
paste input "Mocha Protein Frappe"
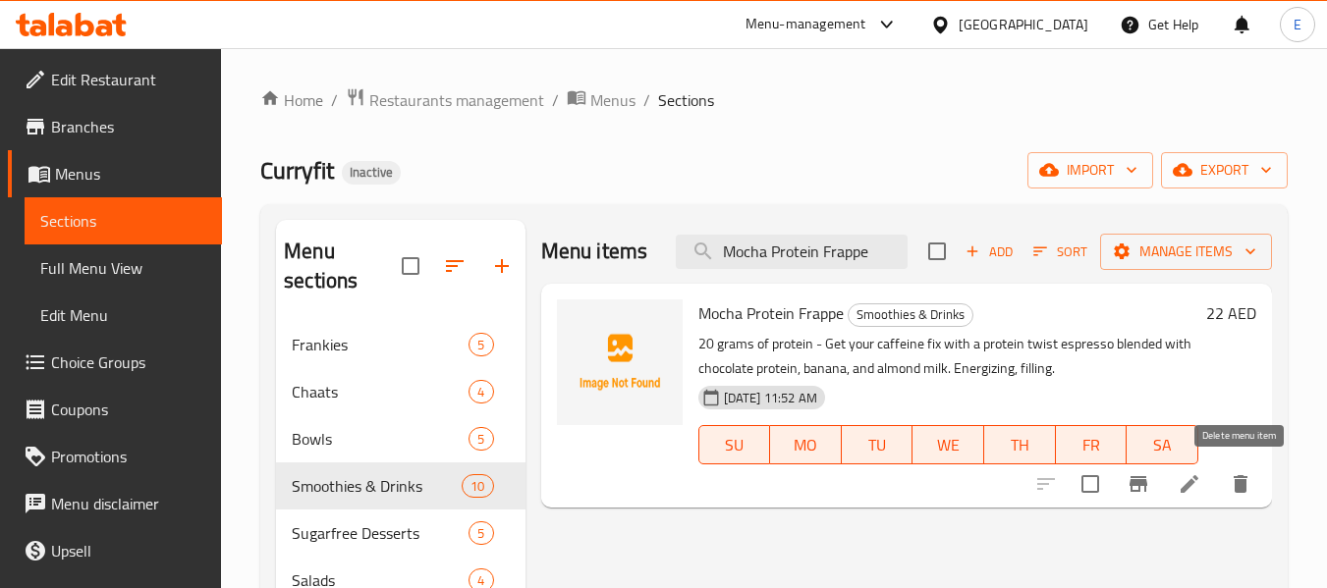
type input "Mocha Protein Frappe"
click at [1202, 487] on li at bounding box center [1189, 484] width 55 height 35
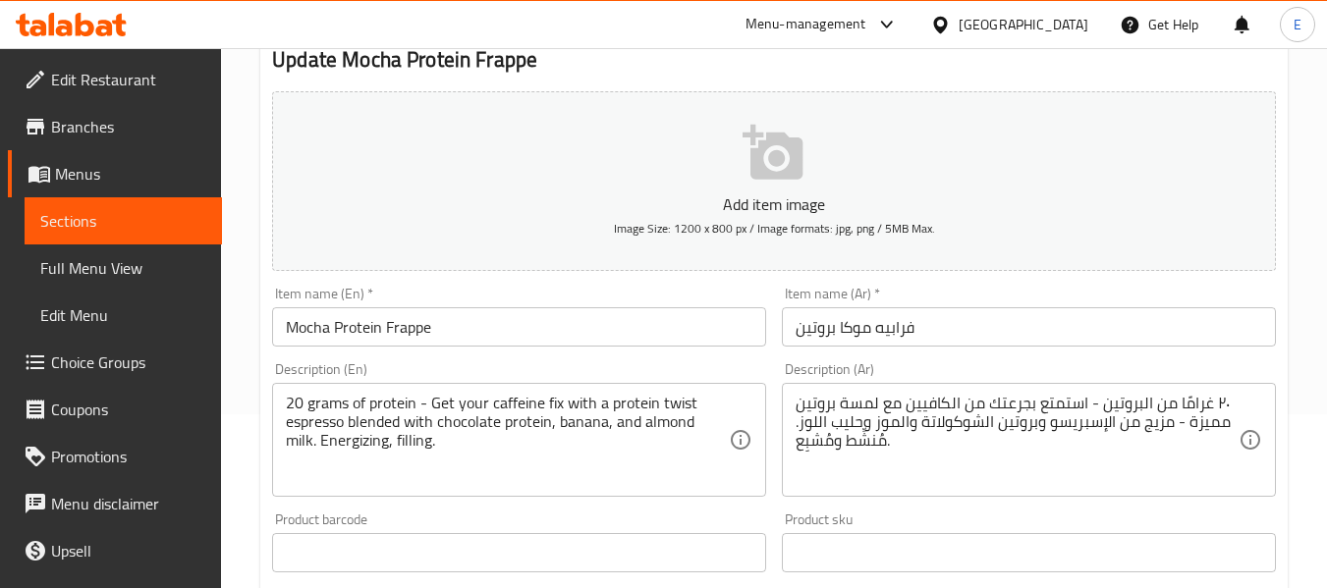
scroll to position [196, 0]
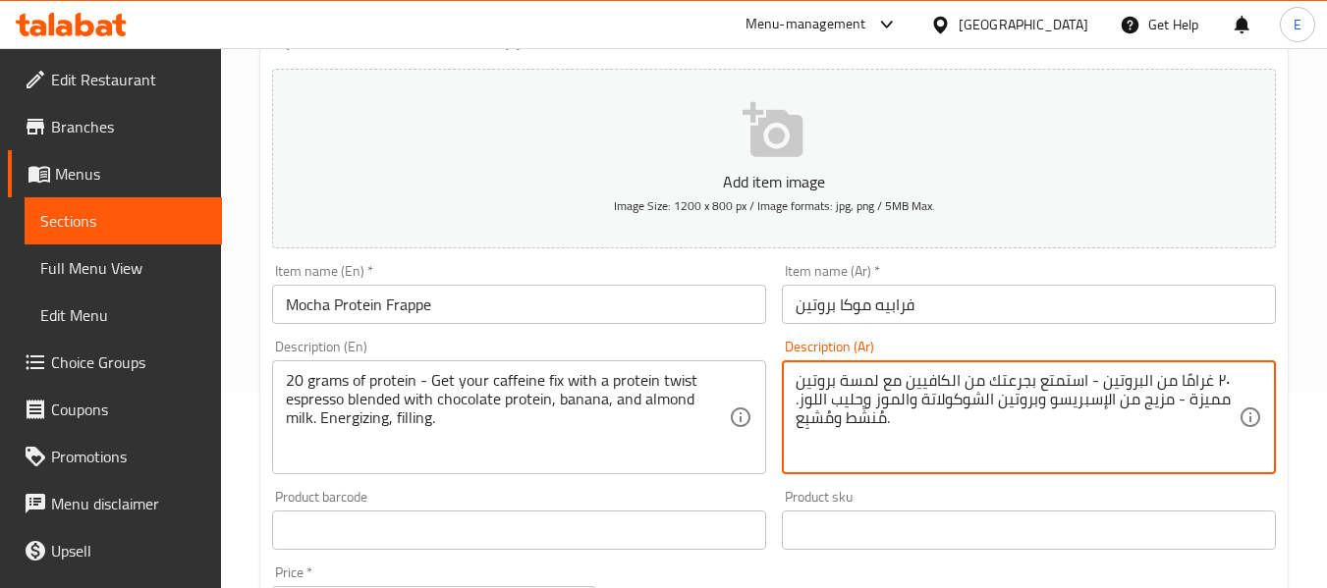
drag, startPoint x: 1055, startPoint y: 385, endPoint x: 1086, endPoint y: 387, distance: 31.5
click at [989, 383] on textarea "٢٠ غرامًا من البروتين - أحصل على بجرعتك من الكافيين مع لمسة بروتين مميزة - مزيج…" at bounding box center [1017, 417] width 443 height 93
click at [1181, 406] on textarea "٢٠ غرامًا من البروتين - أحصل على جرعتك من الكافيين مع لمسة بروتين مميزة - مزيج …" at bounding box center [1017, 417] width 443 height 93
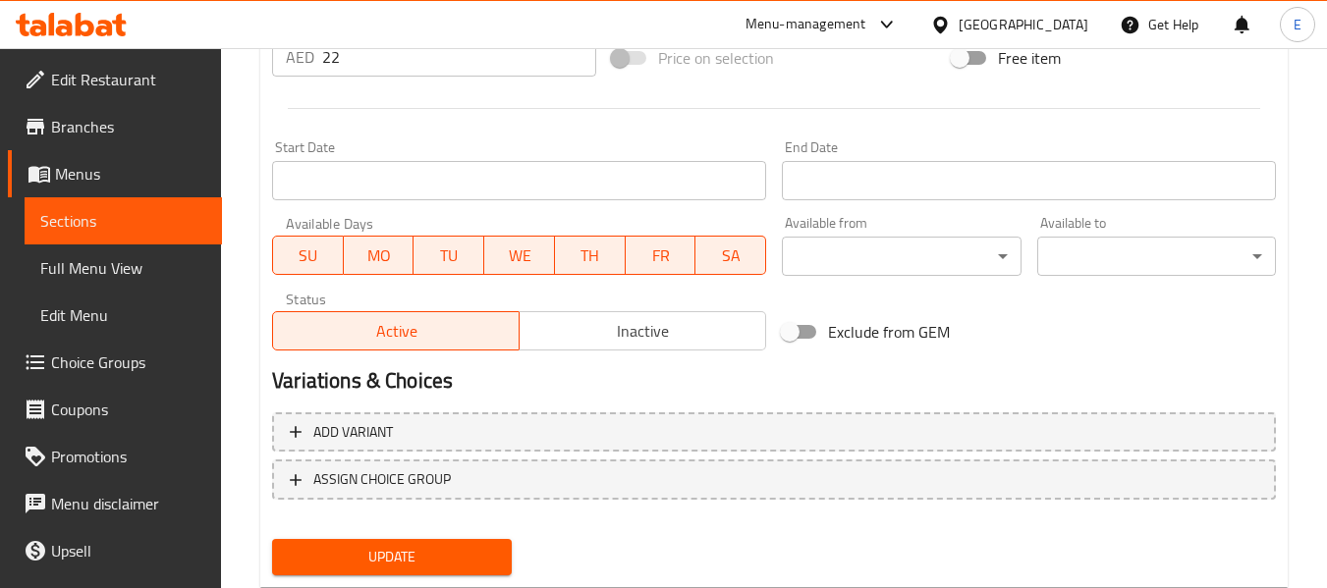
scroll to position [800, 0]
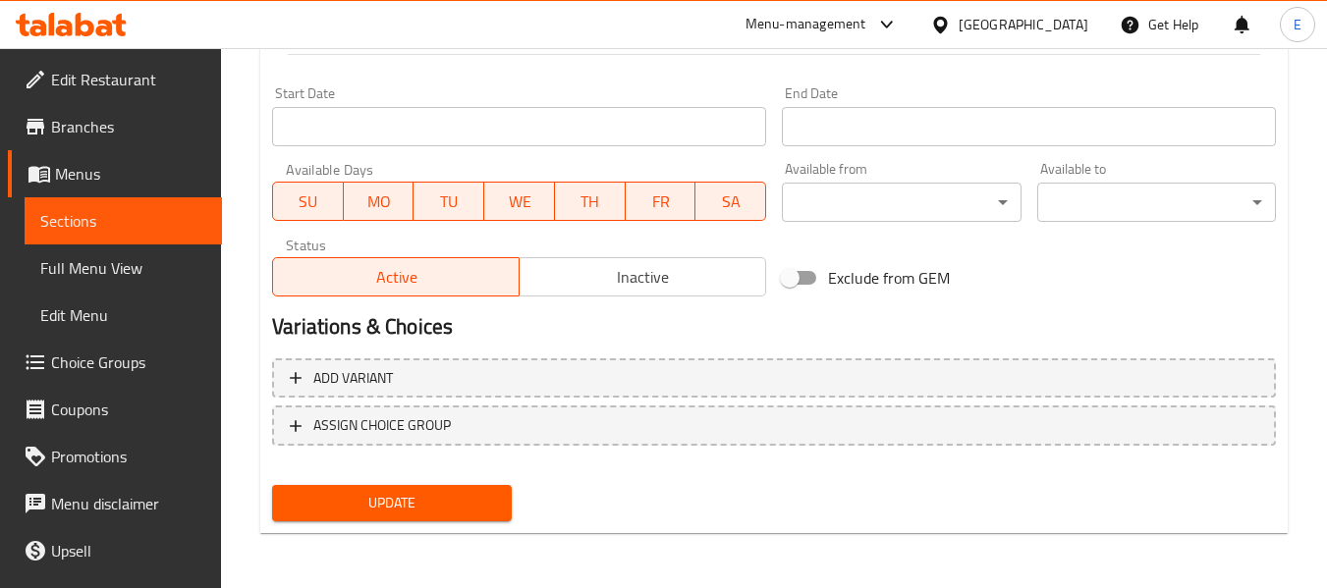
type textarea "٢٠ غرامًا من البروتين - أحصل على جرعتك من الكافيين مع لمسة بروتين - مزيج من الإ…"
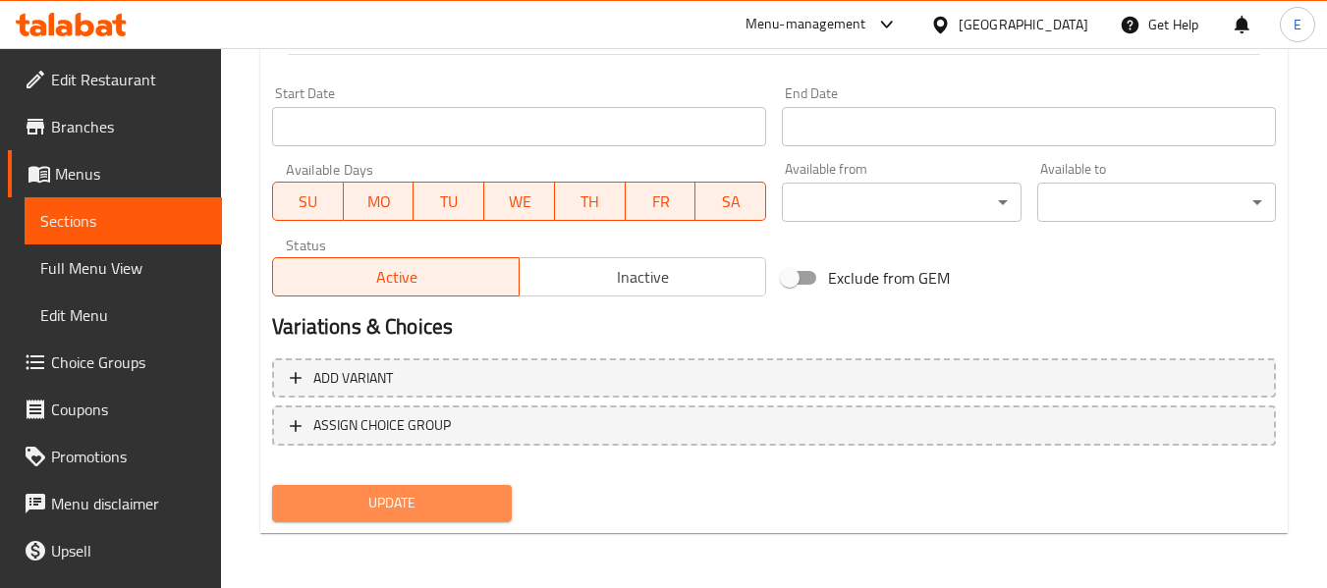
click at [475, 518] on button "Update" at bounding box center [391, 503] width 239 height 36
click at [348, 503] on span "Update" at bounding box center [391, 503] width 207 height 25
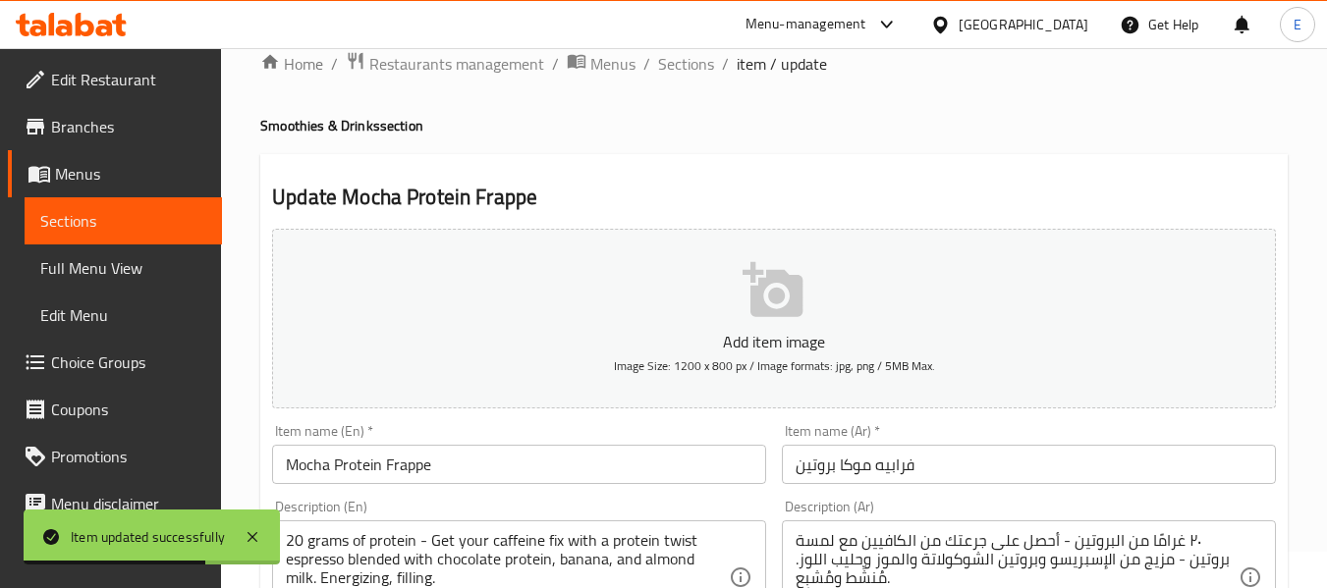
scroll to position [0, 0]
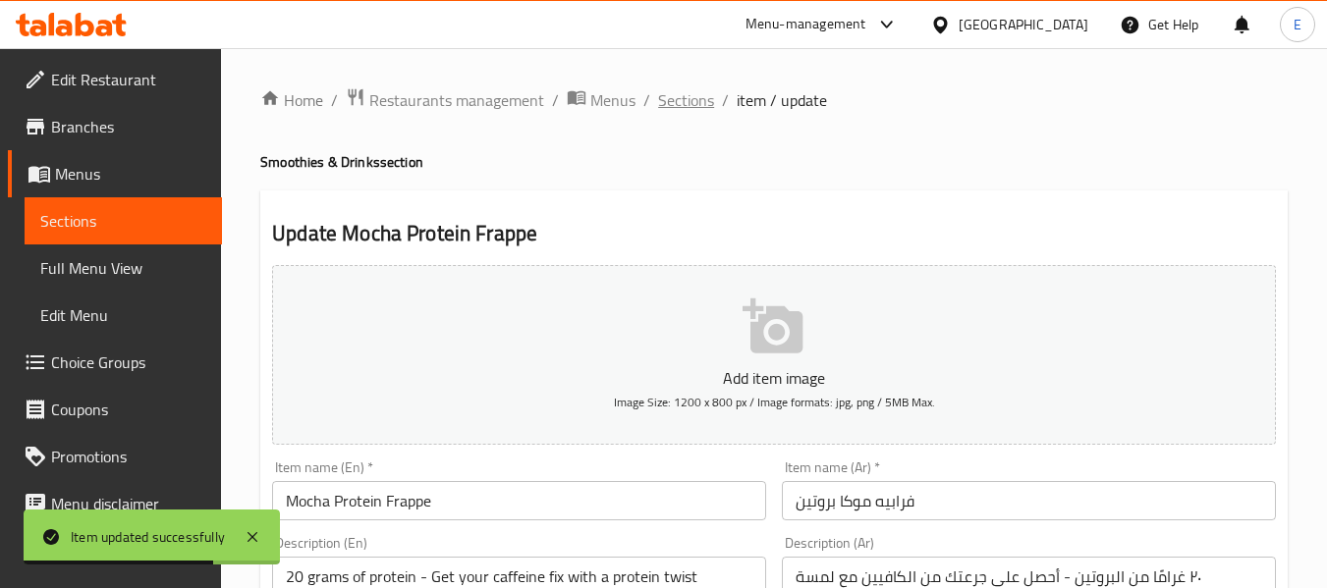
click at [691, 106] on span "Sections" at bounding box center [686, 100] width 56 height 24
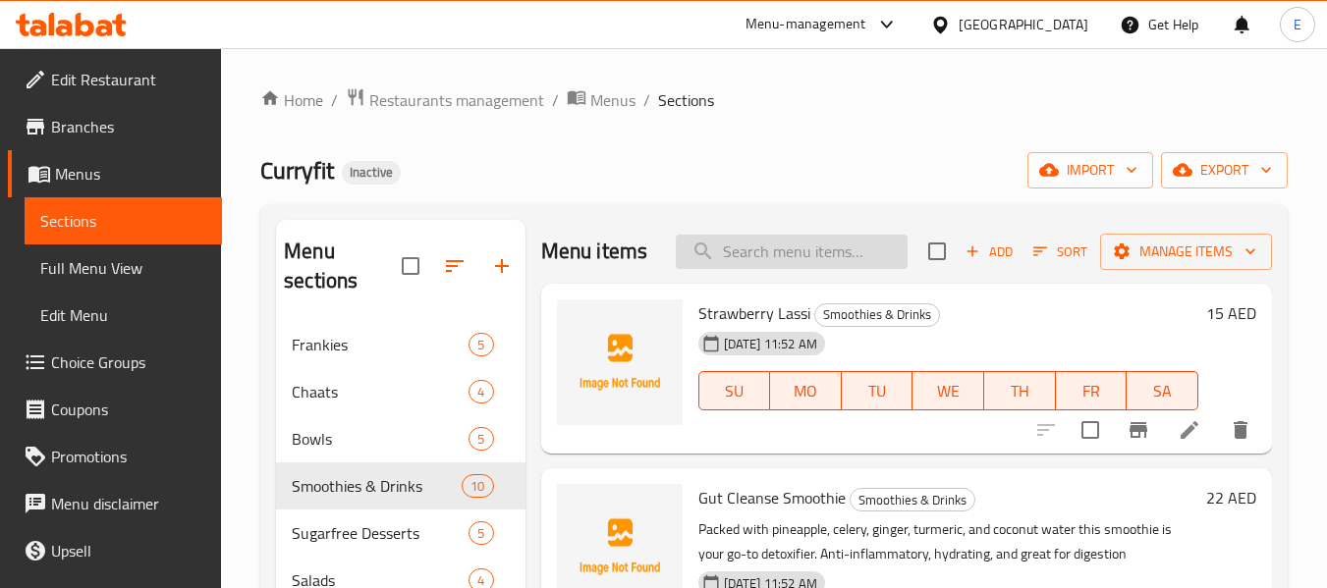
click at [769, 269] on input "search" at bounding box center [792, 252] width 232 height 34
paste input "Badaam Chia Mango Pudding"
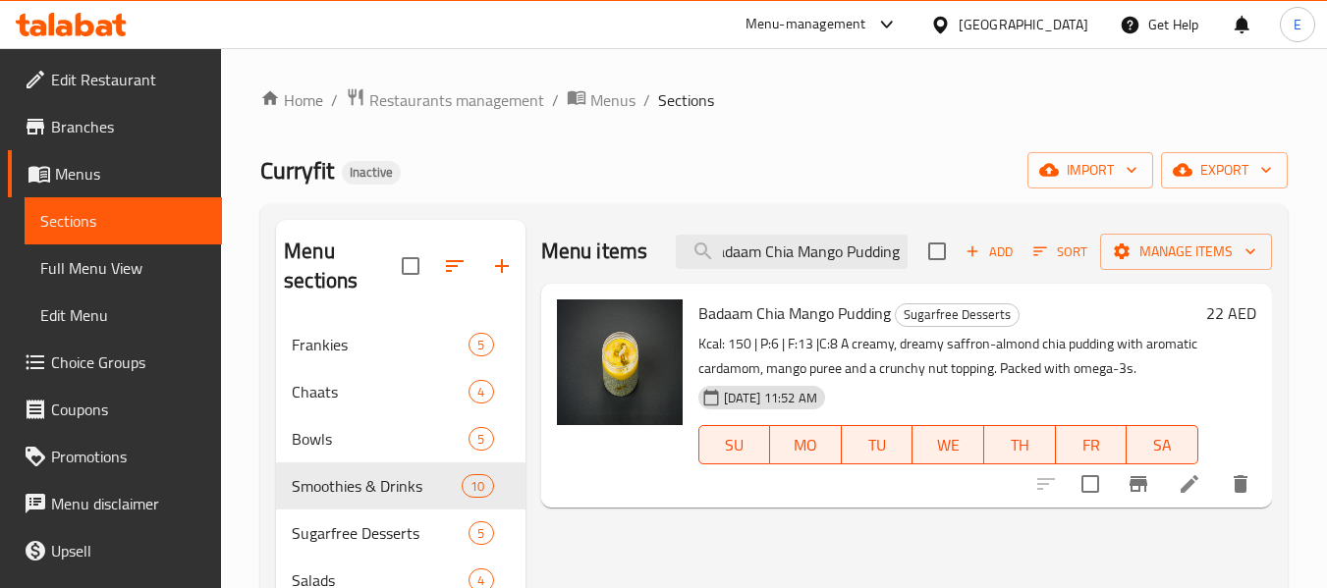
type input "Badaam Chia Mango Pudding"
click at [1172, 483] on li at bounding box center [1189, 484] width 55 height 35
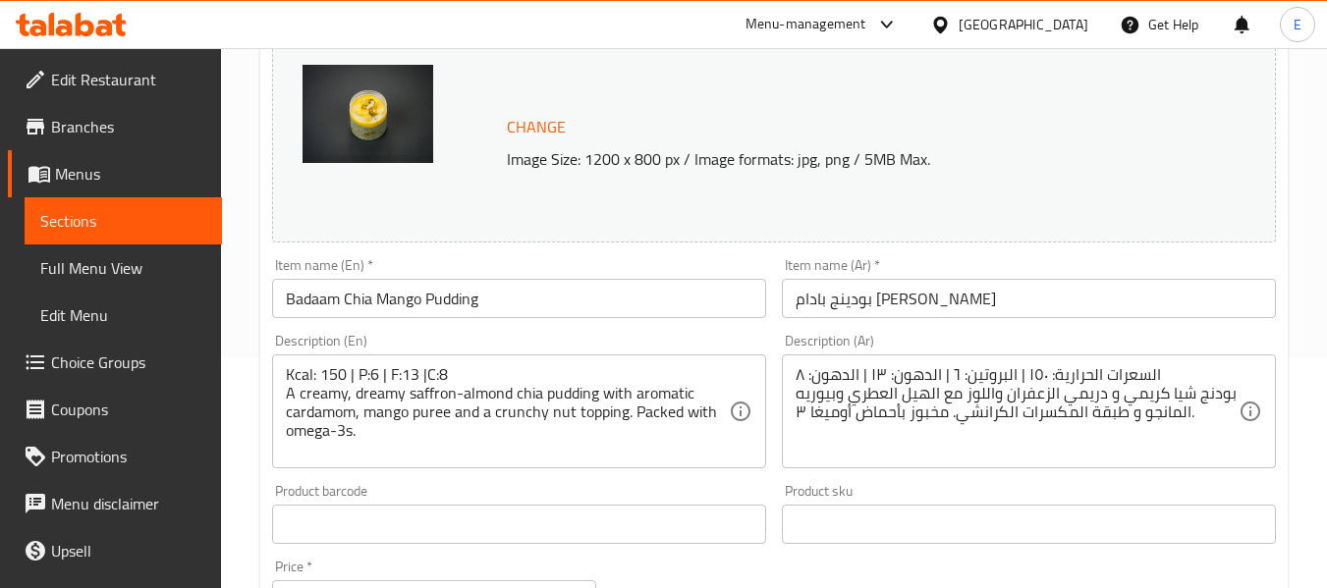
scroll to position [393, 0]
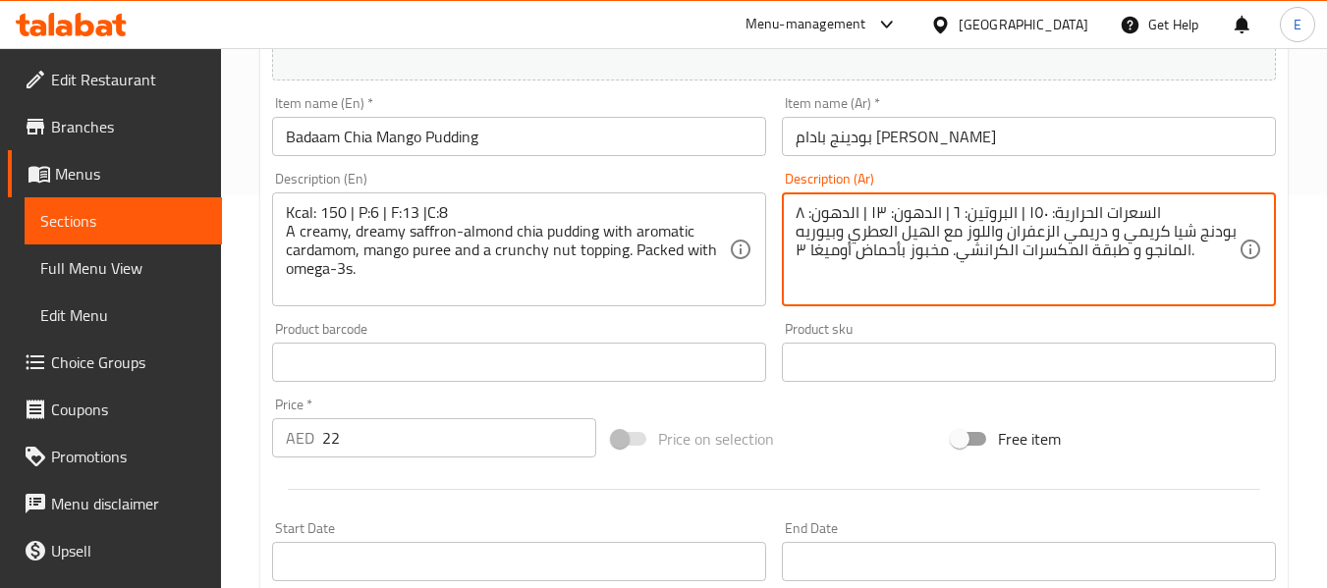
drag, startPoint x: 909, startPoint y: 249, endPoint x: 948, endPoint y: 250, distance: 39.3
click at [948, 250] on textarea "السعرات الحرارية: ١٥٠ | البروتين: ٦ | الدهون: ١٣ | الدهون: ٨ بودنج شيا كريمي و …" at bounding box center [1017, 249] width 443 height 93
drag, startPoint x: 856, startPoint y: 255, endPoint x: 899, endPoint y: 260, distance: 43.5
click at [899, 260] on textarea "السعرات الحرارية: ١٥٠ | البروتين: ٦ | الدهون: ١٣ | الدهون: ٨ بودنج شيا كريمي و …" at bounding box center [1017, 249] width 443 height 93
click at [850, 252] on textarea "السعرات الحرارية: ١٥٠ | البروتين: ٦ | الدهون: ١٣ | الدهون: ٨ بودنج شيا كريمي و …" at bounding box center [1017, 249] width 443 height 93
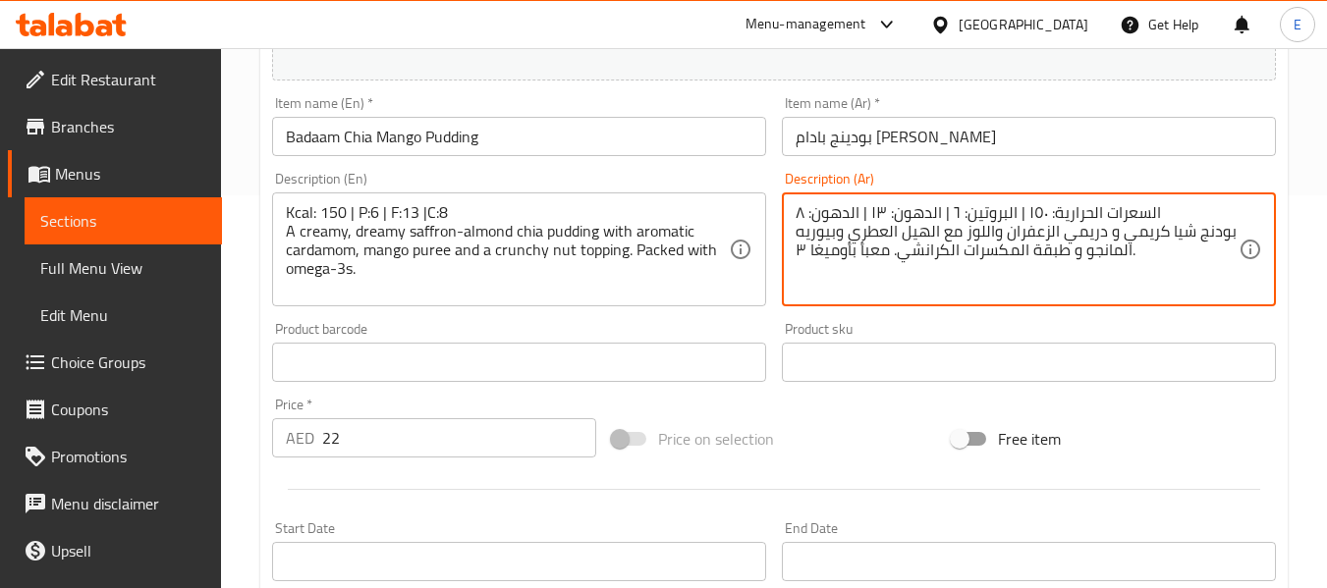
click at [1148, 252] on textarea "السعرات الحرارية: ١٥٠ | البروتين: ٦ | الدهون: ١٣ | الدهون: ٨ بودنج شيا كريمي و …" at bounding box center [1017, 249] width 443 height 93
click at [813, 256] on textarea "السعرات الحرارية: ١٥٠ | البروتين: ٦ | الدهون: ١٣ | الدهون: ٨ بودنج شيا كريمي و …" at bounding box center [1017, 249] width 443 height 93
type textarea "السعرات الحرارية: ١٥٠ | البروتين: ٦ | الدهون: ١٣ | الدهون: ٨ بودنج شيا كريمي و …"
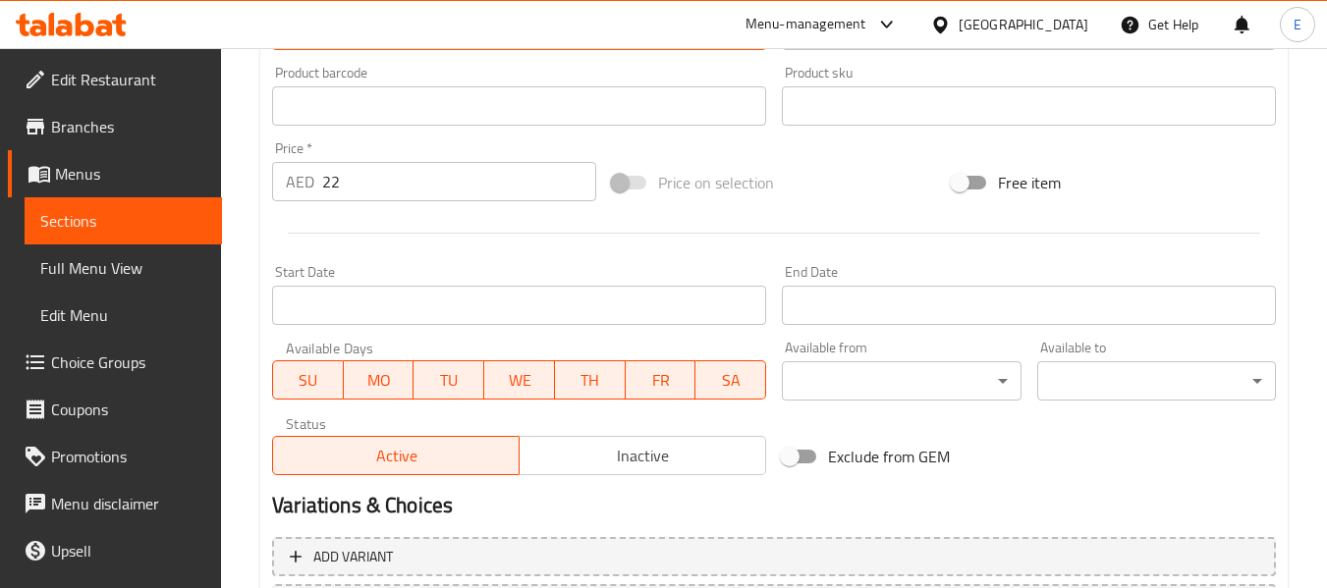
scroll to position [828, 0]
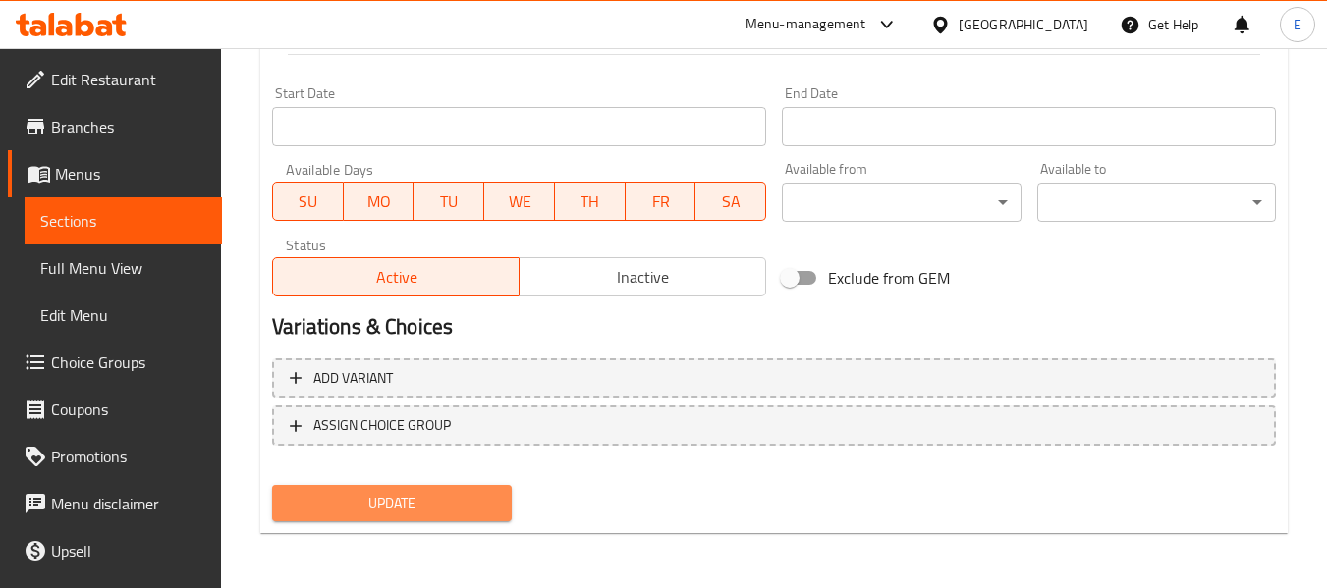
click at [471, 504] on span "Update" at bounding box center [391, 503] width 207 height 25
click at [471, 504] on div at bounding box center [663, 294] width 1327 height 588
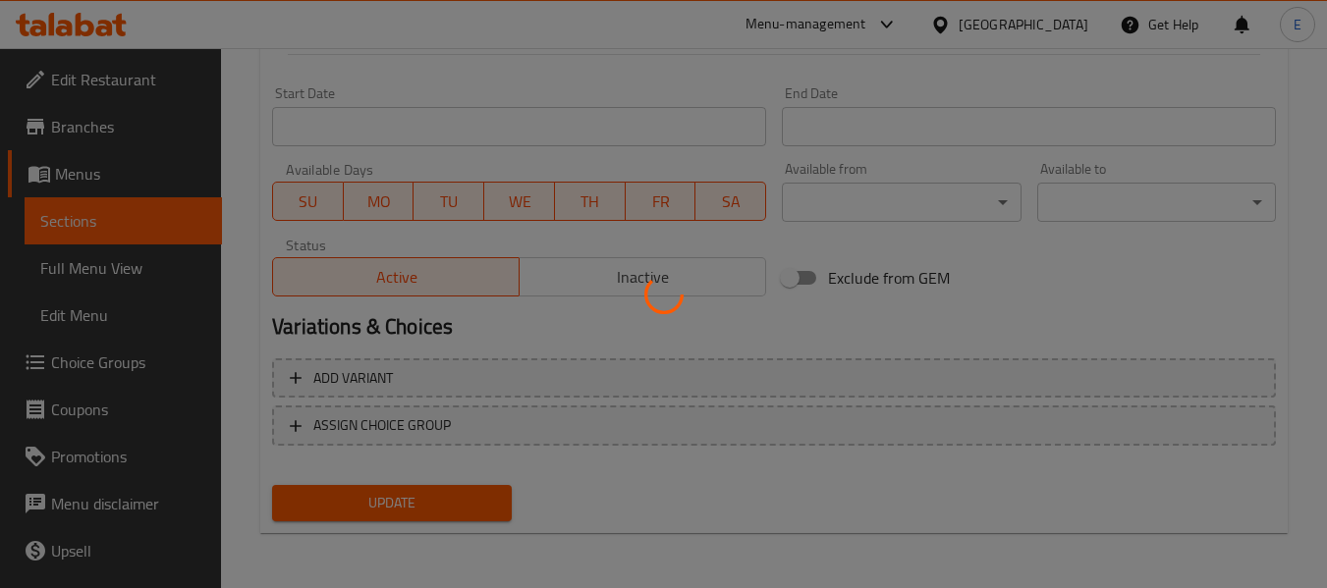
click at [471, 504] on div at bounding box center [663, 294] width 1327 height 588
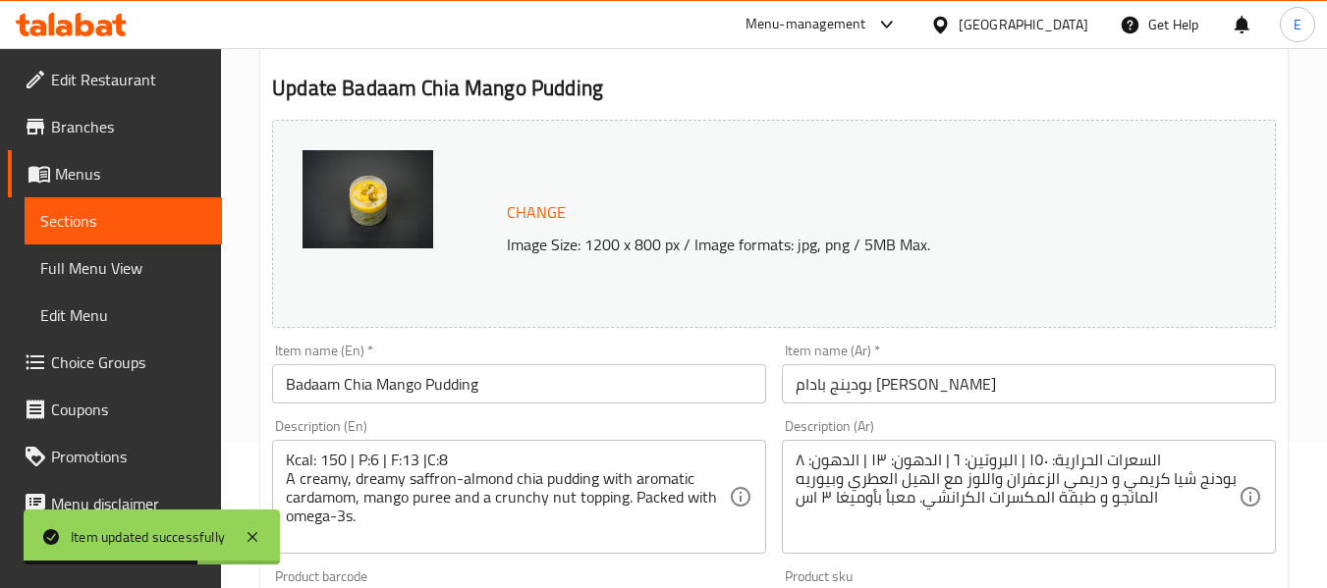
scroll to position [0, 0]
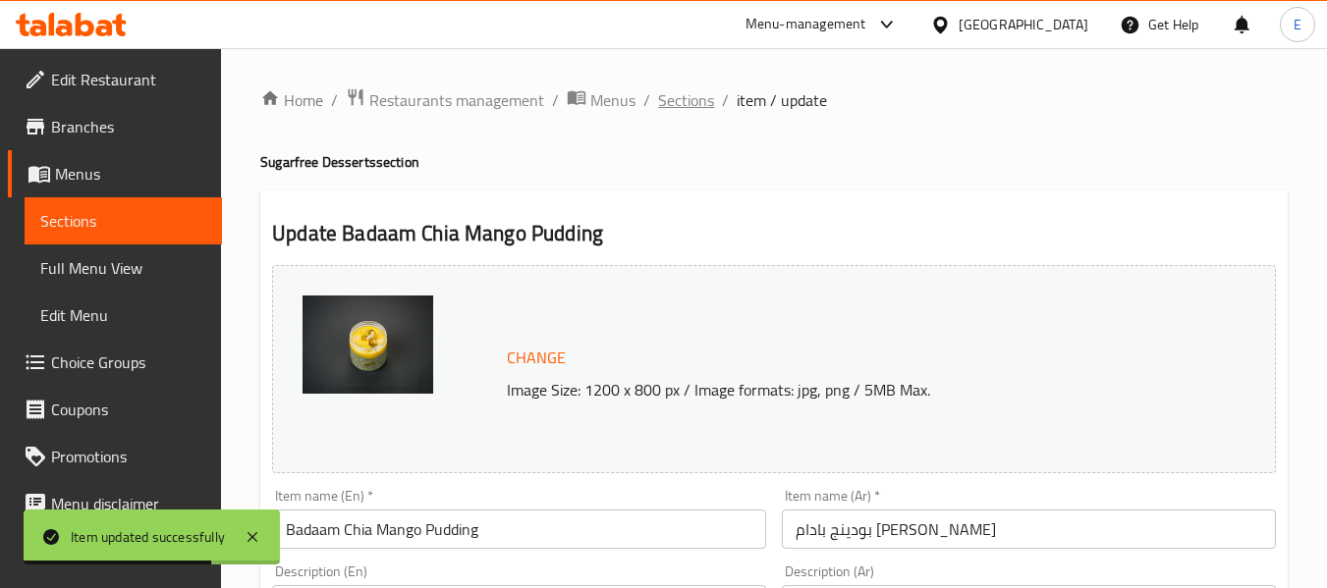
click at [679, 99] on span "Sections" at bounding box center [686, 100] width 56 height 24
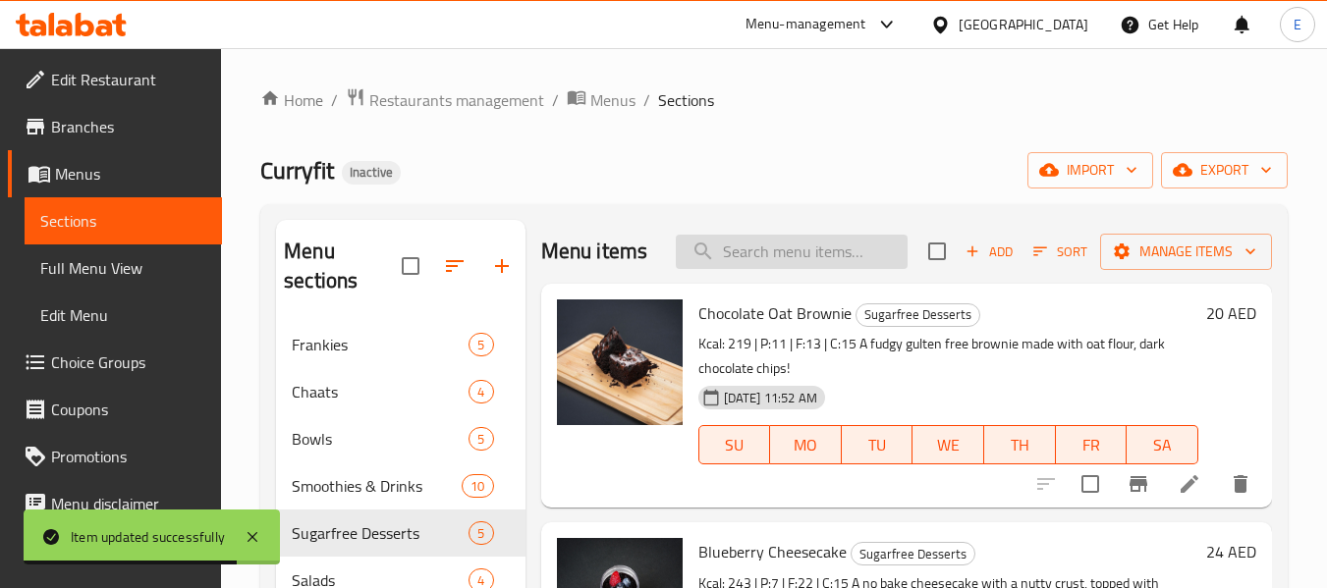
click at [794, 250] on input "search" at bounding box center [792, 252] width 232 height 34
paste input "Tandoori Chicken Salad"
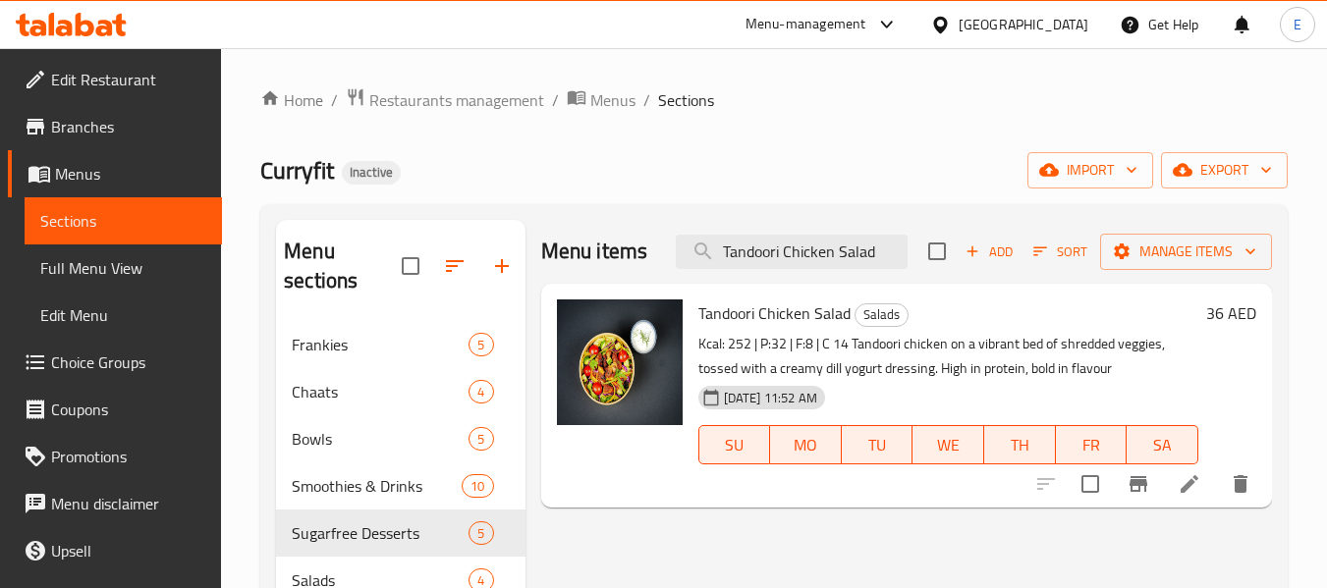
type input "Tandoori Chicken Salad"
click at [1181, 489] on icon at bounding box center [1190, 484] width 24 height 24
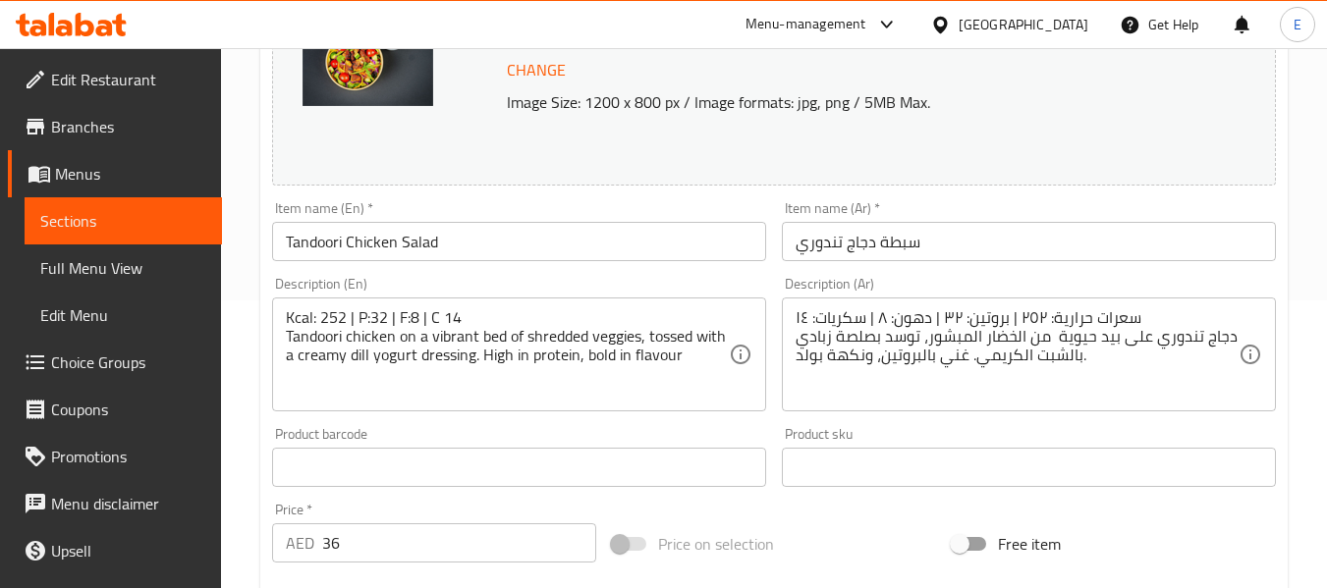
scroll to position [295, 0]
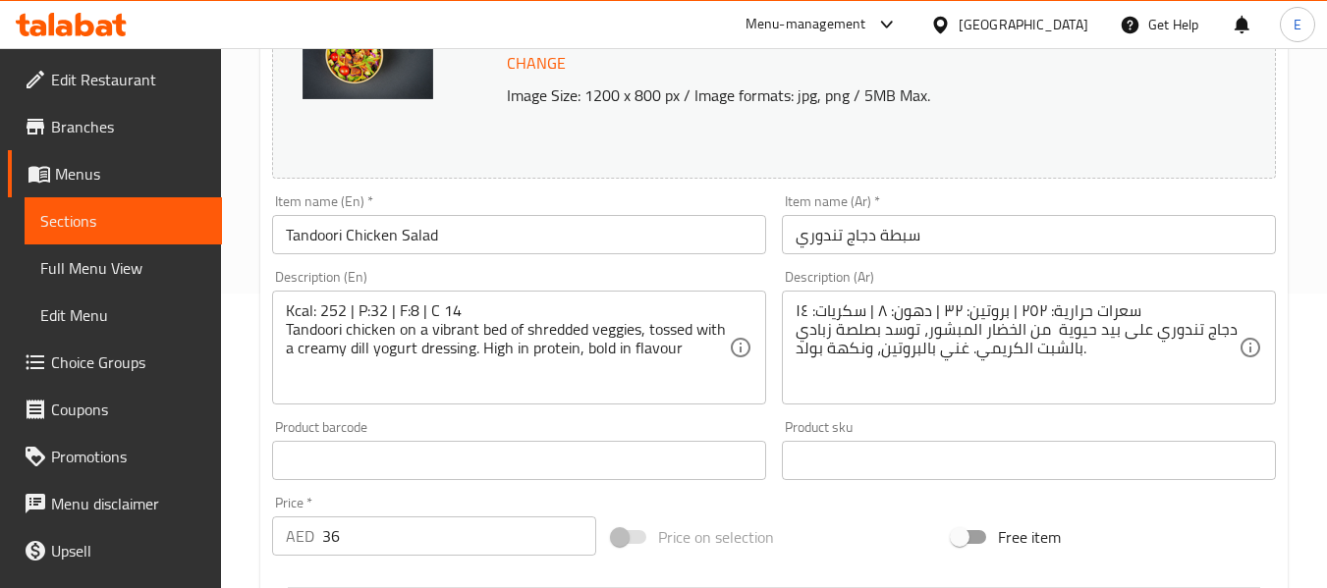
click at [899, 238] on input "سبطة دجاج تندوري" at bounding box center [1029, 234] width 494 height 39
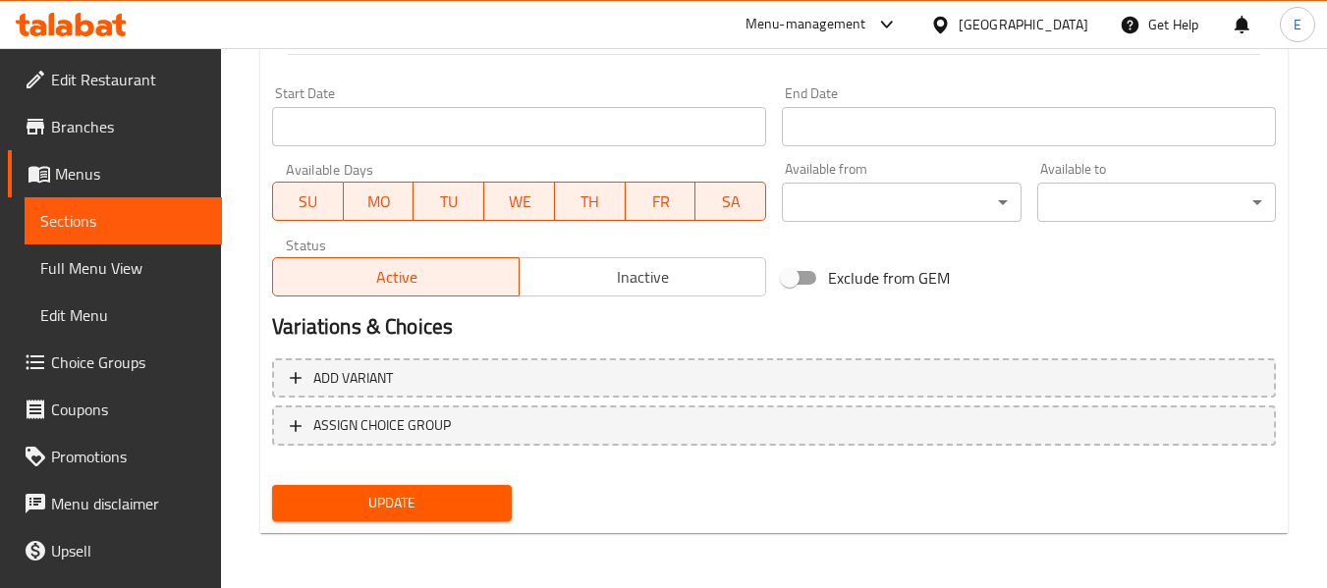
type input "سلطة دجاج تندوري"
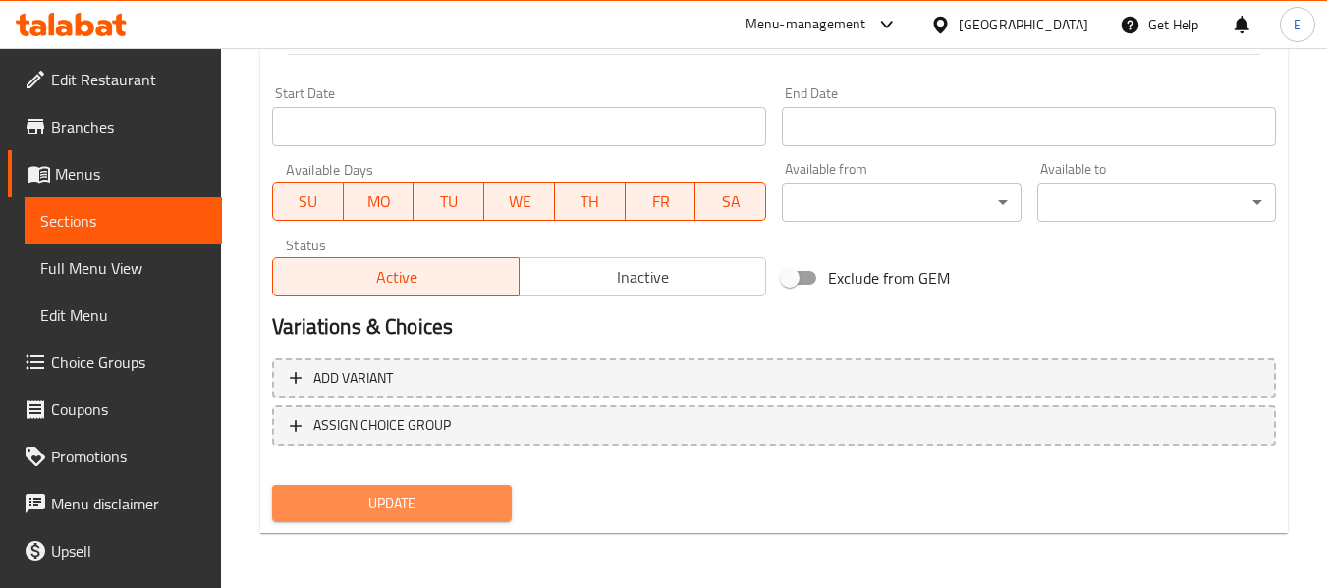
click at [450, 489] on button "Update" at bounding box center [391, 503] width 239 height 36
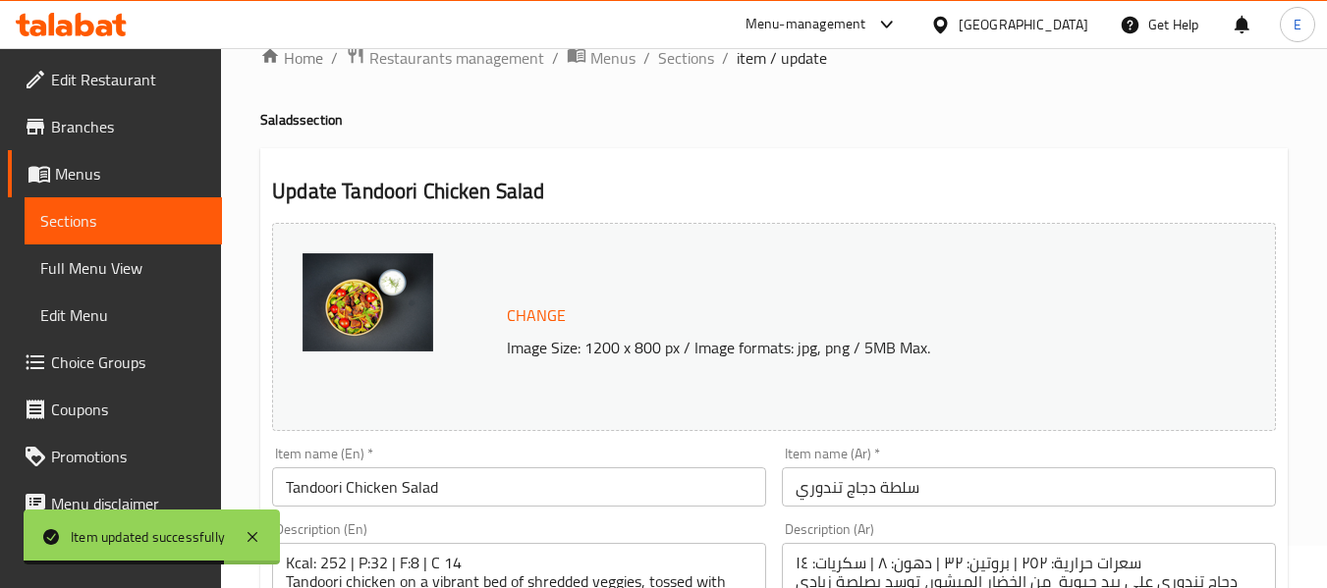
scroll to position [0, 0]
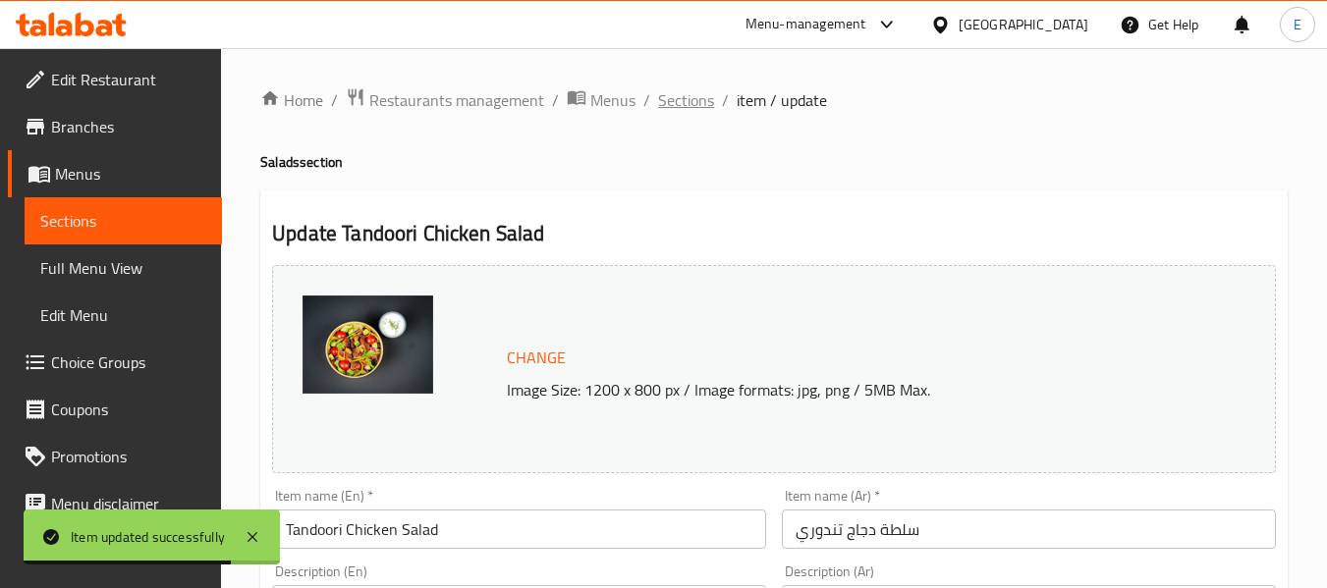
click at [679, 104] on span "Sections" at bounding box center [686, 100] width 56 height 24
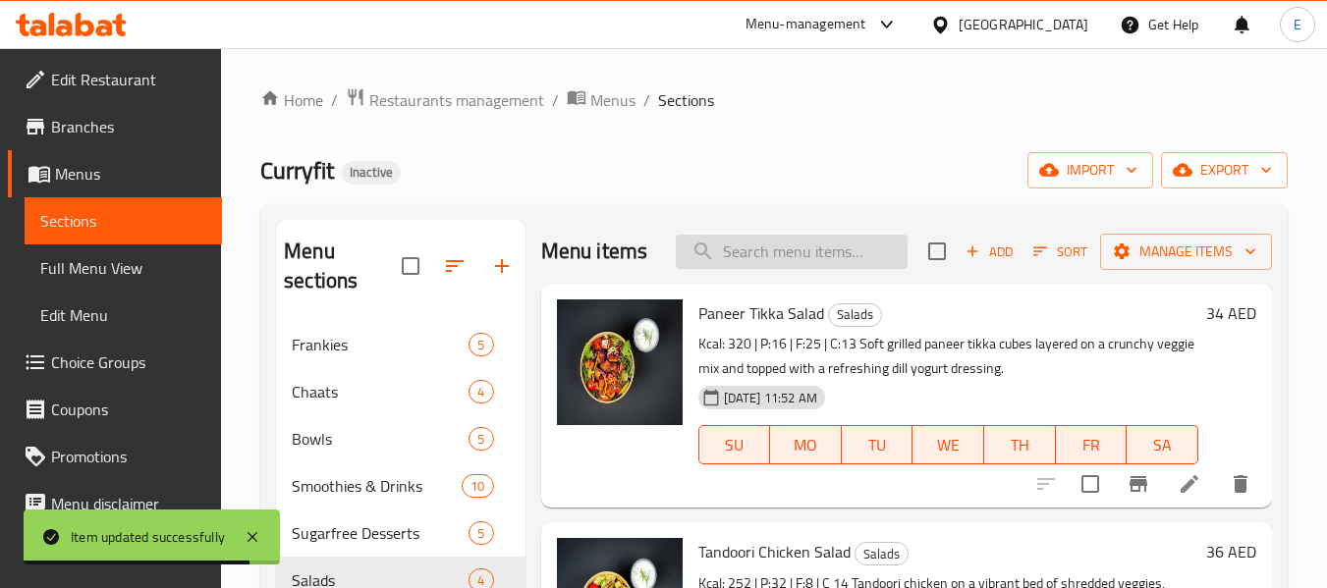
click at [773, 251] on input "search" at bounding box center [792, 252] width 232 height 34
paste input "Desi Caesar Salad"
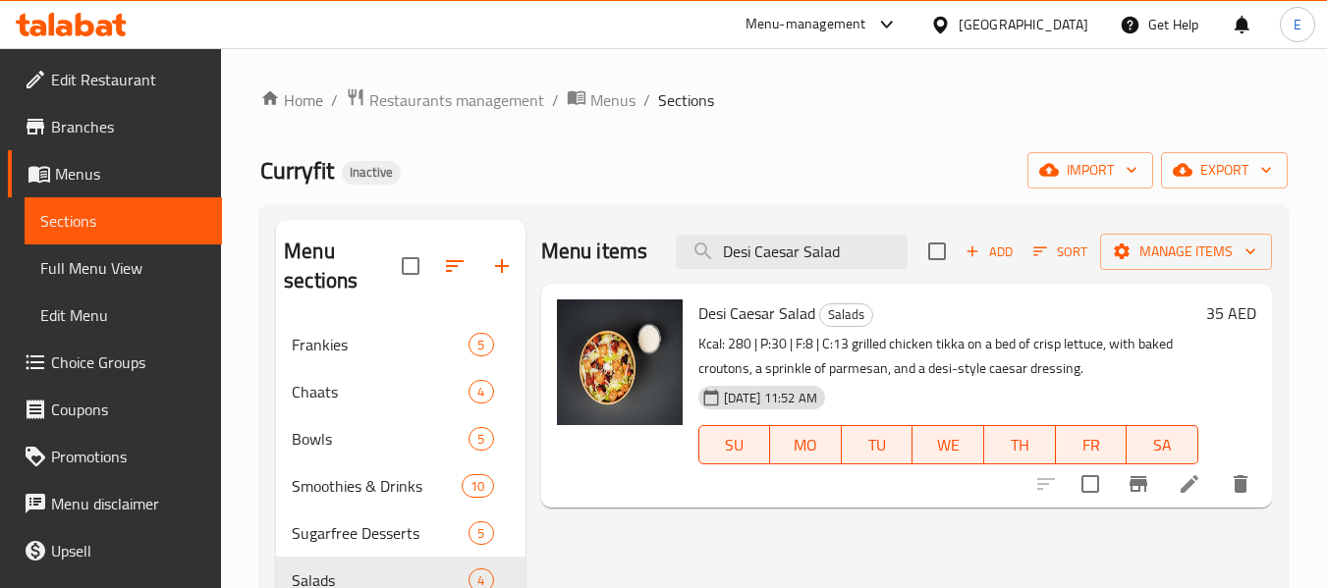
type input "Desi Caesar Salad"
click at [1189, 496] on icon at bounding box center [1190, 484] width 24 height 24
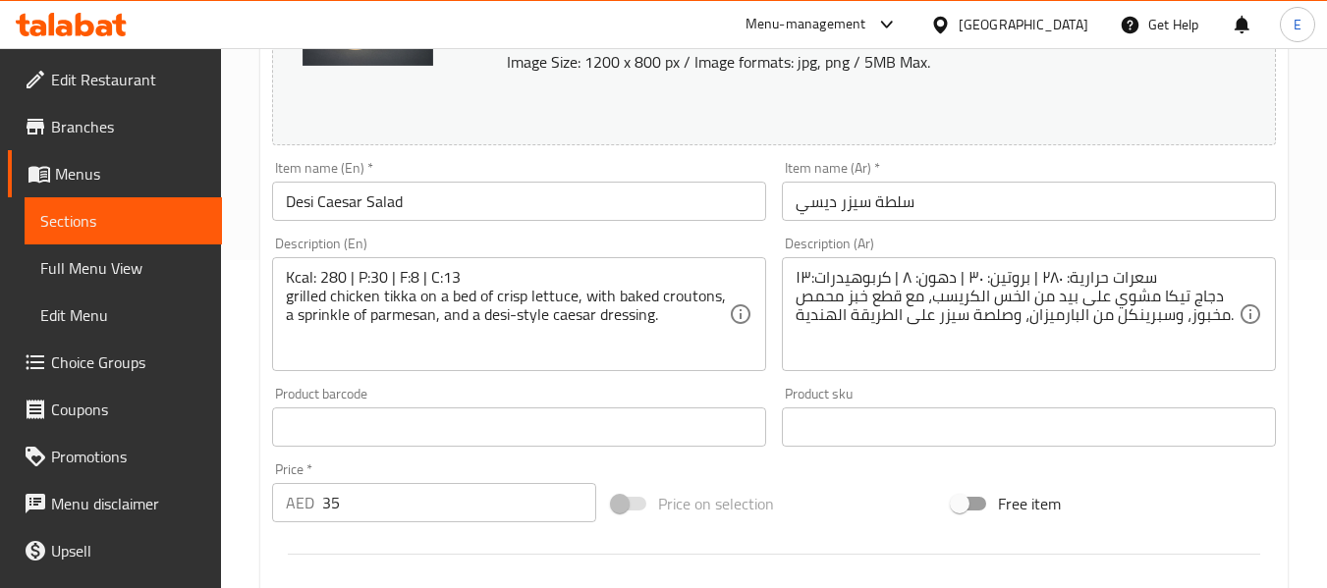
scroll to position [393, 0]
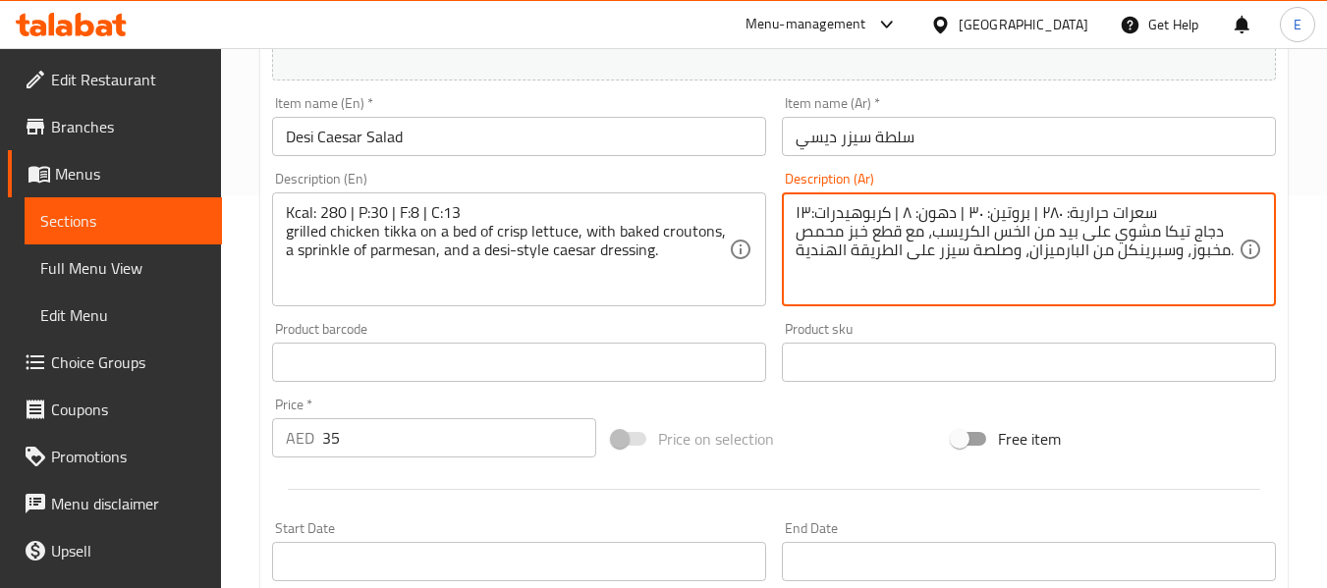
click at [894, 251] on textarea "سعرات حرارية: ٢٨٠ | بروتين: ٣٠ | دهون: ٨ | كربوهيدرات:١٣ دجاج تيكا مشوي على بيد…" at bounding box center [1017, 249] width 443 height 93
drag, startPoint x: 845, startPoint y: 248, endPoint x: 793, endPoint y: 257, distance: 53.0
click at [793, 257] on div "سعرات حرارية: ٢٨٠ | بروتين: ٣٠ | دهون: ٨ | كربوهيدرات:١٣ دجاج تيكا مشوي على بيد…" at bounding box center [1029, 250] width 494 height 114
click at [857, 295] on textarea "سعرات حرارية: ٢٨٠ | بروتين: ٣٠ | دهون: ٨ | كربوهيدرات:١٣ دجاج تيكا مشوي على بيد…" at bounding box center [1017, 249] width 443 height 93
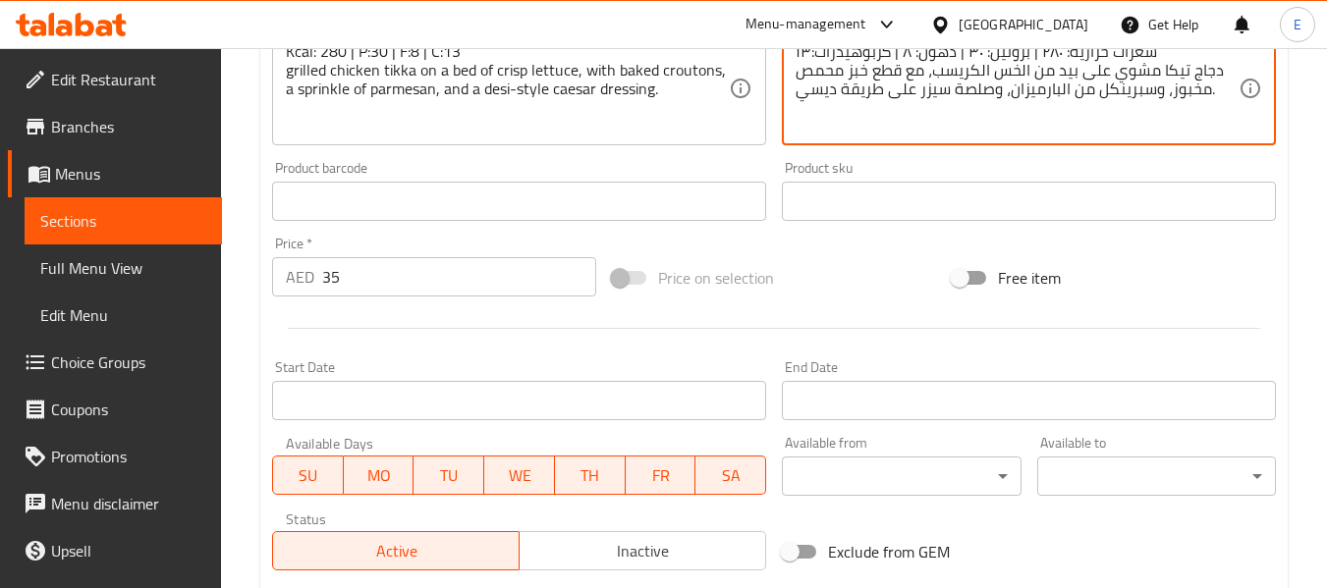
scroll to position [828, 0]
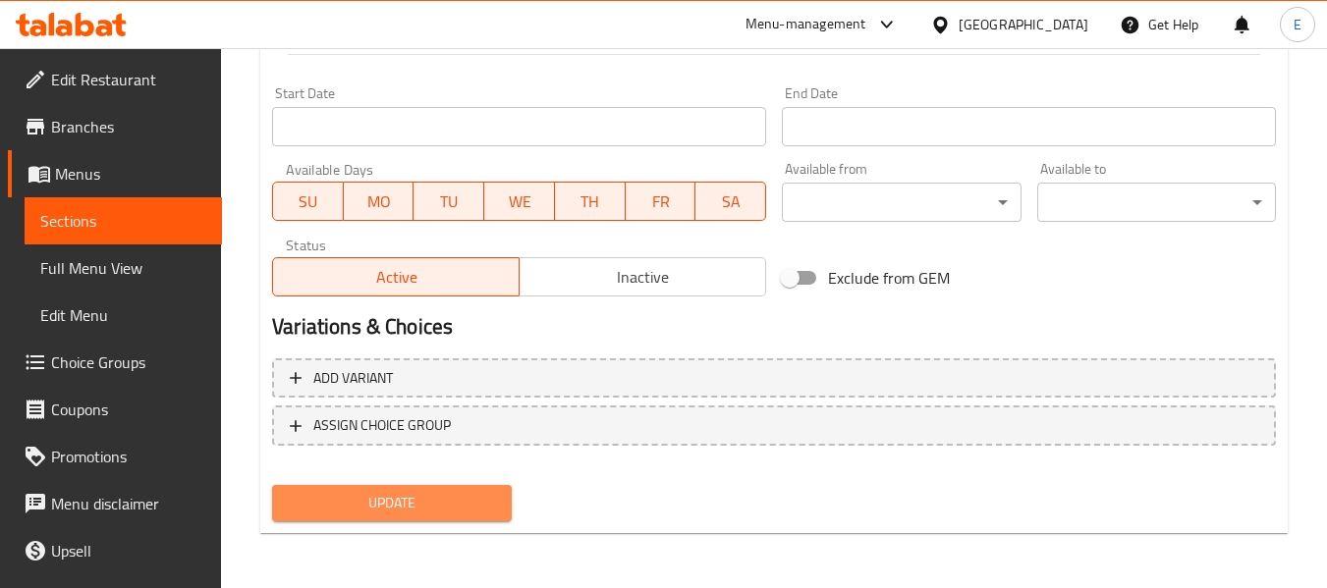
click at [486, 504] on span "Update" at bounding box center [391, 503] width 207 height 25
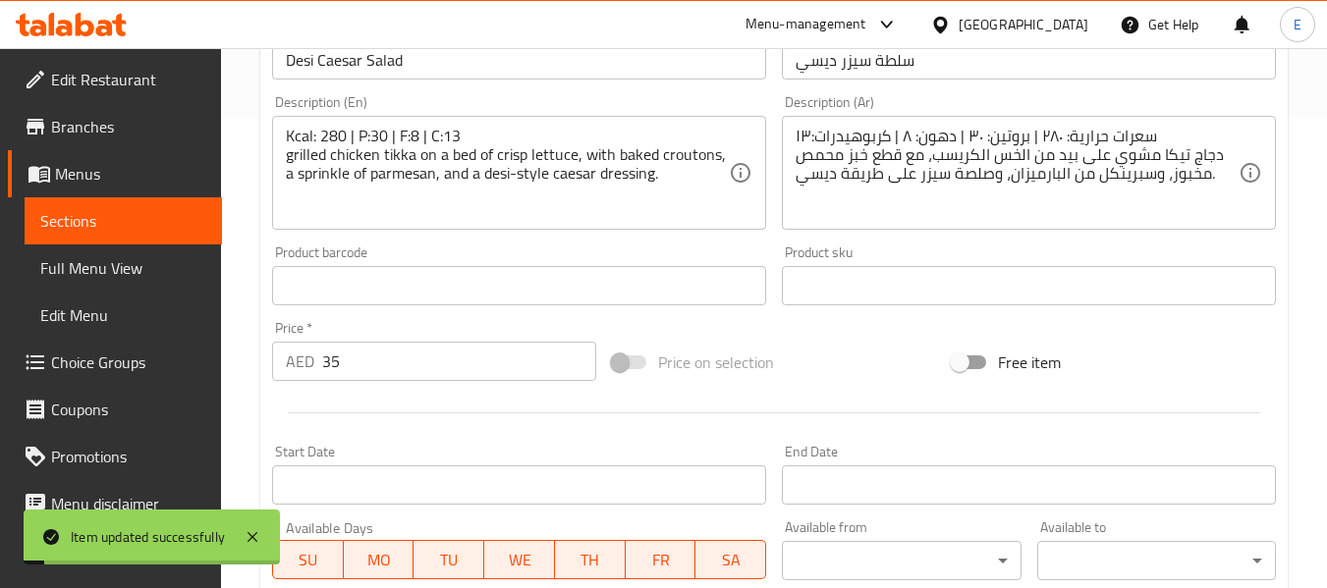
scroll to position [435, 0]
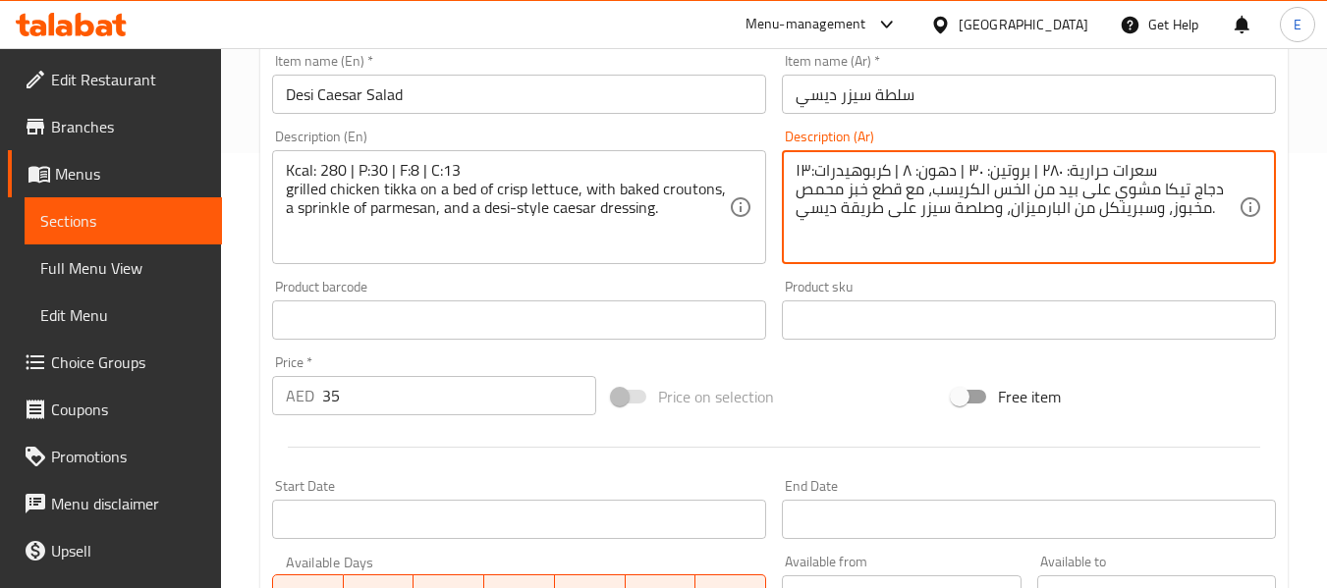
click at [884, 190] on textarea "سعرات حرارية: ٢٨٠ | بروتين: ٣٠ | دهون: ٨ | كربوهيدرات:١٣ دجاج تيكا مشوي على بيد…" at bounding box center [1017, 207] width 443 height 93
click at [846, 236] on textarea "سعرات حرارية: ٢٨٠ | بروتين: ٣٠ | دهون: ٨ | كربوهيدرات:١٣ دجاج تيكا مشوي على بيد…" at bounding box center [1017, 207] width 443 height 93
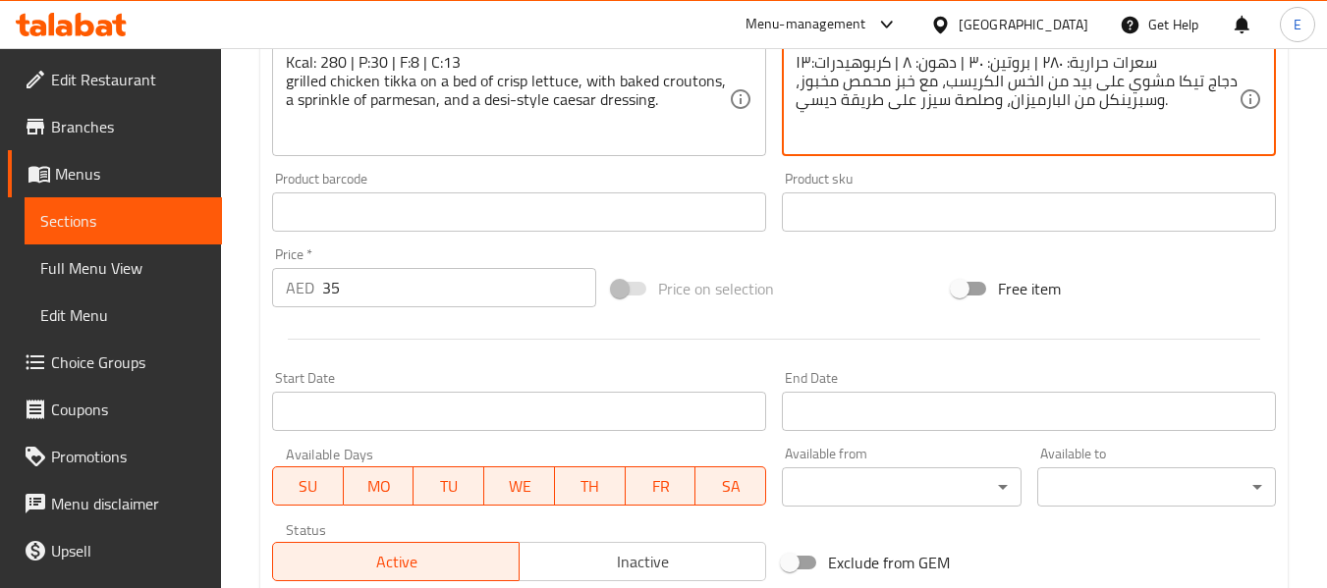
scroll to position [828, 0]
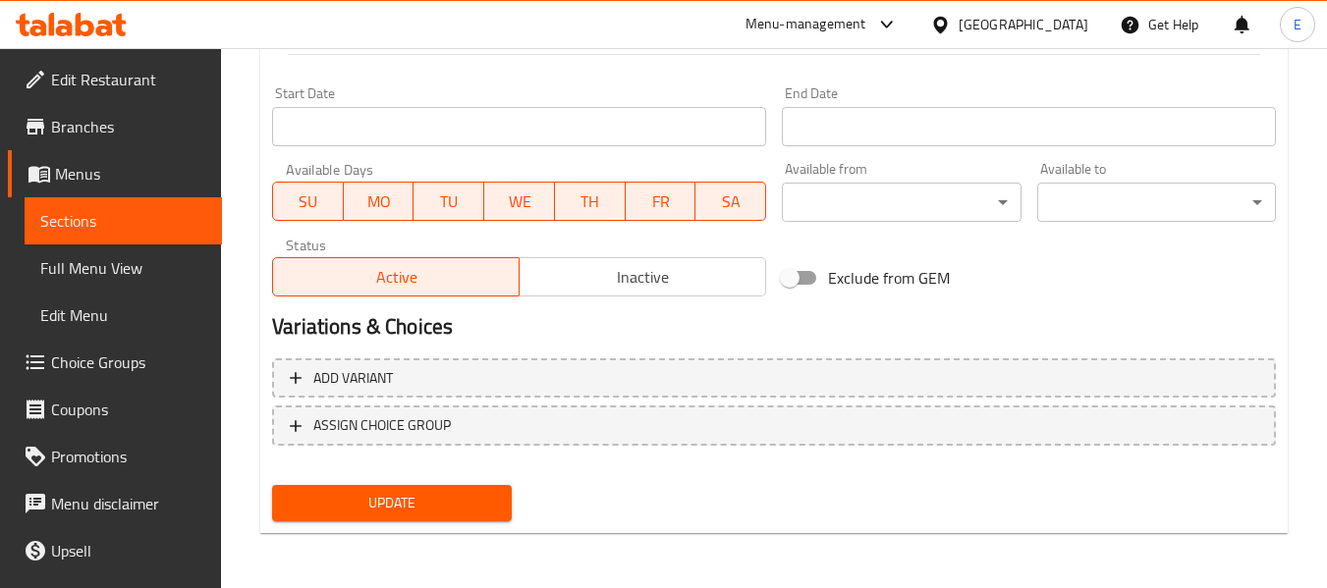
type textarea "سعرات حرارية: ٢٨٠ | بروتين: ٣٠ | دهون: ٨ | كربوهيدرات:١٣ دجاج تيكا مشوي على بيد…"
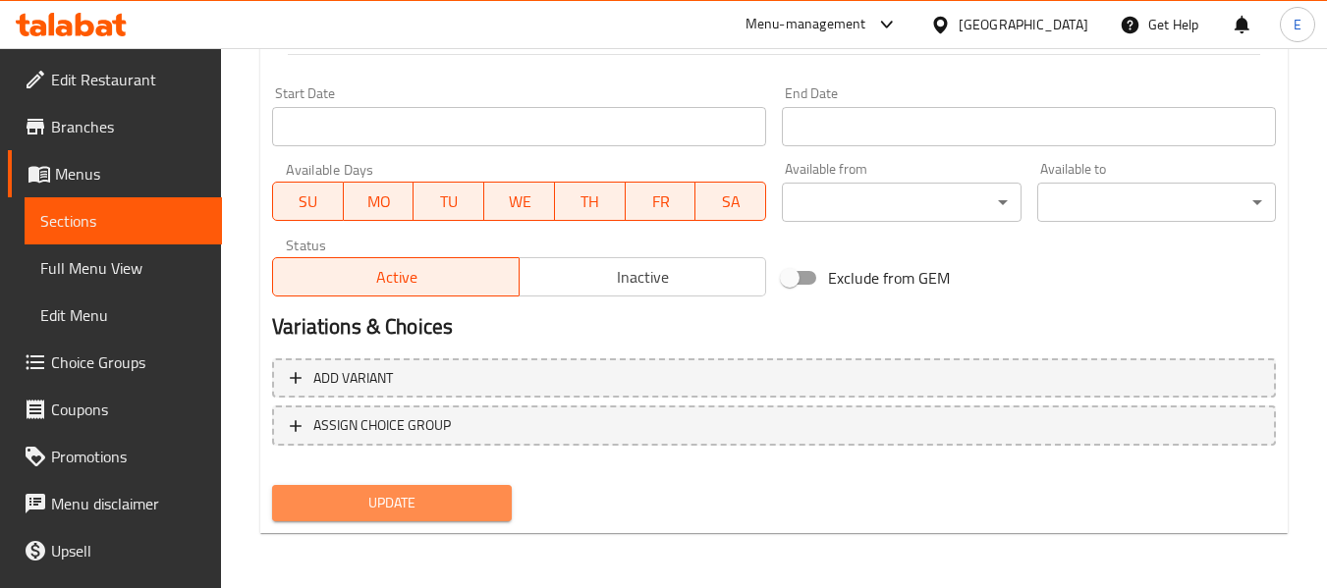
click at [480, 501] on span "Update" at bounding box center [391, 503] width 207 height 25
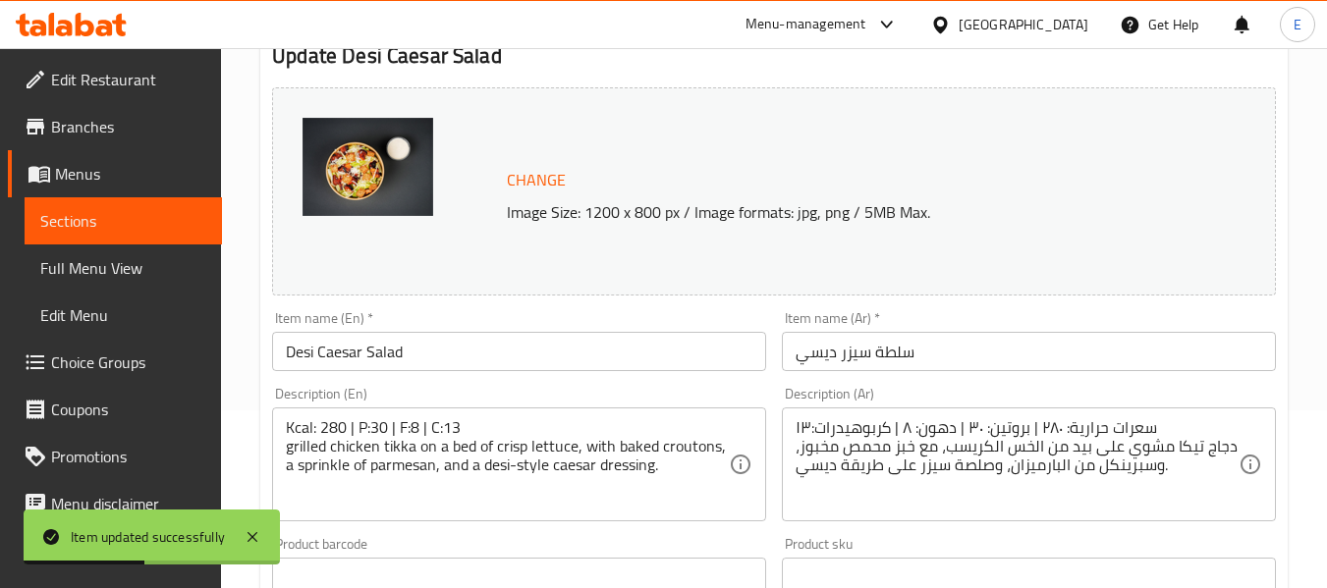
scroll to position [0, 0]
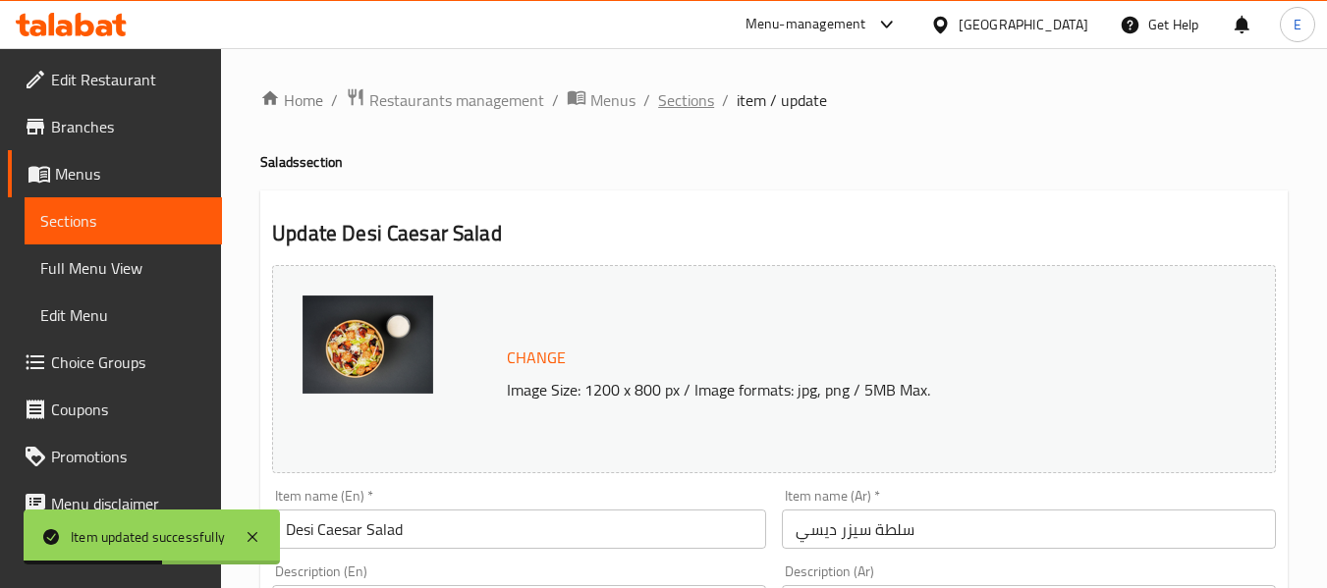
click at [694, 105] on span "Sections" at bounding box center [686, 100] width 56 height 24
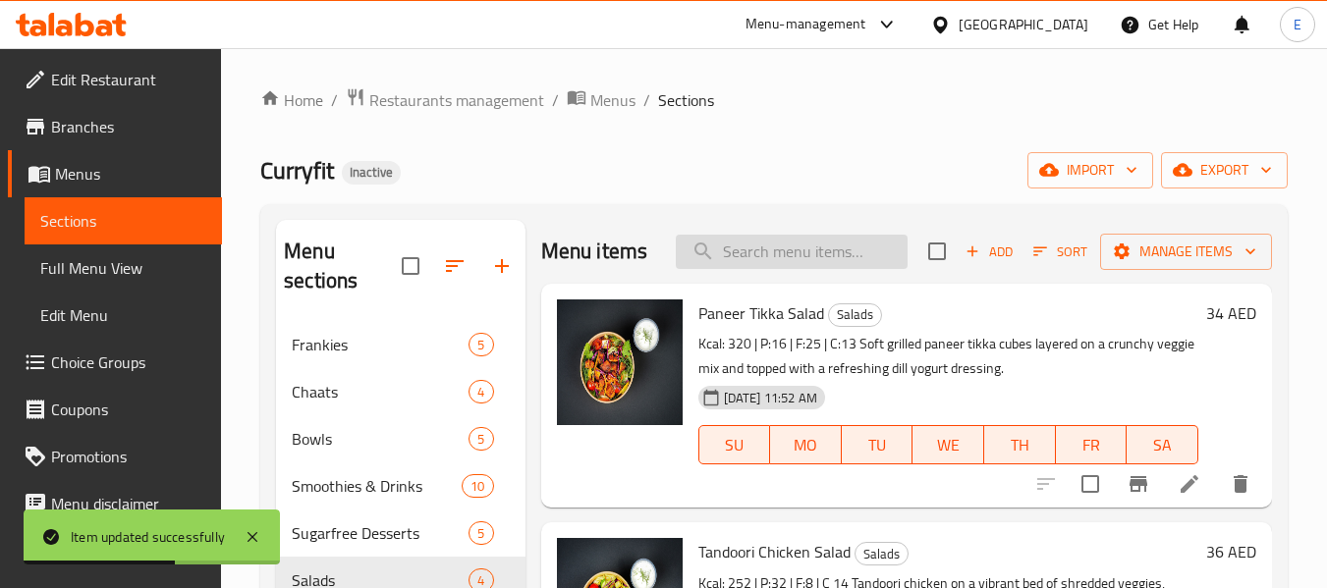
click at [782, 269] on input "search" at bounding box center [792, 252] width 232 height 34
paste input "Makhana Bhel"
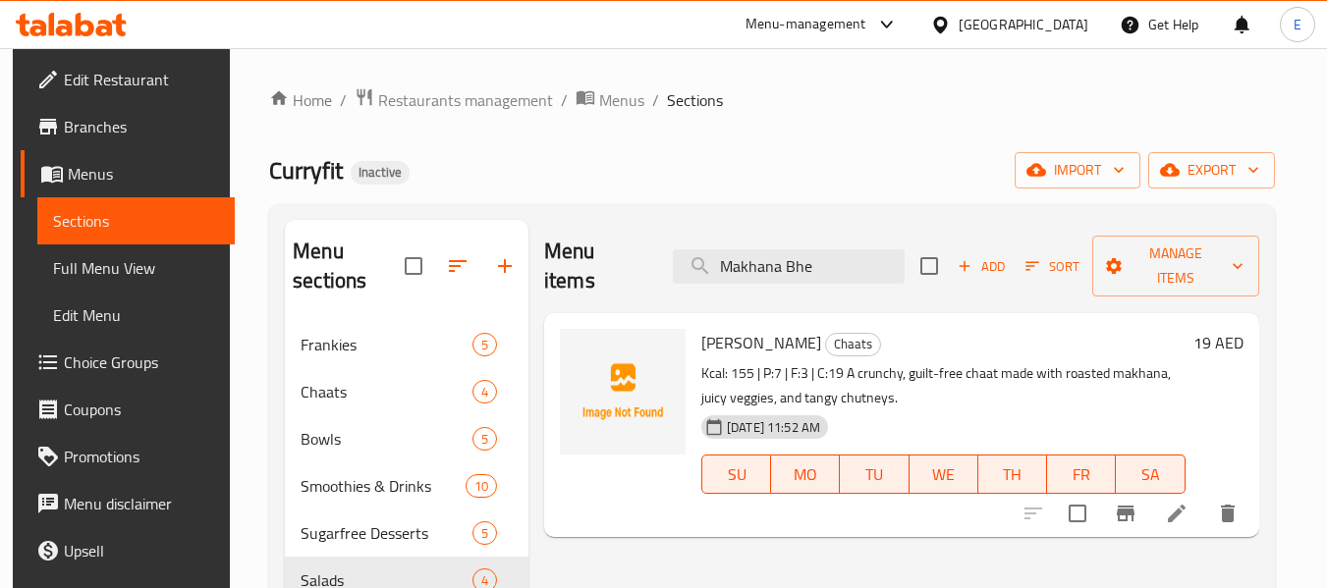
type input "Makhana Bhe"
click at [1189, 502] on icon at bounding box center [1177, 514] width 24 height 24
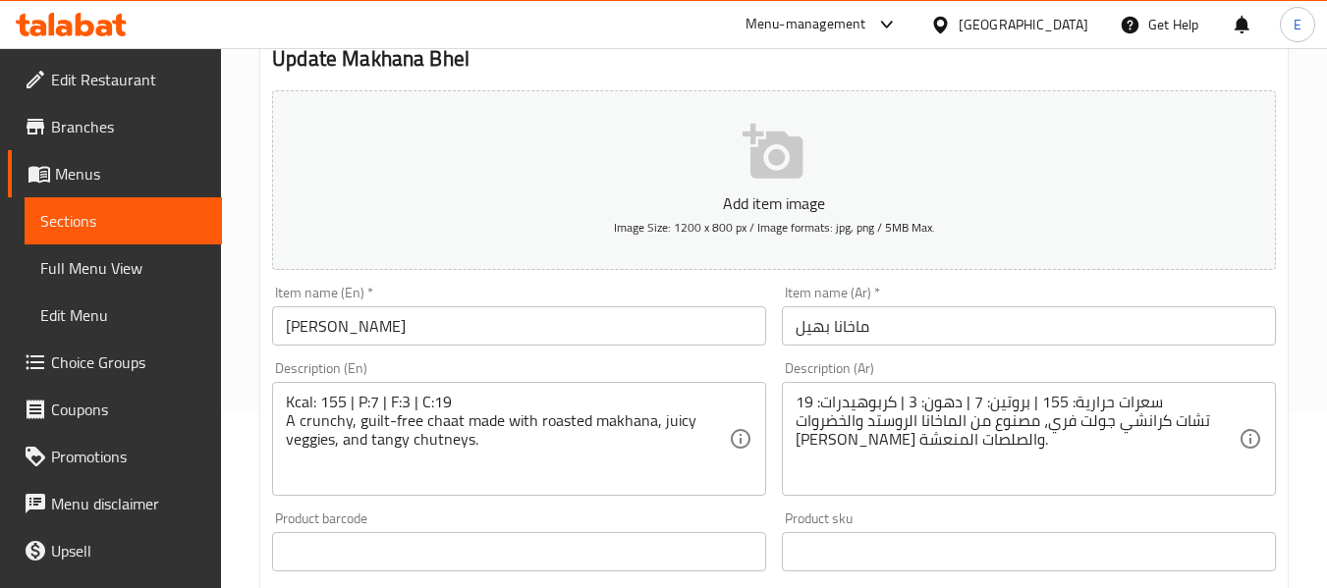
scroll to position [196, 0]
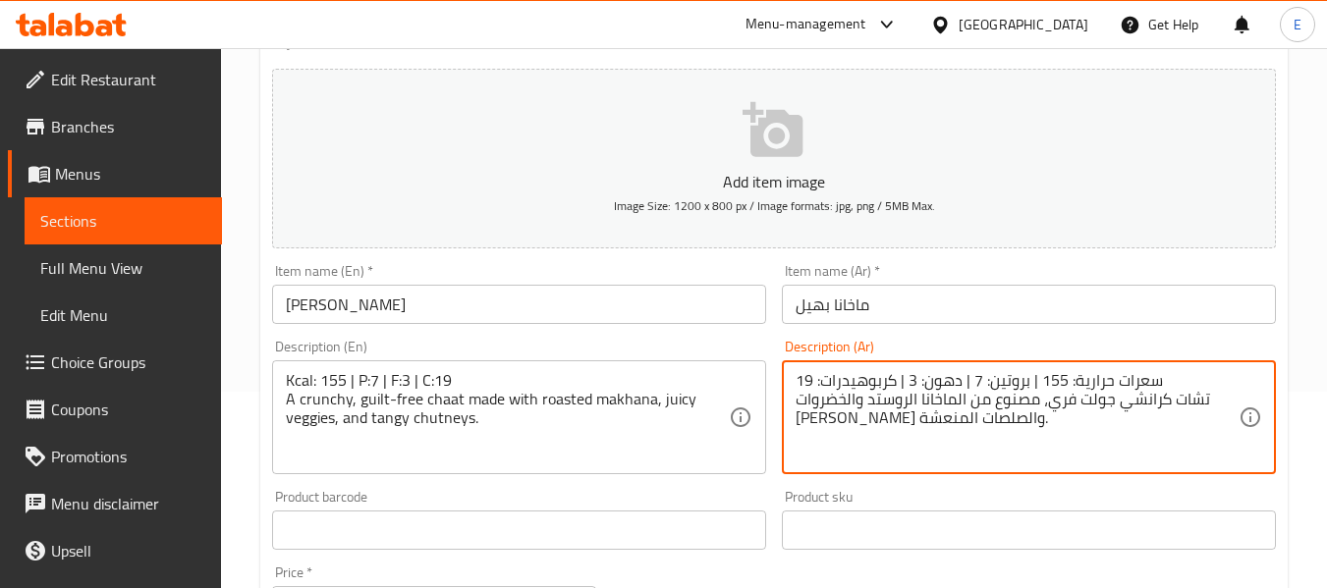
drag, startPoint x: 1052, startPoint y: 406, endPoint x: 1113, endPoint y: 406, distance: 60.9
click at [1113, 406] on textarea "سعرات حرارية: 155 | بروتين: 7 | دهون: 3 | كربوهيدرات: 19 تشات كرانشي جولت فري، …" at bounding box center [1017, 417] width 443 height 93
type textarea "سعرات حرارية: 155 | بروتين: 7 | دهون: 3 | كربوهيدرات: 19 تشات كرانشي جيلت فري، …"
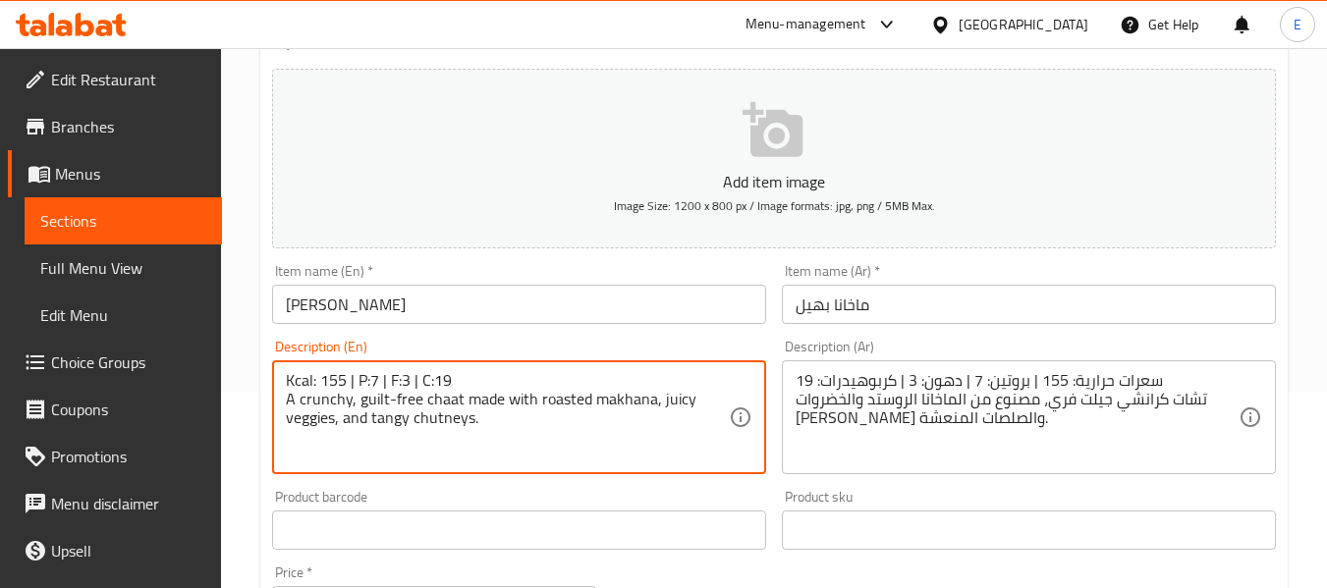
drag, startPoint x: 361, startPoint y: 401, endPoint x: 417, endPoint y: 408, distance: 56.4
click at [568, 440] on textarea "Kcal: 155 | P:7 | F:3 | C:19 A crunchy, guilt-free chaat made with roasted makh…" at bounding box center [507, 417] width 443 height 93
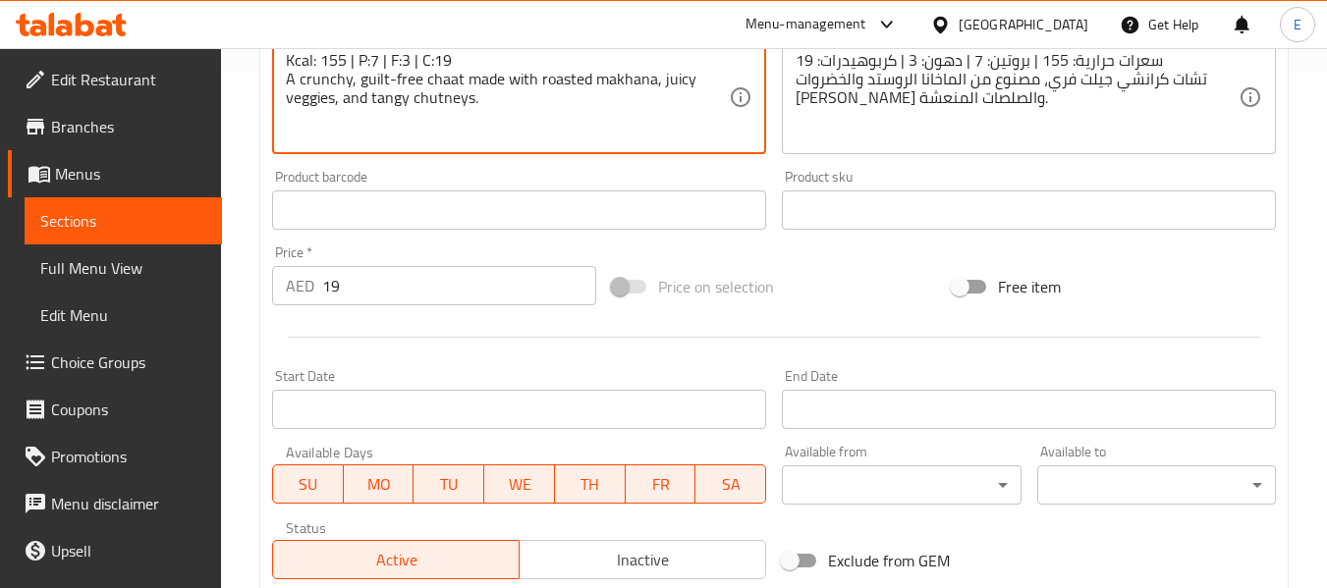
scroll to position [800, 0]
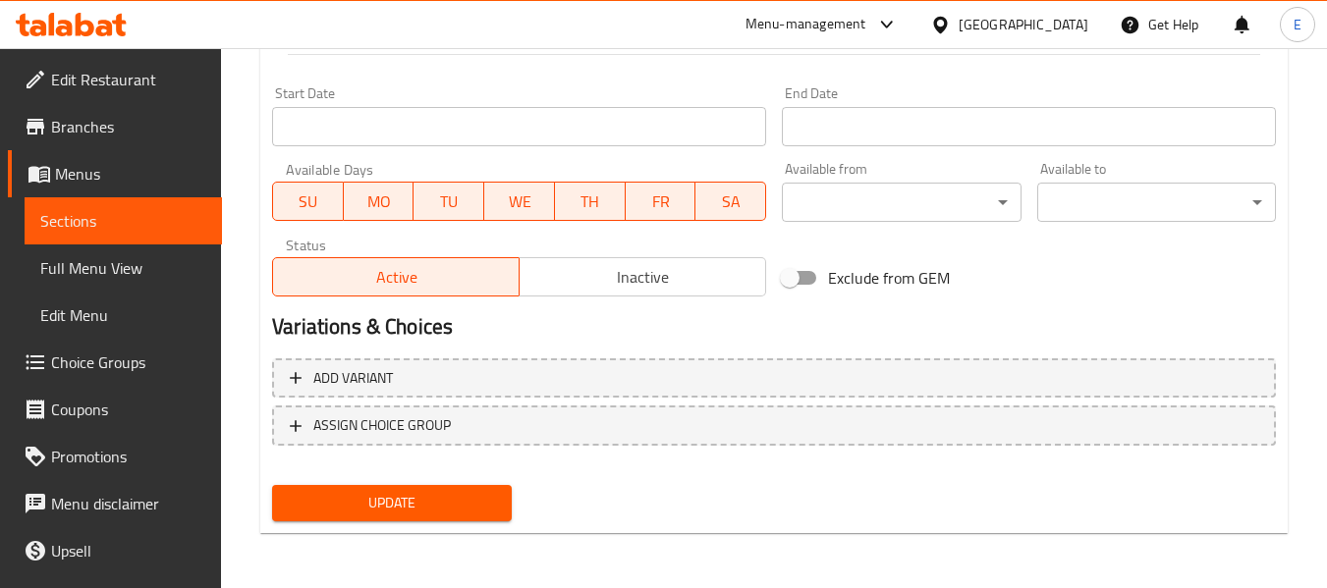
click at [486, 504] on span "Update" at bounding box center [391, 503] width 207 height 25
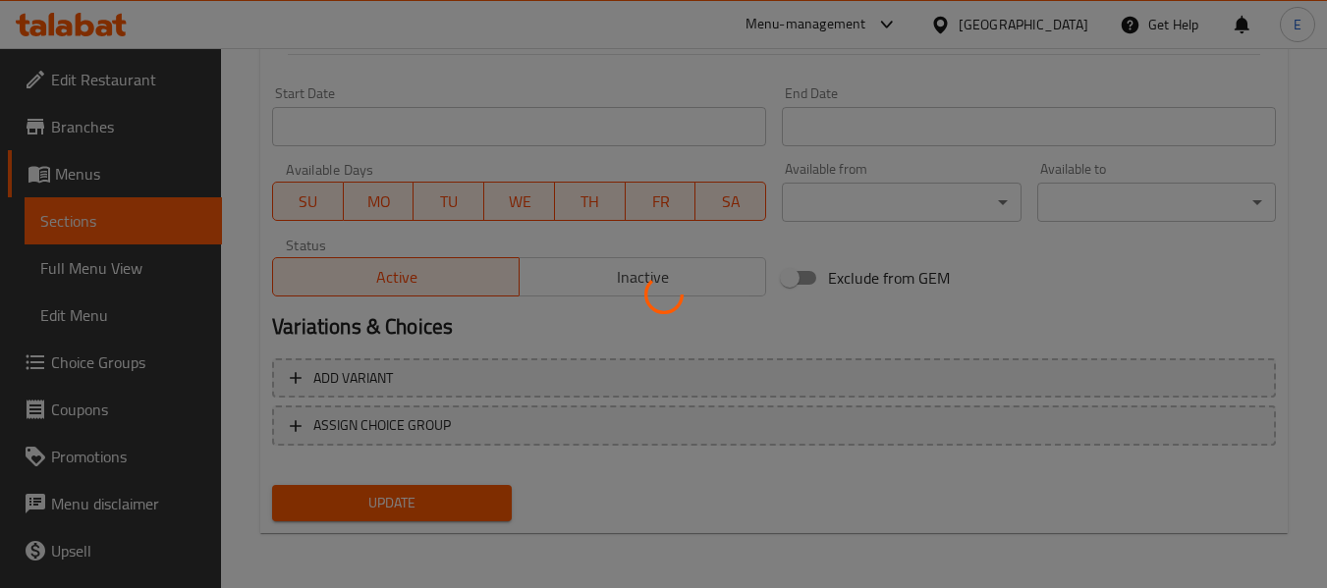
click at [486, 504] on div at bounding box center [663, 294] width 1327 height 588
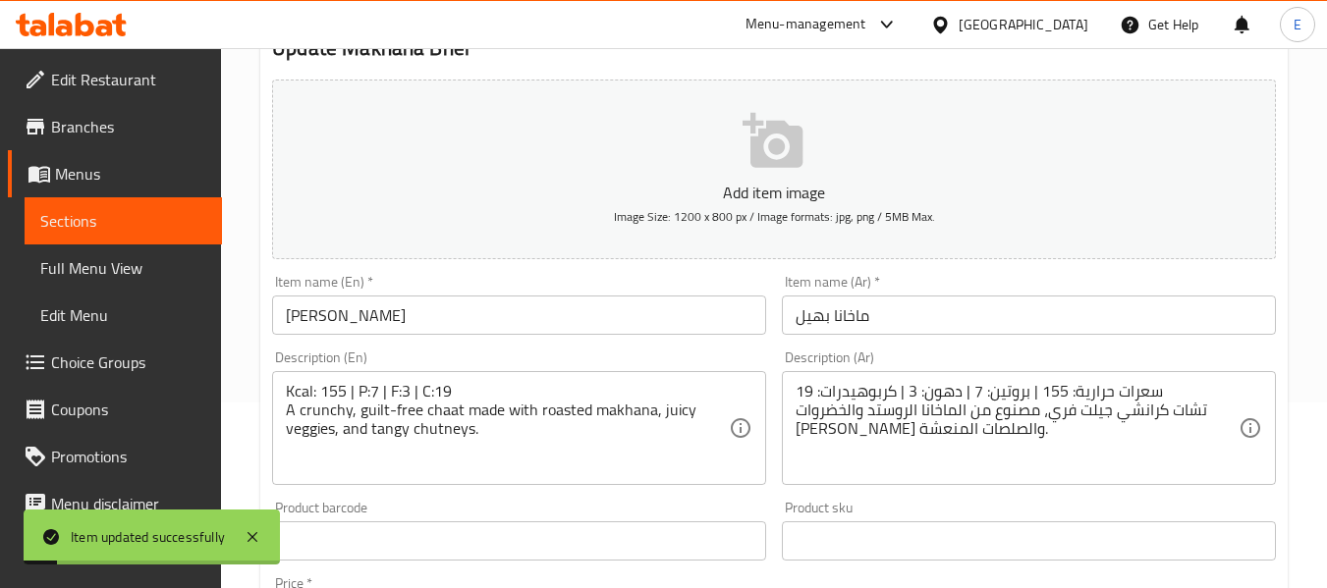
scroll to position [0, 0]
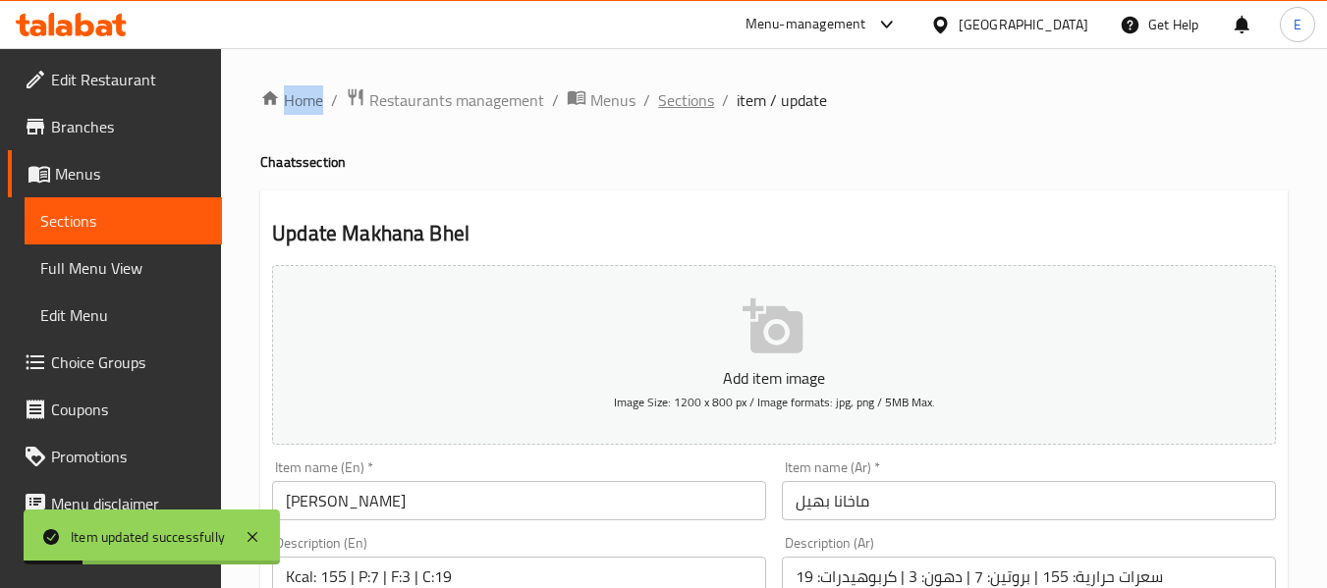
click at [688, 105] on span "Sections" at bounding box center [686, 100] width 56 height 24
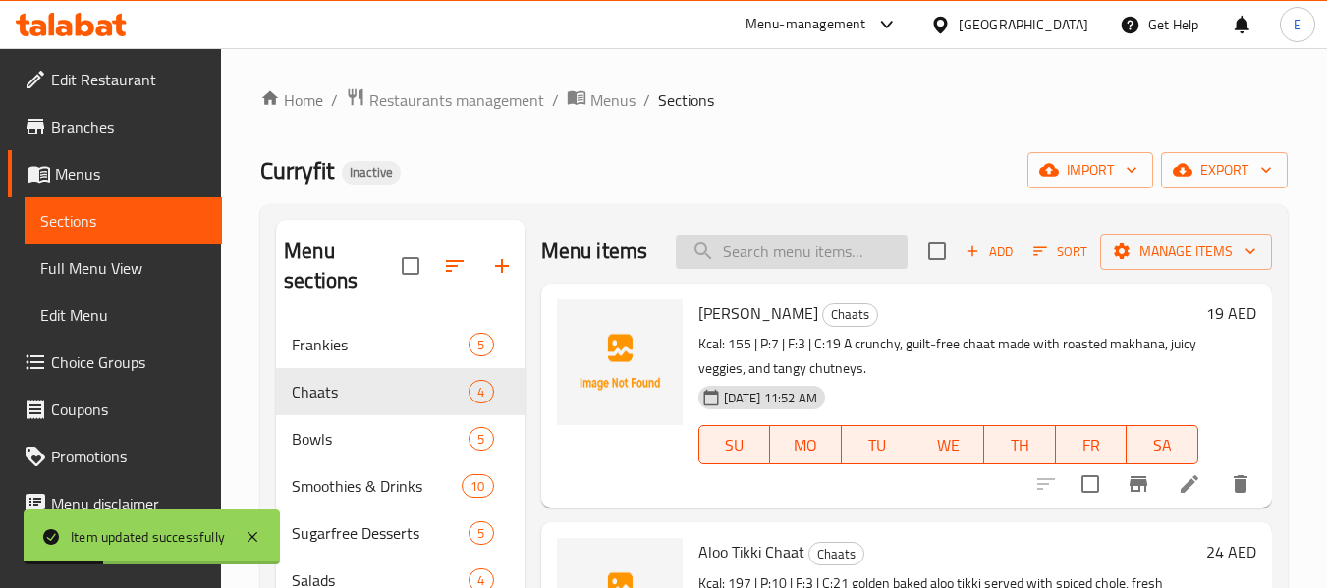
click at [759, 264] on input "search" at bounding box center [792, 252] width 232 height 34
paste input "Makhana Ras Malai Pudding"
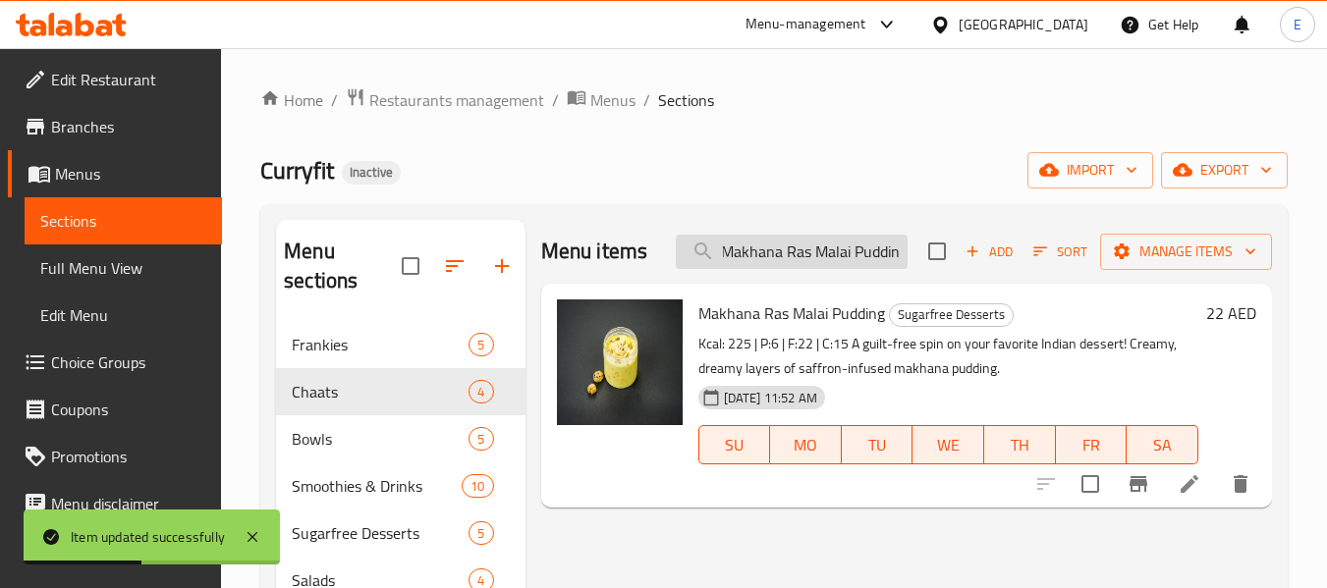
scroll to position [0, 3]
type input "Makhana Ras Malai Puddin"
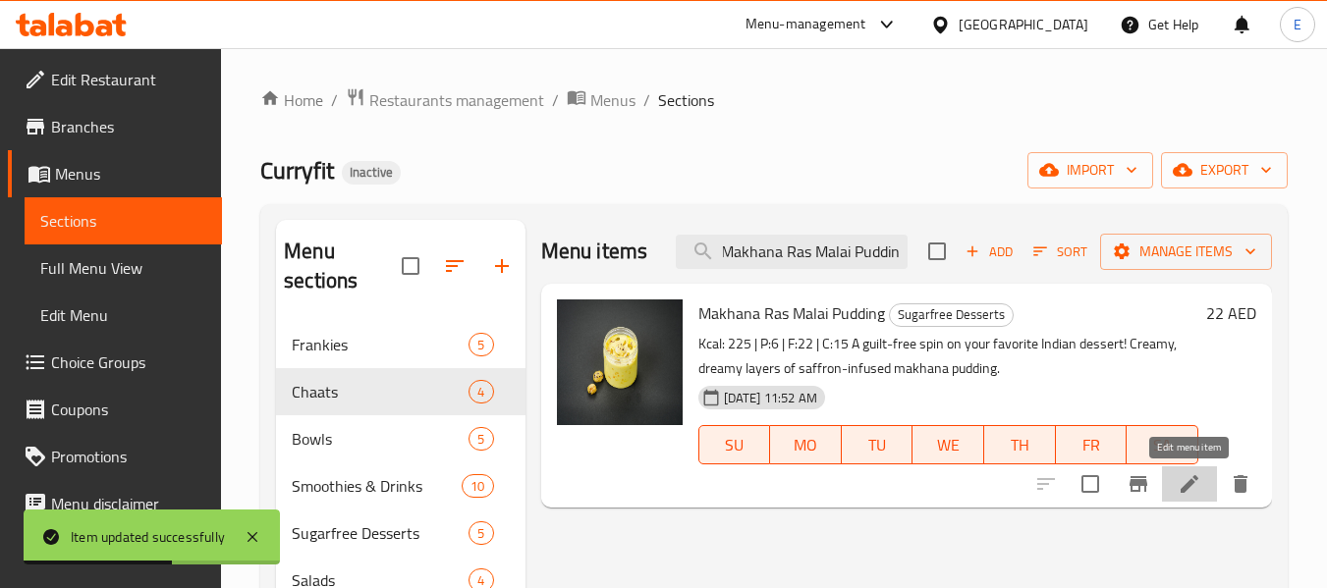
click at [1189, 493] on icon at bounding box center [1190, 484] width 24 height 24
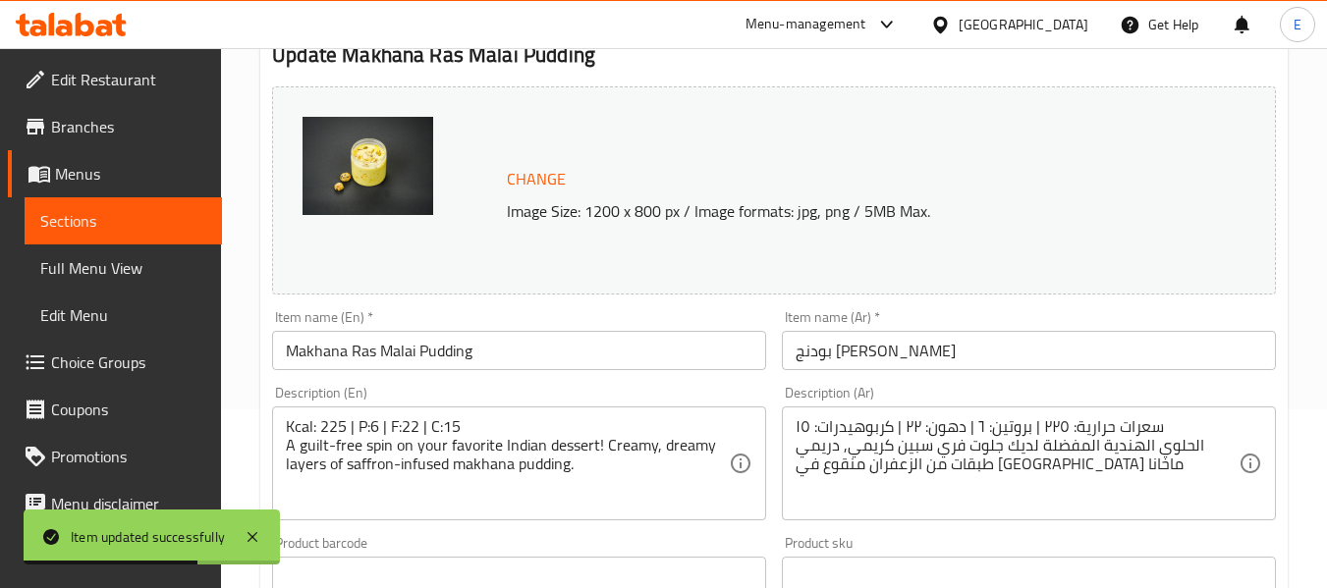
scroll to position [295, 0]
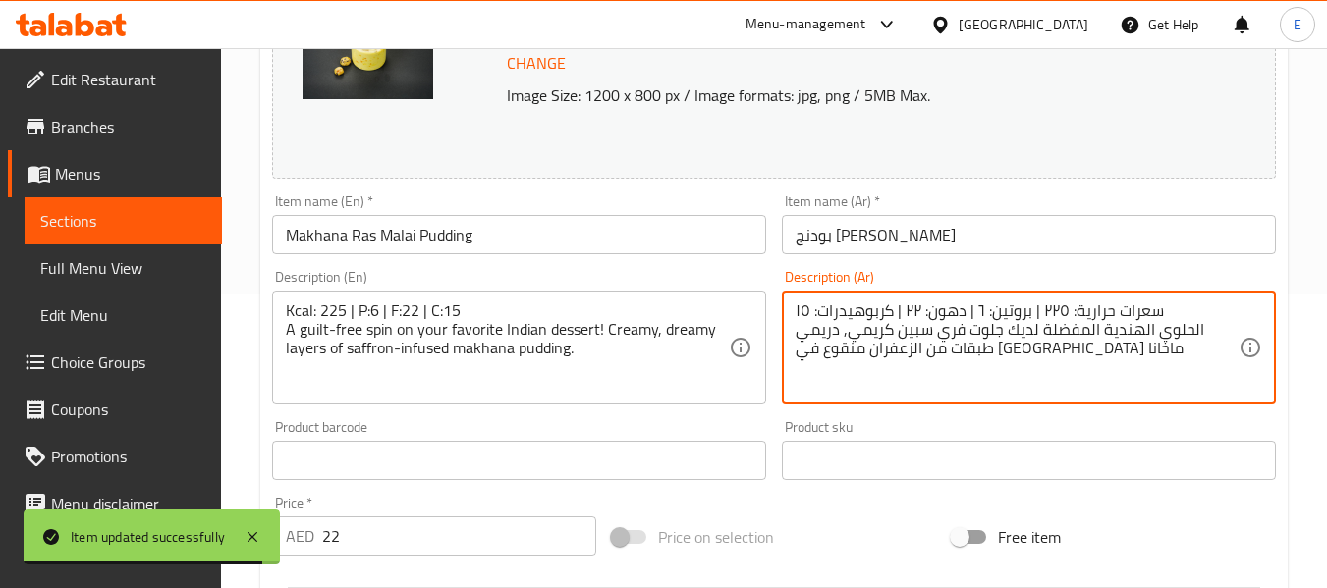
drag, startPoint x: 938, startPoint y: 330, endPoint x: 992, endPoint y: 332, distance: 54.1
click at [992, 332] on textarea "سعرات حرارية: ٢٢٥ | بروتين: ٦ | دهون: ٢٢ | كربوهيدرات: ١٥ الحلوي الهندية المفضل…" at bounding box center [1017, 348] width 443 height 93
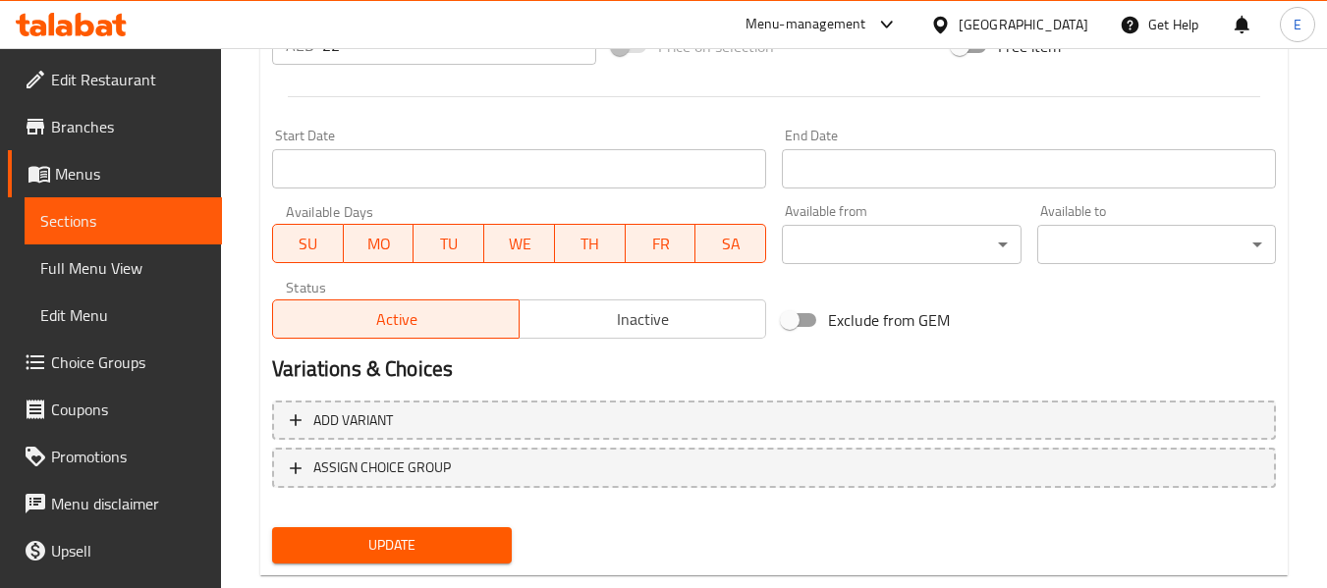
scroll to position [828, 0]
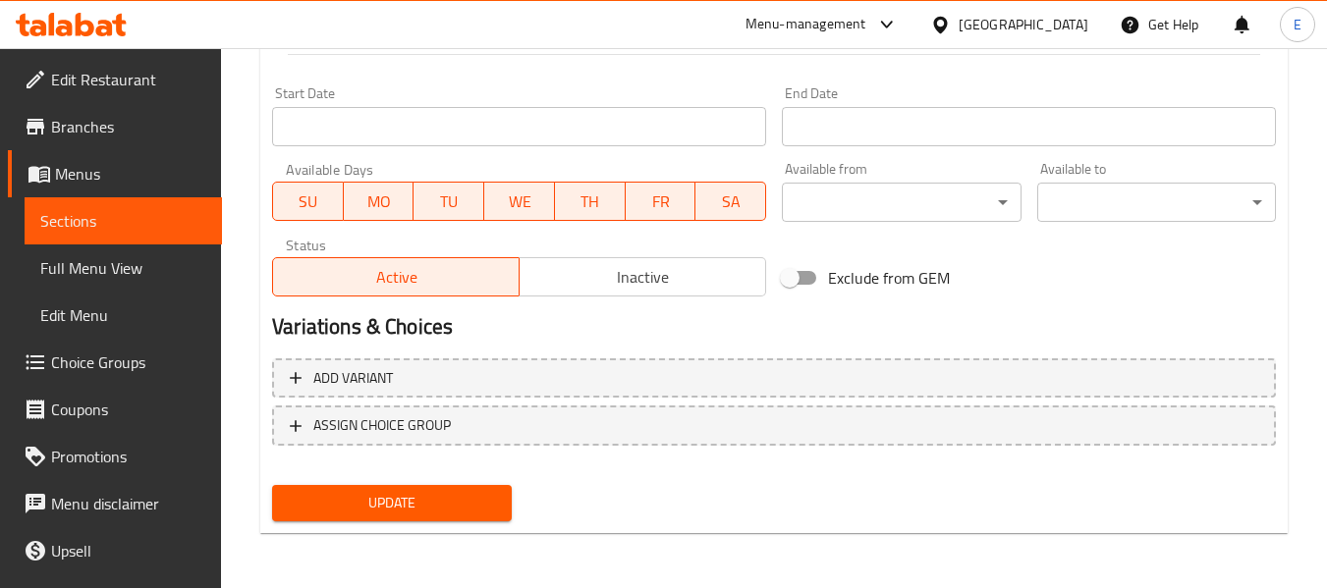
type textarea "سعرات حرارية: ٢٢٥ | بروتين: ٦ | دهون: ٢٢ | كربوهيدرات: ١٥ الحلوي الهندية المفضل…"
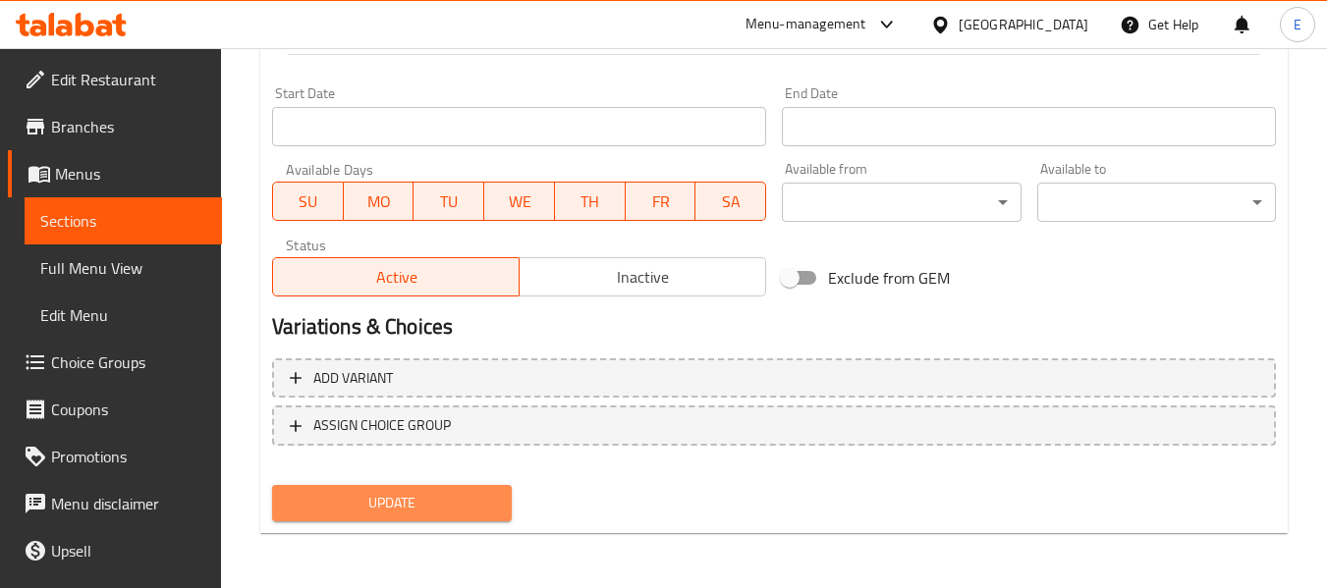
click at [386, 510] on span "Update" at bounding box center [391, 503] width 207 height 25
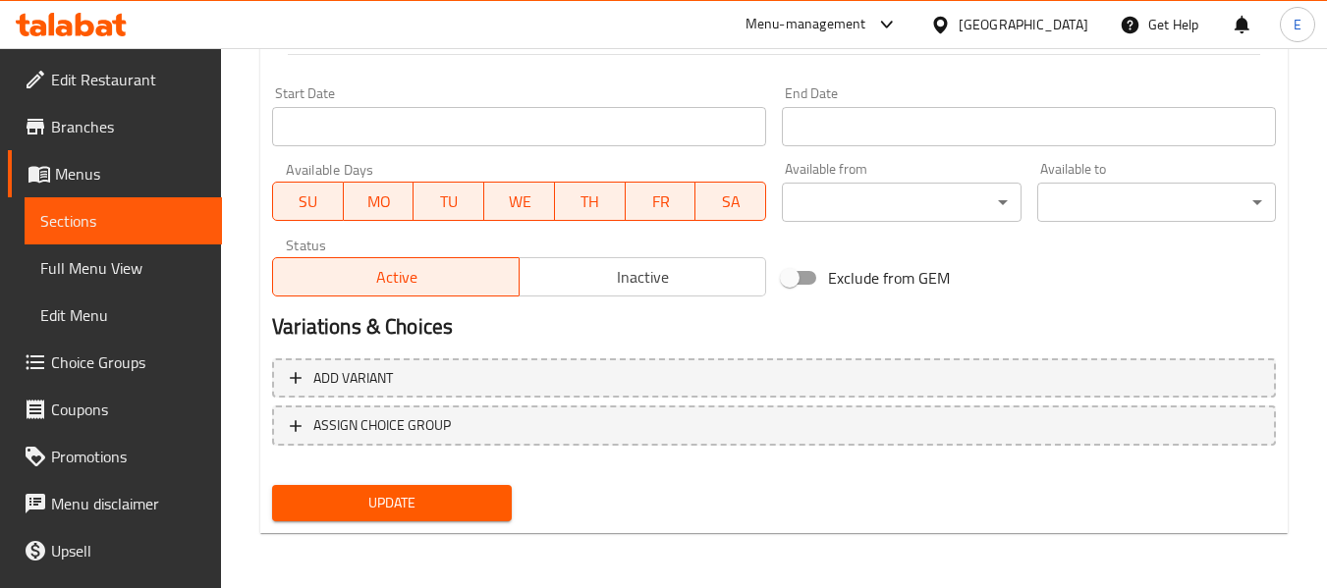
click at [470, 510] on span "Update" at bounding box center [391, 503] width 207 height 25
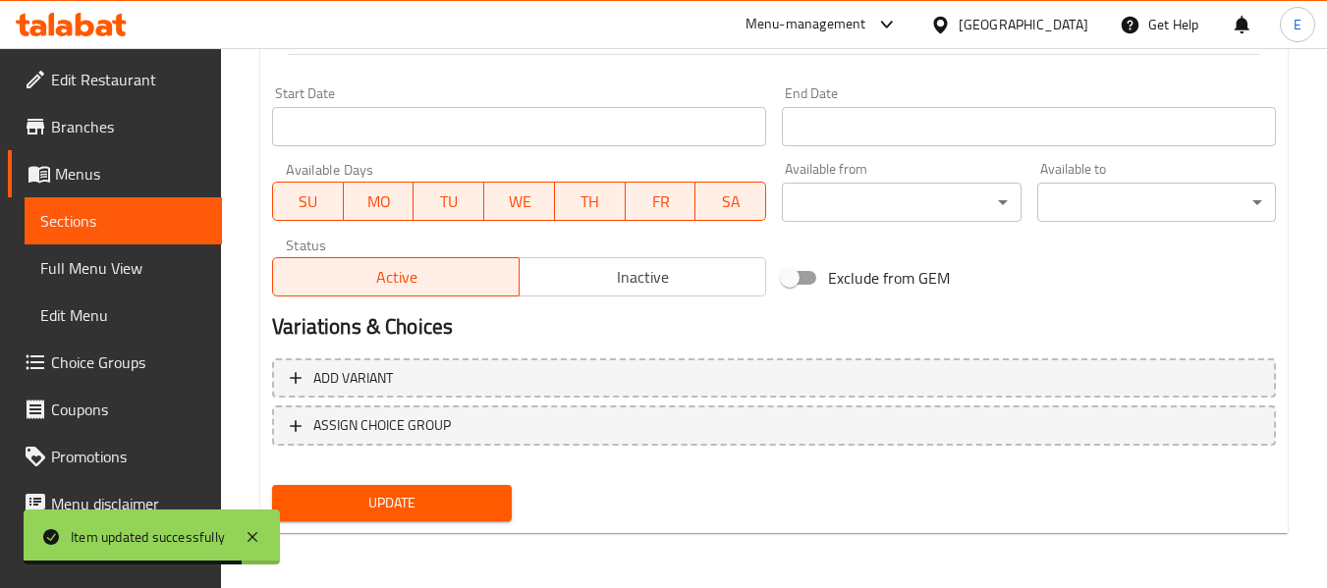
click at [441, 508] on span "Update" at bounding box center [391, 503] width 207 height 25
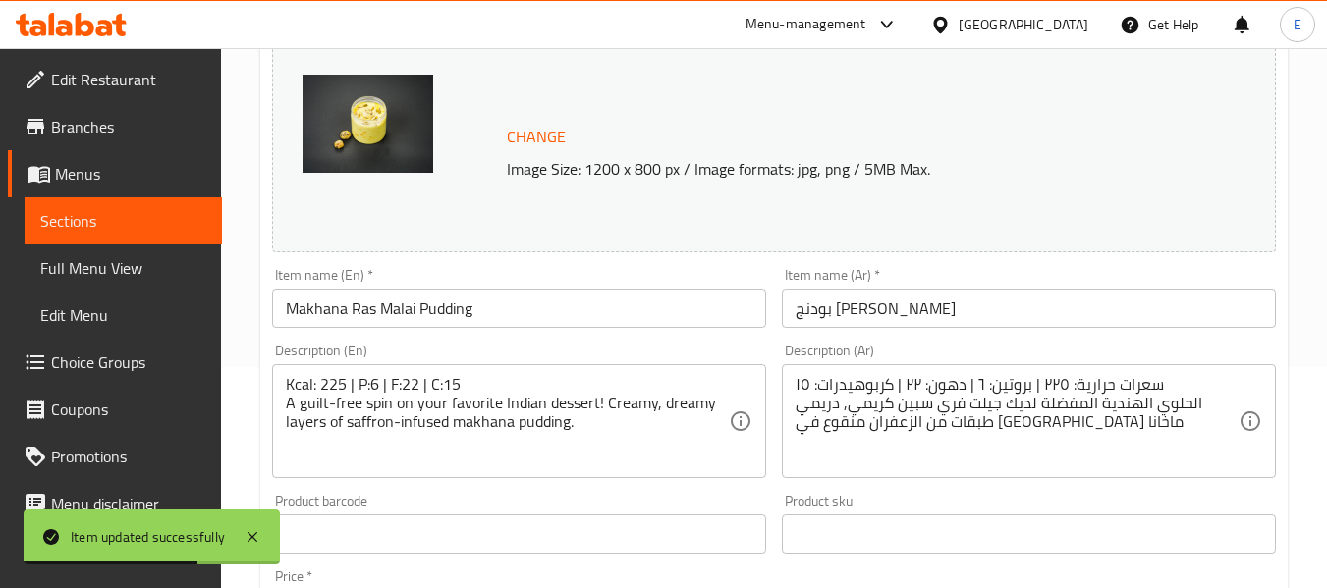
scroll to position [42, 0]
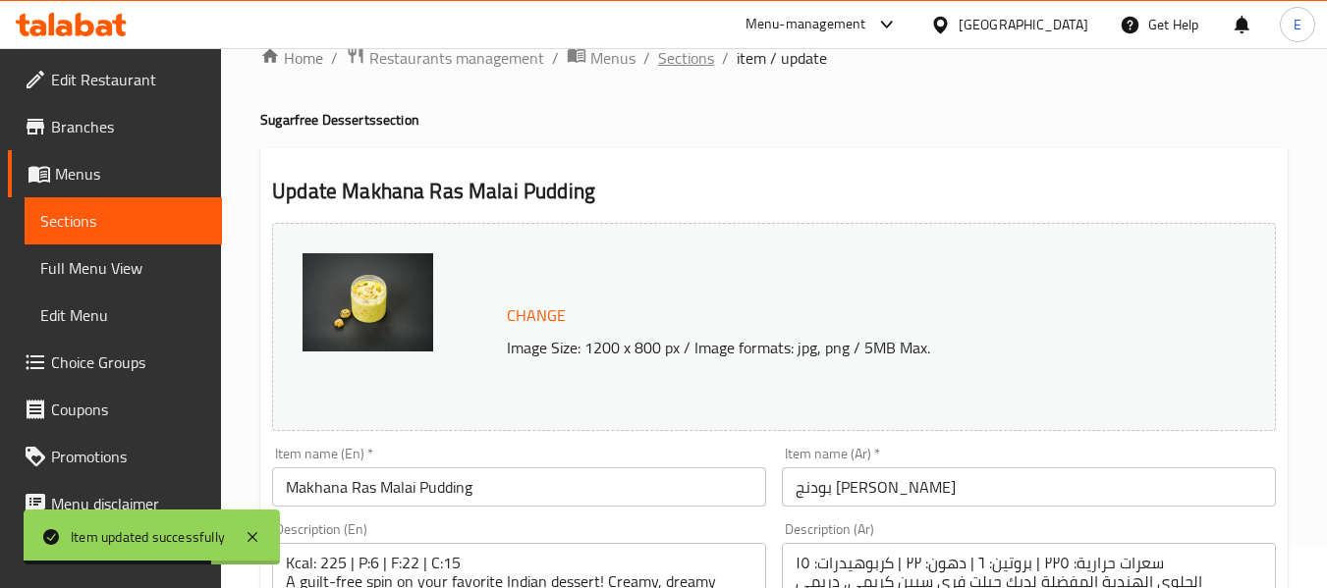
click at [693, 62] on span "Sections" at bounding box center [686, 58] width 56 height 24
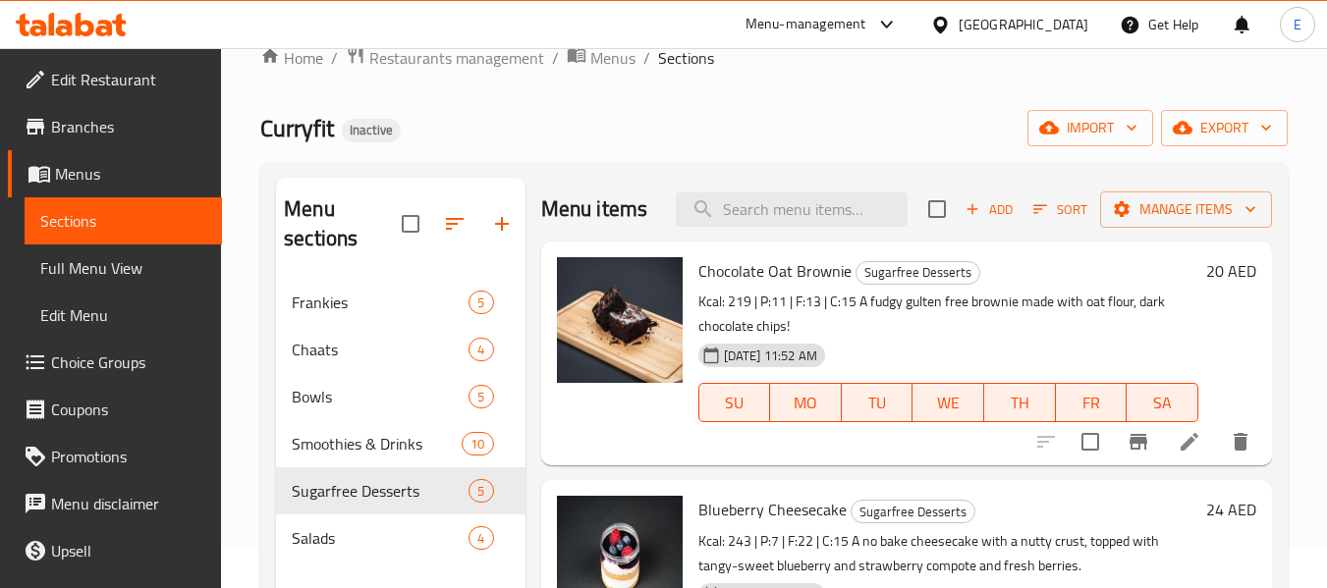
click at [1313, 383] on div "Home / Restaurants management / Menus / Sections Curryfit Inactive import expor…" at bounding box center [774, 413] width 1106 height 815
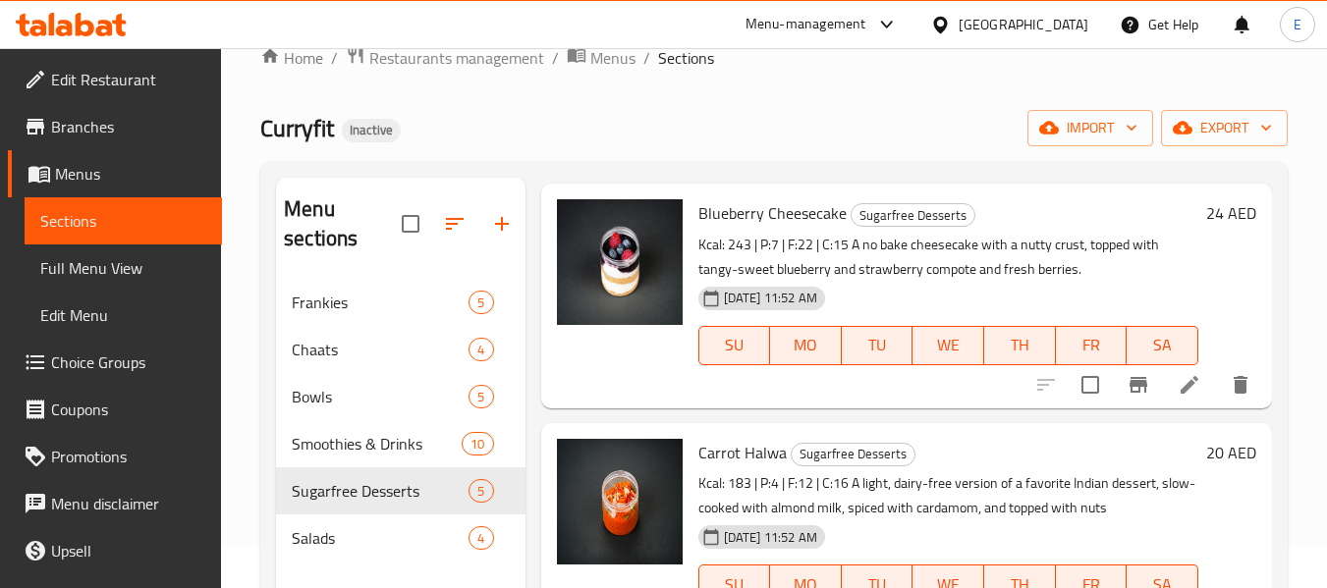
scroll to position [98, 0]
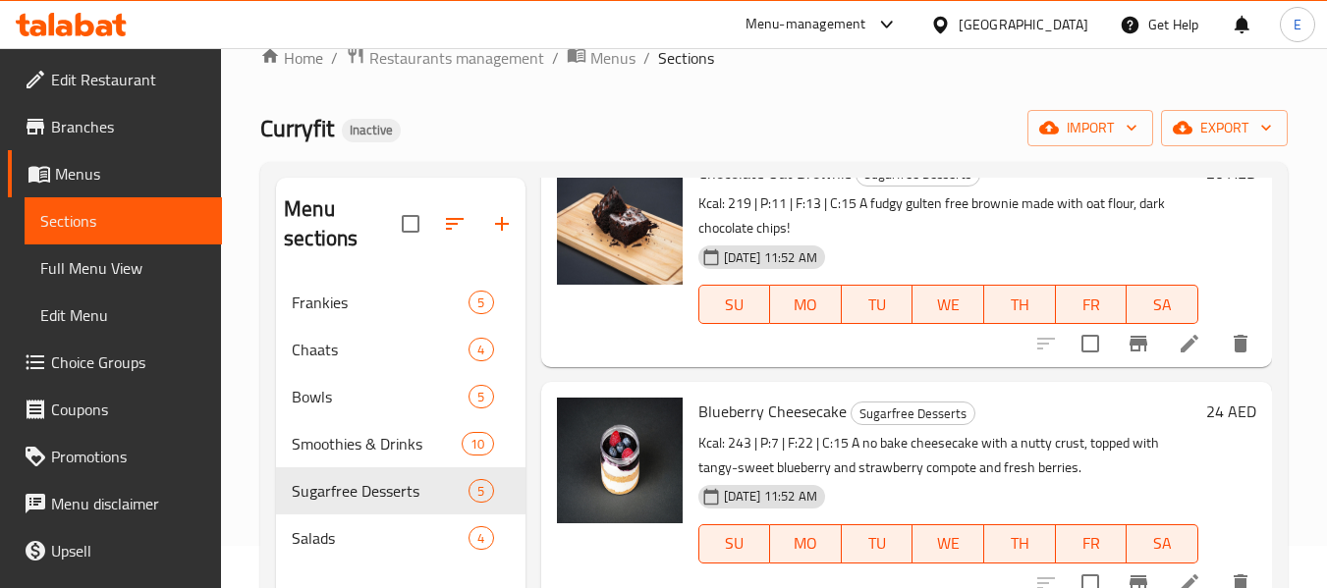
click at [801, 103] on div "Home / Restaurants management / Menus / Sections Curryfit Inactive import expor…" at bounding box center [773, 413] width 1027 height 737
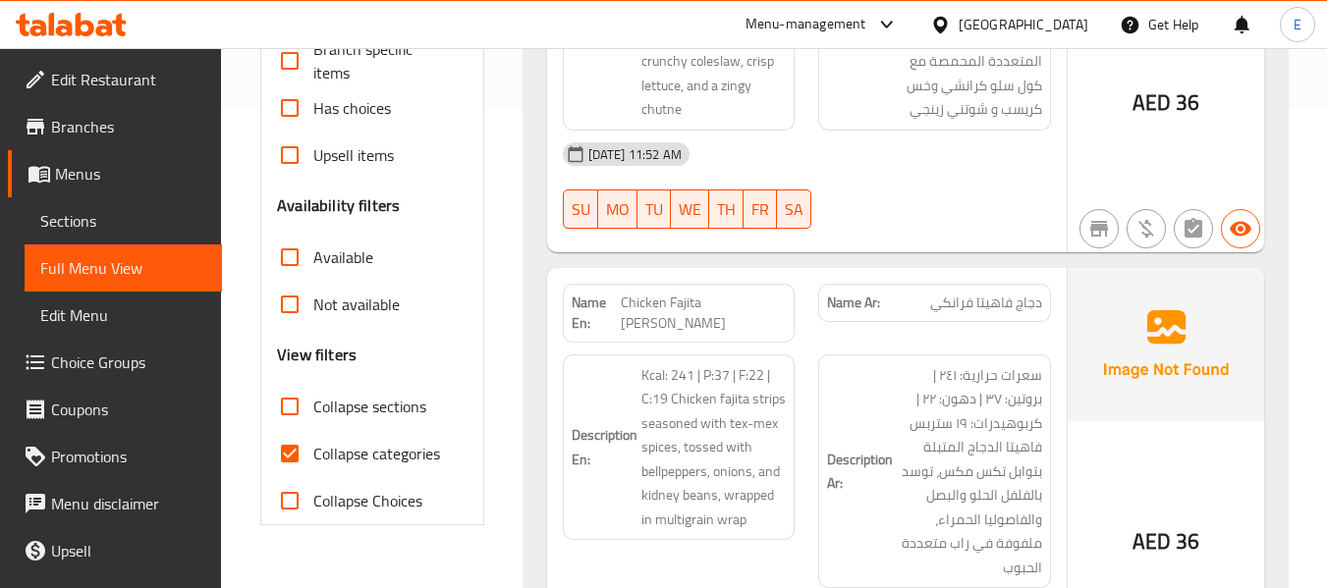
scroll to position [491, 0]
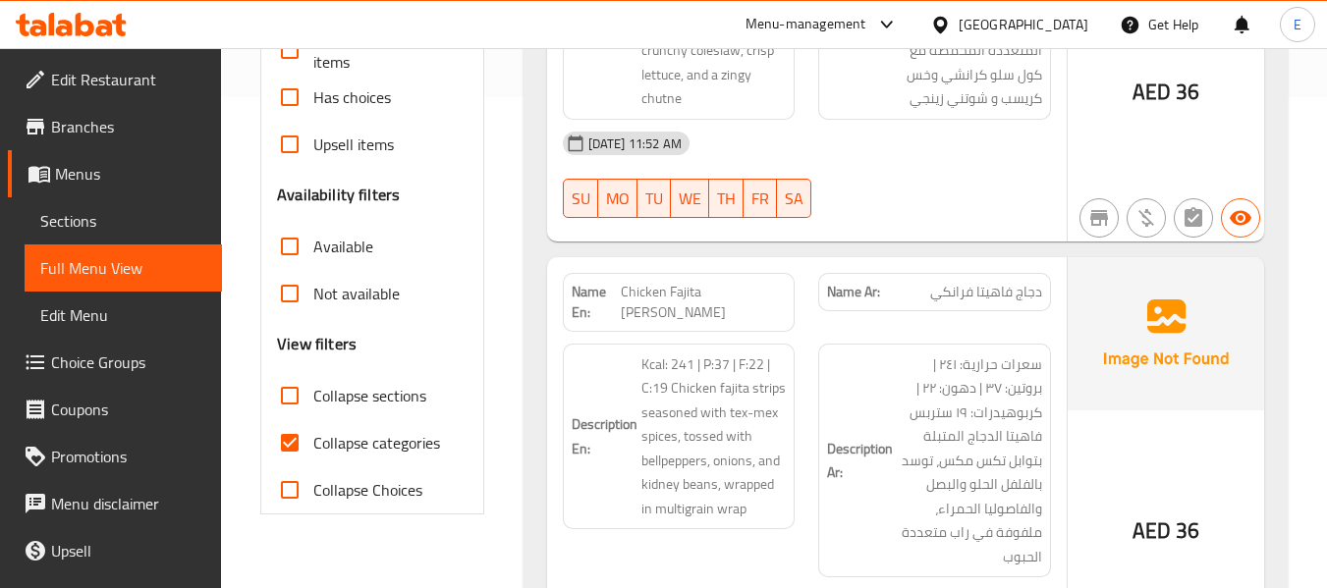
click at [293, 449] on input "Collapse categories" at bounding box center [289, 442] width 47 height 47
checkbox input "false"
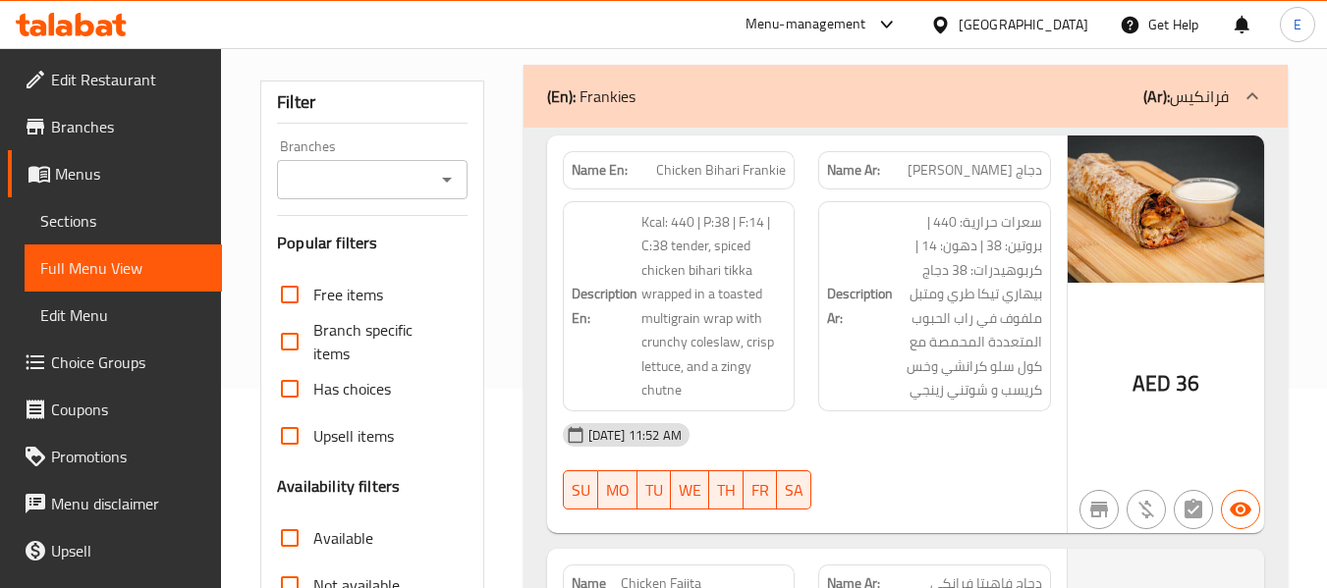
scroll to position [0, 0]
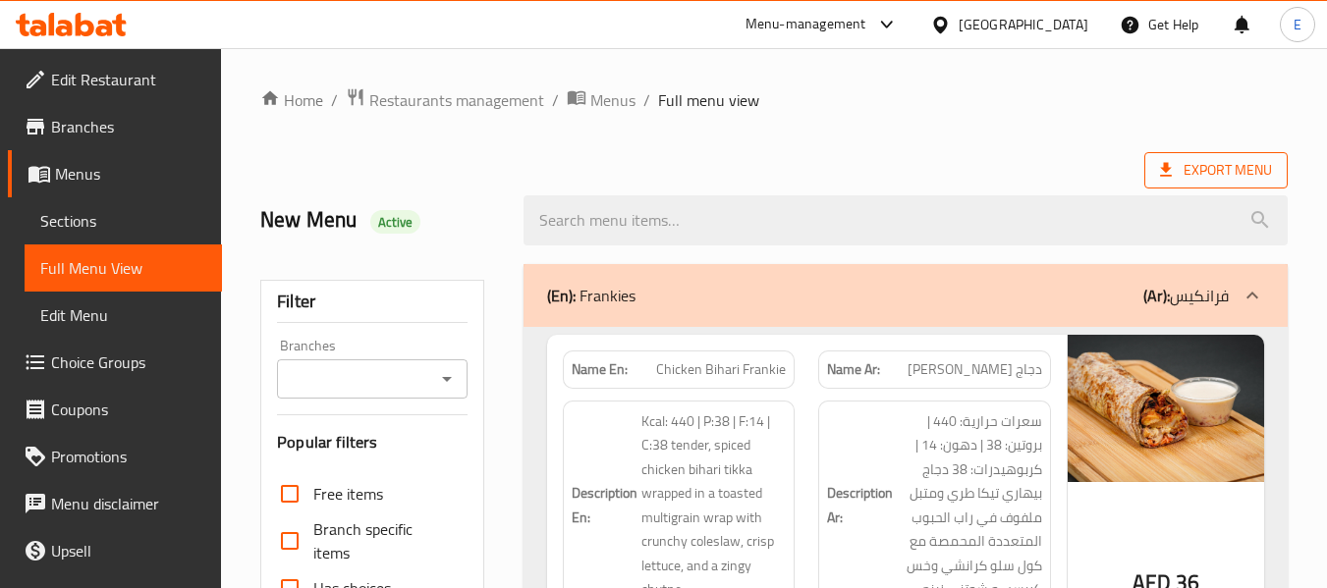
click at [1223, 188] on span "Export Menu" at bounding box center [1215, 170] width 143 height 36
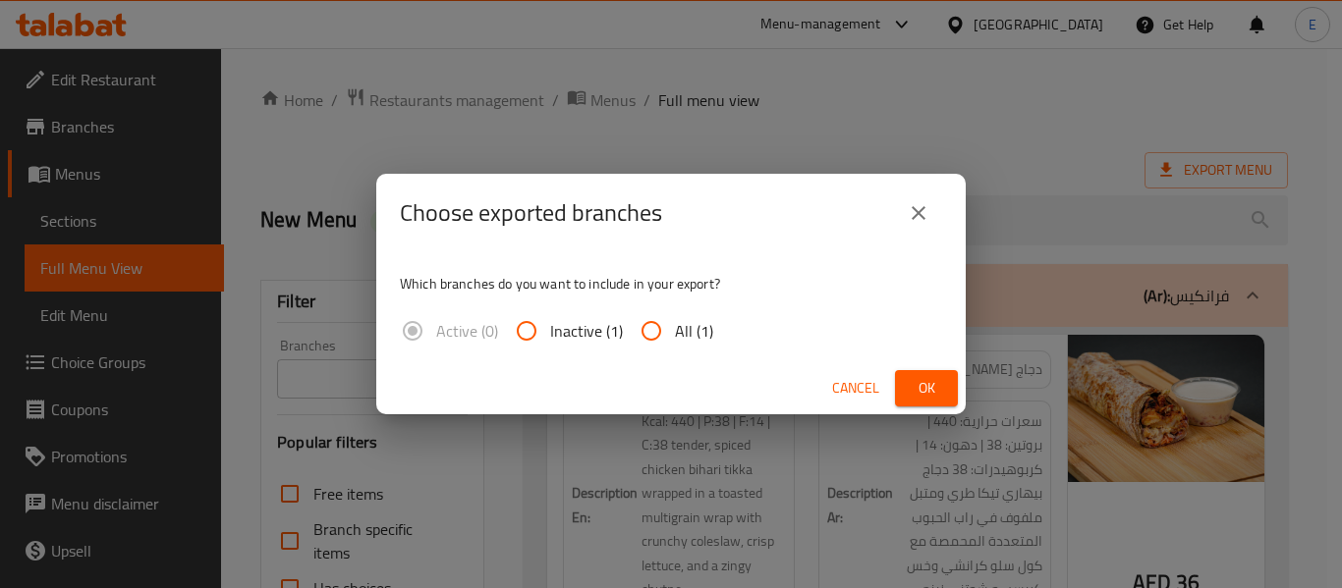
click at [717, 323] on div "Active (0) Inactive (1) All (1)" at bounding box center [564, 330] width 329 height 47
click at [666, 338] on input "All (1)" at bounding box center [651, 330] width 47 height 47
radio input "true"
click at [933, 379] on span "Ok" at bounding box center [926, 388] width 31 height 25
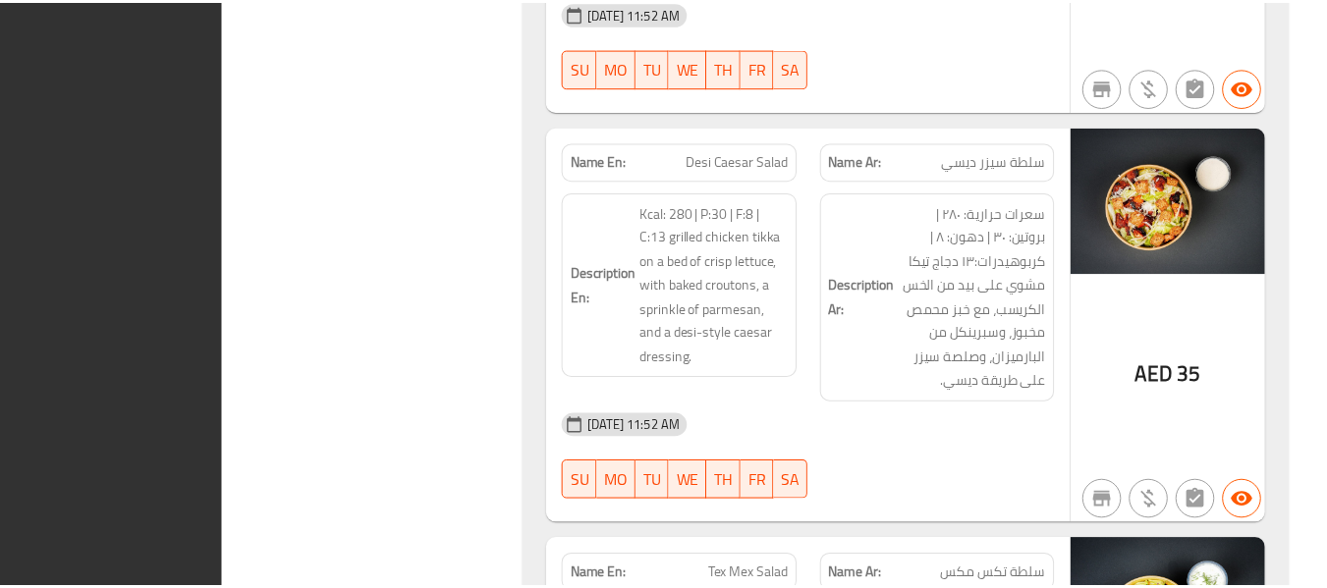
scroll to position [12733, 0]
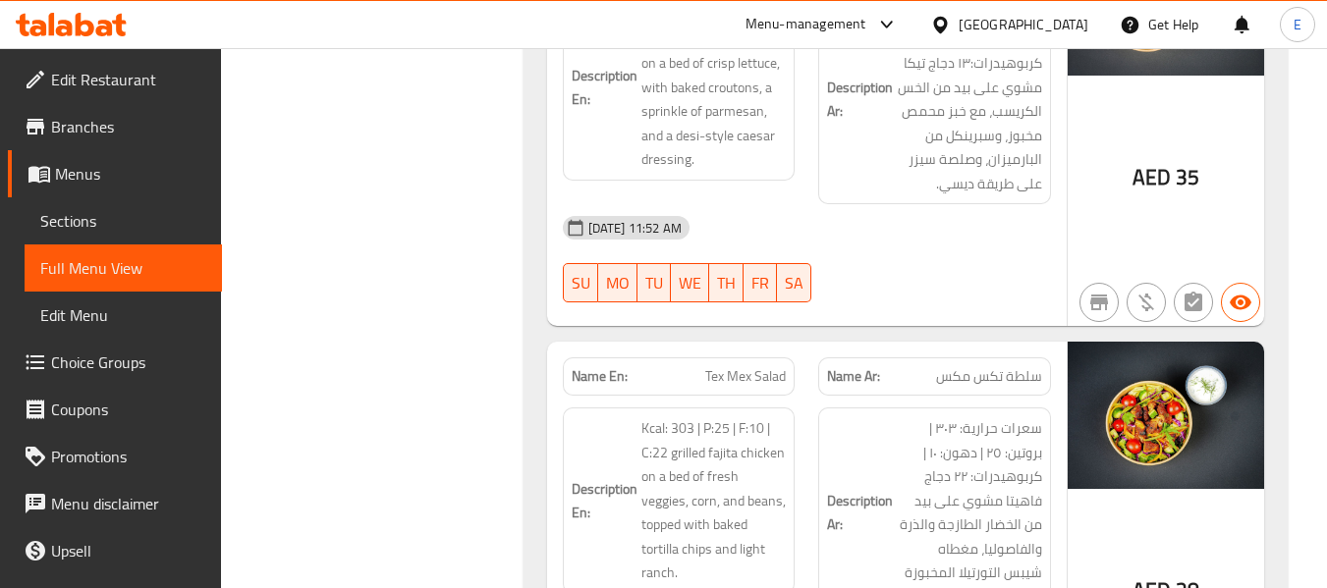
click at [1011, 39] on div "United Arab Emirates" at bounding box center [1010, 24] width 190 height 47
click at [1006, 30] on div "United Arab Emirates" at bounding box center [1024, 25] width 130 height 22
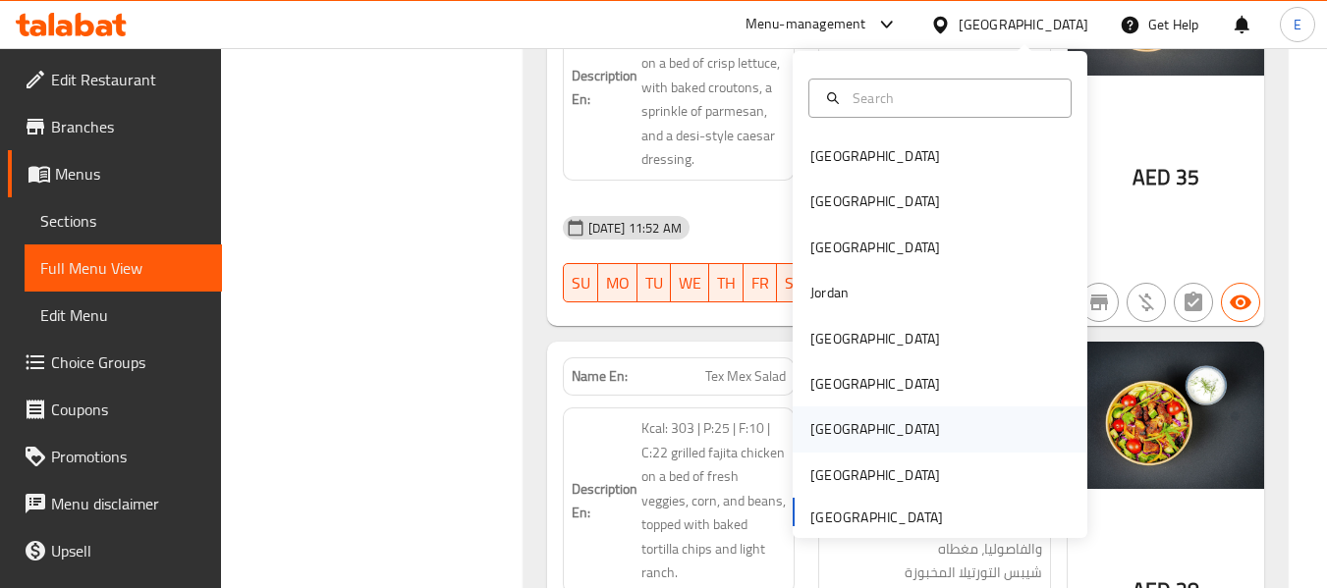
click at [842, 430] on div "[GEOGRAPHIC_DATA]" at bounding box center [875, 429] width 161 height 45
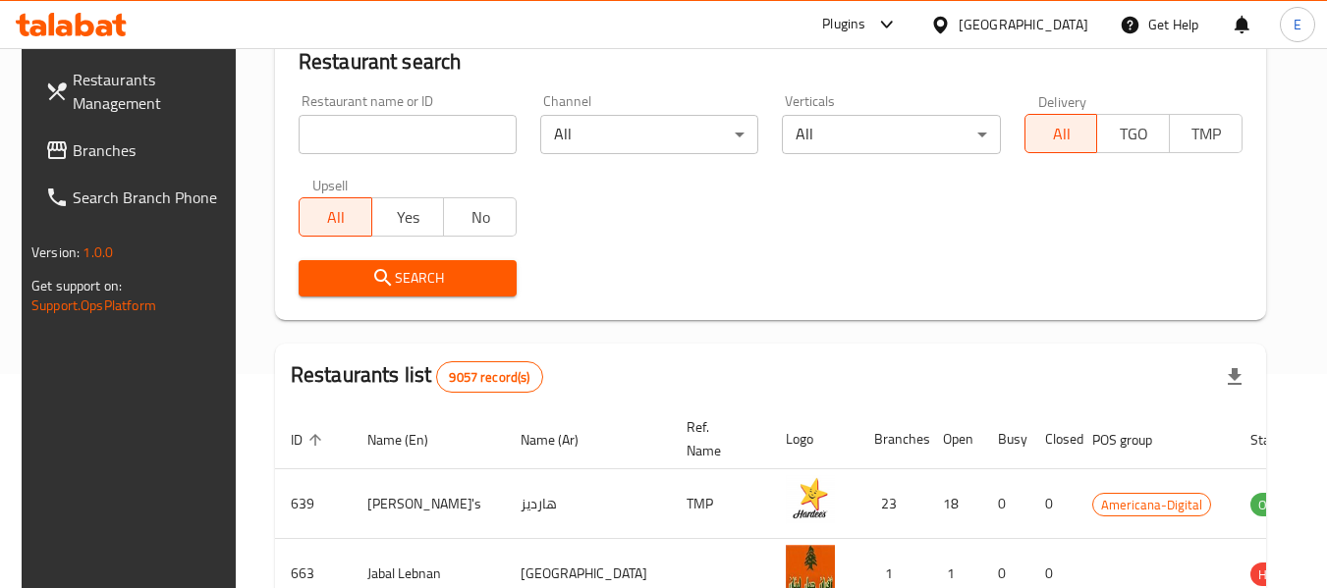
scroll to position [916, 0]
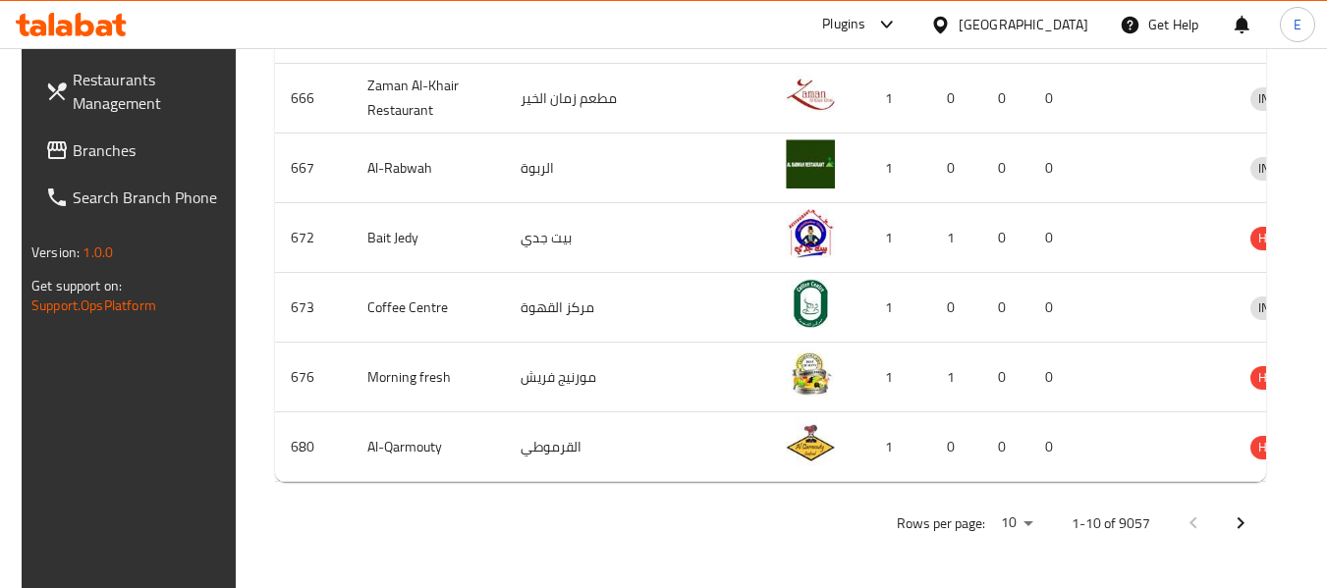
click at [87, 170] on link "Branches" at bounding box center [136, 150] width 214 height 47
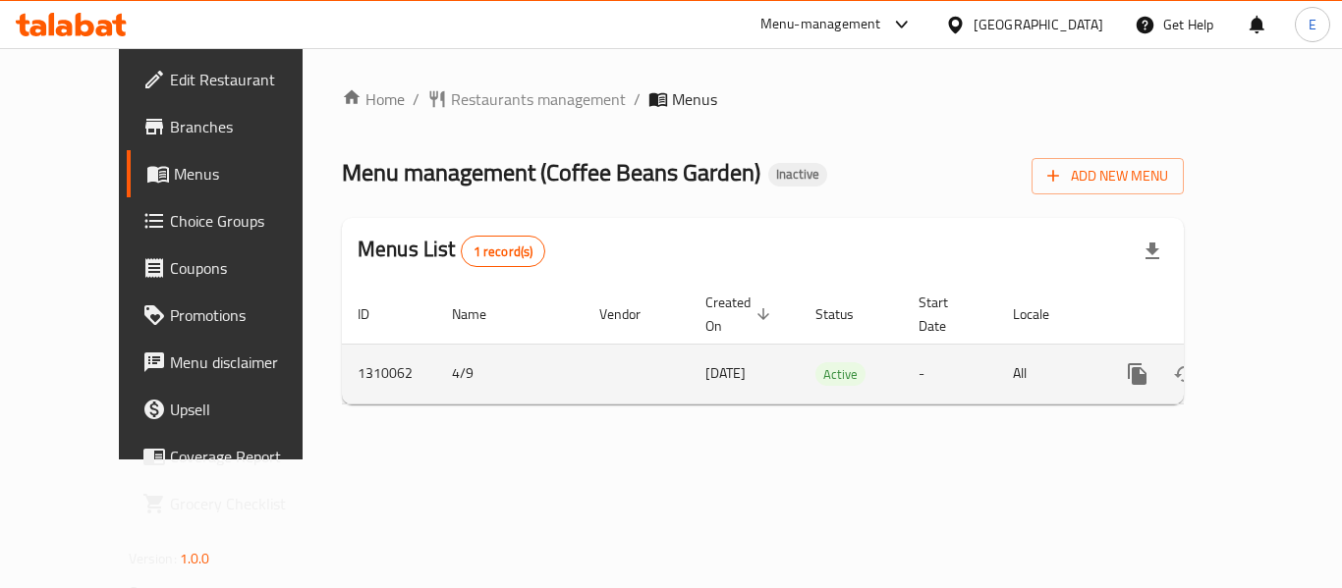
click at [1269, 362] on icon "enhanced table" at bounding box center [1279, 374] width 24 height 24
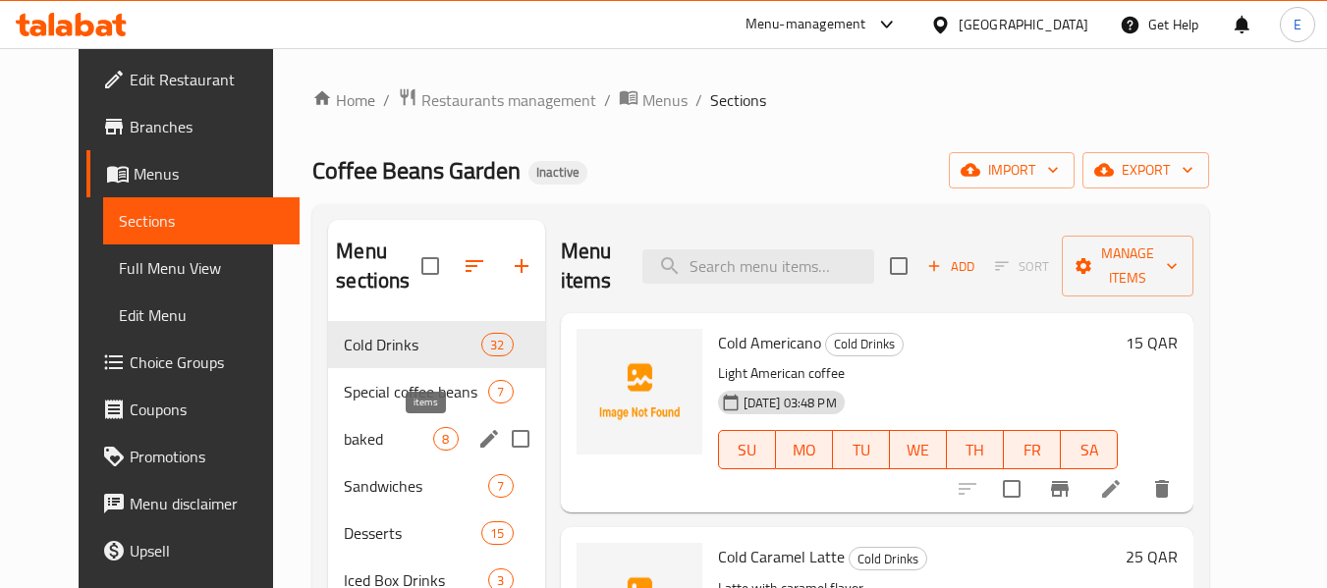
scroll to position [275, 0]
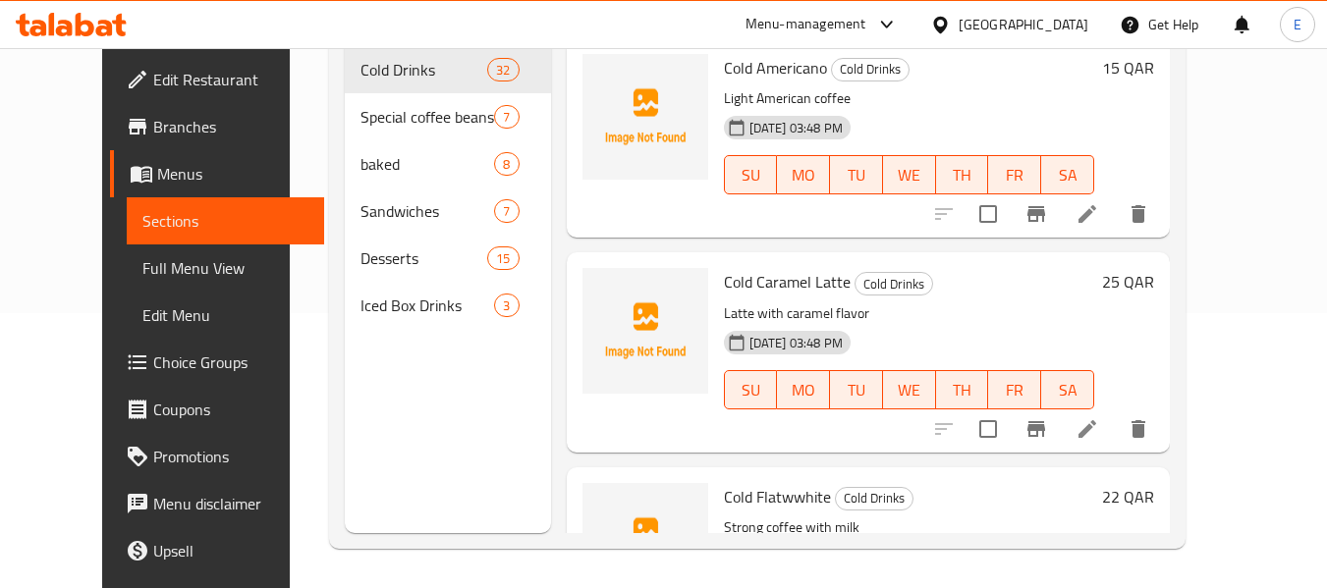
click at [158, 267] on span "Full Menu View" at bounding box center [225, 268] width 166 height 24
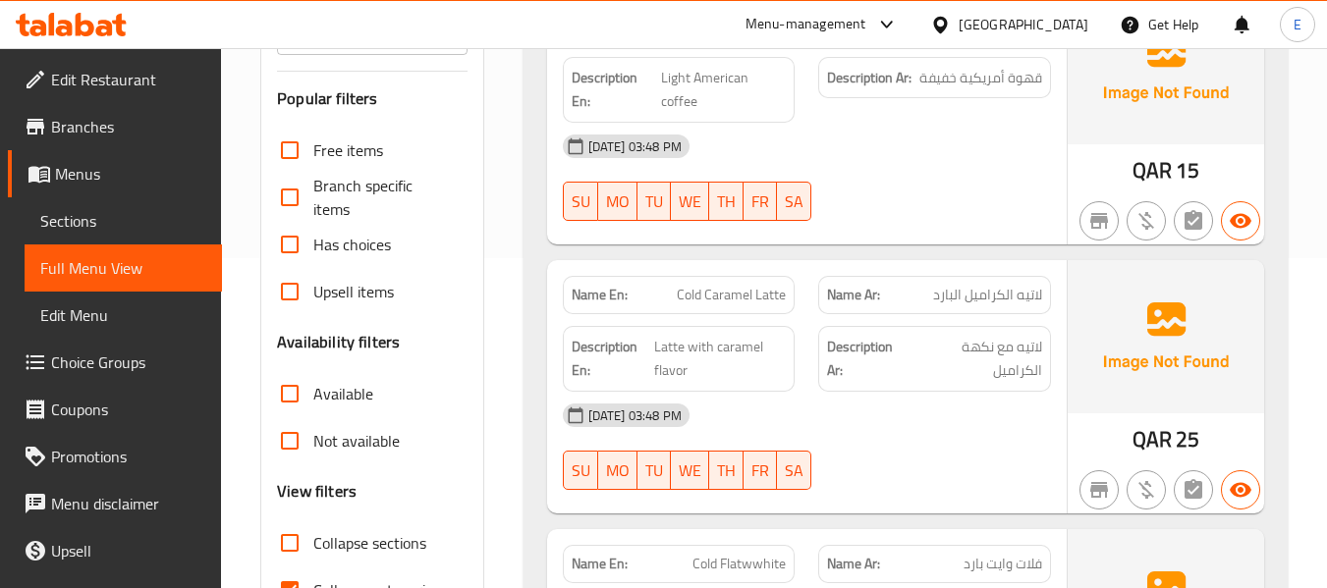
scroll to position [373, 0]
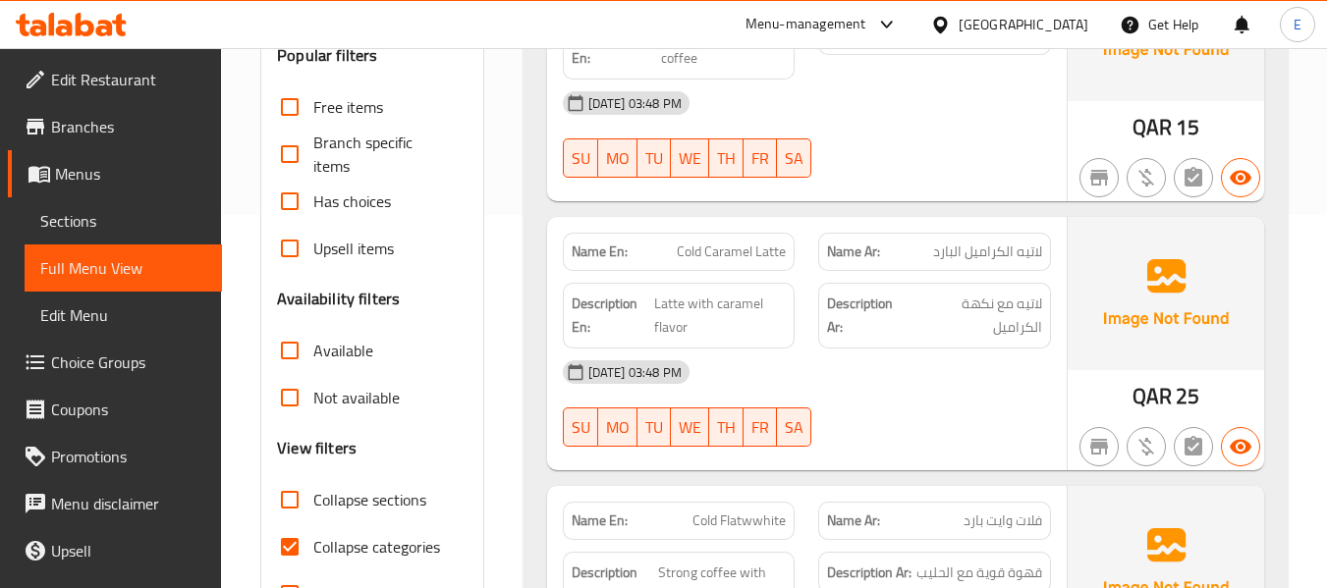
click at [367, 549] on span "Collapse categories" at bounding box center [376, 547] width 127 height 24
click at [313, 549] on input "Collapse categories" at bounding box center [289, 547] width 47 height 47
checkbox input "false"
drag, startPoint x: 1134, startPoint y: 124, endPoint x: 1169, endPoint y: 133, distance: 36.5
click at [1169, 133] on span "QAR" at bounding box center [1152, 127] width 39 height 38
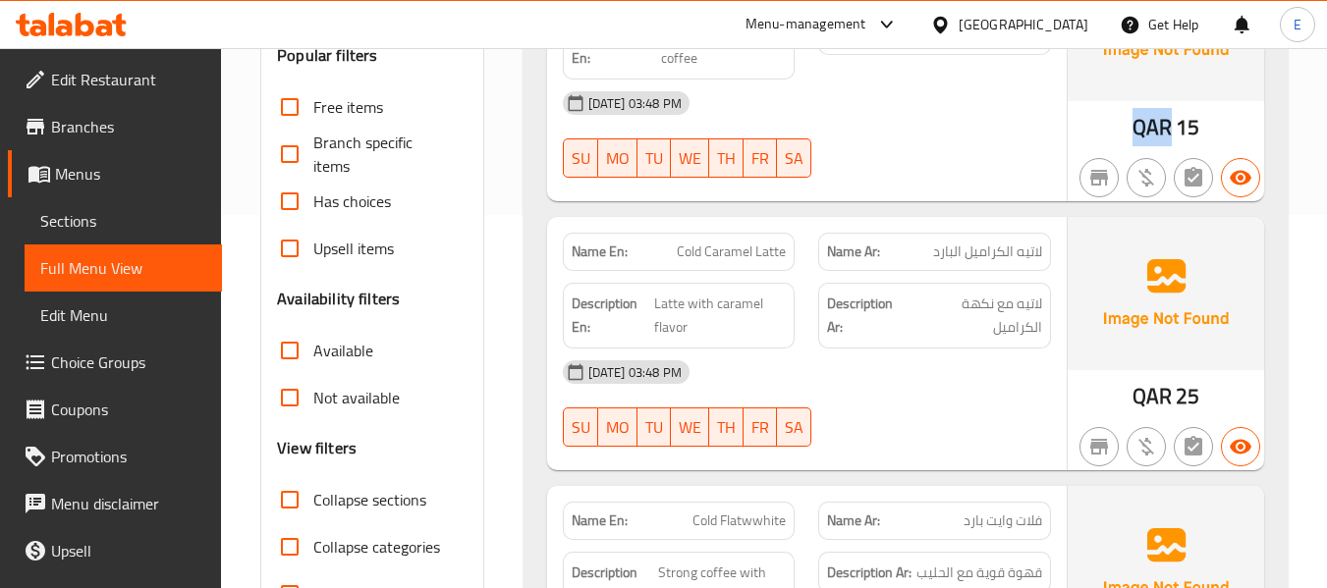
copy span "QAR"
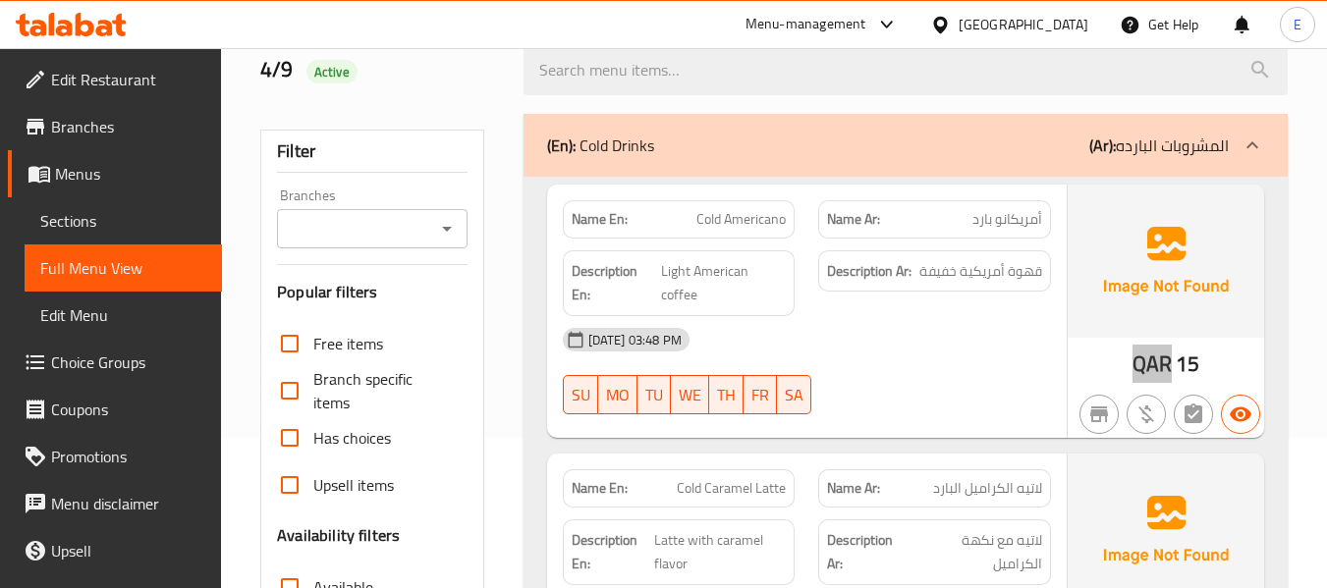
scroll to position [0, 0]
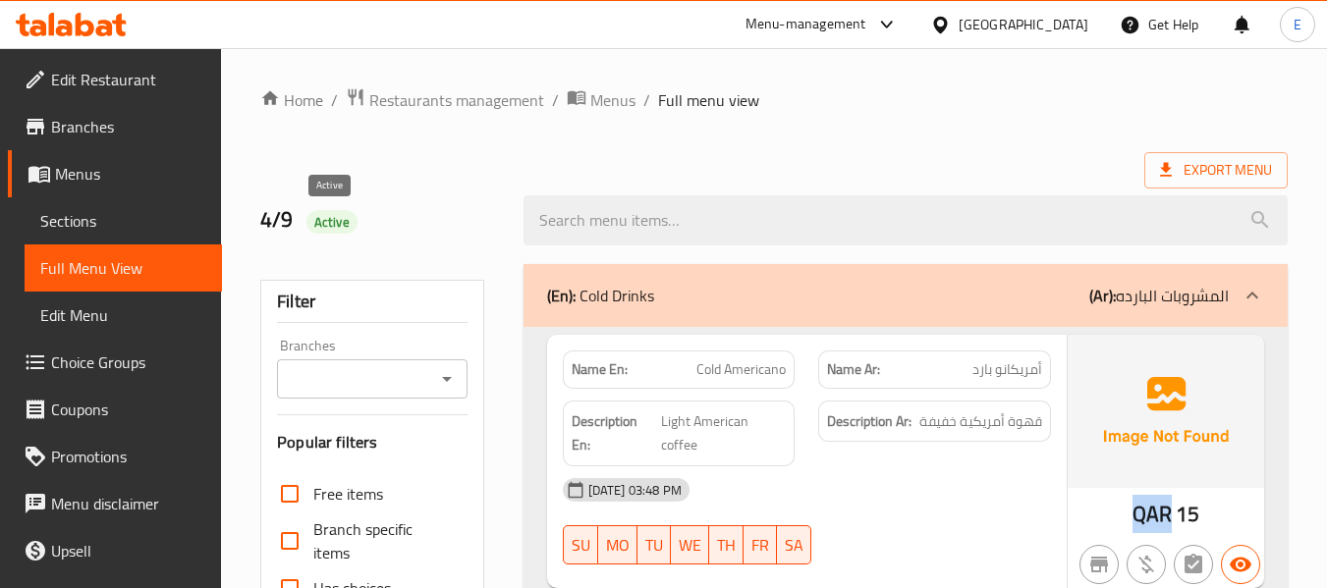
click at [320, 229] on span "Active" at bounding box center [331, 222] width 51 height 19
copy span "Active"
click at [1194, 175] on span "Export Menu" at bounding box center [1216, 170] width 112 height 25
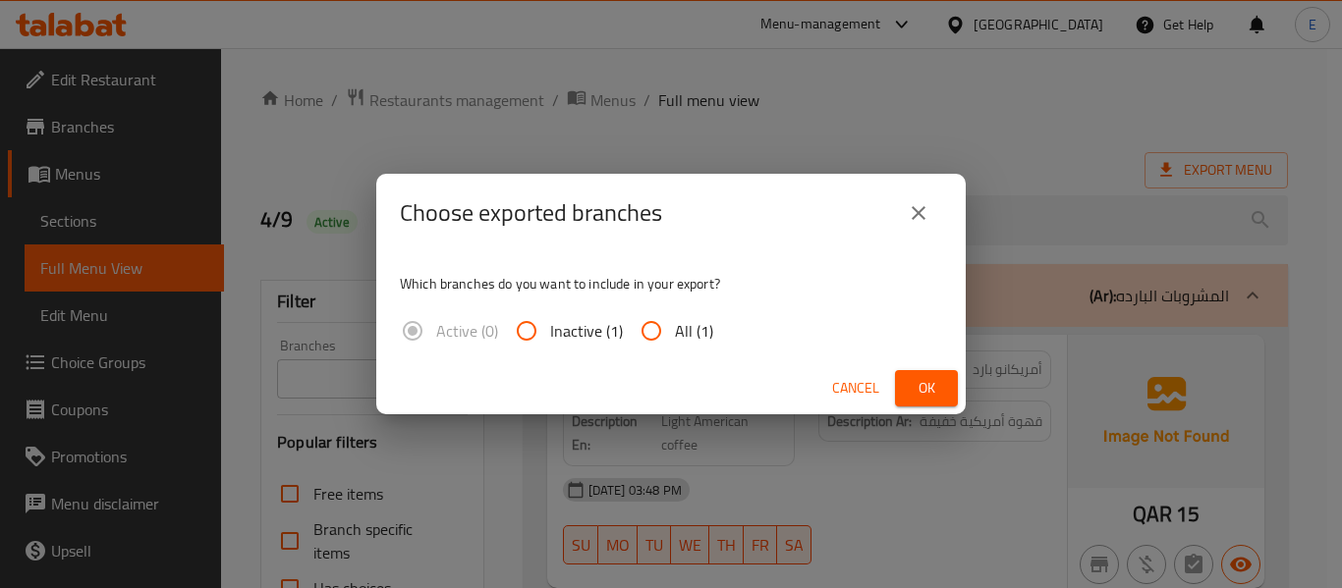
click at [681, 340] on span "All (1)" at bounding box center [694, 331] width 38 height 24
click at [675, 340] on input "All (1)" at bounding box center [651, 330] width 47 height 47
radio input "true"
click at [909, 380] on button "Ok" at bounding box center [926, 388] width 63 height 36
